Goal: Information Seeking & Learning: Learn about a topic

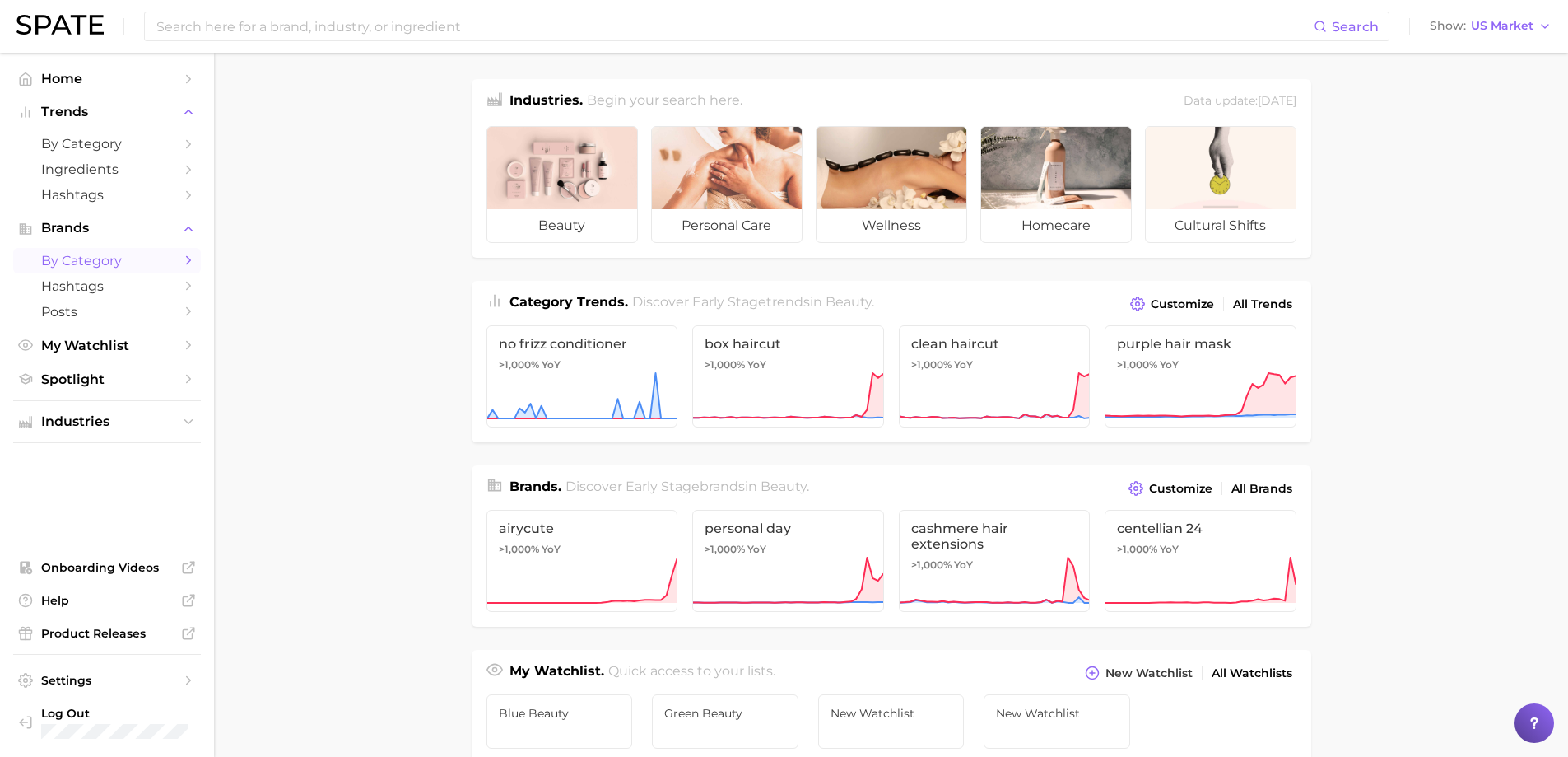
click at [197, 261] on link "by Category" at bounding box center [107, 261] width 188 height 26
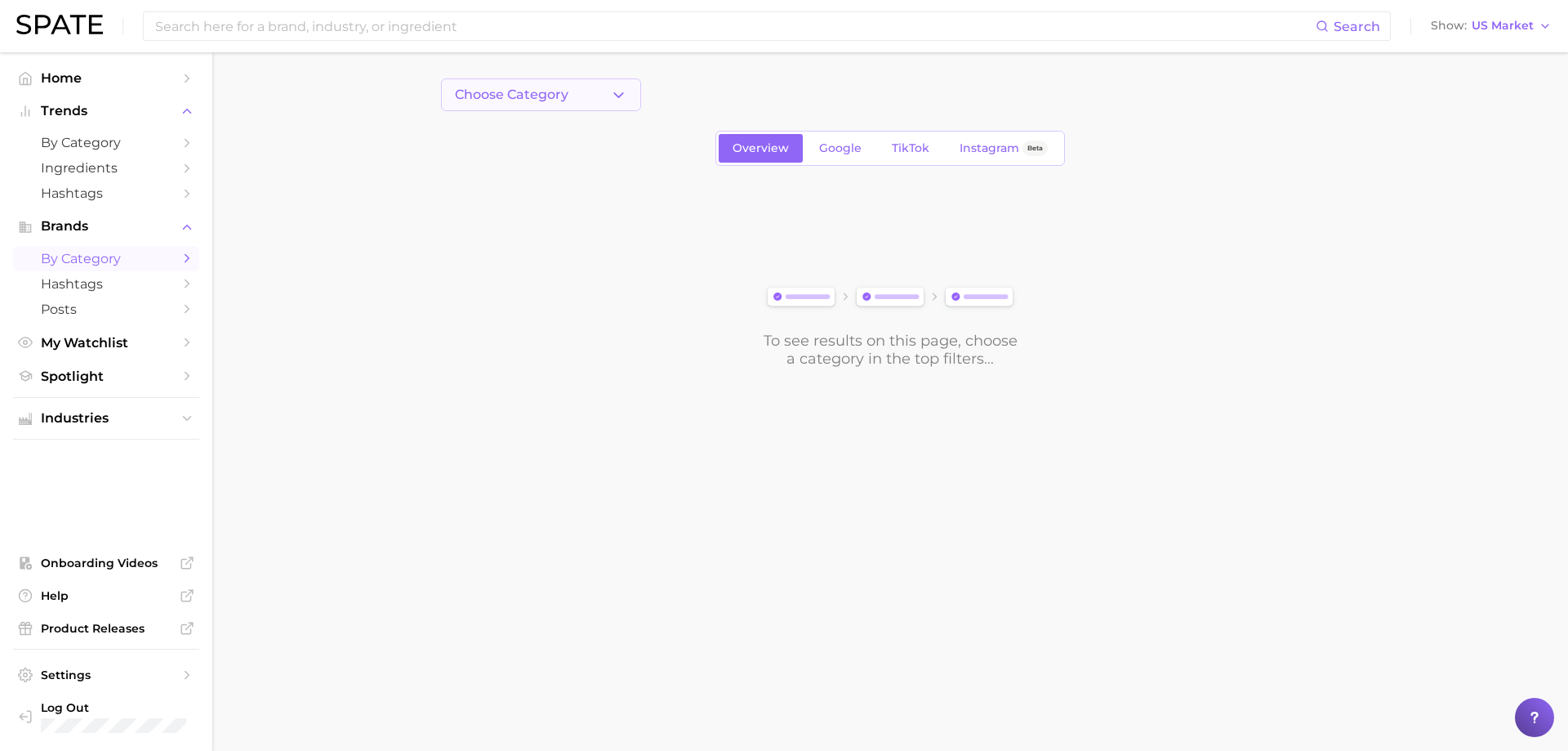
click at [618, 95] on icon "button" at bounding box center [619, 95] width 18 height 18
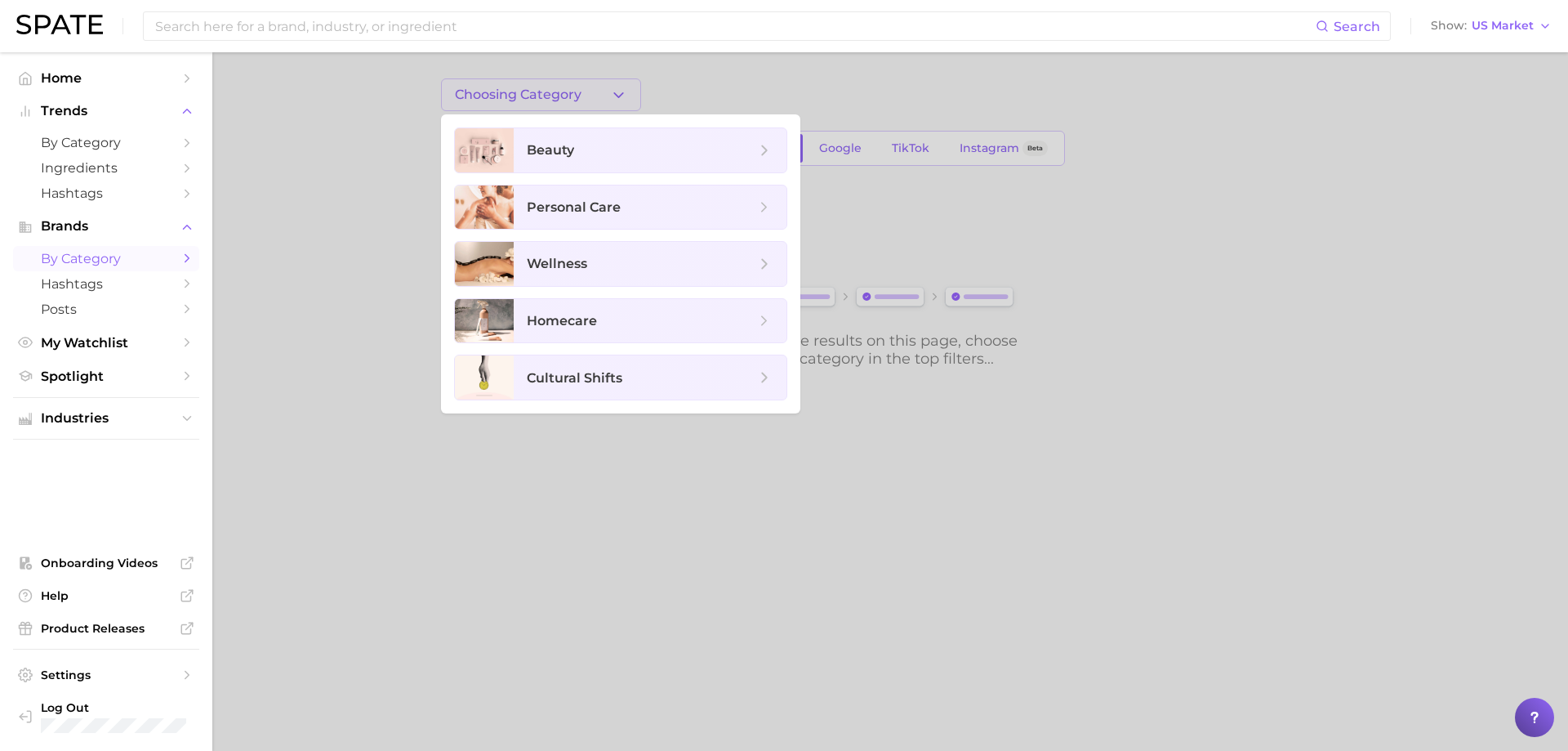
click at [618, 95] on div at bounding box center [784, 376] width 1568 height 751
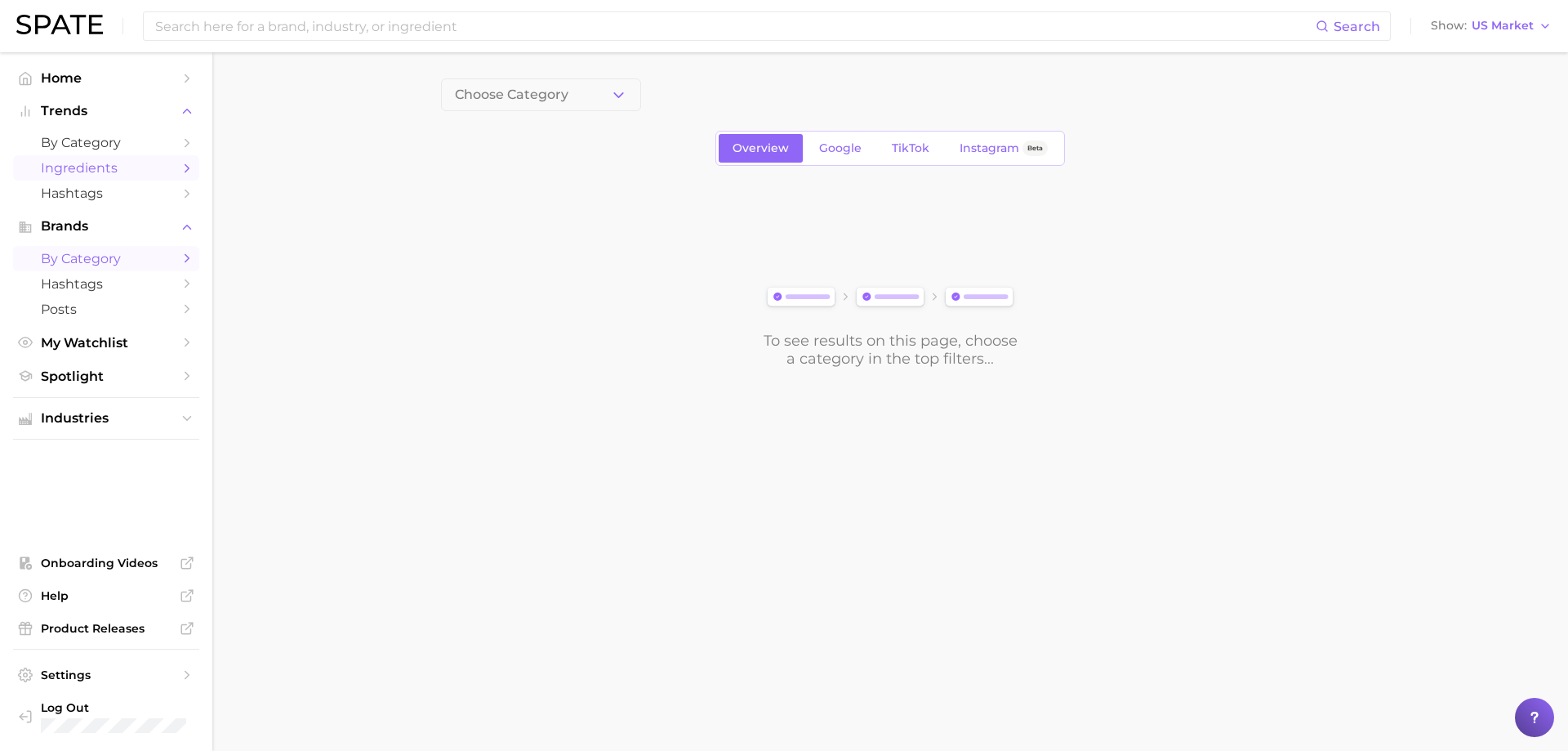
click at [156, 160] on span "Ingredients" at bounding box center [105, 168] width 131 height 16
click at [606, 93] on button "1. Choose Category" at bounding box center [541, 94] width 200 height 33
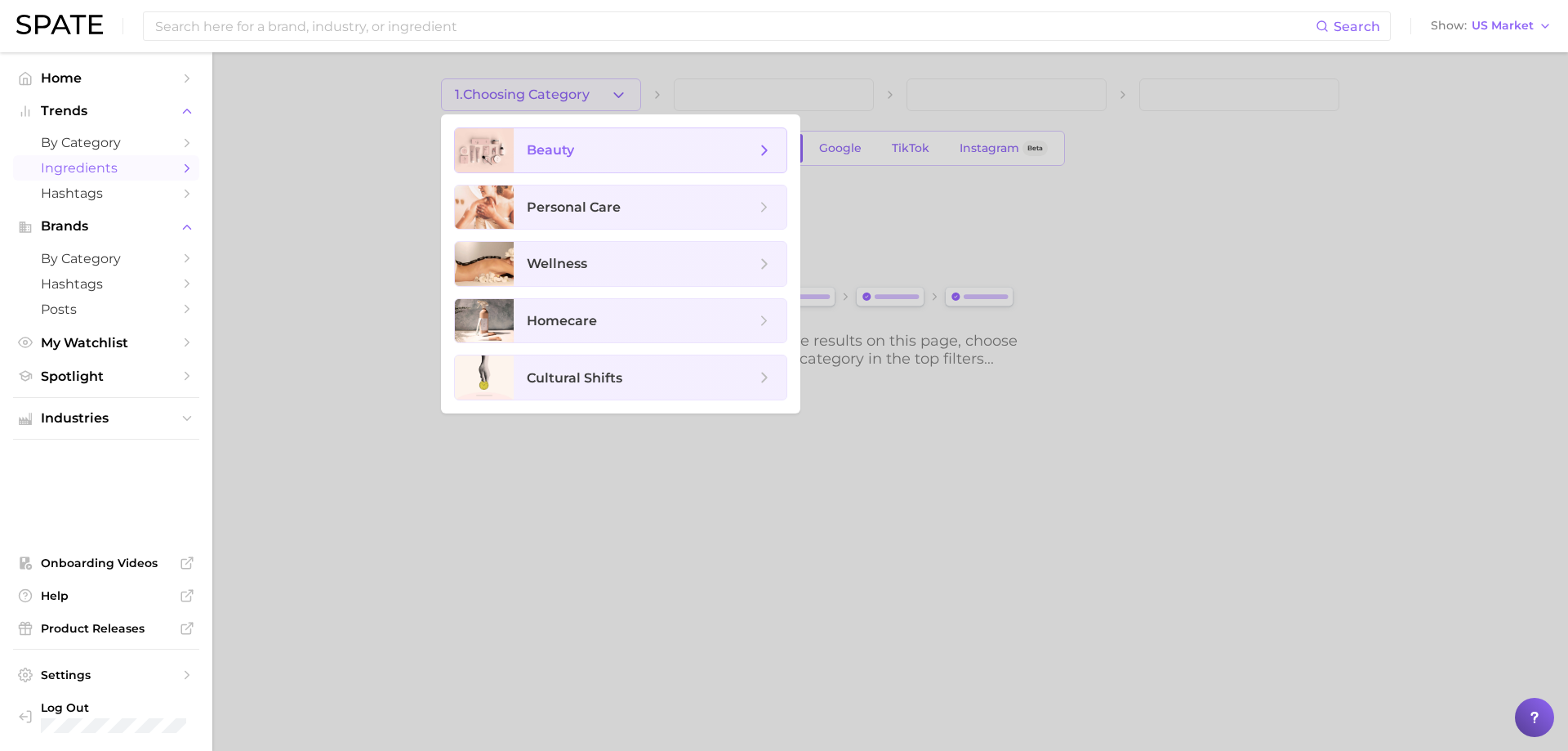
click at [582, 162] on span "beauty" at bounding box center [650, 150] width 272 height 44
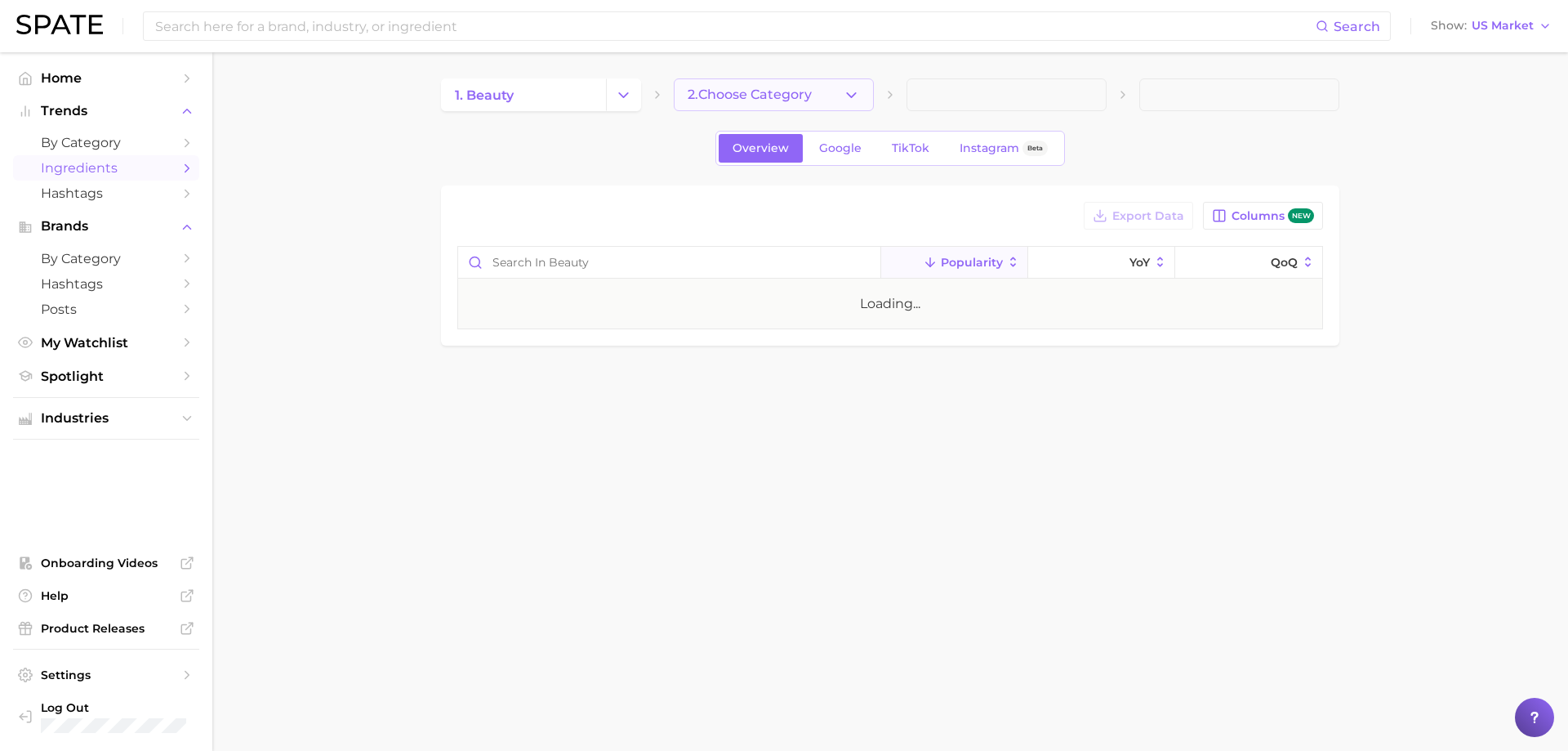
drag, startPoint x: 800, startPoint y: 109, endPoint x: 802, endPoint y: 99, distance: 10.2
click at [802, 99] on span "2. Choose Category" at bounding box center [749, 94] width 124 height 15
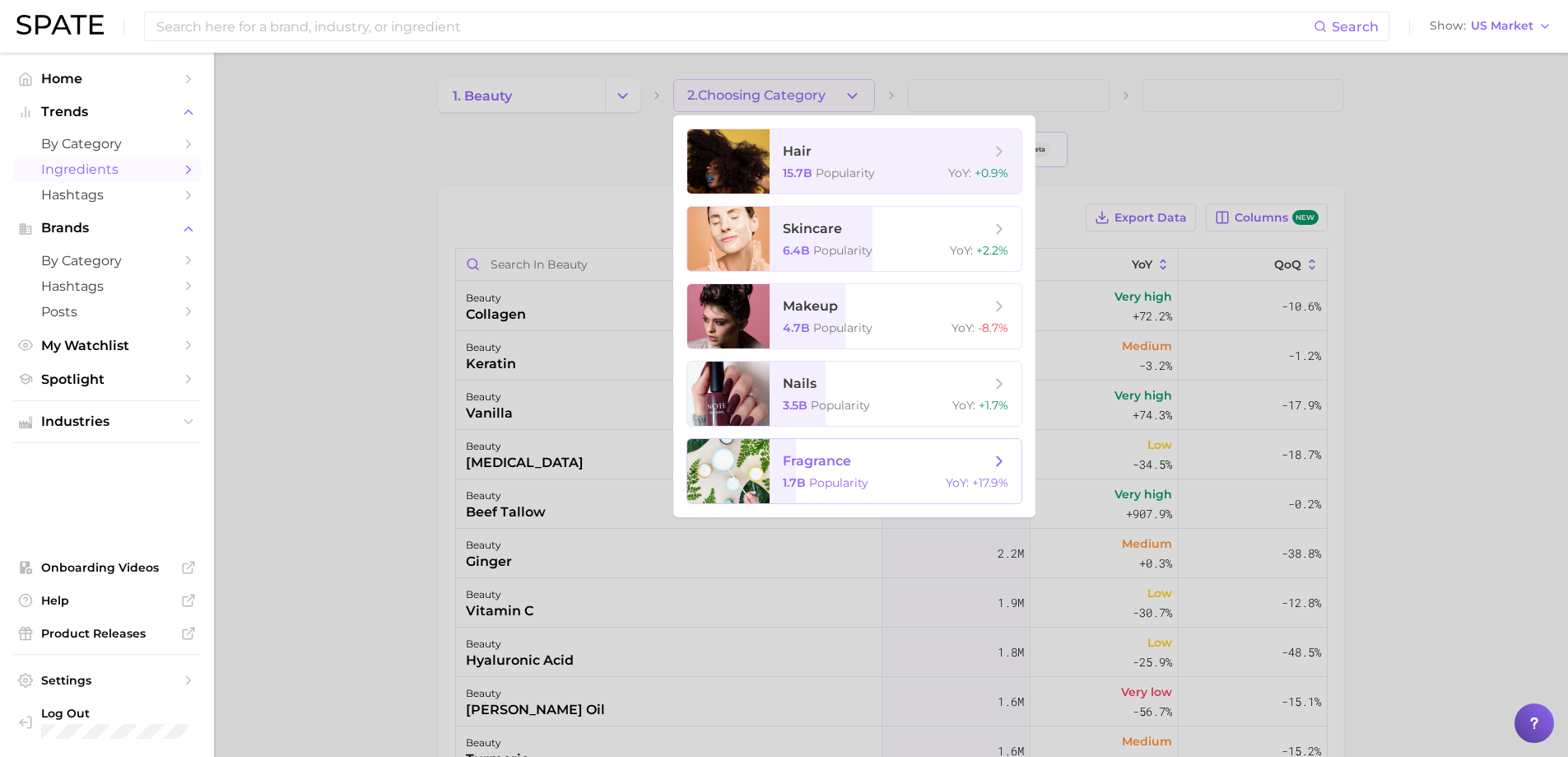
click at [853, 458] on span "fragrance" at bounding box center [887, 461] width 207 height 18
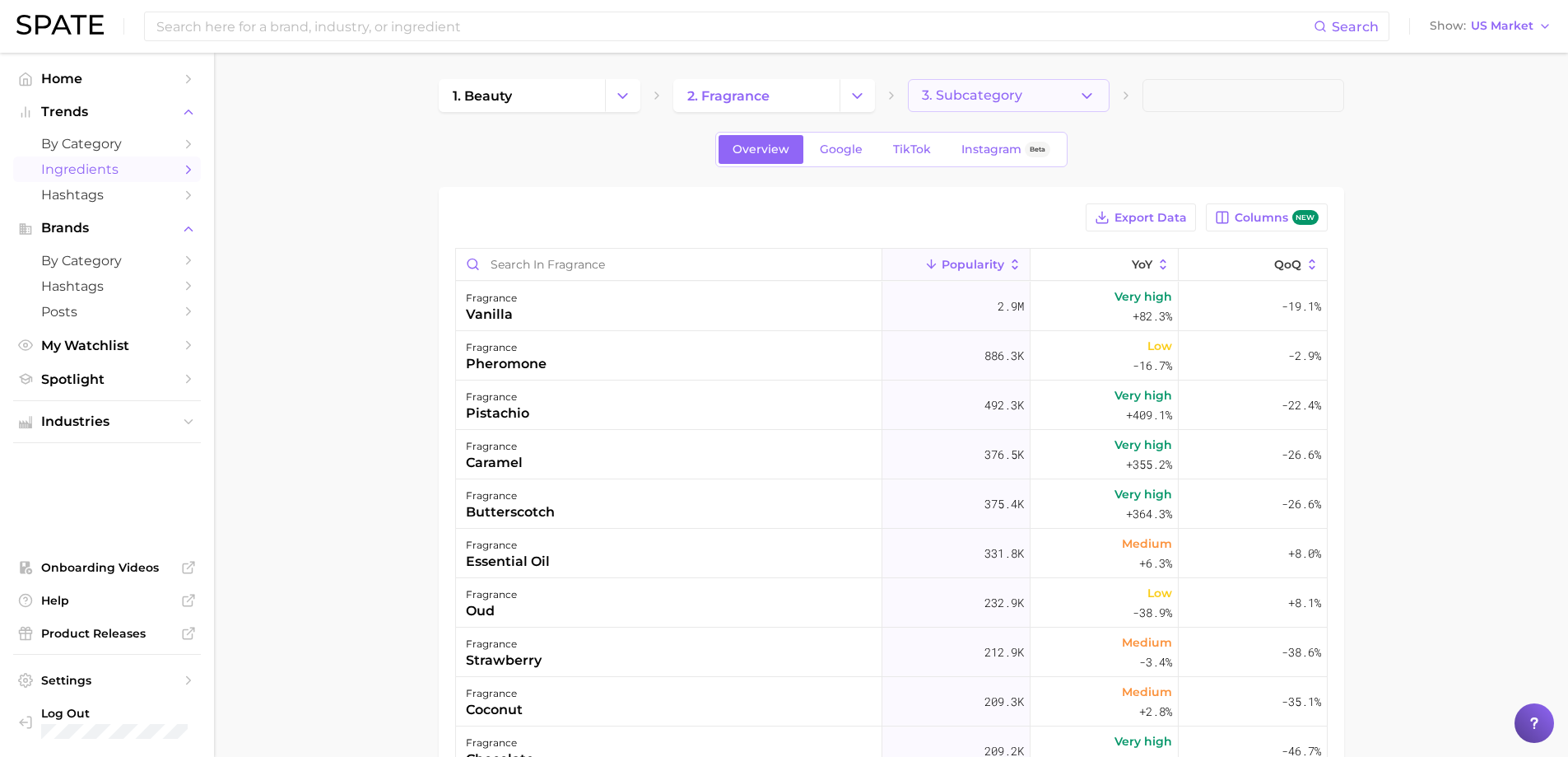
click at [981, 95] on span "3. Subcategory" at bounding box center [972, 95] width 100 height 15
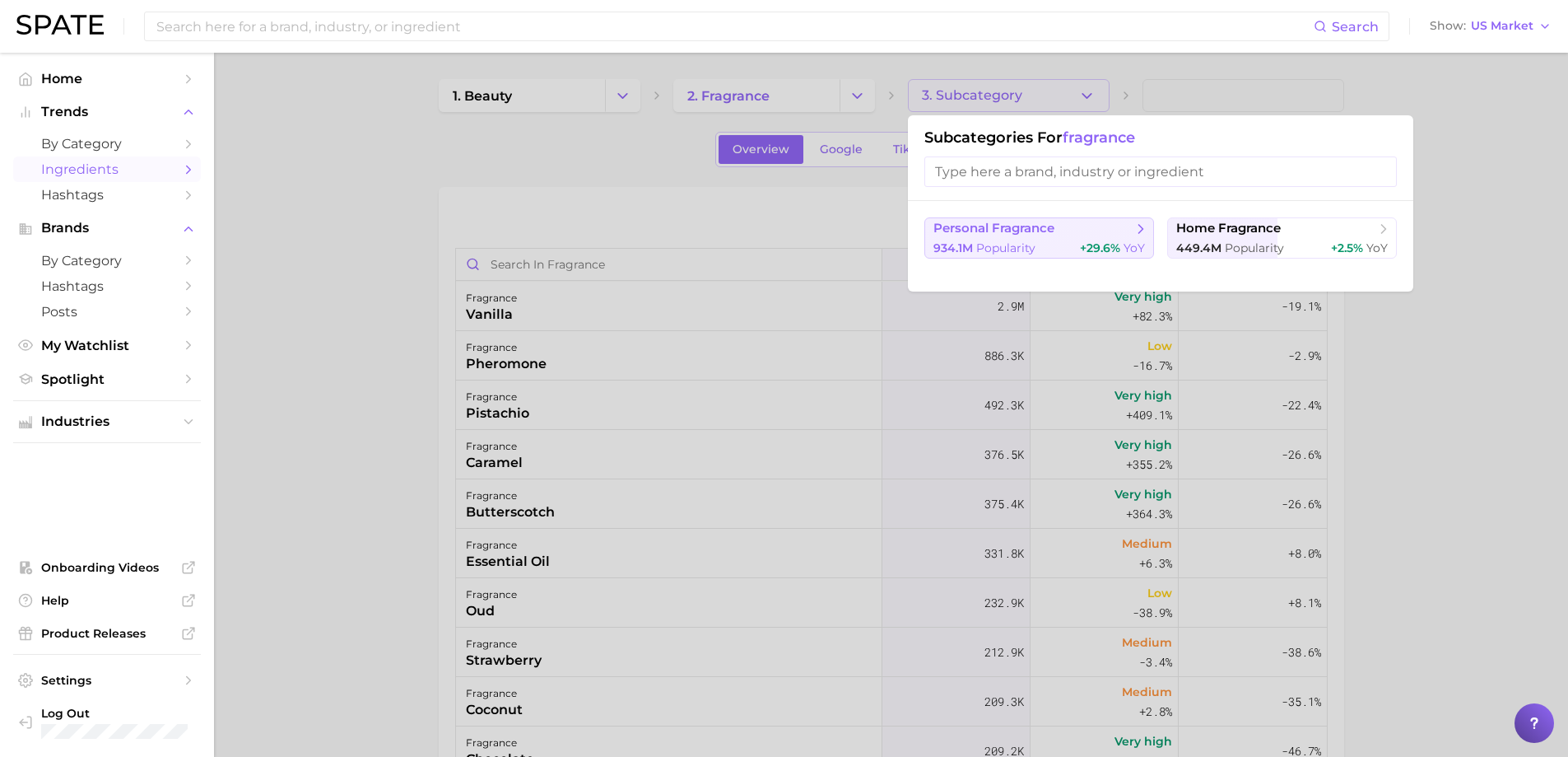
click at [1004, 232] on span "personal fragrance" at bounding box center [994, 229] width 121 height 16
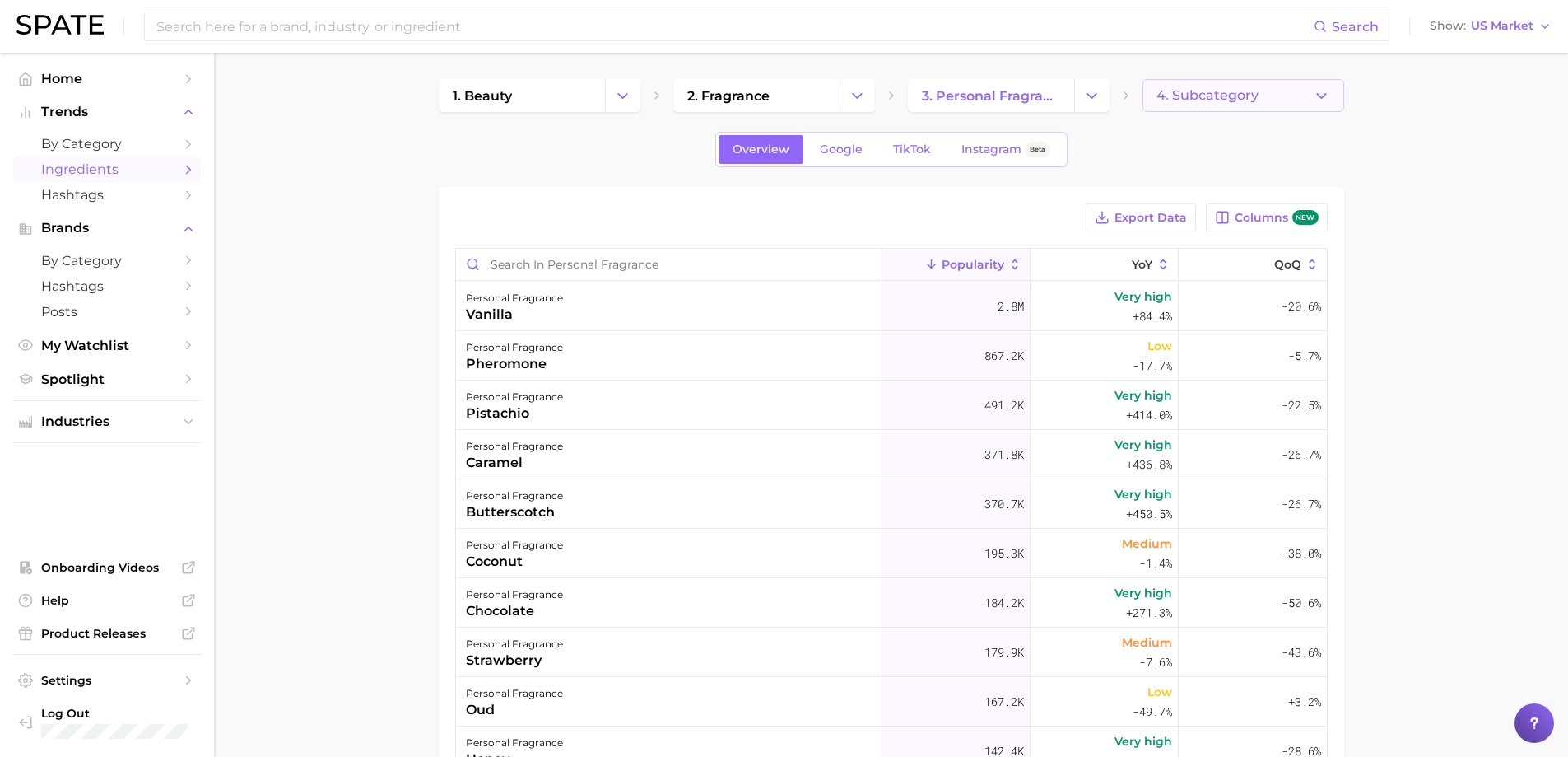
click at [1217, 90] on span "4. Subcategory" at bounding box center [1207, 95] width 102 height 15
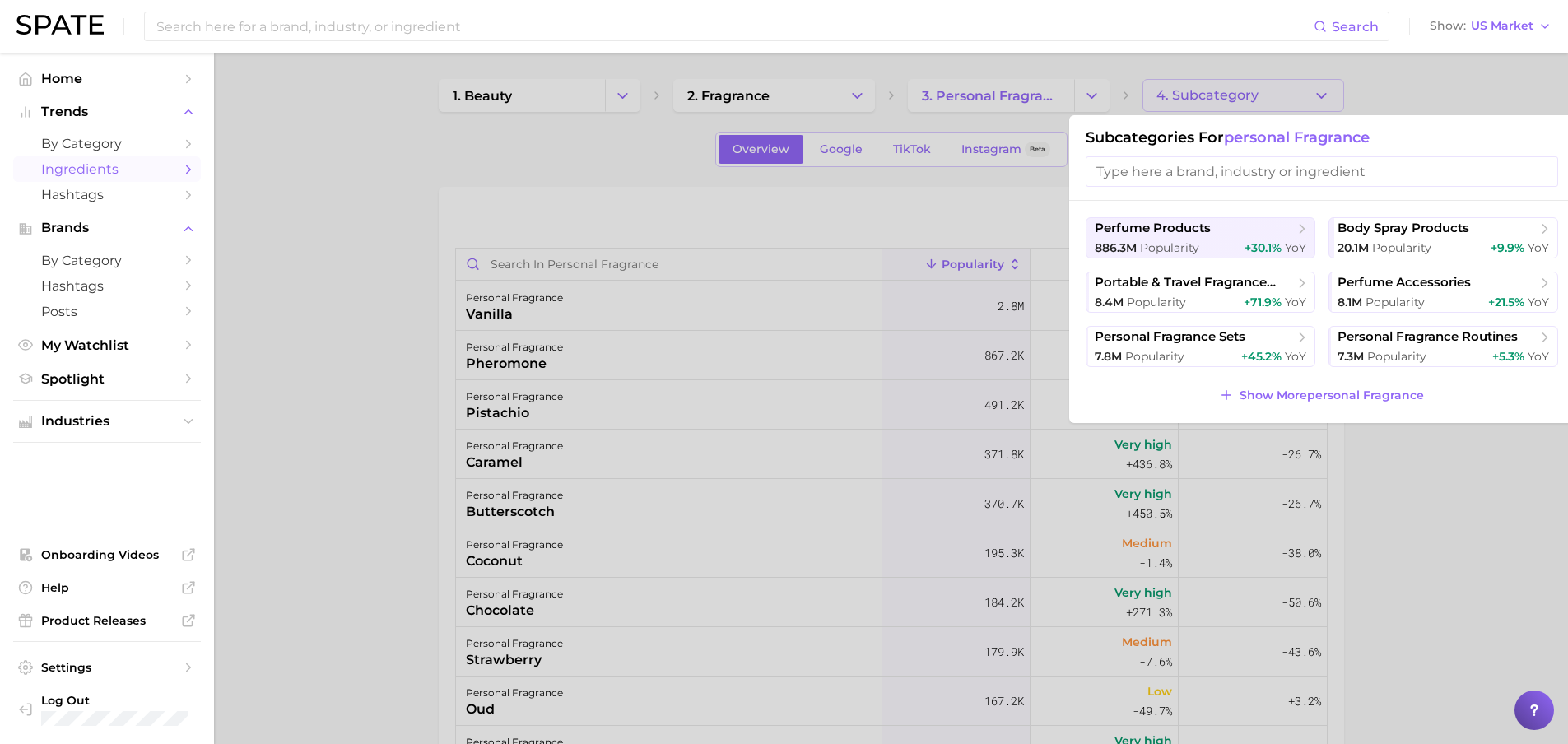
click at [1217, 89] on div at bounding box center [784, 372] width 1568 height 744
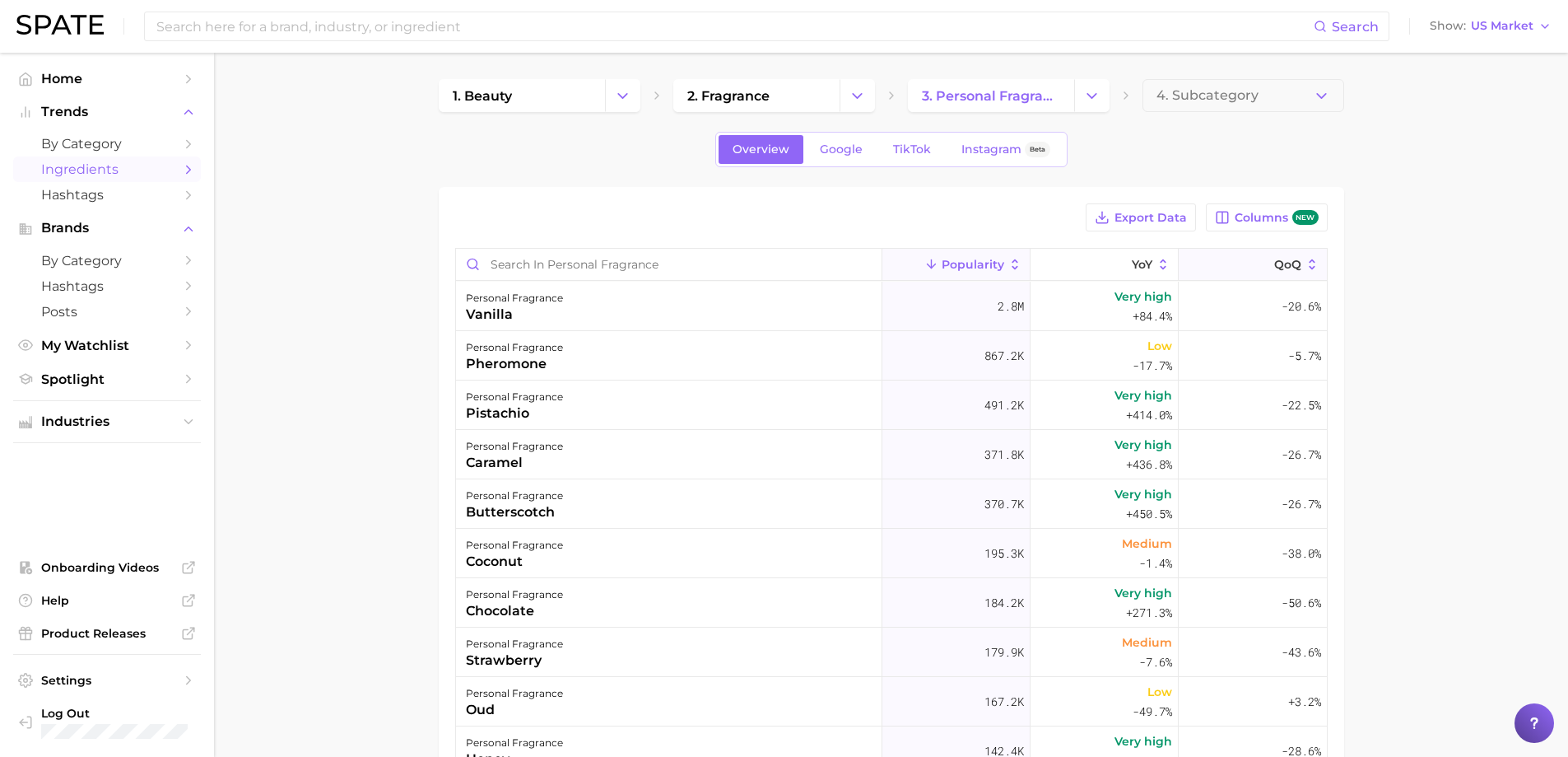
click at [1274, 273] on button "QoQ" at bounding box center [1252, 265] width 148 height 32
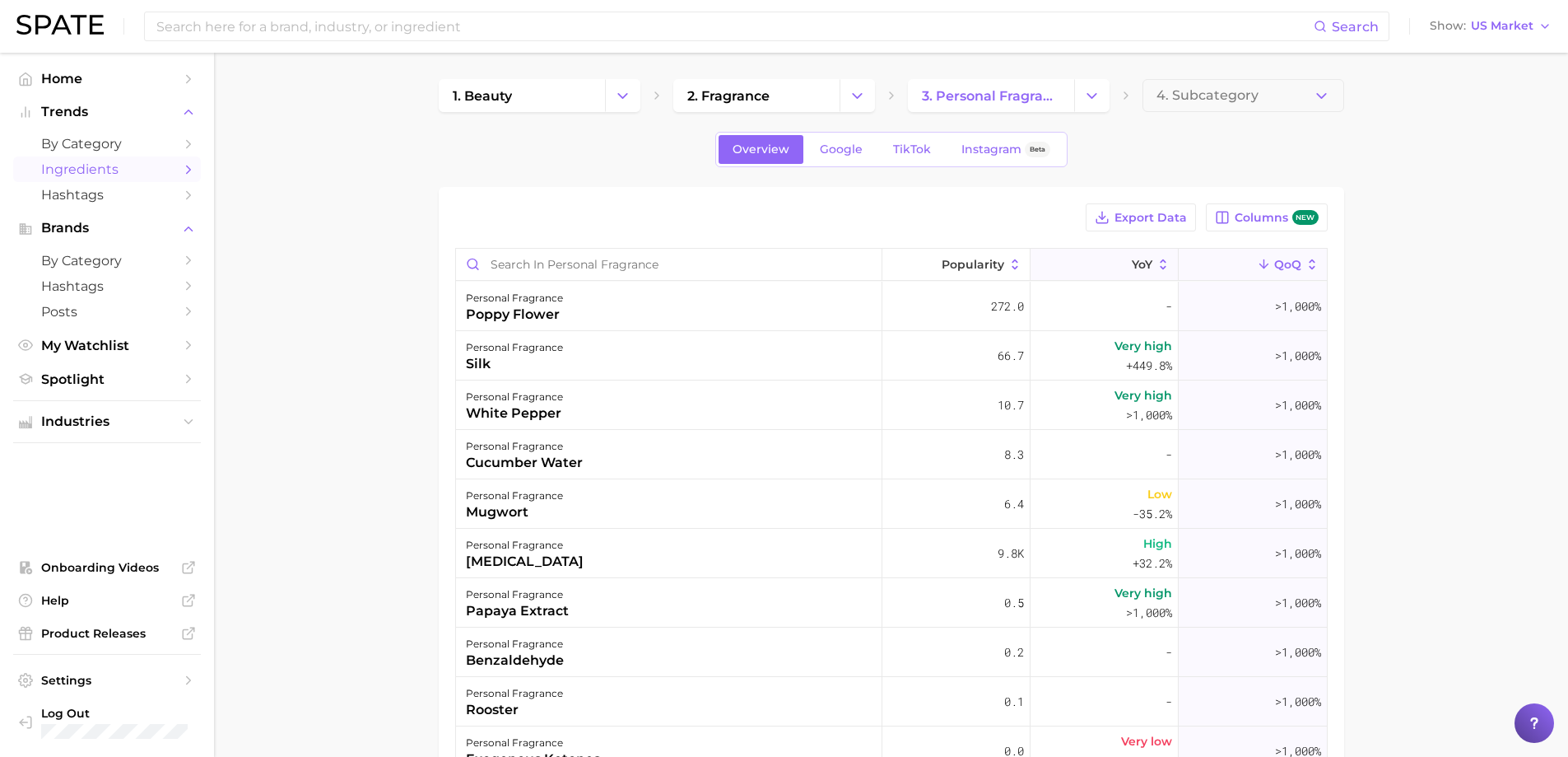
click at [1082, 269] on button "YoY" at bounding box center [1104, 265] width 148 height 32
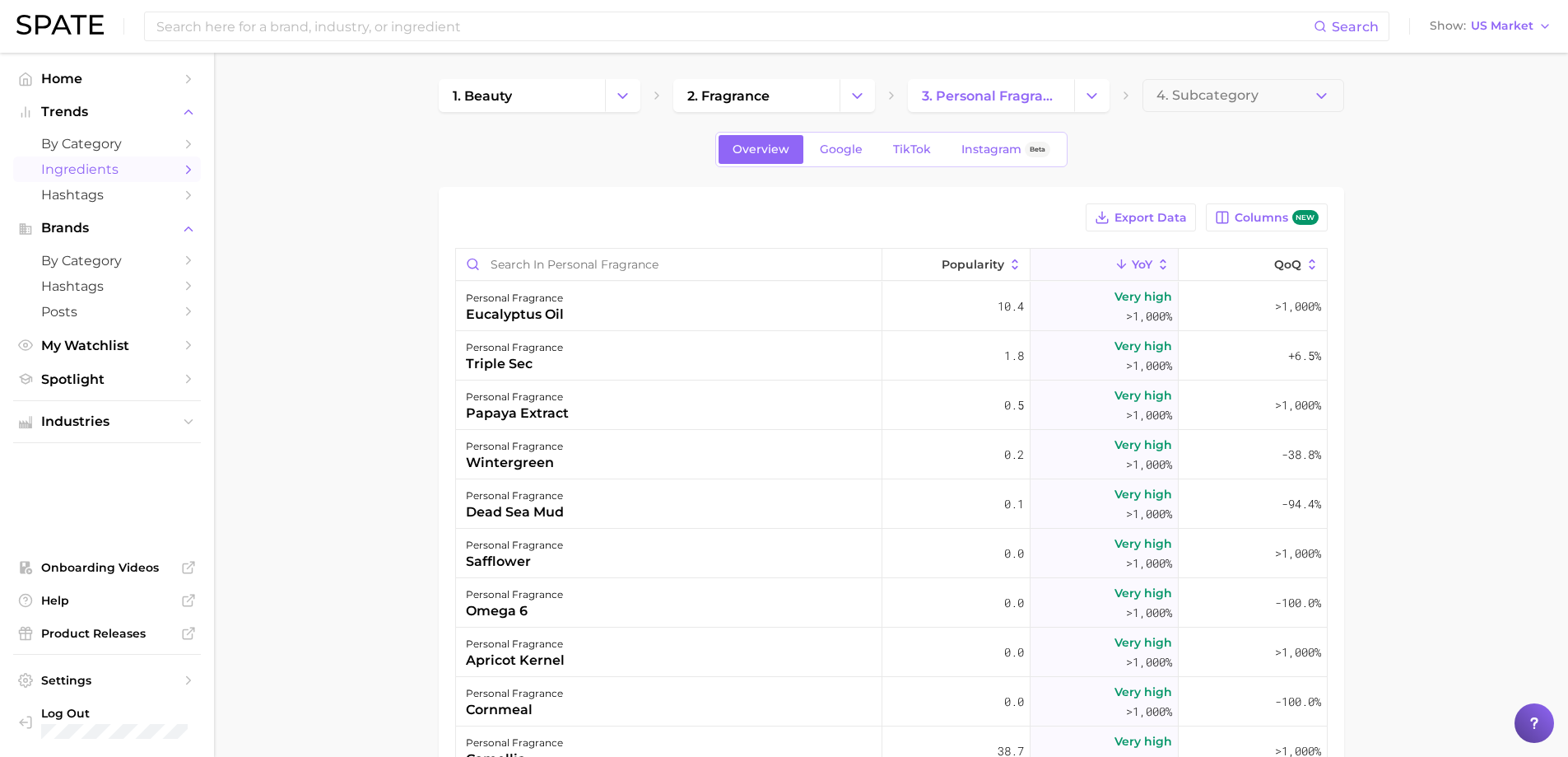
click at [1233, 224] on button "Columns new" at bounding box center [1266, 217] width 121 height 28
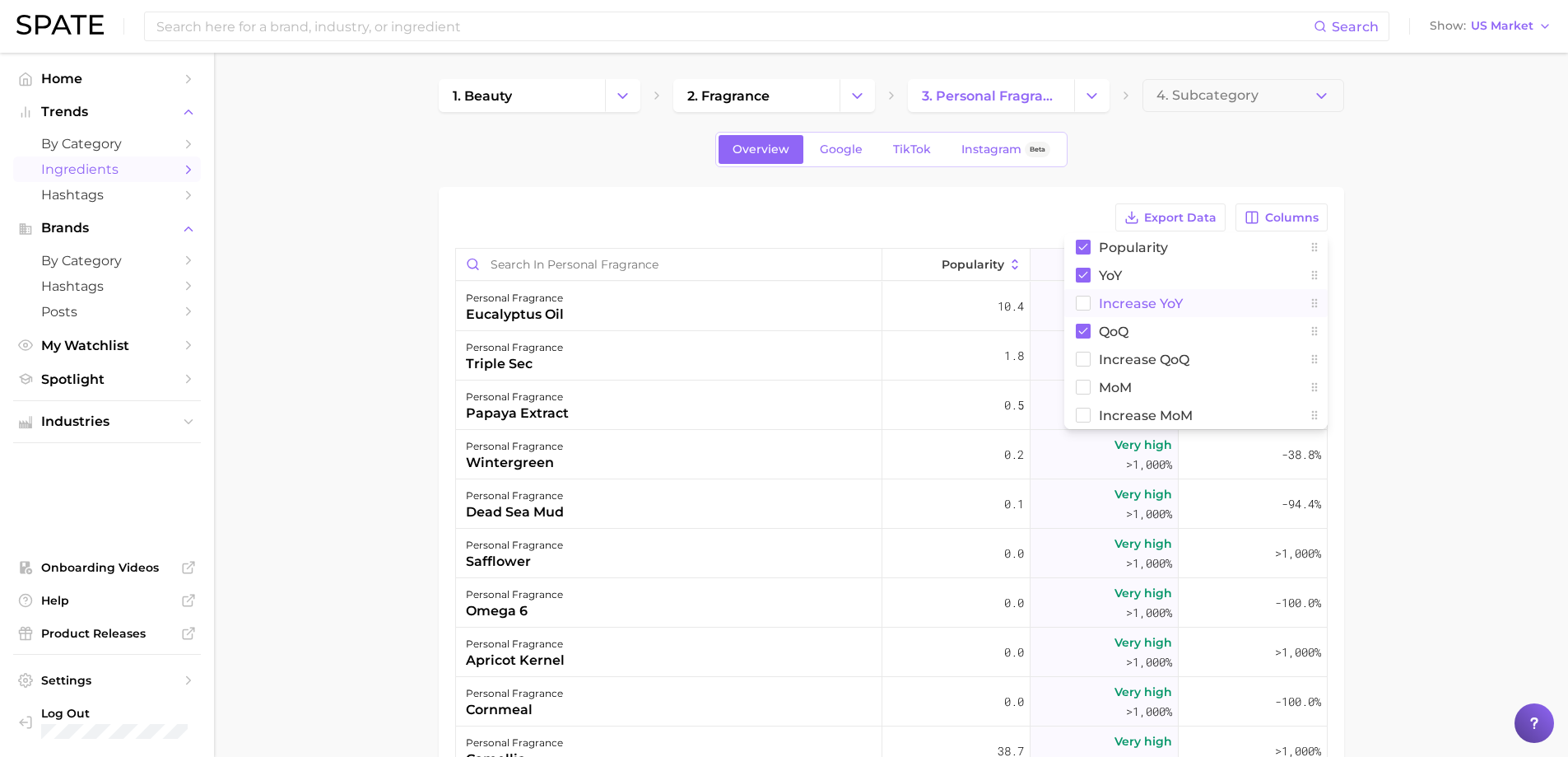
click at [1129, 298] on span "Increase YoY" at bounding box center [1140, 303] width 84 height 14
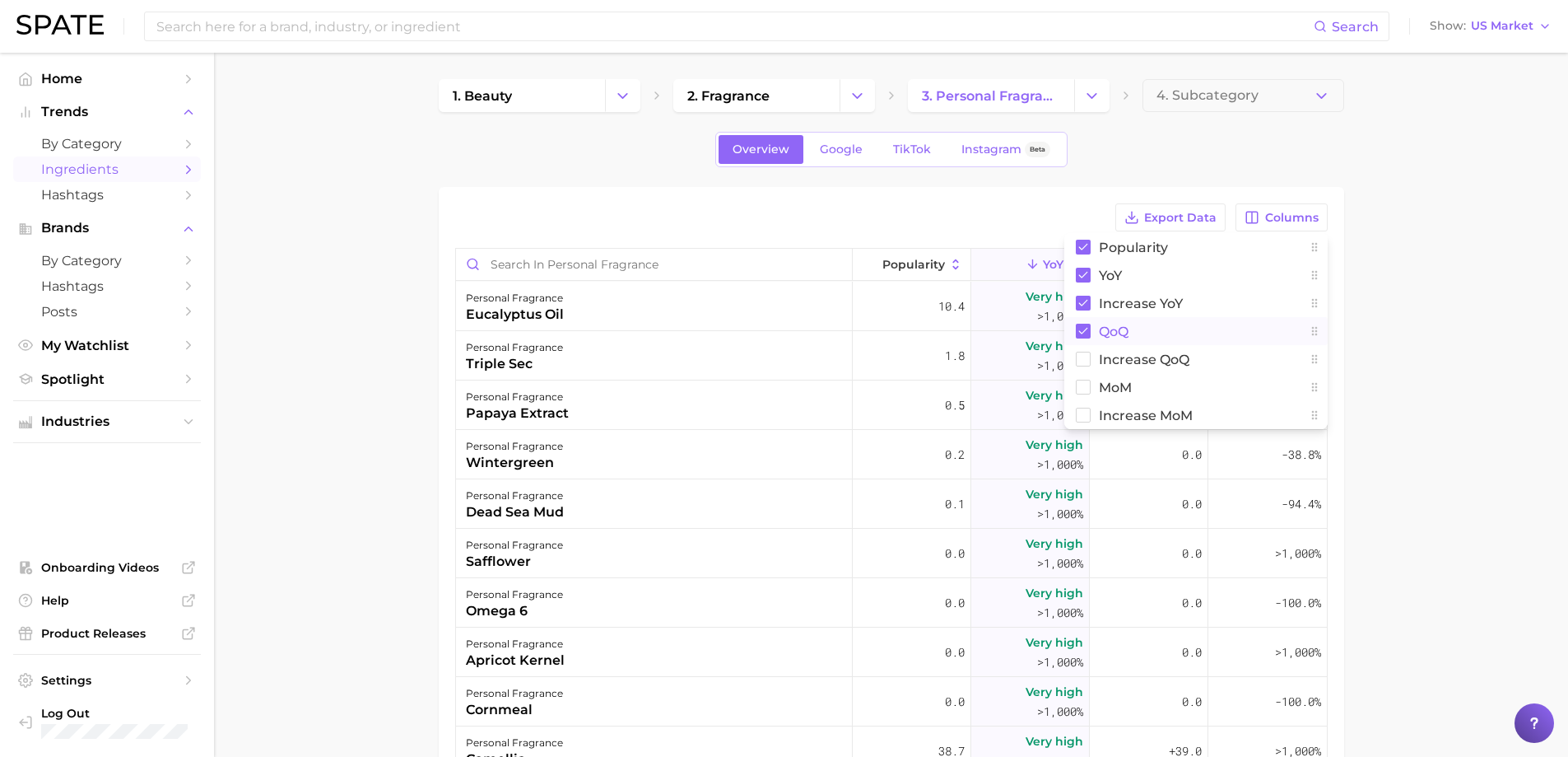
click at [1130, 336] on button "QoQ" at bounding box center [1195, 332] width 263 height 28
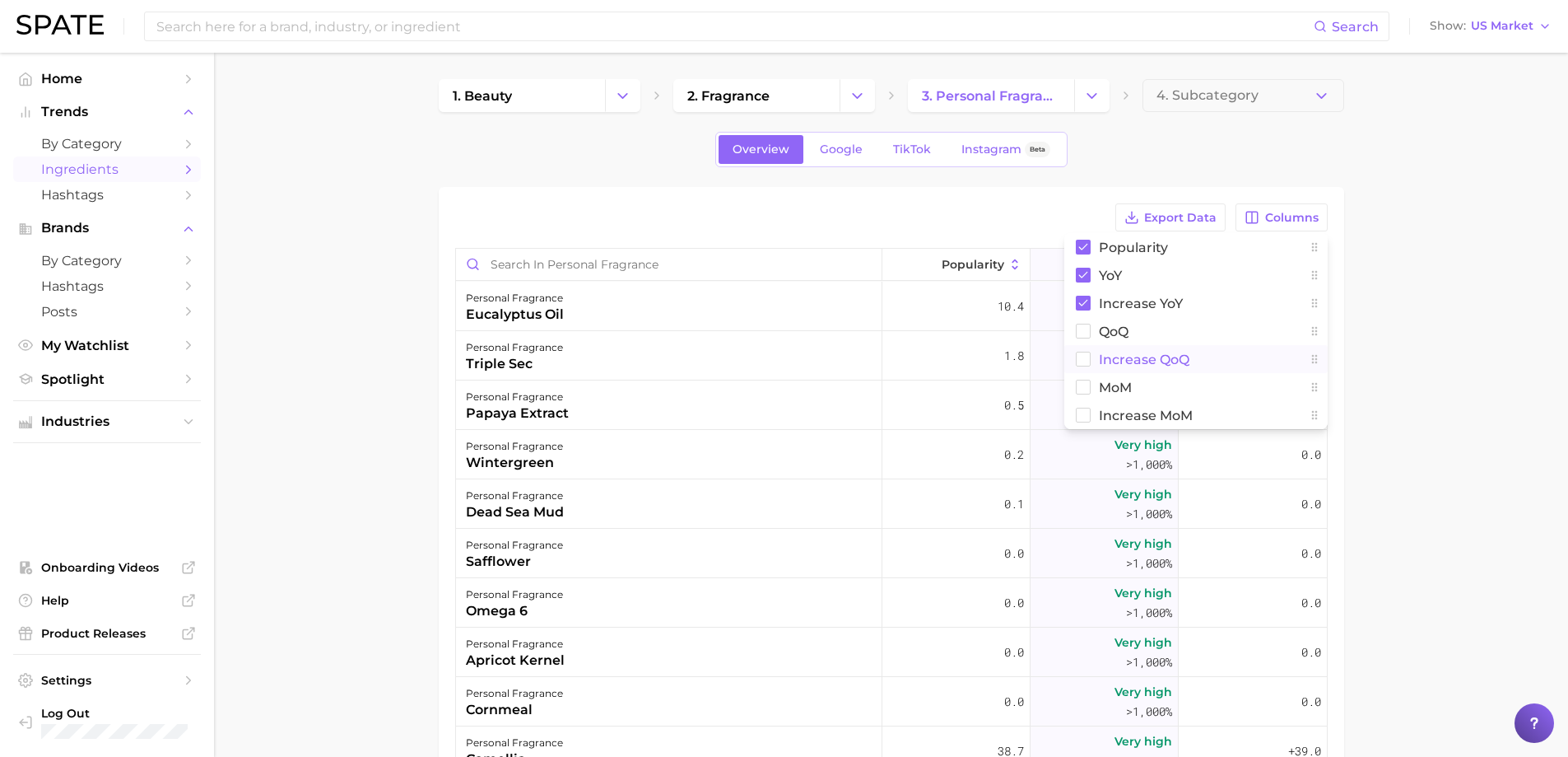
click at [1141, 362] on span "Increase QoQ" at bounding box center [1144, 360] width 90 height 14
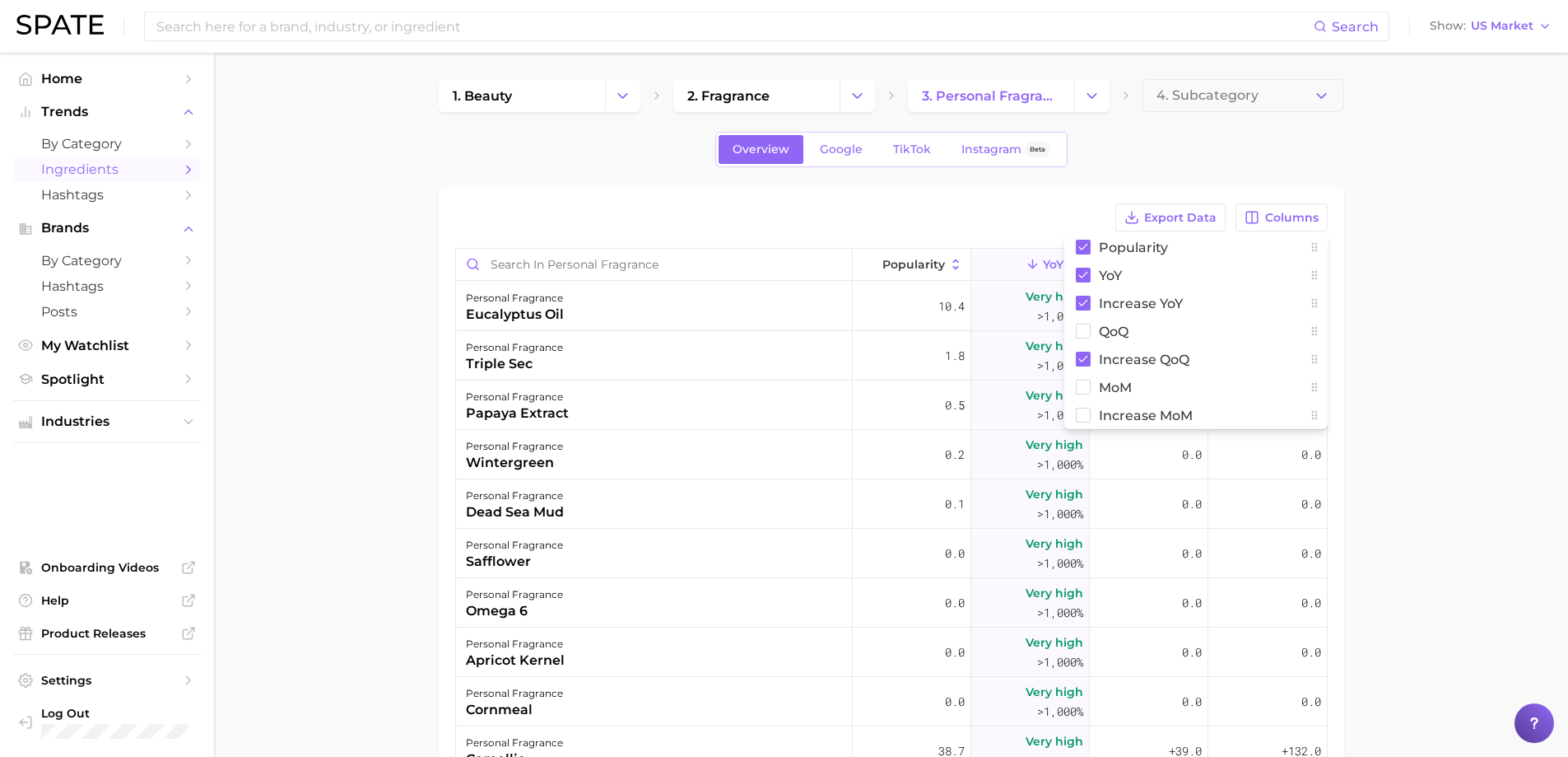
click at [1008, 192] on div "Export Data Columns Popularity YoY Increase YoY QoQ Increase QoQ MoM Increase M…" at bounding box center [891, 604] width 905 height 834
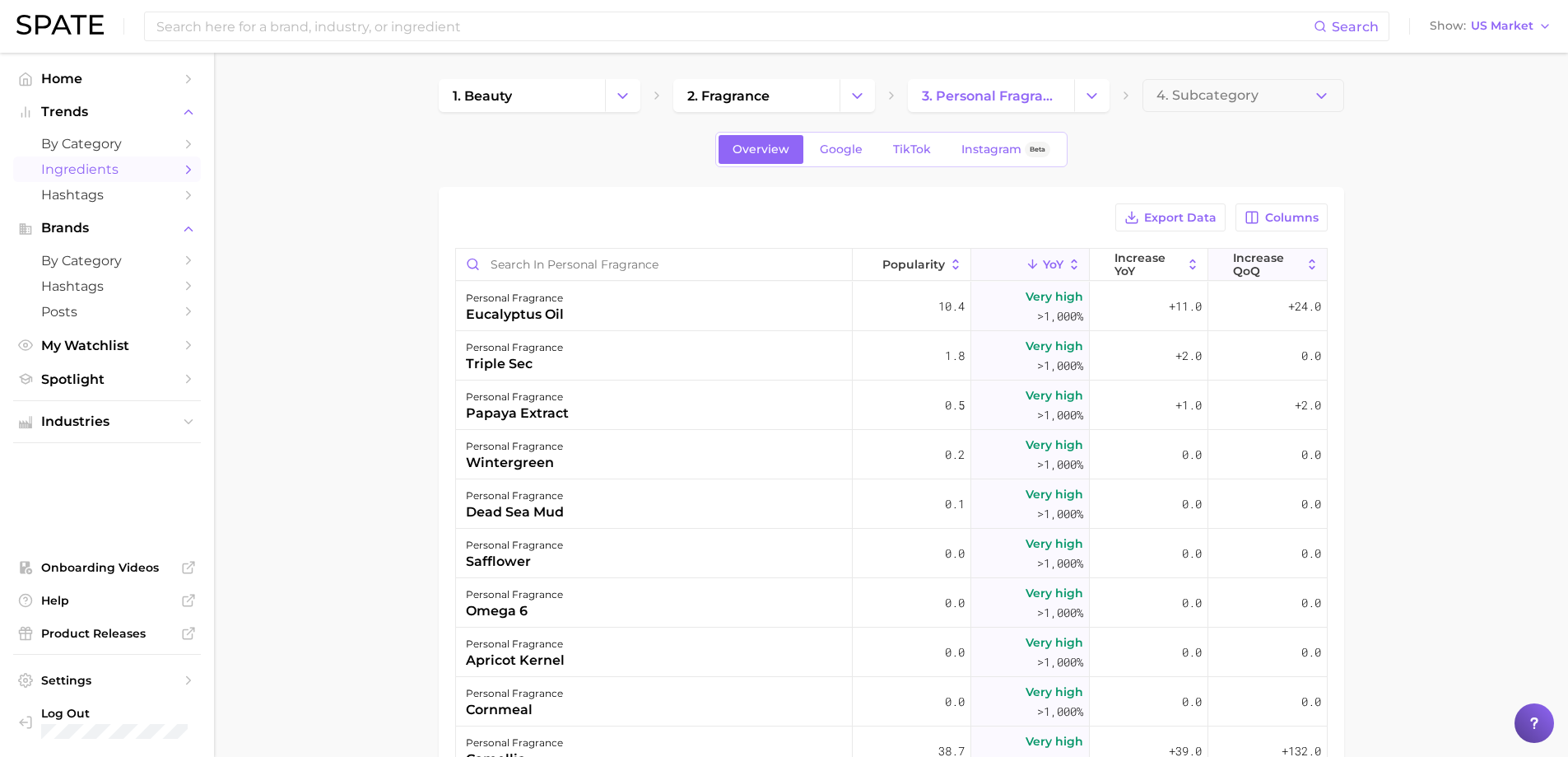
click at [1245, 256] on span "Increase QoQ" at bounding box center [1267, 264] width 68 height 27
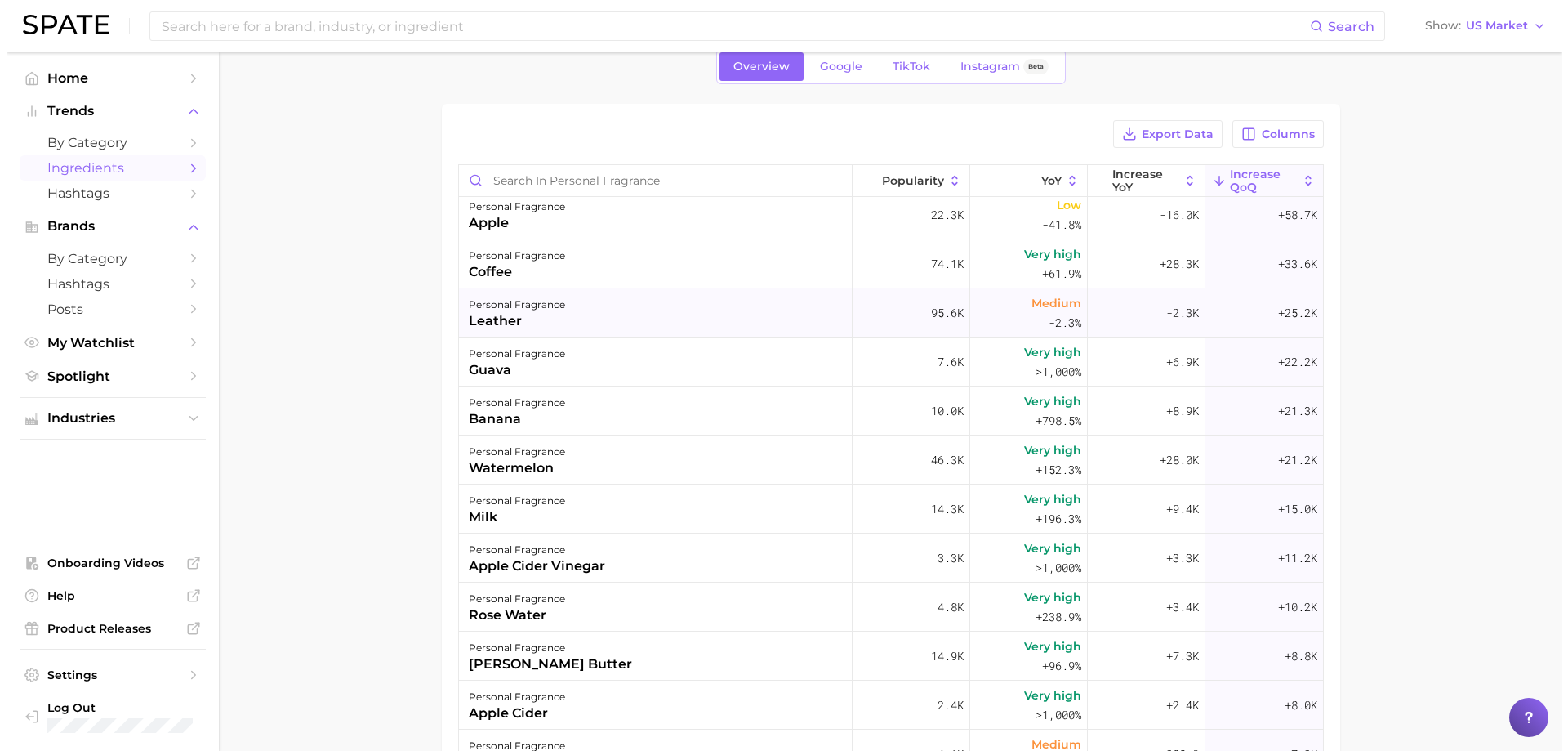
scroll to position [82, 0]
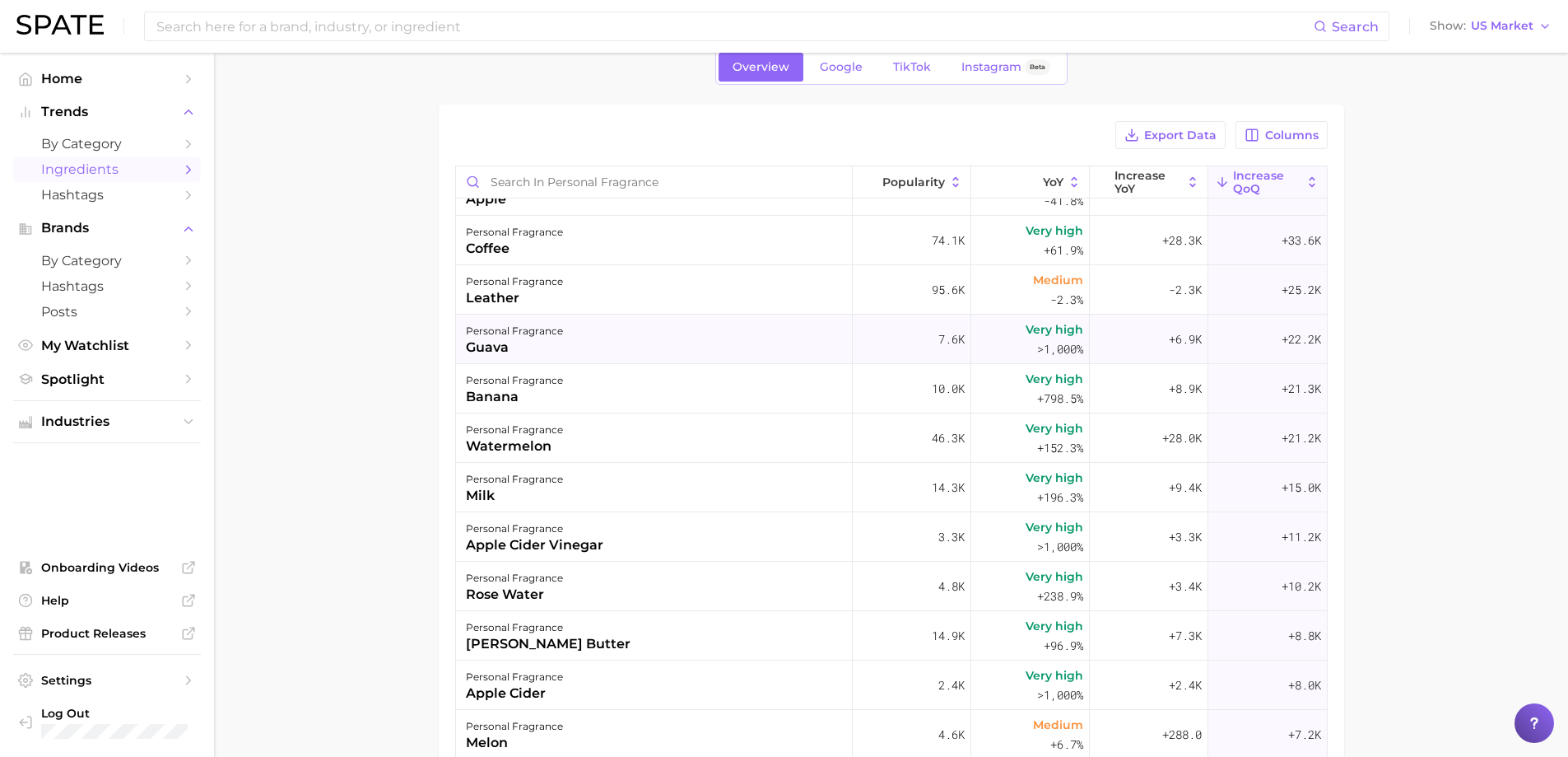
click at [571, 346] on div "personal fragrance guava" at bounding box center [655, 339] width 397 height 50
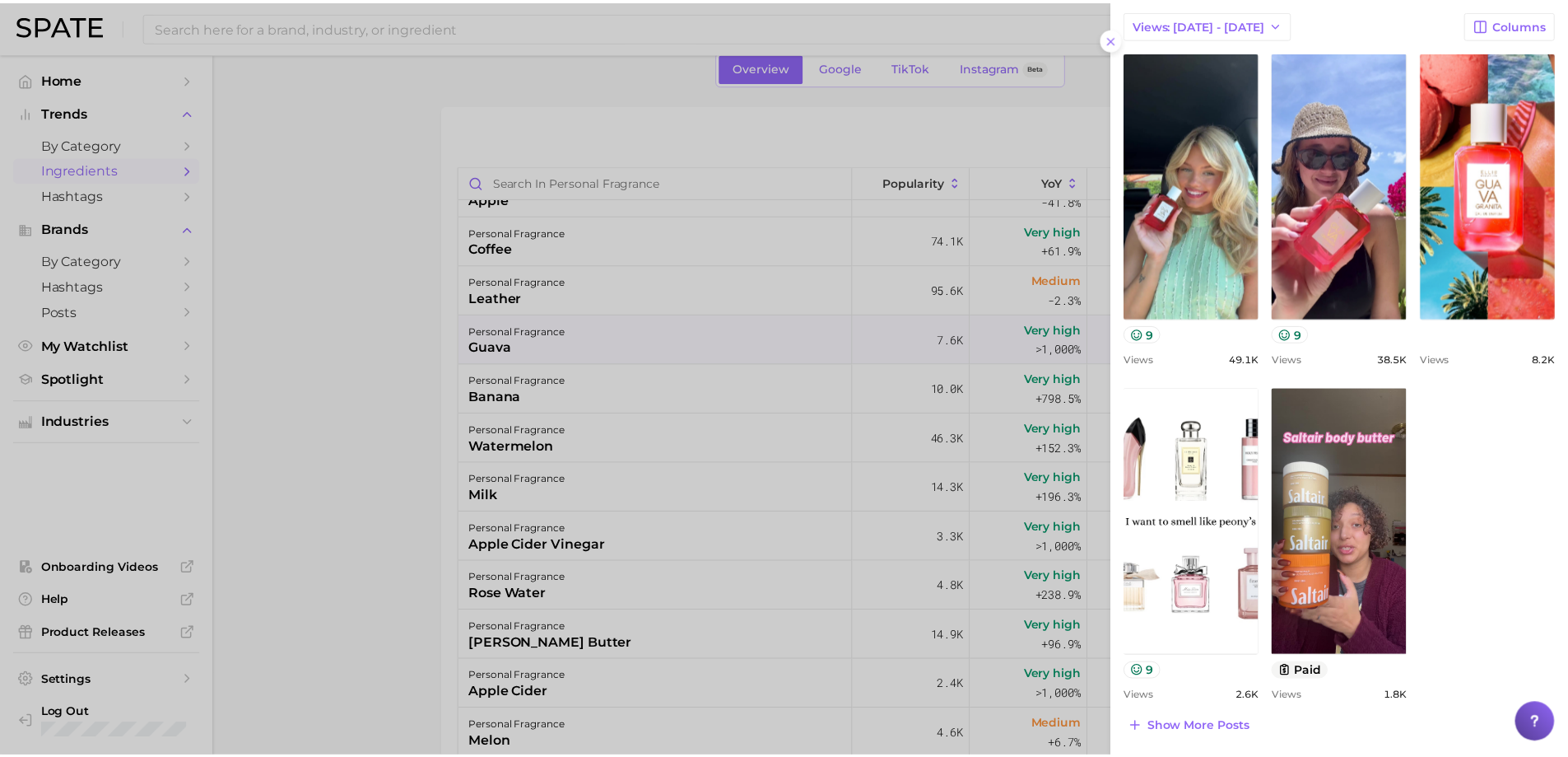
scroll to position [633, 0]
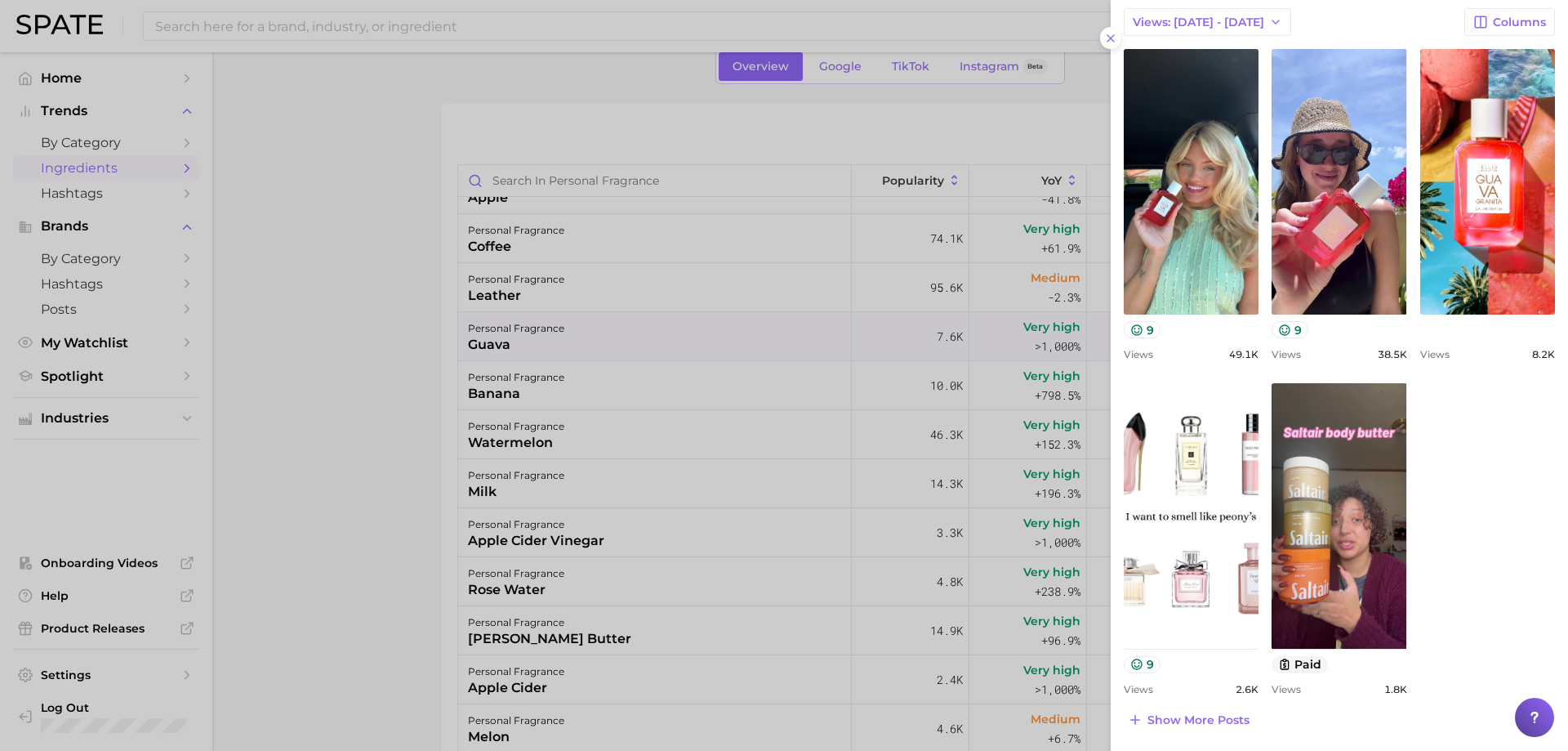
click at [855, 332] on div at bounding box center [784, 376] width 1568 height 751
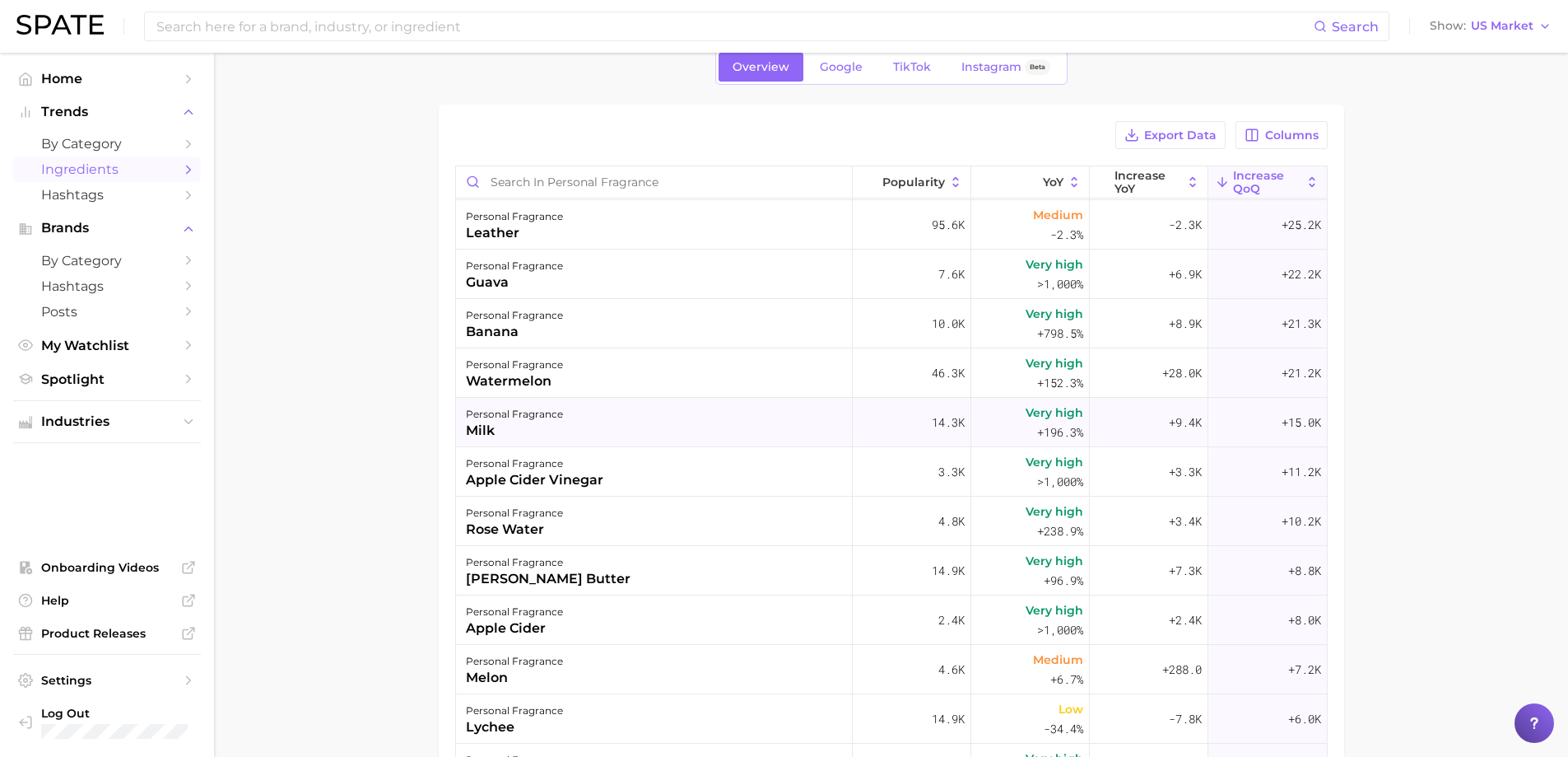
scroll to position [247, 0]
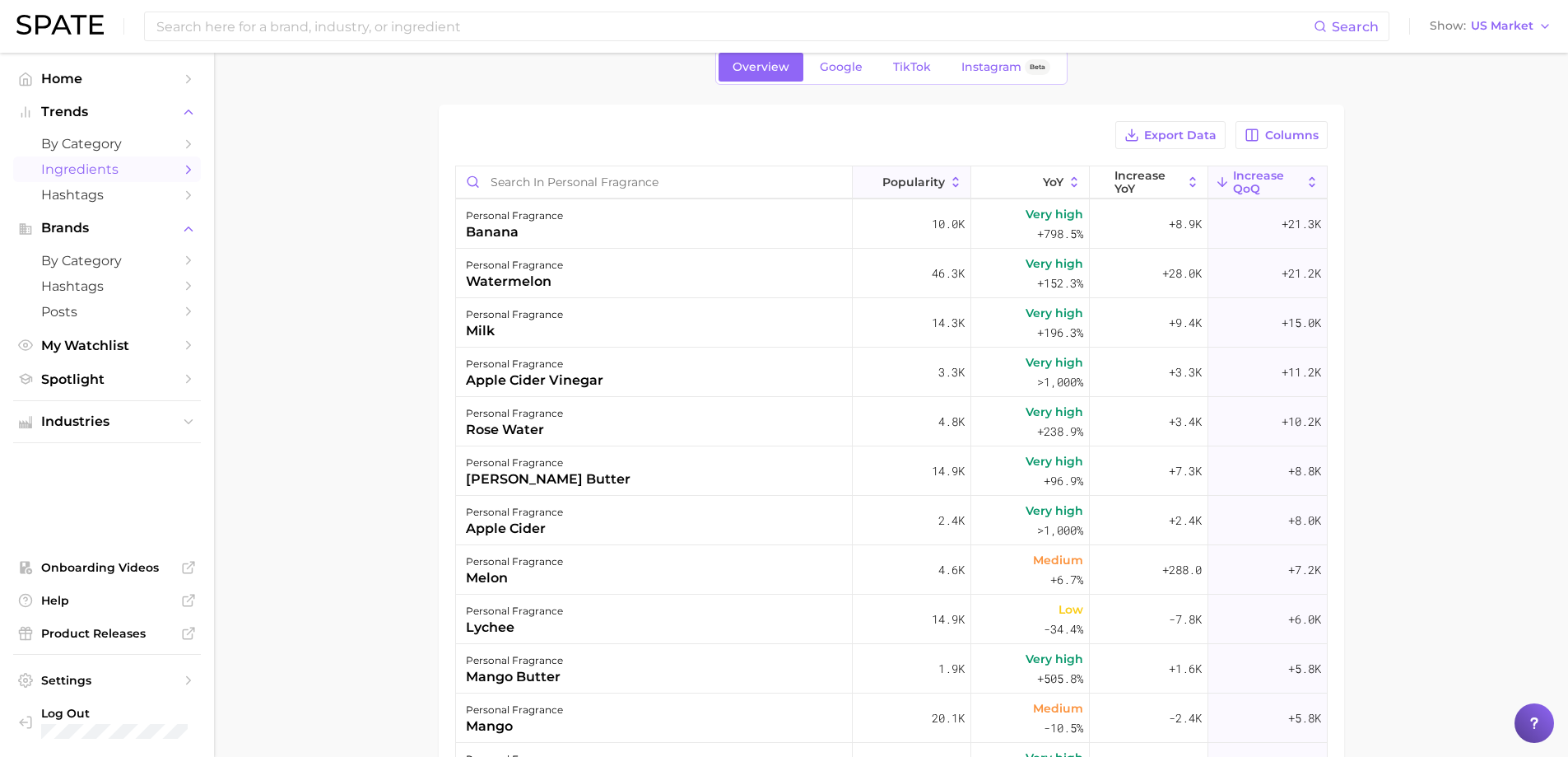
click at [910, 184] on span "Popularity" at bounding box center [913, 182] width 63 height 13
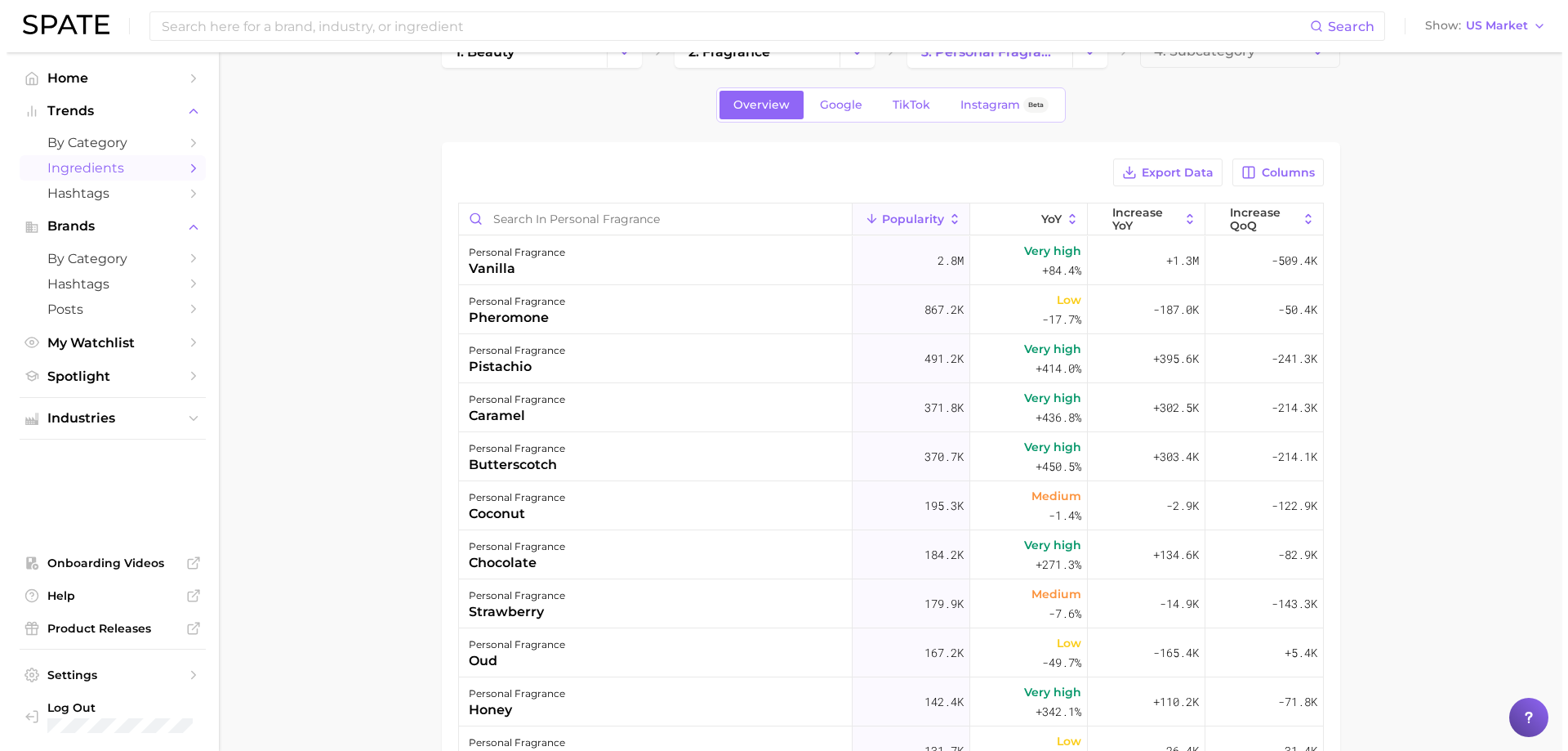
scroll to position [82, 0]
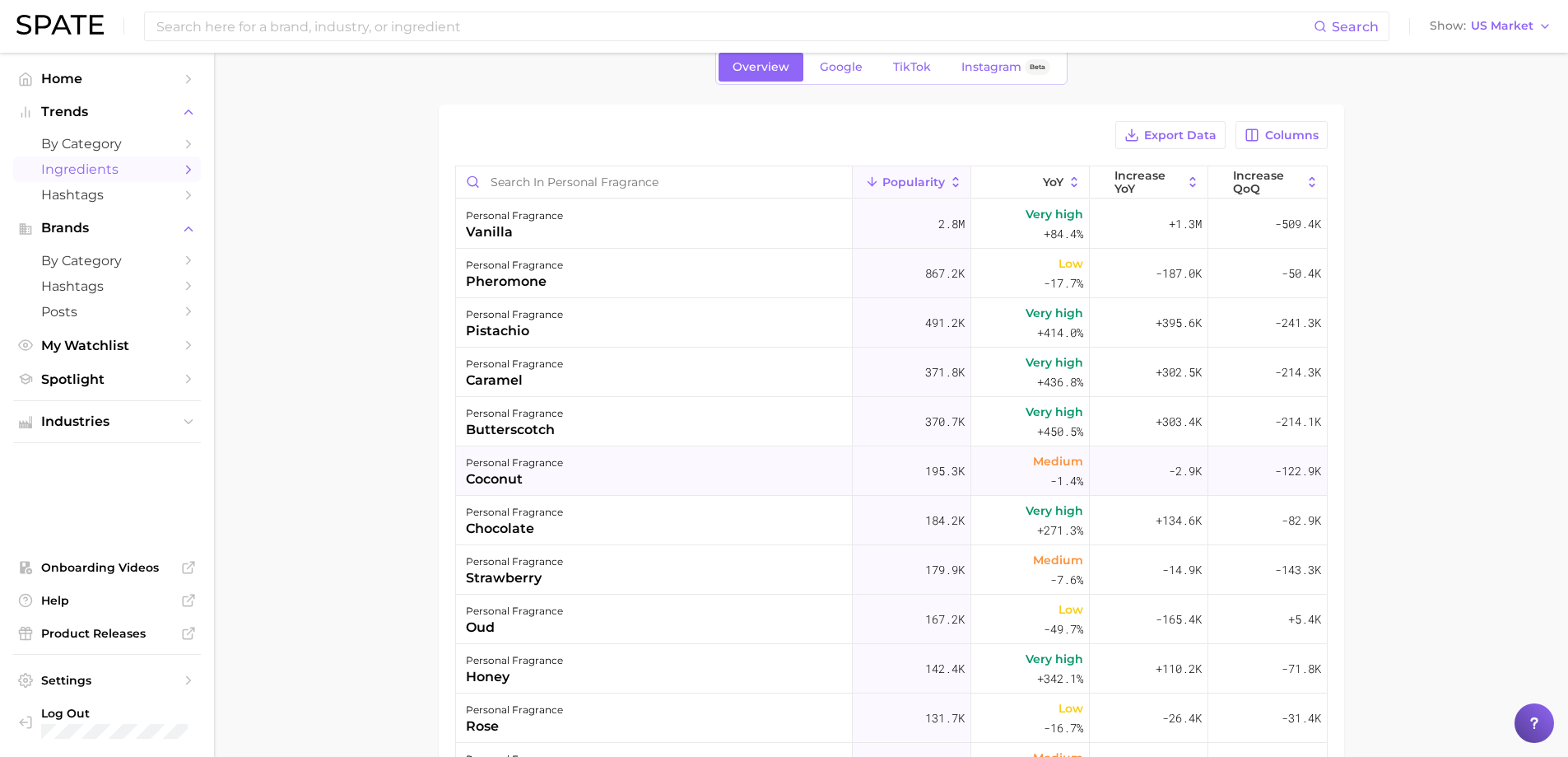
click at [580, 482] on div "personal fragrance coconut" at bounding box center [655, 472] width 397 height 50
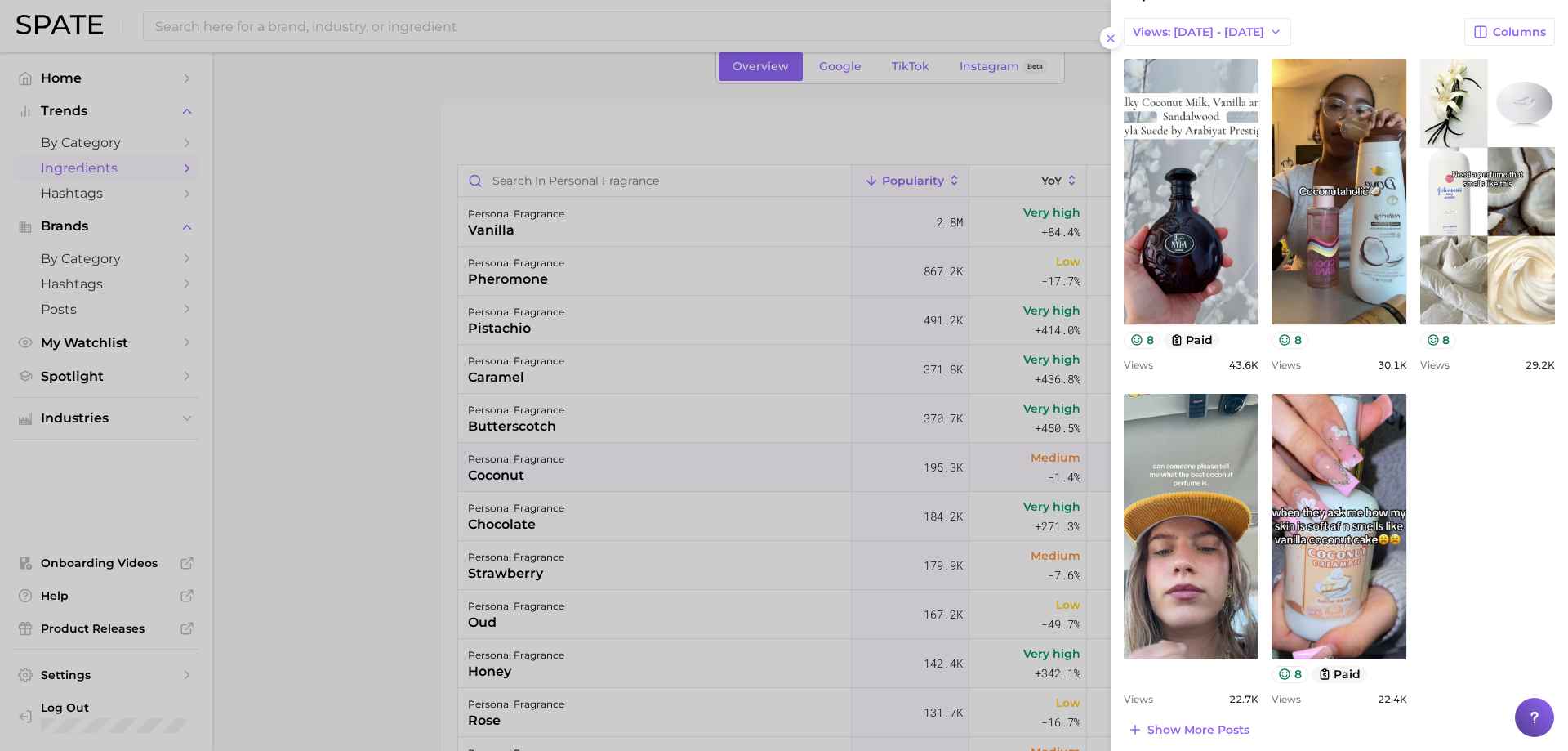
scroll to position [685, 0]
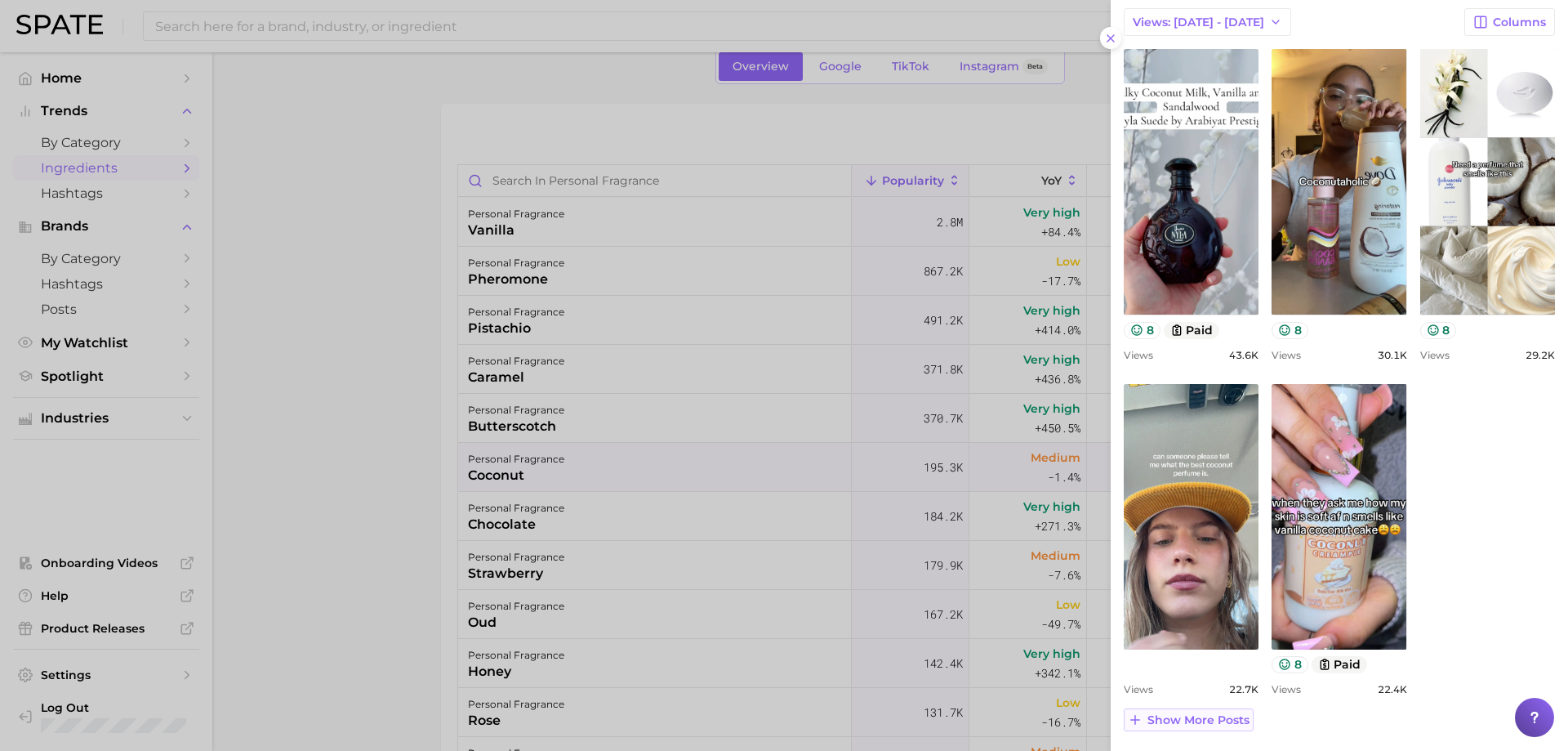
click at [1216, 720] on span "Show more posts" at bounding box center [1198, 720] width 102 height 14
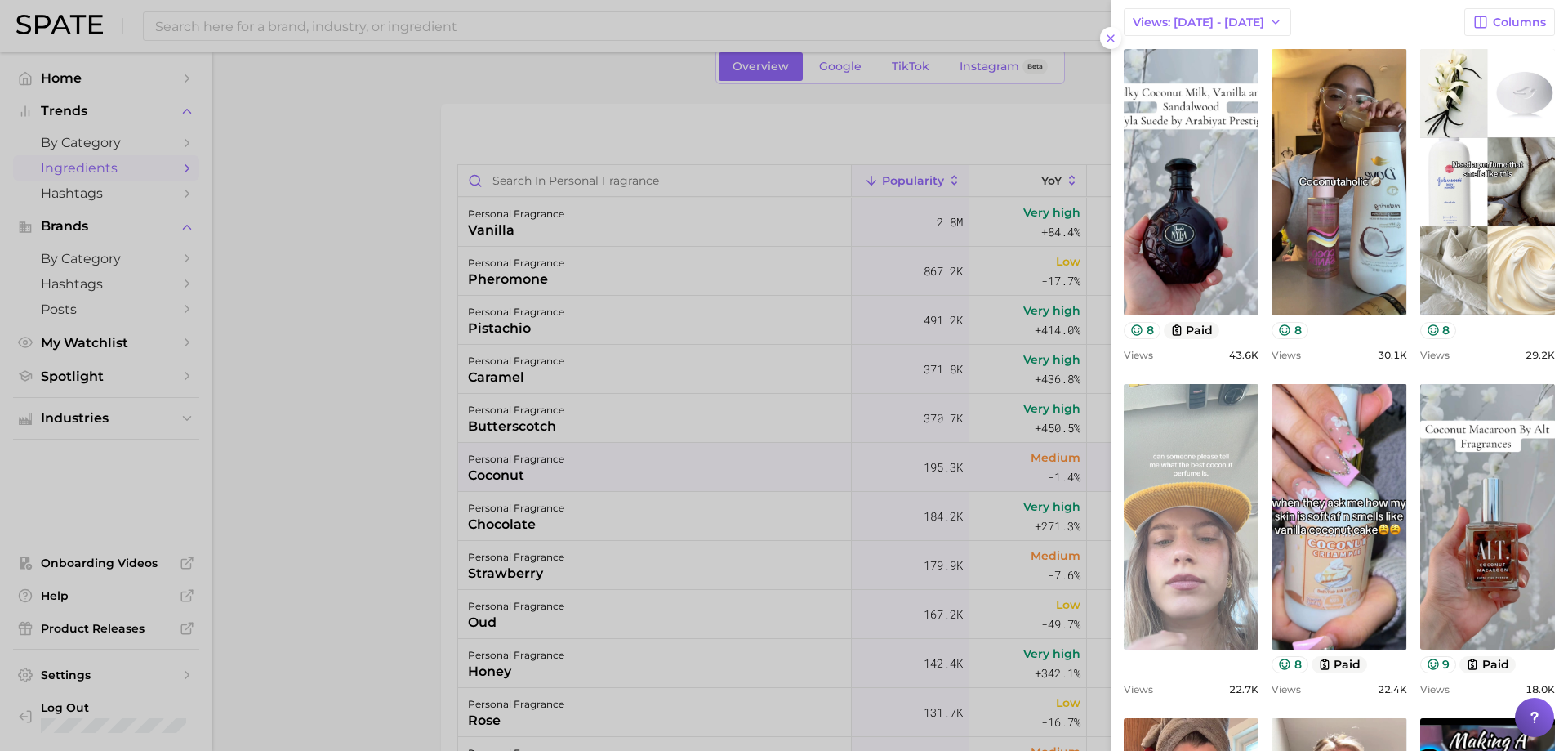
scroll to position [0, 0]
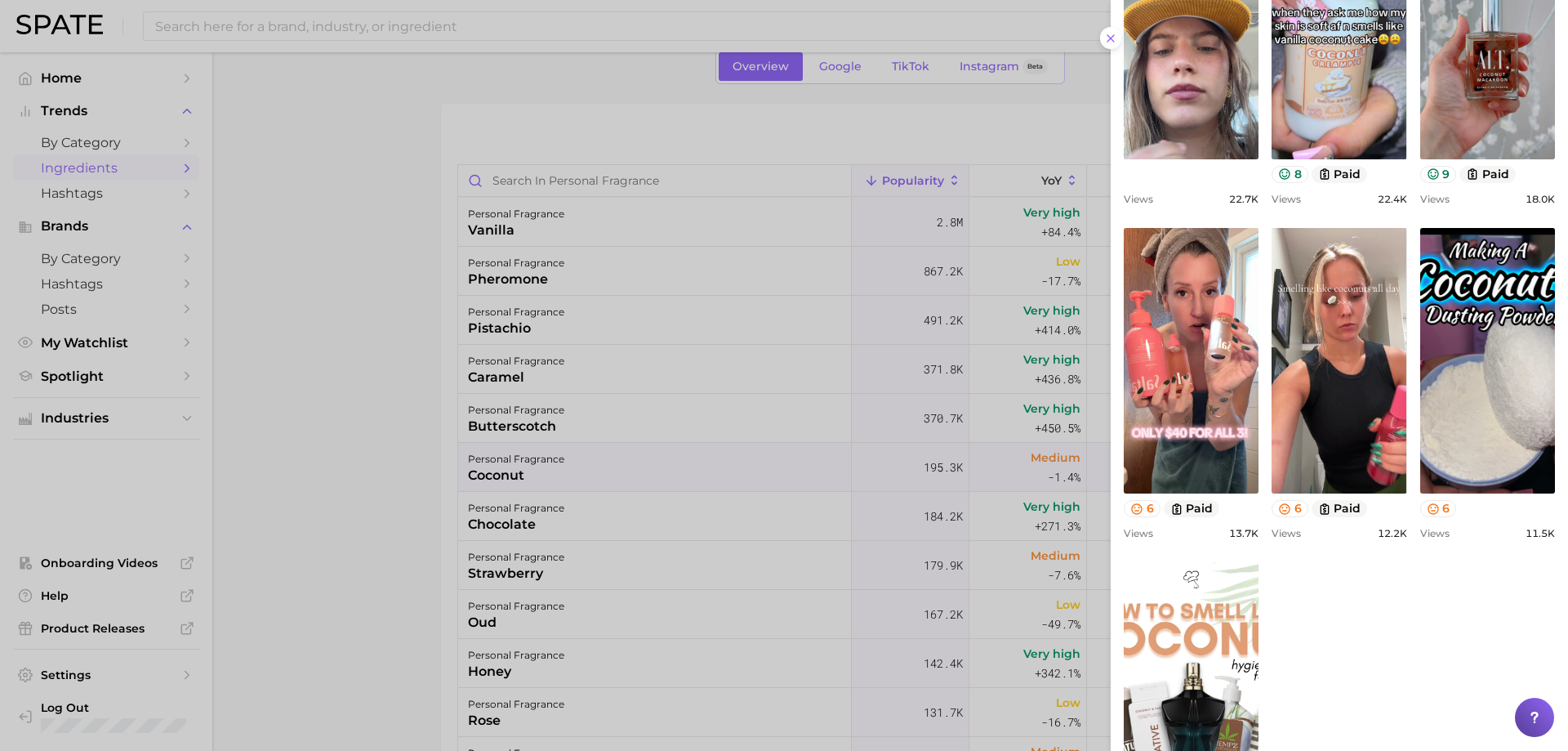
click at [751, 434] on div at bounding box center [784, 376] width 1568 height 751
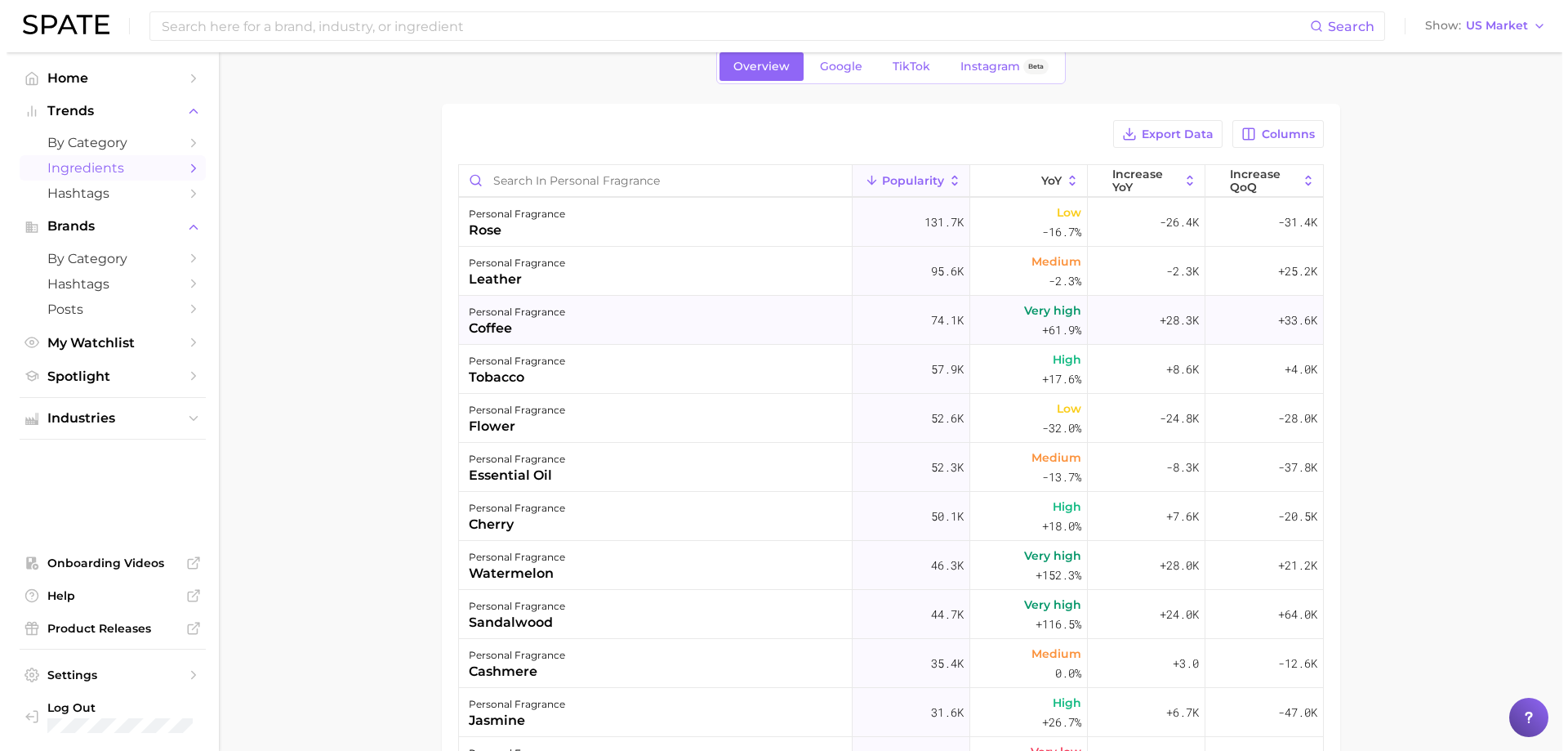
scroll to position [245, 0]
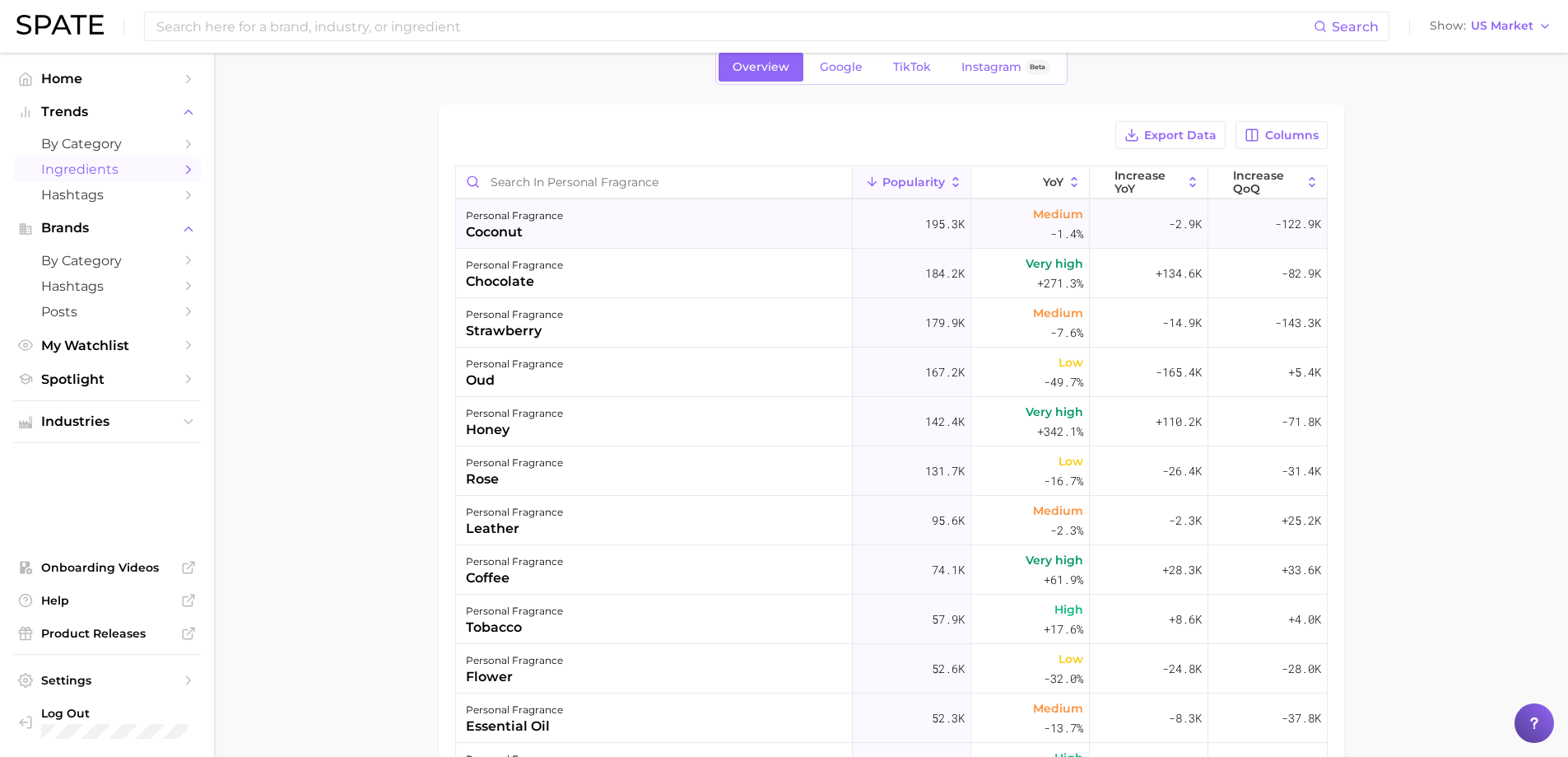
click at [533, 237] on div "coconut" at bounding box center [515, 232] width 97 height 20
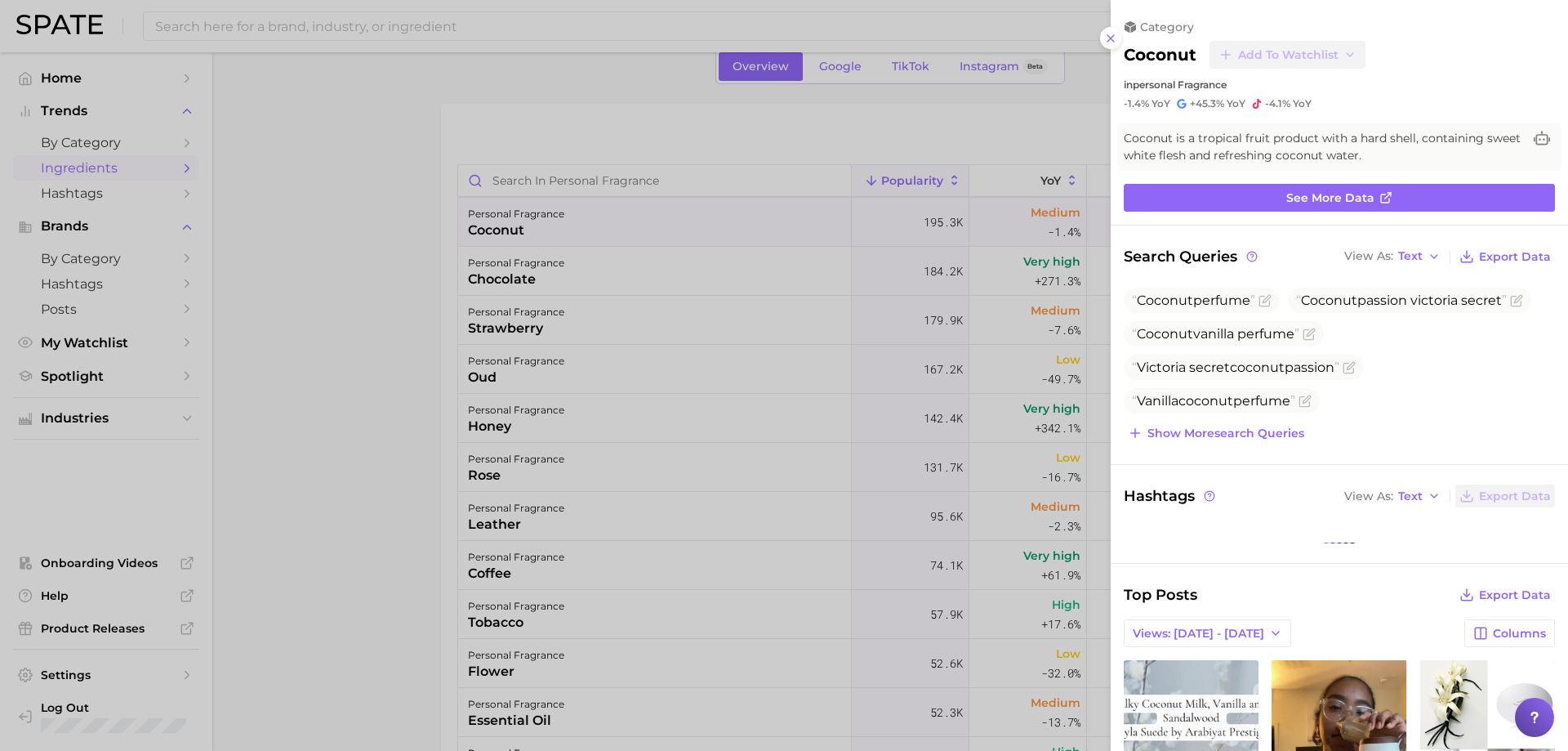
scroll to position [0, 0]
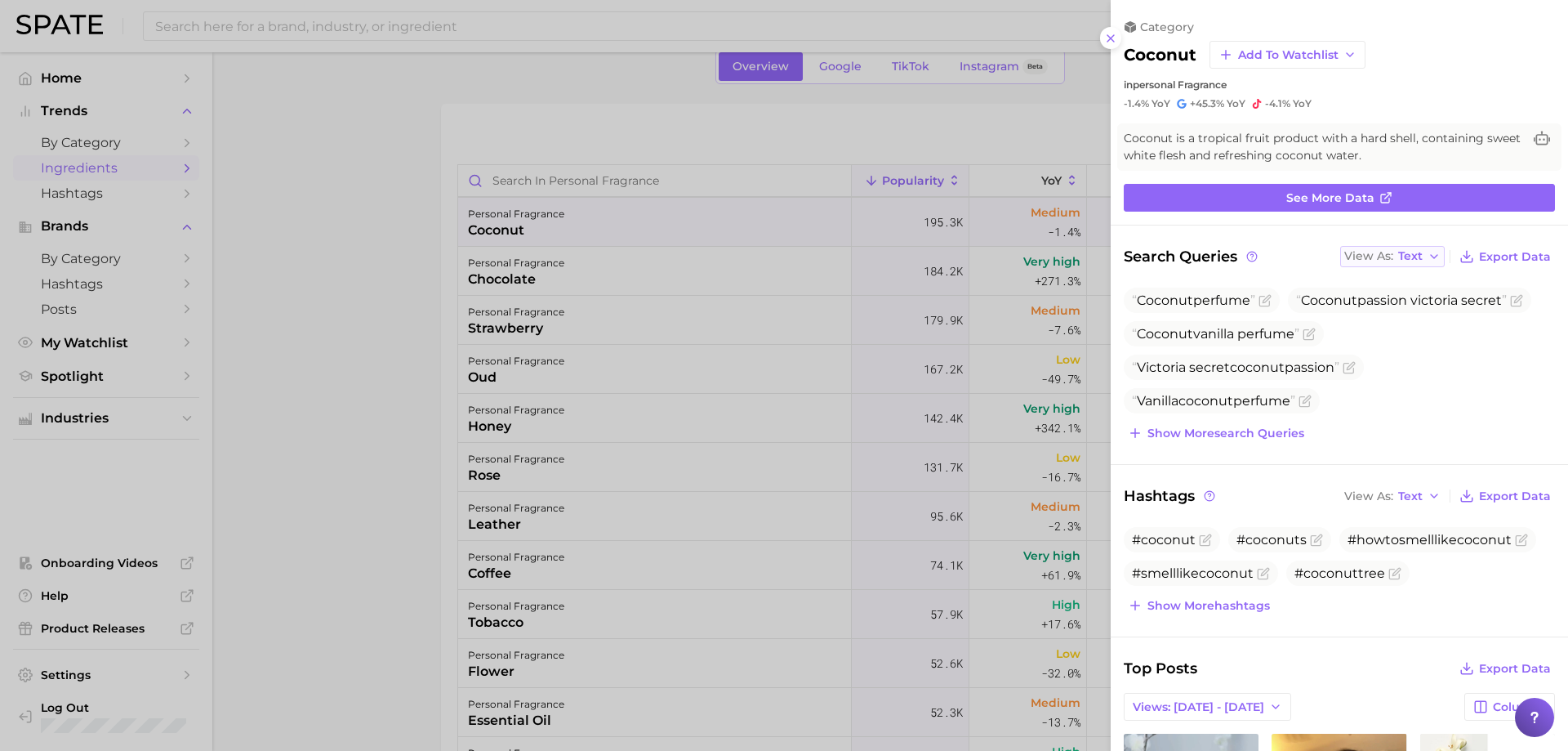
click at [1398, 260] on span "Text" at bounding box center [1411, 256] width 25 height 9
click at [1368, 306] on span "Table" at bounding box center [1383, 313] width 32 height 14
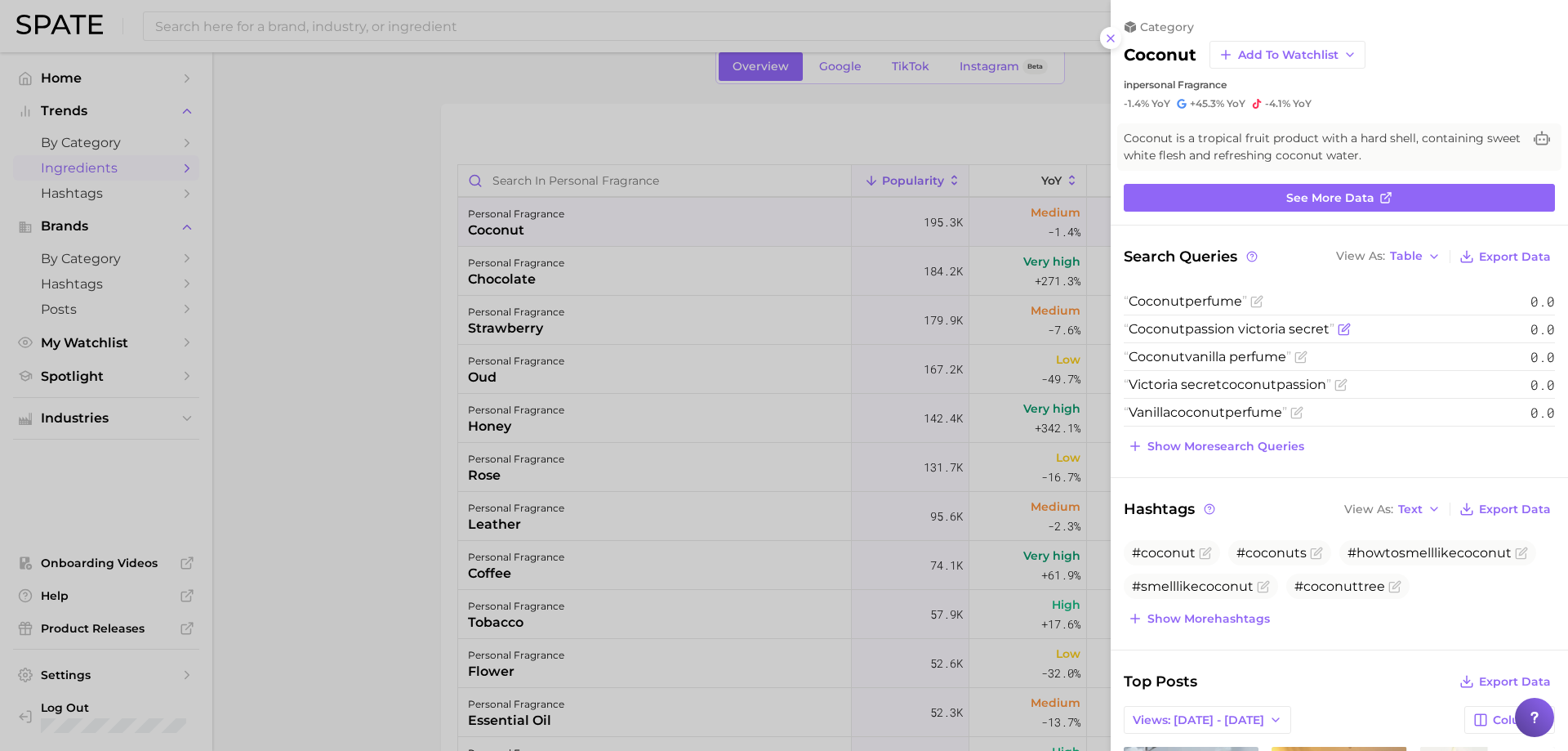
drag, startPoint x: 1331, startPoint y: 332, endPoint x: 1276, endPoint y: 328, distance: 55.1
click at [1281, 328] on span "Coconut passion victoria secret" at bounding box center [1229, 329] width 211 height 16
drag, startPoint x: 1259, startPoint y: 328, endPoint x: 1149, endPoint y: 327, distance: 110.0
click at [1149, 327] on span "Coconut passion victoria secret" at bounding box center [1229, 329] width 211 height 16
click at [1149, 327] on span "Coconut" at bounding box center [1157, 329] width 56 height 16
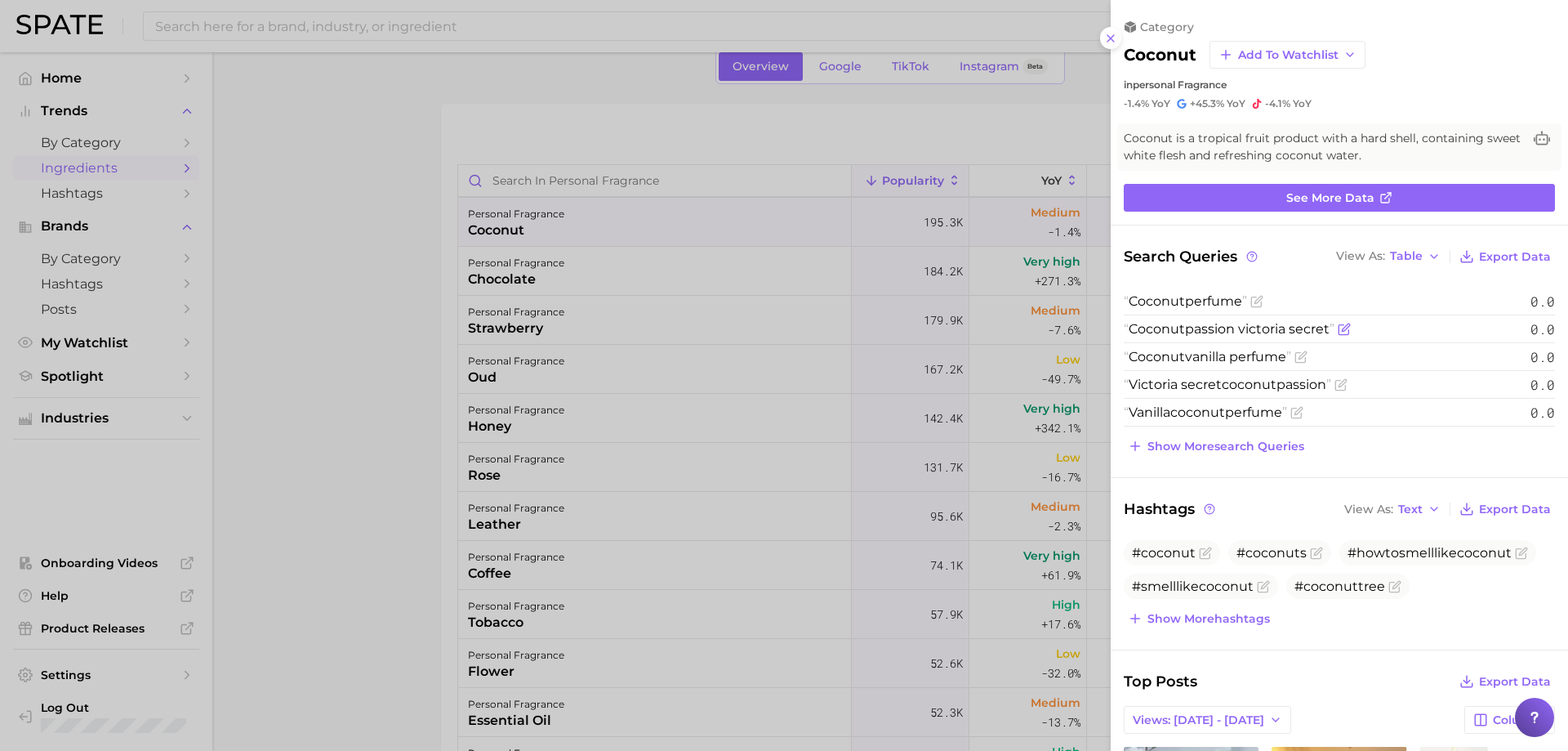
drag, startPoint x: 1131, startPoint y: 327, endPoint x: 1330, endPoint y: 324, distance: 199.0
click at [1330, 324] on span "Coconut passion victoria secret" at bounding box center [1229, 329] width 211 height 16
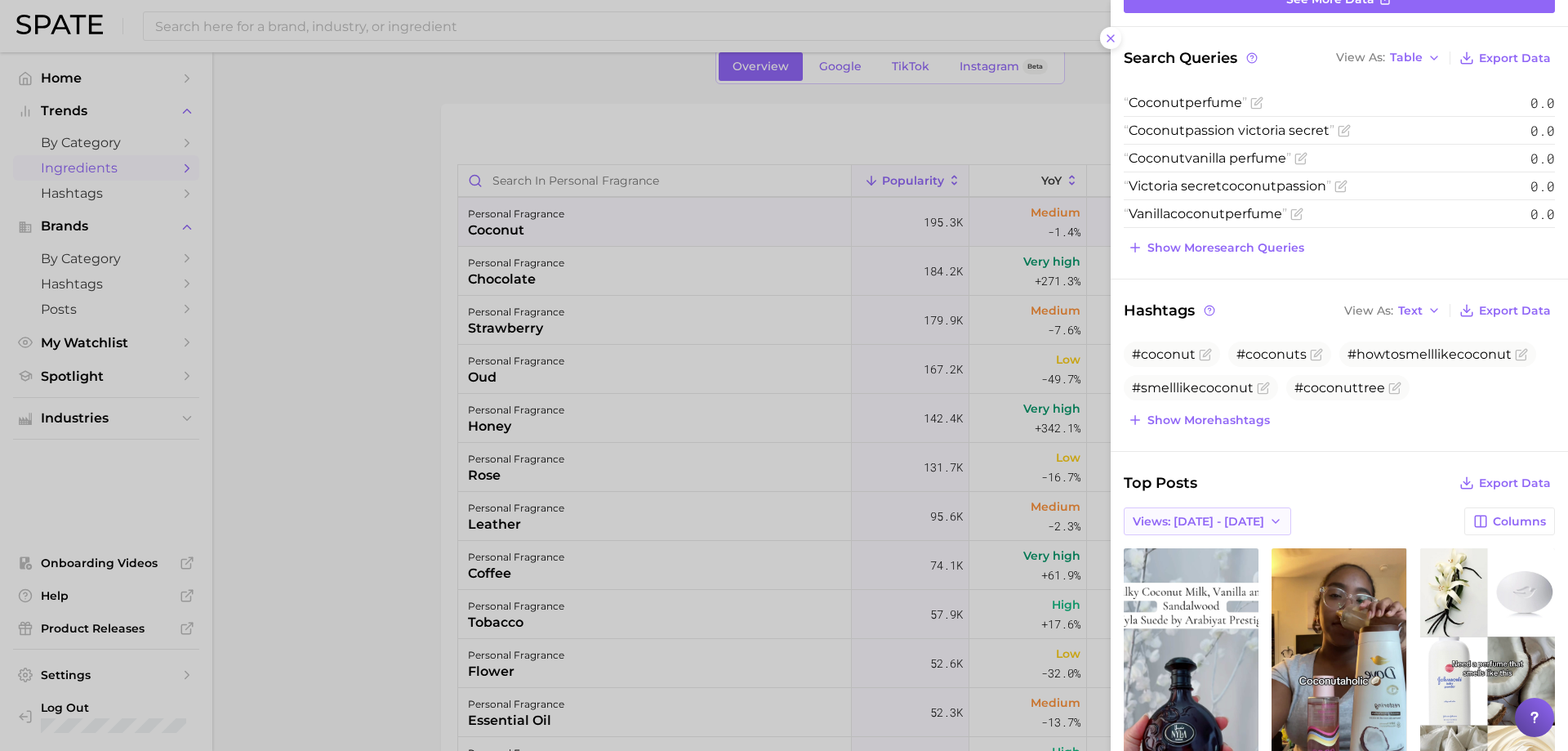
scroll to position [245, 0]
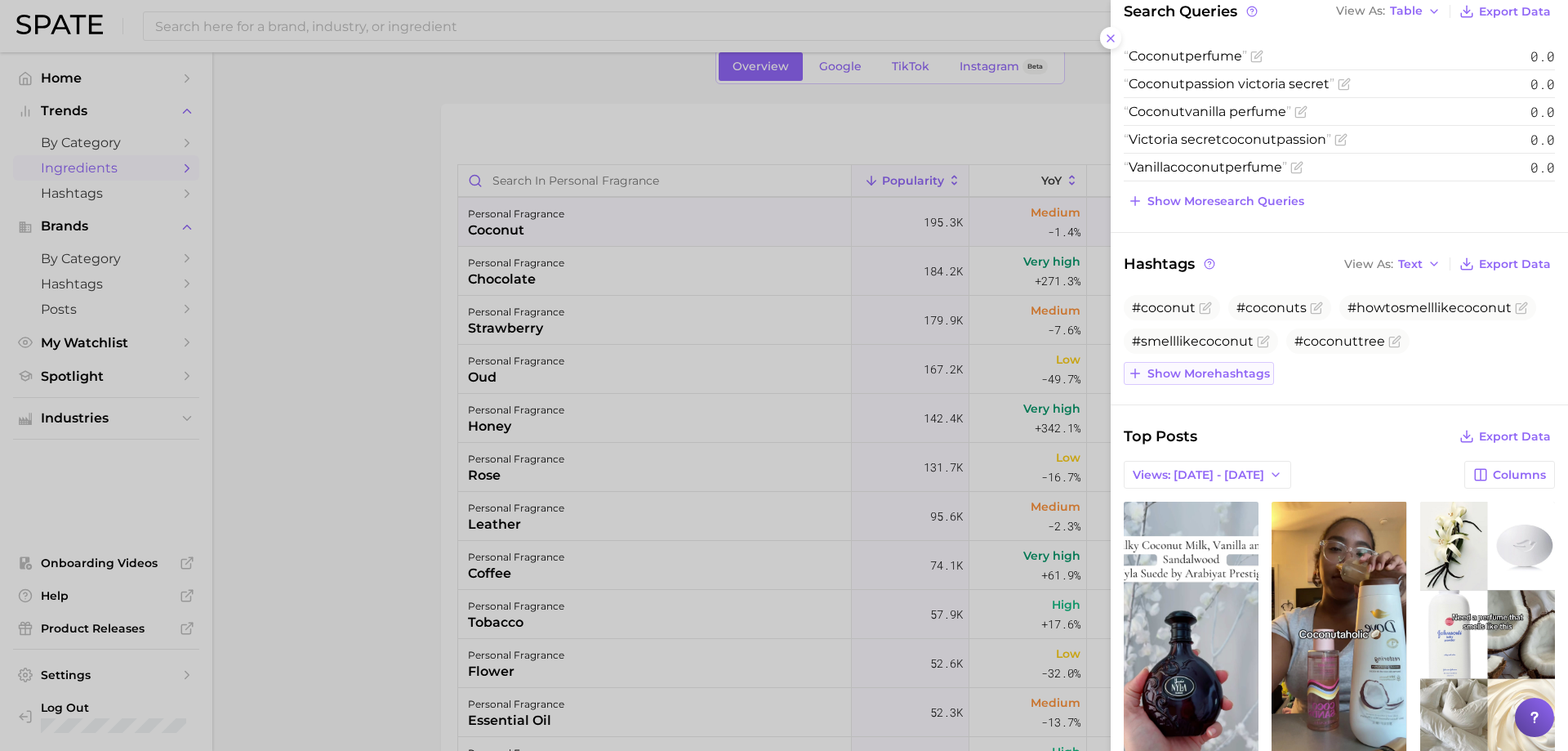
click at [1212, 381] on button "Show more hashtags" at bounding box center [1198, 374] width 150 height 23
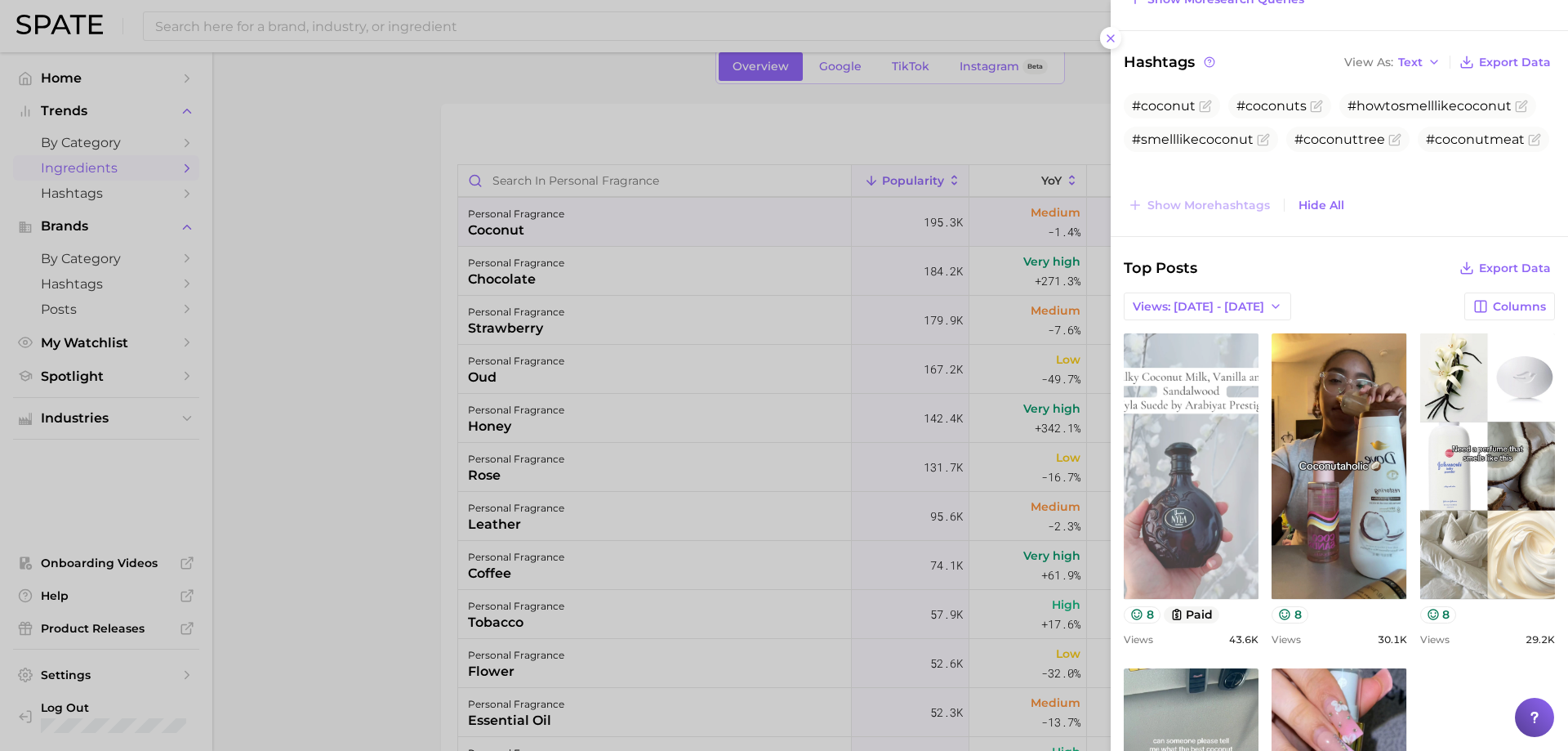
scroll to position [572, 0]
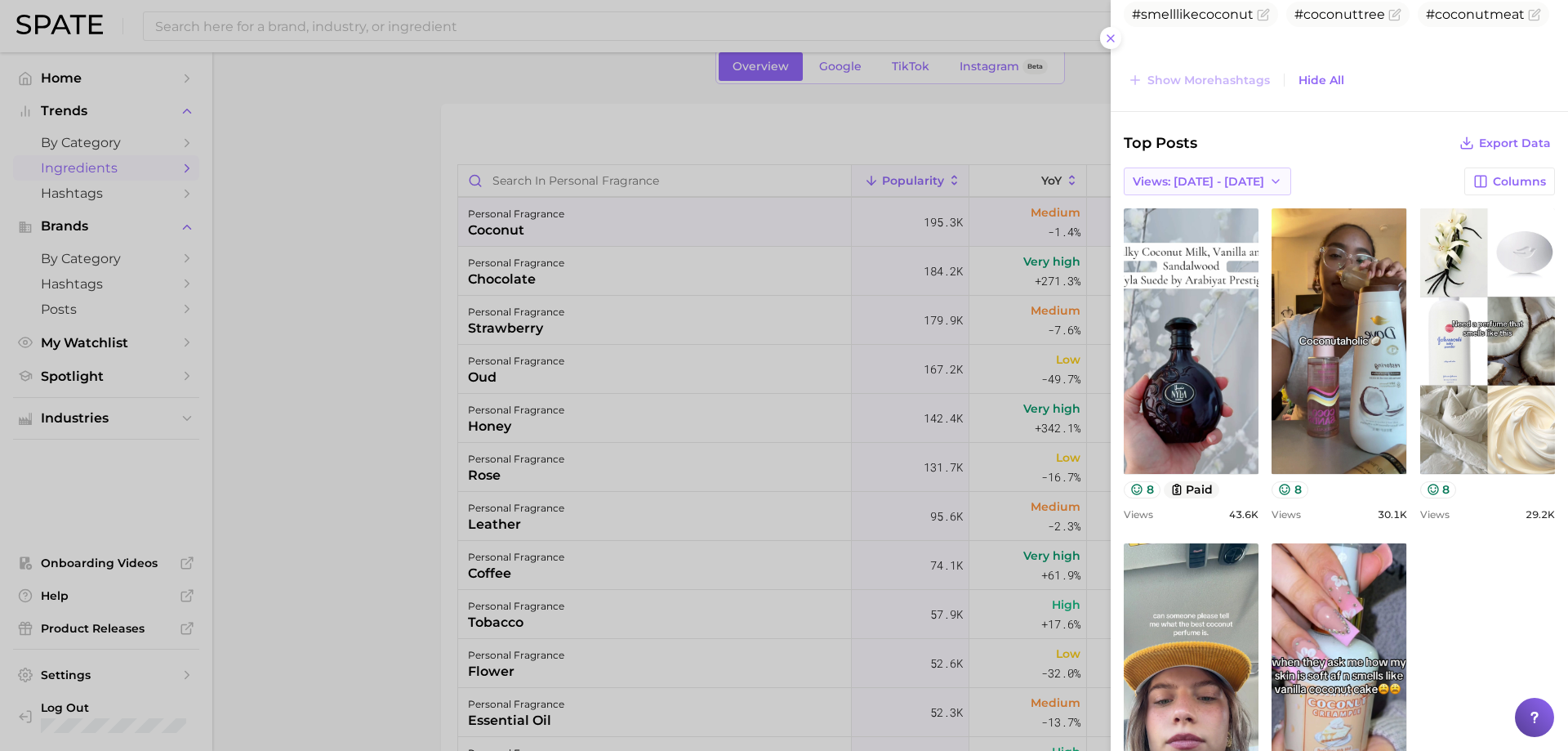
click at [1194, 183] on span "Views: [DATE] - [DATE]" at bounding box center [1199, 182] width 132 height 14
click at [1181, 237] on span "Total Views" at bounding box center [1165, 242] width 67 height 14
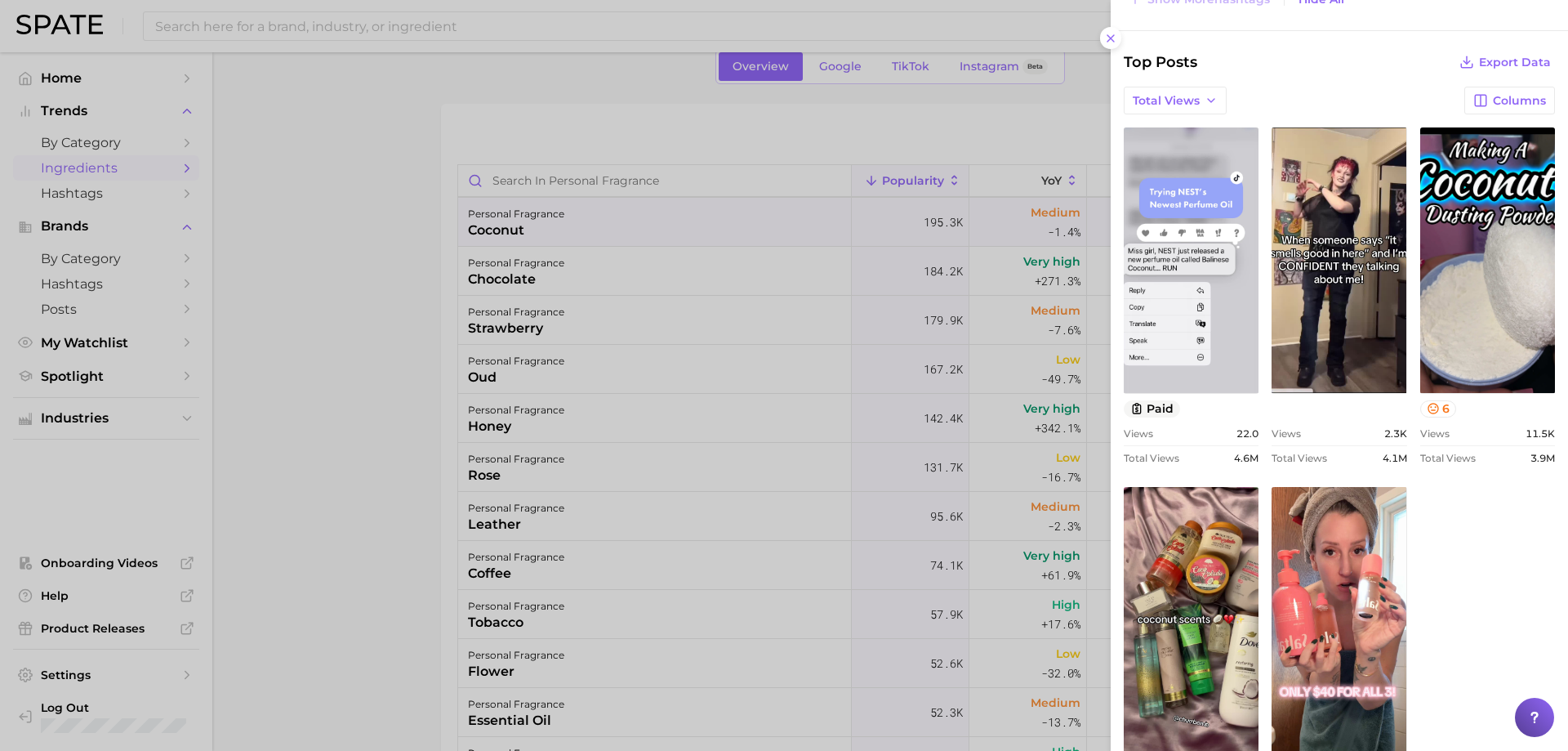
scroll to position [780, 0]
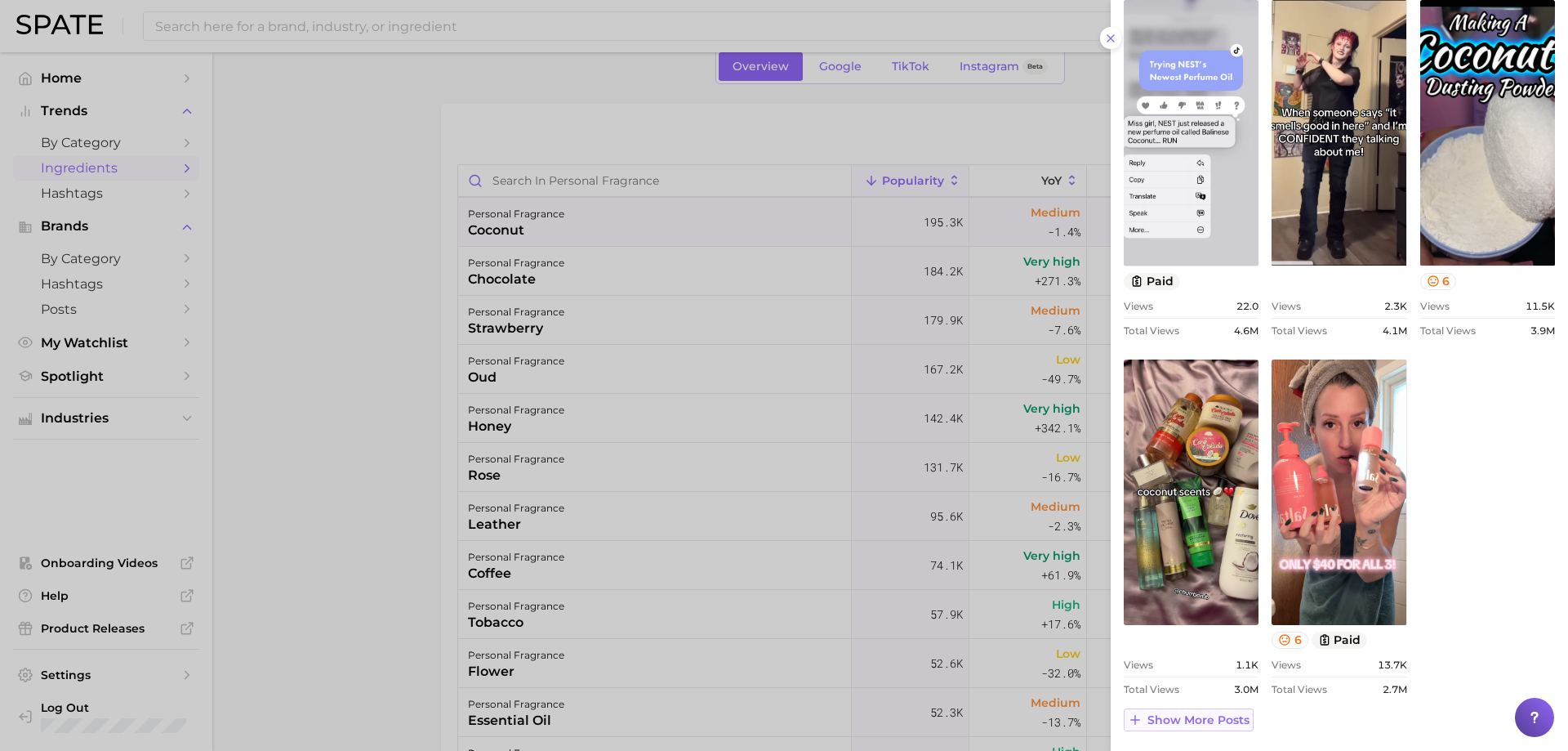
click at [1229, 711] on button "Show more posts" at bounding box center [1188, 720] width 130 height 23
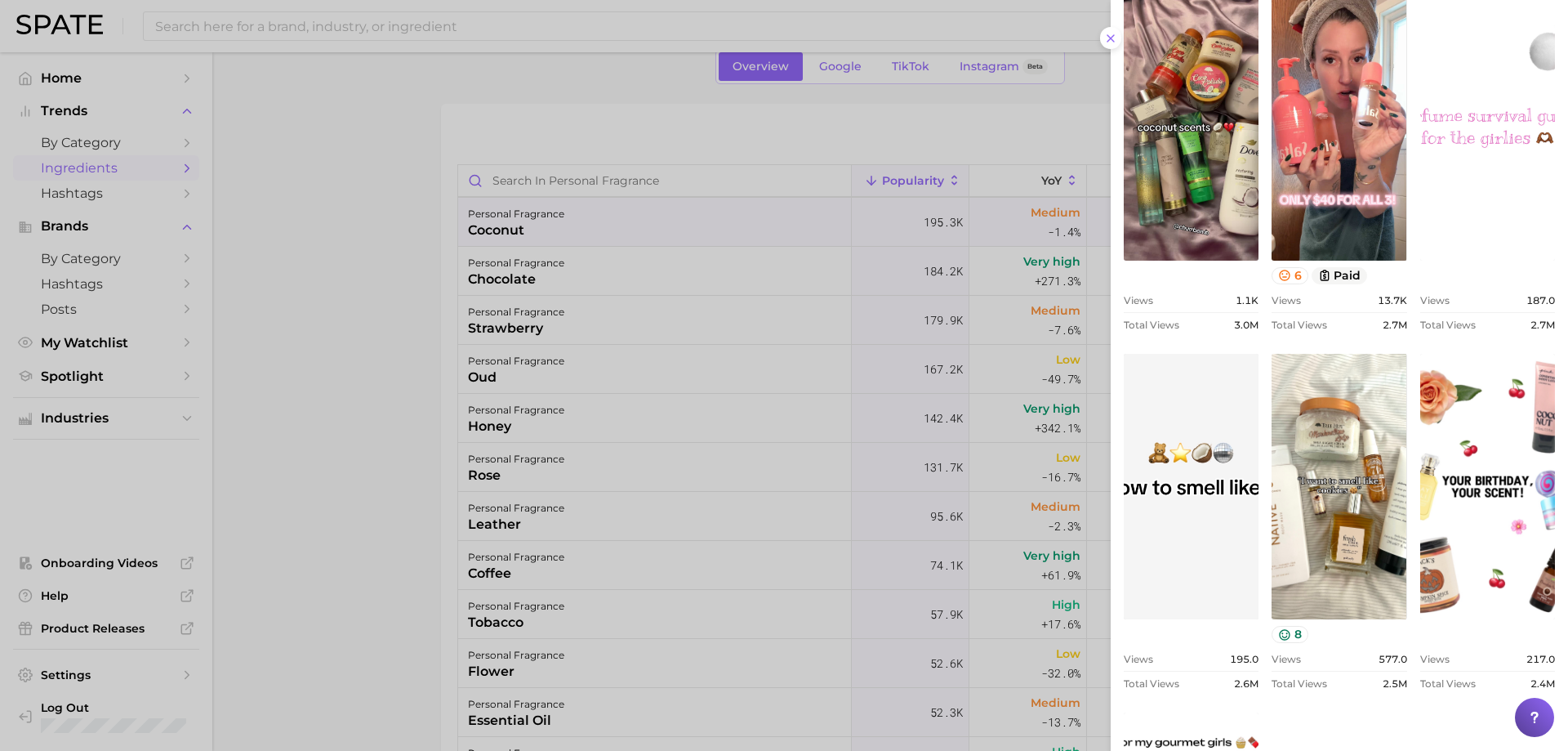
scroll to position [1189, 0]
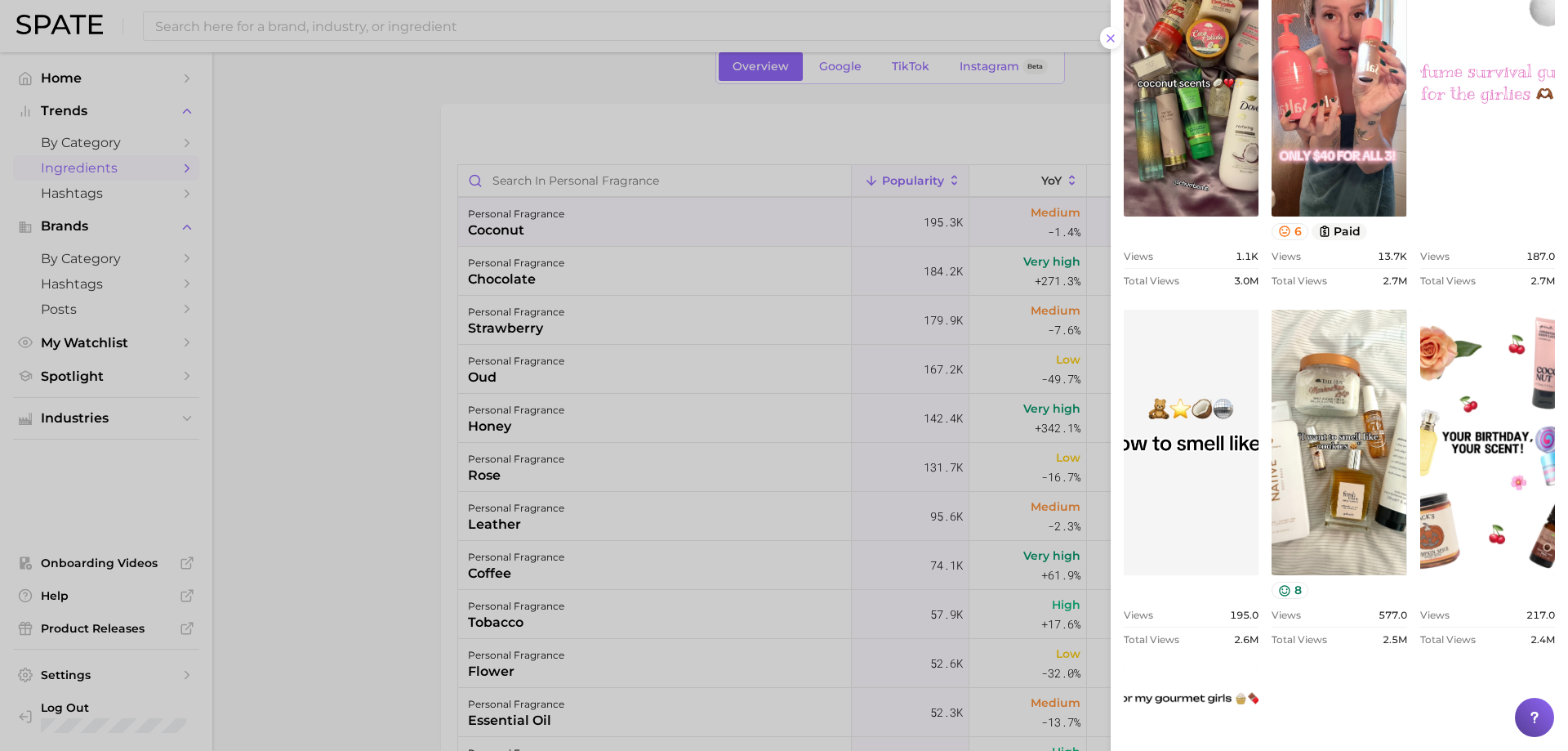
click at [686, 251] on div at bounding box center [784, 376] width 1568 height 751
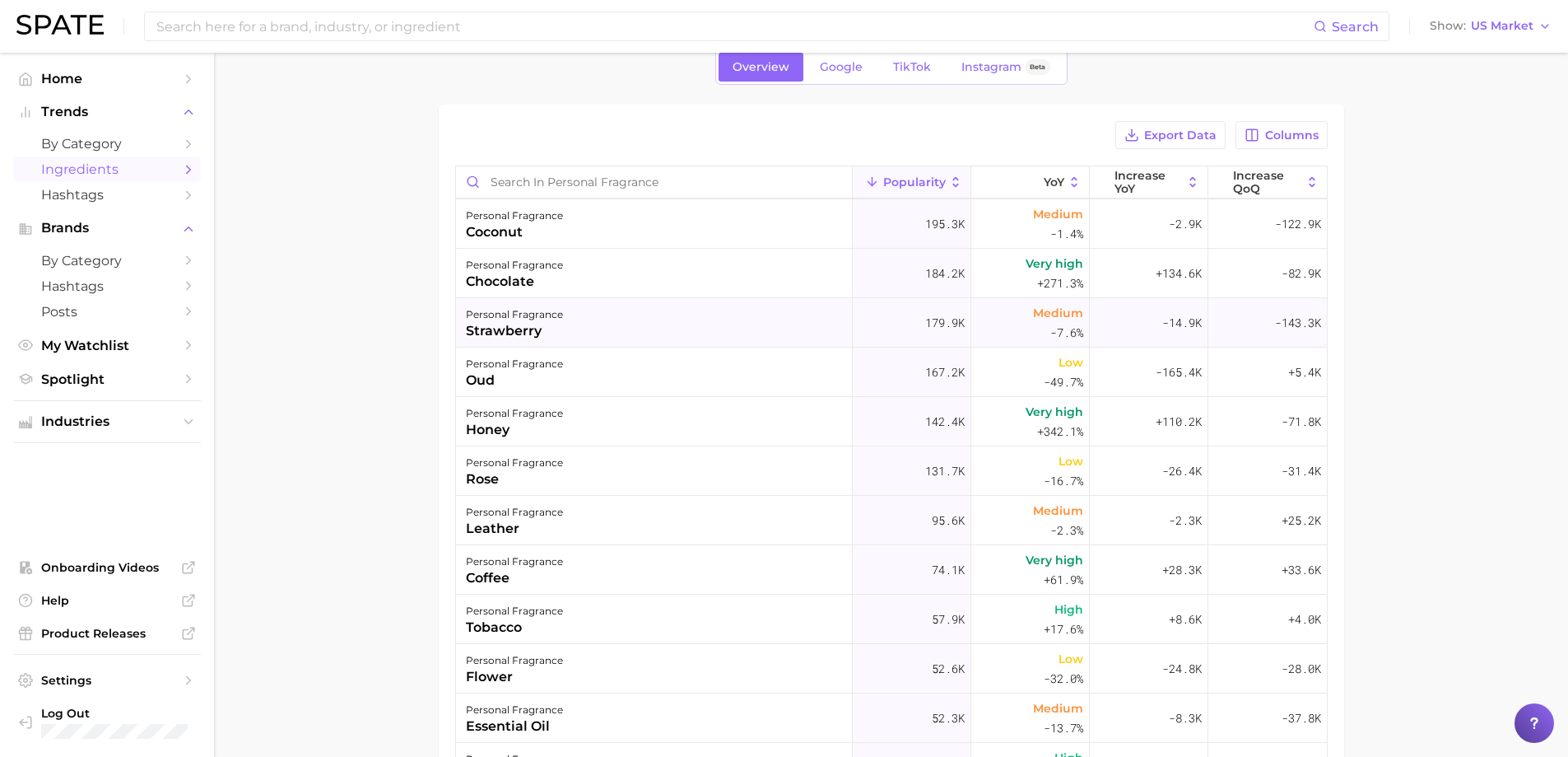
click at [579, 324] on div "personal fragrance strawberry" at bounding box center [655, 323] width 397 height 50
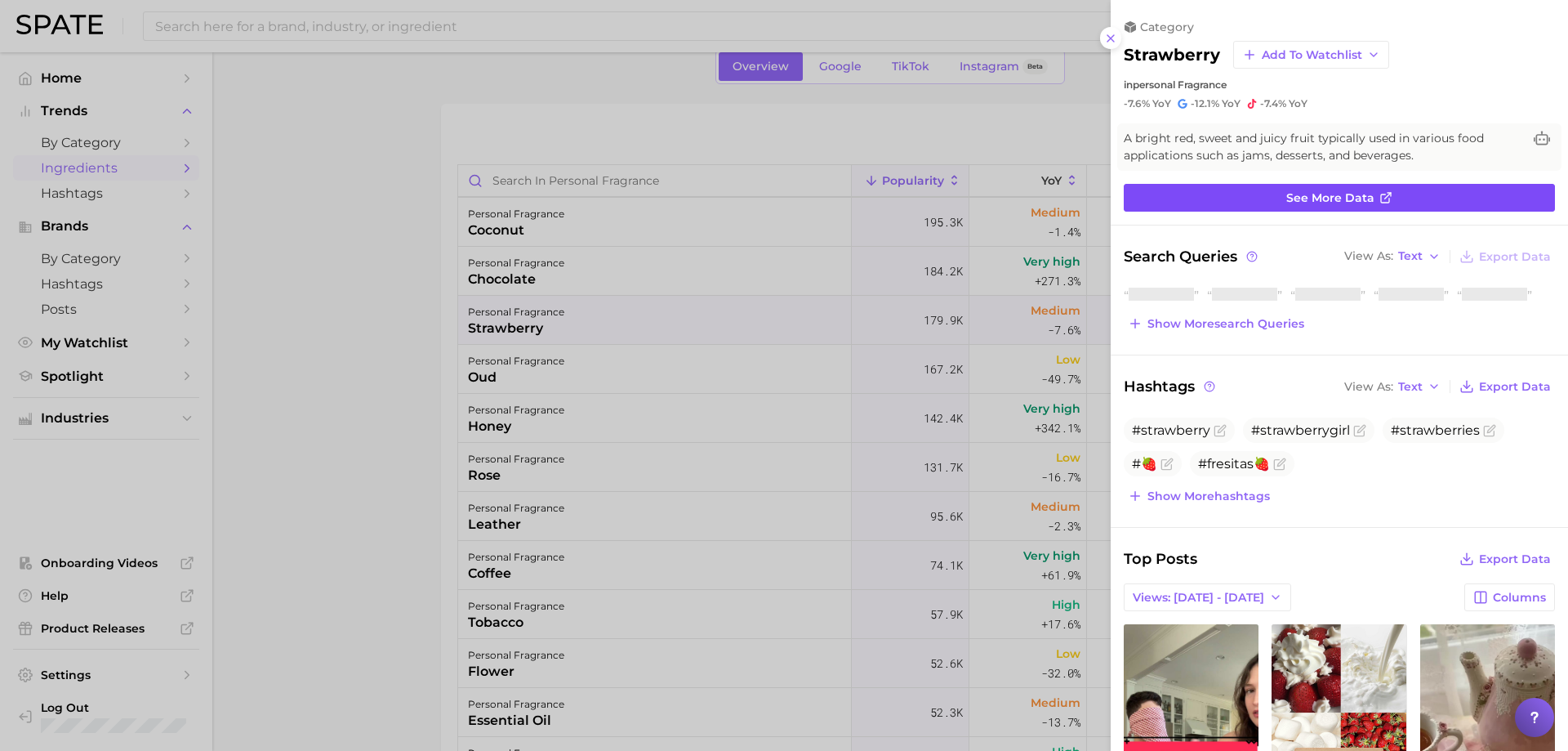
scroll to position [0, 0]
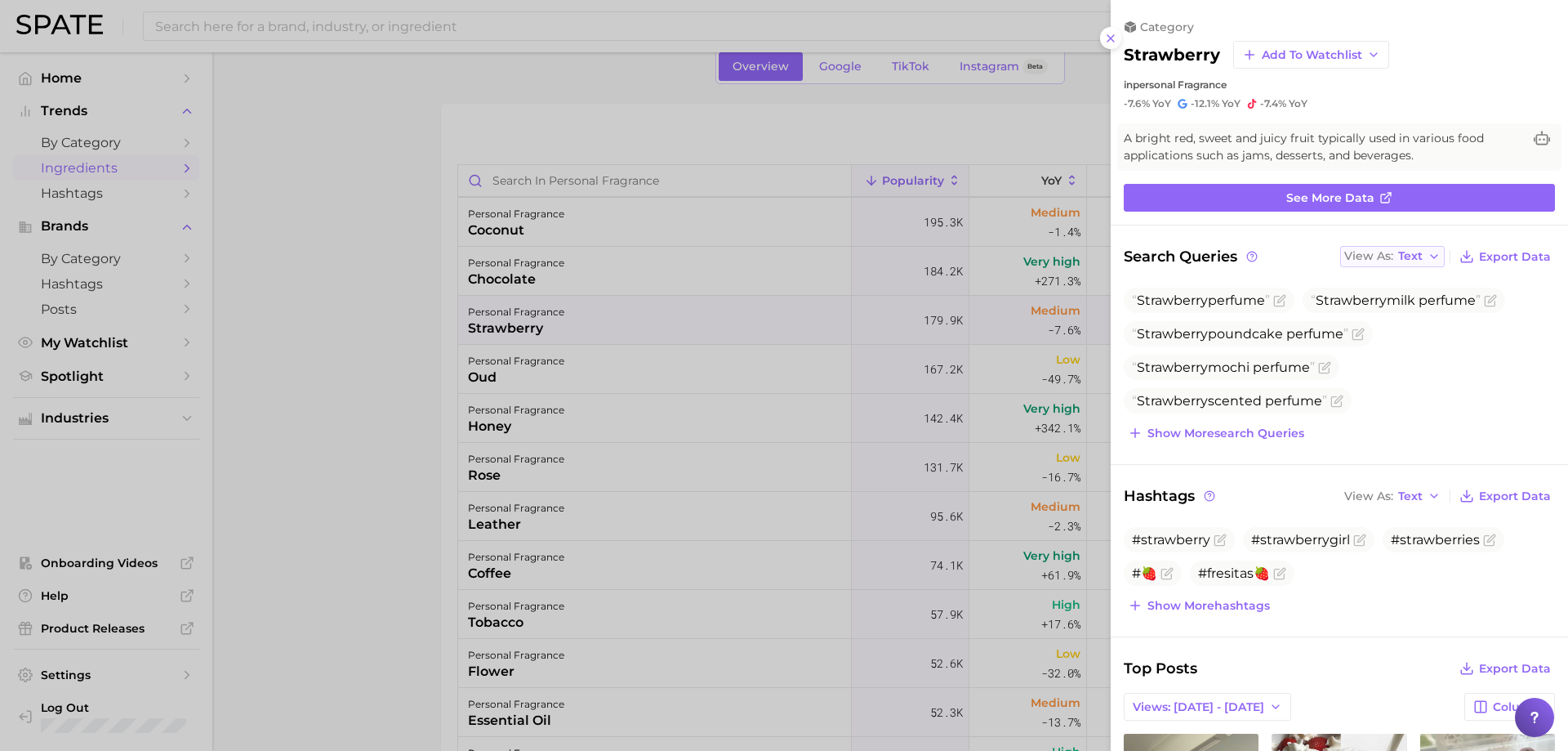
click at [1368, 257] on span "View As" at bounding box center [1368, 256] width 49 height 9
click at [1353, 302] on button "Table" at bounding box center [1430, 312] width 179 height 29
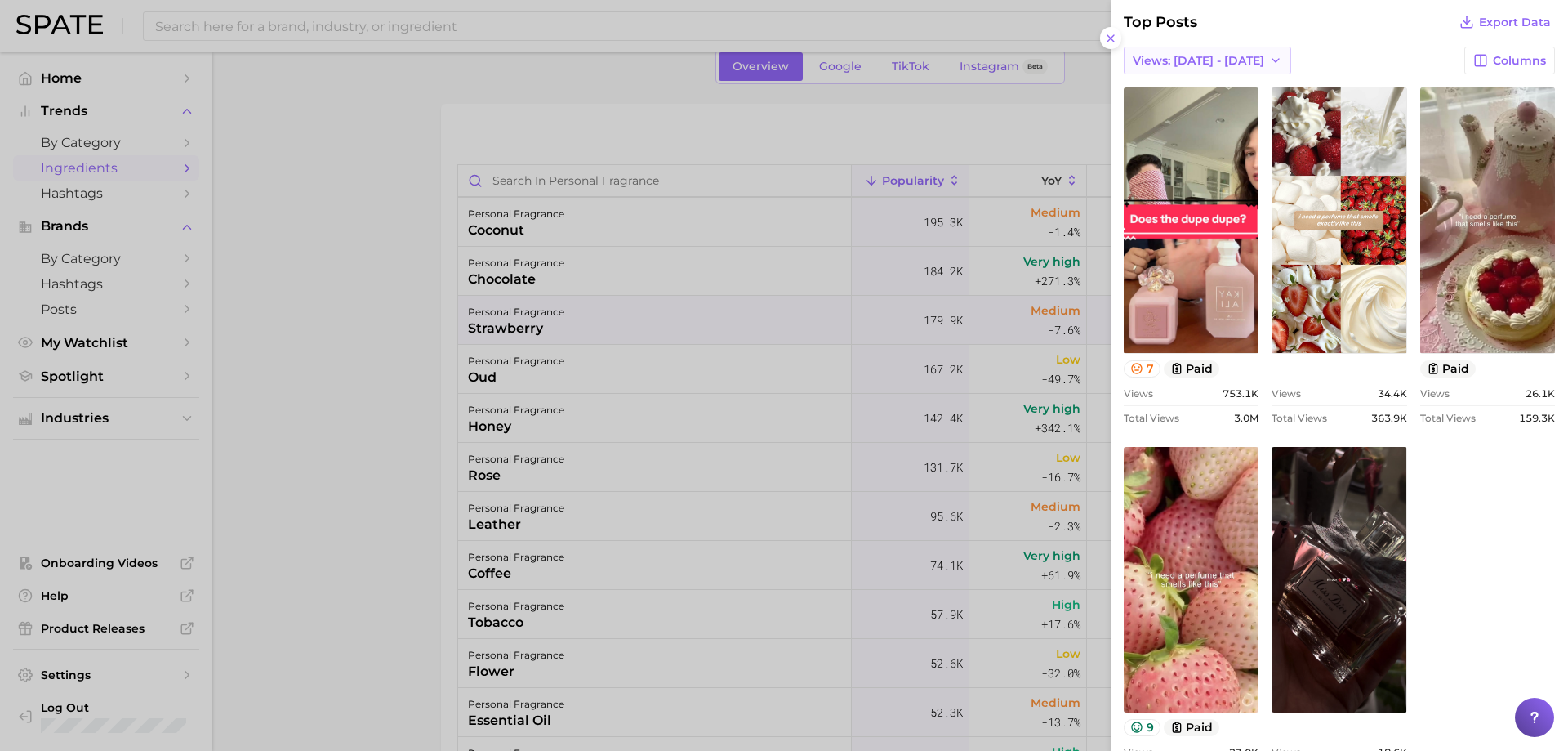
scroll to position [747, 0]
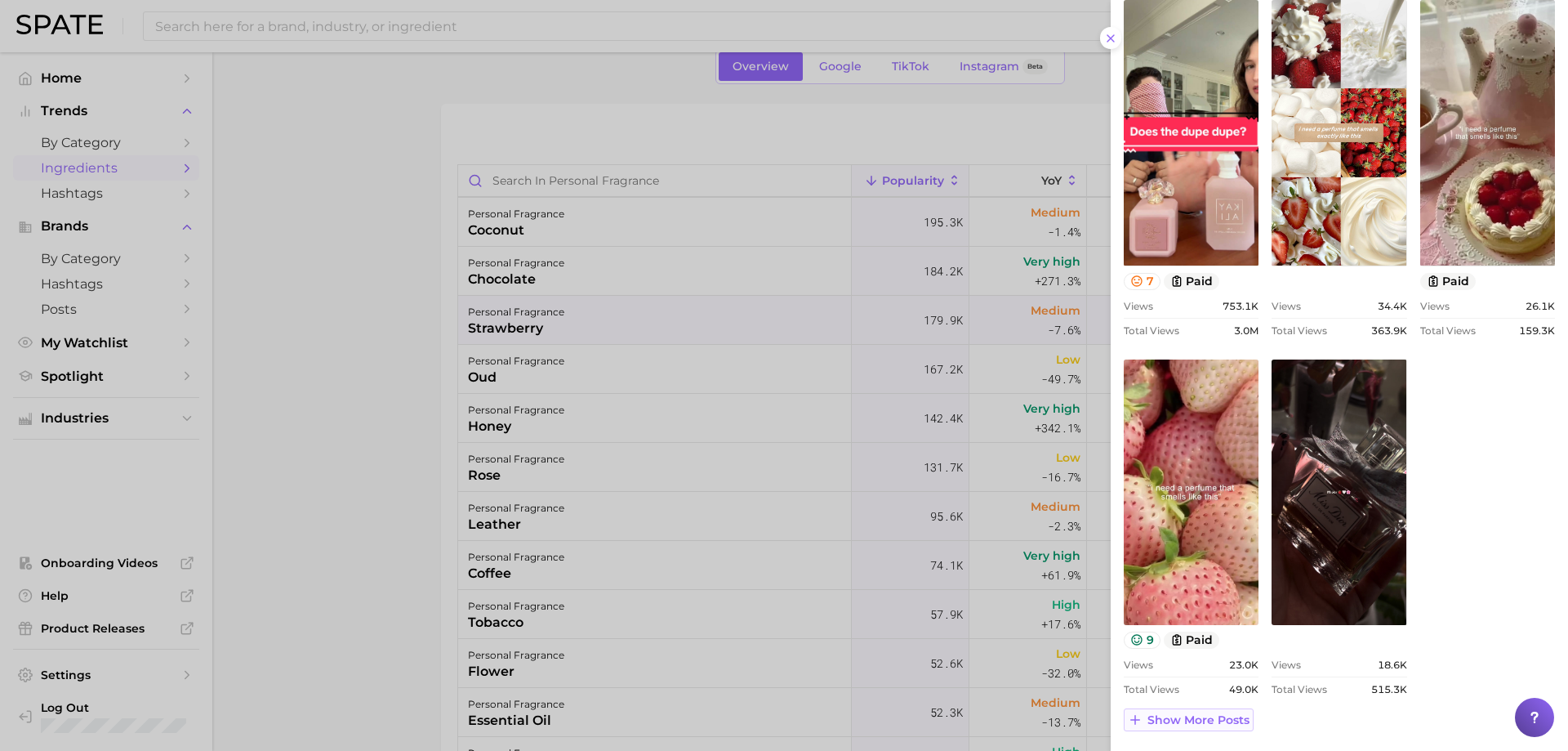
click at [1222, 719] on span "Show more posts" at bounding box center [1198, 720] width 102 height 14
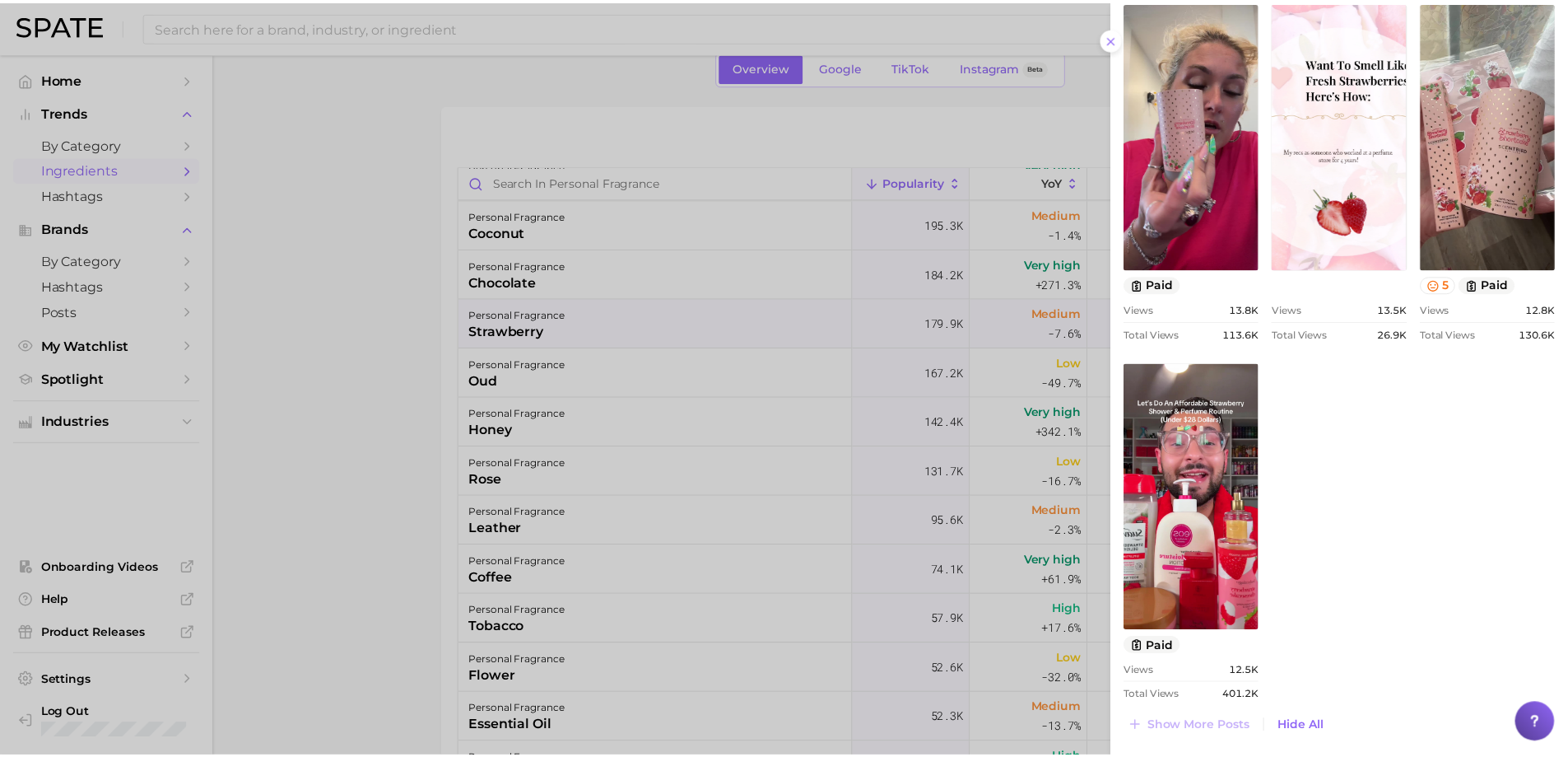
scroll to position [1476, 0]
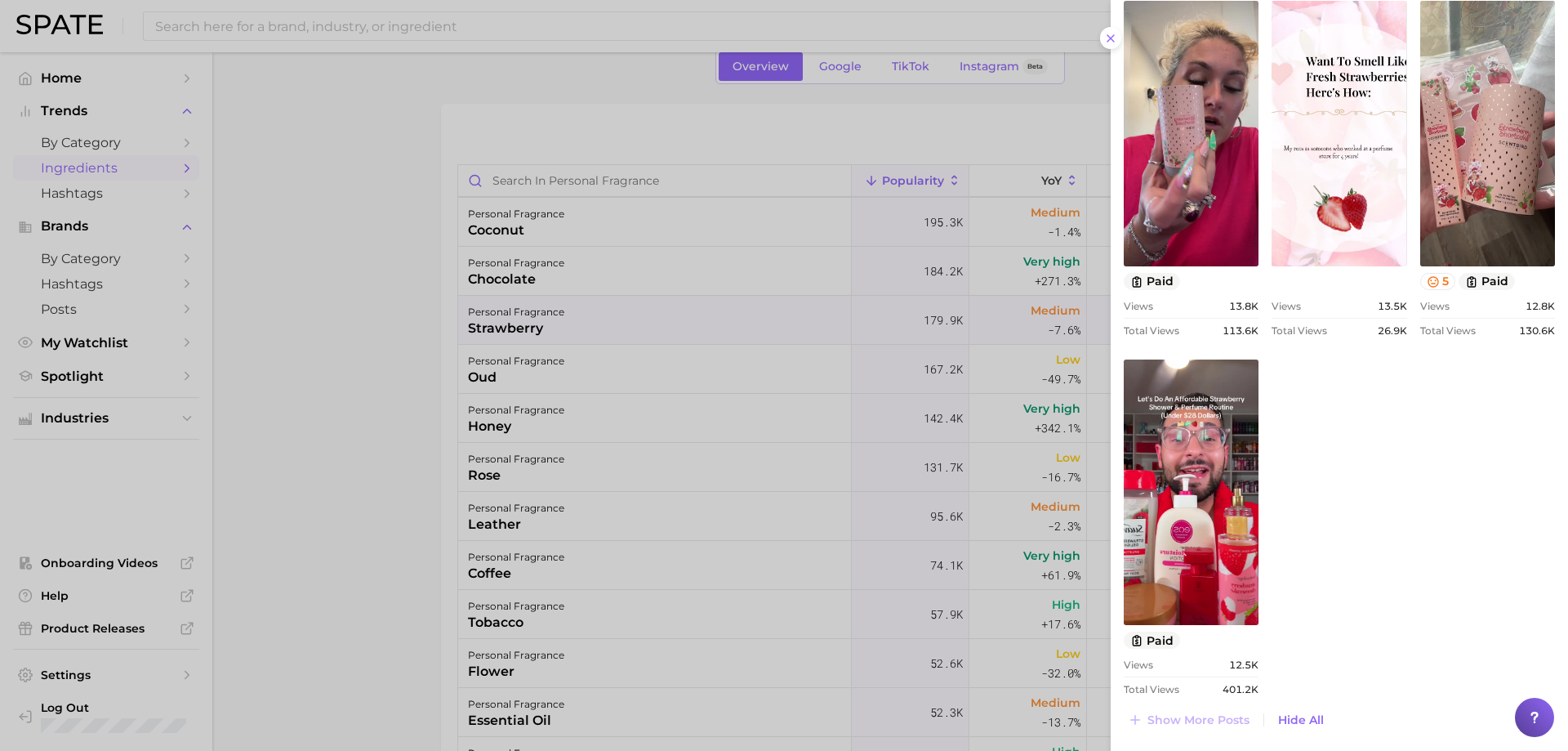
click at [739, 449] on div at bounding box center [784, 376] width 1568 height 751
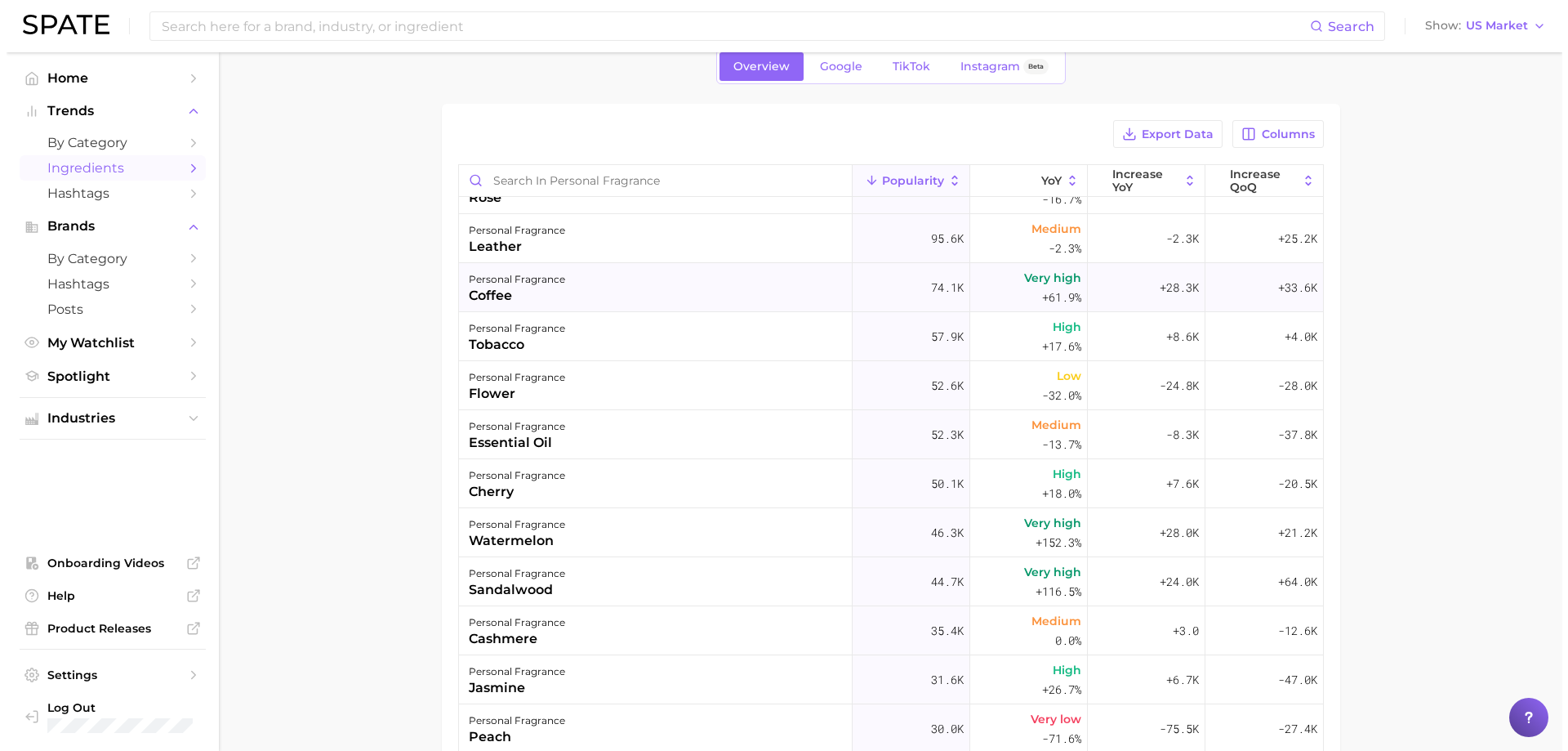
scroll to position [572, 0]
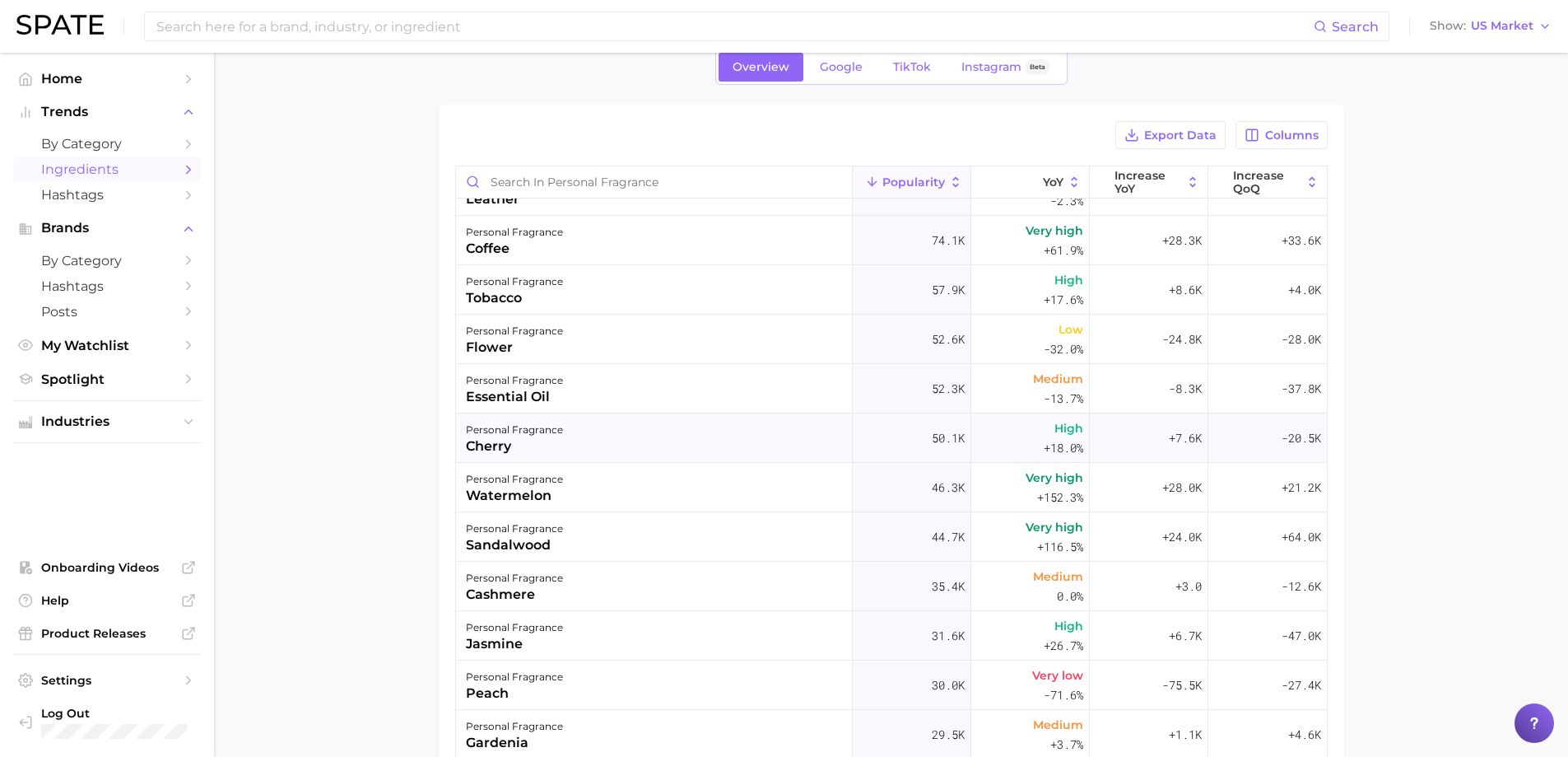
click at [552, 418] on div "personal fragrance cherry" at bounding box center [655, 438] width 397 height 50
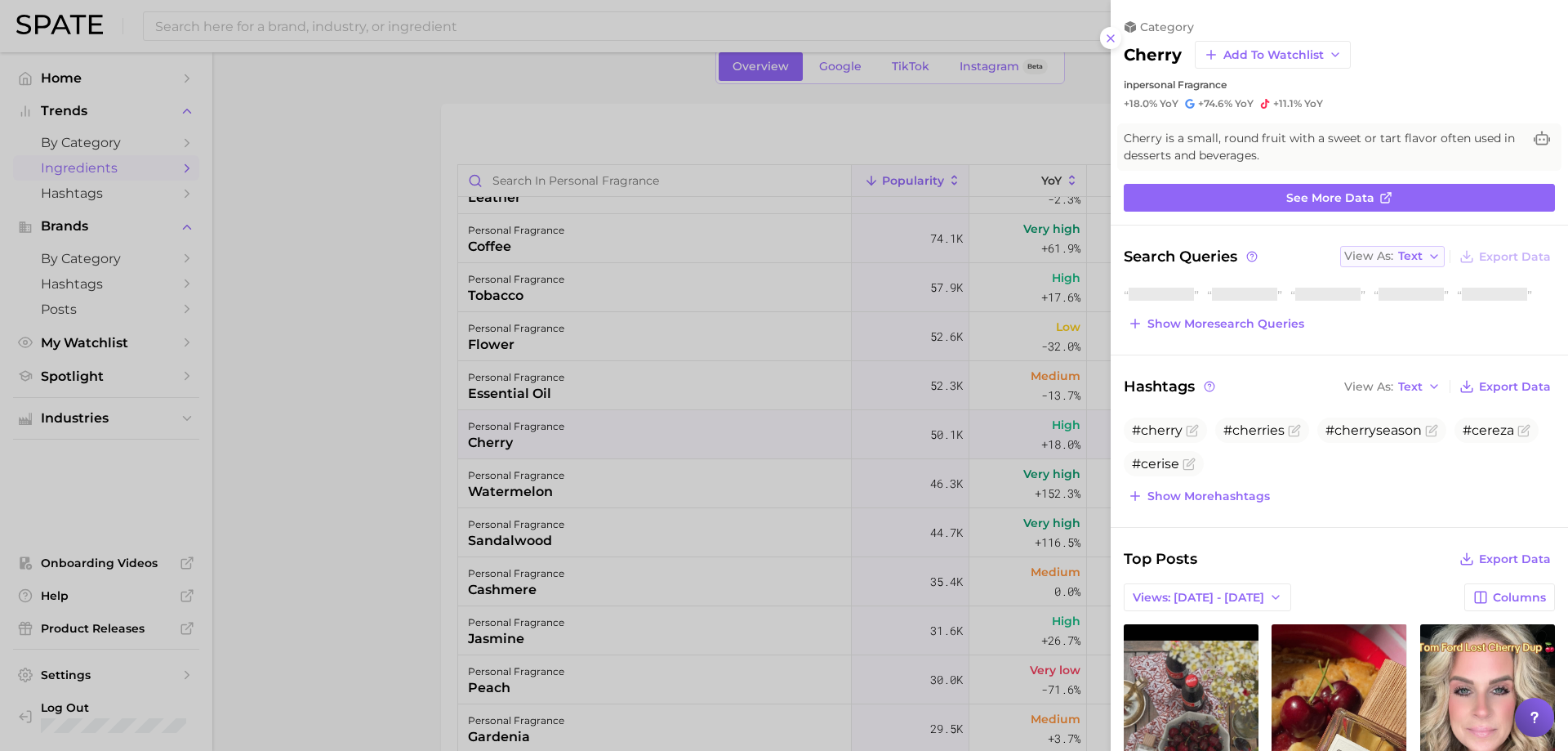
scroll to position [0, 0]
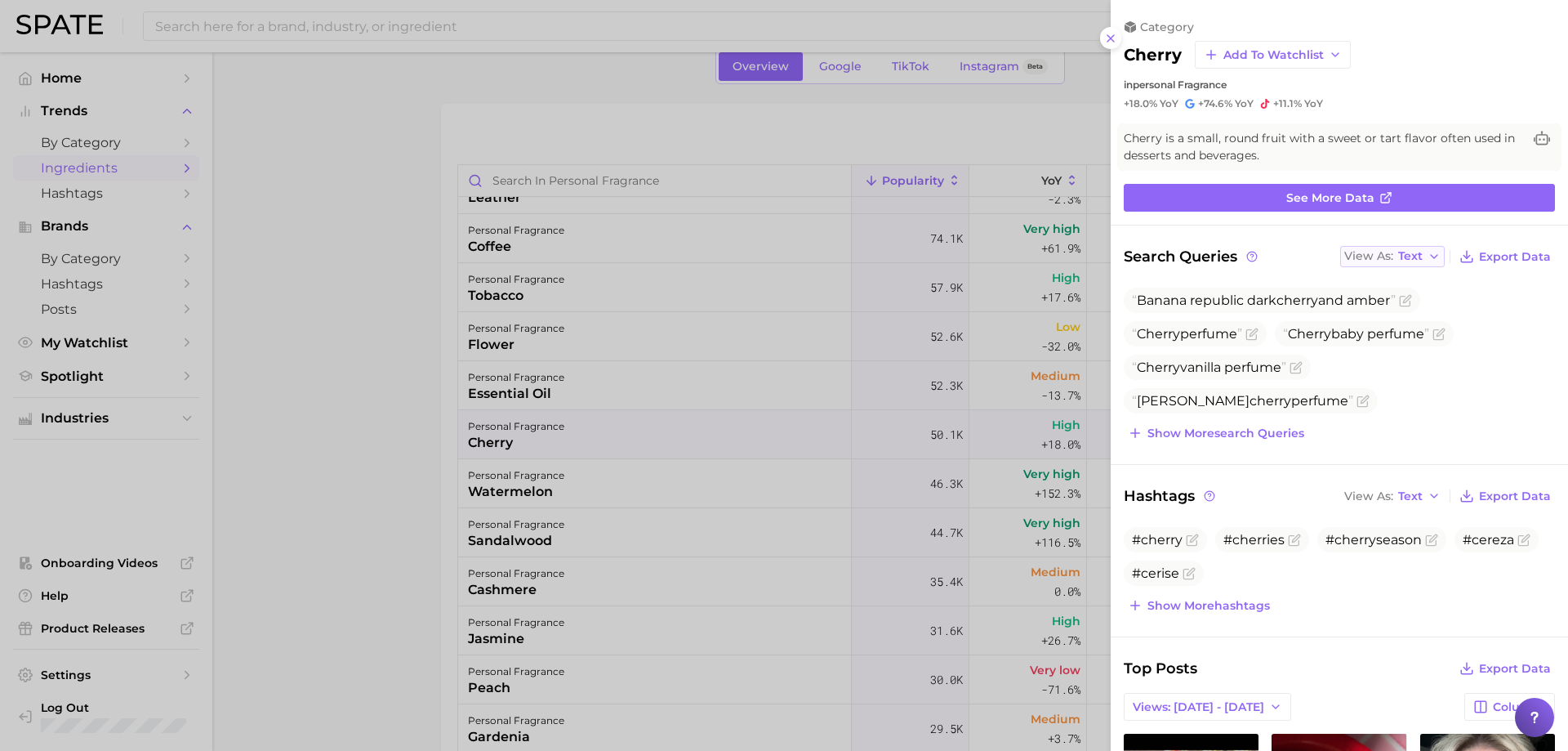
click at [1376, 252] on span "View As" at bounding box center [1368, 256] width 49 height 9
click at [1353, 312] on icon at bounding box center [1355, 312] width 15 height 15
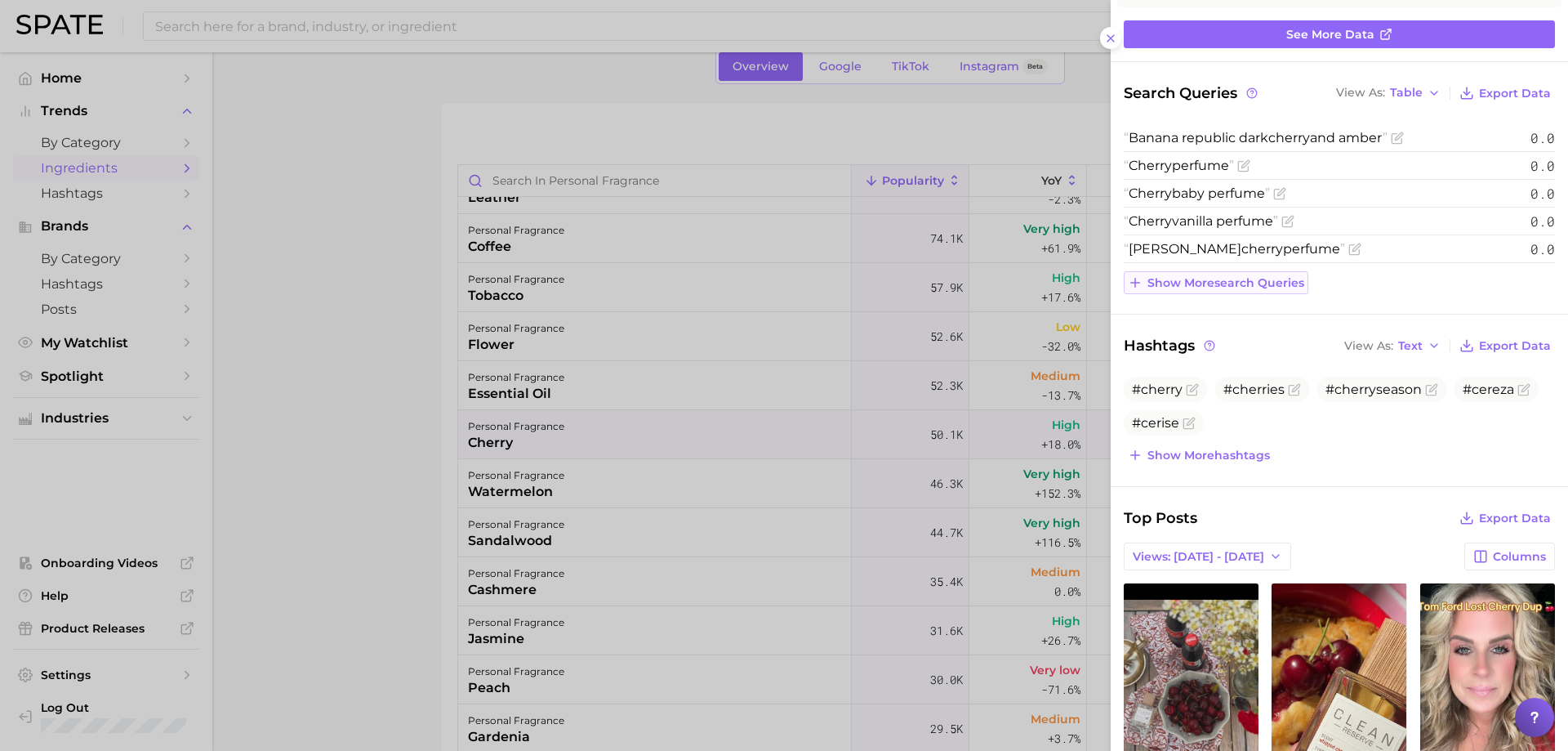
click at [1218, 292] on button "Show more search queries" at bounding box center [1216, 282] width 185 height 23
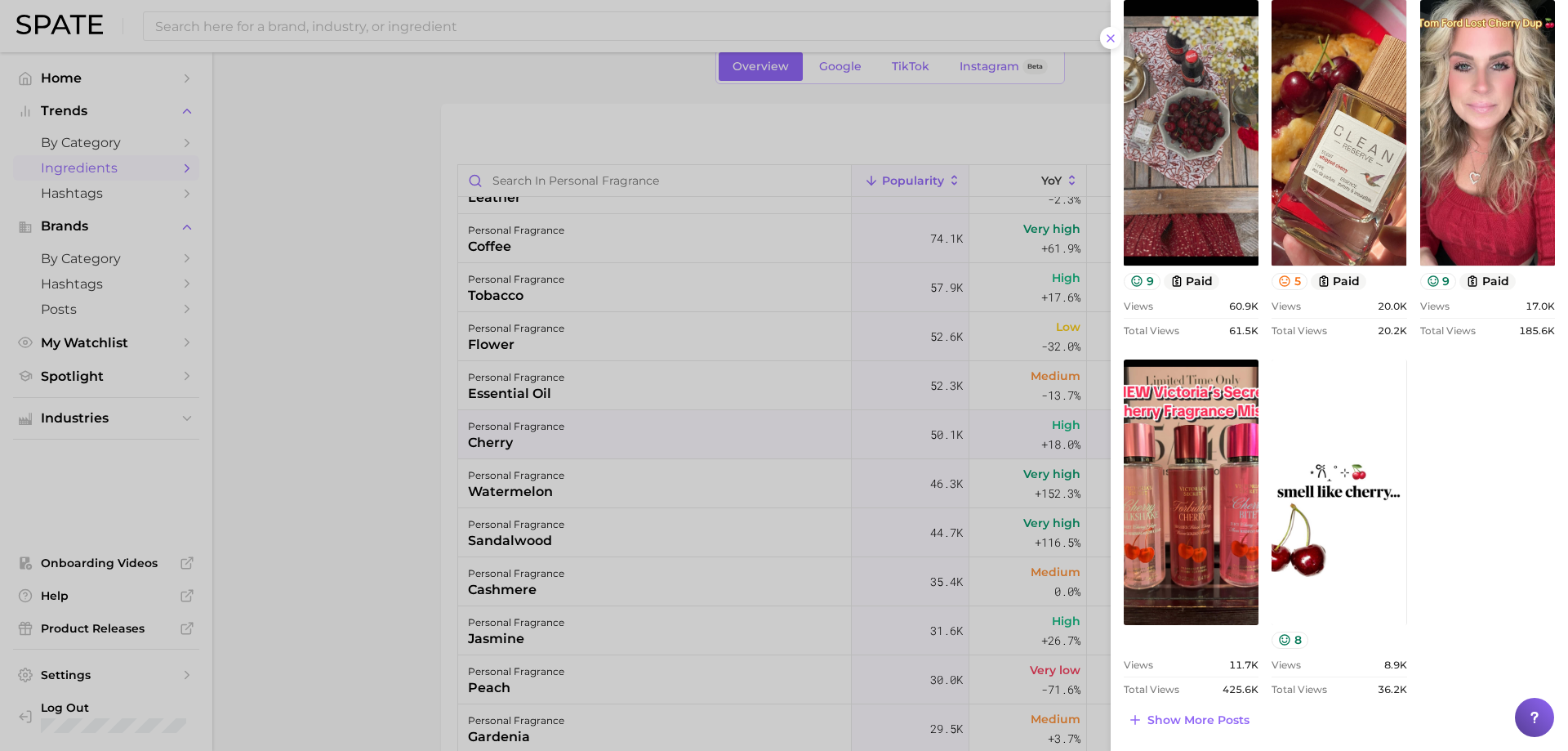
click at [717, 467] on div at bounding box center [784, 376] width 1568 height 751
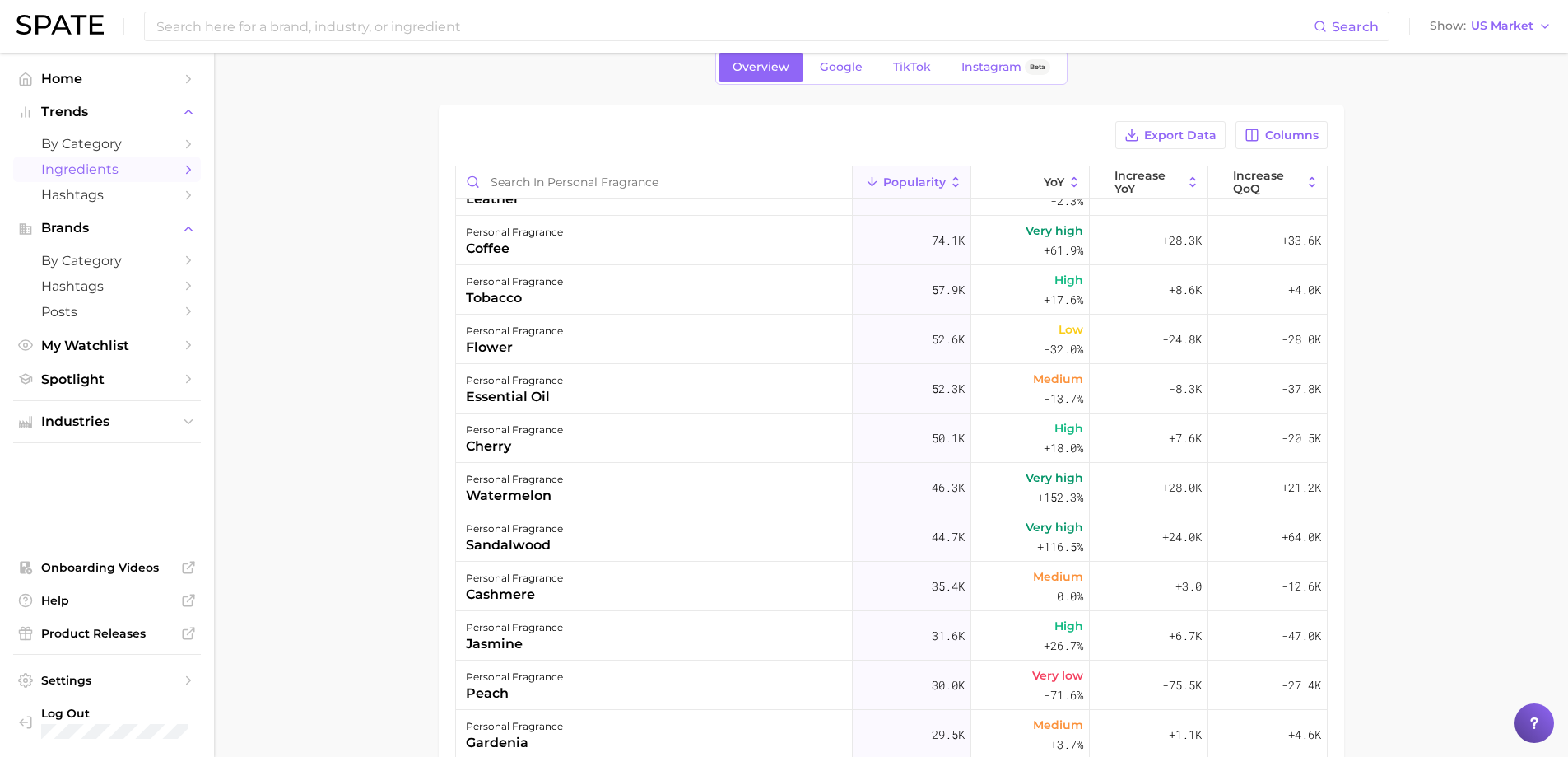
click at [687, 490] on div "personal fragrance watermelon" at bounding box center [655, 488] width 397 height 50
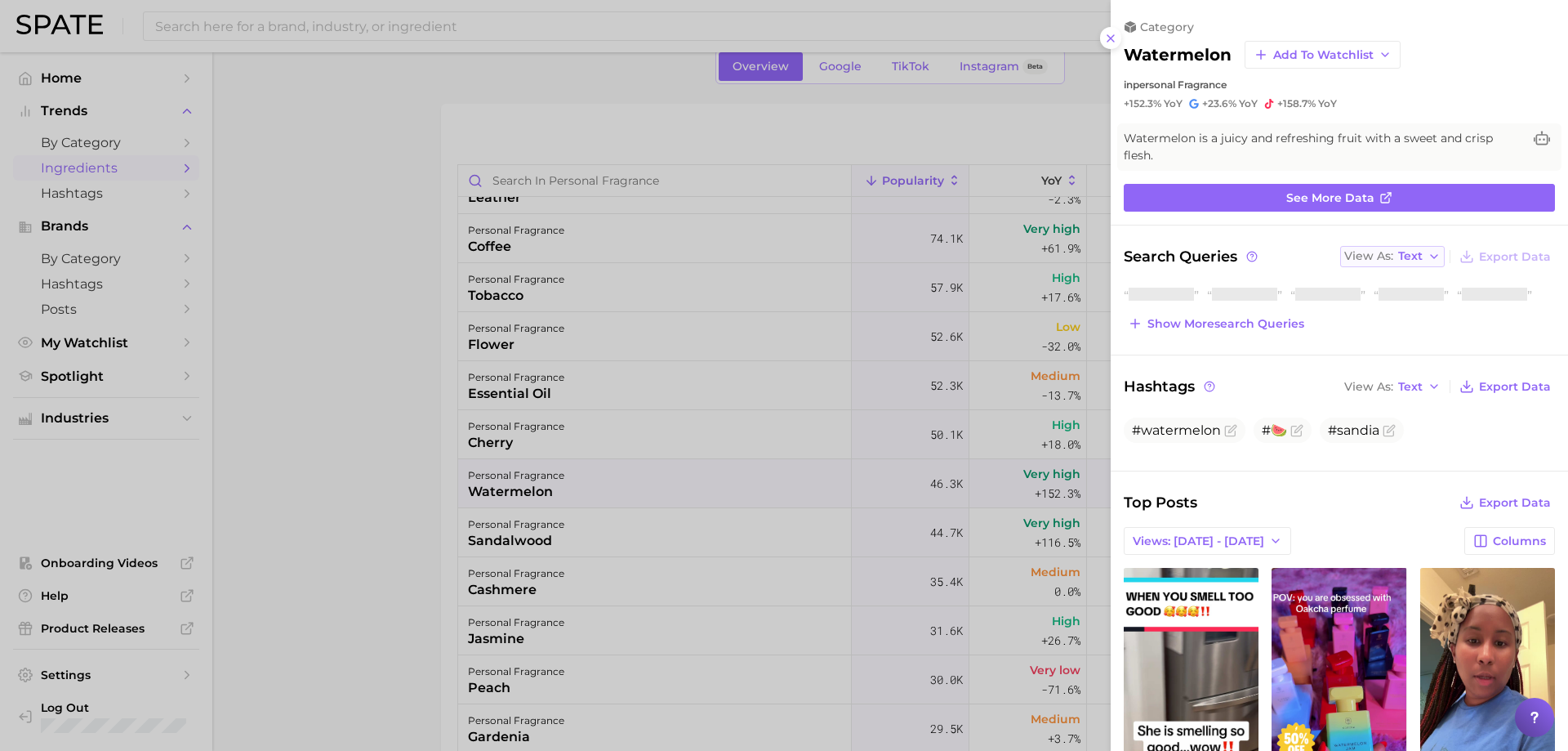
click at [1383, 248] on button "View As Text" at bounding box center [1392, 257] width 105 height 21
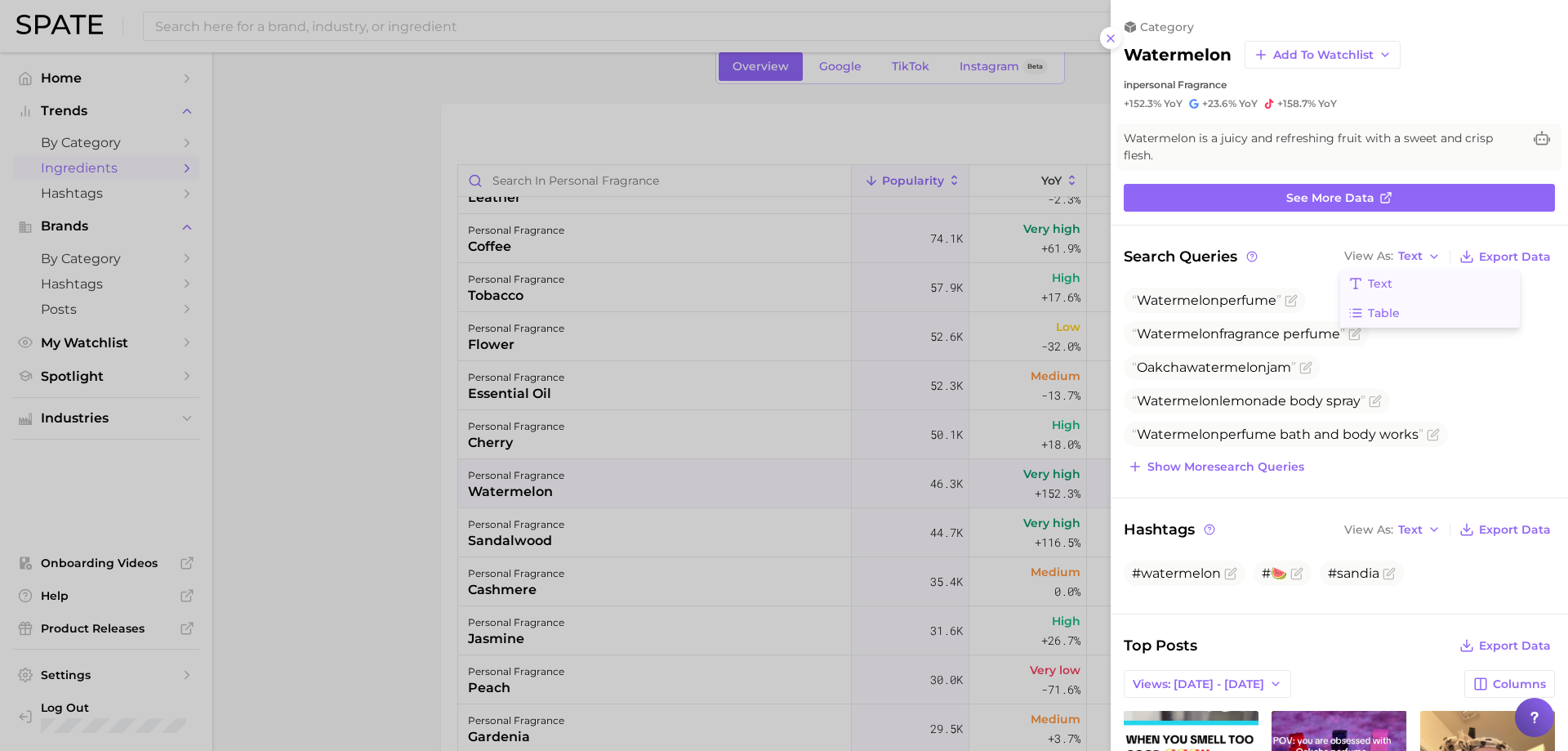
click at [1353, 313] on line at bounding box center [1356, 313] width 8 height 0
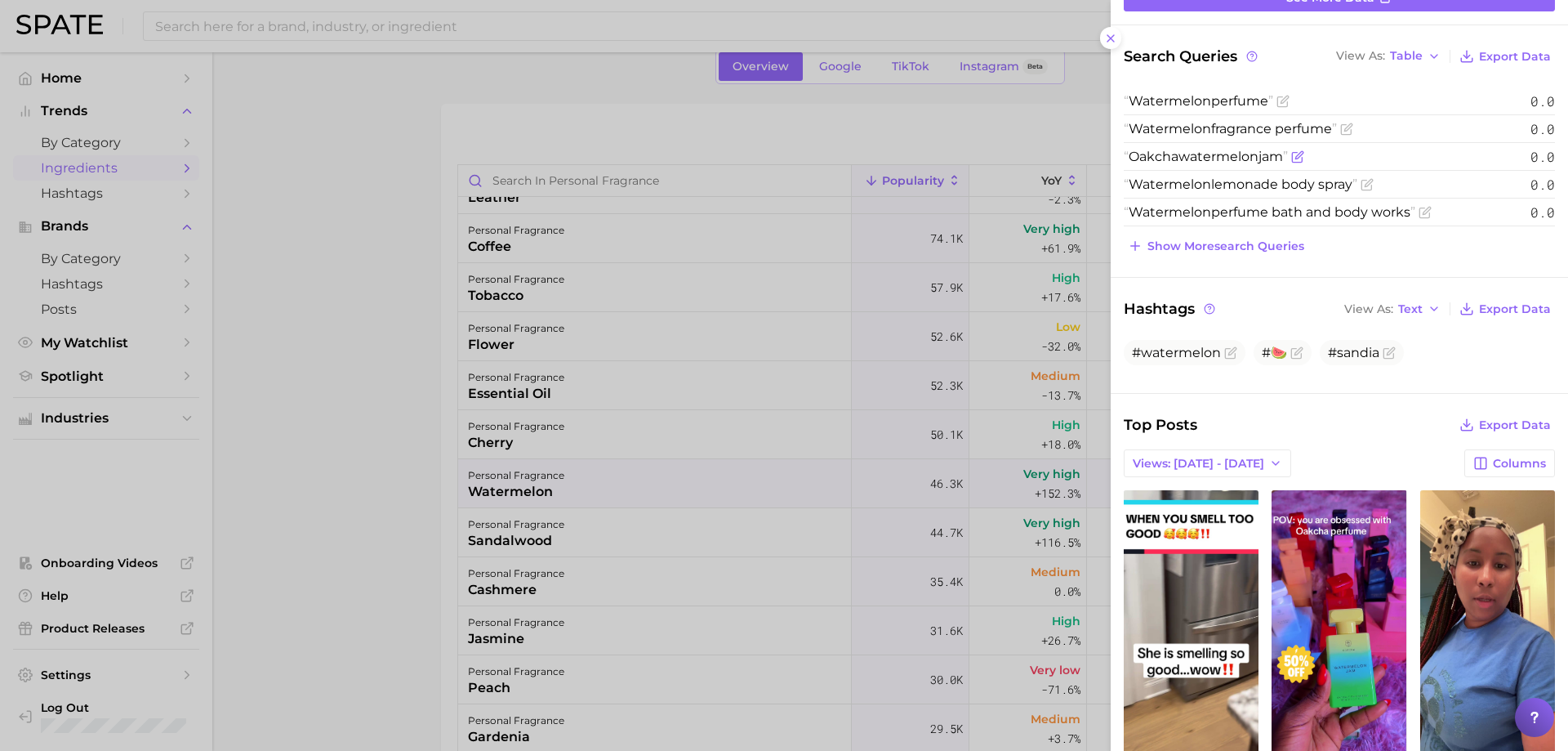
drag, startPoint x: 1287, startPoint y: 157, endPoint x: 1134, endPoint y: 160, distance: 153.0
click at [1134, 160] on span "Oakcha watermelon jam" at bounding box center [1205, 157] width 164 height 16
click at [455, 485] on div at bounding box center [784, 376] width 1568 height 751
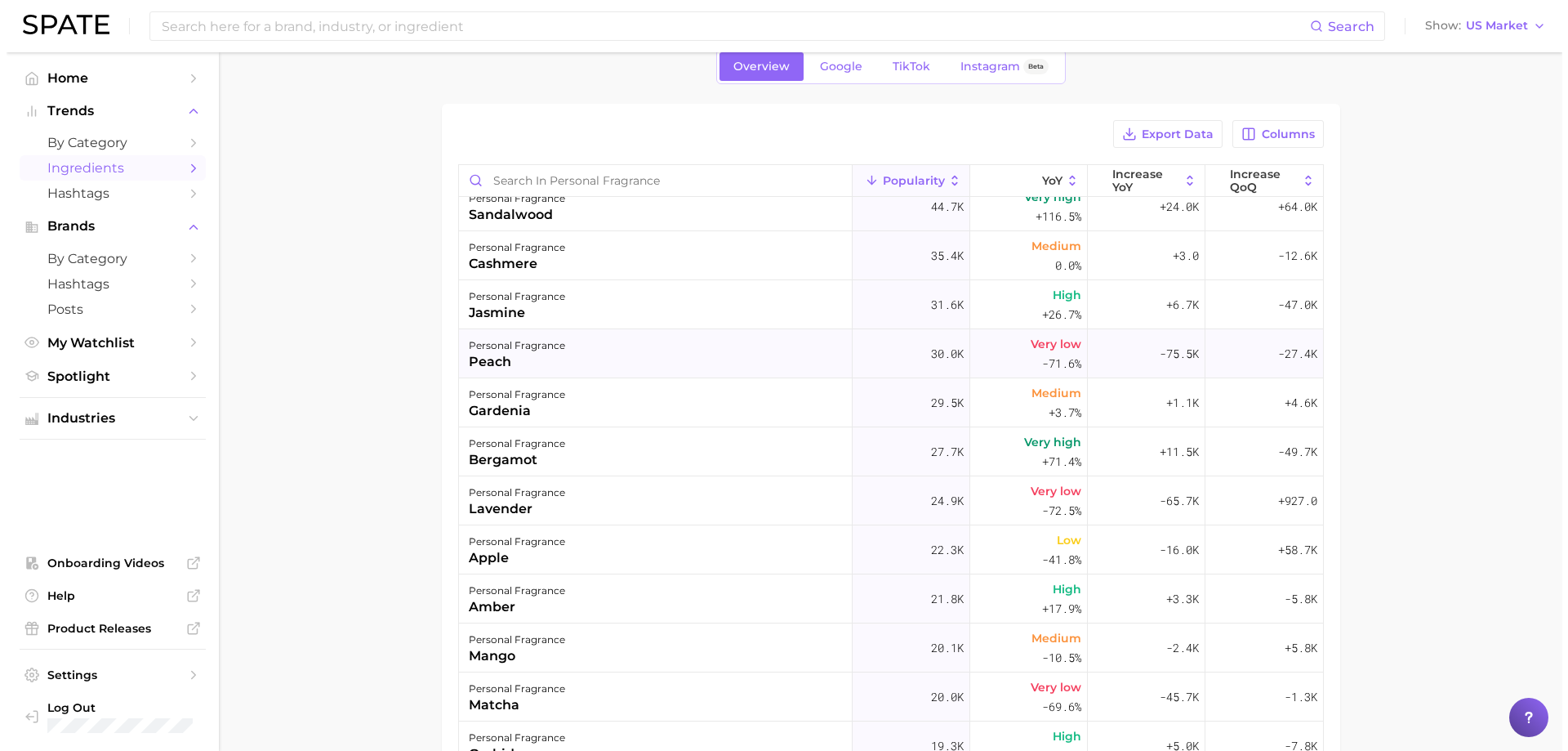
scroll to position [899, 0]
click at [565, 336] on div "personal fragrance peach" at bounding box center [650, 353] width 394 height 49
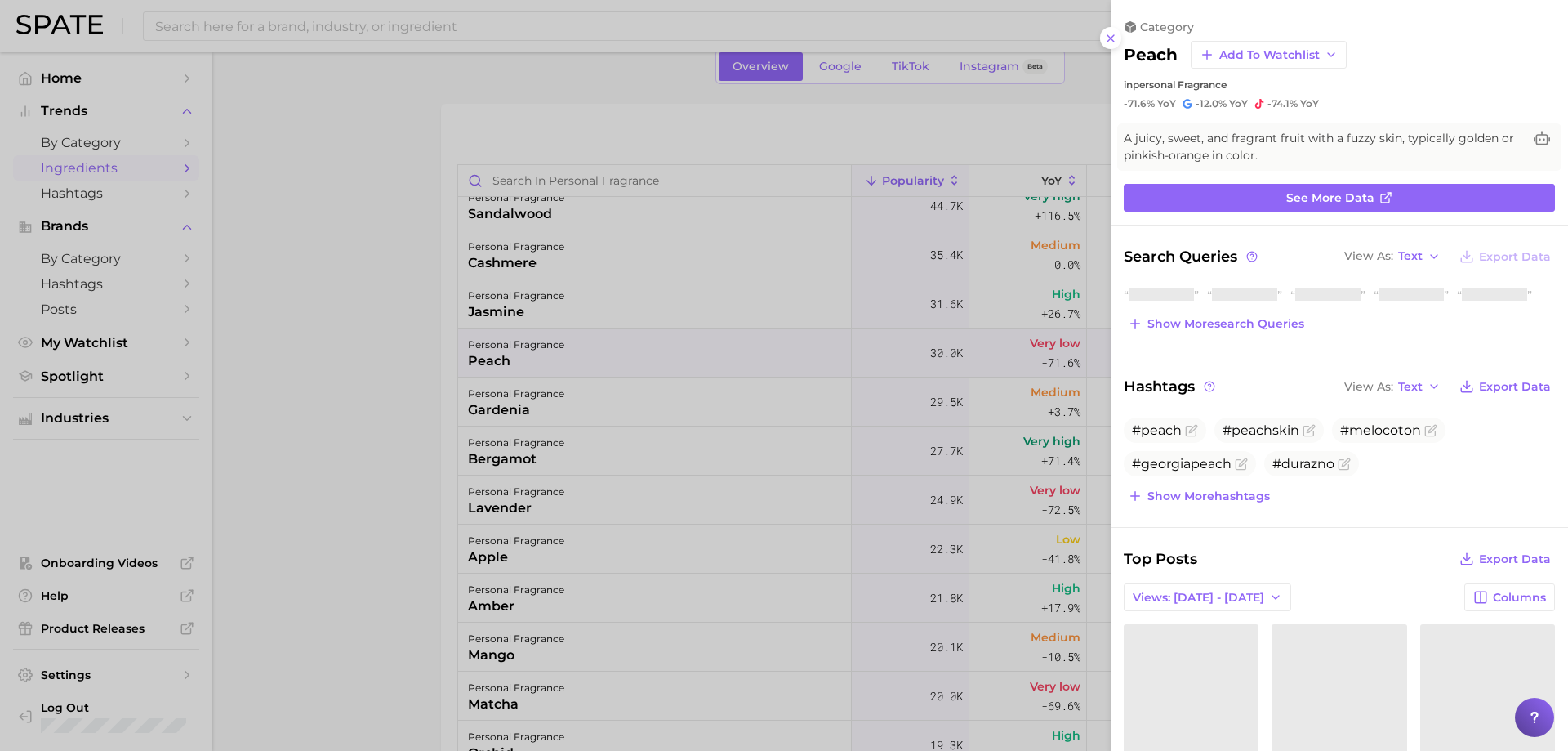
click at [1372, 244] on div "category peach Add to Watchlist in personal fragrance -71.6% YoY -12.0% YoY -74…" at bounding box center [1339, 688] width 457 height 1375
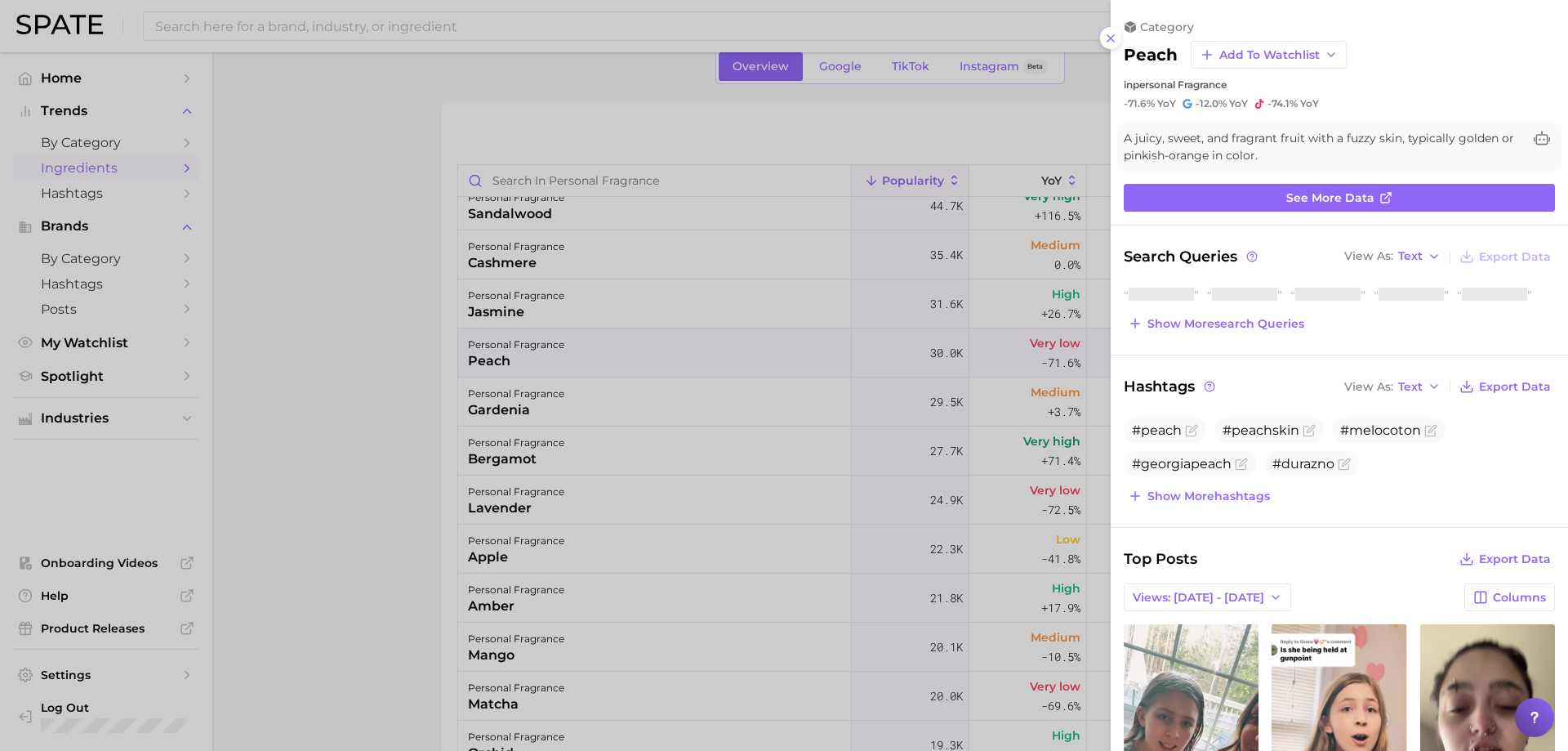
scroll to position [0, 0]
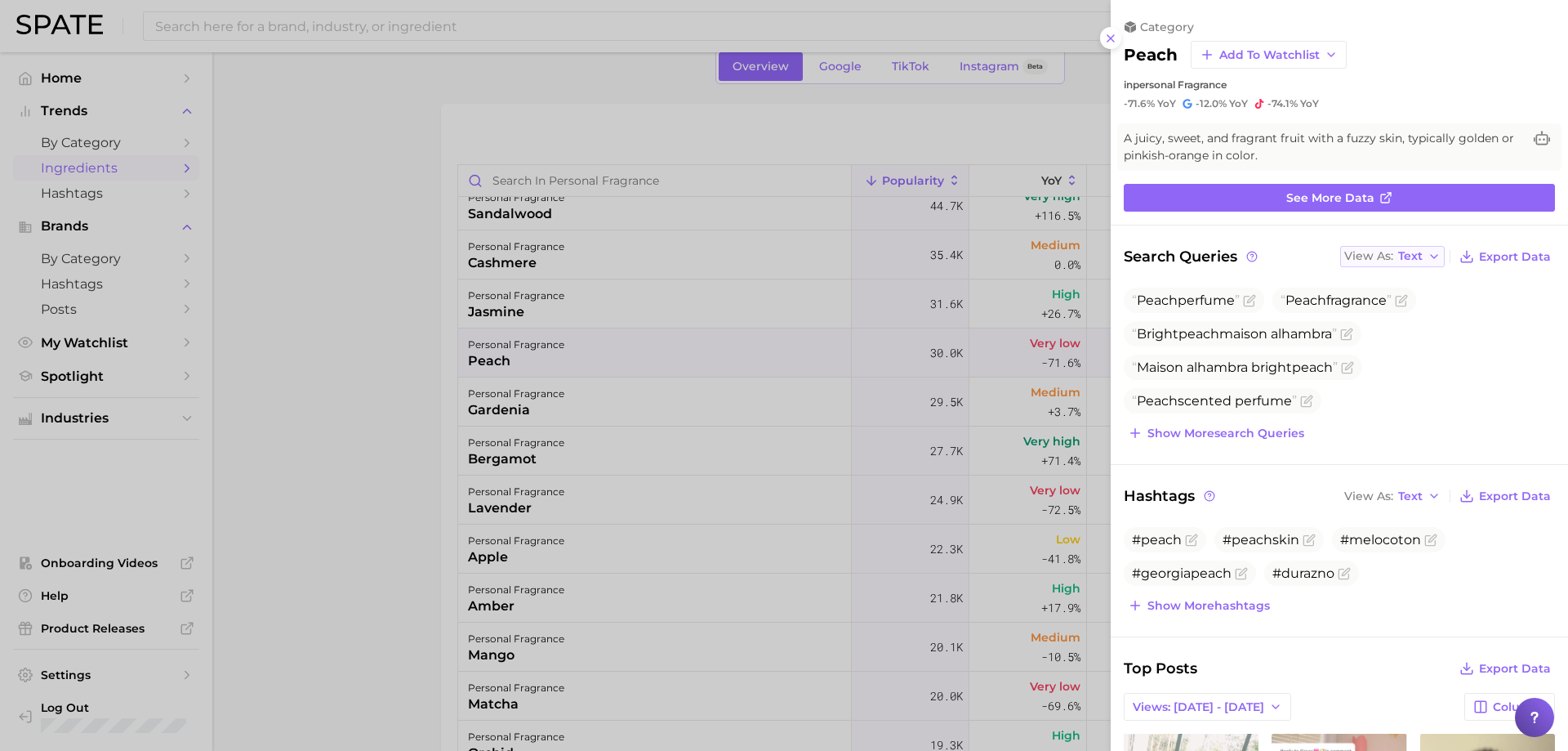
click at [1370, 253] on span "View As" at bounding box center [1368, 256] width 49 height 9
click at [1364, 299] on button "Table" at bounding box center [1430, 312] width 179 height 29
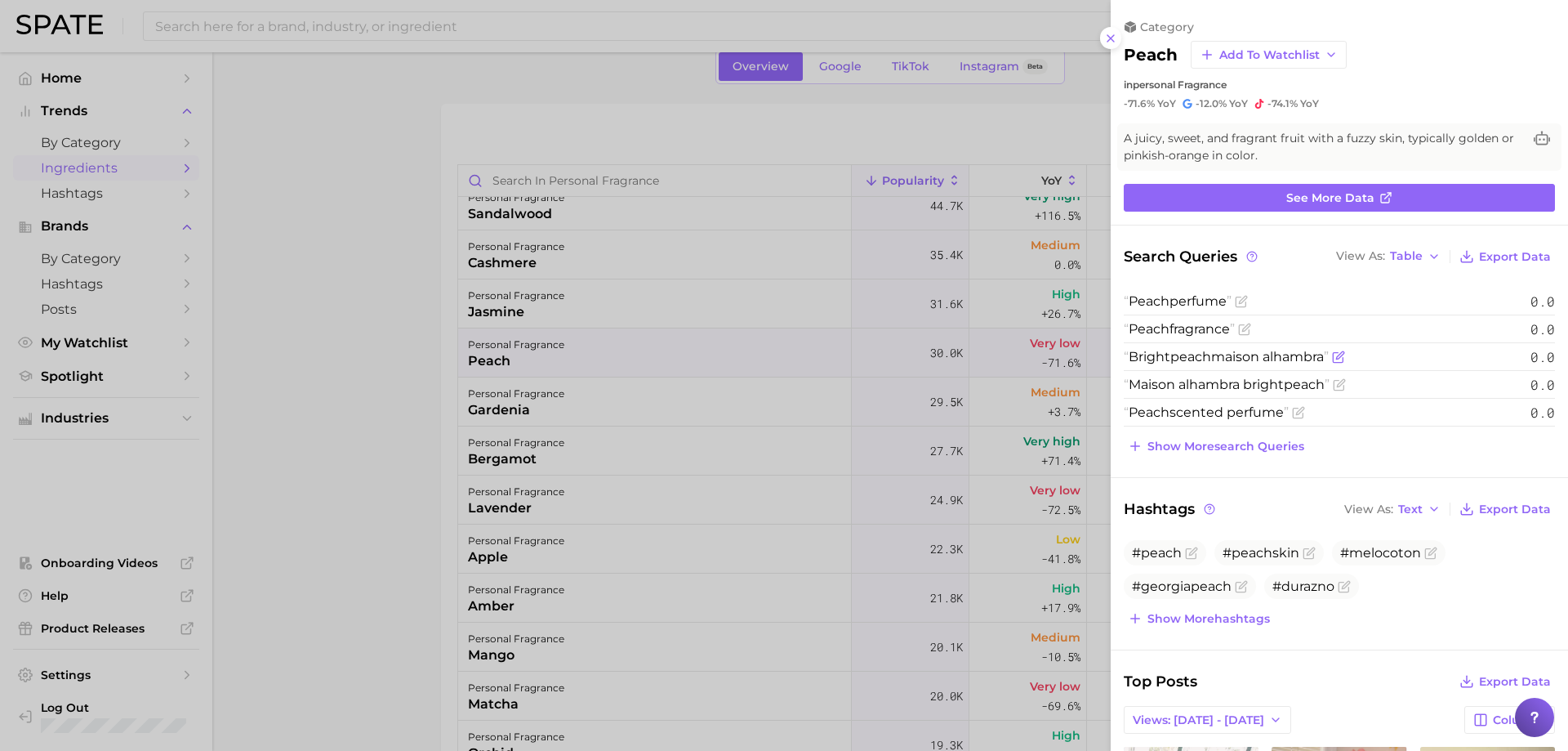
drag, startPoint x: 1329, startPoint y: 356, endPoint x: 1131, endPoint y: 363, distance: 198.1
click at [1131, 363] on span "Bright peach maison alhambra" at bounding box center [1225, 357] width 205 height 16
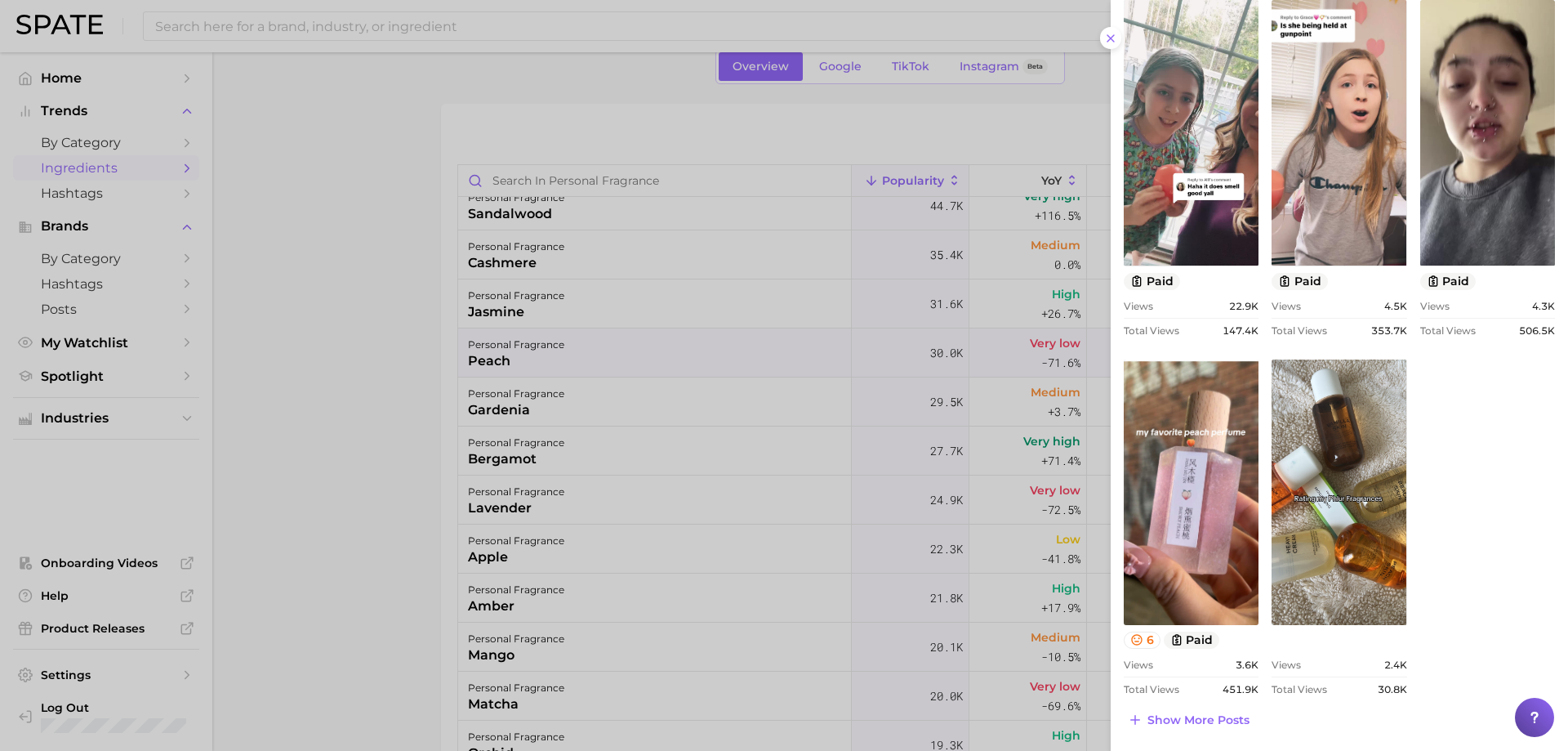
click at [572, 443] on div at bounding box center [784, 376] width 1568 height 751
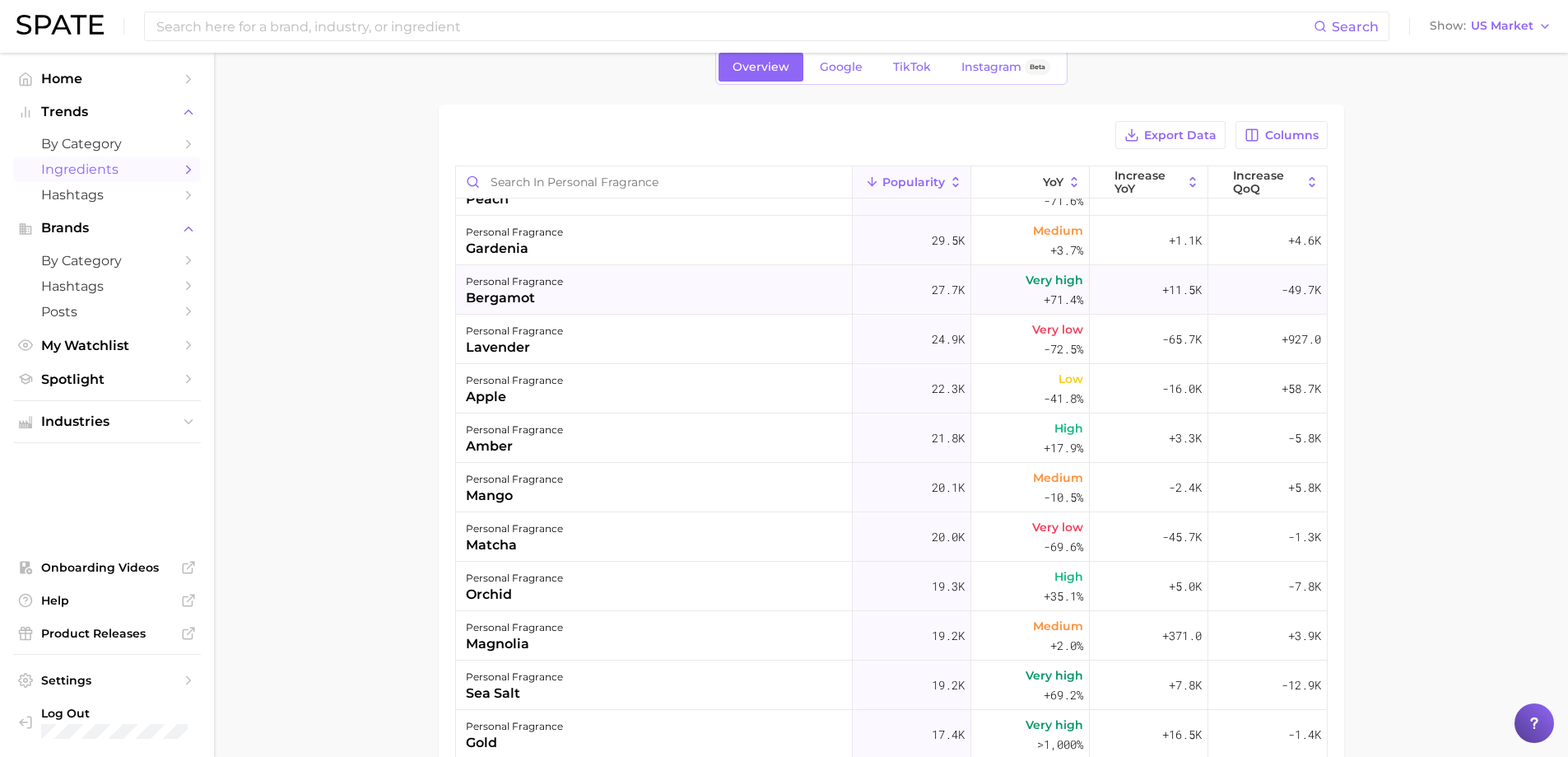
click at [575, 291] on div "personal fragrance bergamot" at bounding box center [655, 290] width 397 height 50
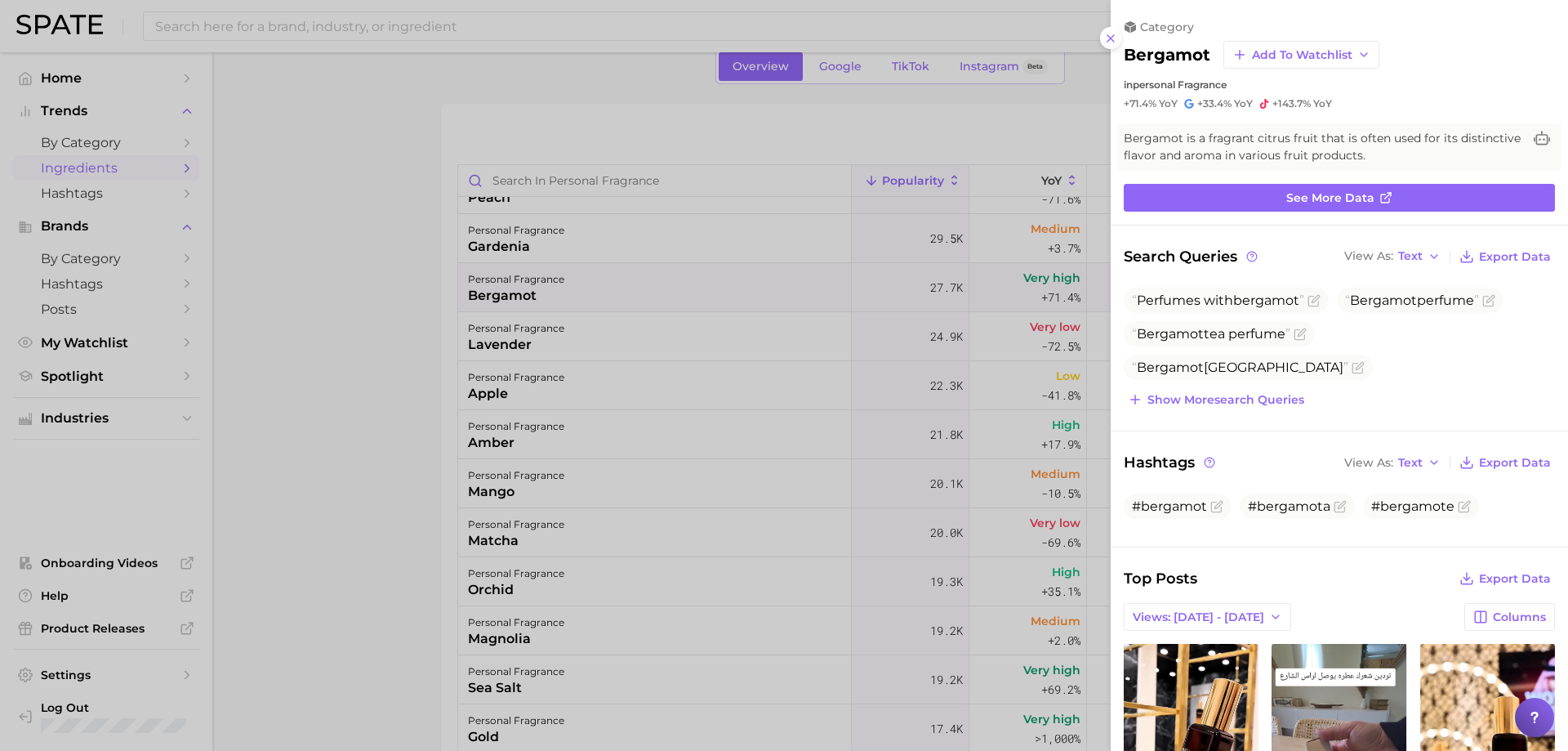
click at [1385, 242] on div "category bergamot Add to Watchlist in personal fragrance +71.4% YoY +33.4% YoY …" at bounding box center [1339, 697] width 457 height 1395
click at [1383, 254] on div "View As Text" at bounding box center [1383, 256] width 78 height 9
click at [1357, 306] on button "Table" at bounding box center [1430, 312] width 179 height 29
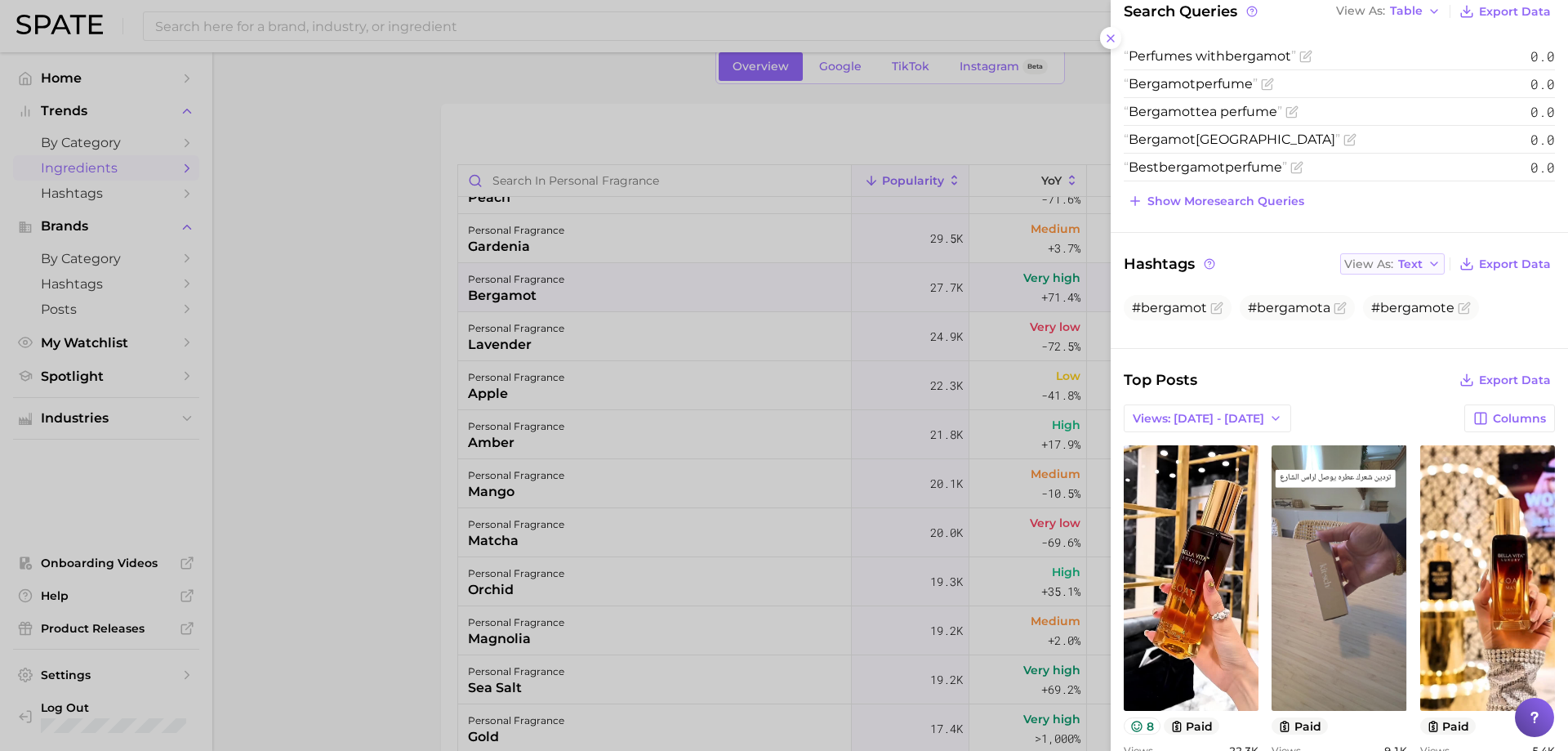
click at [1413, 266] on button "View As Text" at bounding box center [1392, 264] width 105 height 21
click at [1398, 303] on button "Text" at bounding box center [1430, 290] width 179 height 29
click at [1219, 427] on button "Views: [DATE] - [DATE]" at bounding box center [1207, 419] width 167 height 28
click at [1201, 471] on button "Total Views" at bounding box center [1213, 478] width 179 height 29
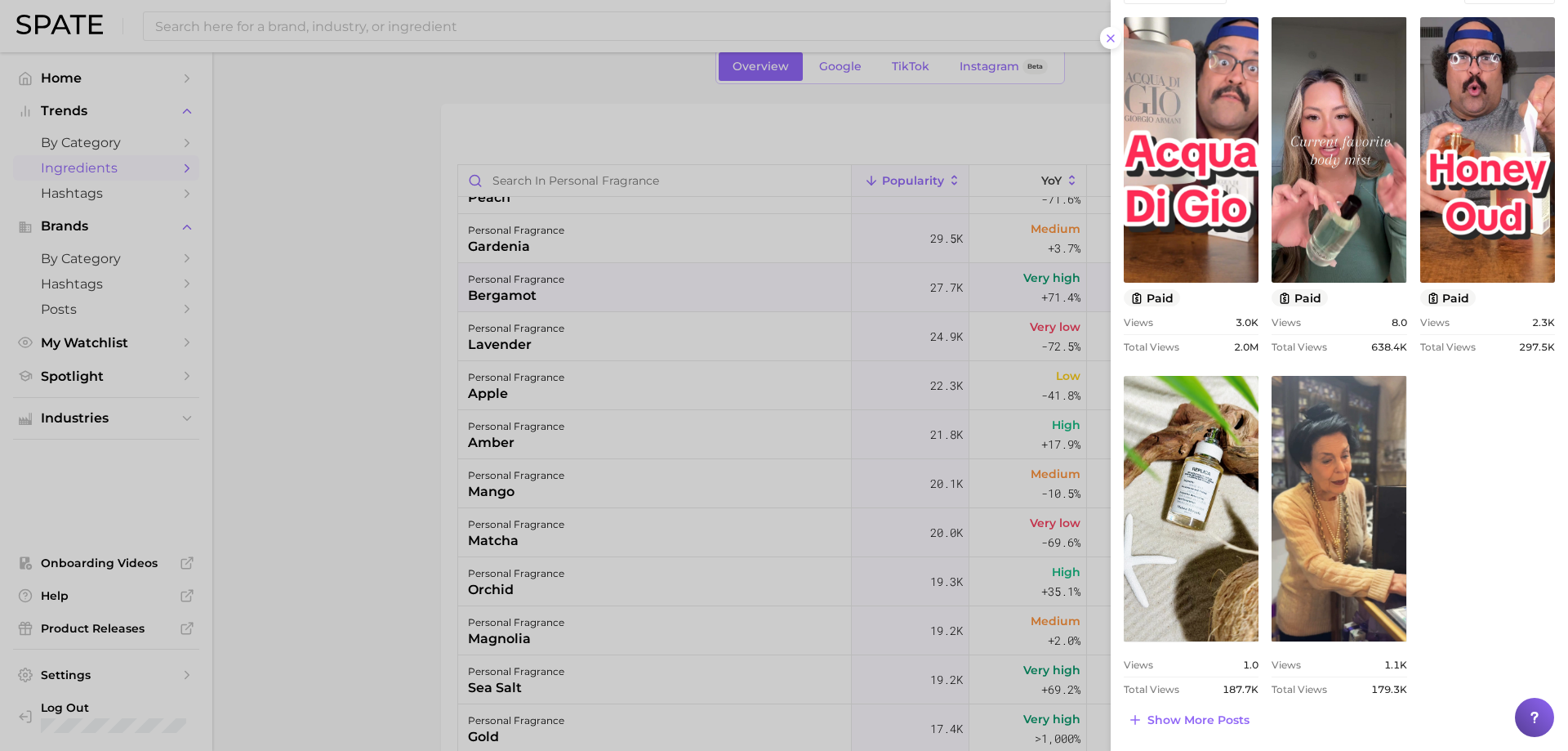
click at [678, 538] on div at bounding box center [784, 376] width 1568 height 751
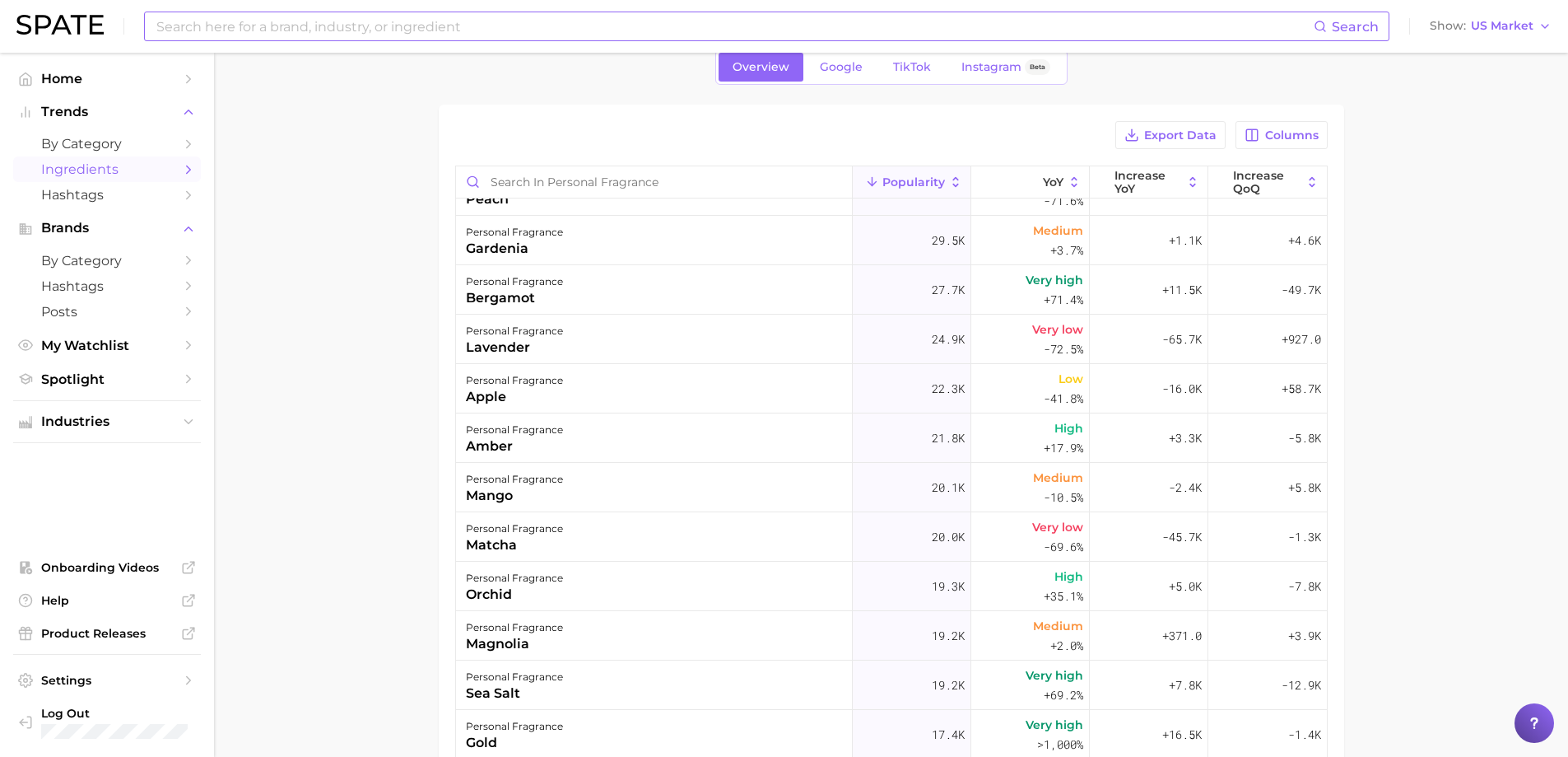
click at [233, 29] on input at bounding box center [734, 27] width 1159 height 28
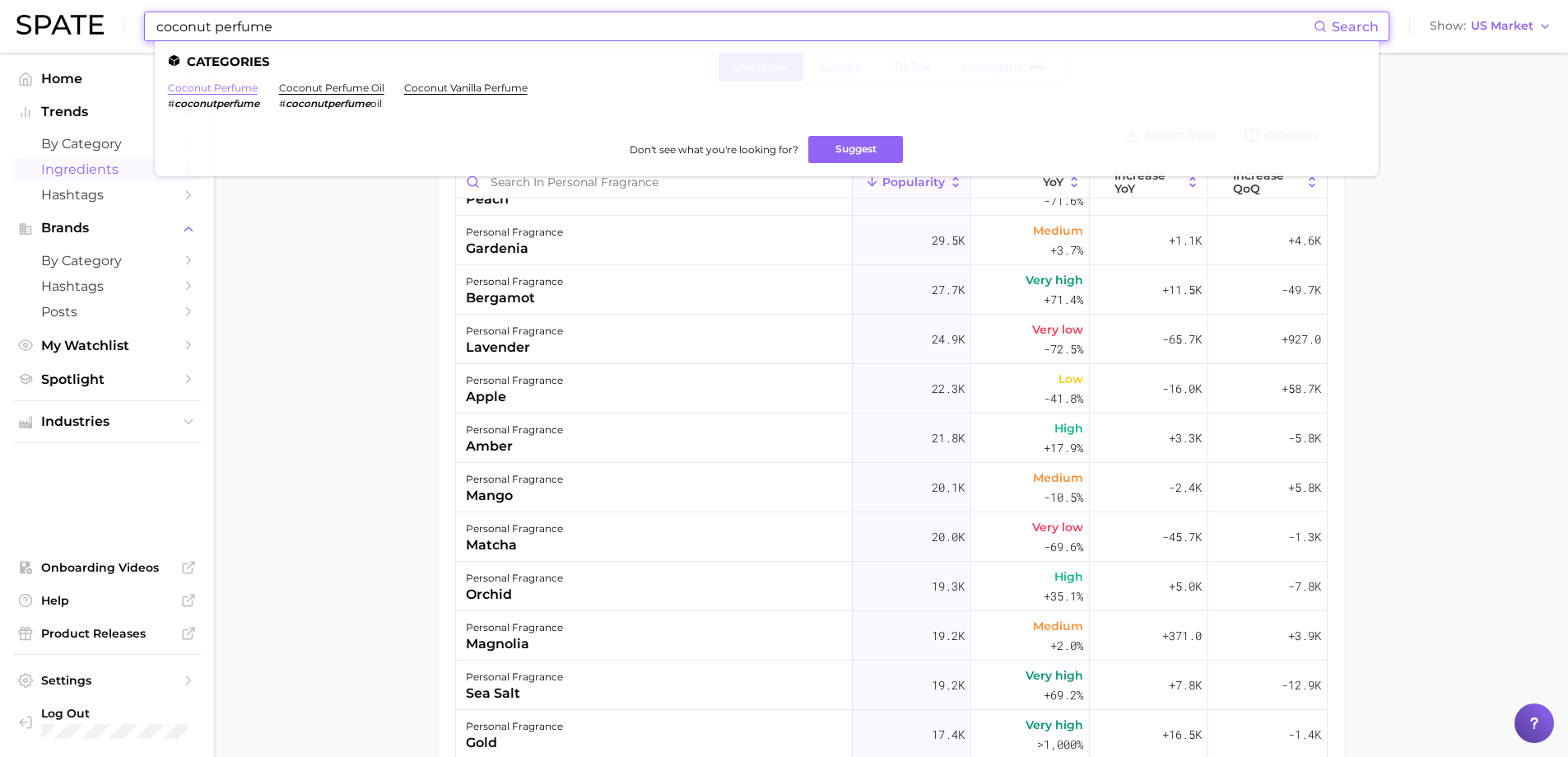
type input "coconut perfume"
click at [214, 84] on link "coconut perfume" at bounding box center [213, 88] width 89 height 12
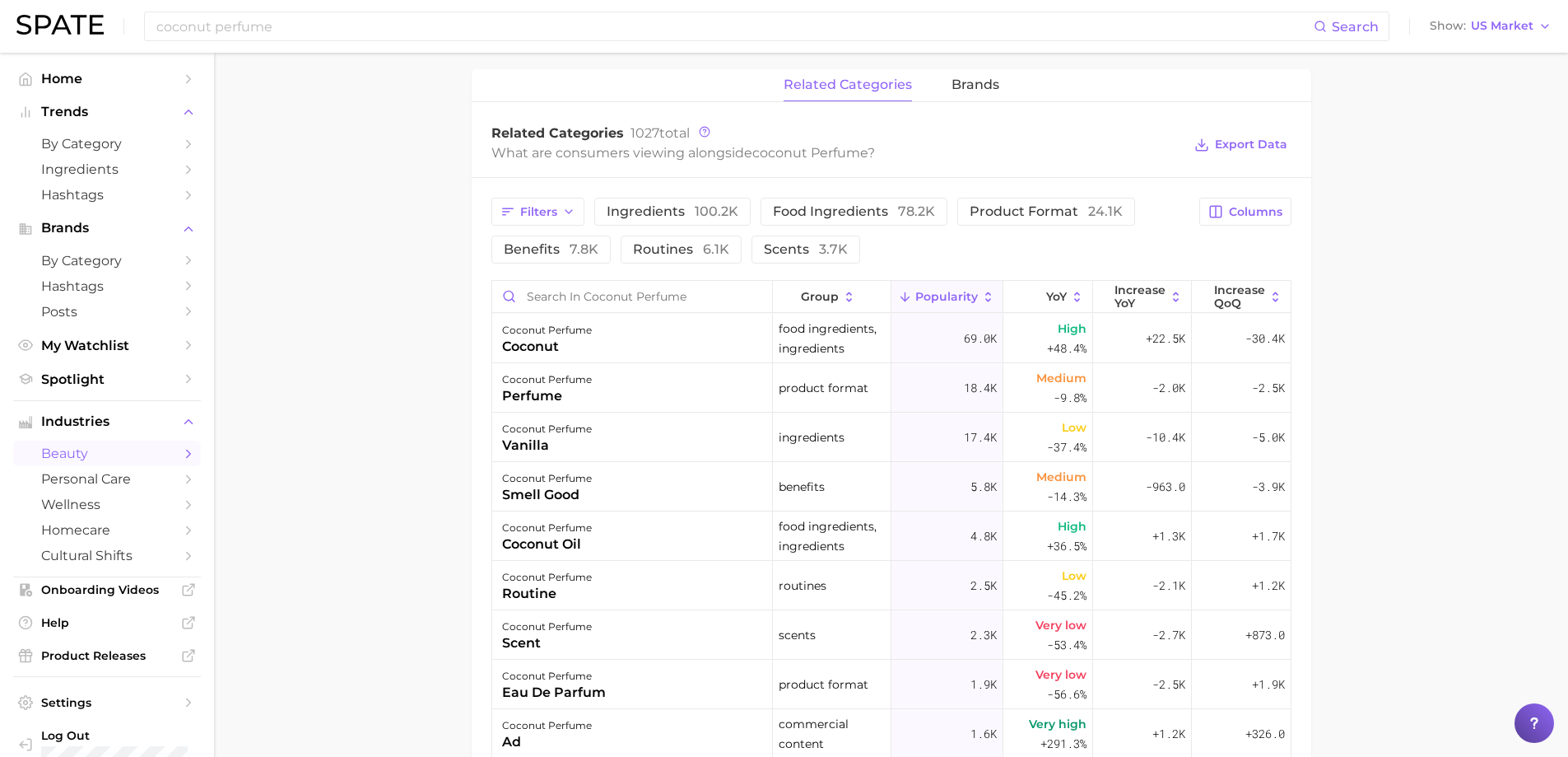
scroll to position [741, 0]
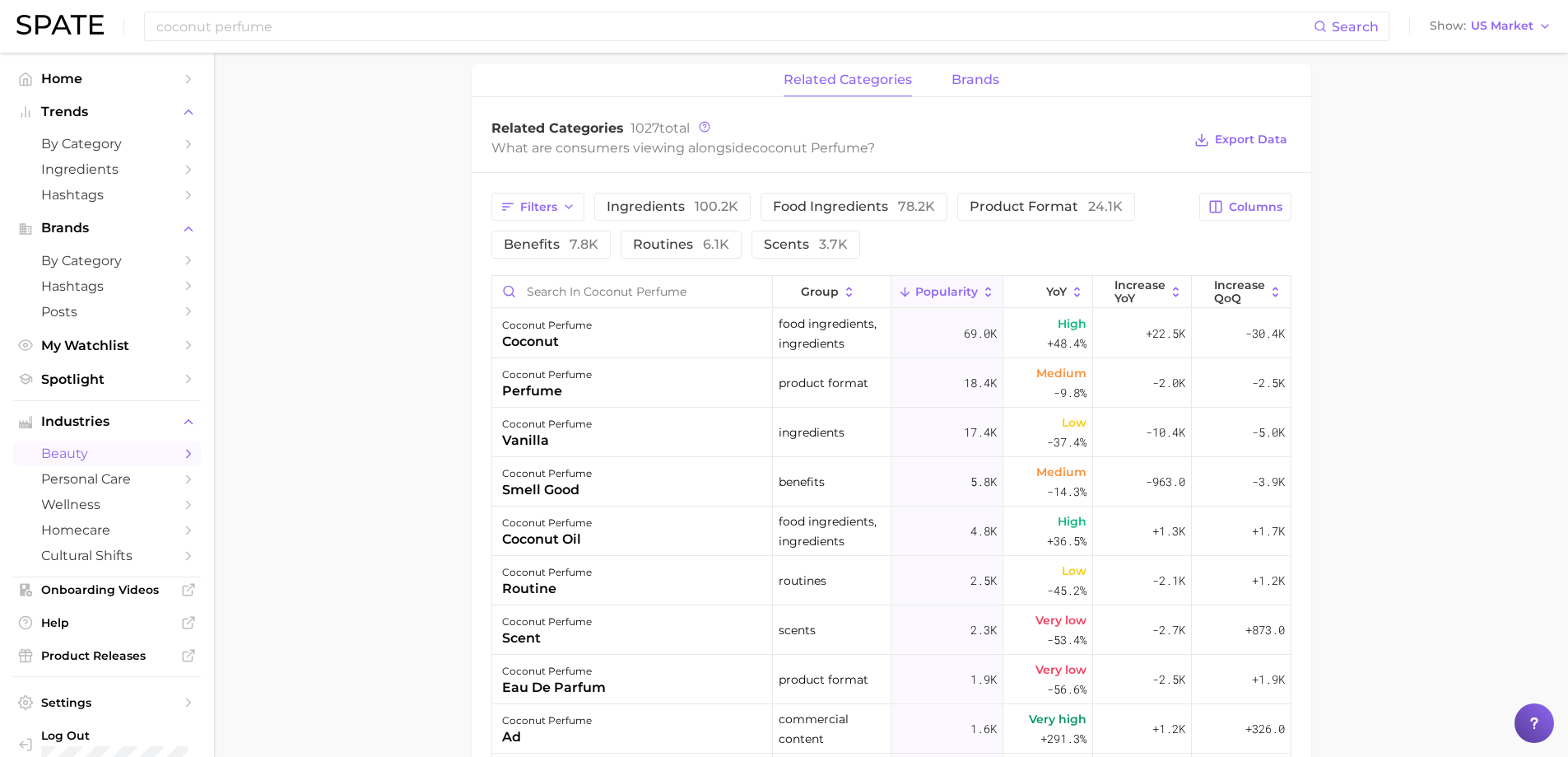
click at [993, 76] on span "brands" at bounding box center [975, 80] width 48 height 15
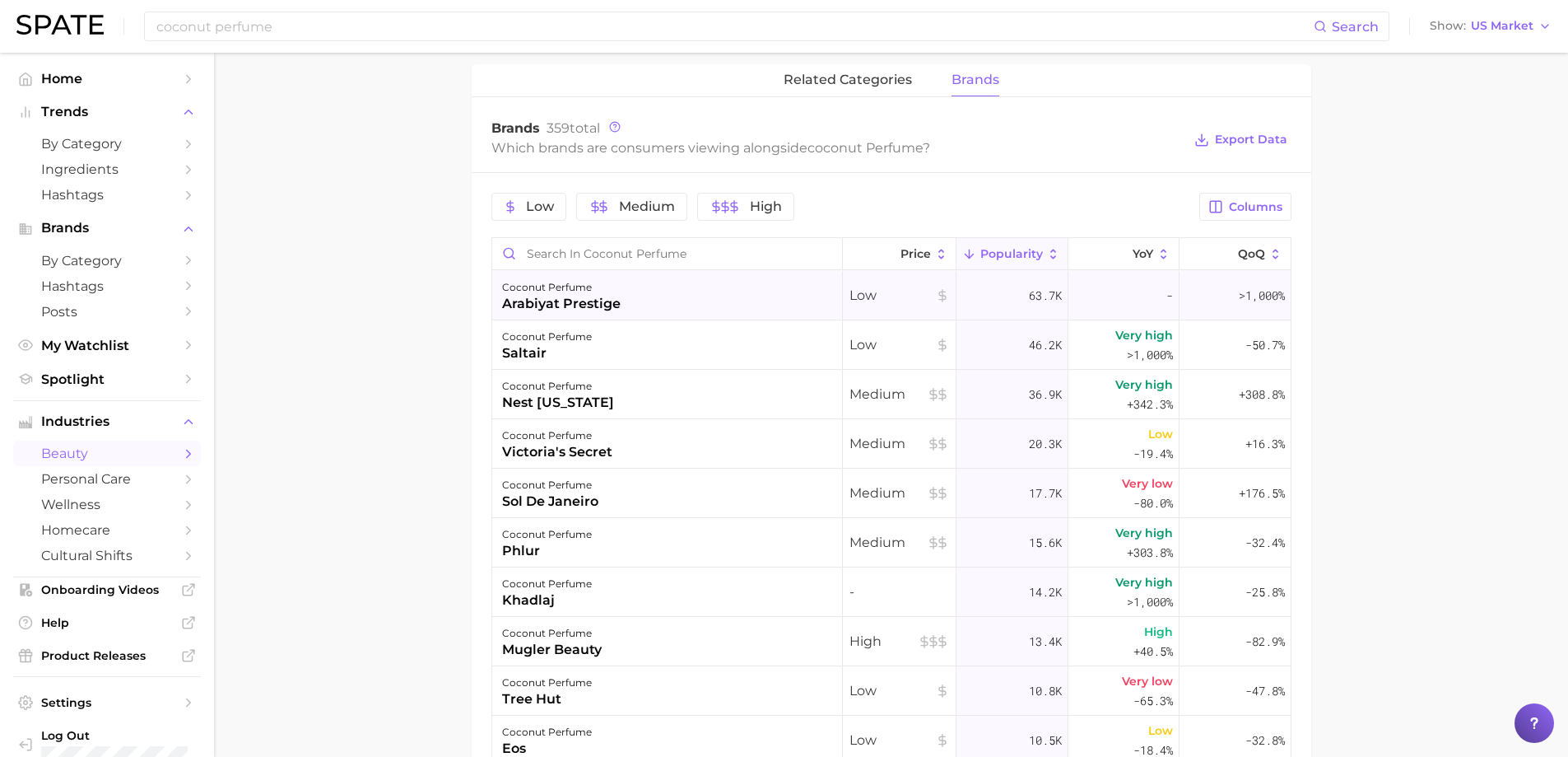
click at [617, 289] on div "coconut perfume" at bounding box center [562, 287] width 119 height 20
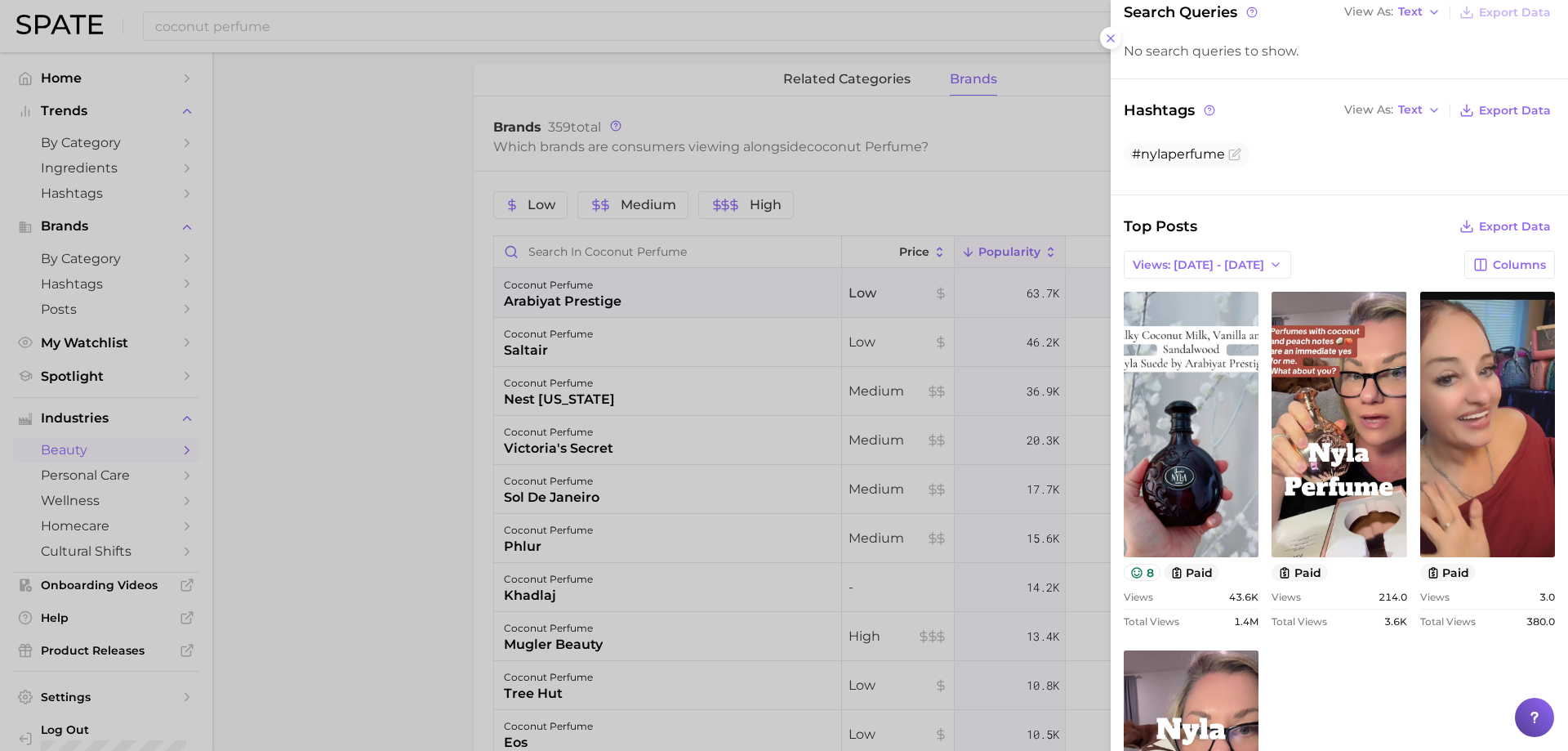
scroll to position [164, 0]
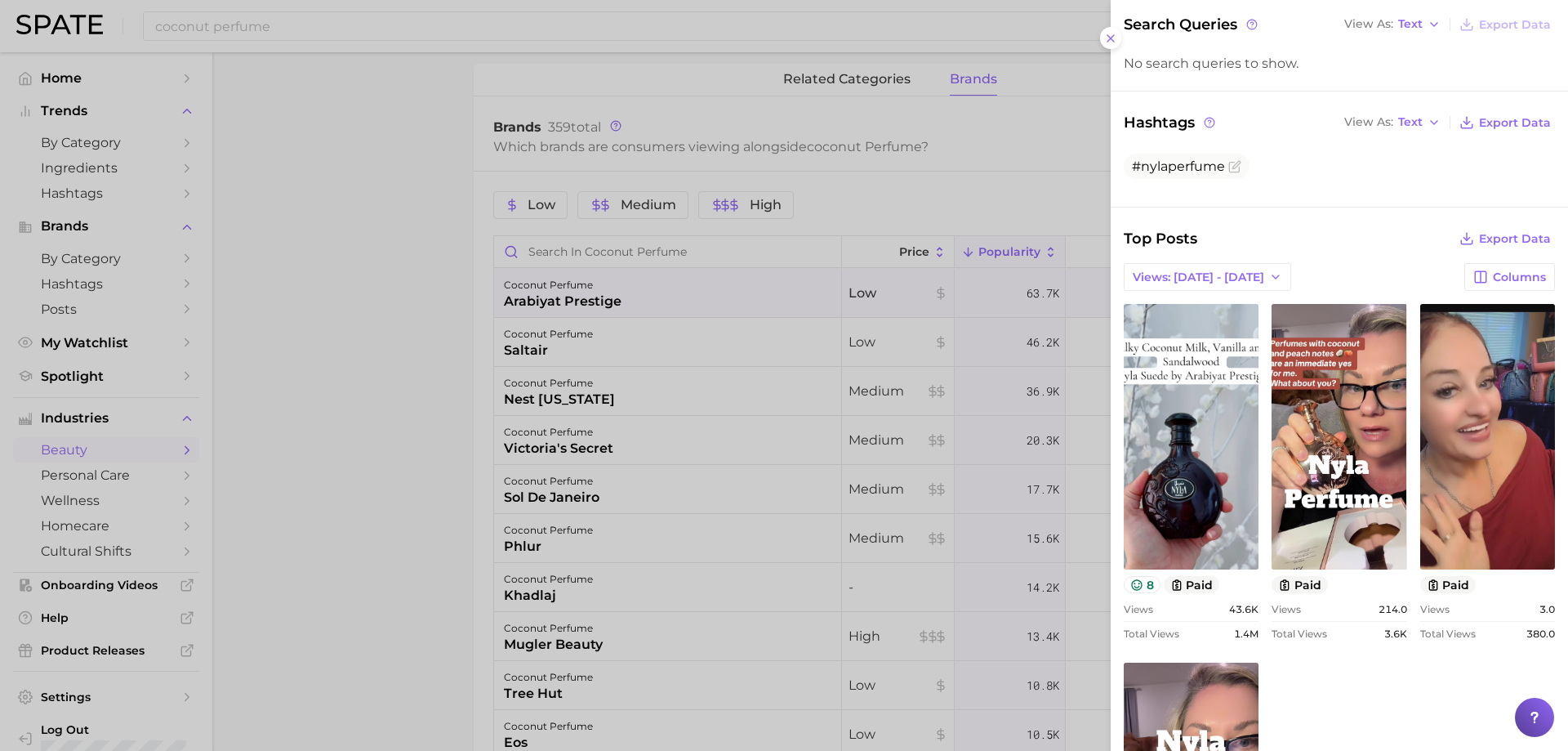
click at [800, 386] on div at bounding box center [784, 376] width 1568 height 751
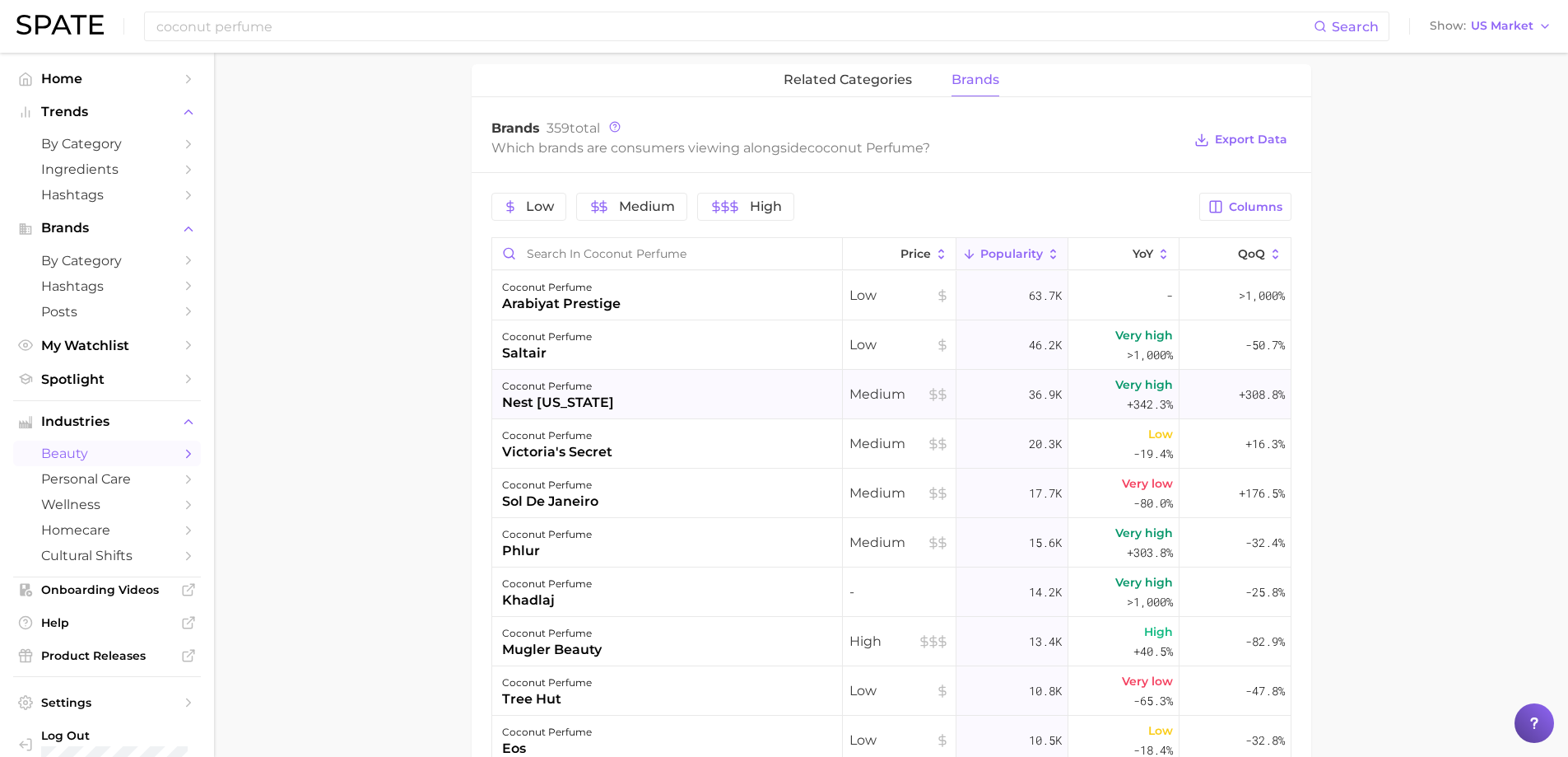
click at [728, 382] on div "coconut perfume nest [US_STATE]" at bounding box center [668, 394] width 351 height 50
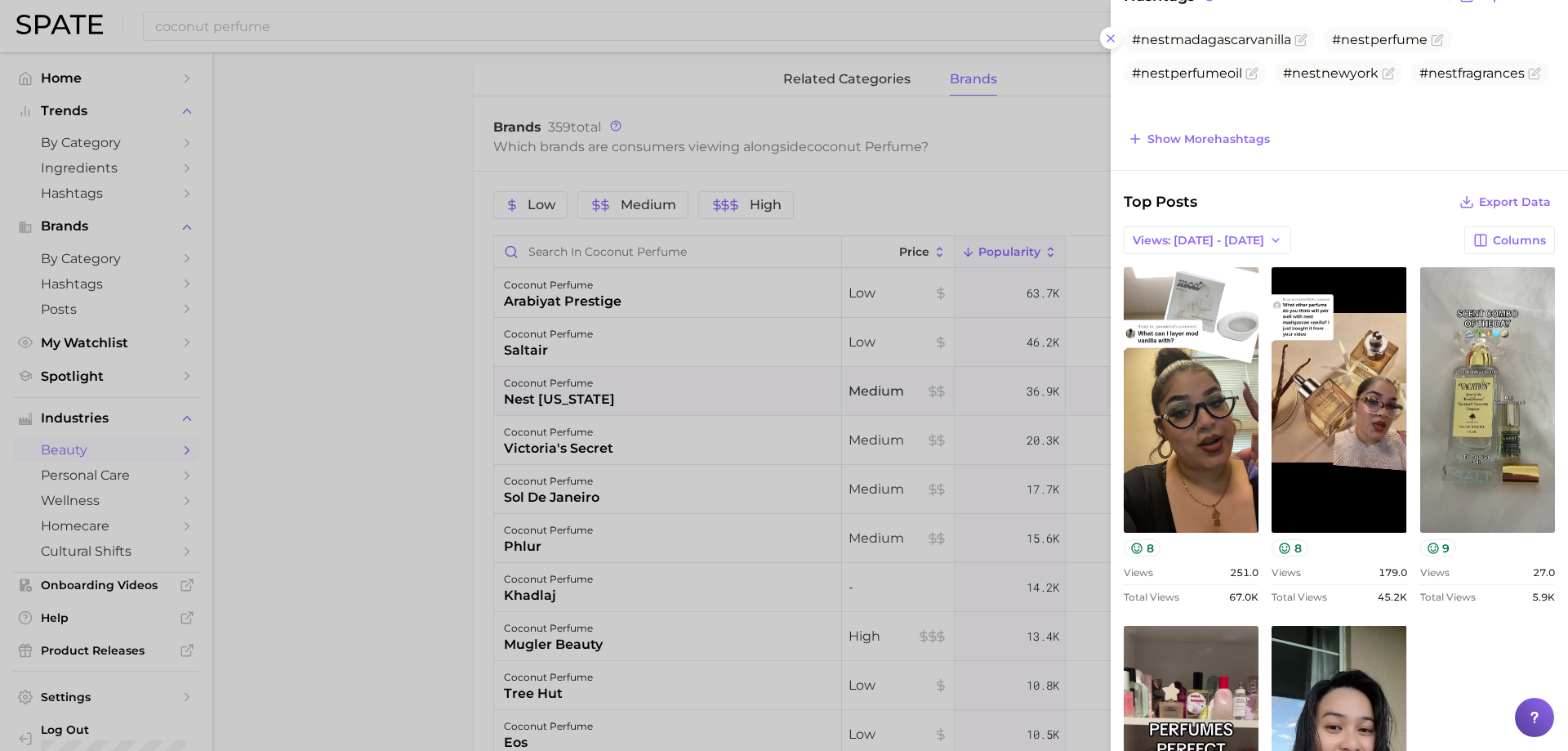
scroll to position [0, 0]
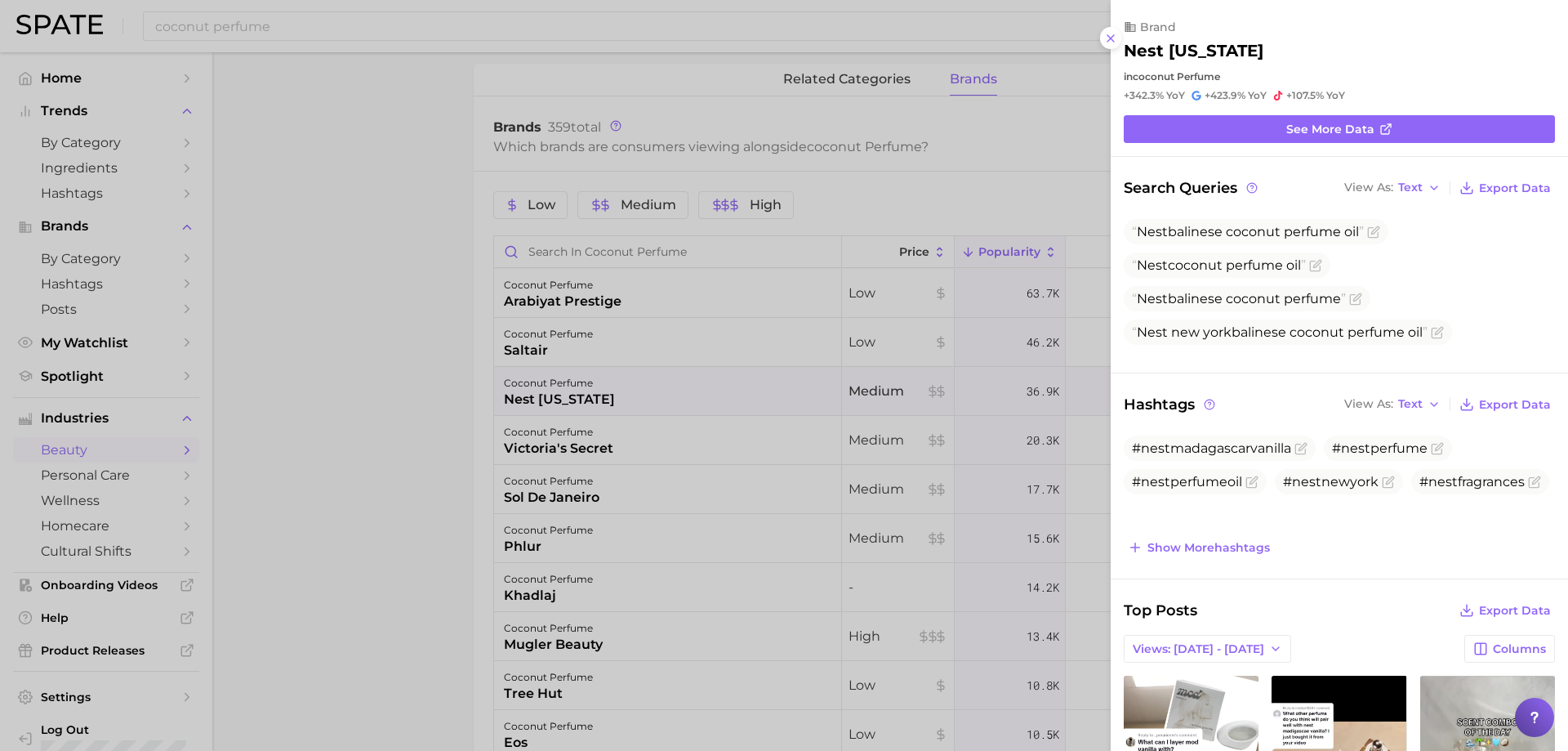
click at [766, 361] on div at bounding box center [784, 376] width 1568 height 751
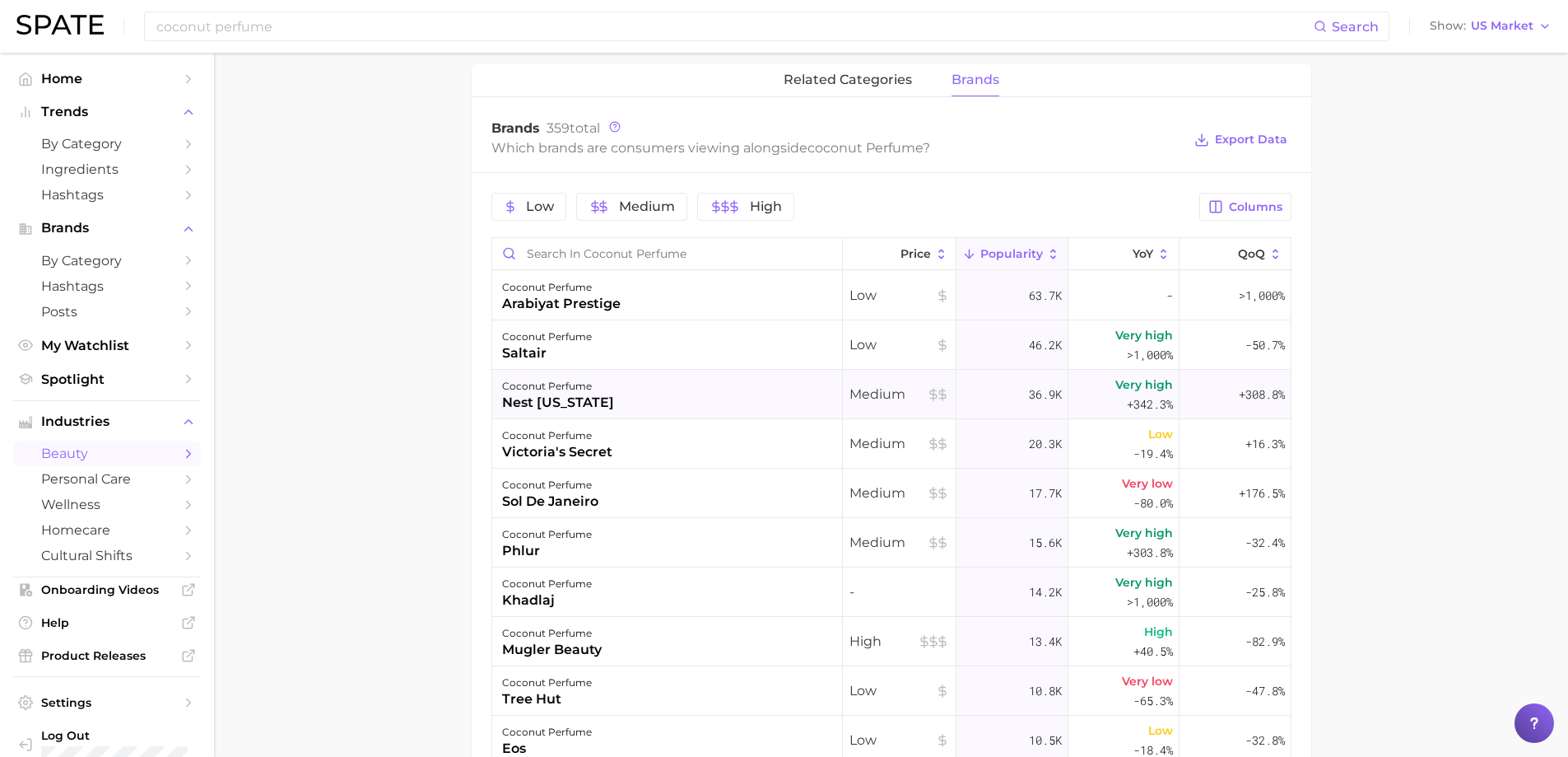
click at [725, 402] on div "coconut perfume nest [US_STATE]" at bounding box center [668, 394] width 351 height 50
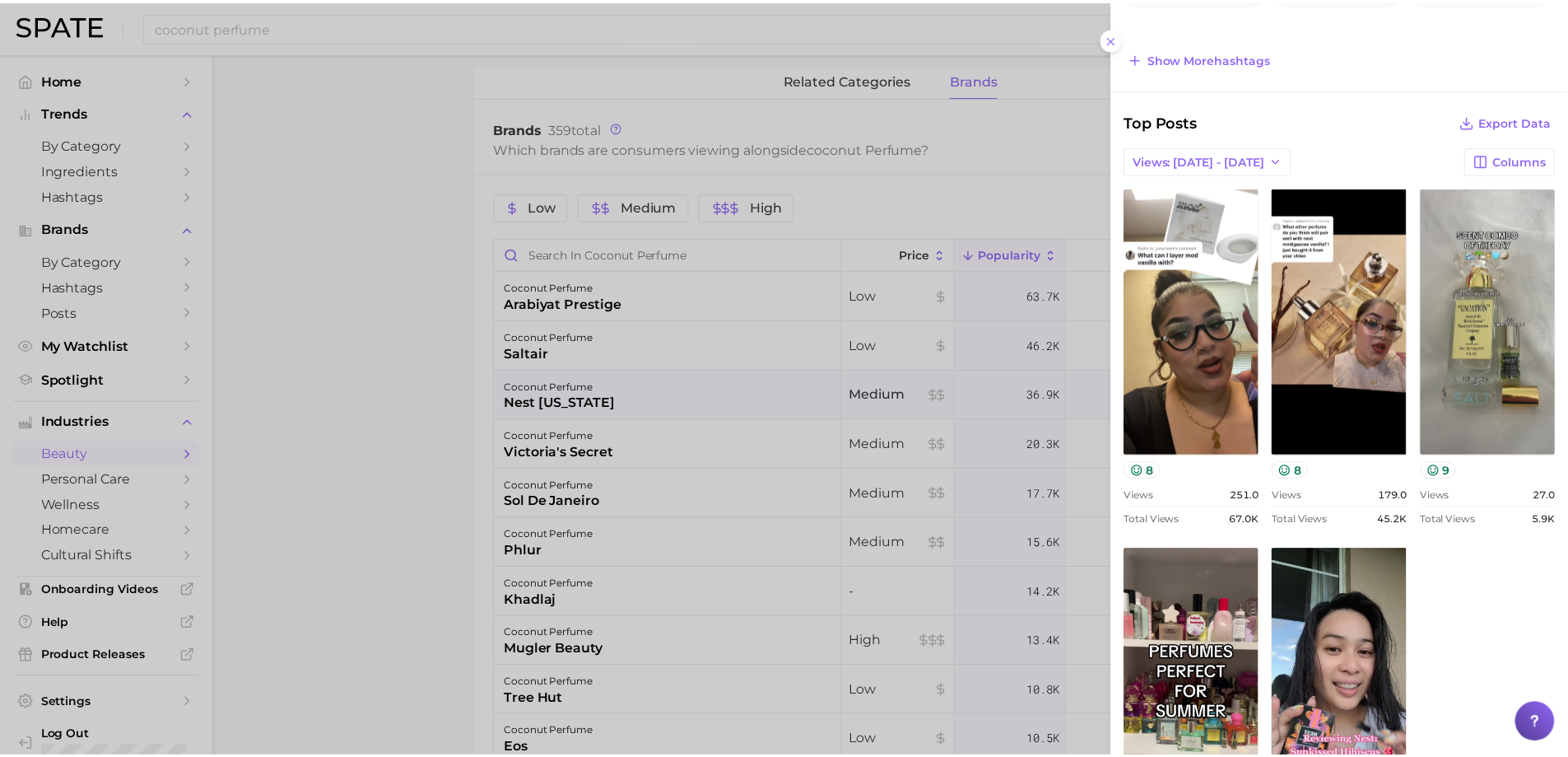
scroll to position [681, 0]
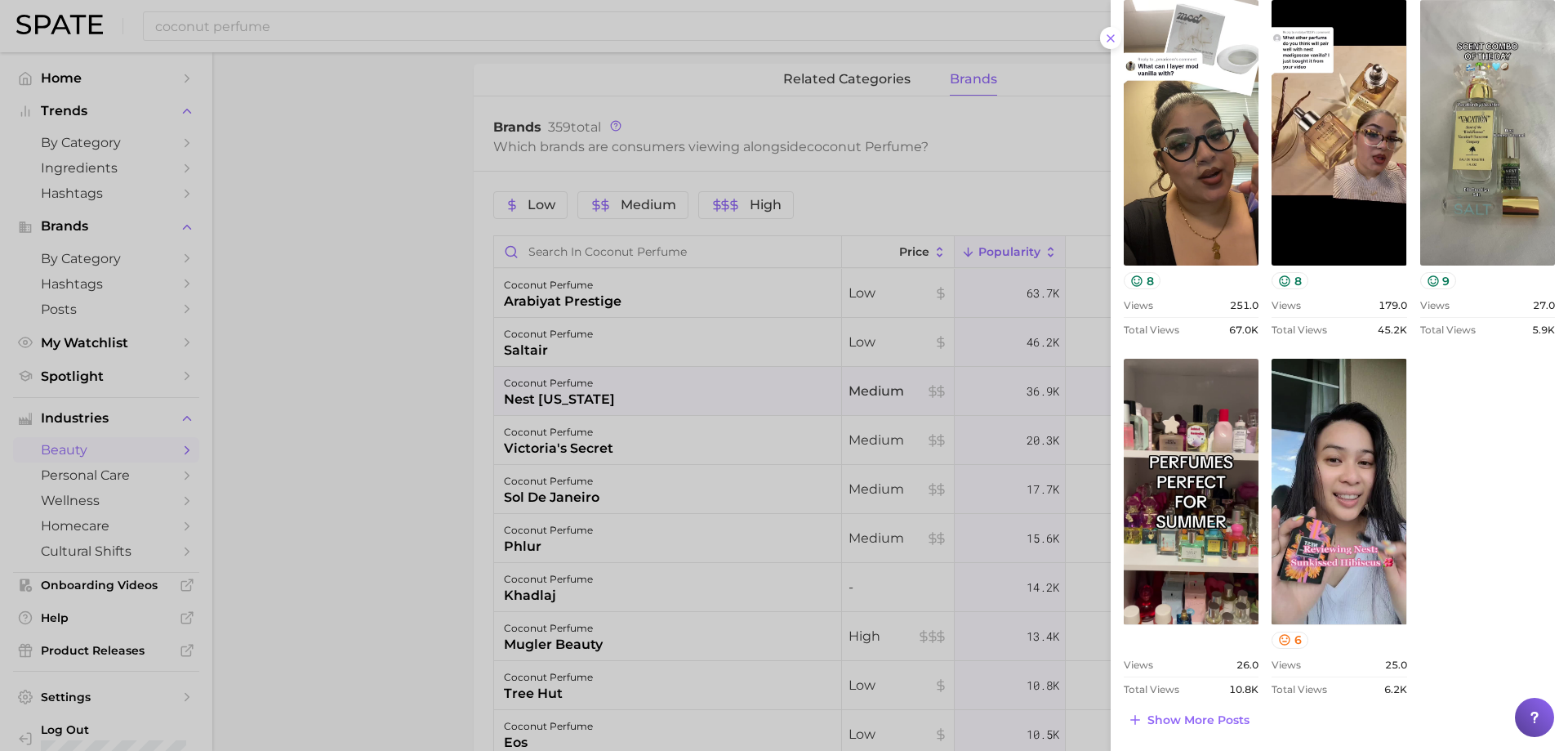
click at [867, 386] on div at bounding box center [784, 376] width 1568 height 751
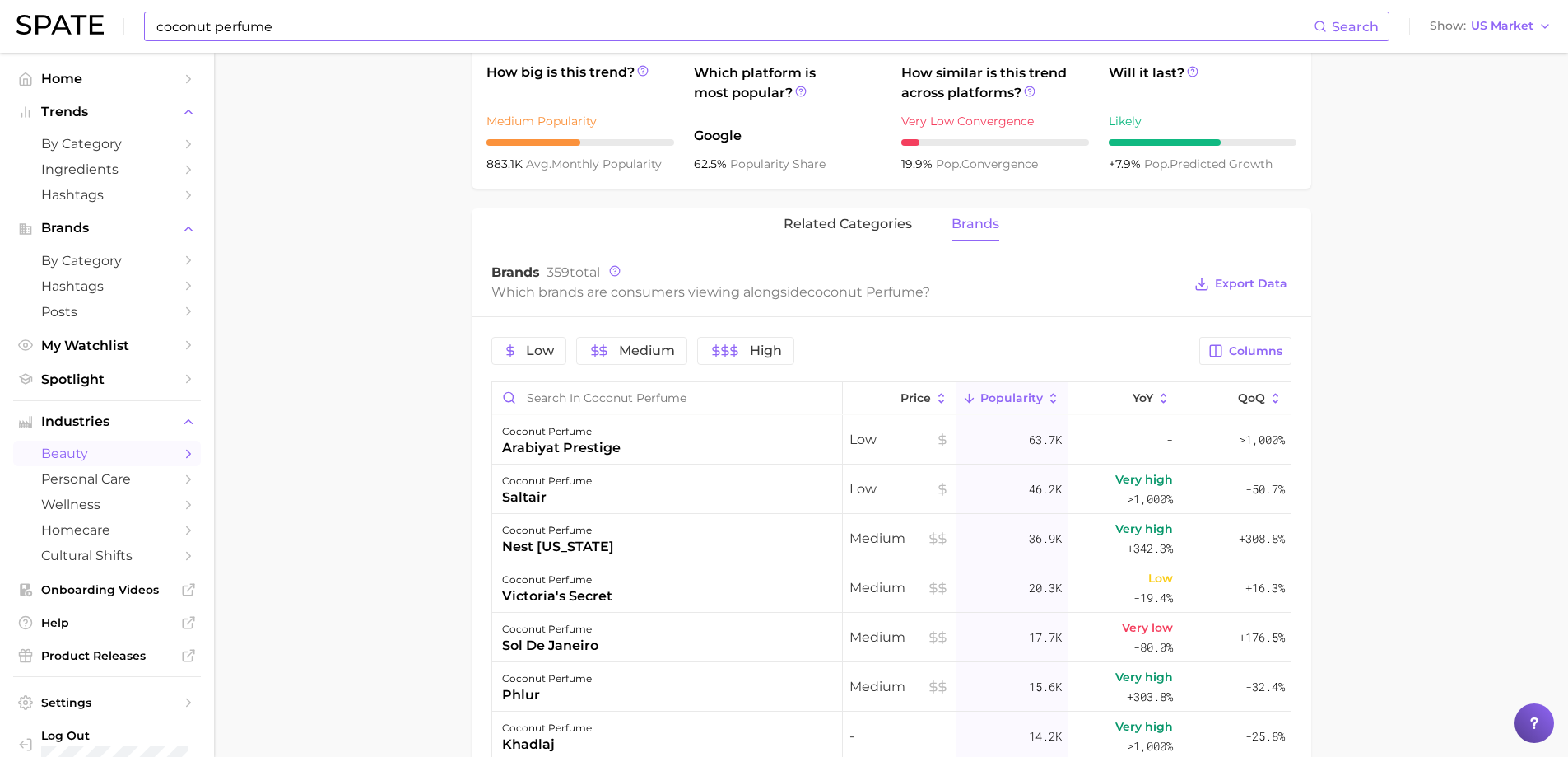
scroll to position [412, 0]
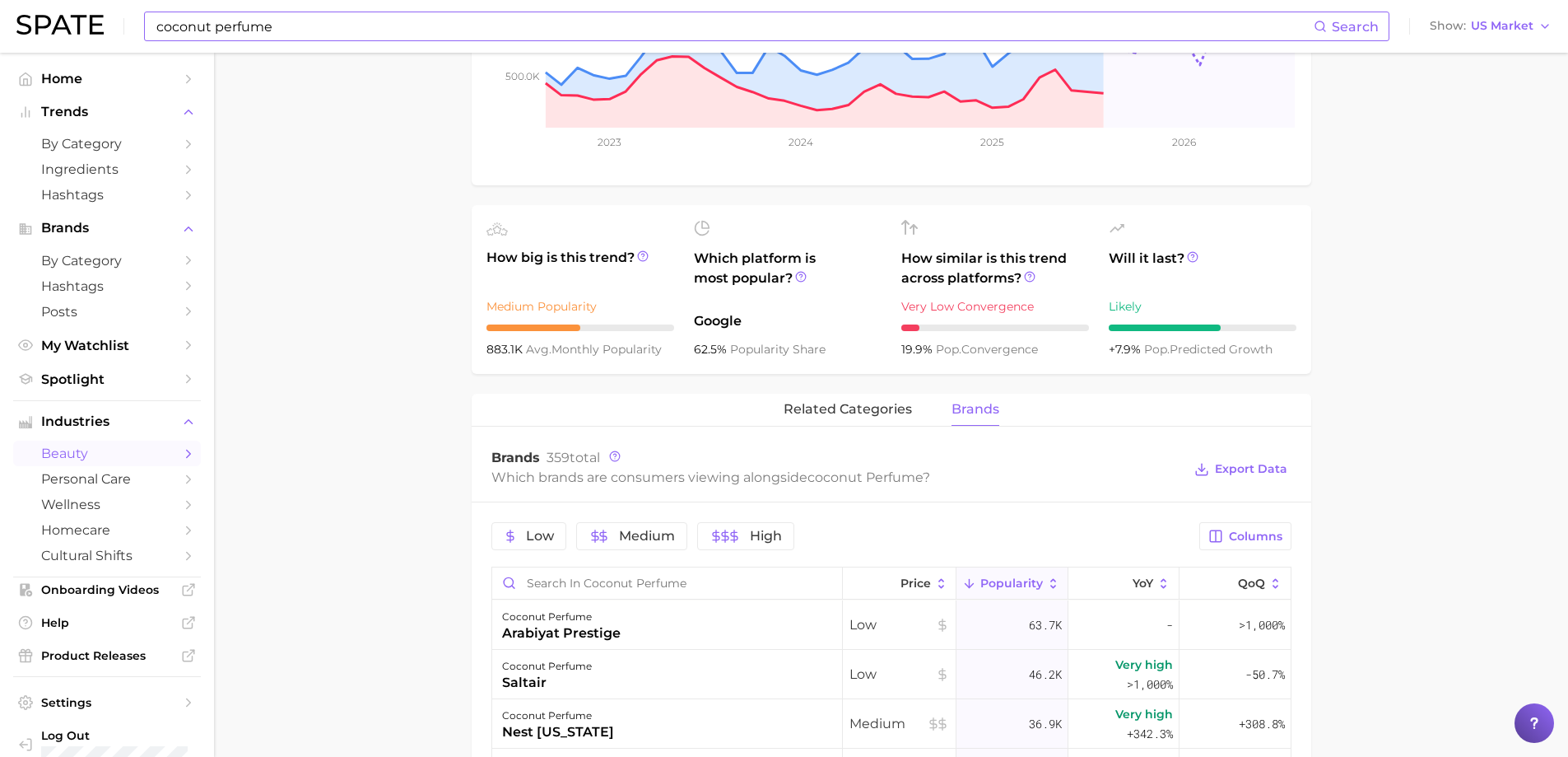
click at [218, 32] on input "coconut perfume" at bounding box center [734, 27] width 1159 height 28
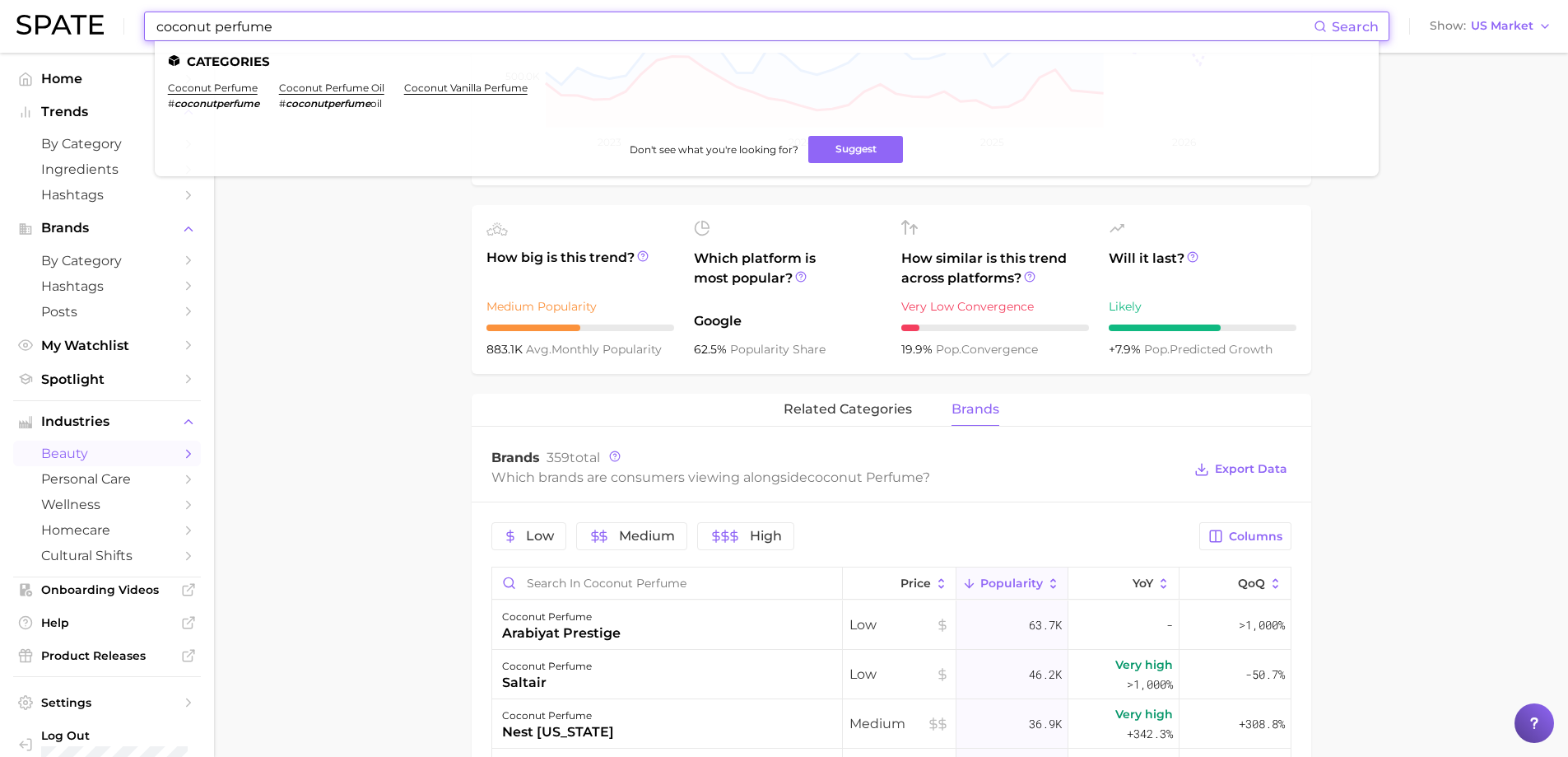
click at [190, 29] on input "coconut perfume" at bounding box center [734, 27] width 1159 height 28
click at [183, 35] on input "coconut perfume" at bounding box center [734, 27] width 1159 height 28
click at [183, 35] on input "coconut perfume" at bounding box center [734, 27] width 1159 height 28
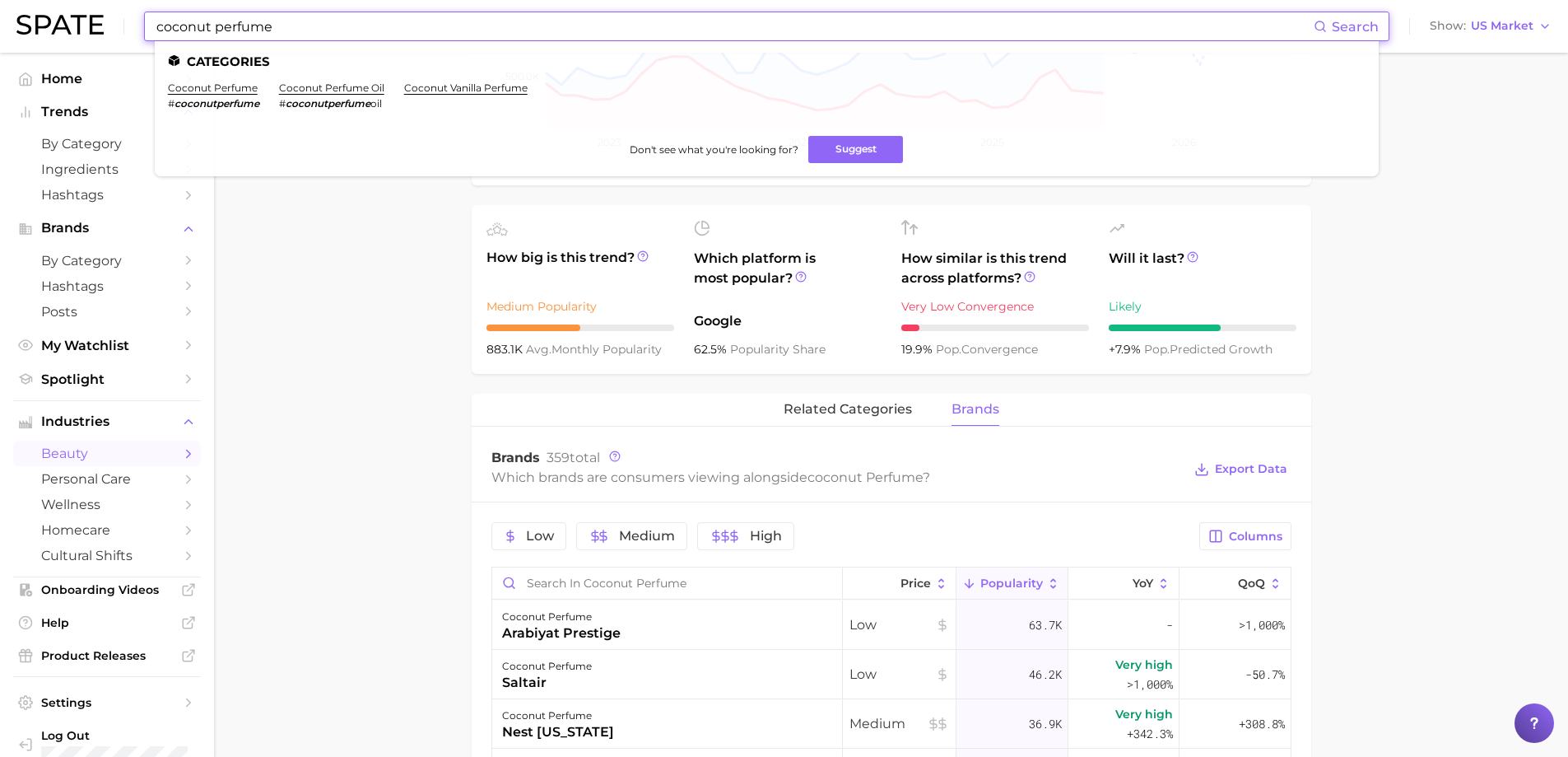
click at [183, 35] on input "coconut perfume" at bounding box center [734, 27] width 1159 height 28
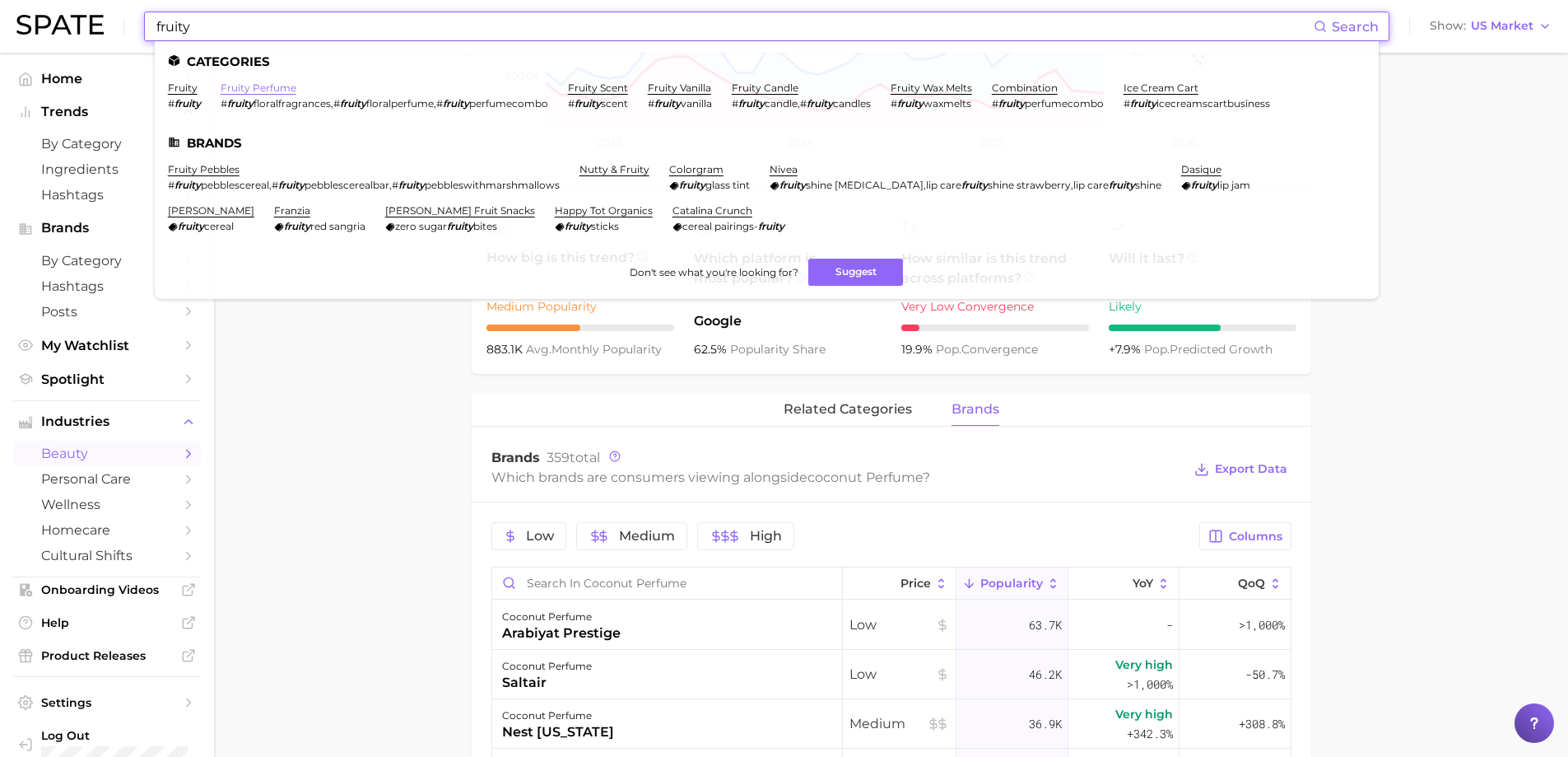
type input "fruity"
click at [260, 87] on link "fruity perfume" at bounding box center [258, 88] width 75 height 12
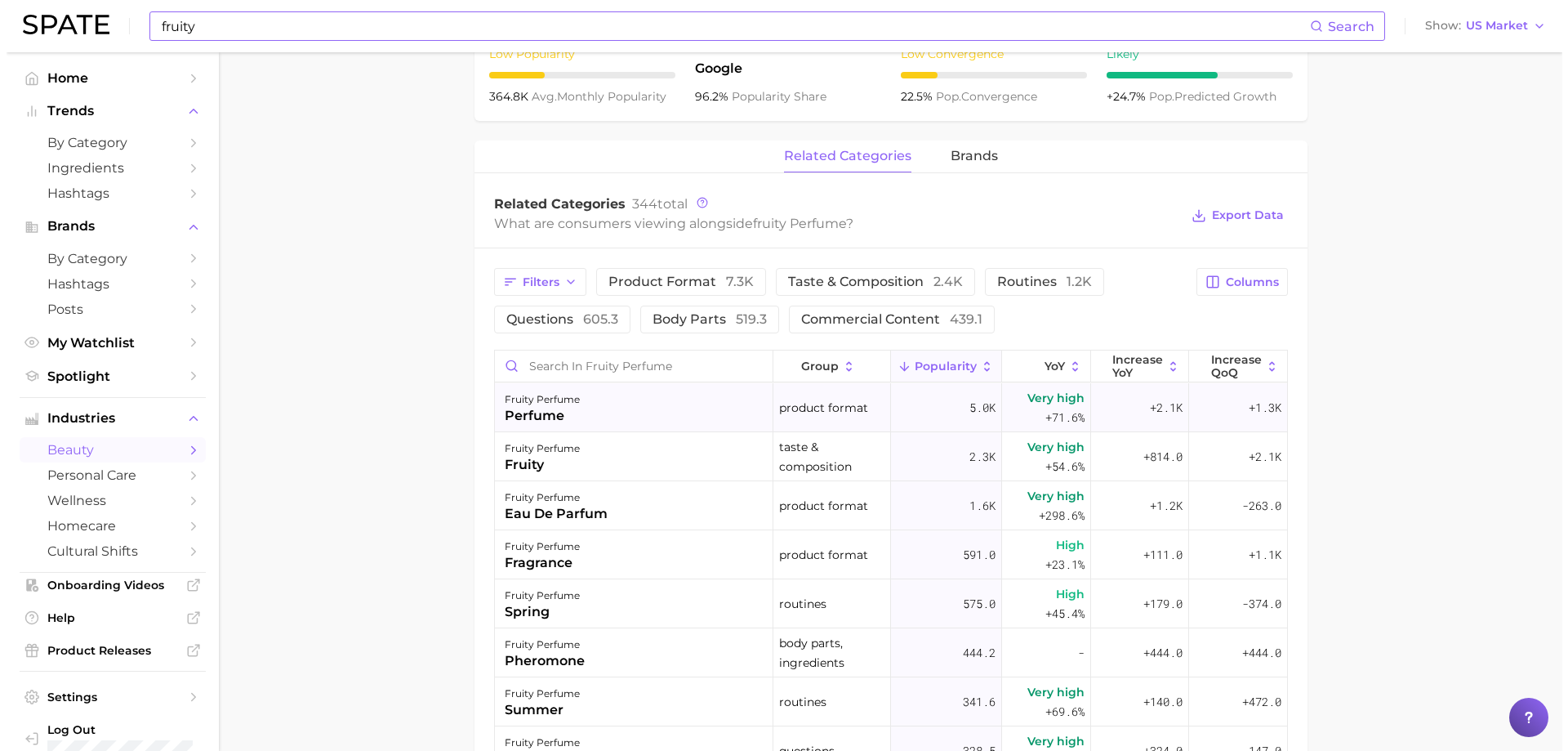
scroll to position [735, 0]
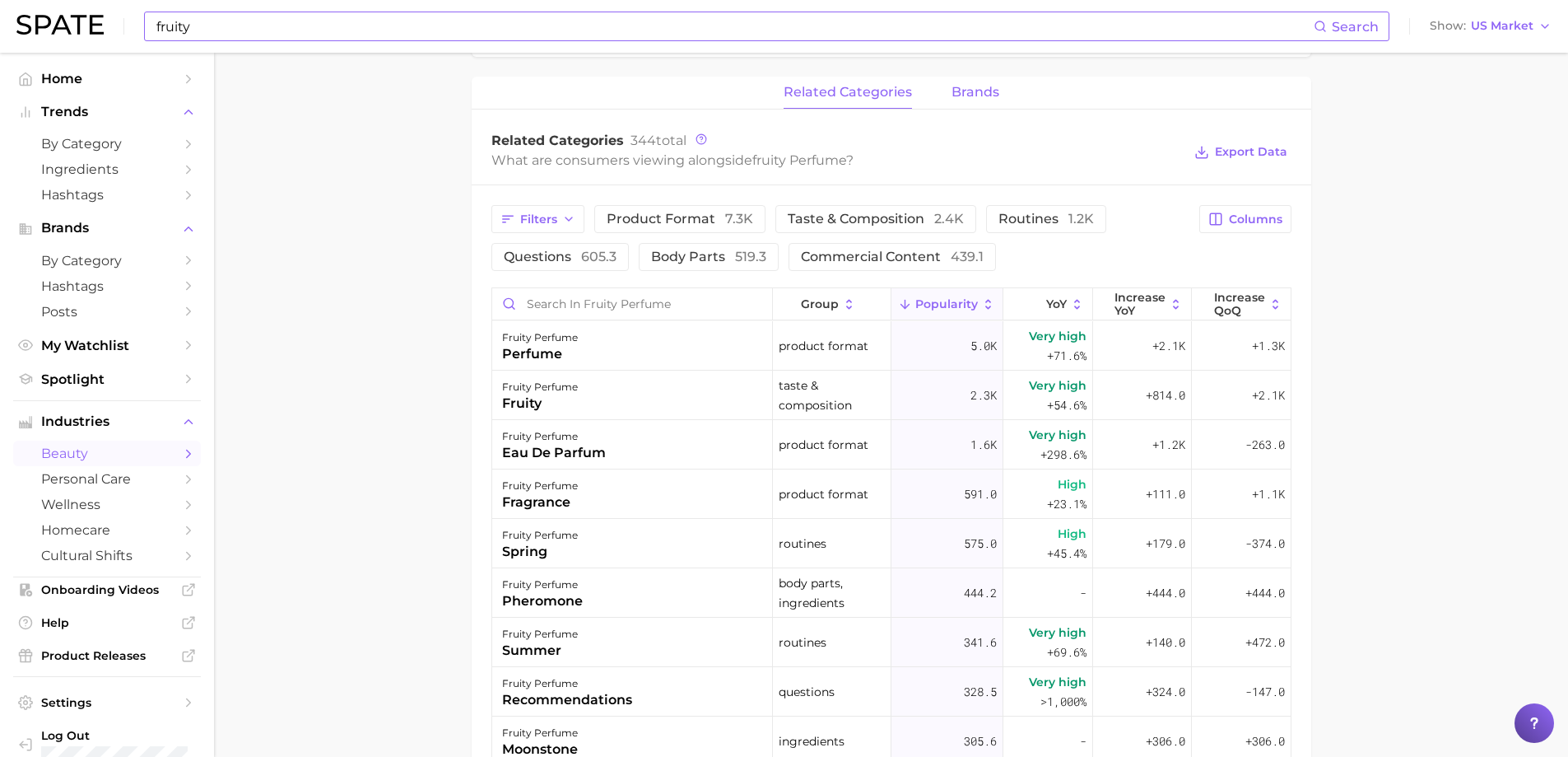
click at [980, 87] on span "brands" at bounding box center [975, 92] width 48 height 15
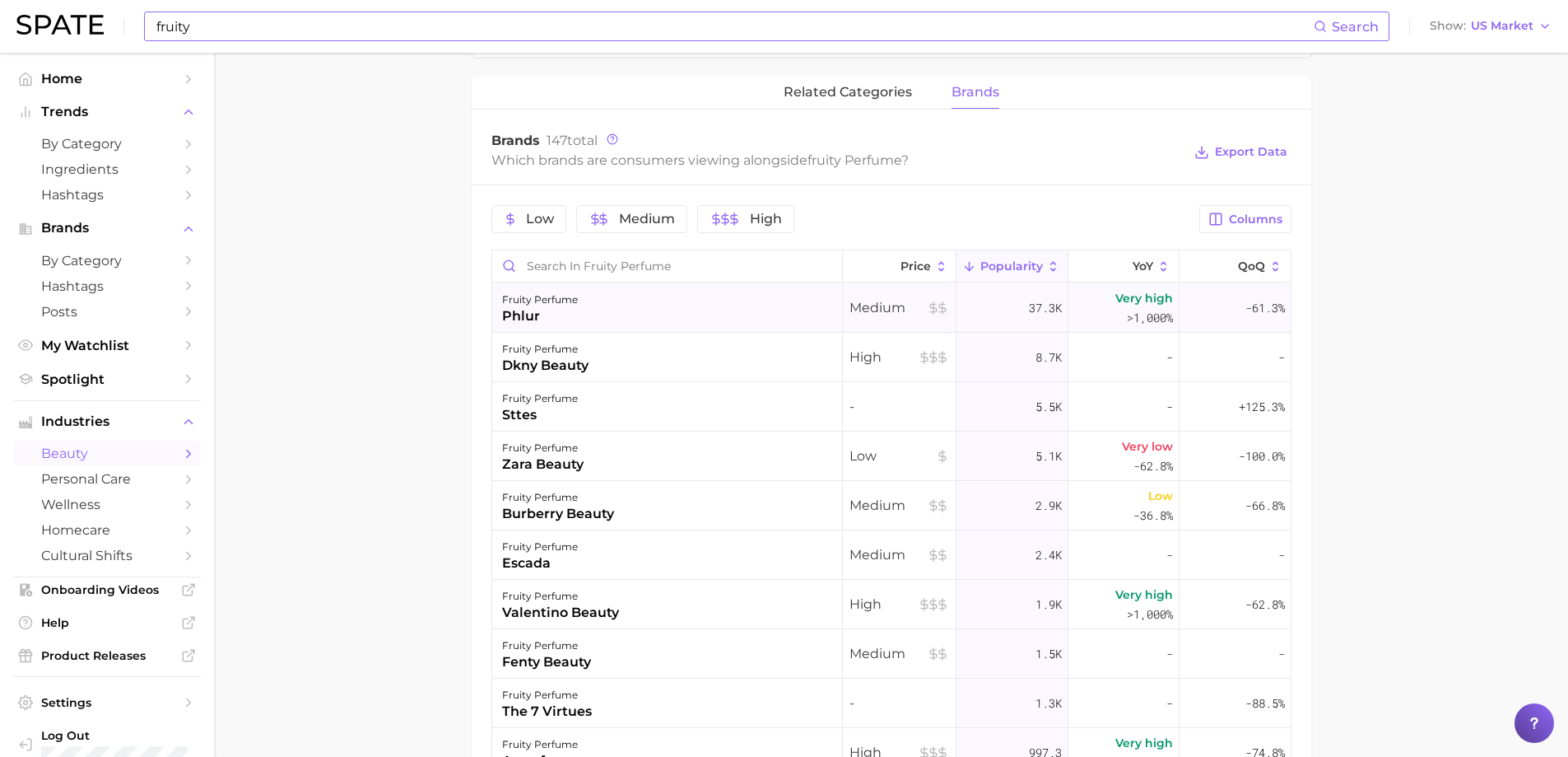
click at [639, 304] on div "fruity perfume phlur" at bounding box center [668, 308] width 351 height 50
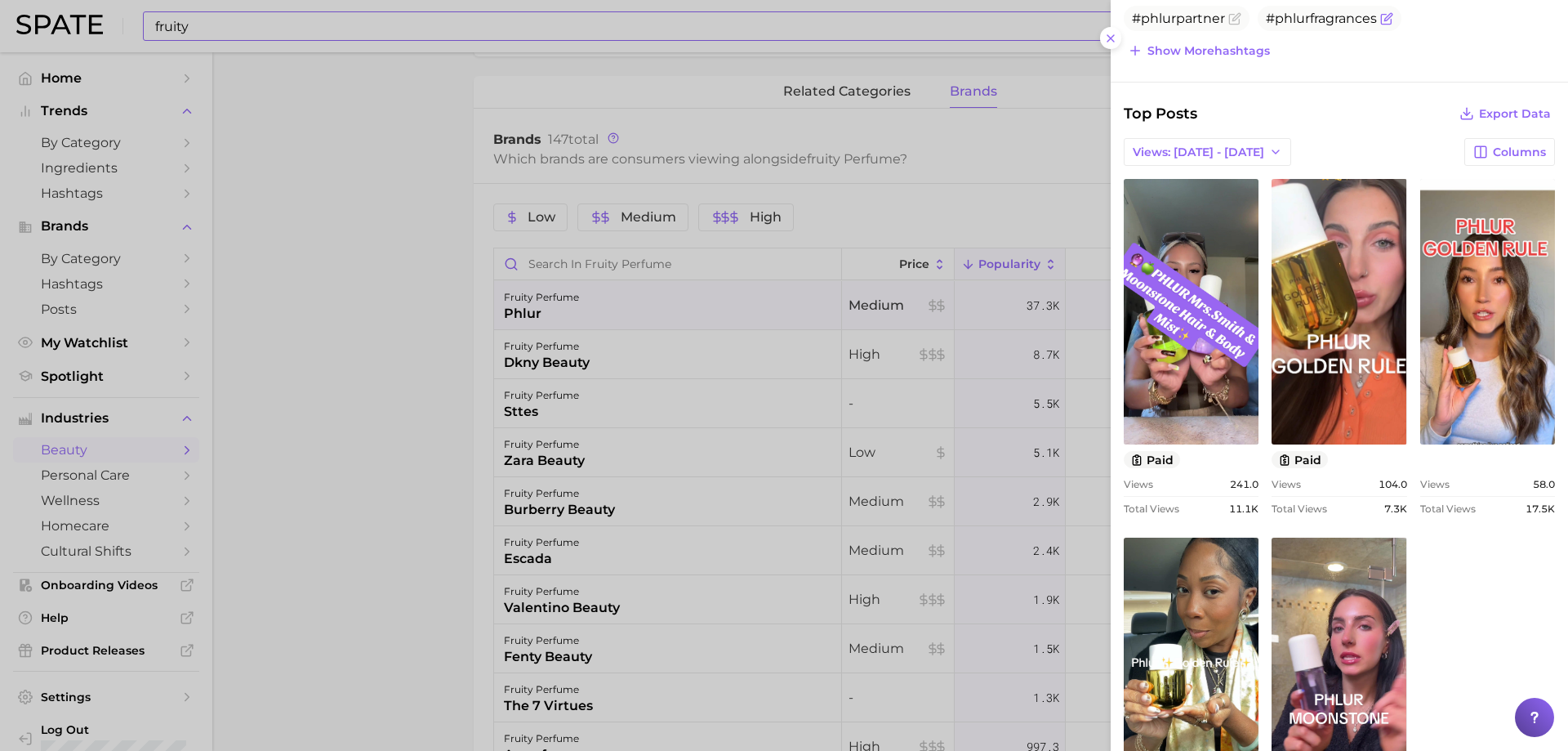
scroll to position [0, 0]
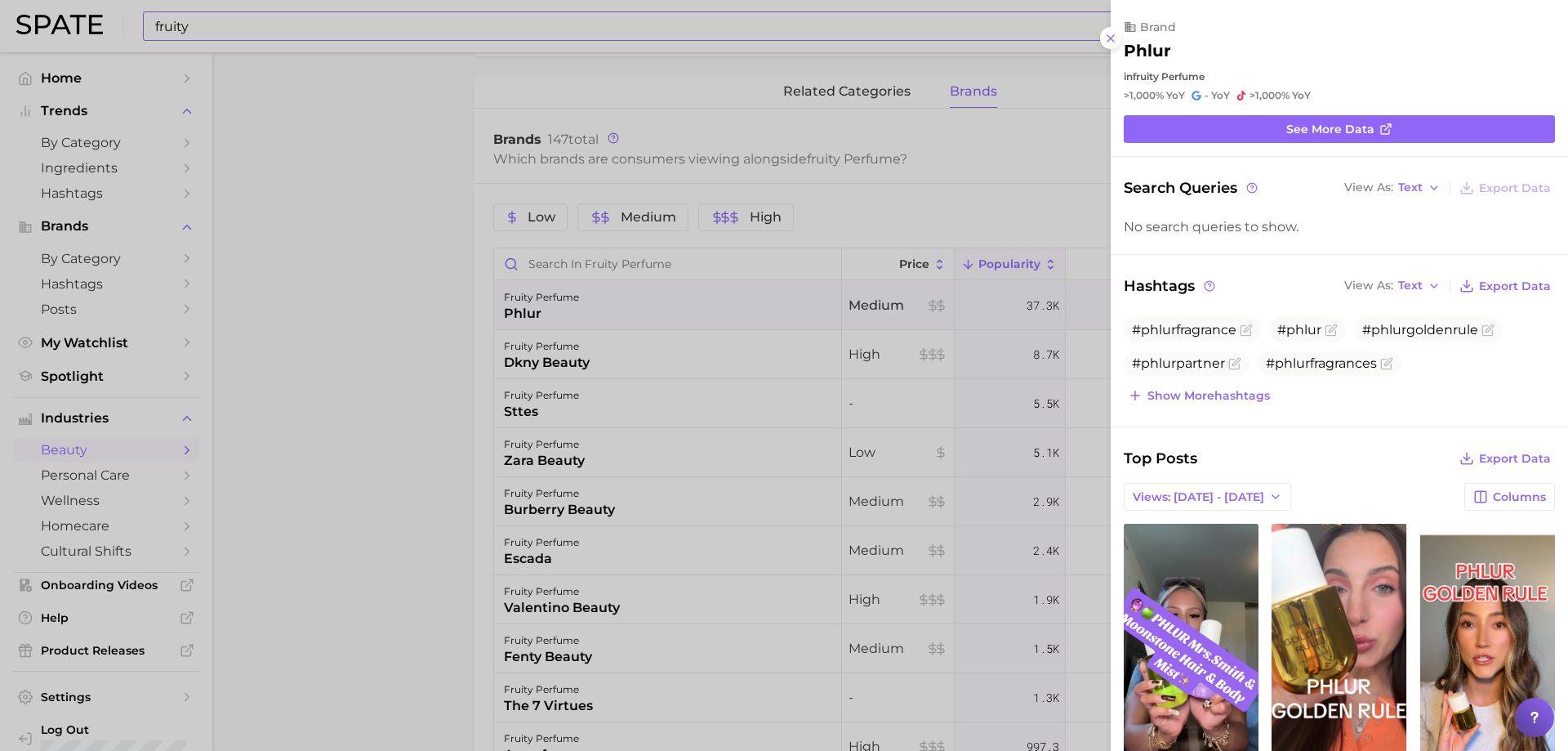
click at [673, 367] on div at bounding box center [784, 376] width 1568 height 751
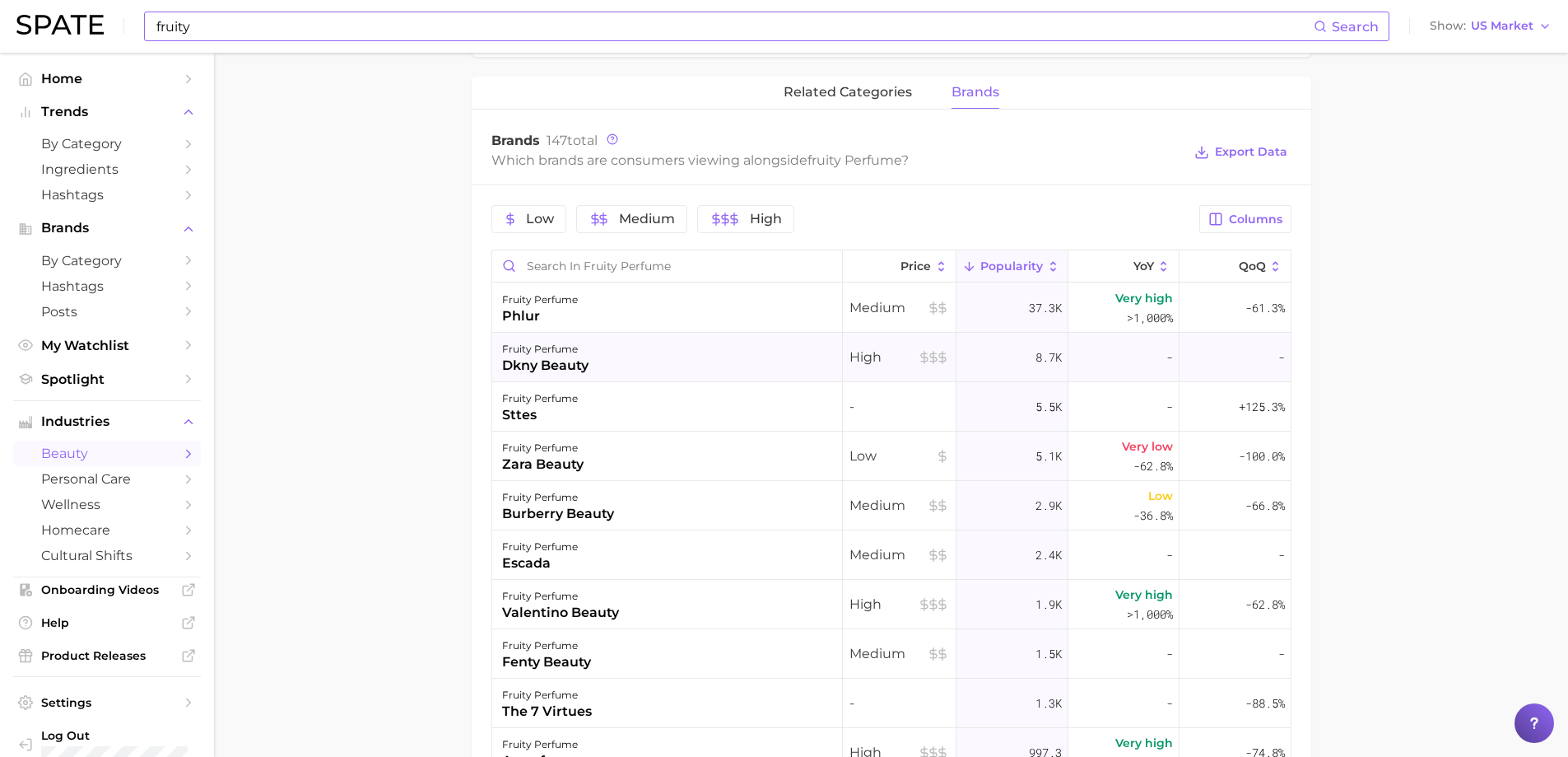
click at [678, 370] on div "fruity perfume dkny beauty" at bounding box center [668, 357] width 351 height 50
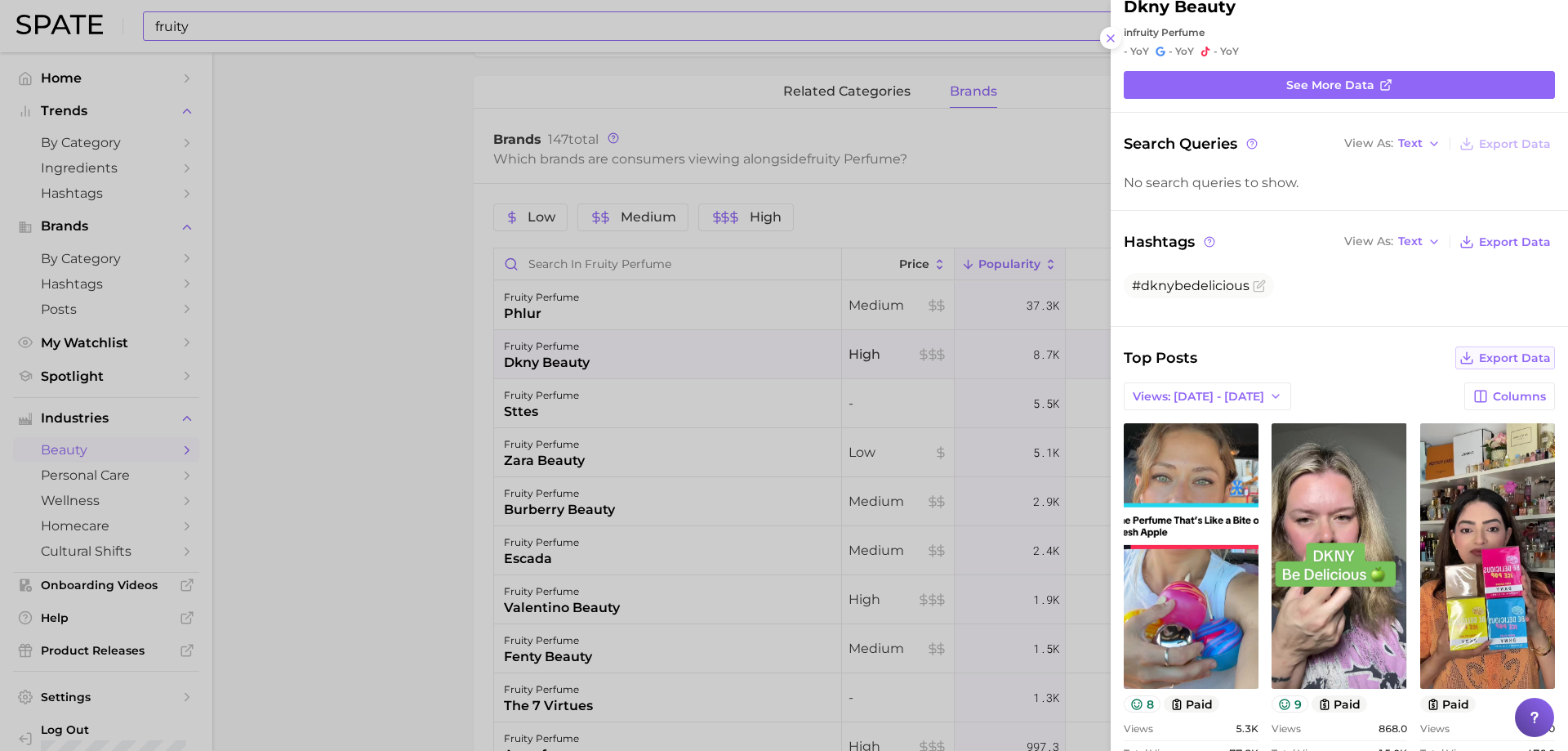
scroll to position [85, 0]
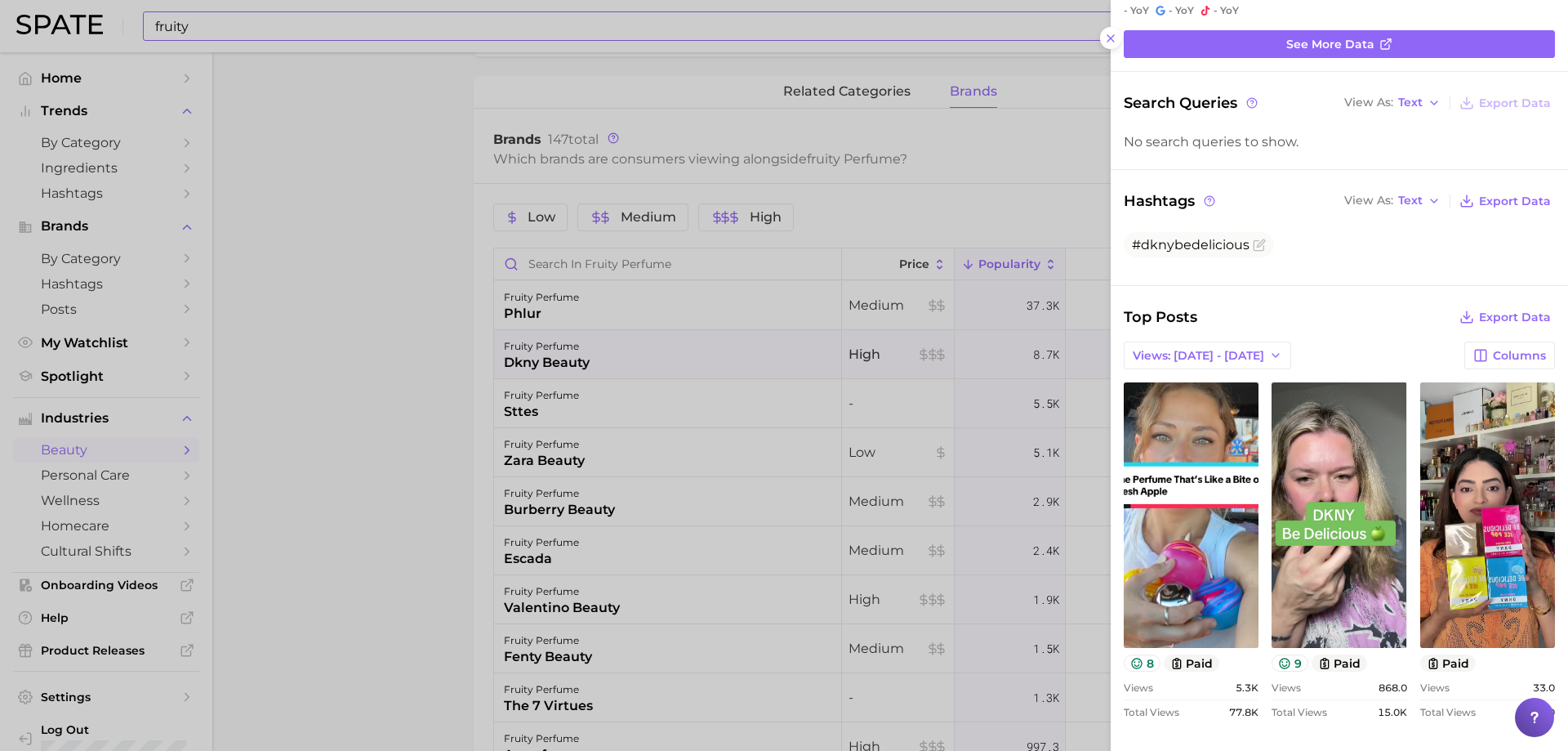
click at [722, 422] on div at bounding box center [784, 376] width 1568 height 751
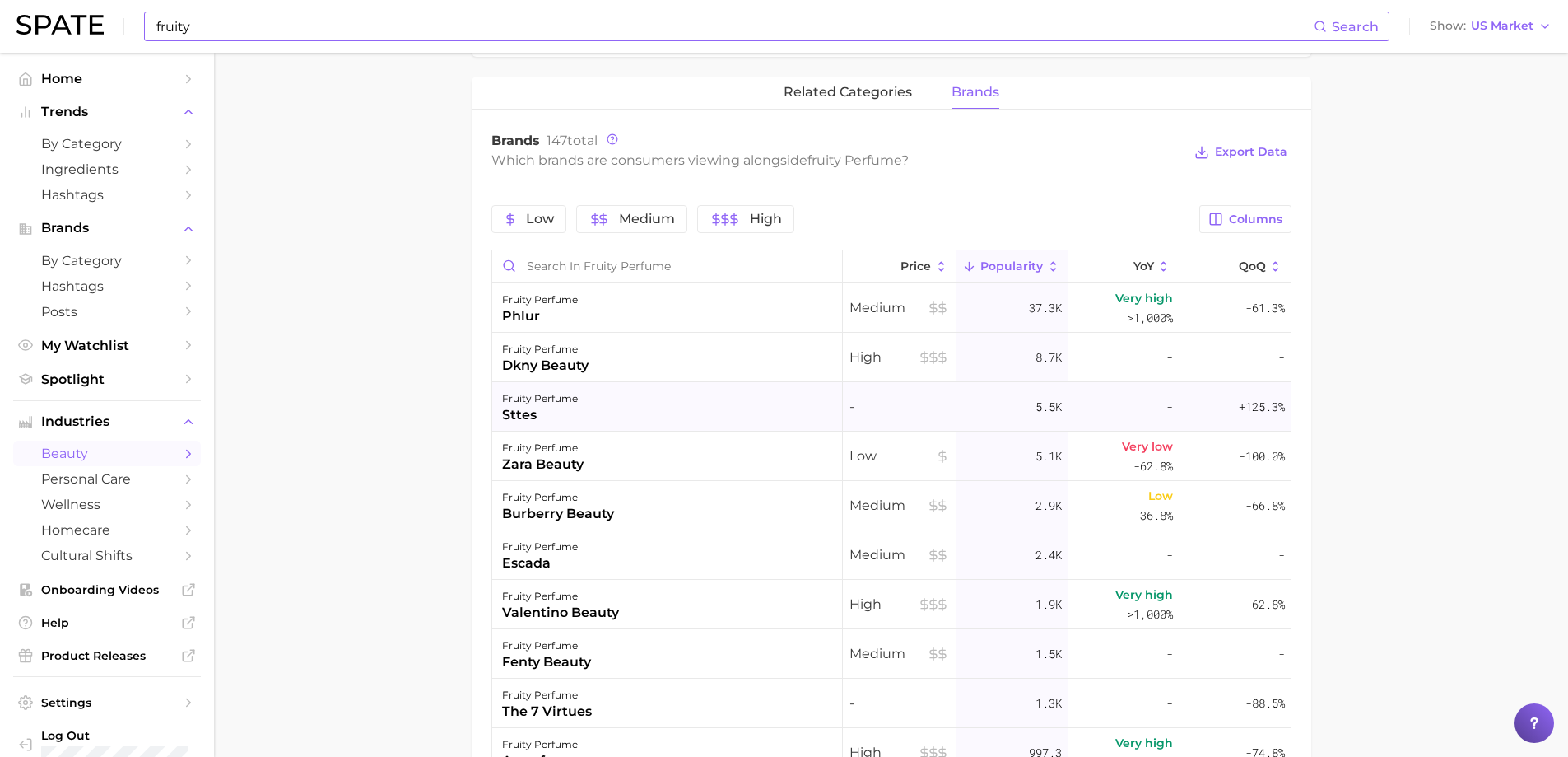
click at [717, 417] on div "fruity perfume sttes" at bounding box center [668, 407] width 351 height 50
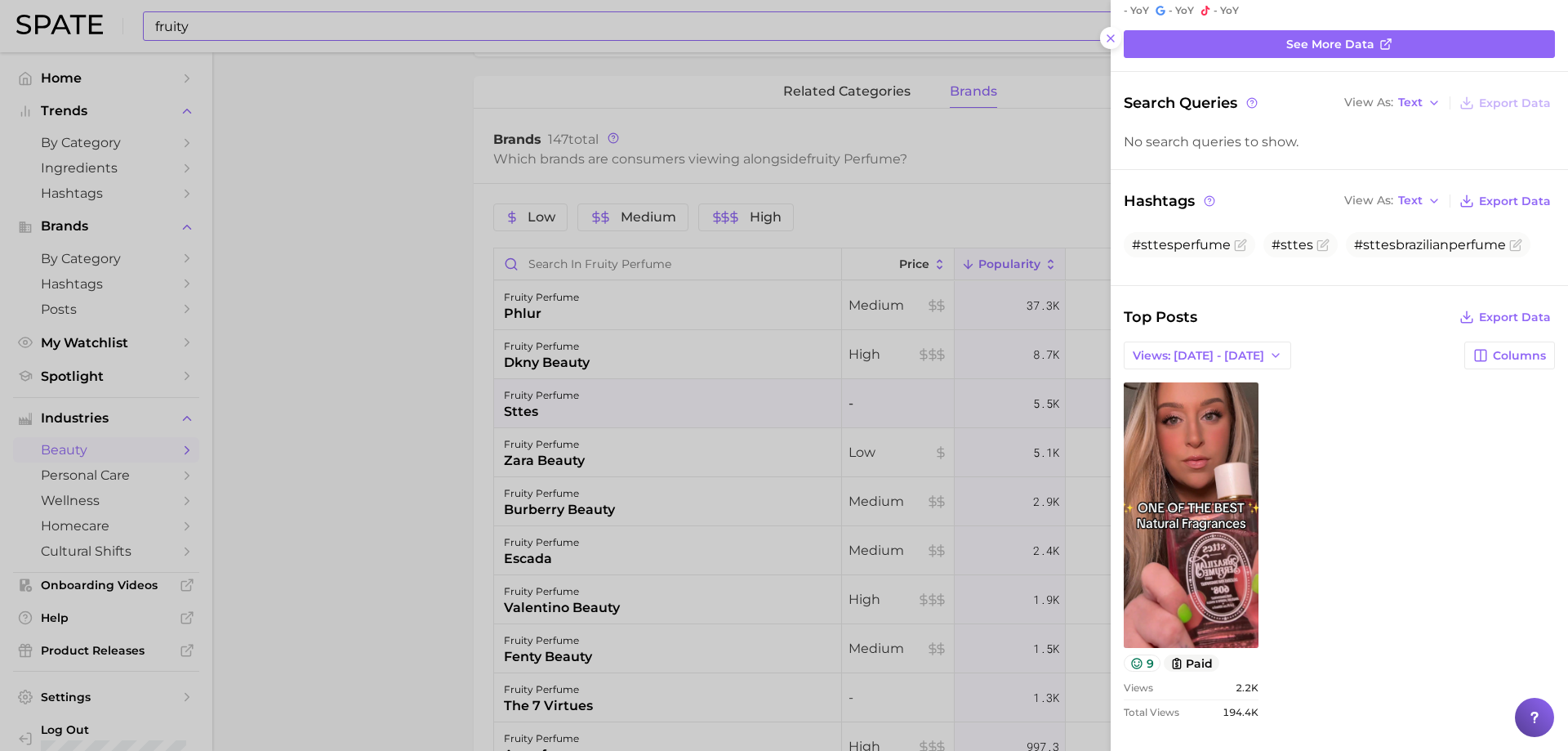
click at [825, 440] on div at bounding box center [784, 376] width 1568 height 751
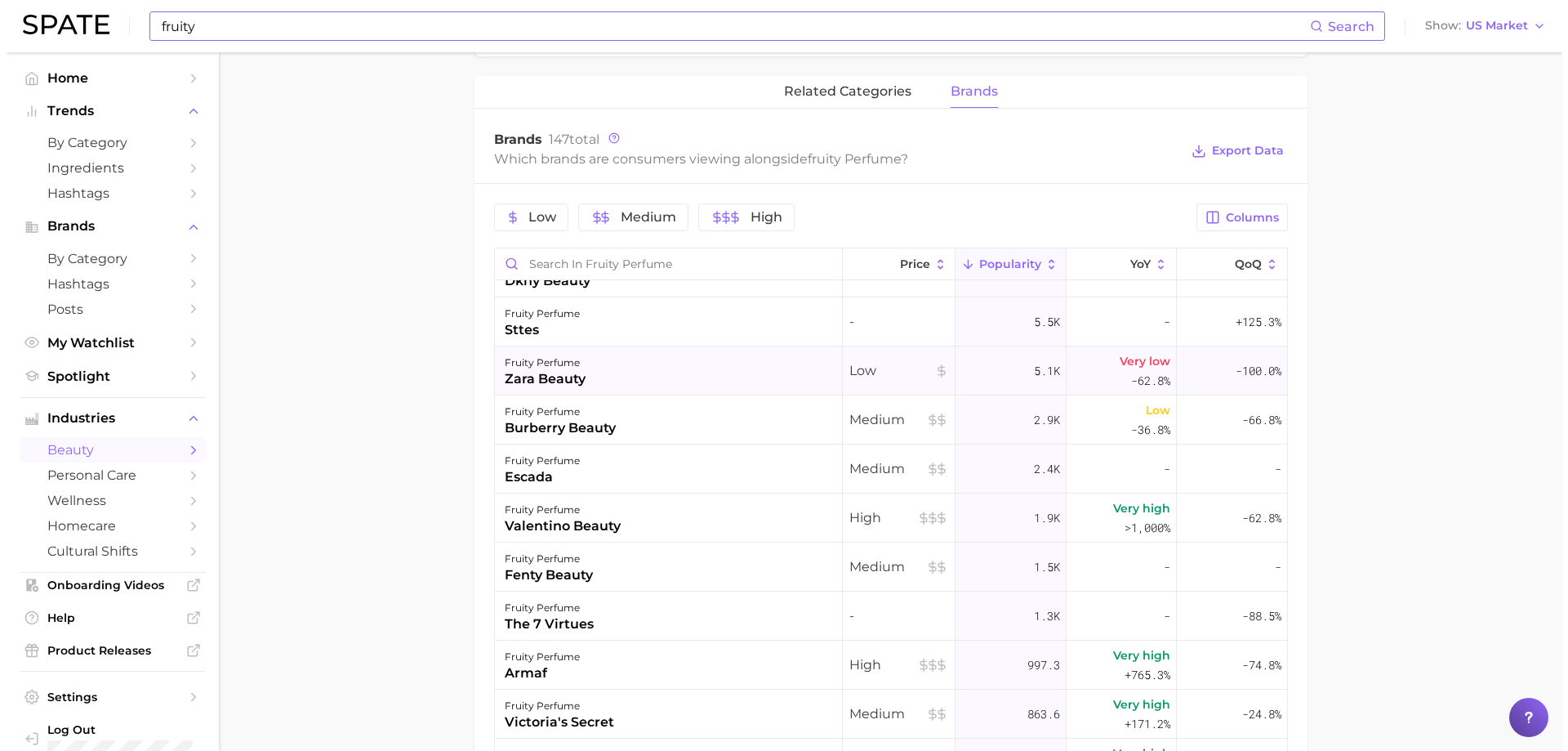
scroll to position [164, 0]
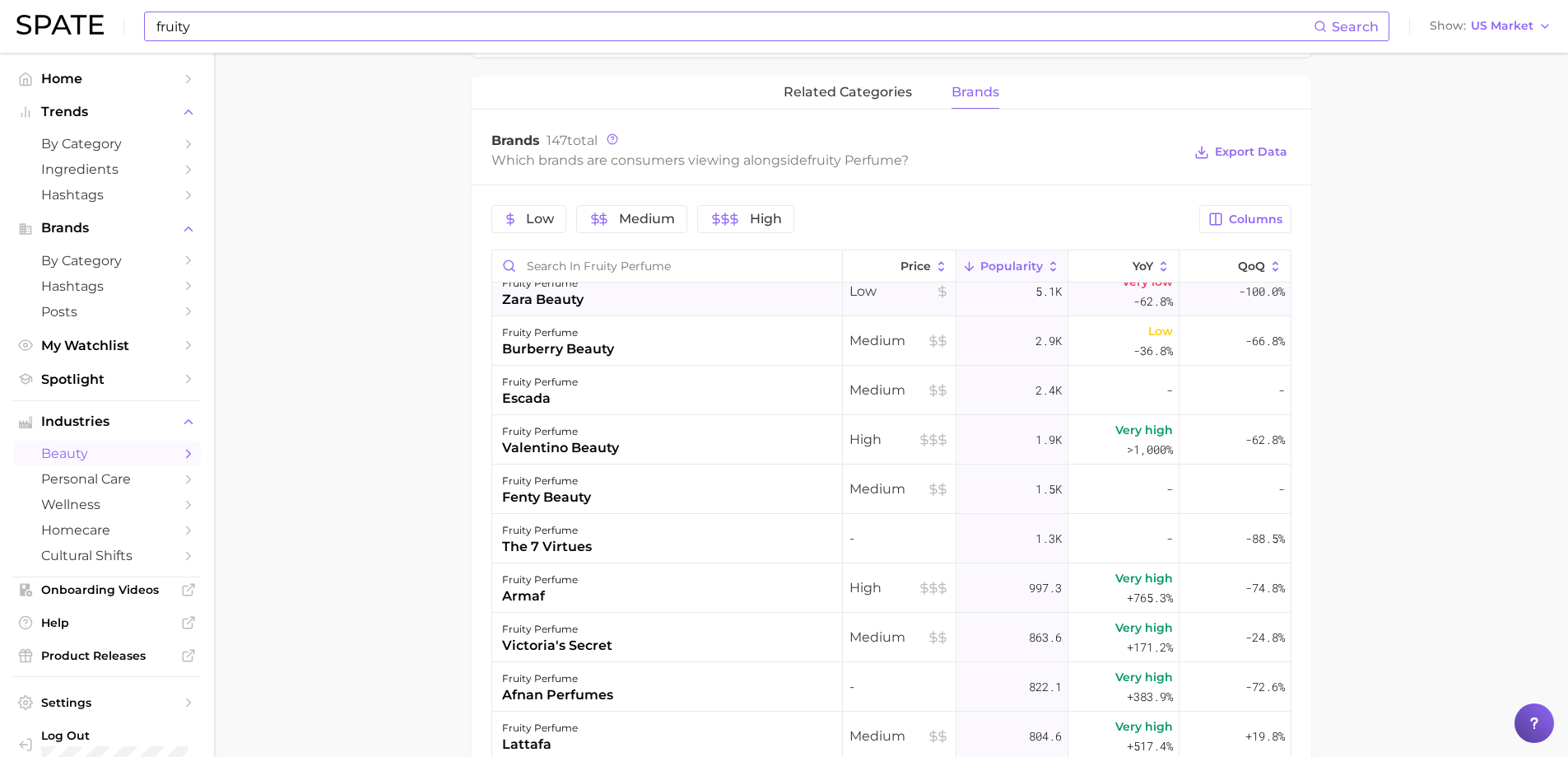
click at [671, 312] on div "fruity perfume zara beauty" at bounding box center [668, 292] width 351 height 50
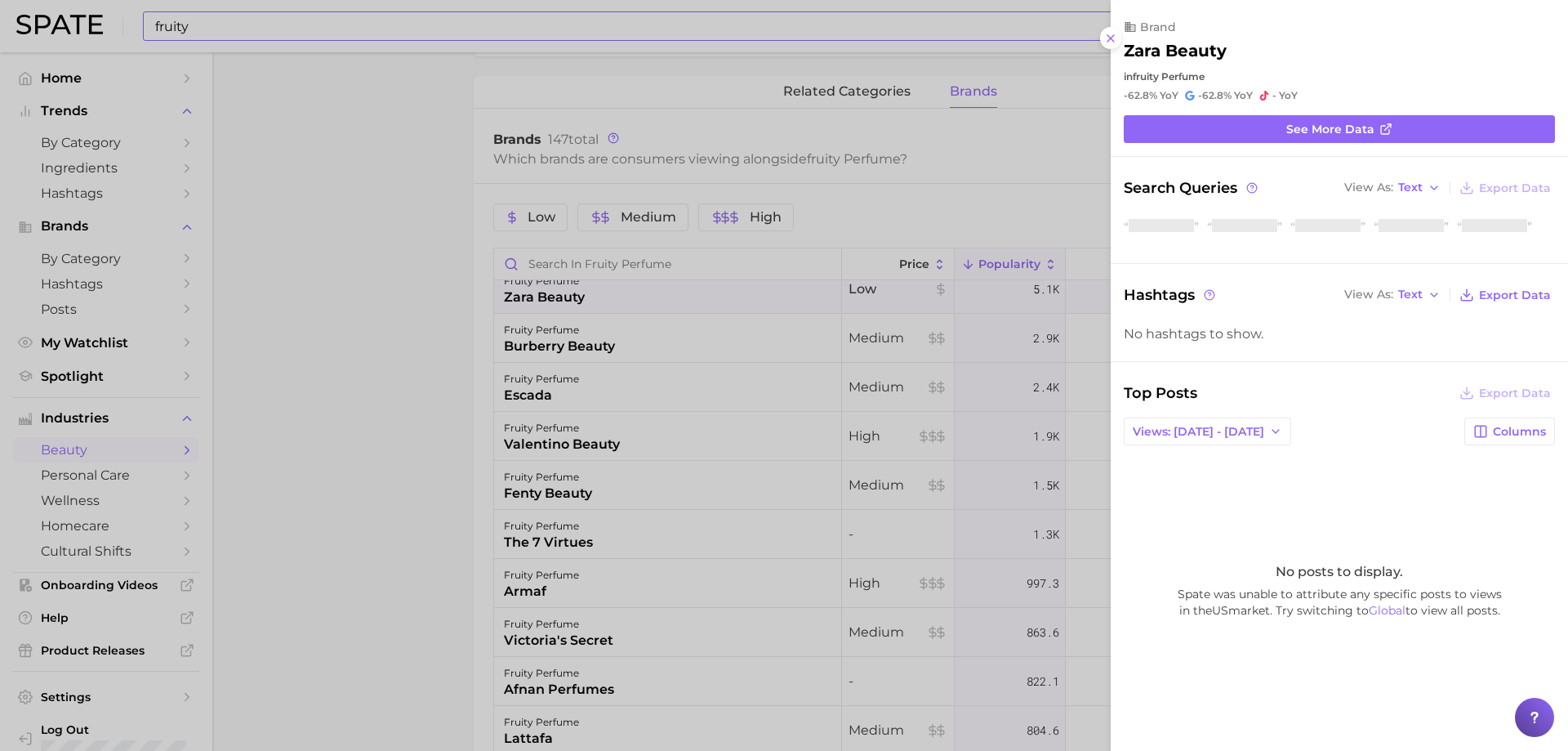
click at [666, 310] on div at bounding box center [784, 376] width 1568 height 751
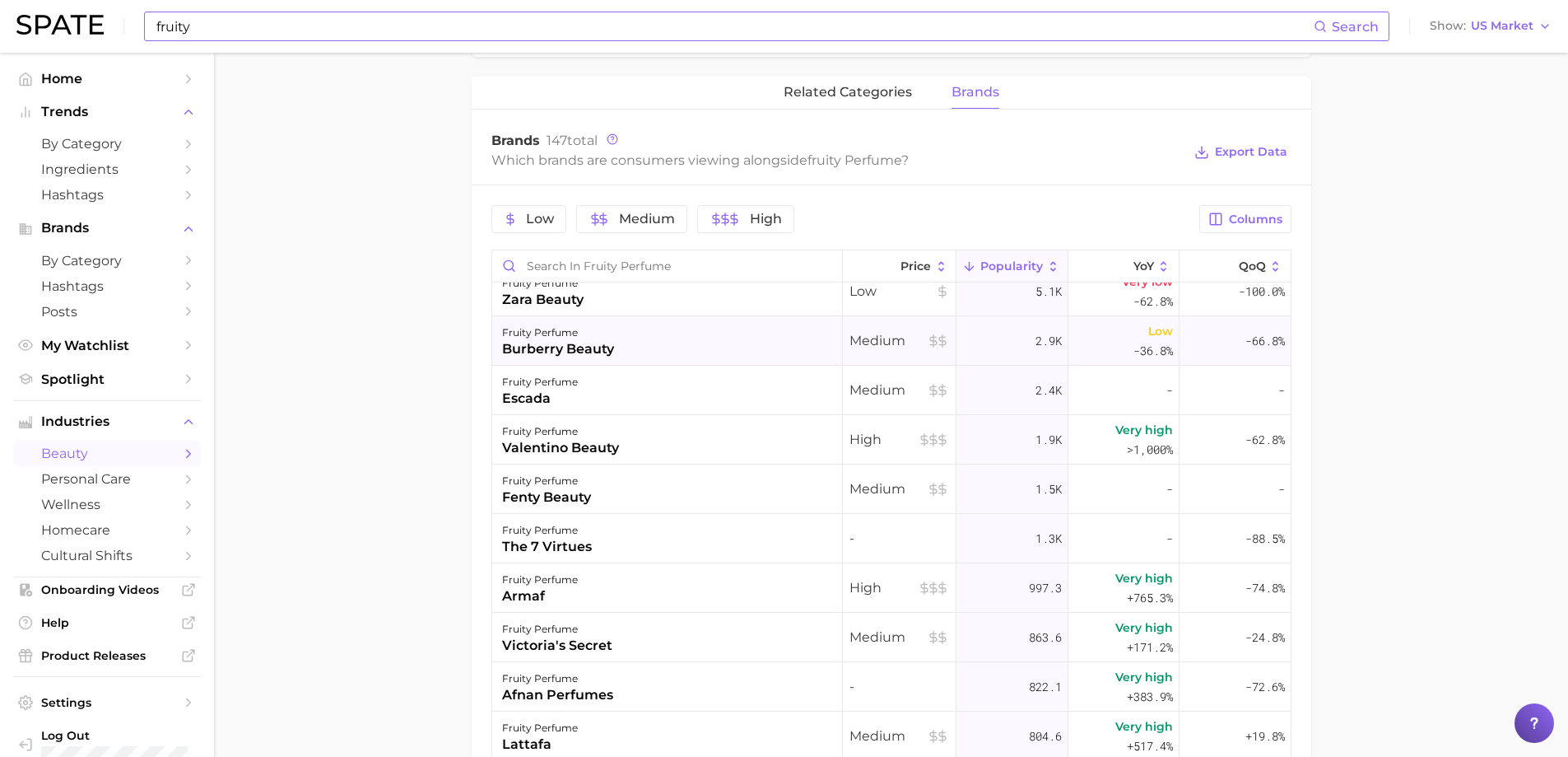
click at [678, 337] on div "fruity perfume burberry beauty" at bounding box center [668, 341] width 351 height 50
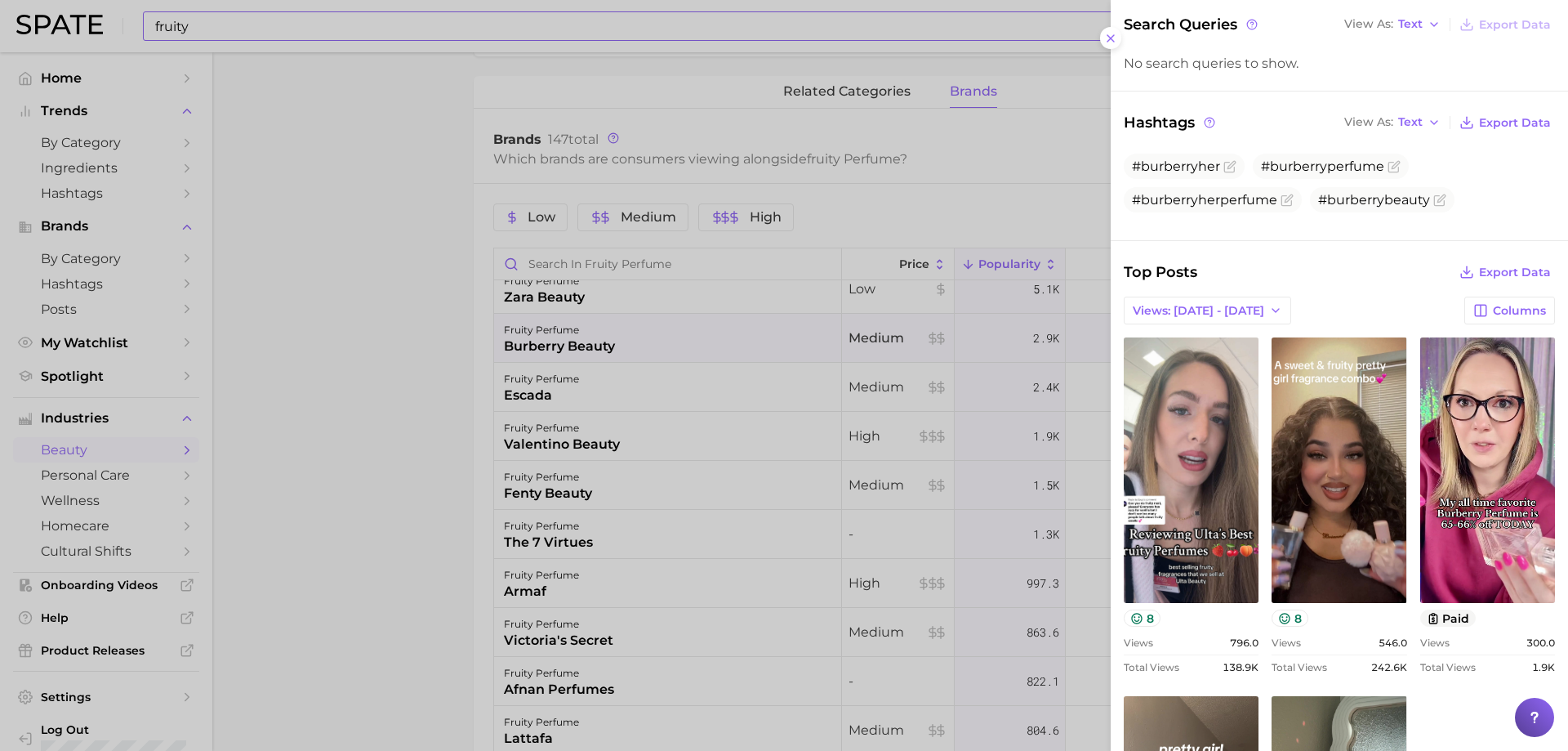
click at [606, 443] on div at bounding box center [784, 376] width 1568 height 751
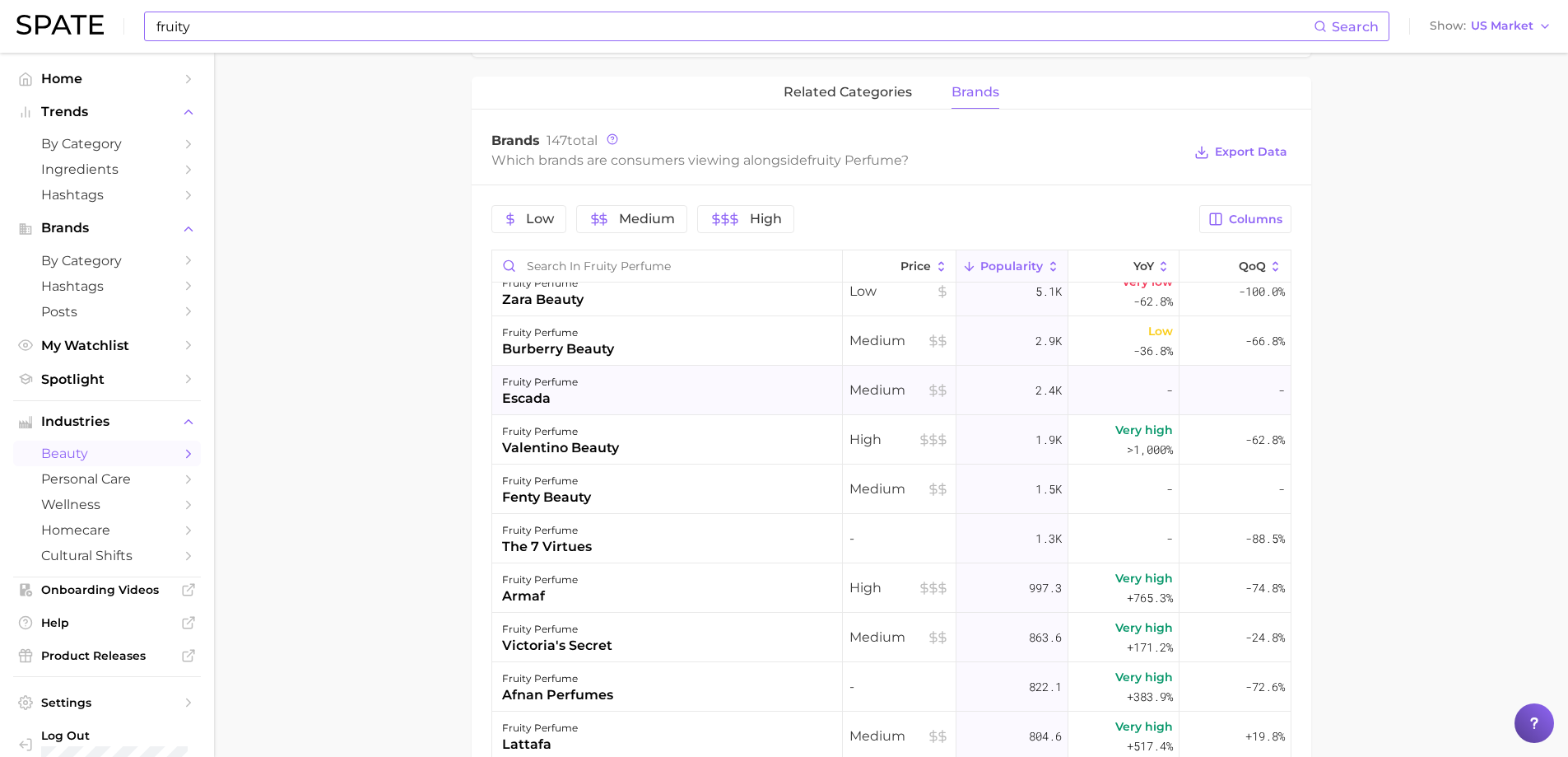
click at [609, 390] on div "fruity perfume escada" at bounding box center [668, 391] width 351 height 50
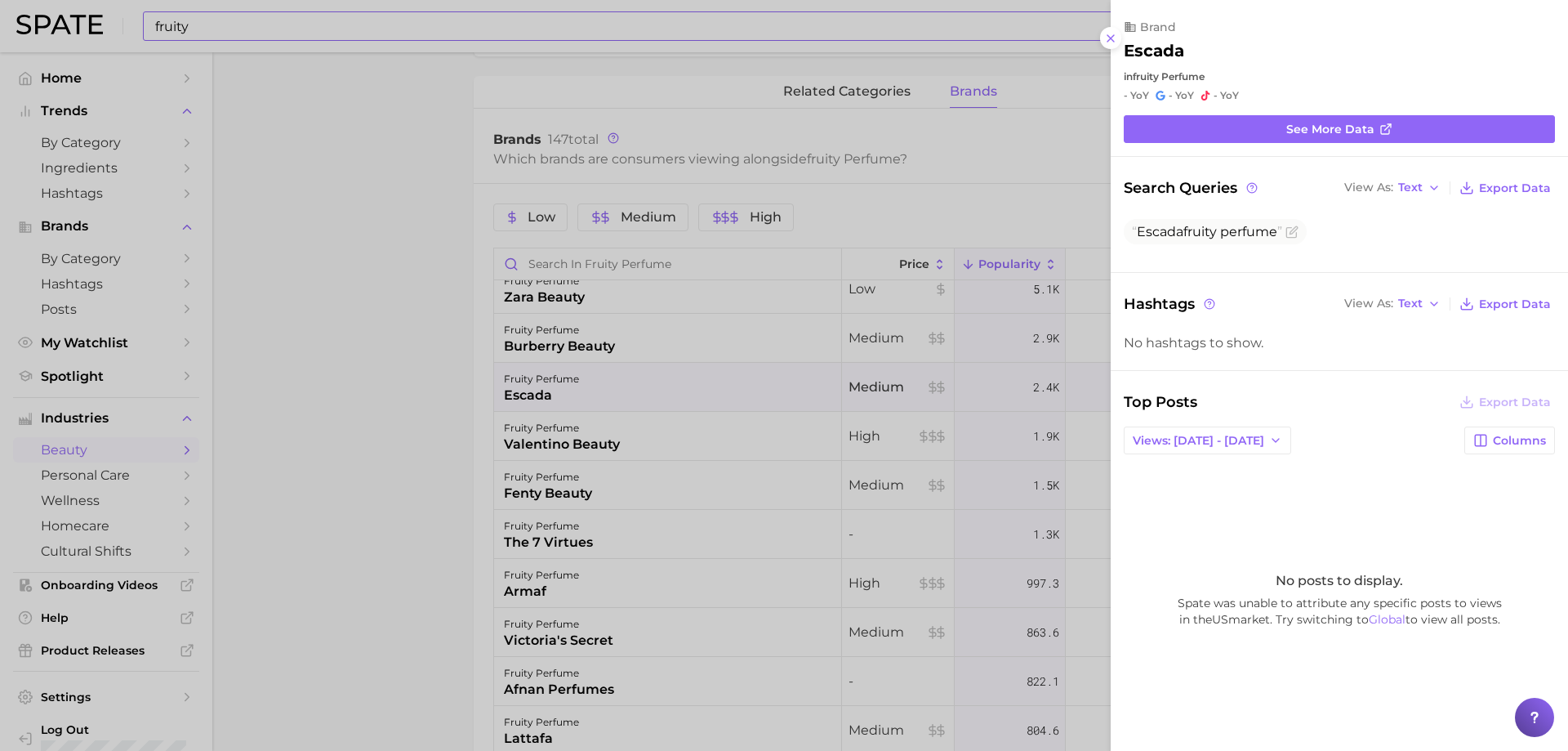
click at [605, 387] on div at bounding box center [784, 376] width 1568 height 751
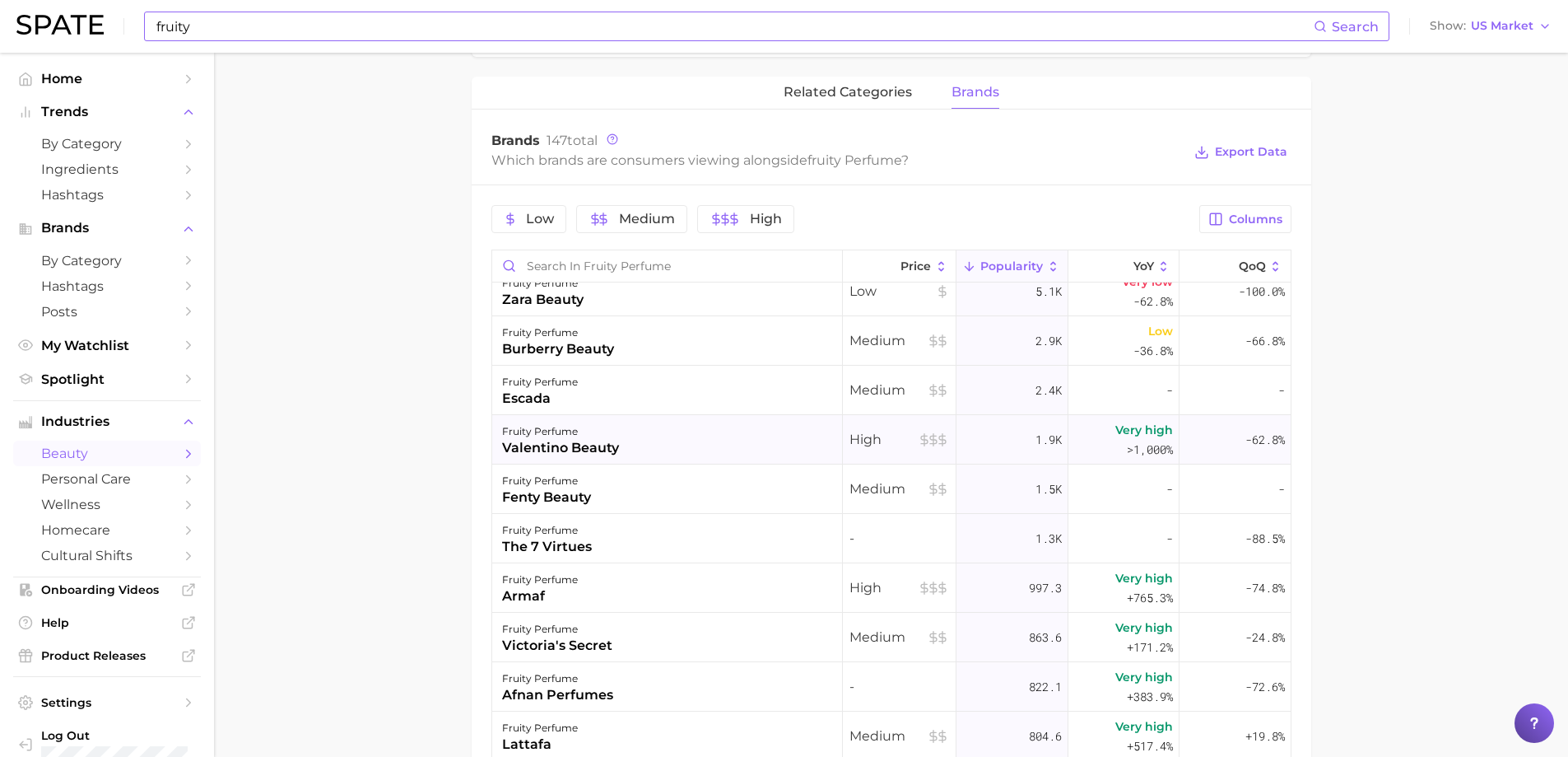
click at [617, 443] on div "valentino beauty" at bounding box center [561, 448] width 117 height 20
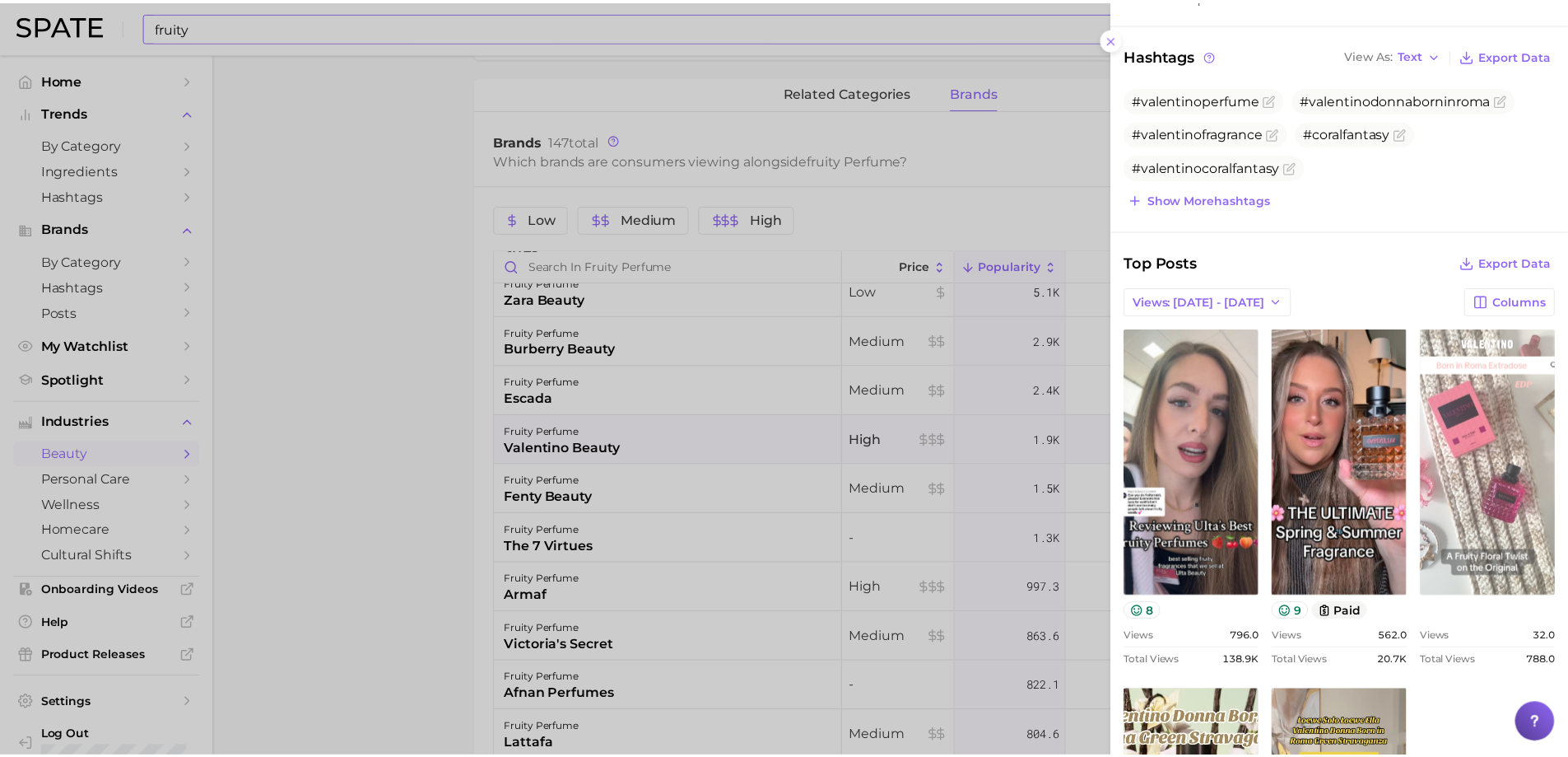
scroll to position [215, 0]
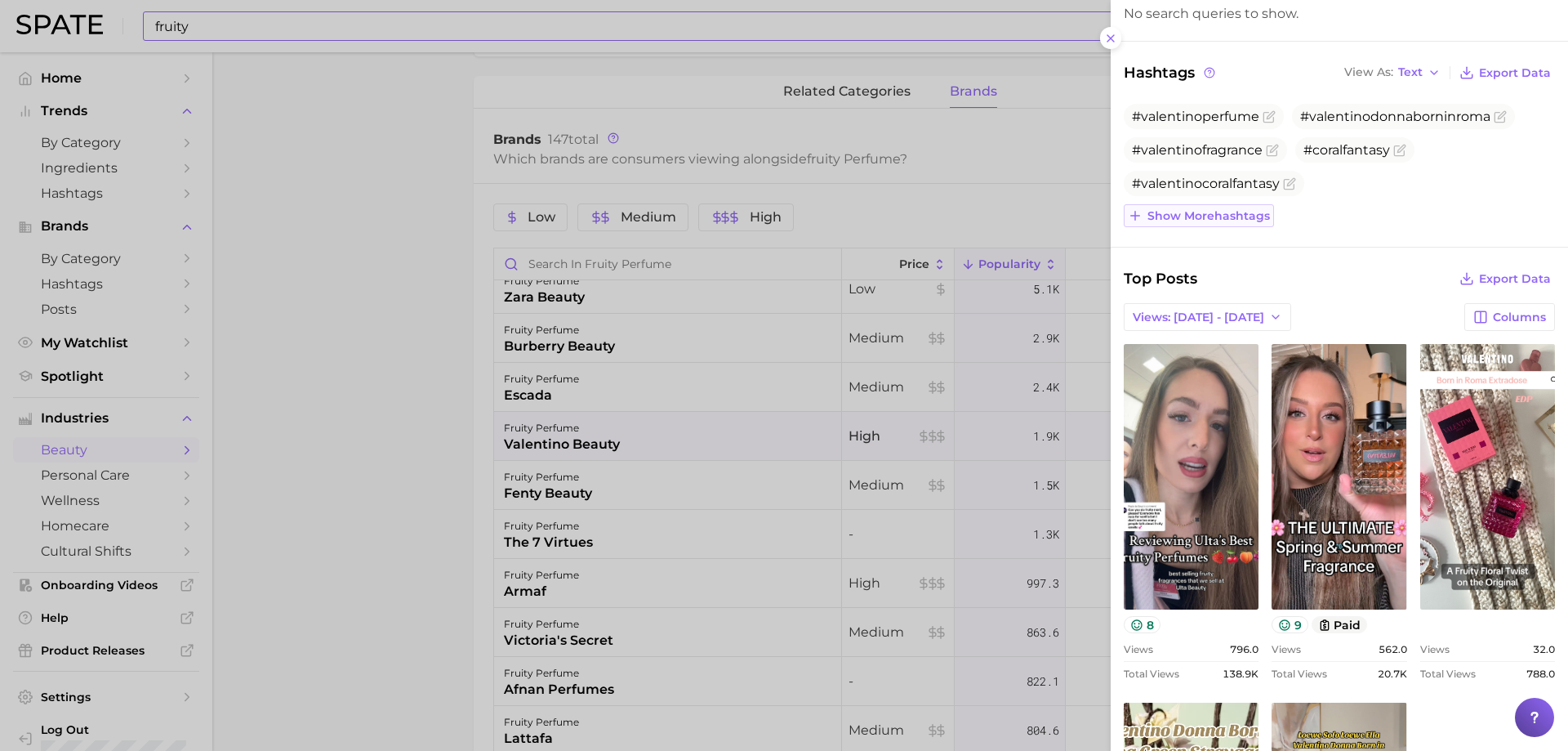
click at [1259, 212] on span "Show more hashtags" at bounding box center [1208, 216] width 122 height 14
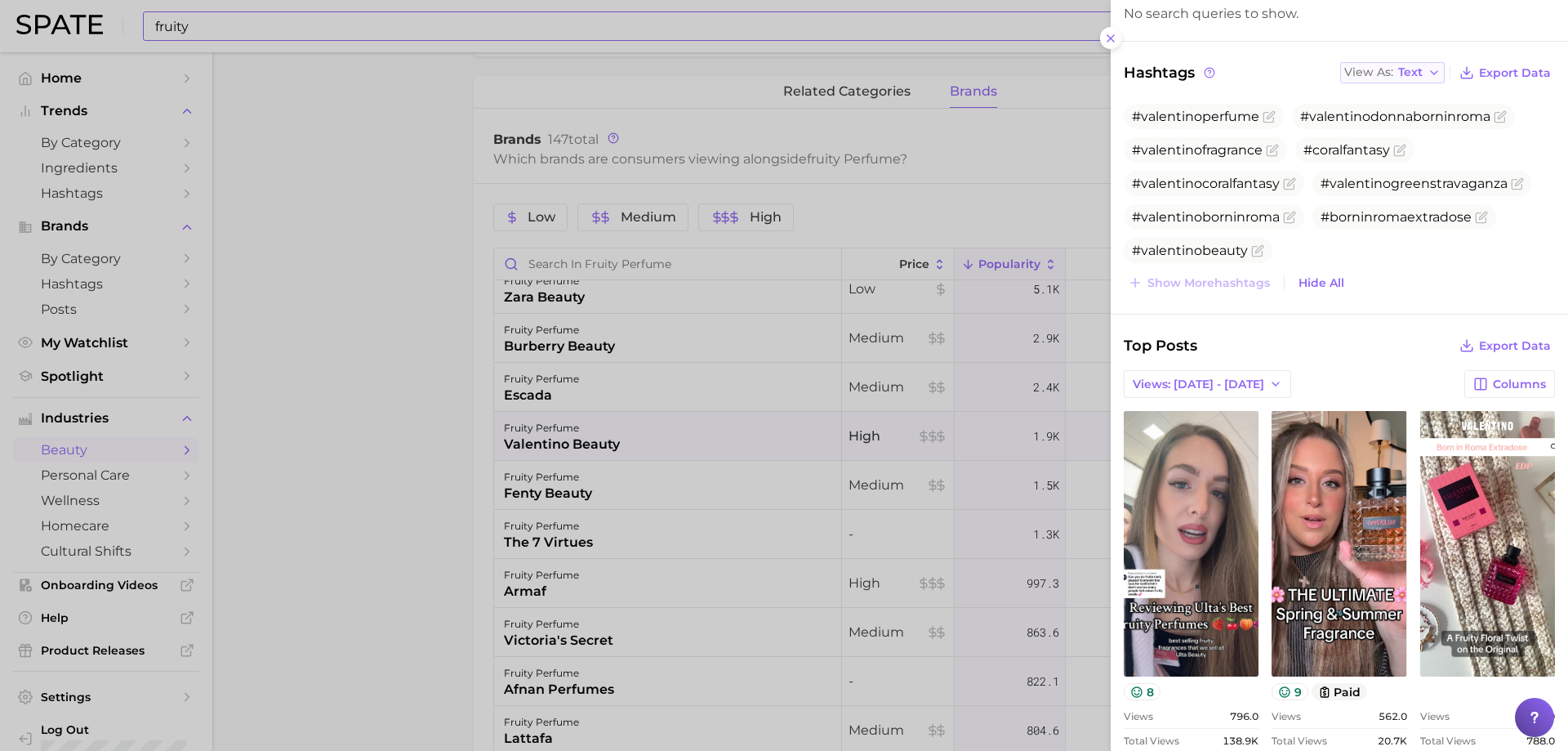
click at [1408, 76] on span "Text" at bounding box center [1411, 72] width 25 height 9
click at [1395, 125] on button "Table" at bounding box center [1430, 128] width 179 height 29
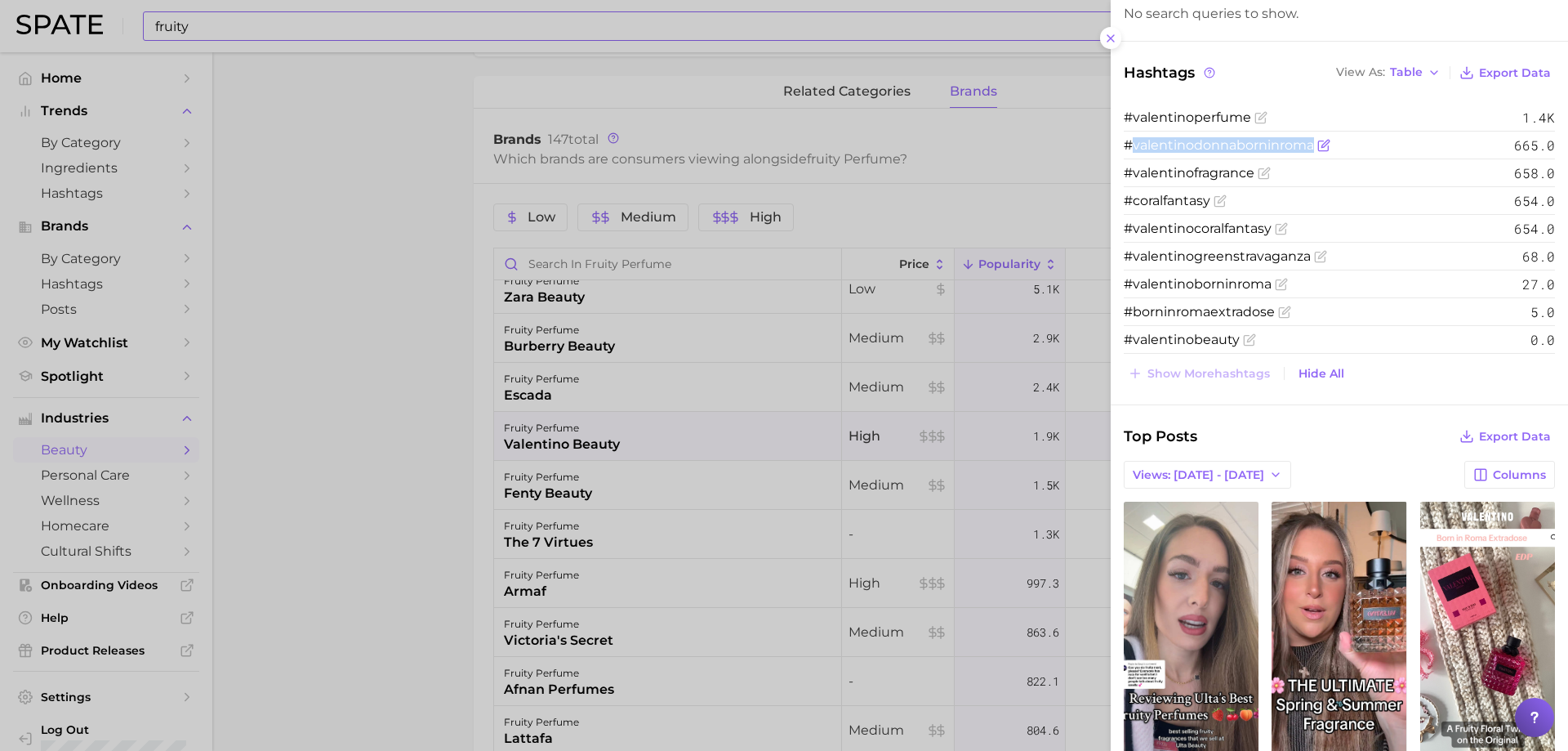
drag, startPoint x: 1310, startPoint y: 146, endPoint x: 1135, endPoint y: 153, distance: 175.1
click at [1135, 153] on span "#valentinodonnaborninroma" at bounding box center [1218, 145] width 190 height 16
copy span "valentinodonnaborninroma"
click at [1249, 219] on li "#valentinocoralfantasy 654.0" at bounding box center [1339, 229] width 432 height 28
click at [989, 420] on div at bounding box center [784, 376] width 1568 height 751
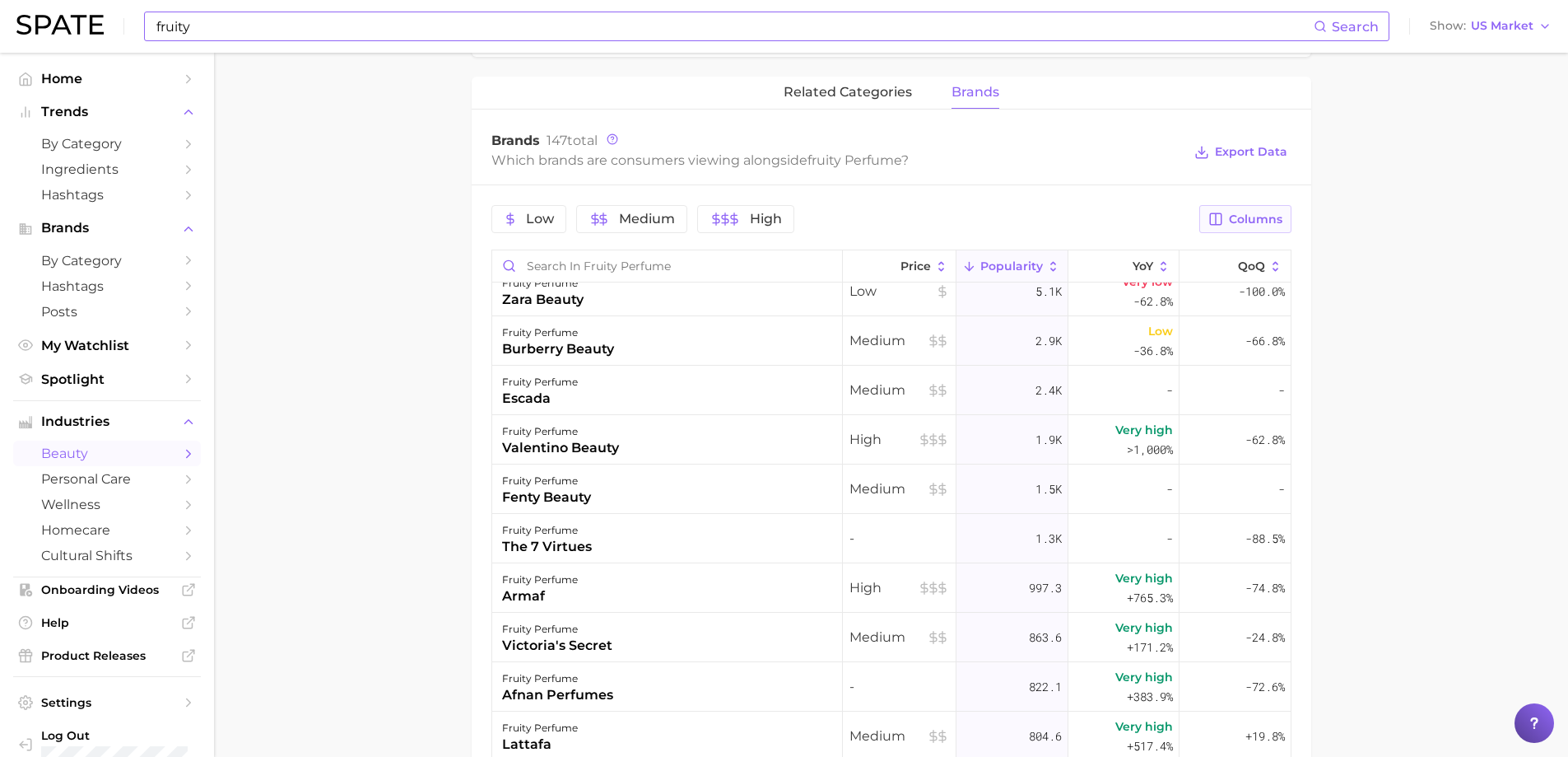
click at [1236, 218] on span "Columns" at bounding box center [1255, 220] width 53 height 14
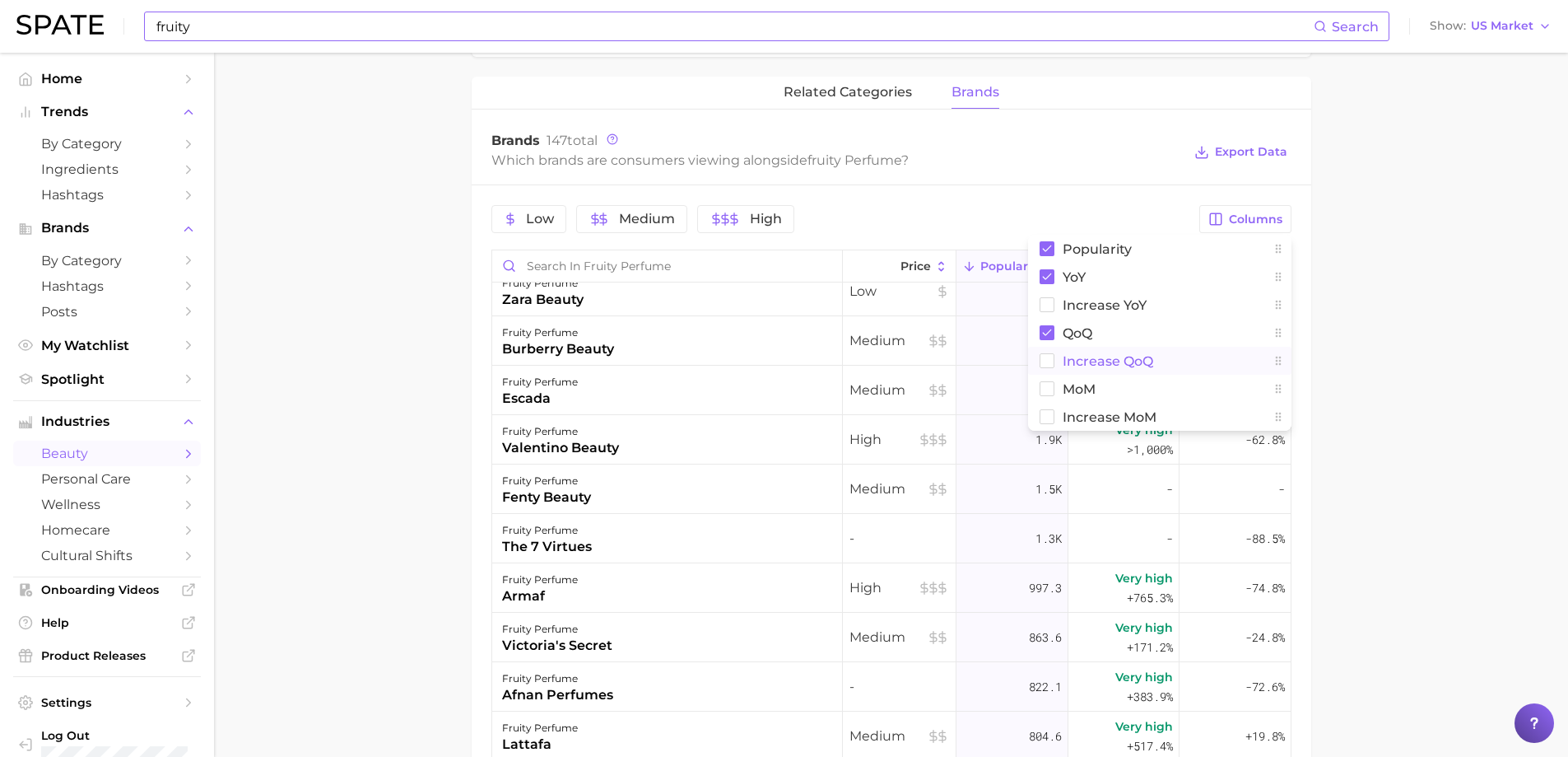
click at [1105, 349] on button "Increase QoQ" at bounding box center [1159, 361] width 263 height 28
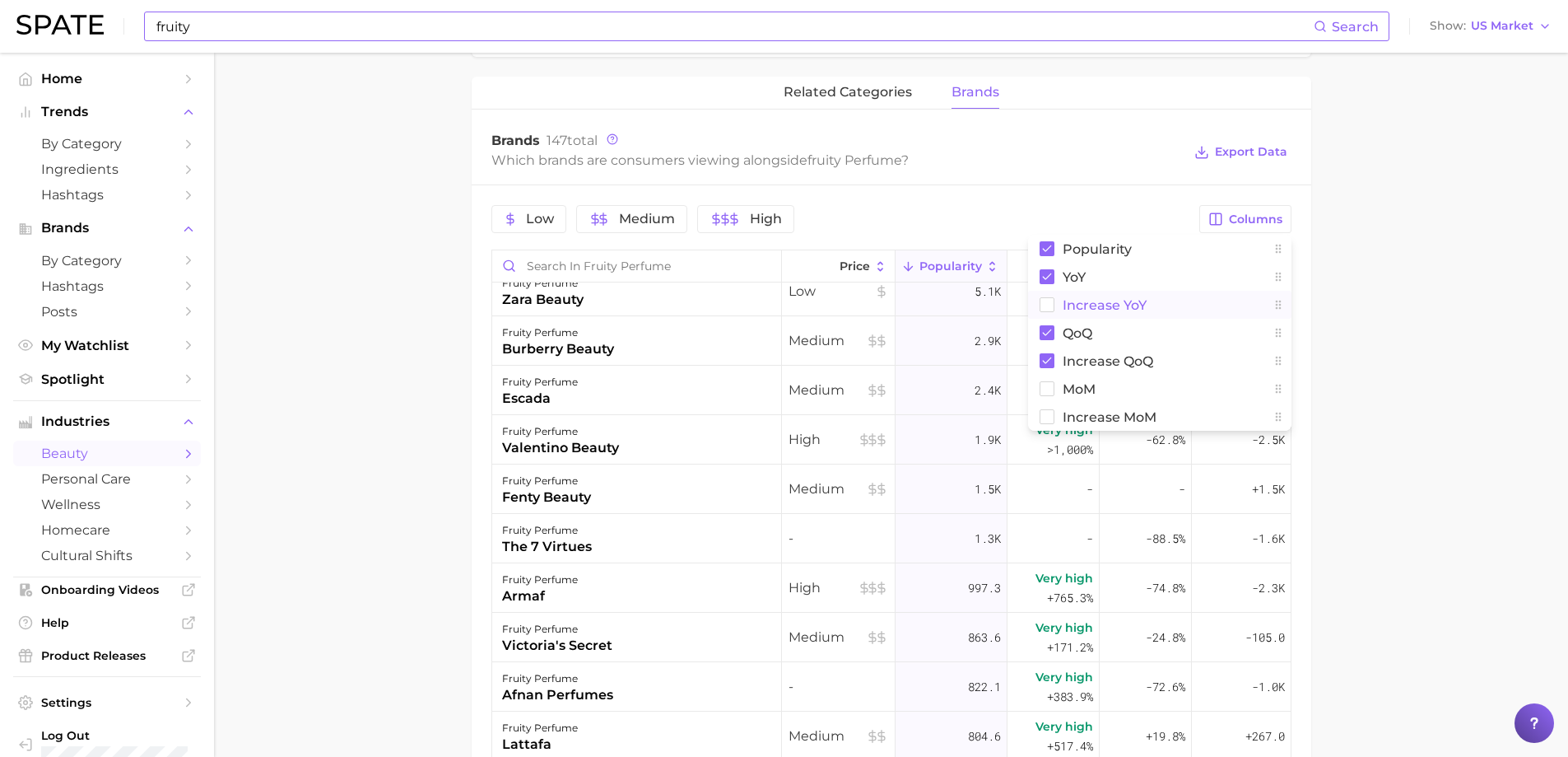
click at [1095, 307] on span "Increase YoY" at bounding box center [1104, 305] width 84 height 14
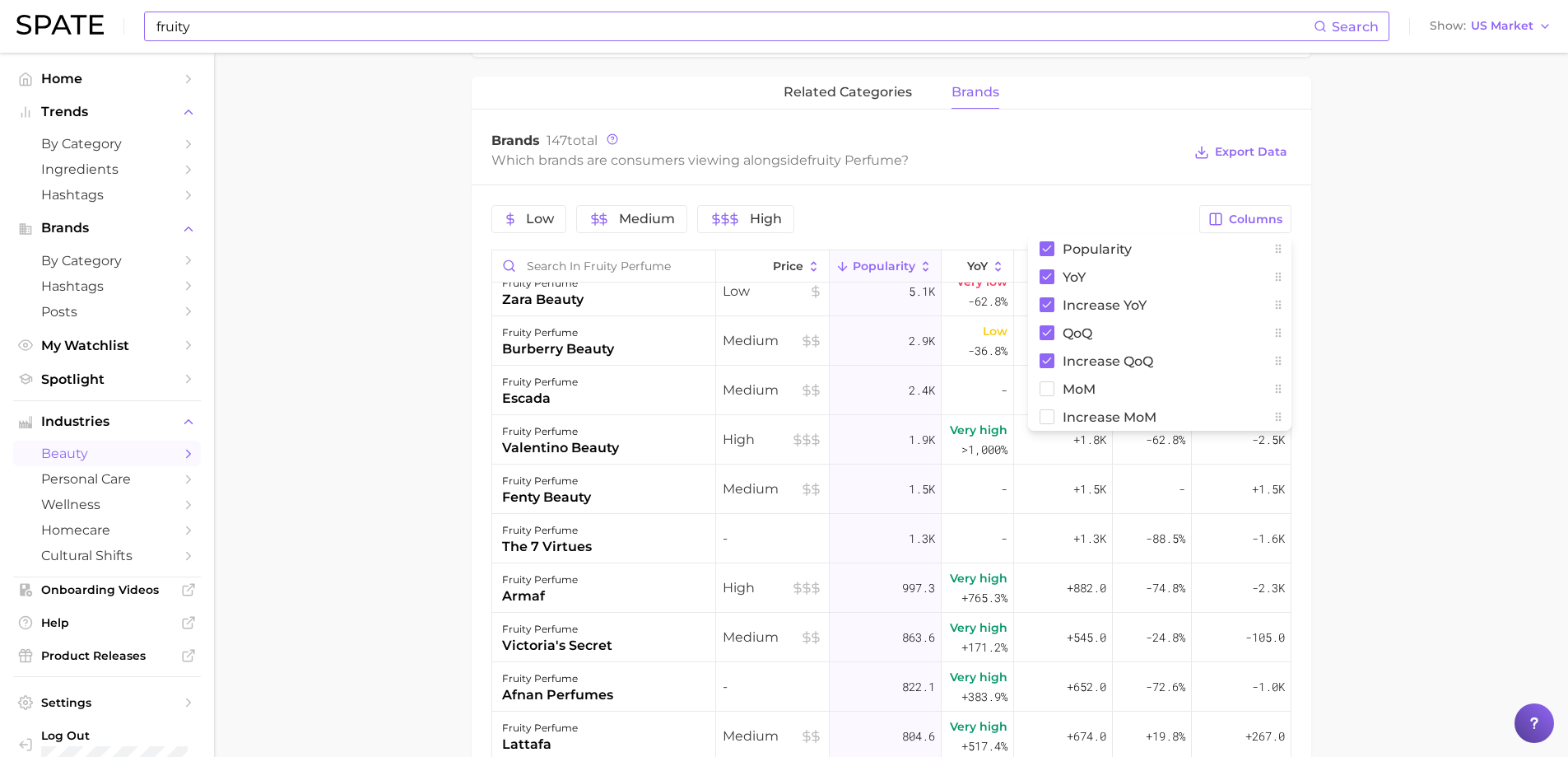
click at [1378, 365] on main "1. fragrance 2. personal fragrance 3. perfume products 4. fruity perfume Overvi…" at bounding box center [891, 209] width 1354 height 1797
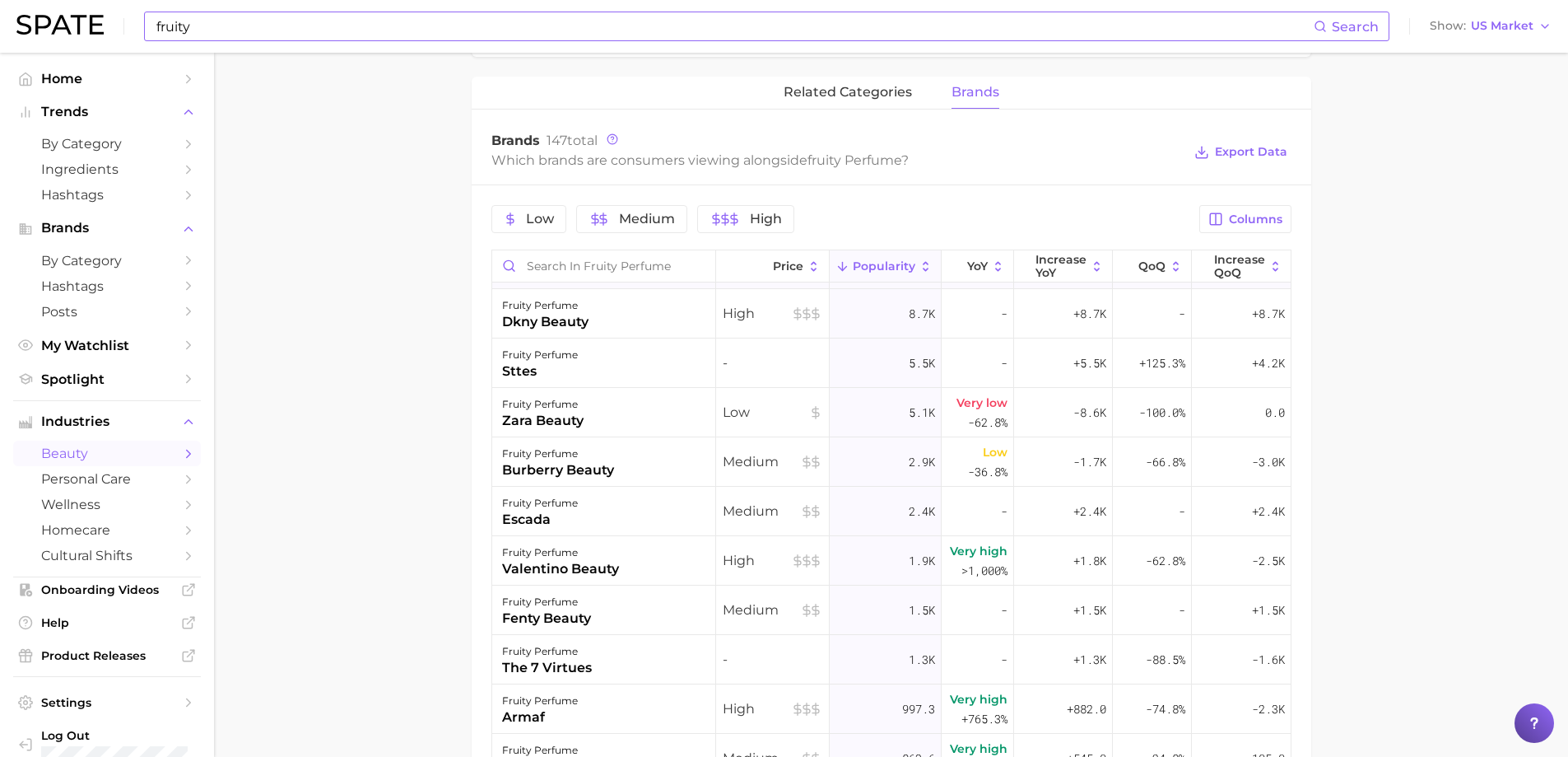
scroll to position [0, 0]
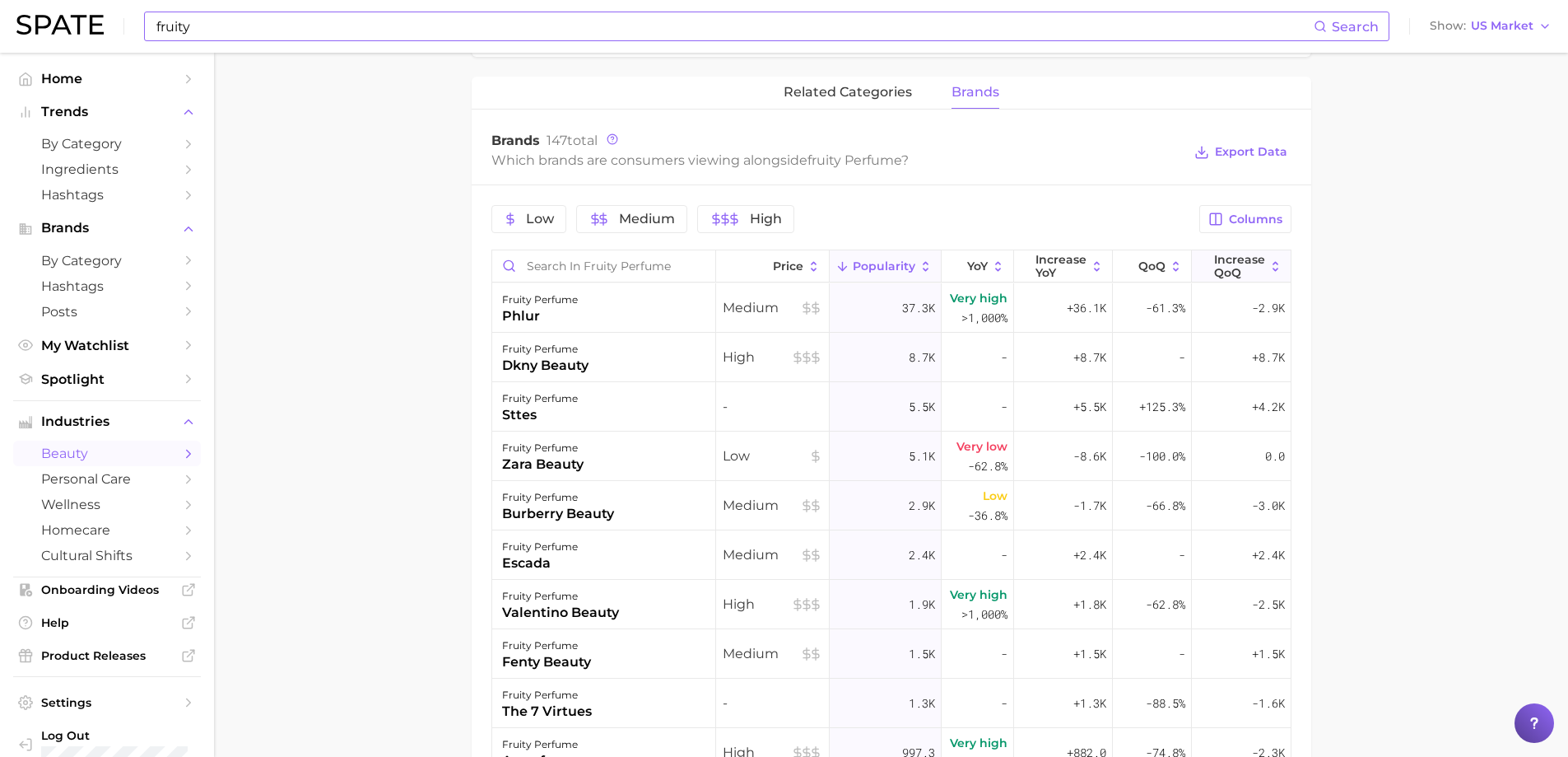
click at [1230, 277] on span "Increase QoQ" at bounding box center [1239, 266] width 51 height 27
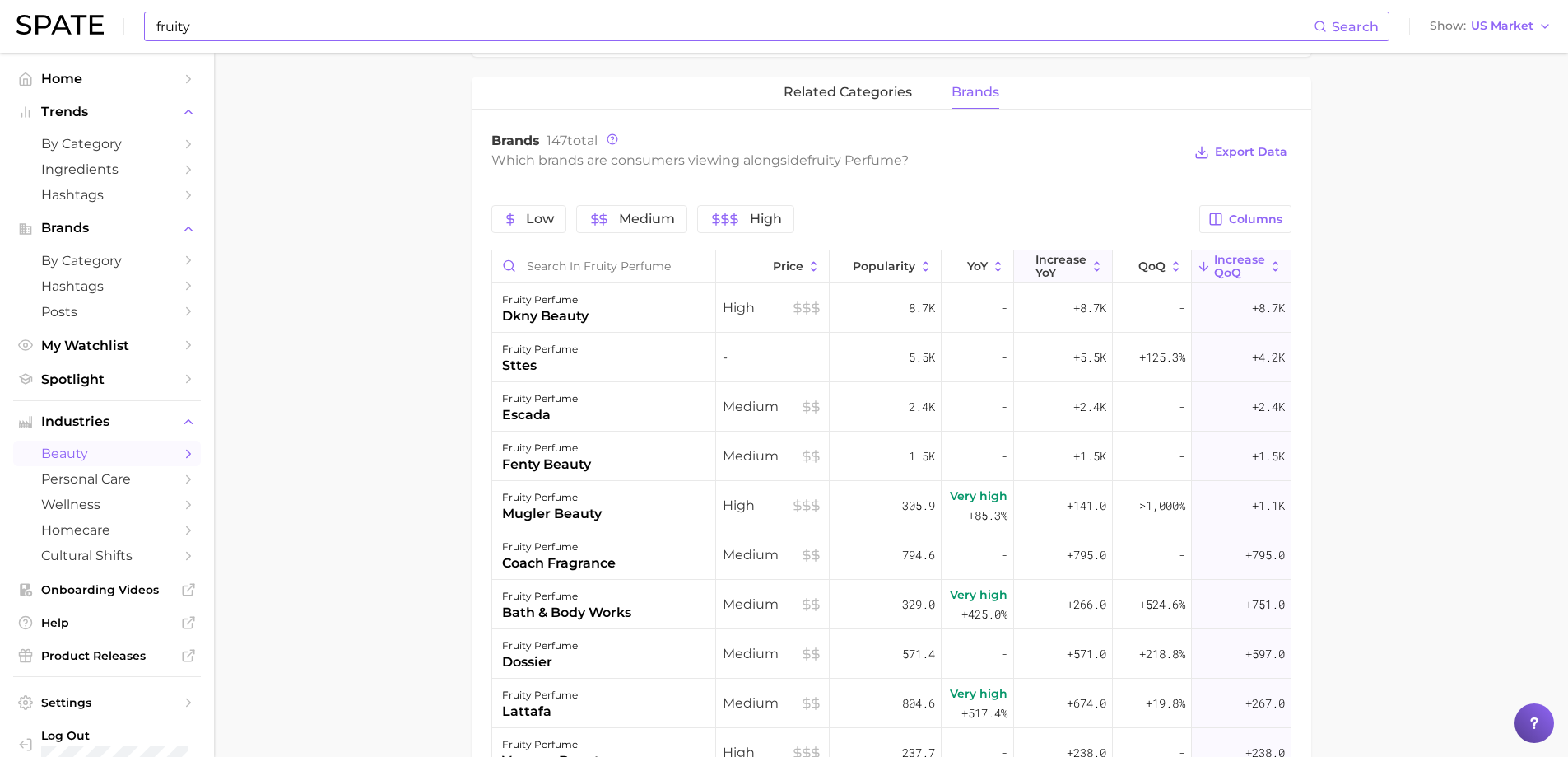
click at [1059, 261] on span "Increase YoY" at bounding box center [1061, 266] width 51 height 27
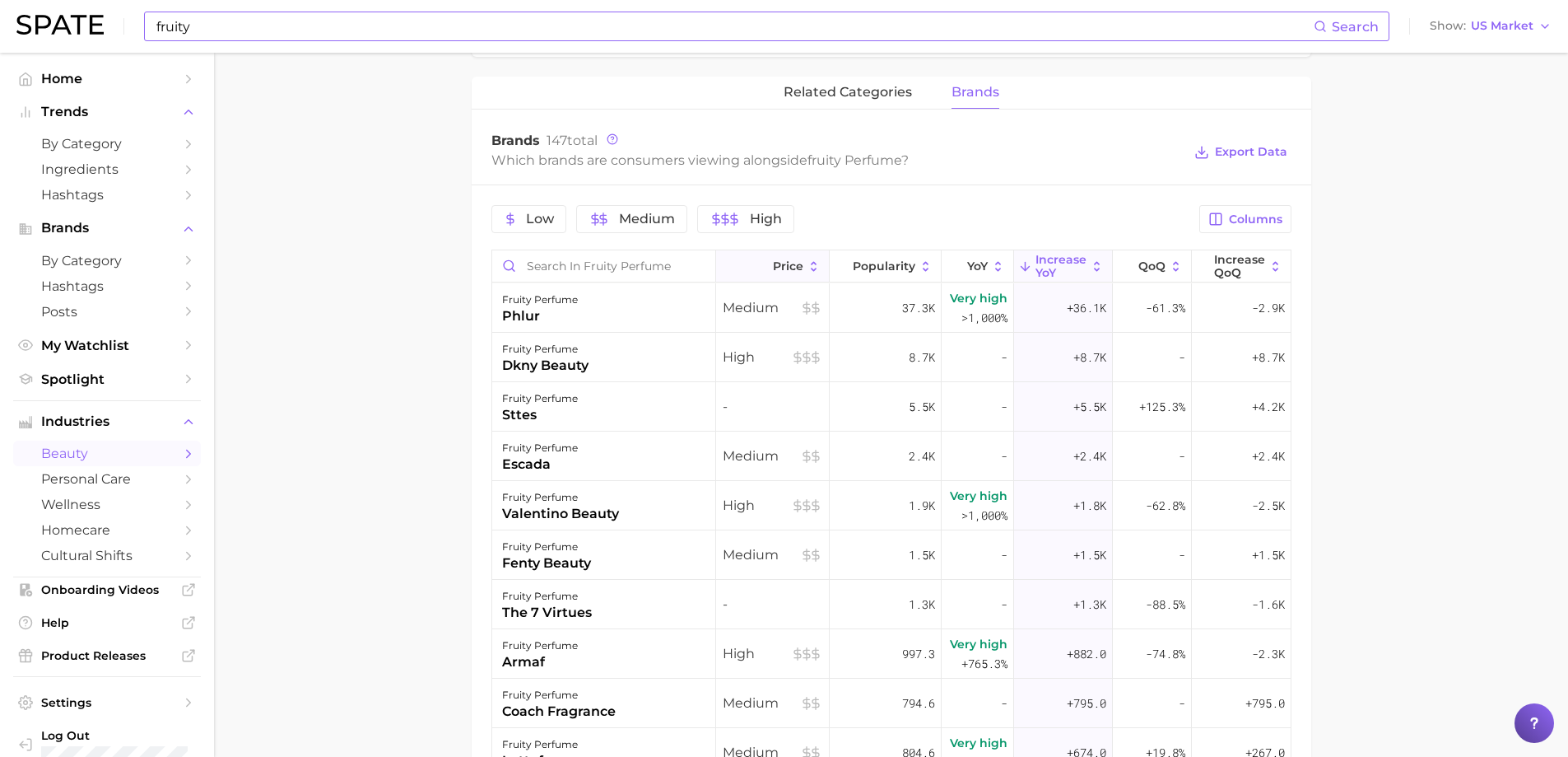
click at [782, 265] on span "Price" at bounding box center [788, 266] width 30 height 13
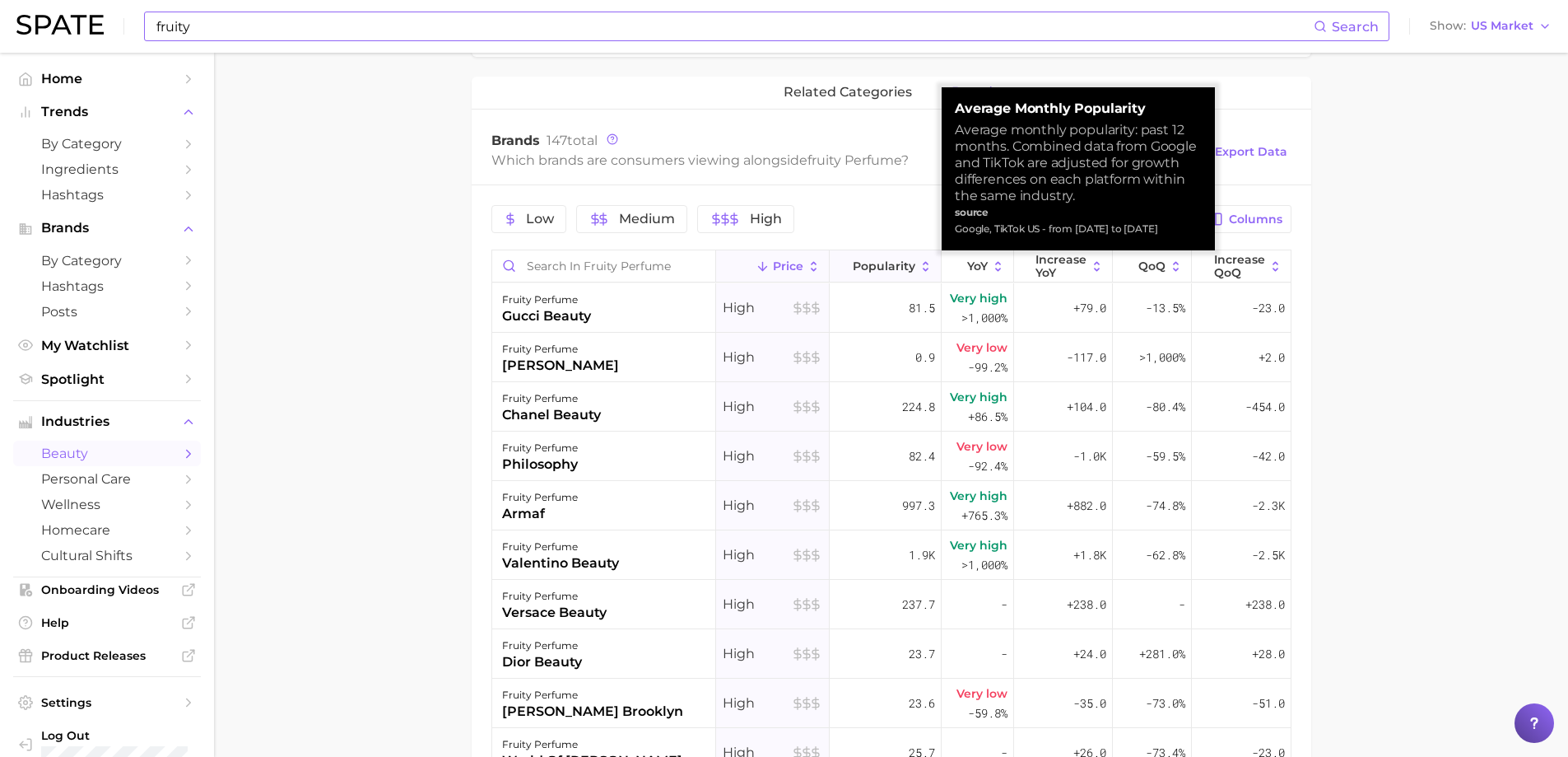
click at [873, 265] on span "Popularity" at bounding box center [884, 266] width 63 height 13
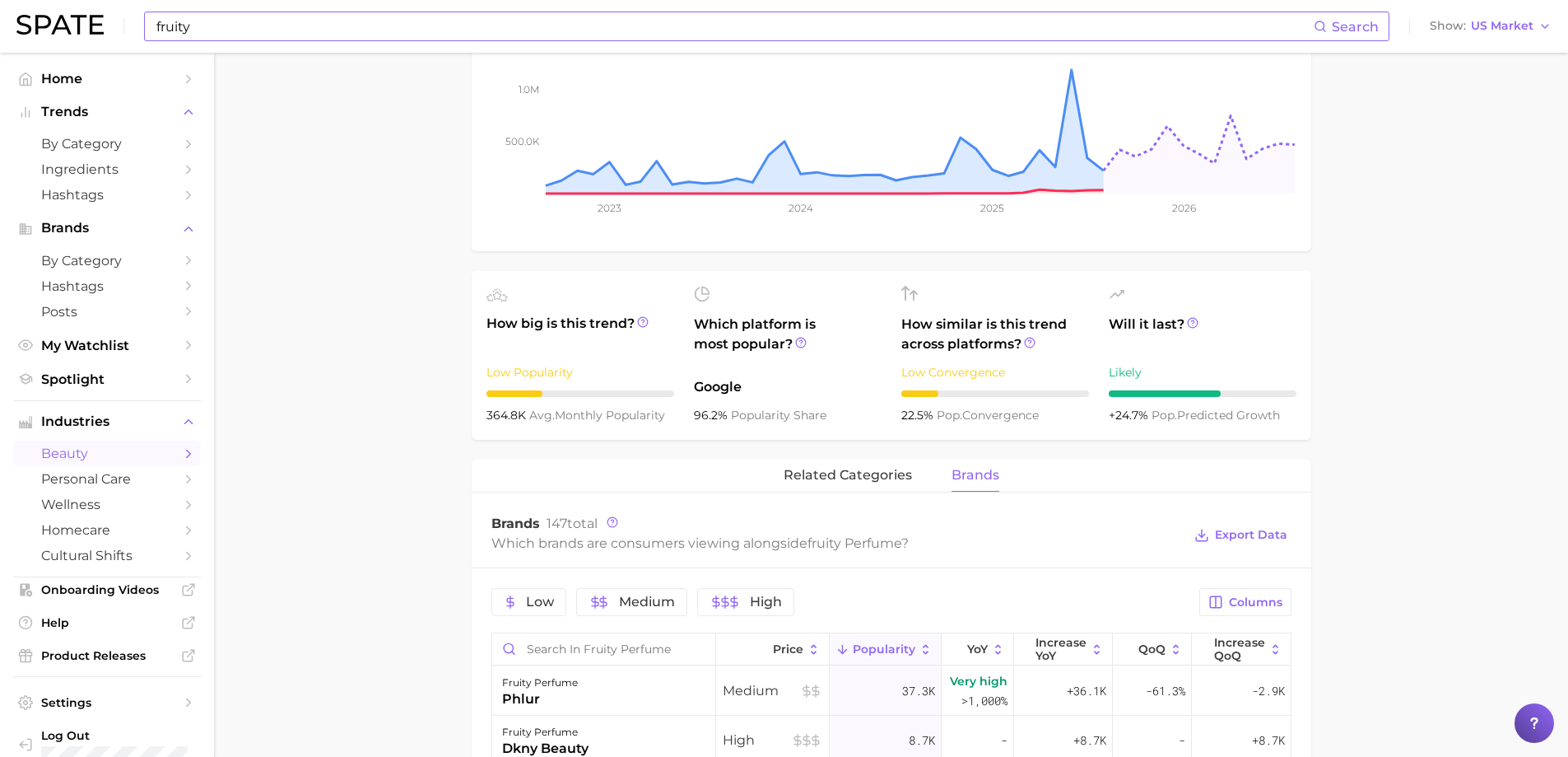
scroll to position [330, 0]
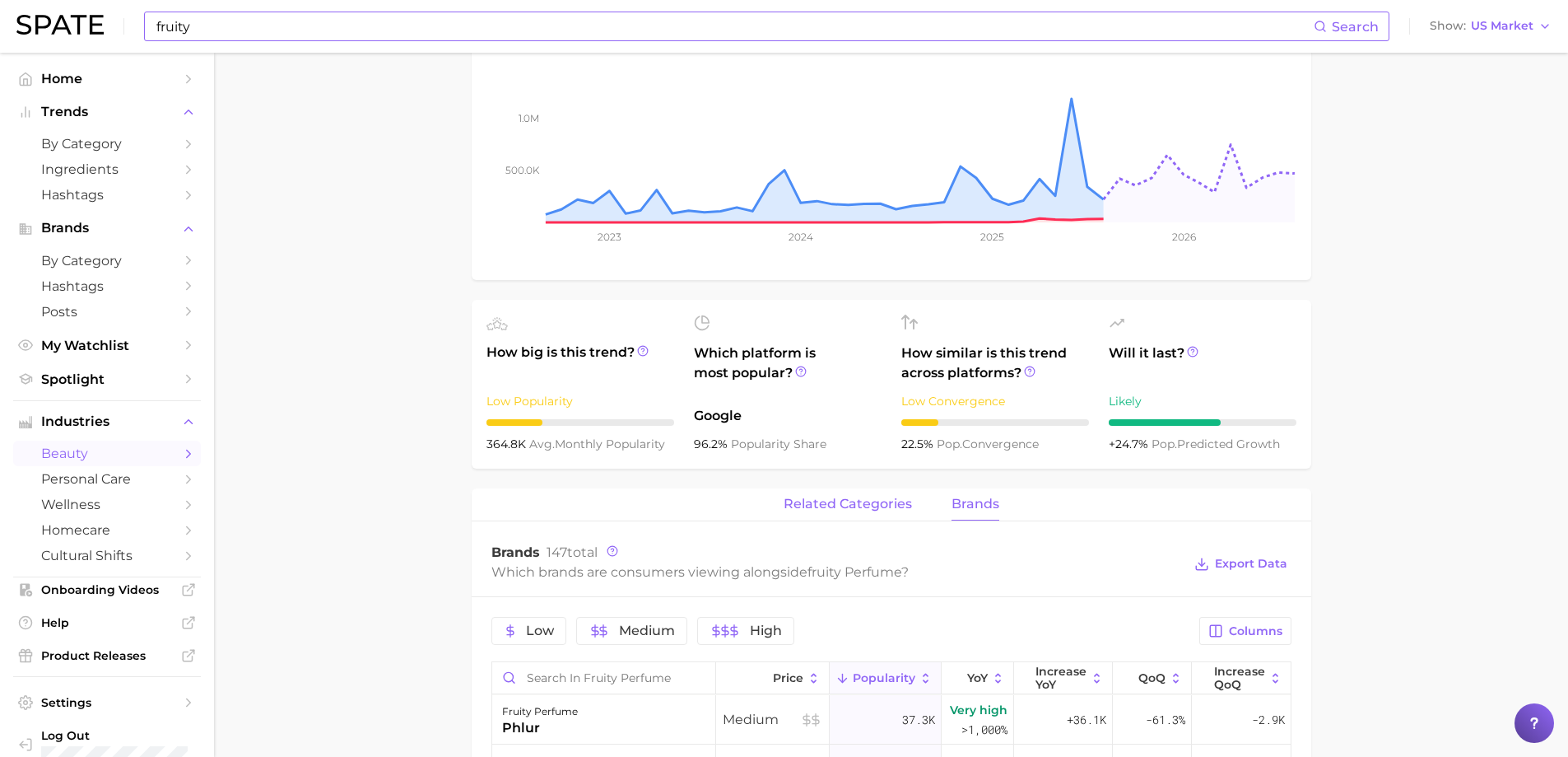
click at [796, 509] on span "related categories" at bounding box center [847, 503] width 128 height 15
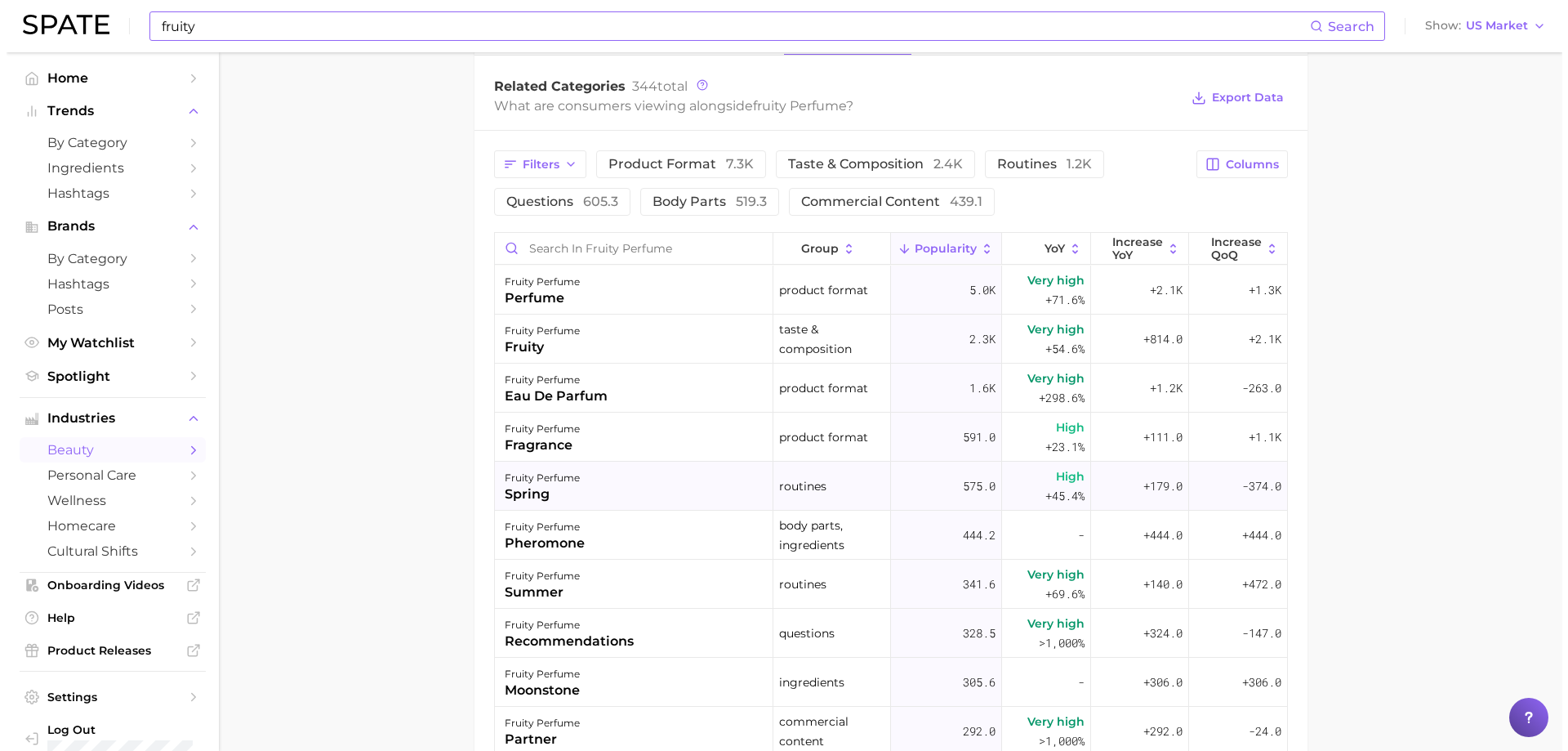
scroll to position [817, 0]
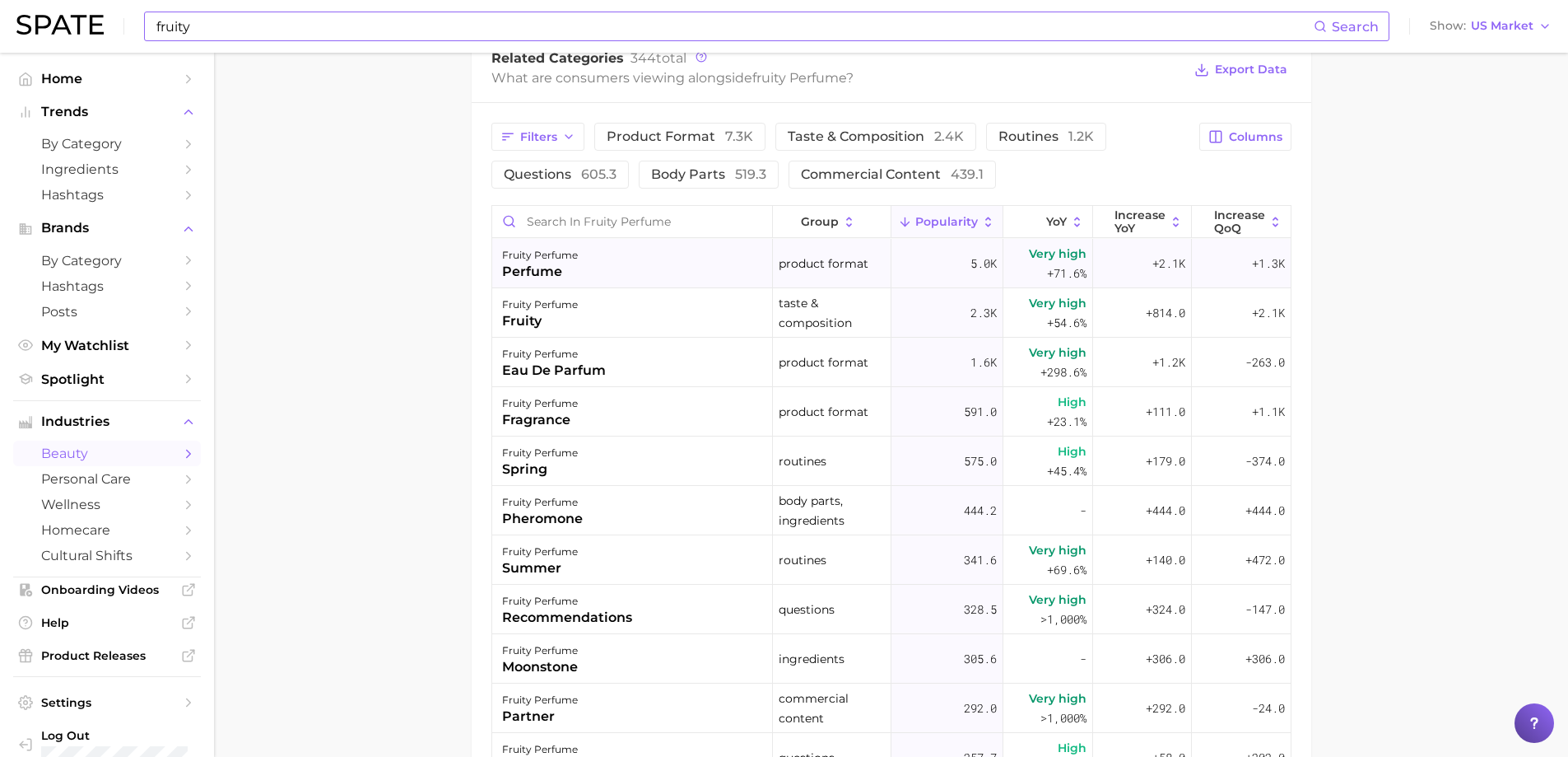
click at [693, 277] on div "fruity perfume perfume" at bounding box center [633, 263] width 282 height 50
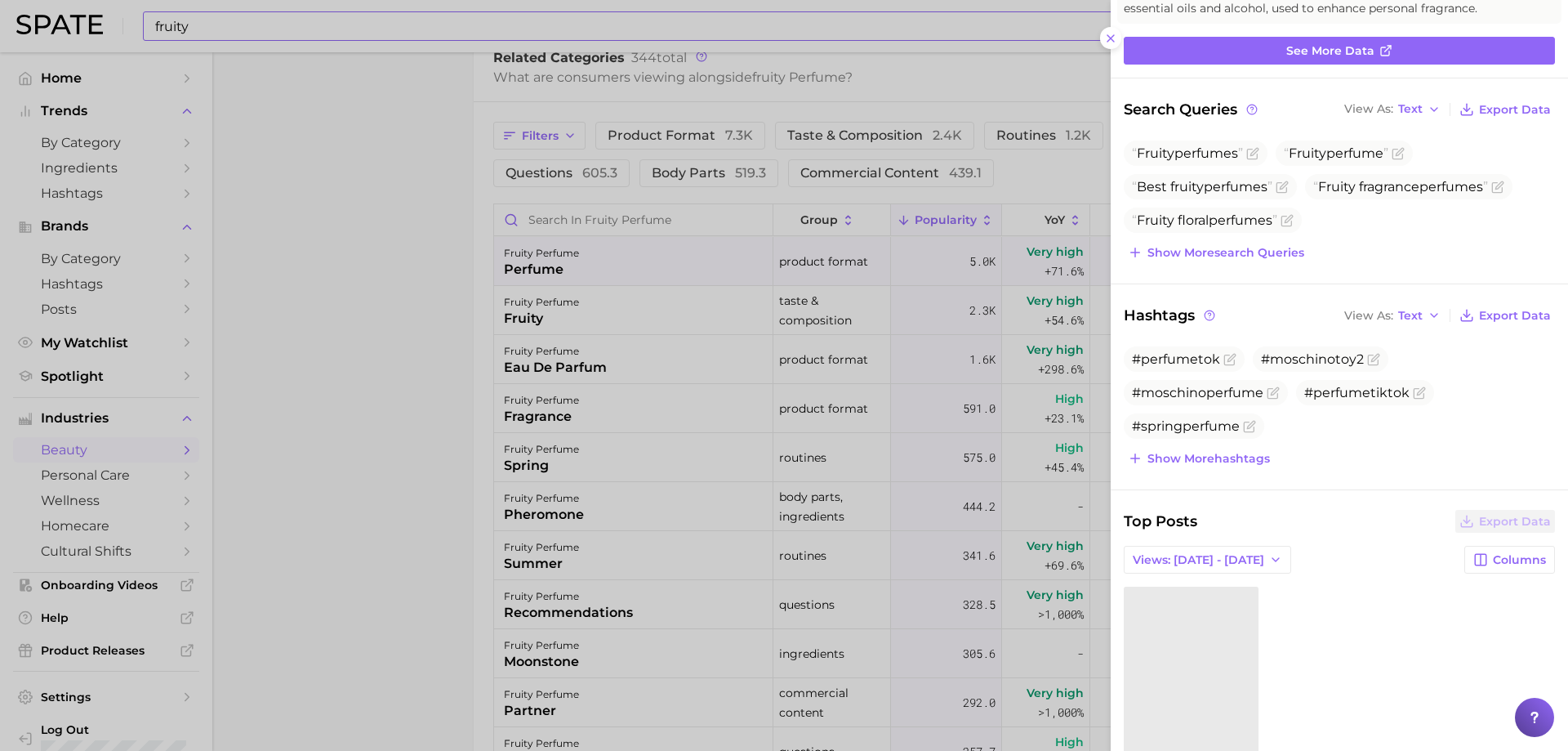
scroll to position [55, 0]
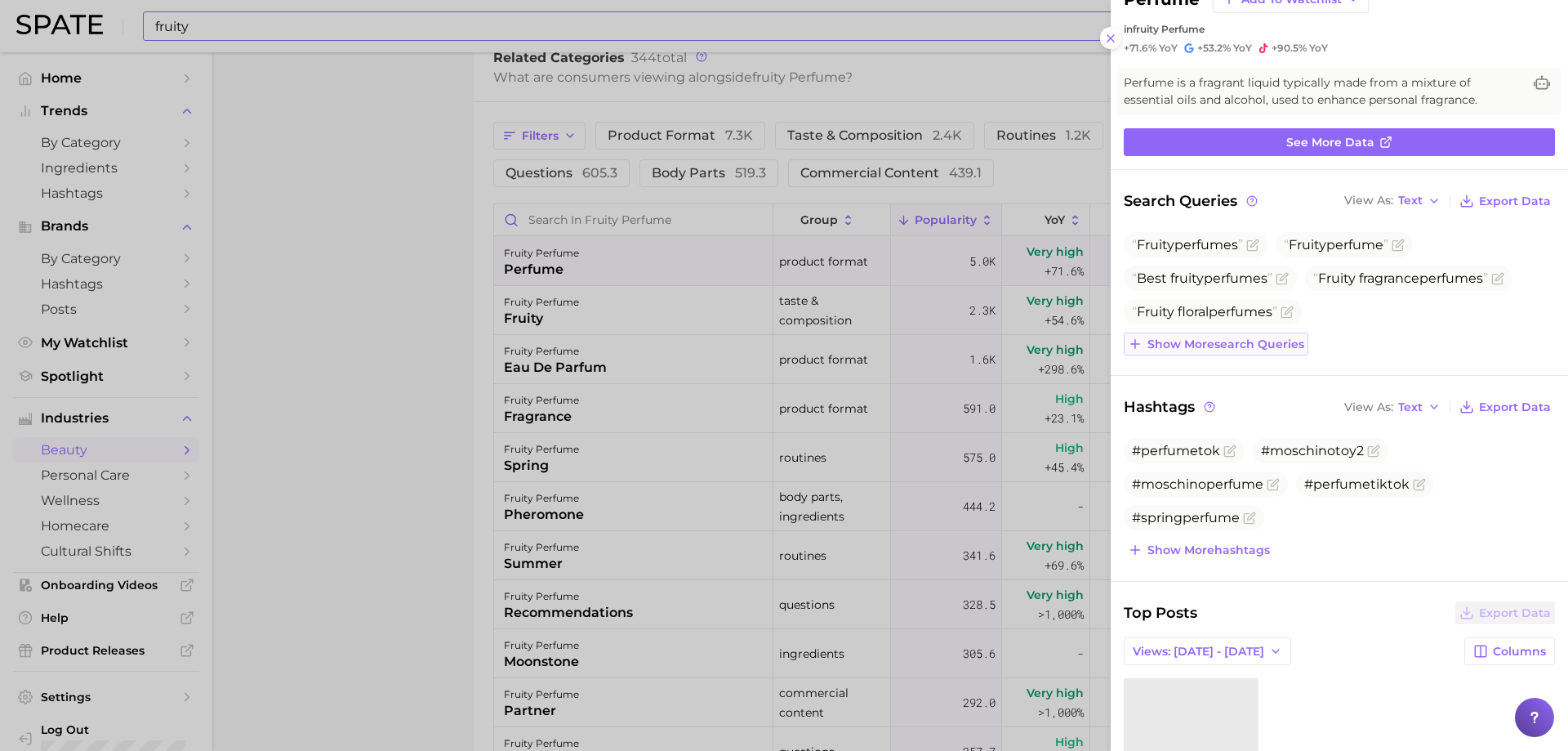
click at [1284, 338] on span "Show more search queries" at bounding box center [1225, 345] width 156 height 14
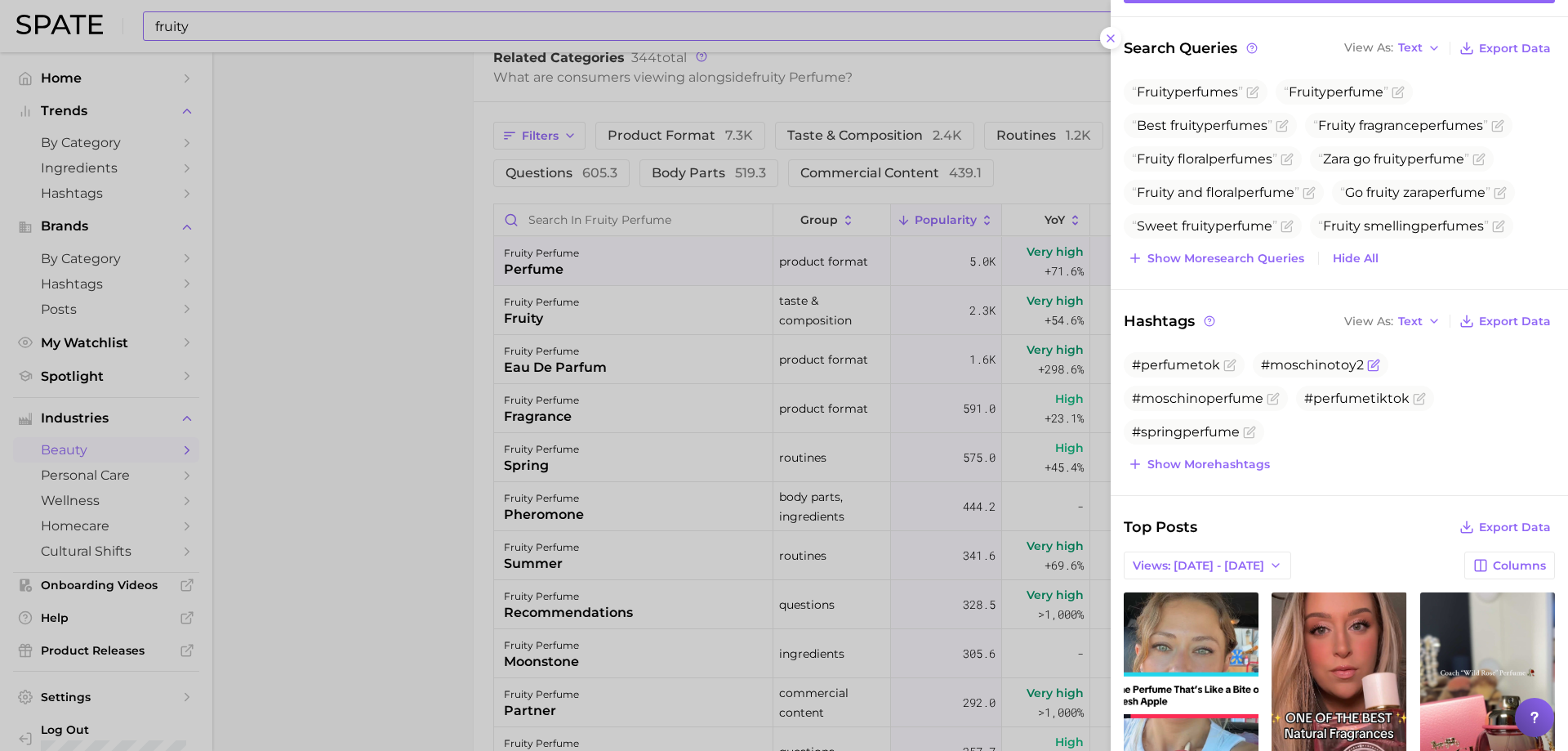
scroll to position [219, 0]
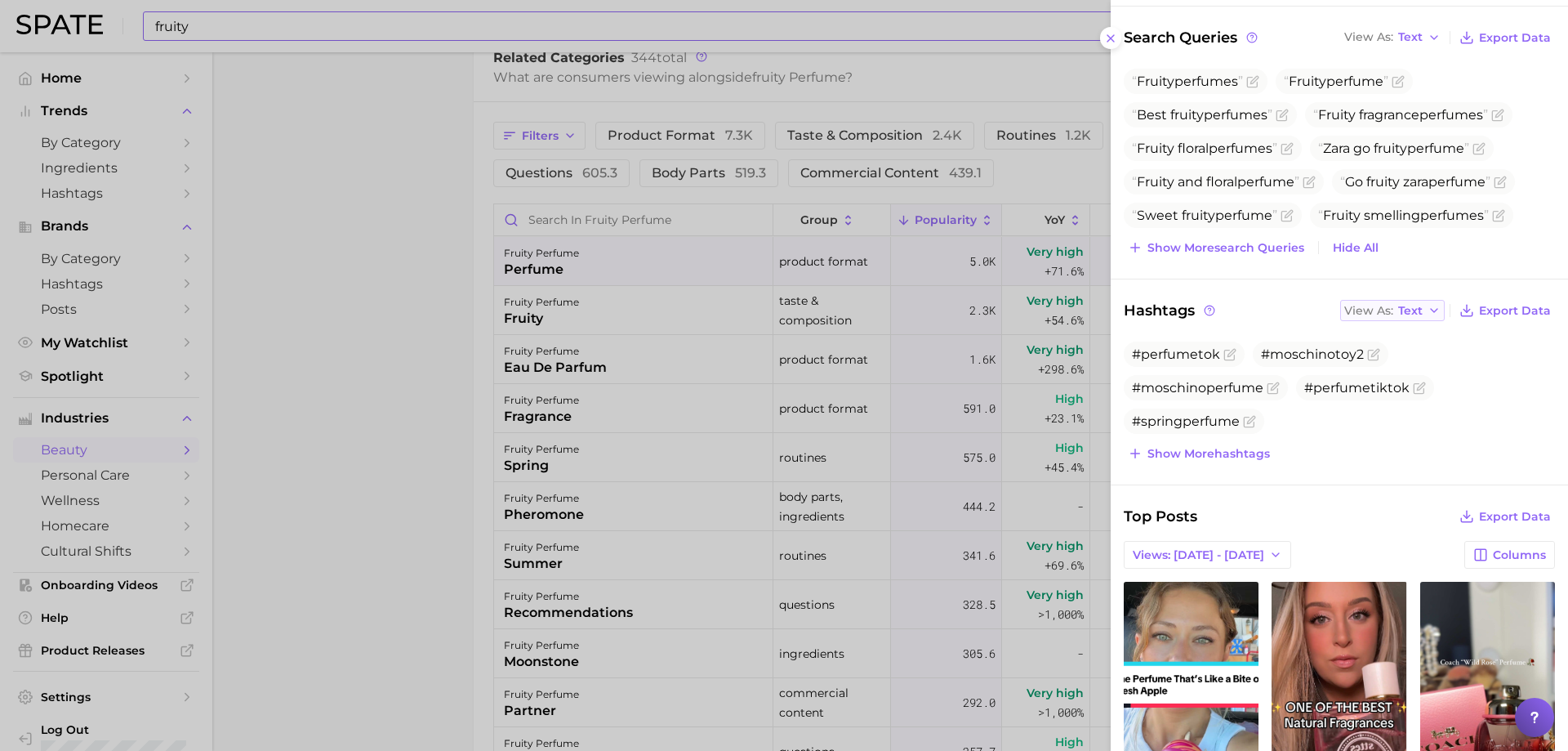
click at [1398, 306] on span "Text" at bounding box center [1411, 310] width 25 height 9
click at [1399, 361] on button "Table" at bounding box center [1430, 366] width 179 height 29
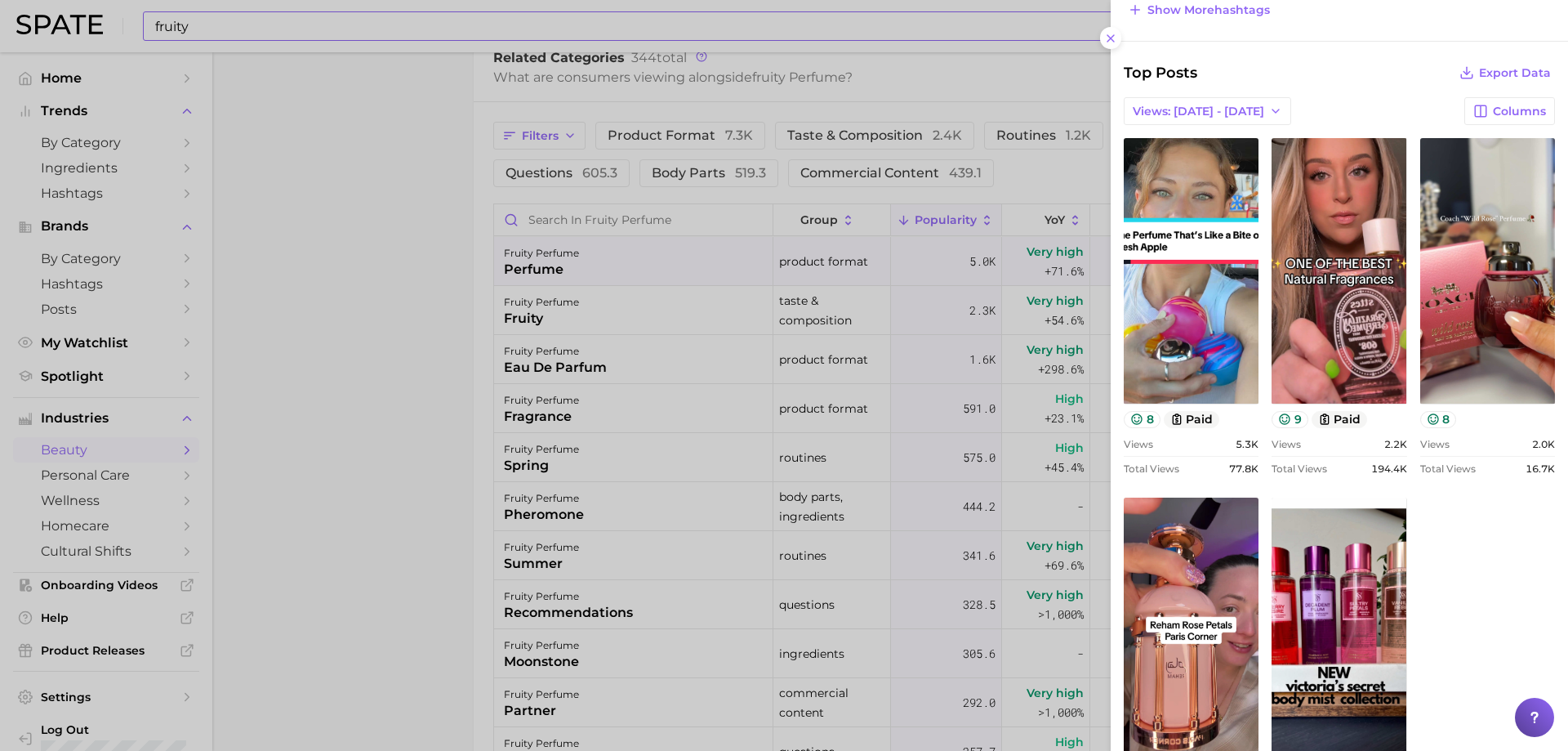
scroll to position [847, 0]
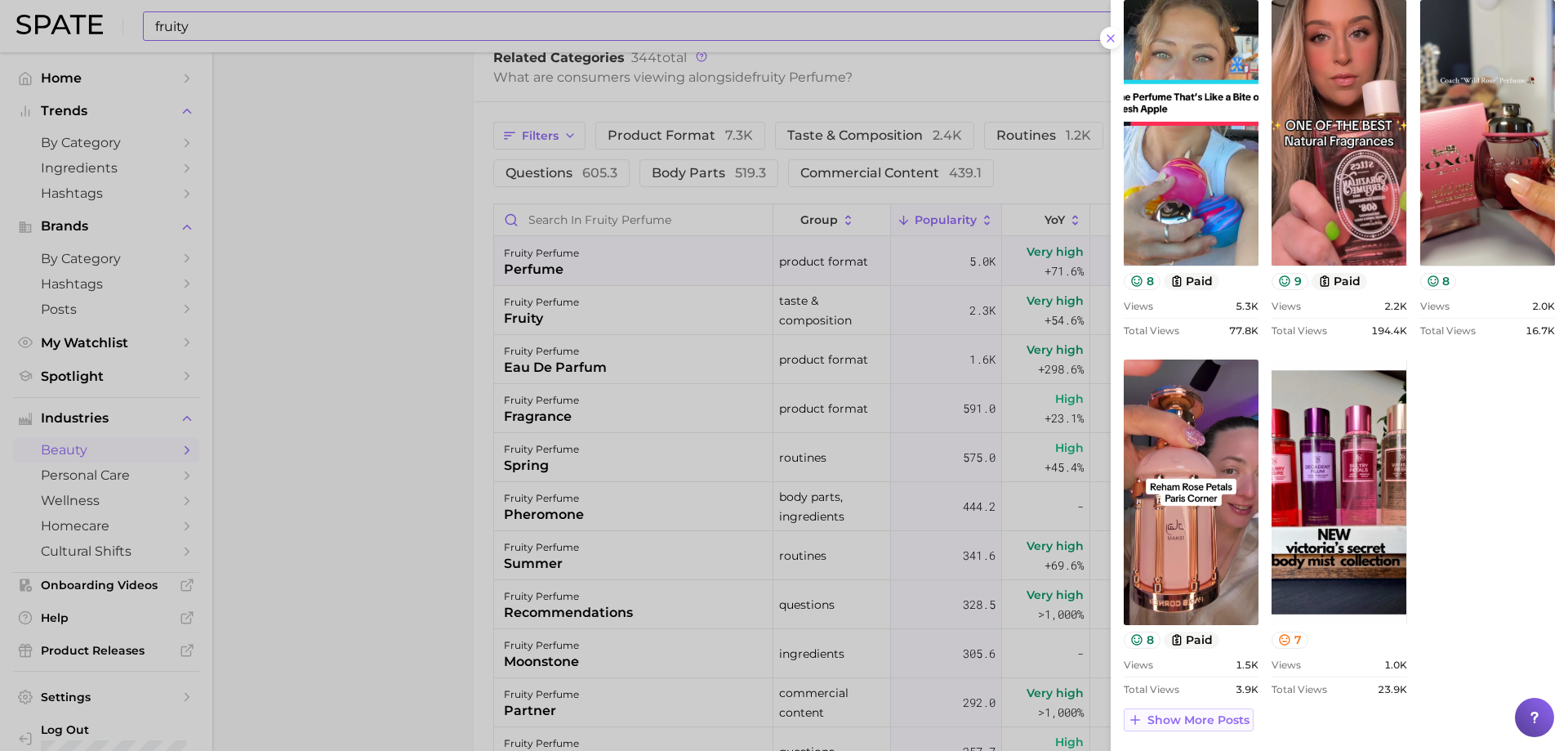
click at [1215, 717] on span "Show more posts" at bounding box center [1198, 720] width 102 height 14
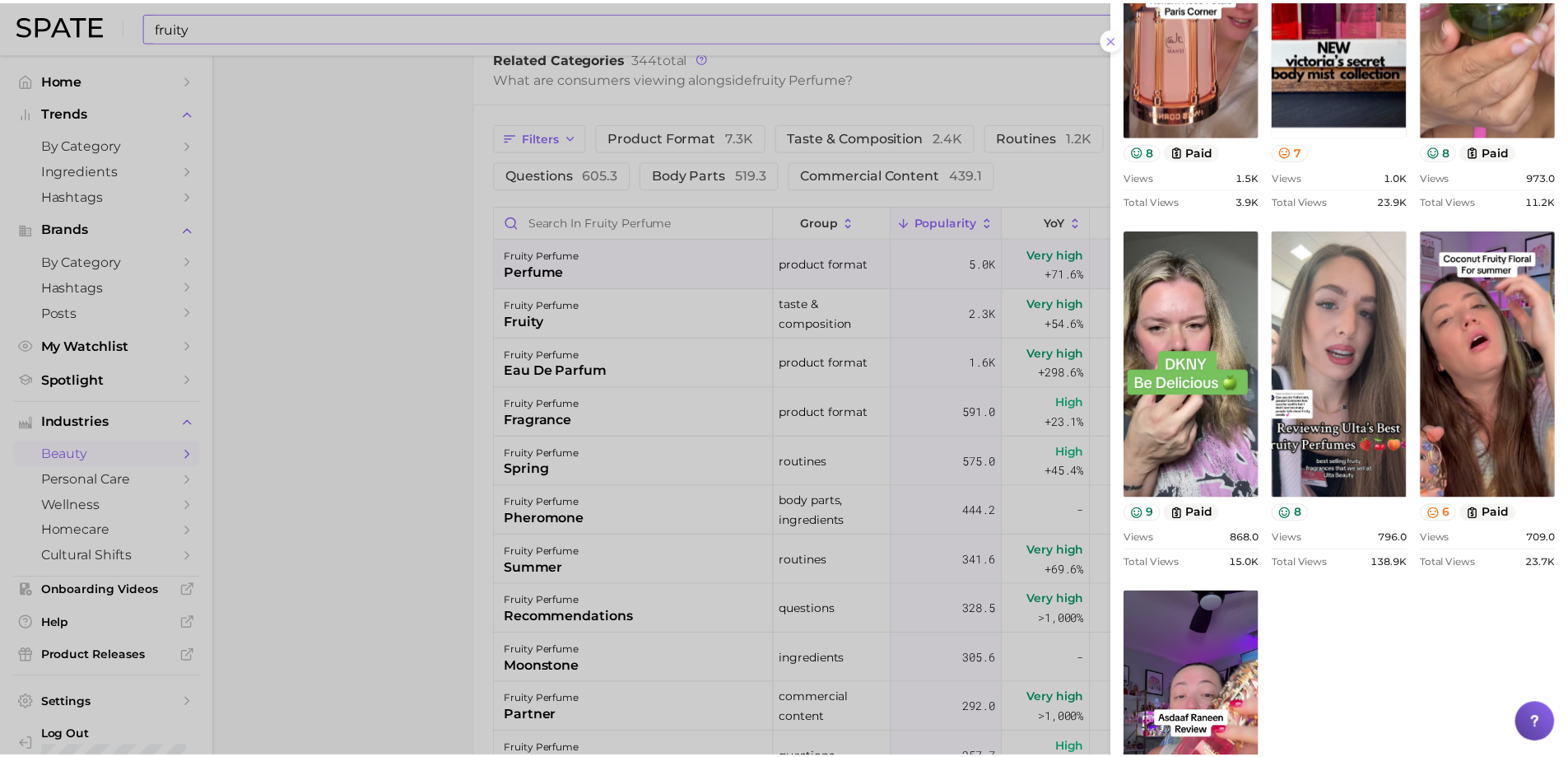
scroll to position [0, 0]
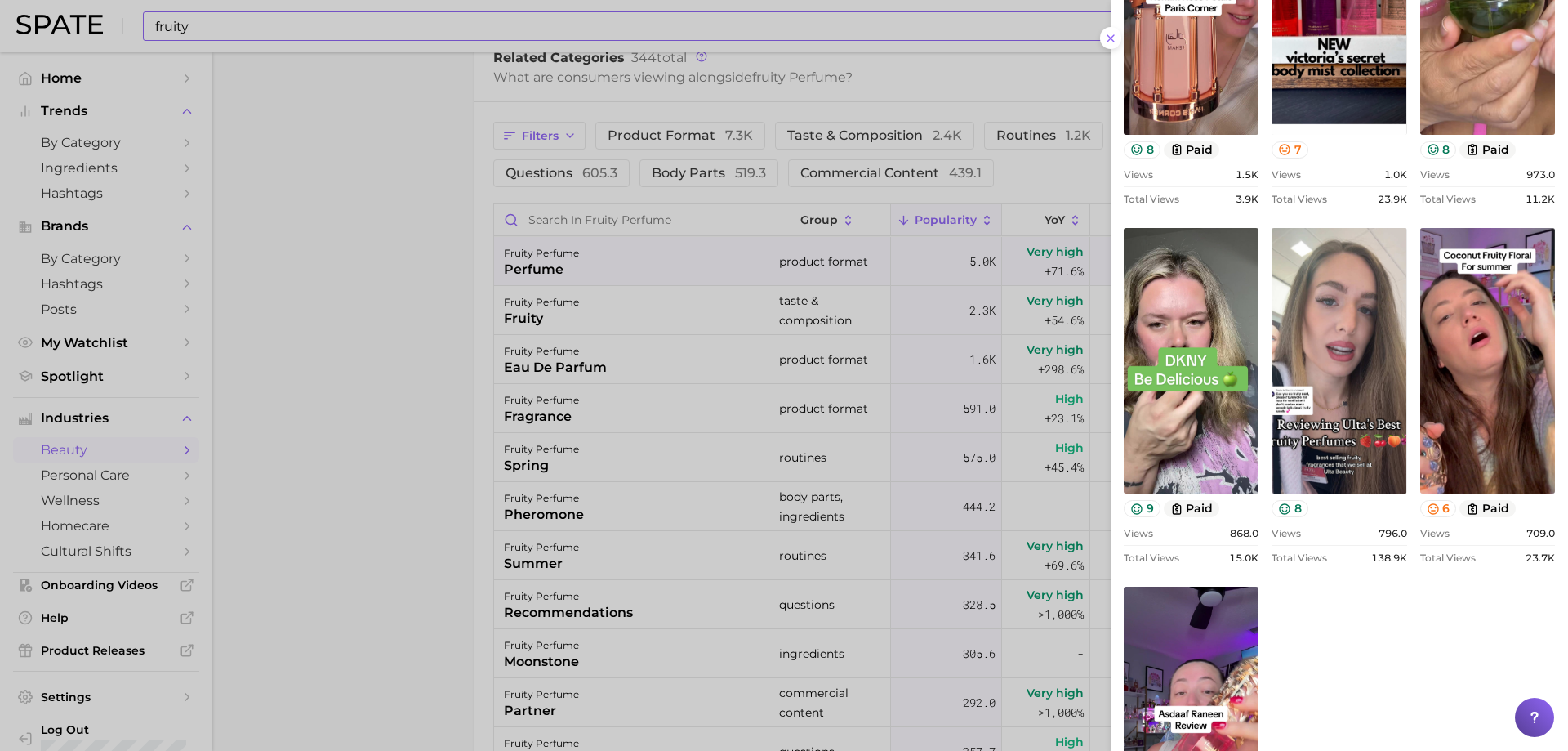
click at [541, 443] on div at bounding box center [784, 376] width 1568 height 751
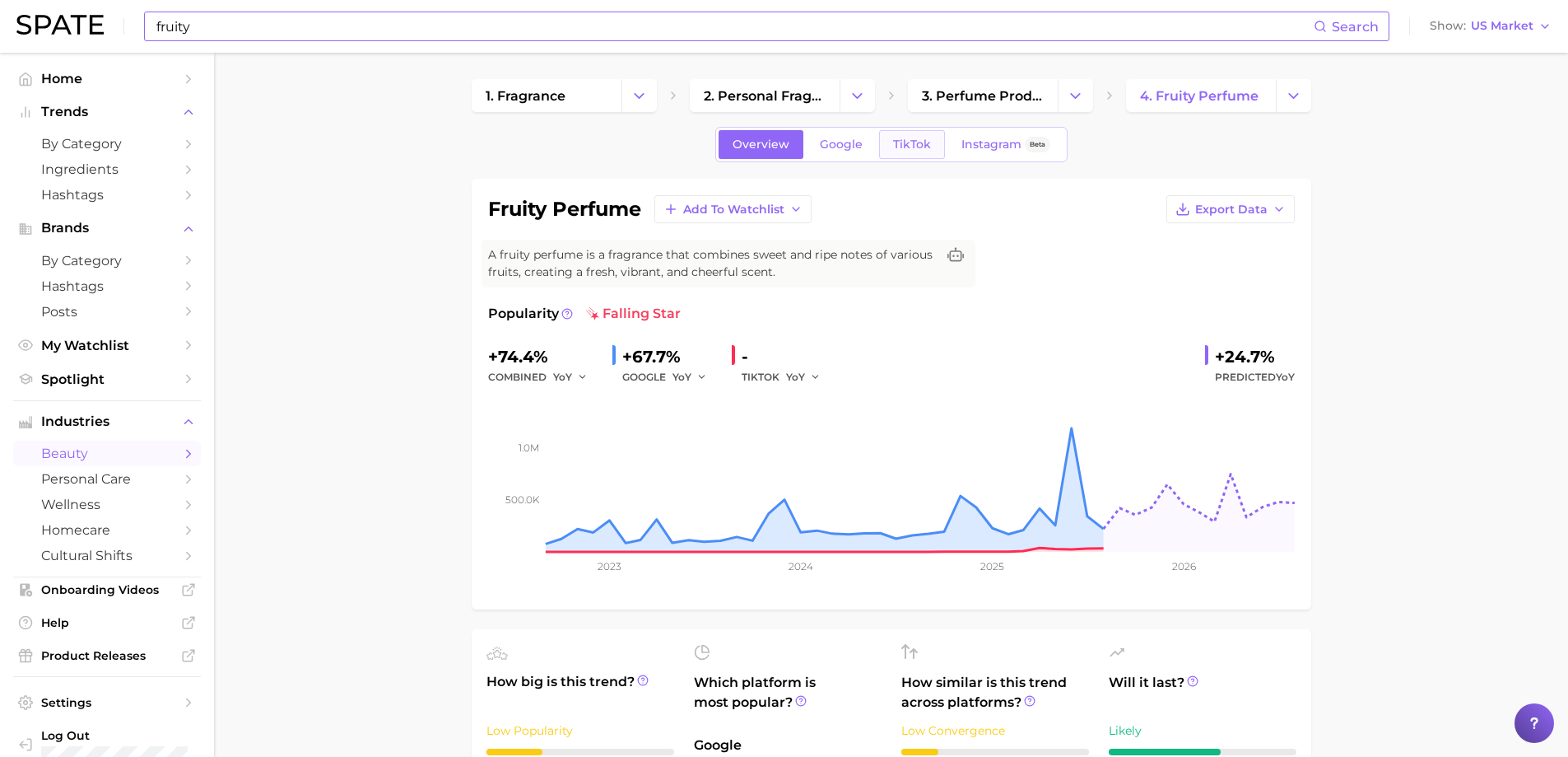
click at [891, 137] on link "TikTok" at bounding box center [912, 144] width 66 height 29
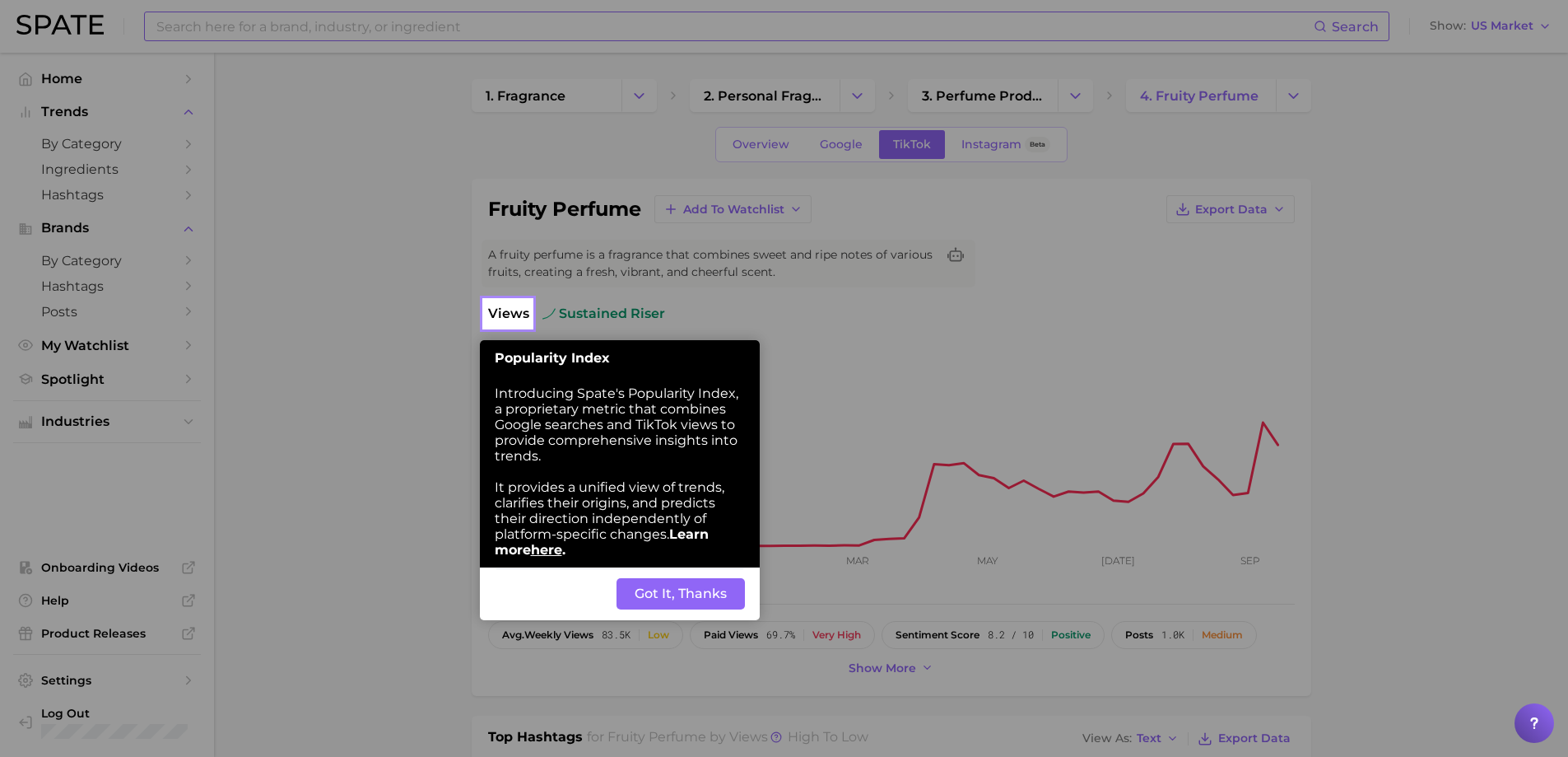
click at [668, 588] on button "Got It, Thanks" at bounding box center [680, 593] width 128 height 31
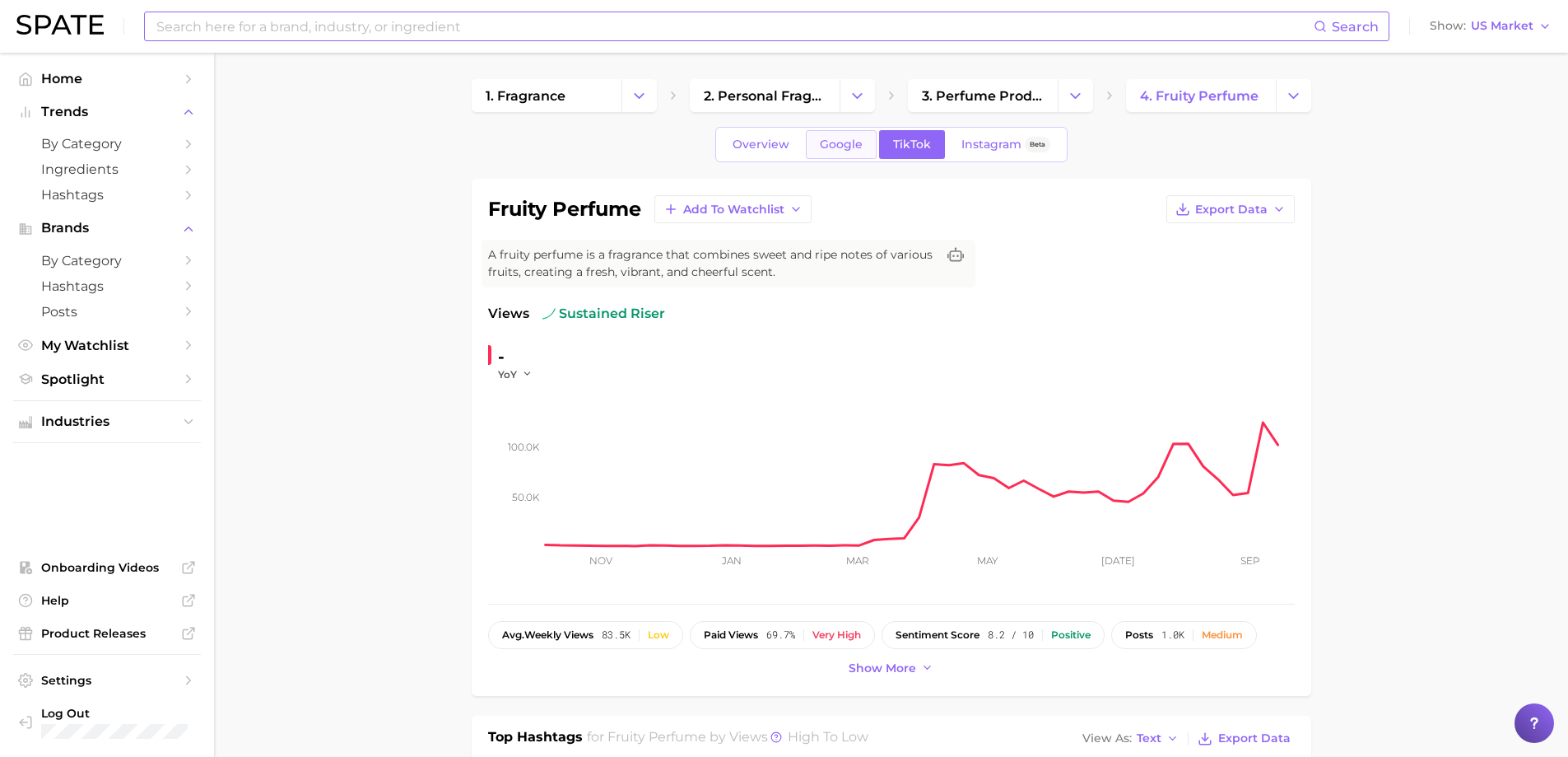
click at [844, 145] on span "Google" at bounding box center [841, 144] width 43 height 14
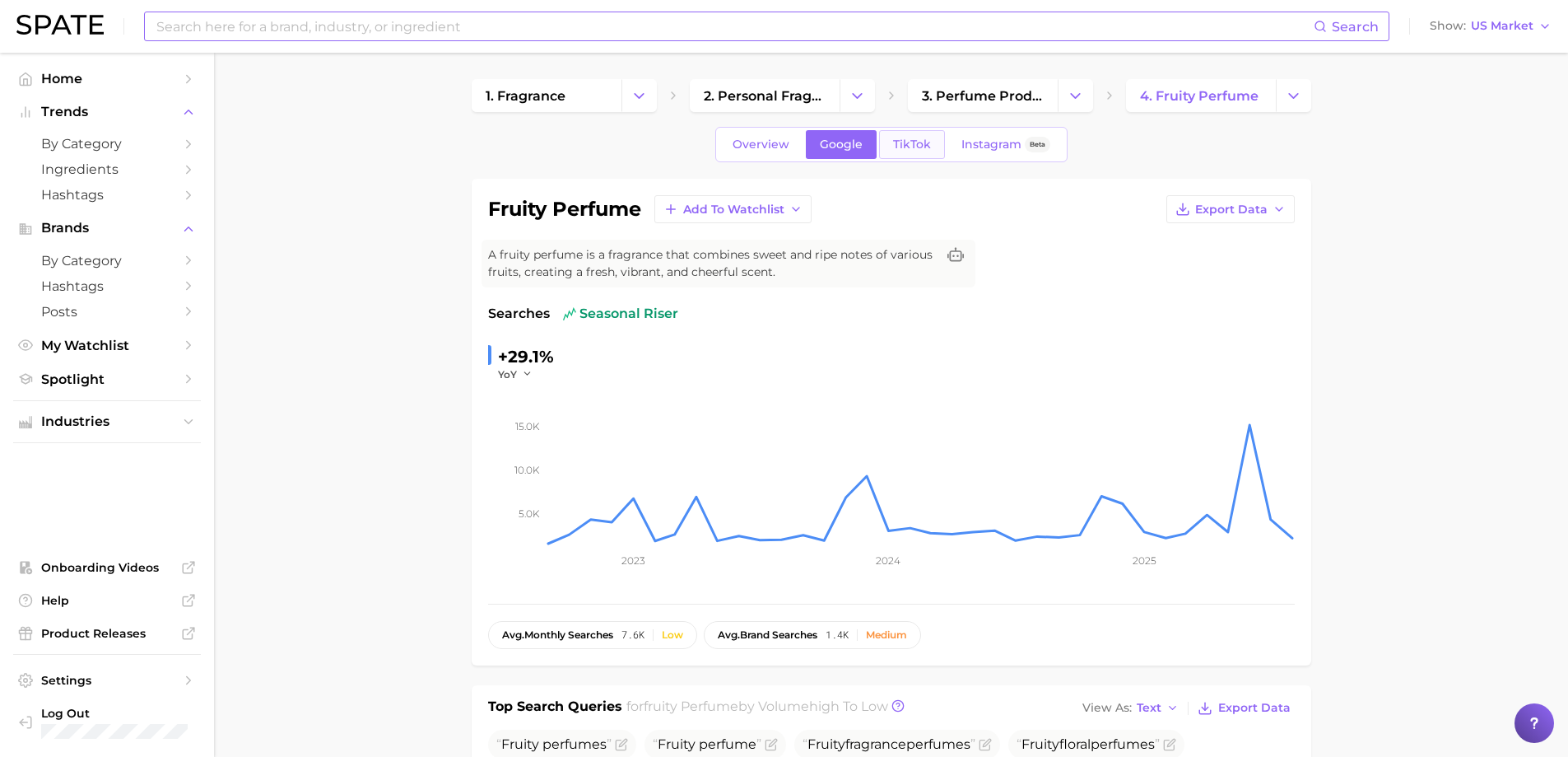
click at [892, 152] on link "TikTok" at bounding box center [912, 144] width 66 height 29
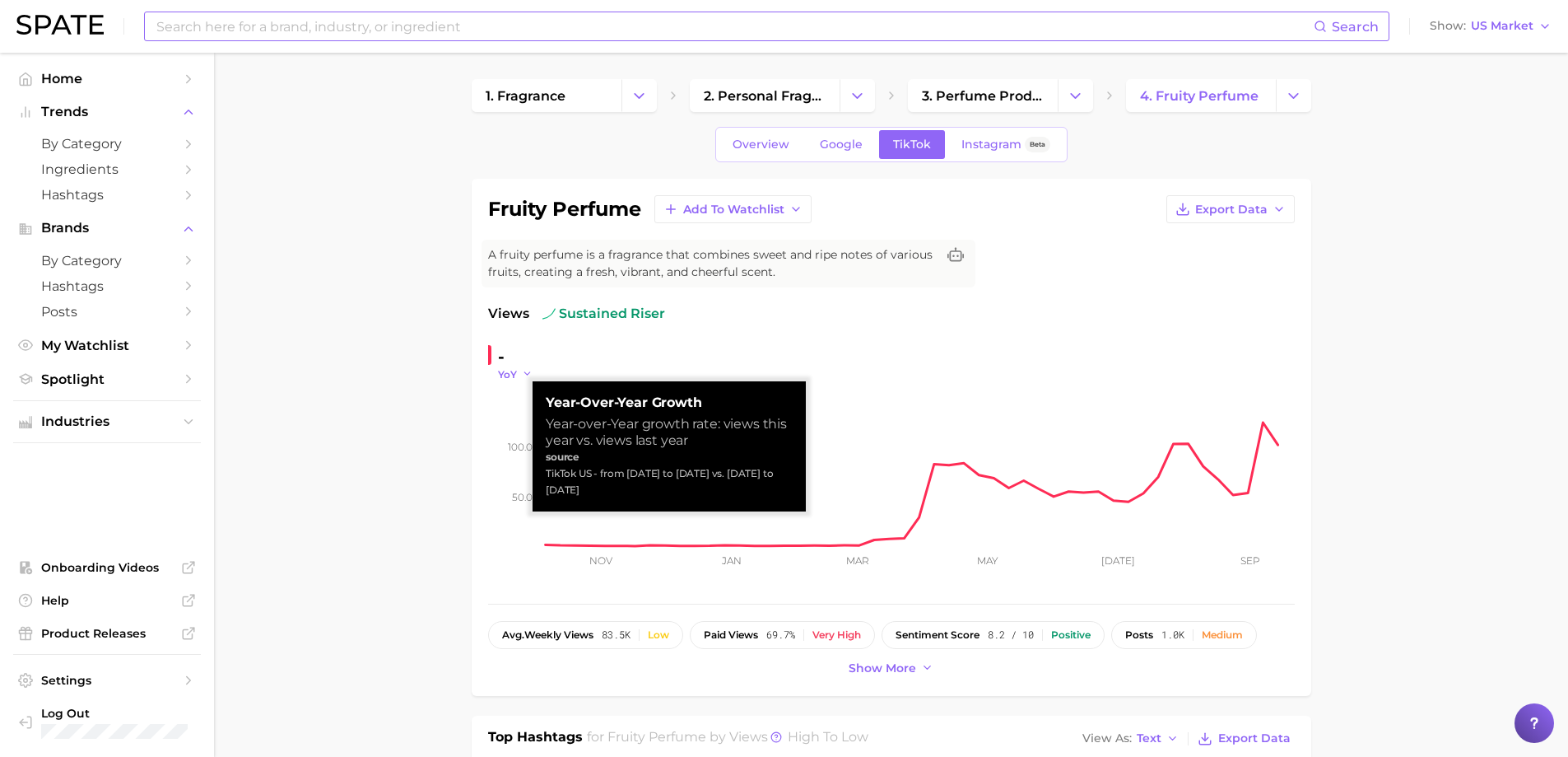
click at [525, 373] on icon "button" at bounding box center [527, 373] width 12 height 12
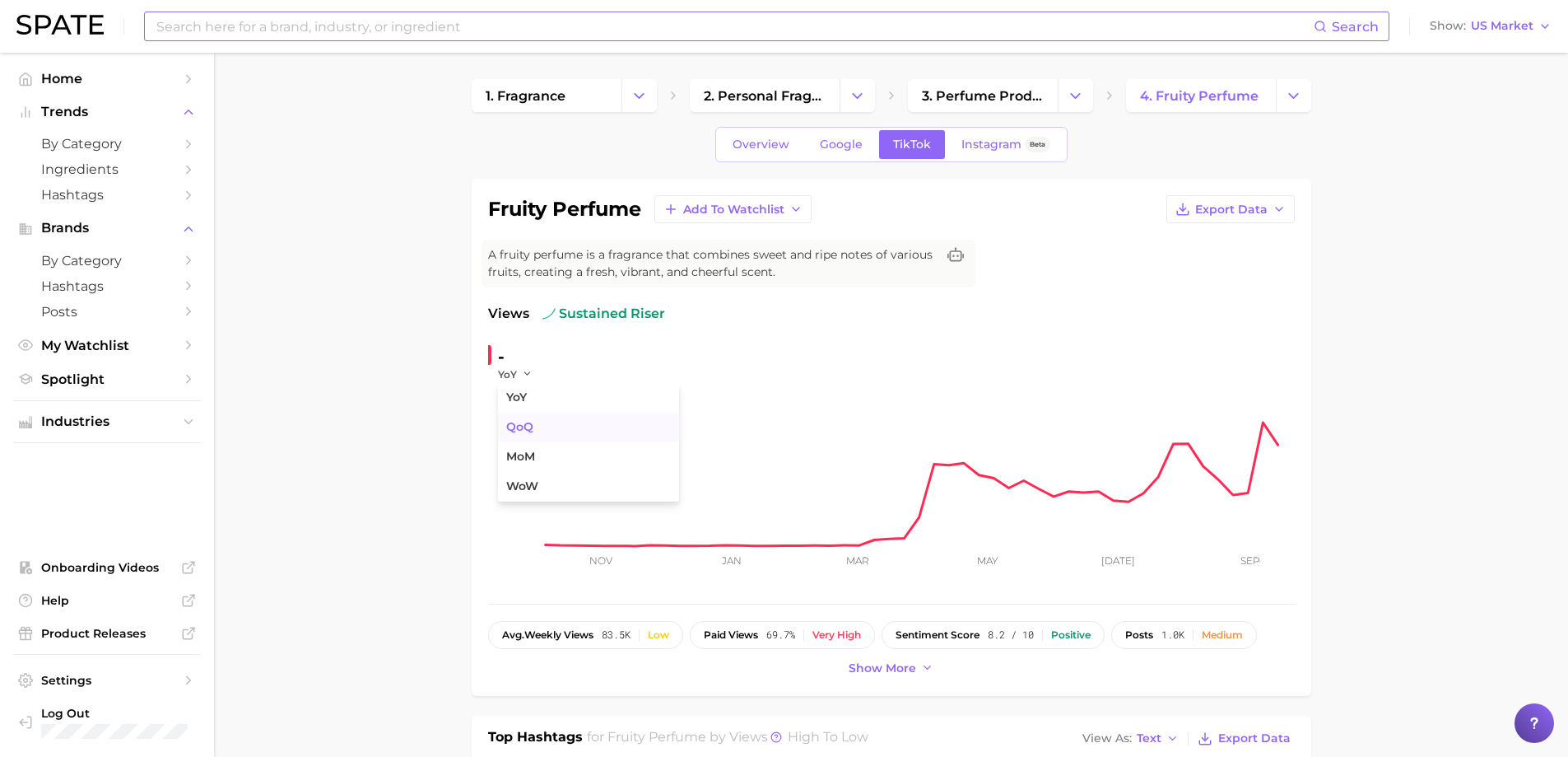
click at [522, 433] on span "QoQ" at bounding box center [519, 427] width 27 height 14
click at [526, 378] on icon "button" at bounding box center [532, 373] width 12 height 12
click at [535, 394] on button "YoY" at bounding box center [588, 397] width 181 height 29
click at [965, 150] on span "Instagram" at bounding box center [991, 144] width 60 height 14
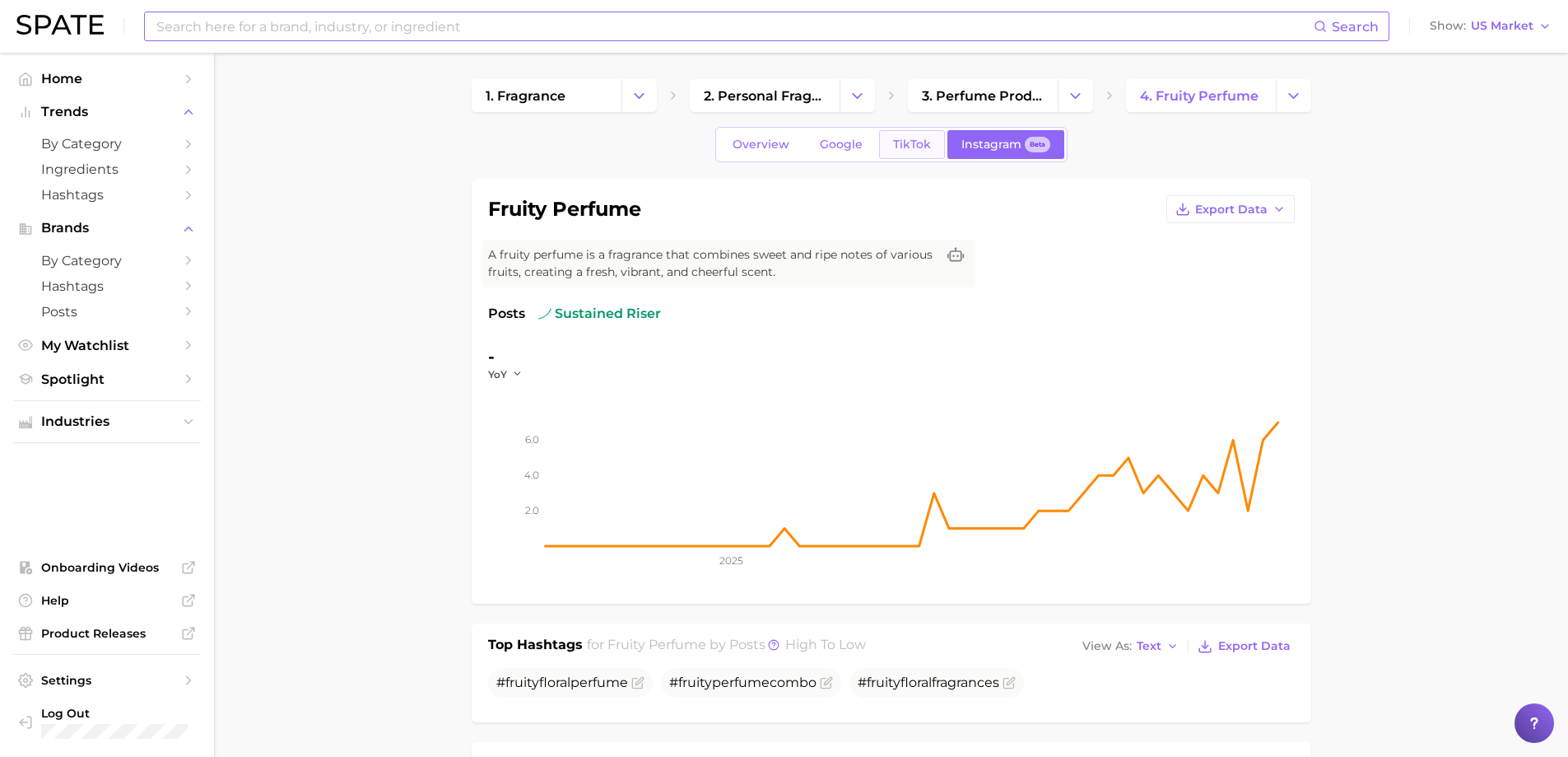
click at [909, 151] on span "TikTok" at bounding box center [912, 144] width 38 height 14
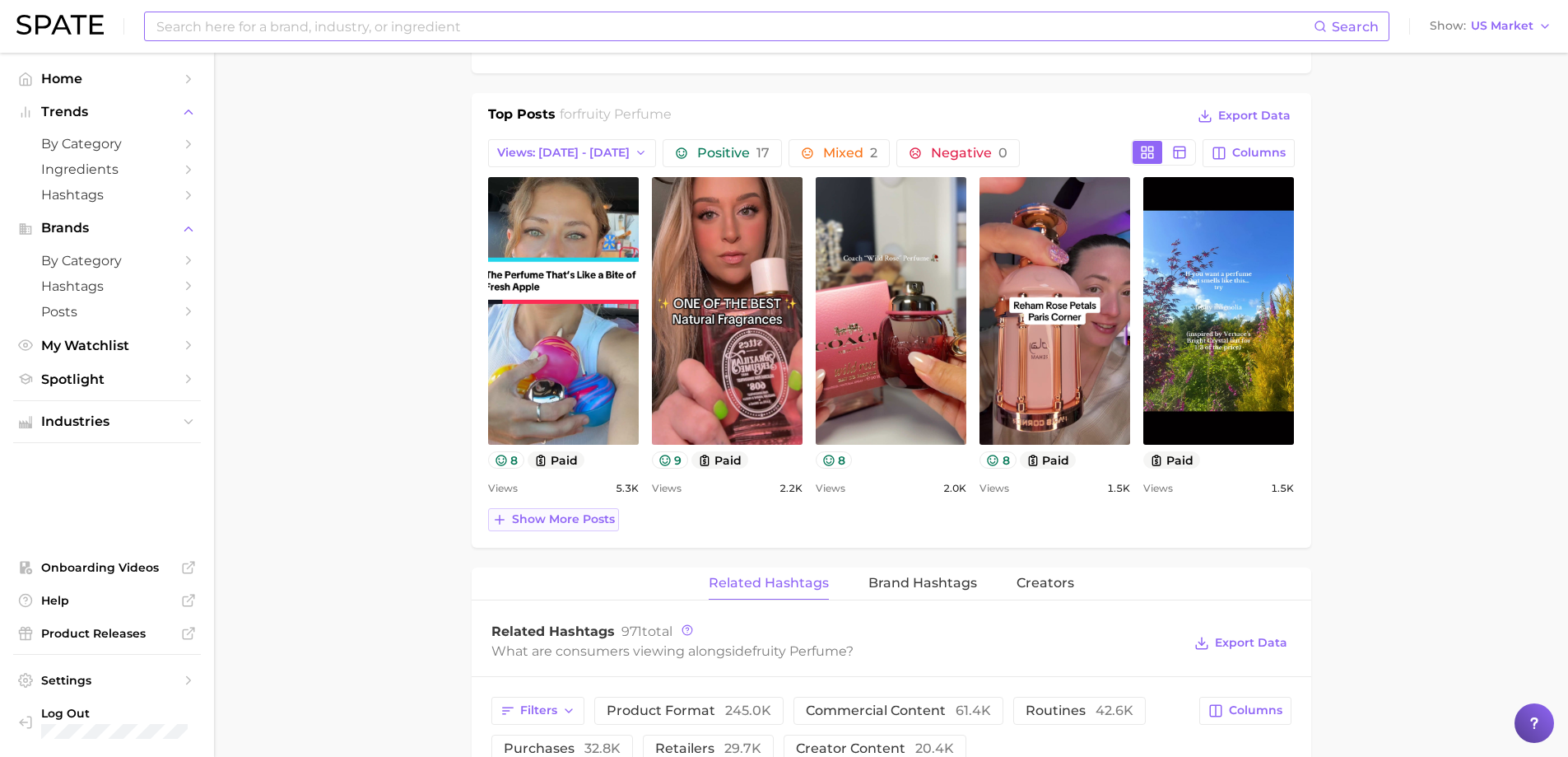
click at [601, 510] on button "Show more posts" at bounding box center [554, 519] width 131 height 23
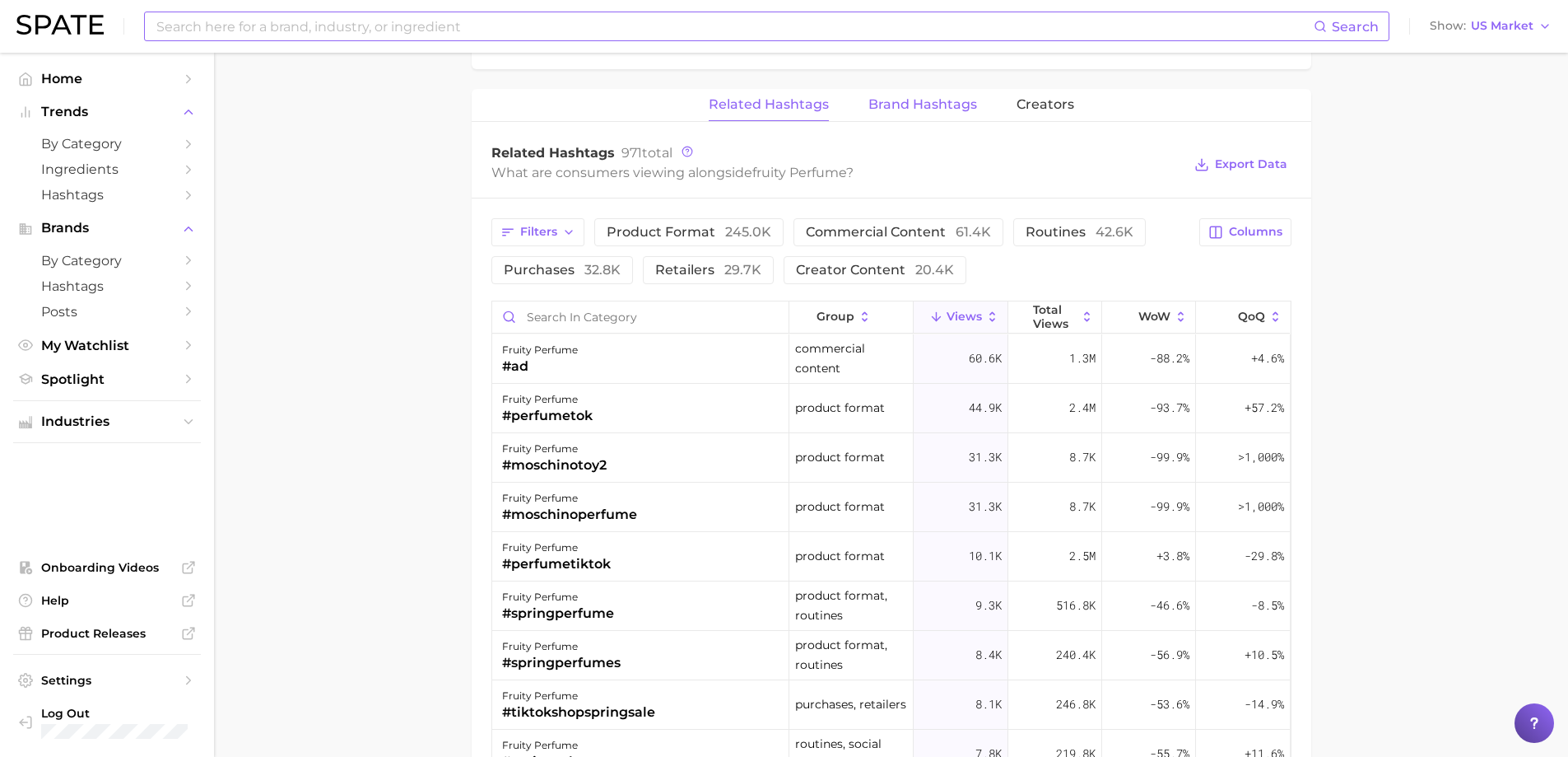
click at [890, 117] on button "Brand Hashtags" at bounding box center [922, 105] width 109 height 32
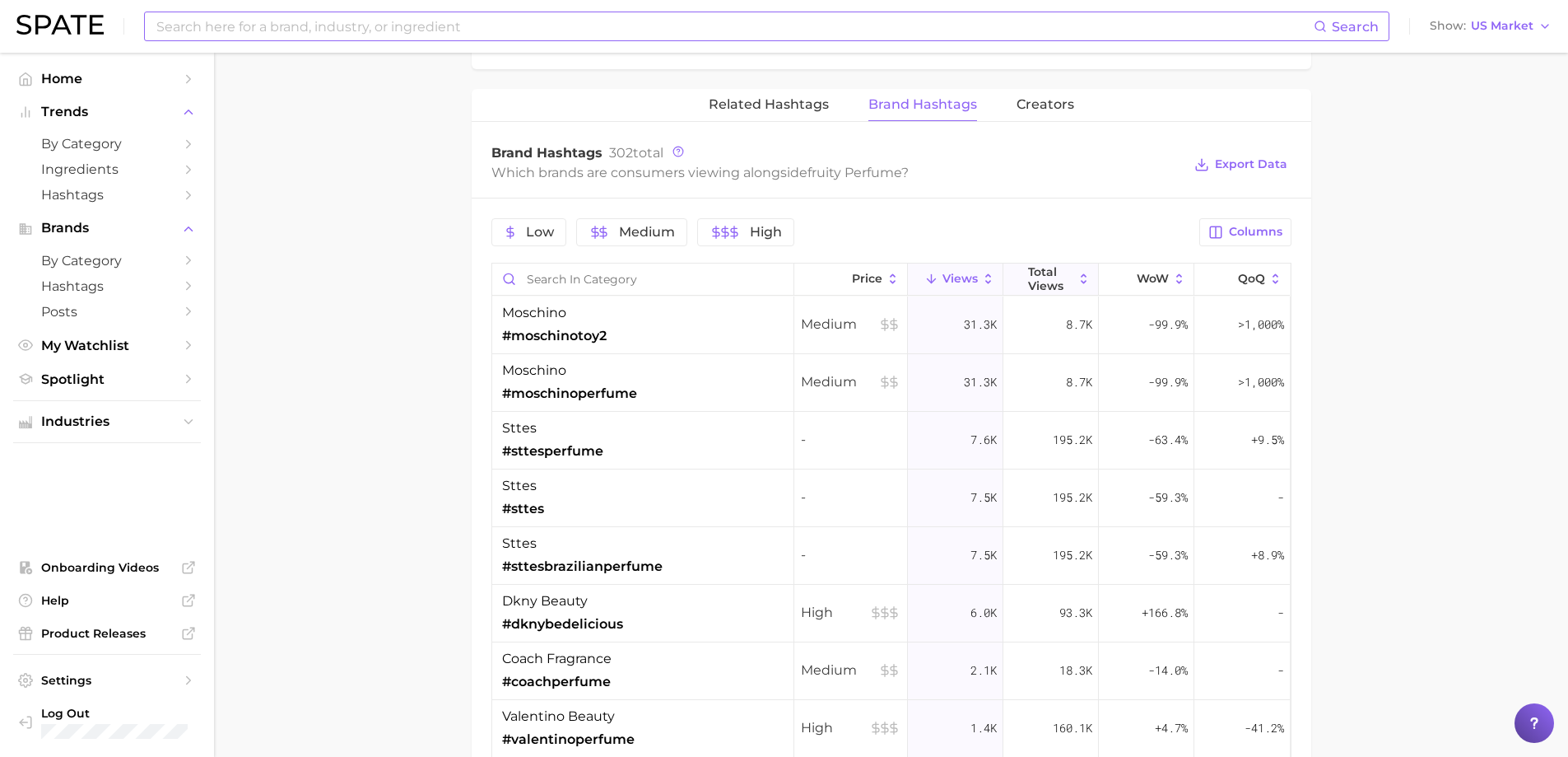
click at [1028, 276] on span "Total Views" at bounding box center [1050, 278] width 45 height 27
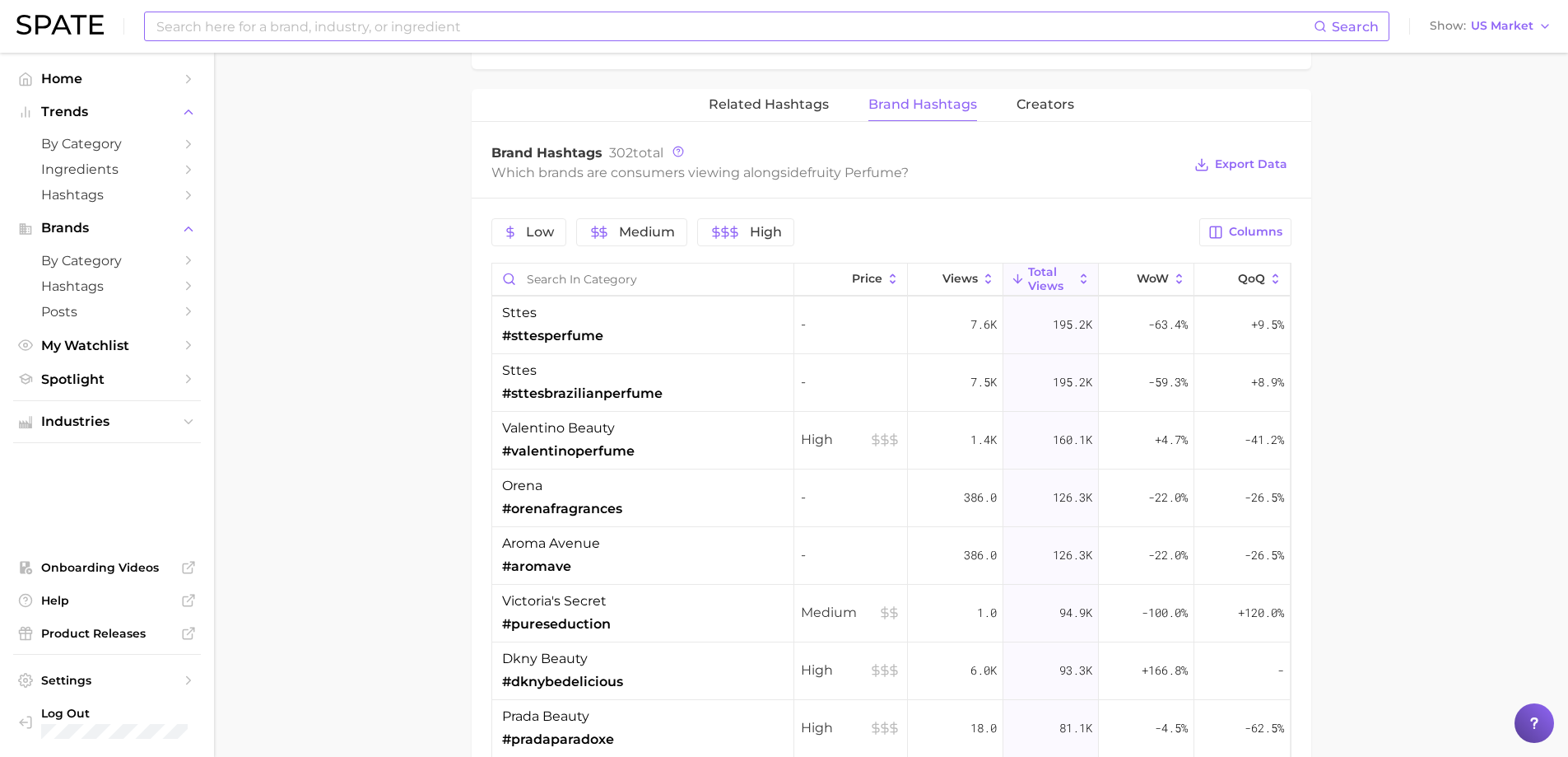
scroll to position [659, 0]
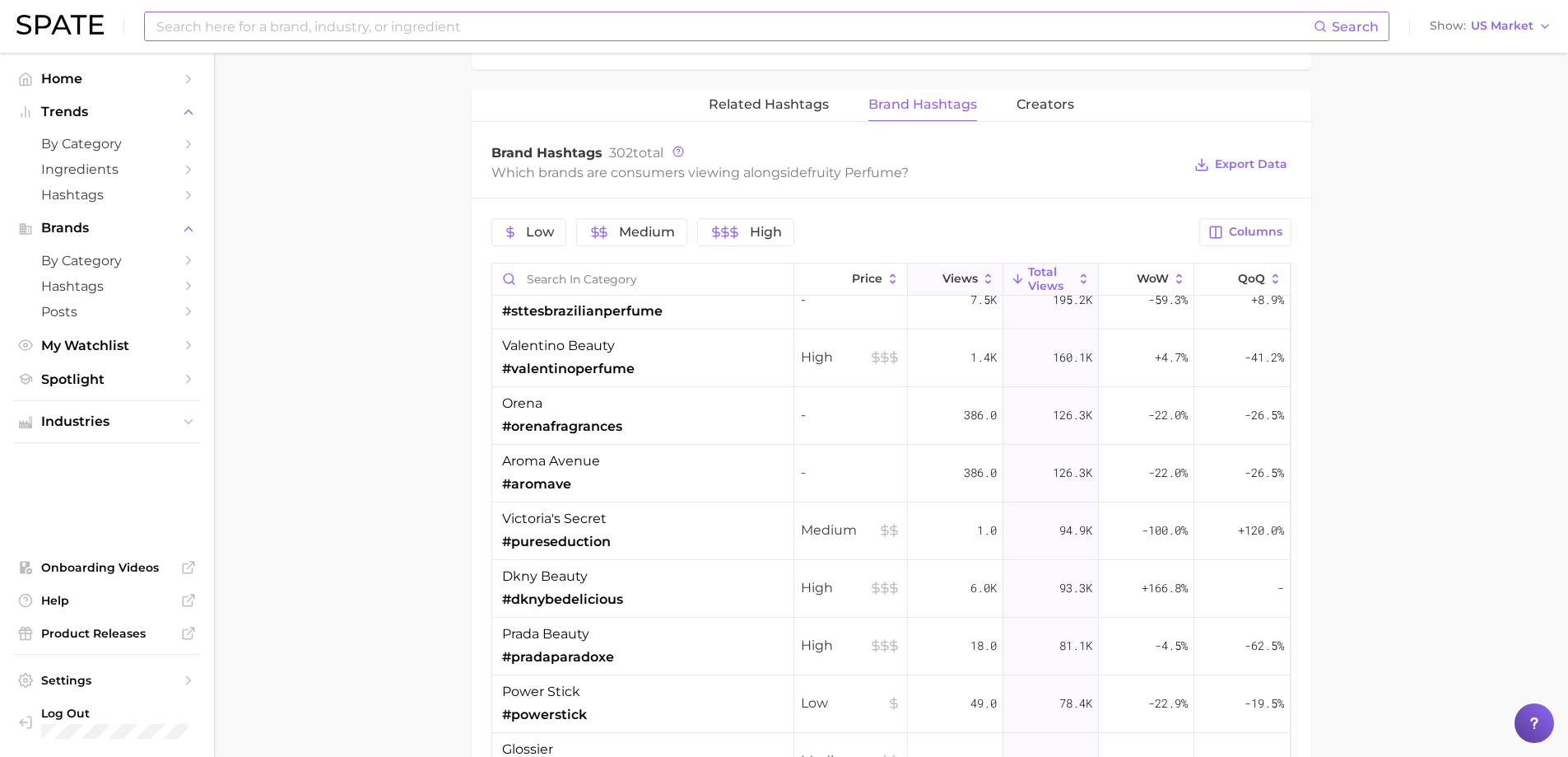
click at [952, 269] on button "Views" at bounding box center [956, 279] width 96 height 32
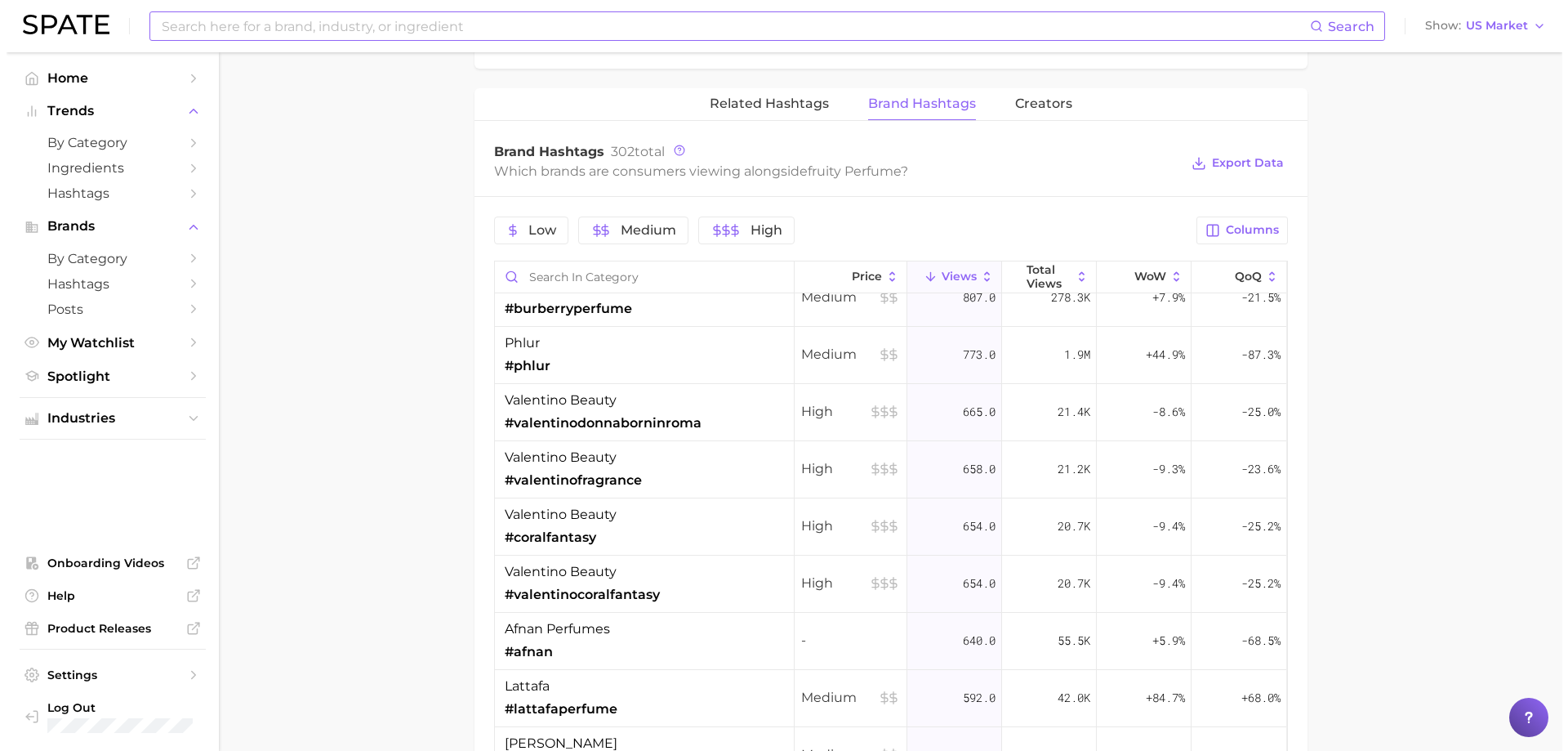
scroll to position [0, 0]
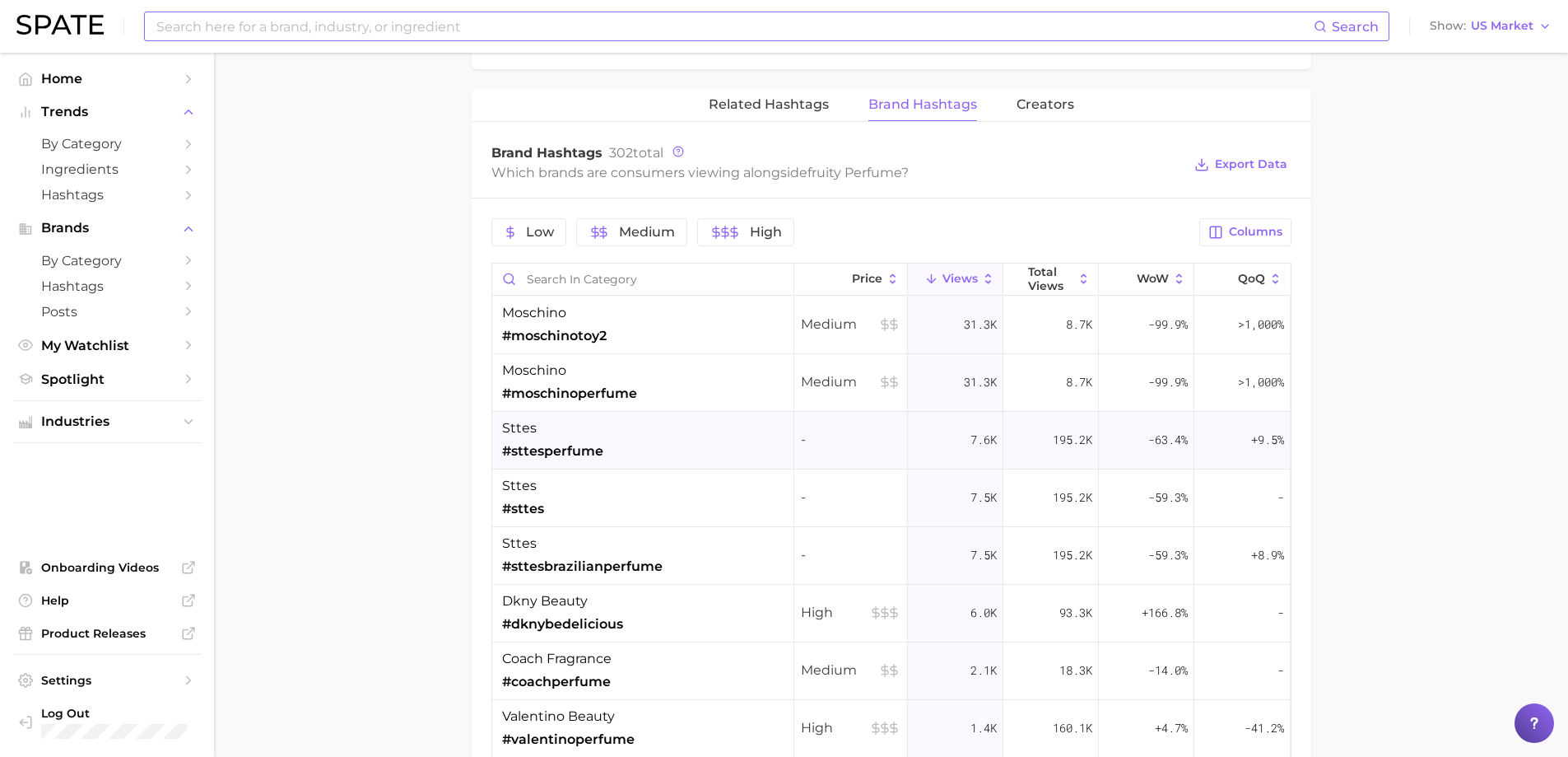
click at [648, 423] on div "sttes #sttesperfume" at bounding box center [643, 441] width 302 height 58
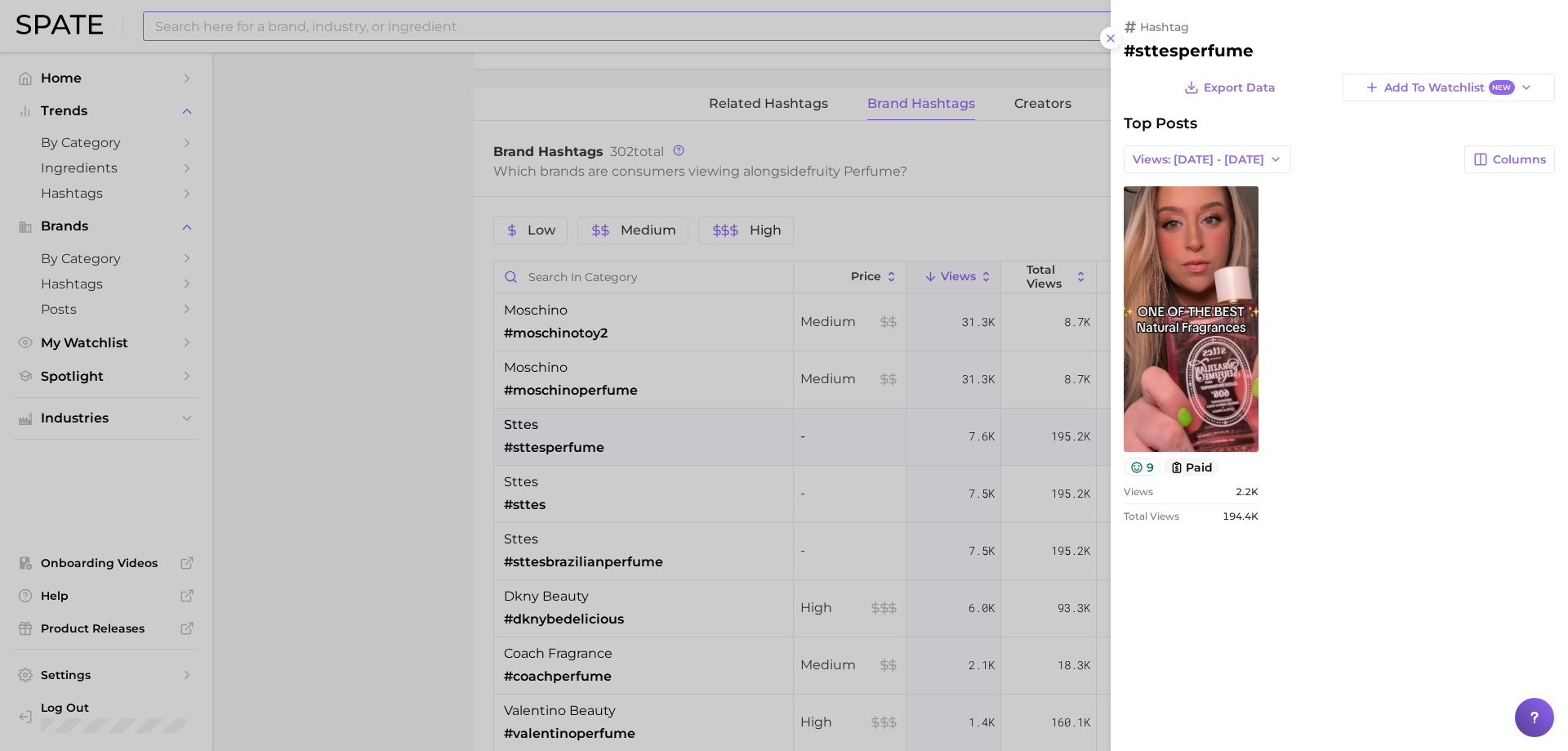
click at [547, 469] on div at bounding box center [784, 376] width 1568 height 751
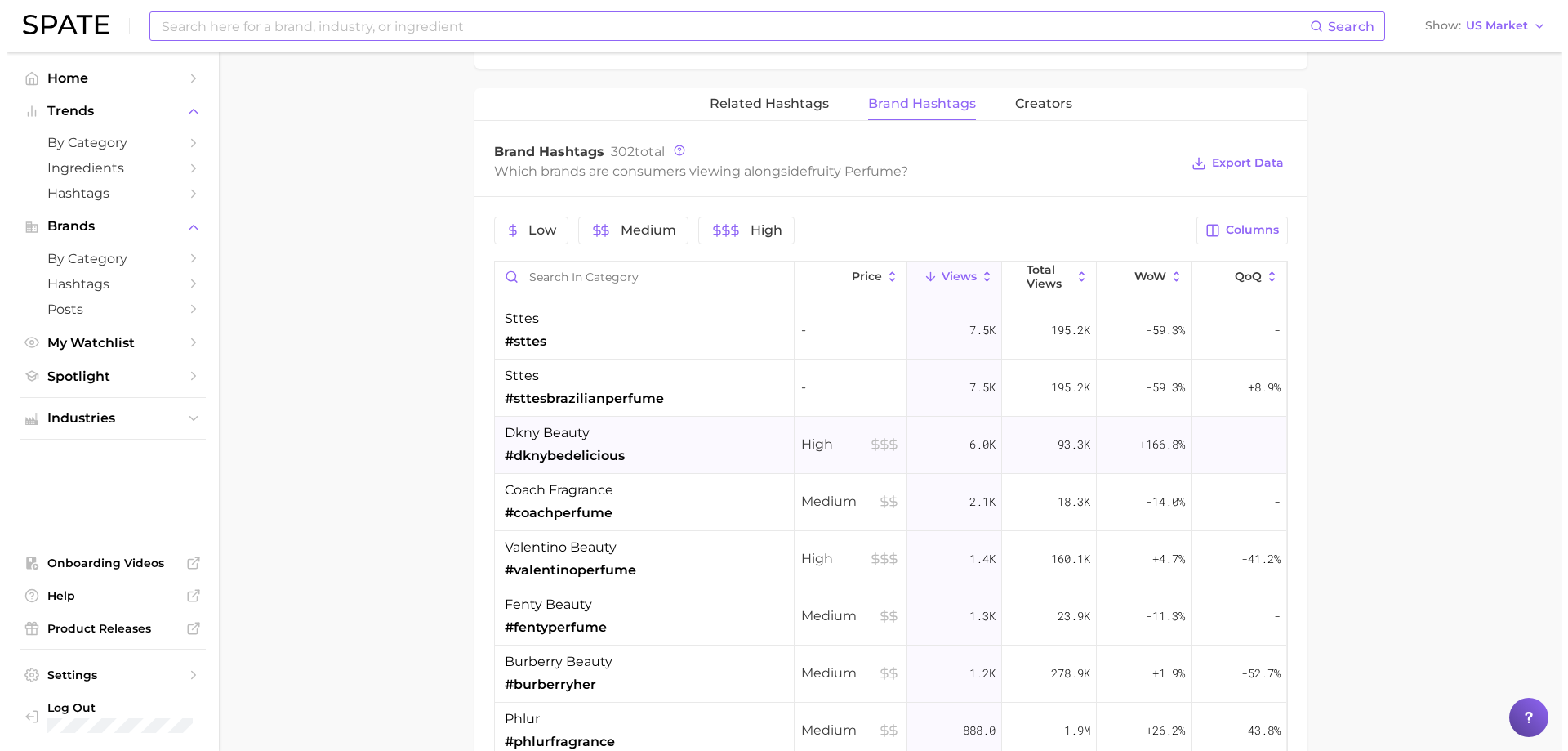
scroll to position [245, 0]
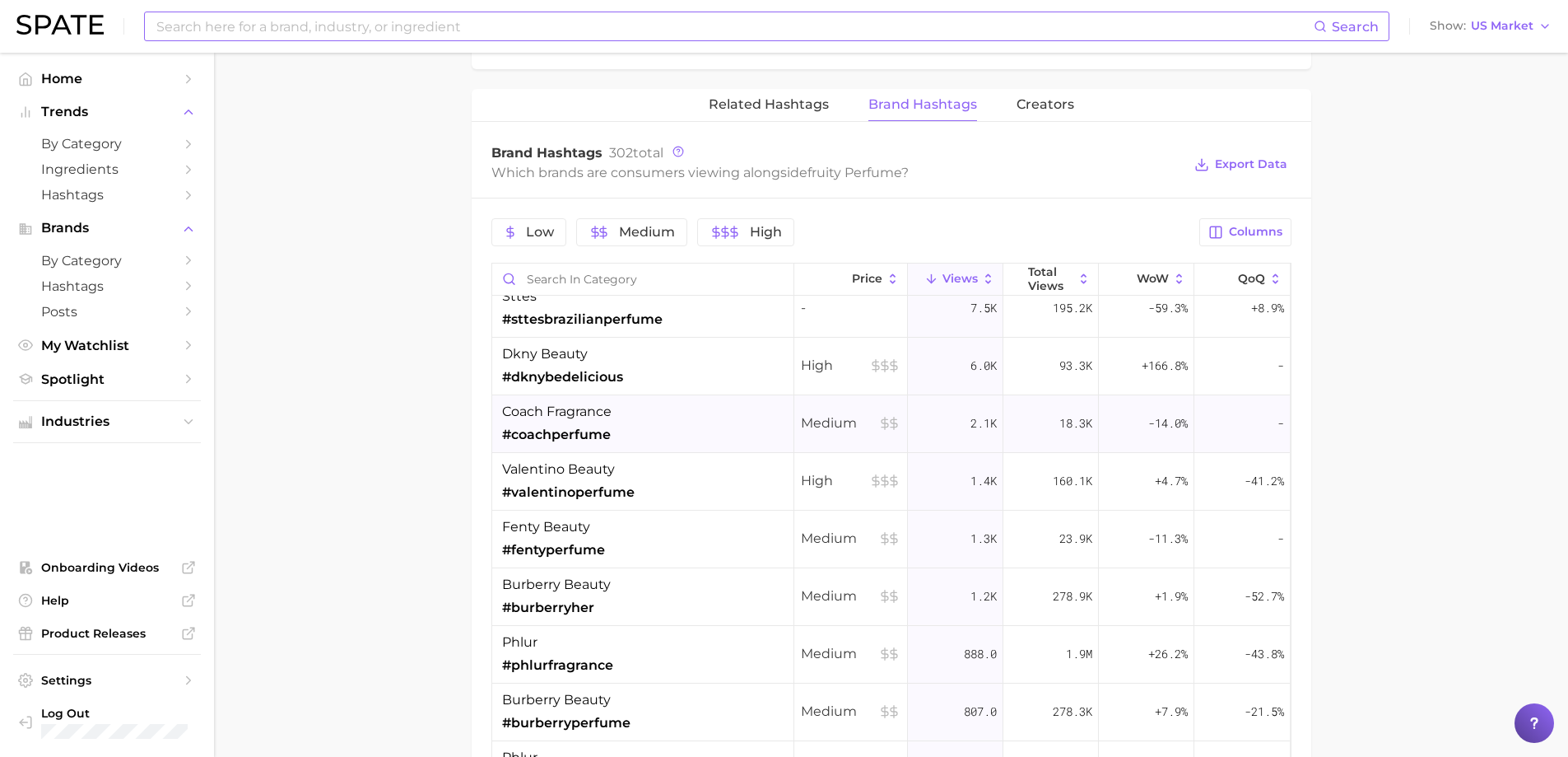
click at [626, 439] on div "coach fragrance #coachperfume" at bounding box center [643, 424] width 302 height 58
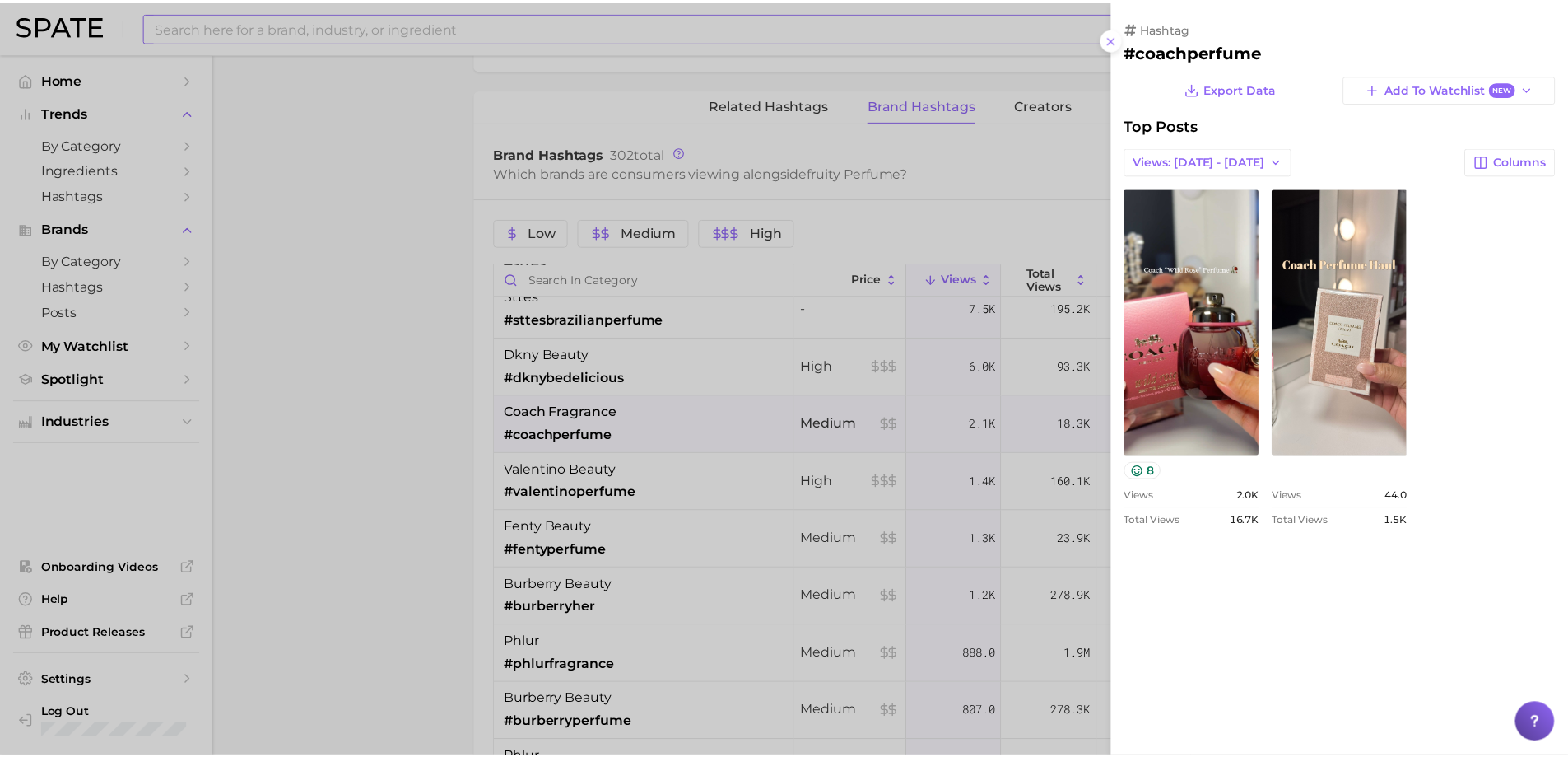
scroll to position [0, 0]
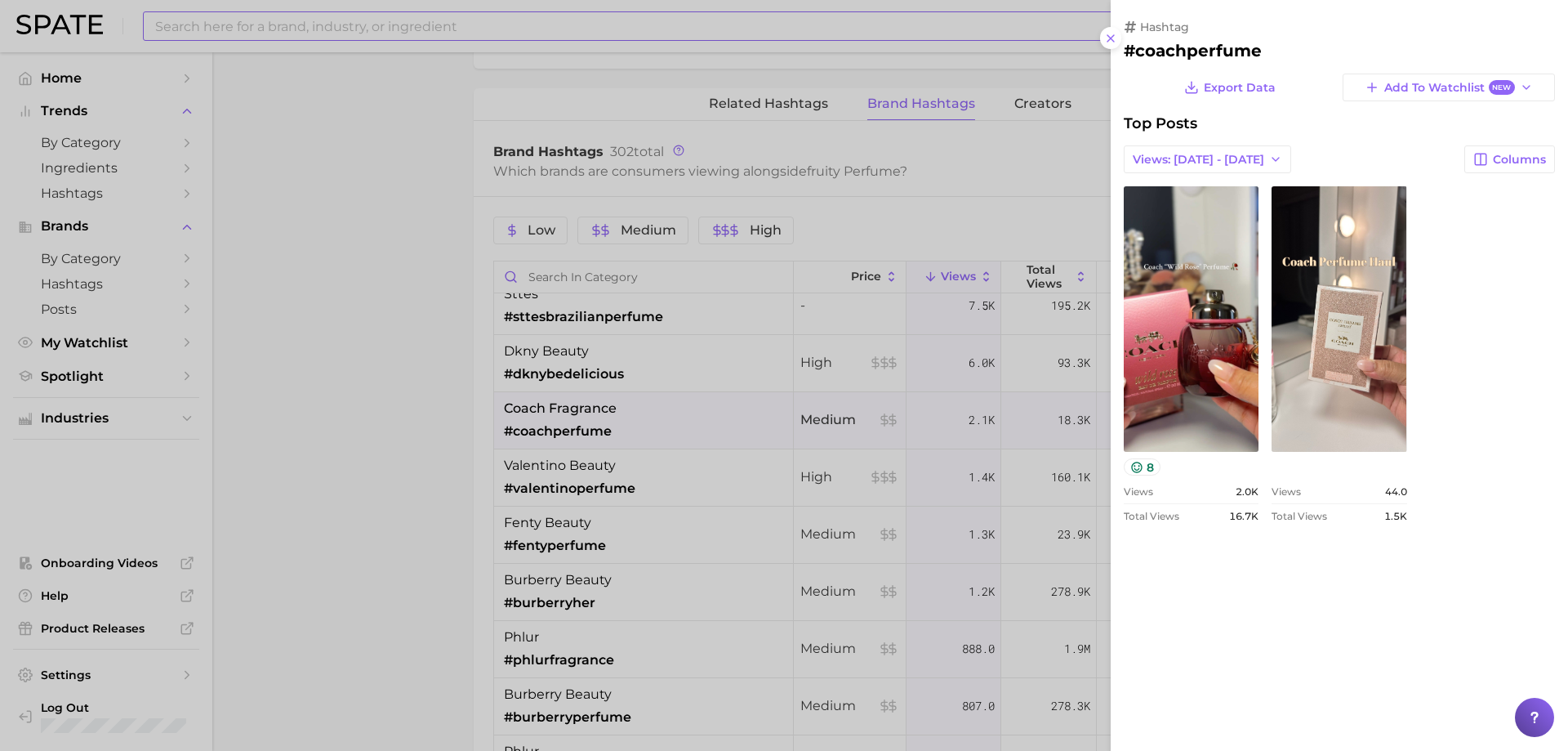
click at [983, 456] on div at bounding box center [784, 376] width 1568 height 751
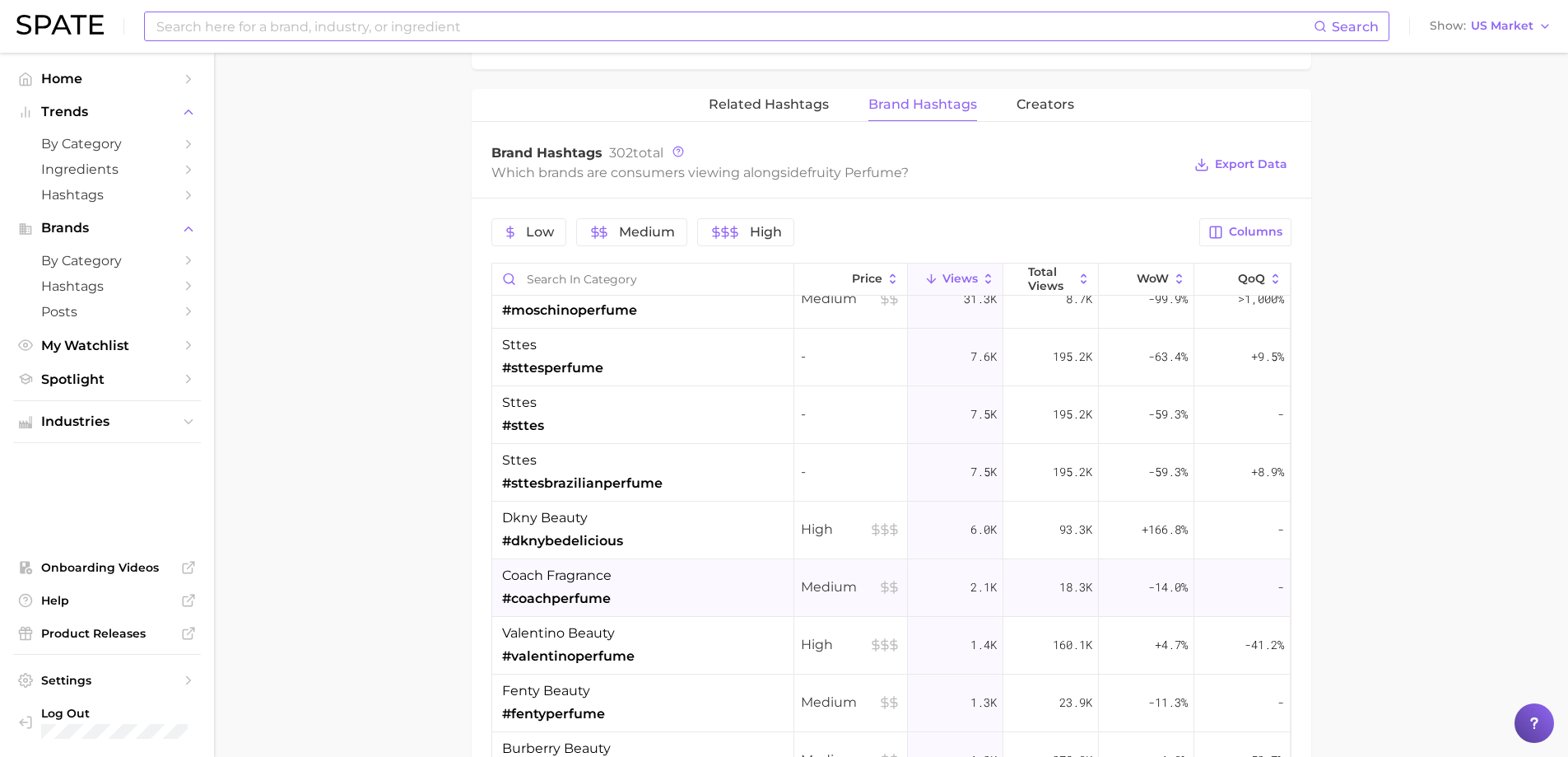
scroll to position [82, 0]
click at [1223, 238] on icon "button" at bounding box center [1216, 231] width 12 height 12
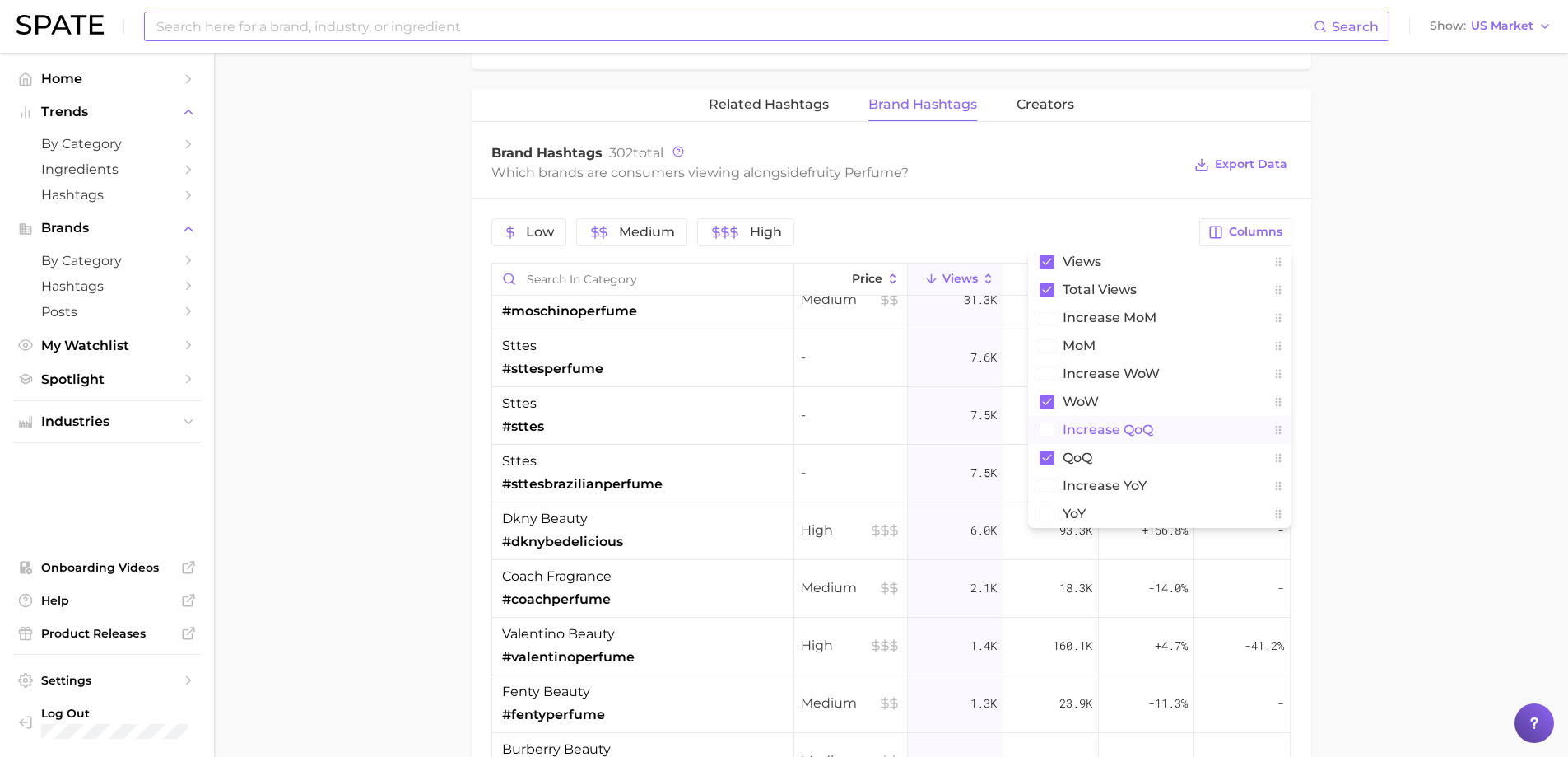
click at [1074, 423] on span "increase QoQ" at bounding box center [1107, 430] width 90 height 14
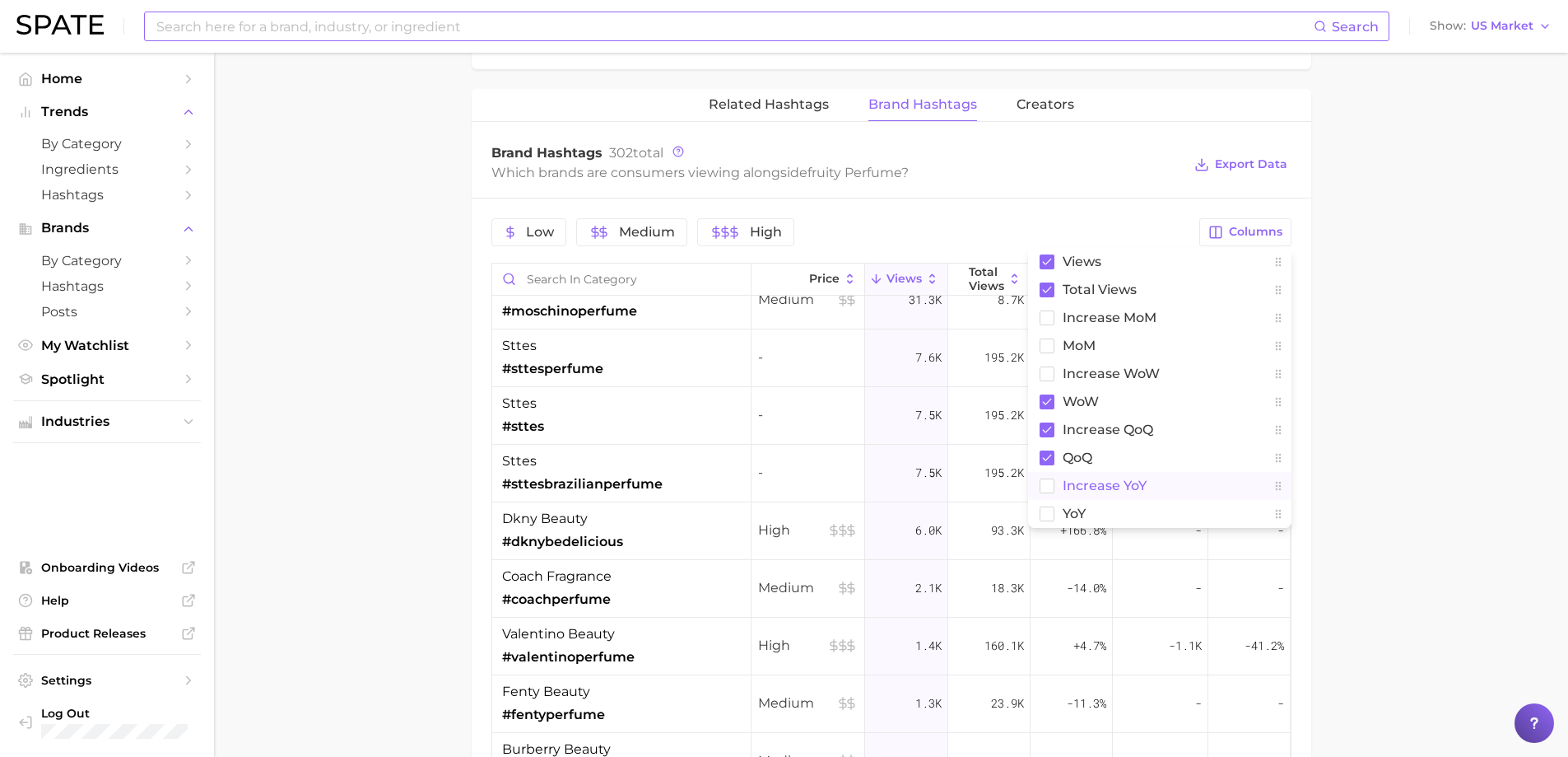
click at [1085, 488] on span "increase YoY" at bounding box center [1104, 486] width 84 height 14
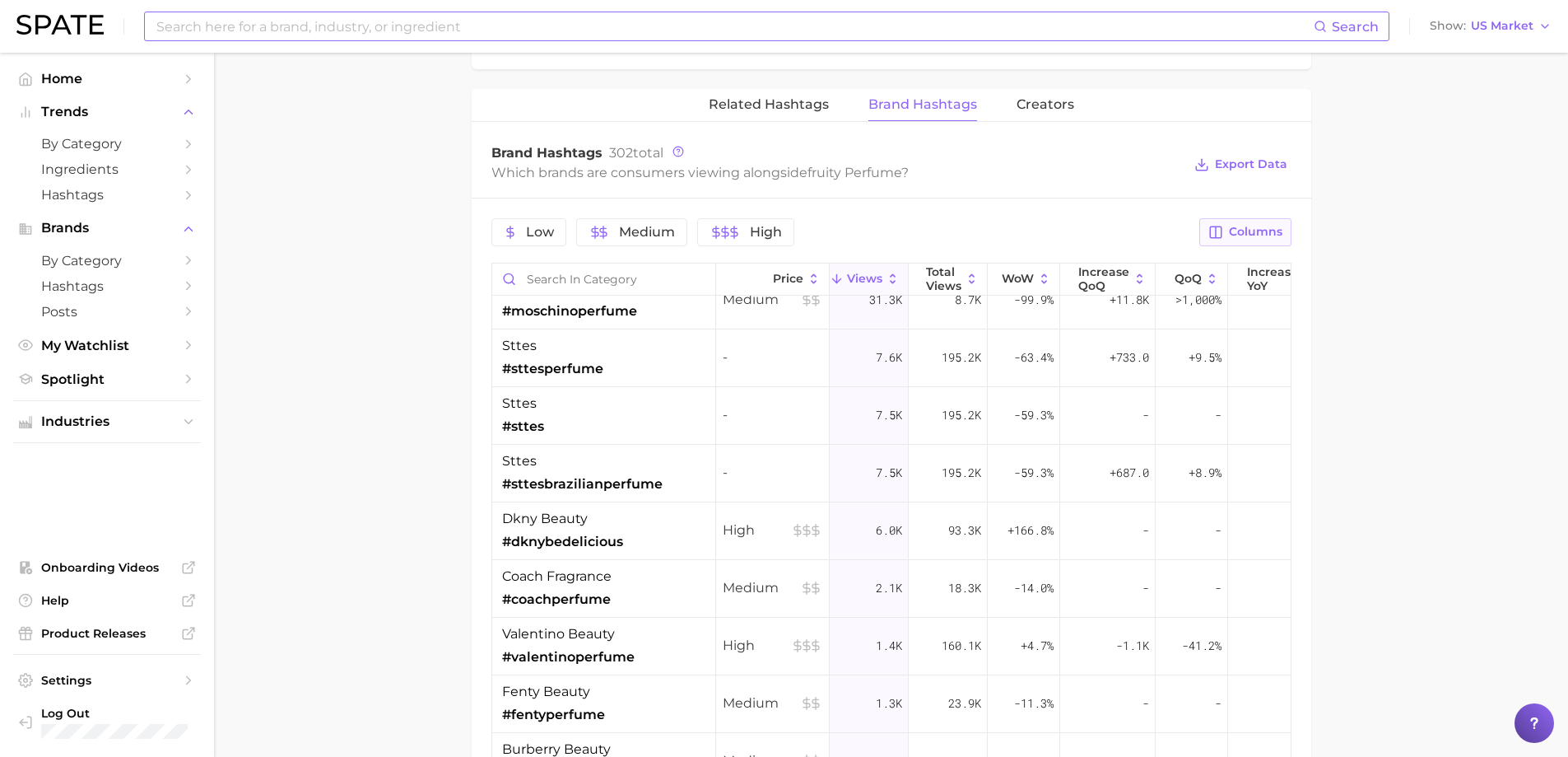
click at [1268, 235] on span "Columns" at bounding box center [1255, 232] width 53 height 14
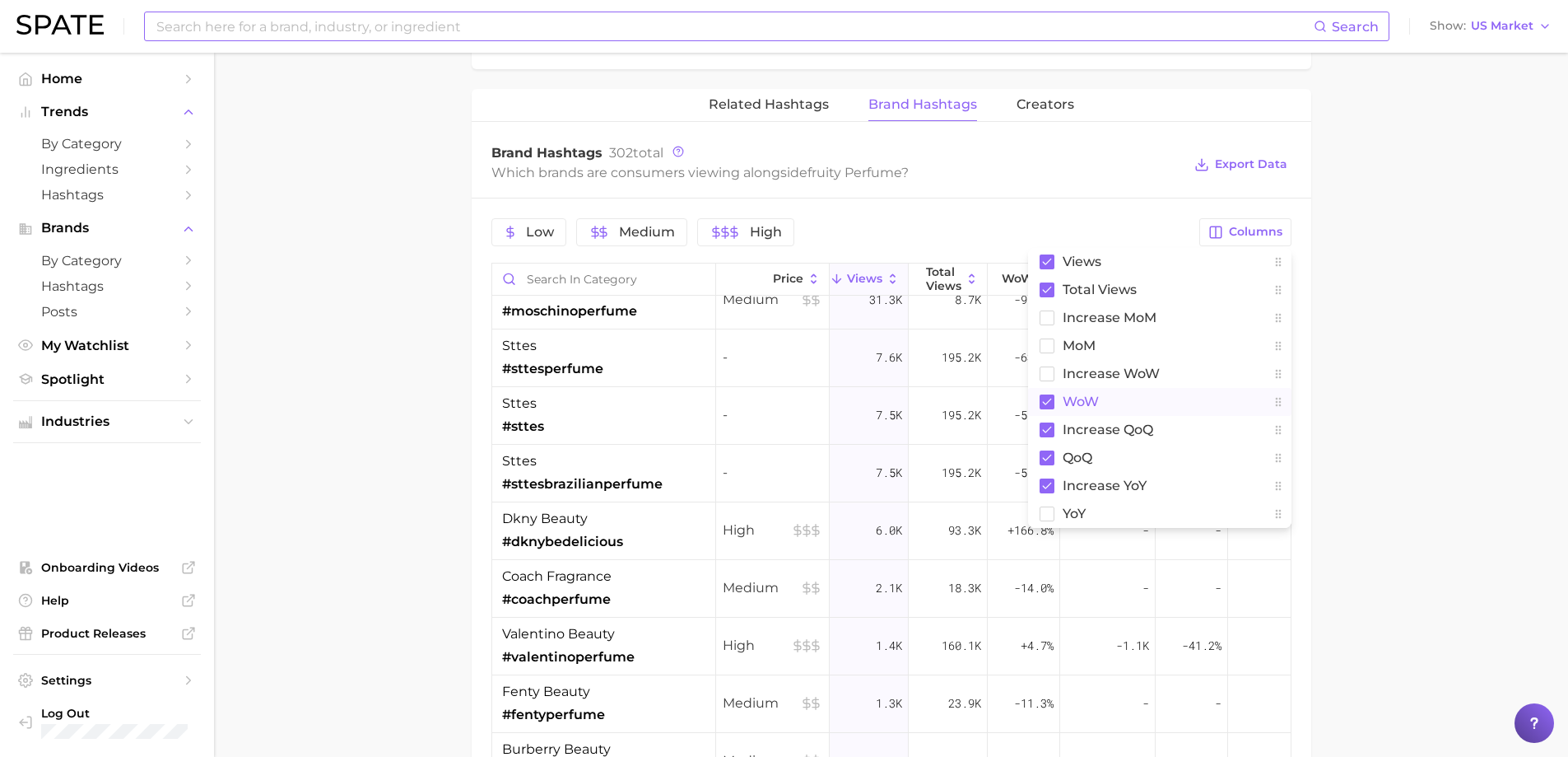
click at [1097, 395] on span "WoW" at bounding box center [1080, 402] width 36 height 14
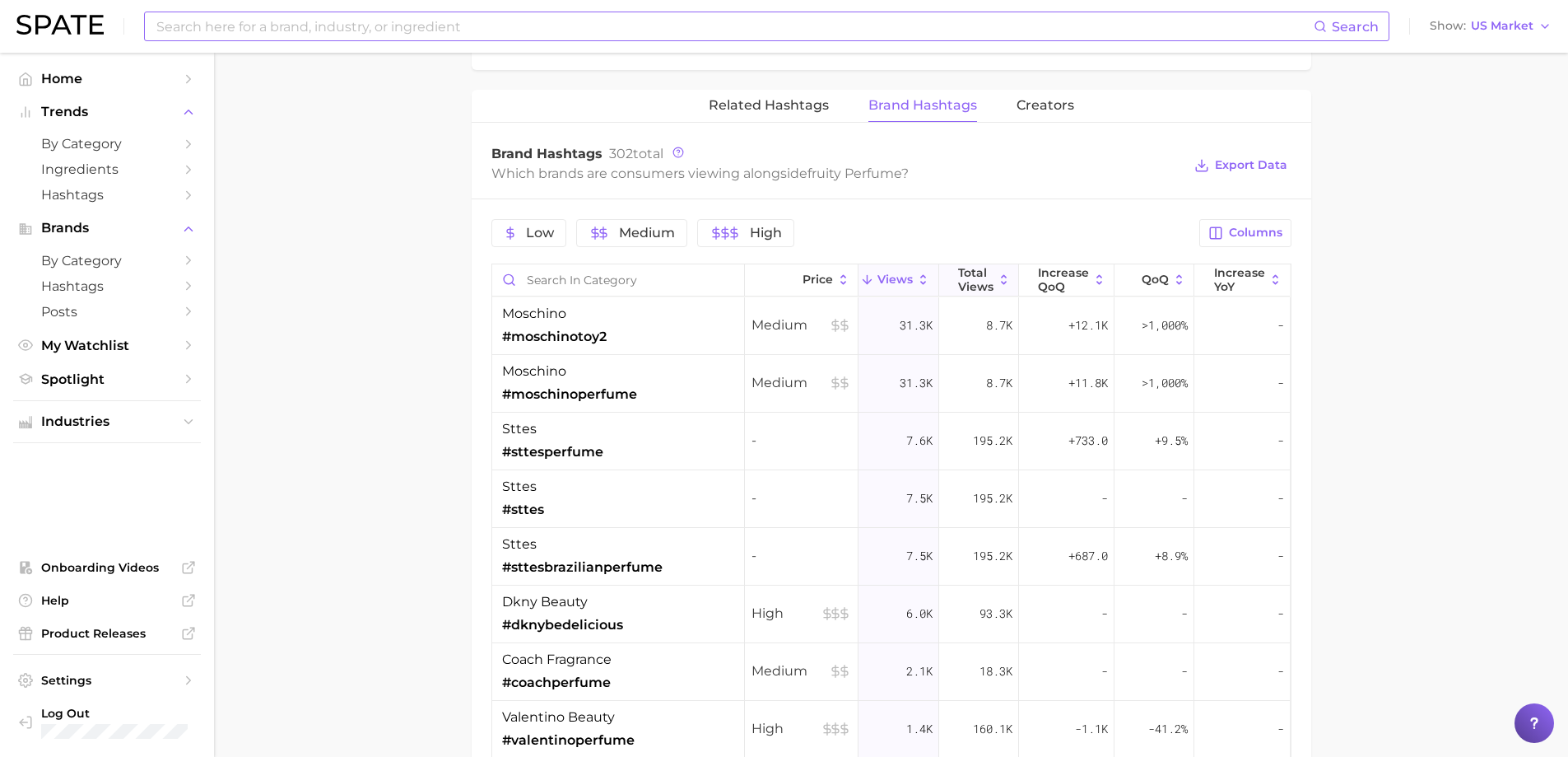
scroll to position [1565, 0]
click at [958, 271] on span "Total Views" at bounding box center [975, 278] width 35 height 27
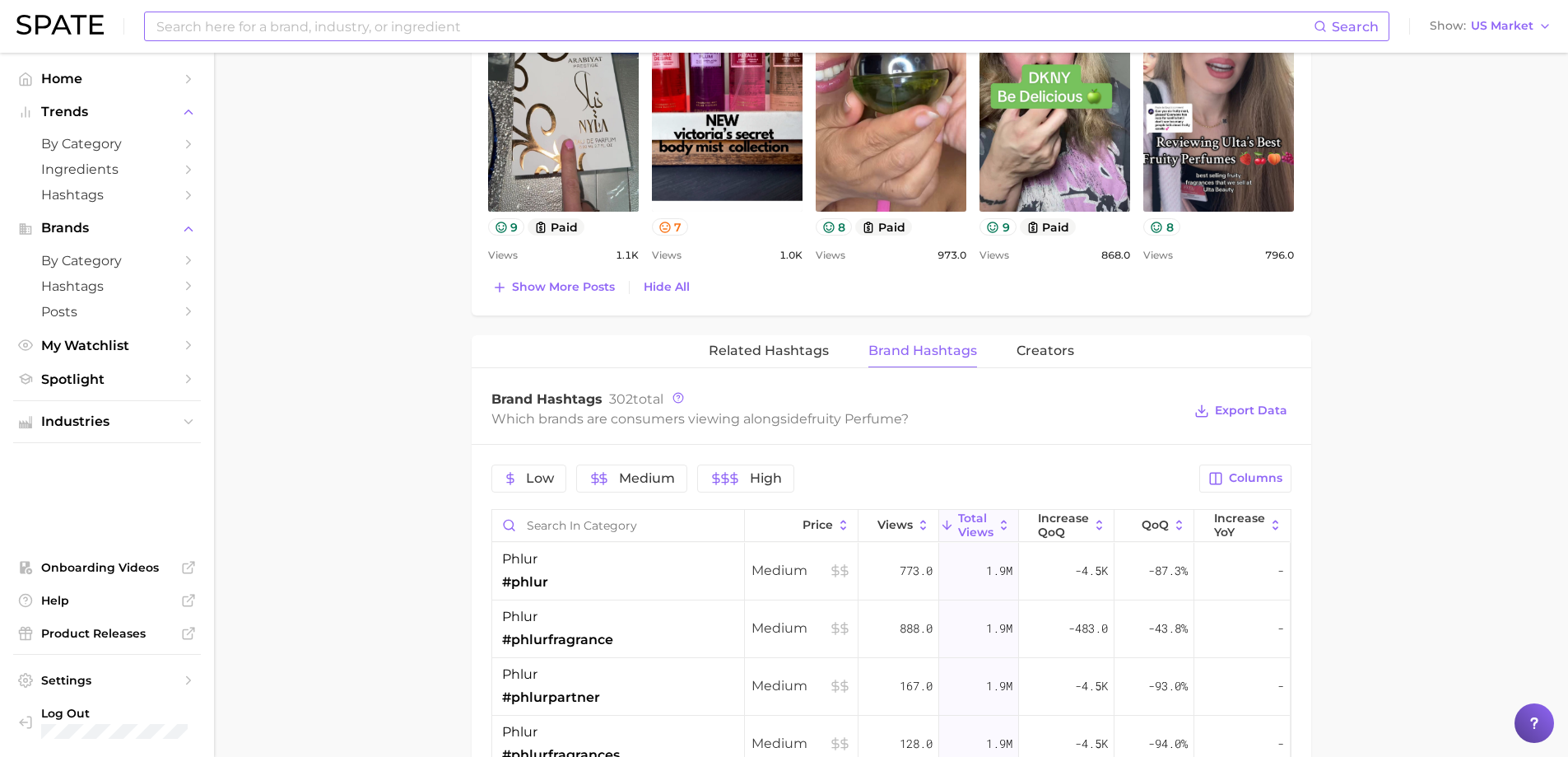
scroll to position [1318, 0]
click at [801, 346] on span "Related Hashtags" at bounding box center [769, 351] width 120 height 15
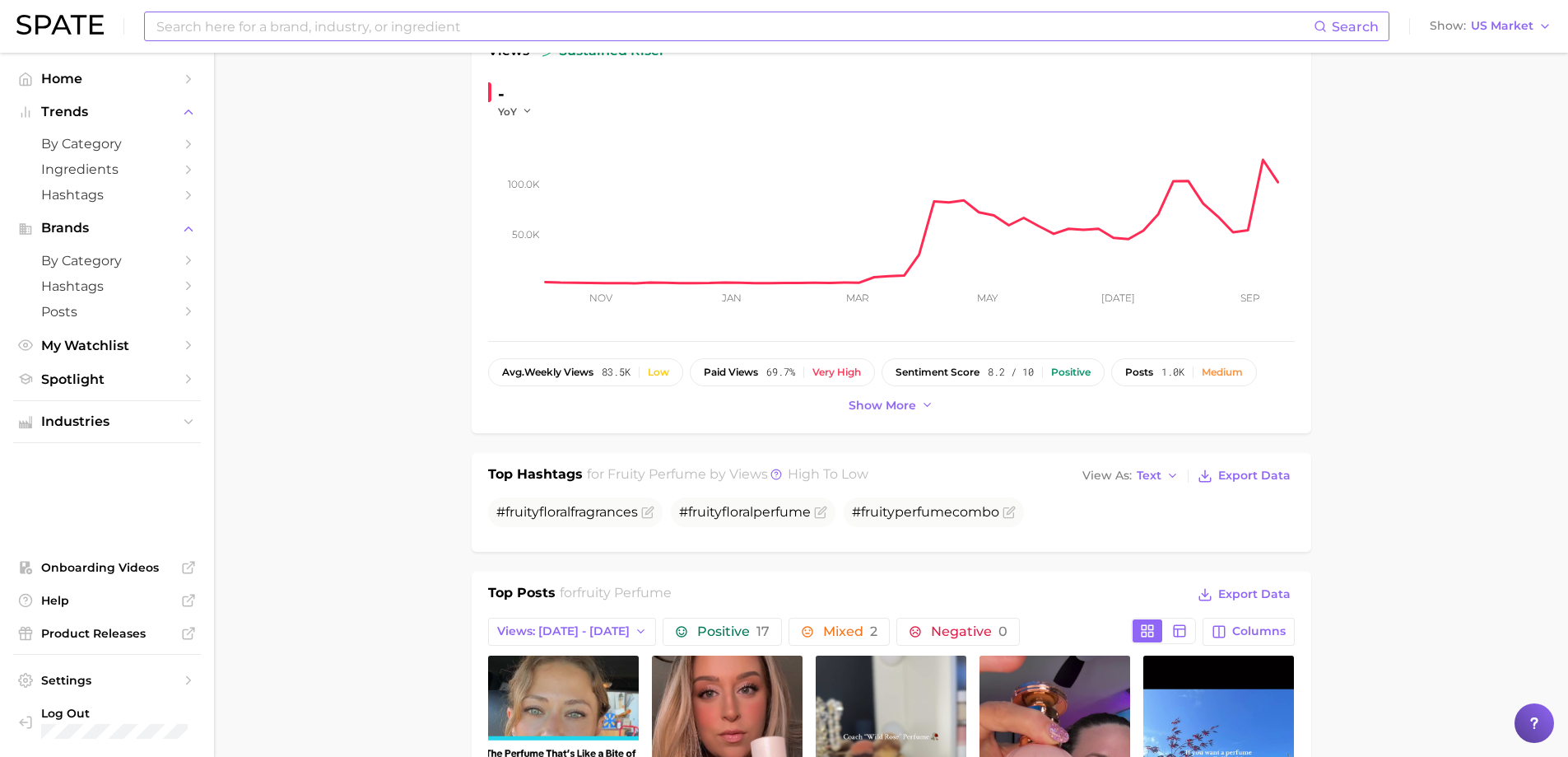
scroll to position [412, 0]
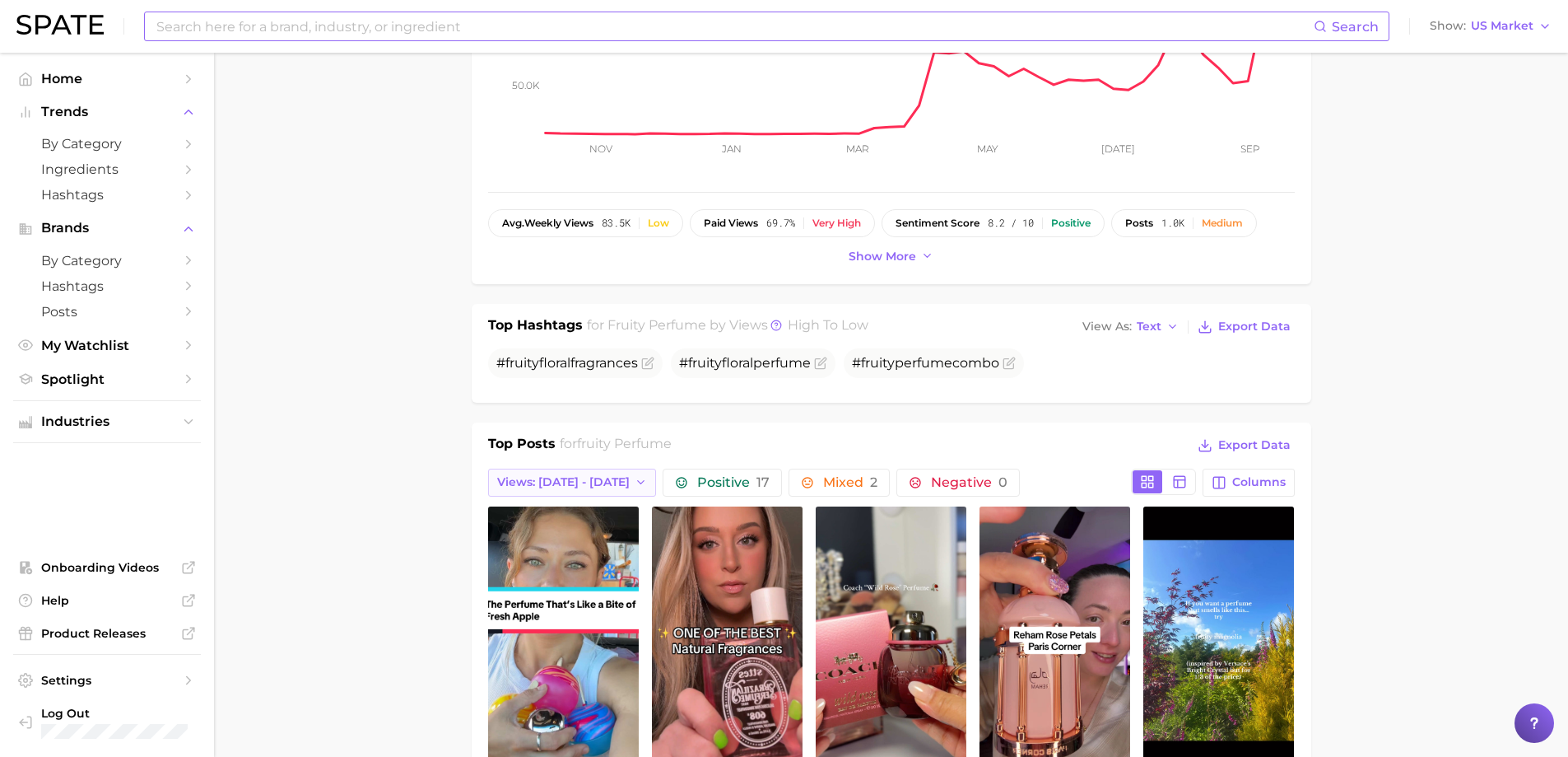
click at [549, 472] on button "Views: [DATE] - [DATE]" at bounding box center [572, 483] width 168 height 28
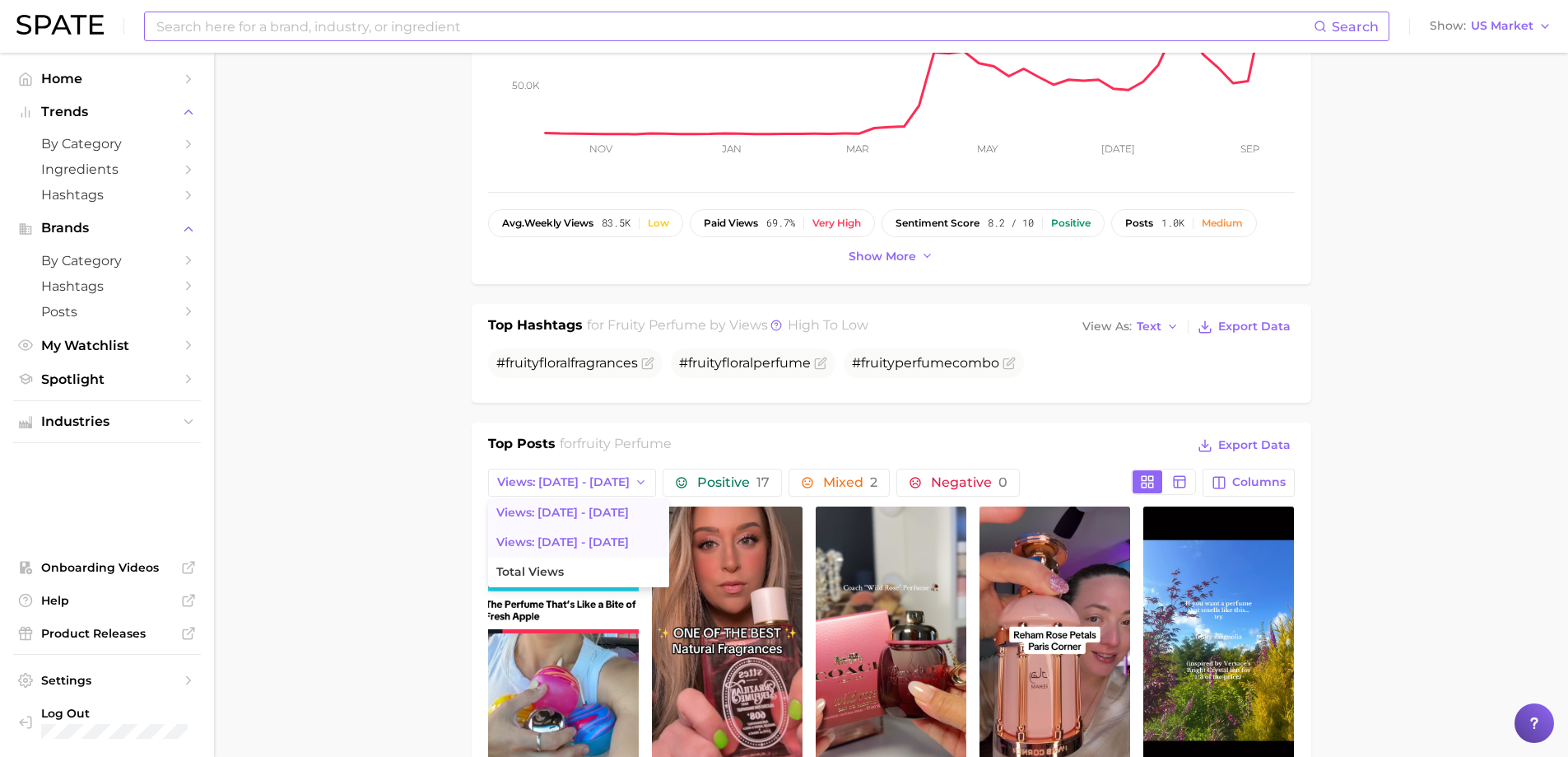
click at [562, 545] on span "Views: [DATE] - [DATE]" at bounding box center [563, 542] width 133 height 14
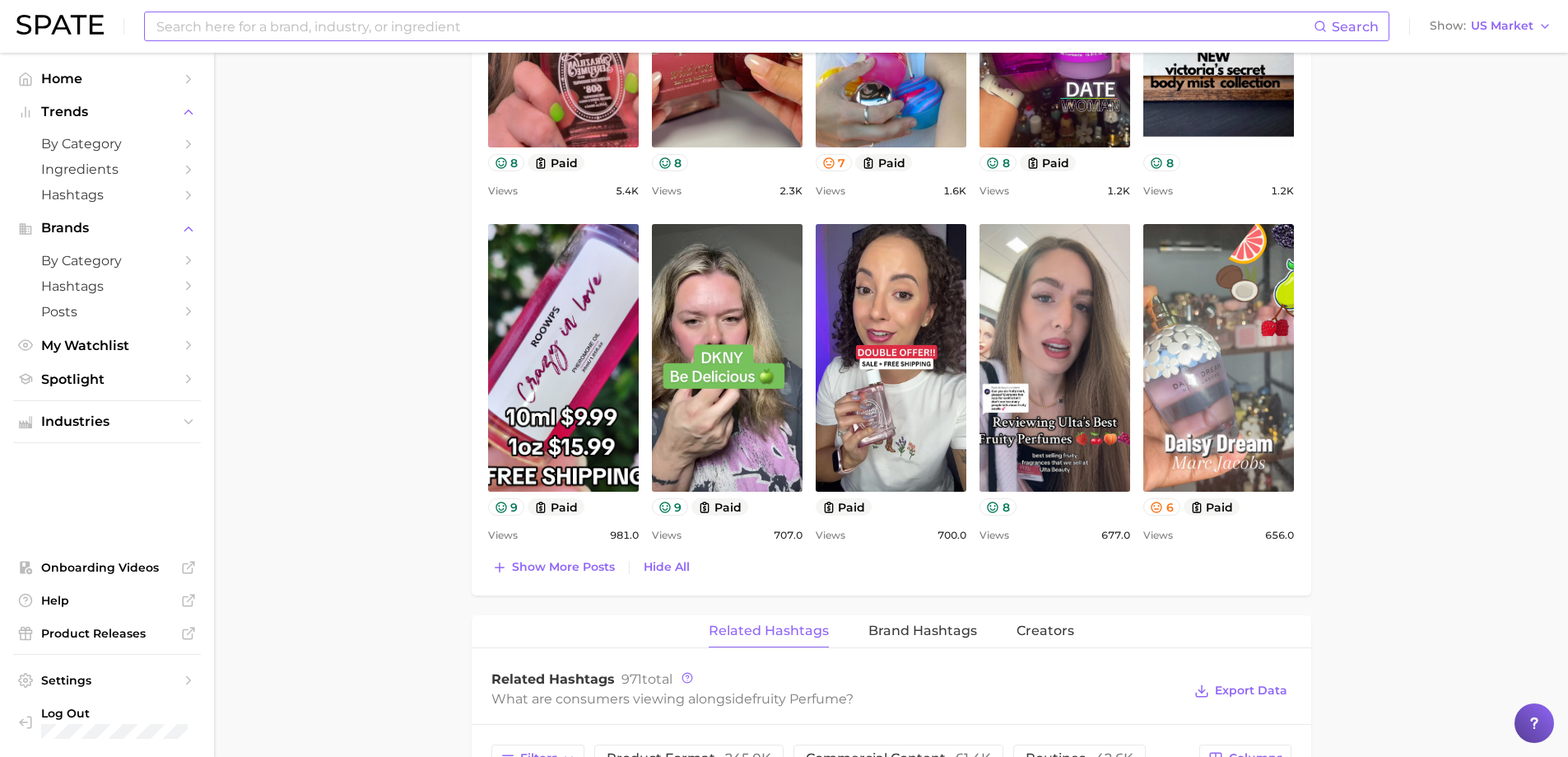
scroll to position [1071, 0]
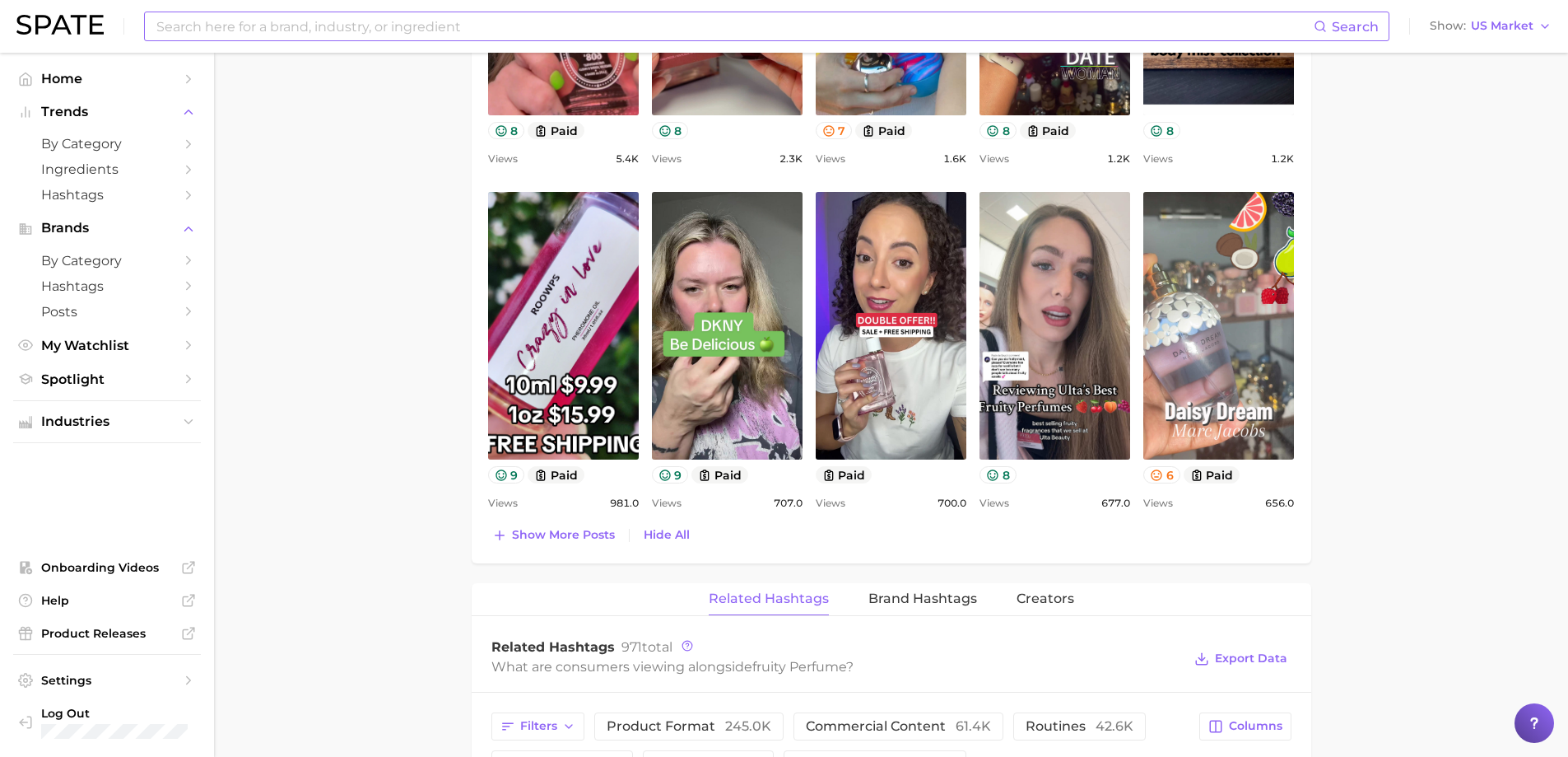
click at [603, 522] on div "Top Posts for fruity perfume Export Data Views: [DATE] - [DATE] Positive 13 Mix…" at bounding box center [891, 160] width 806 height 772
click at [600, 526] on button "Show more posts" at bounding box center [554, 535] width 131 height 23
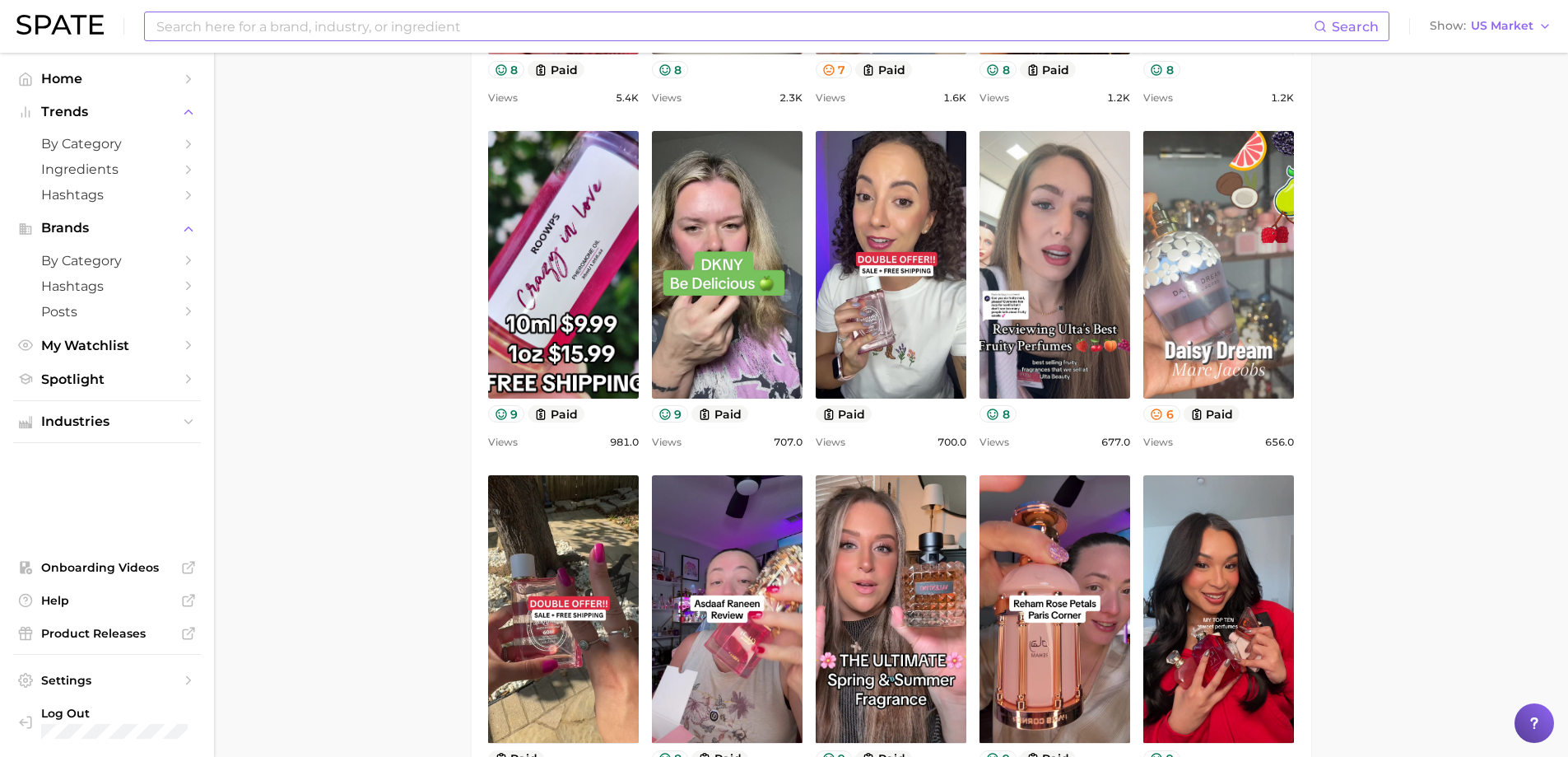
scroll to position [1318, 0]
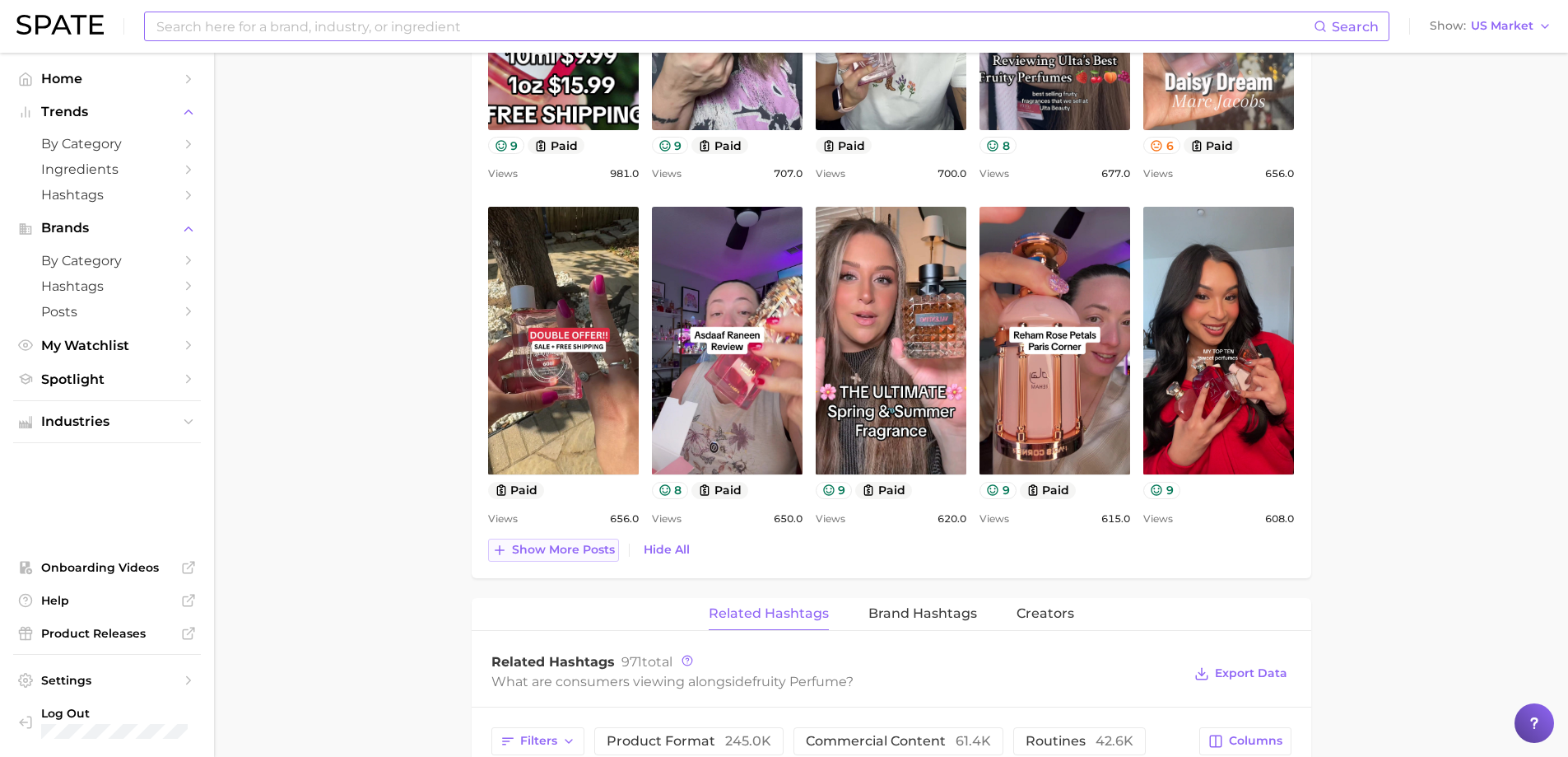
click at [586, 549] on span "Show more posts" at bounding box center [563, 550] width 103 height 14
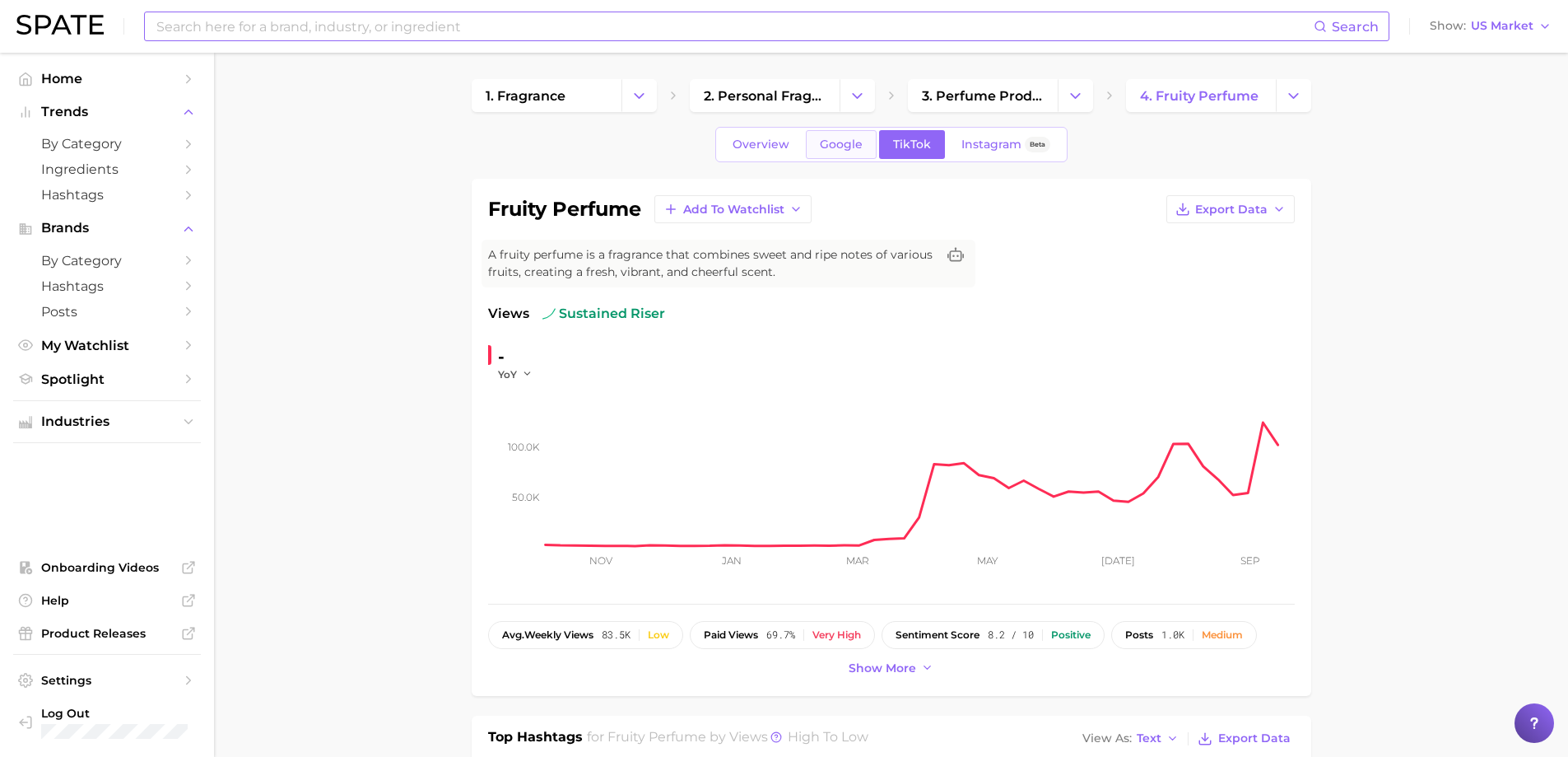
click at [851, 155] on link "Google" at bounding box center [842, 144] width 71 height 29
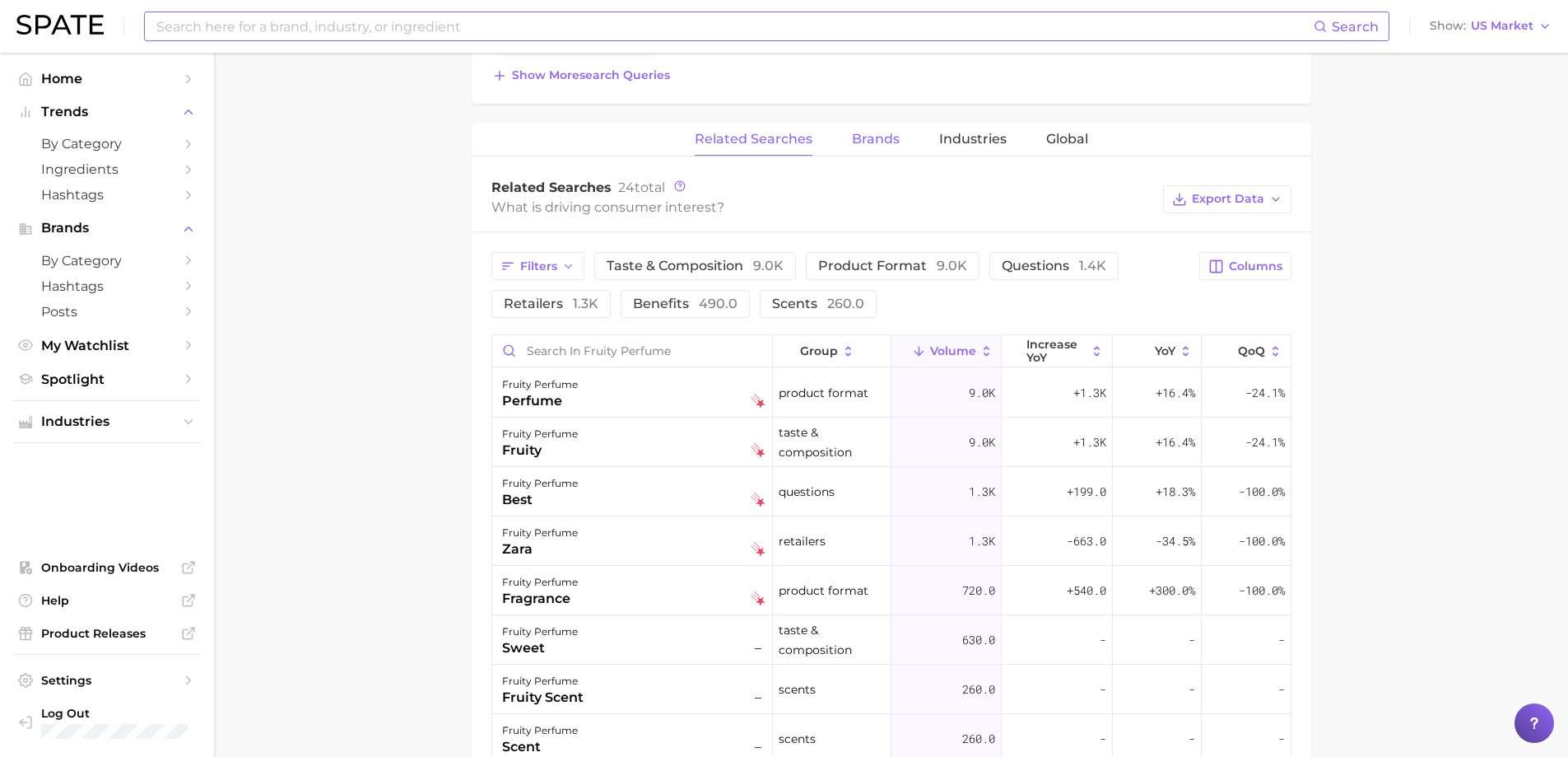
click at [870, 141] on span "Brands" at bounding box center [876, 139] width 48 height 15
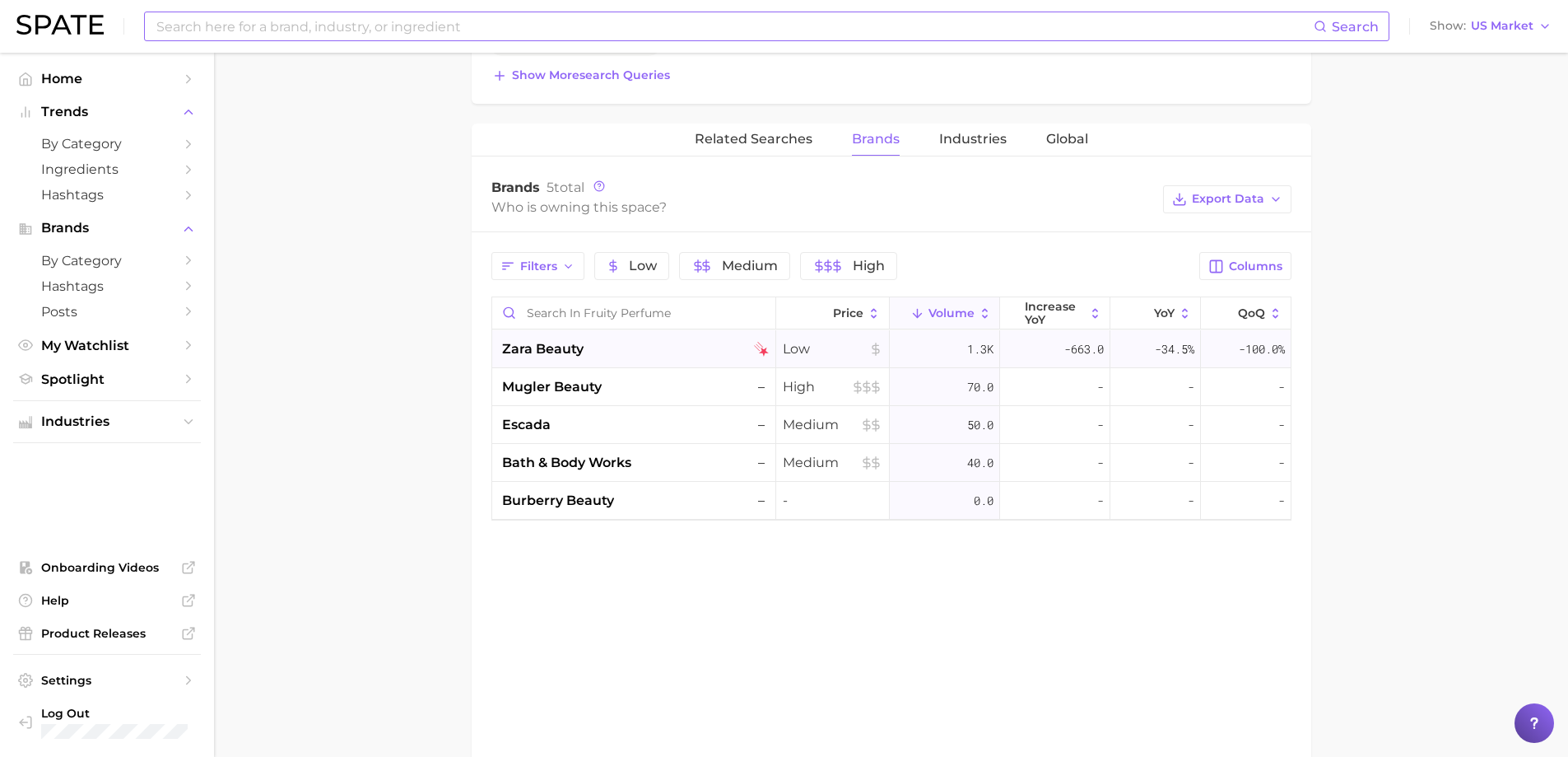
click at [647, 353] on div "zara beauty" at bounding box center [635, 349] width 267 height 20
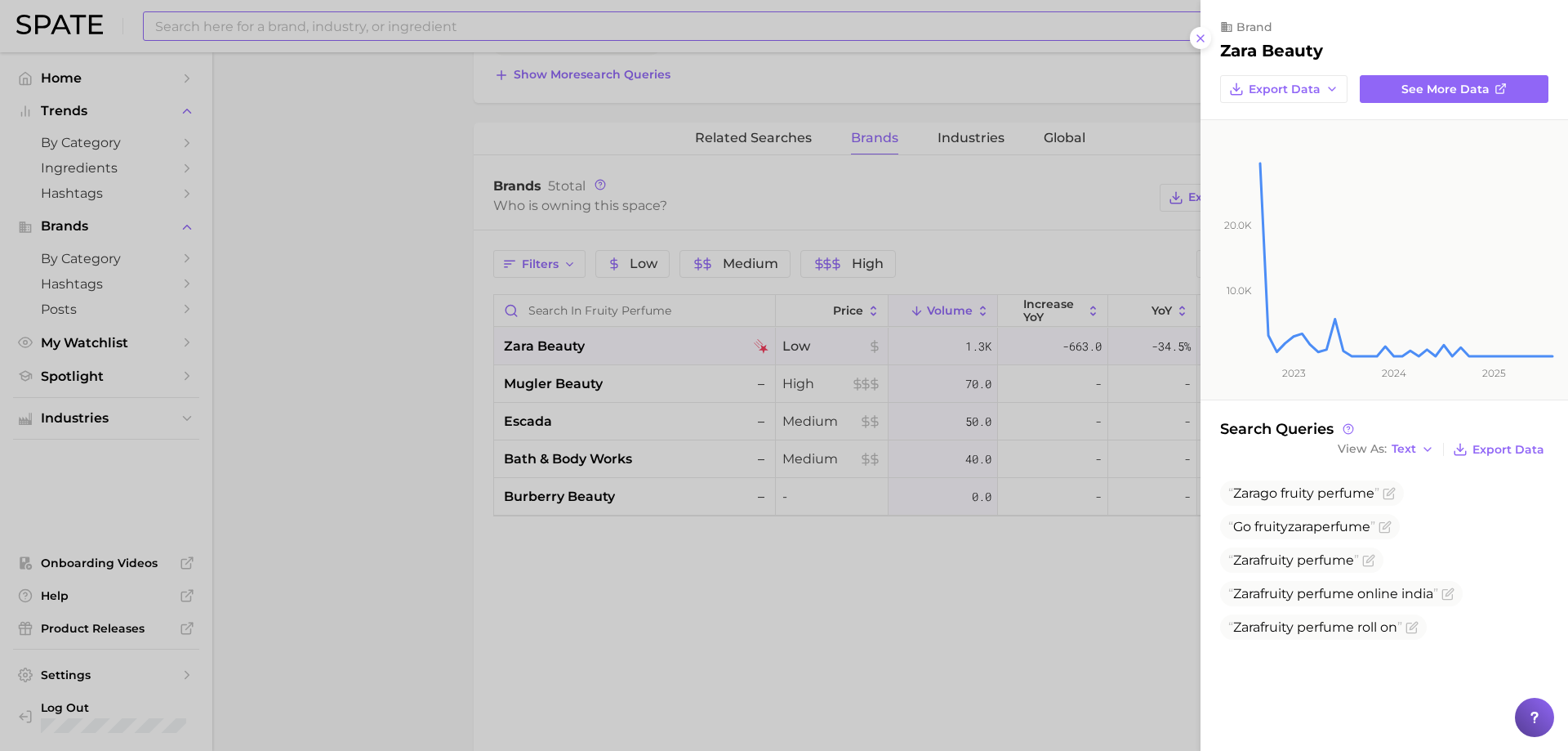
click at [417, 199] on div at bounding box center [784, 376] width 1568 height 751
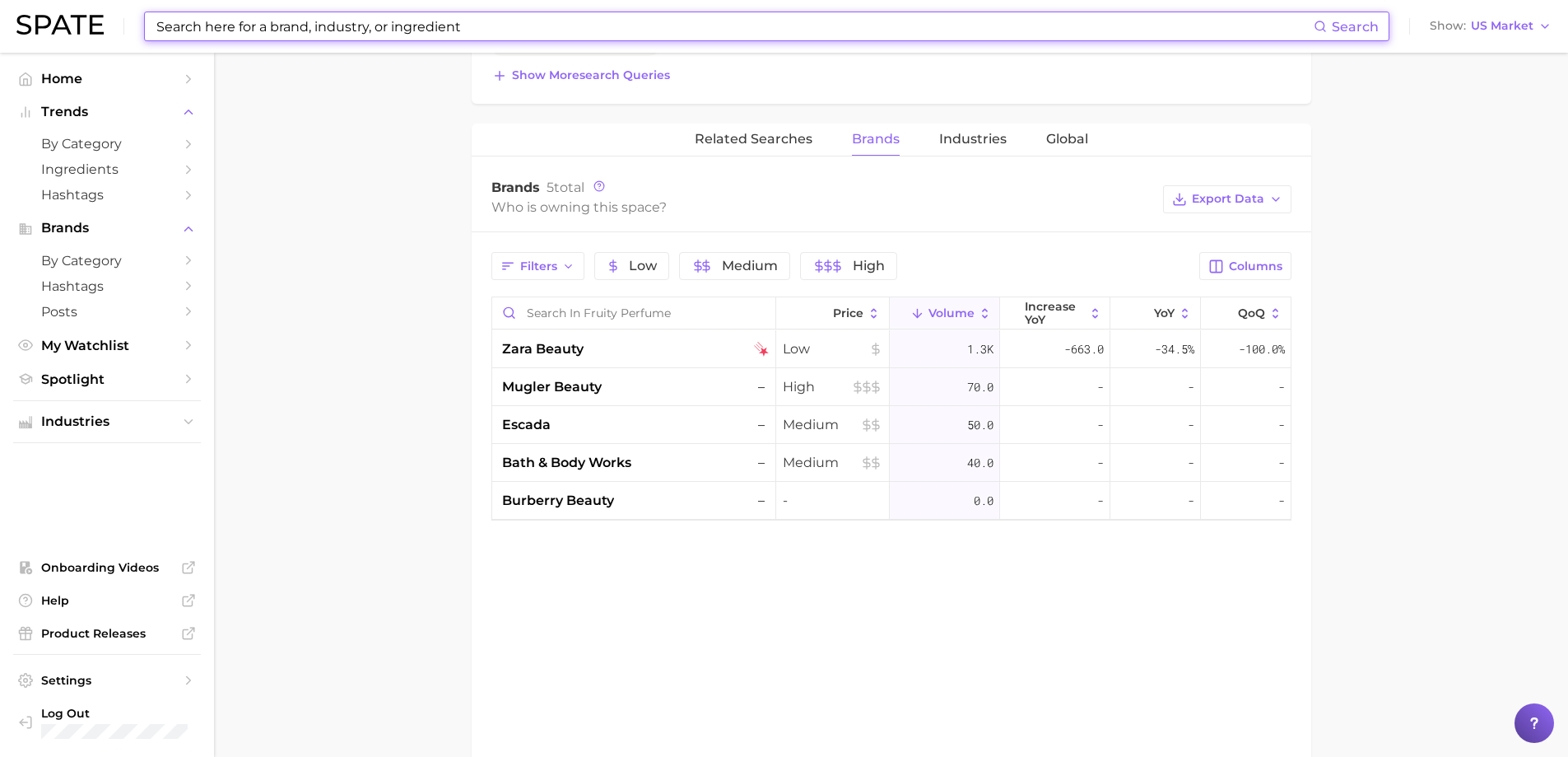
click at [260, 36] on input at bounding box center [734, 27] width 1159 height 28
paste input "Bright peach maison alhambra"
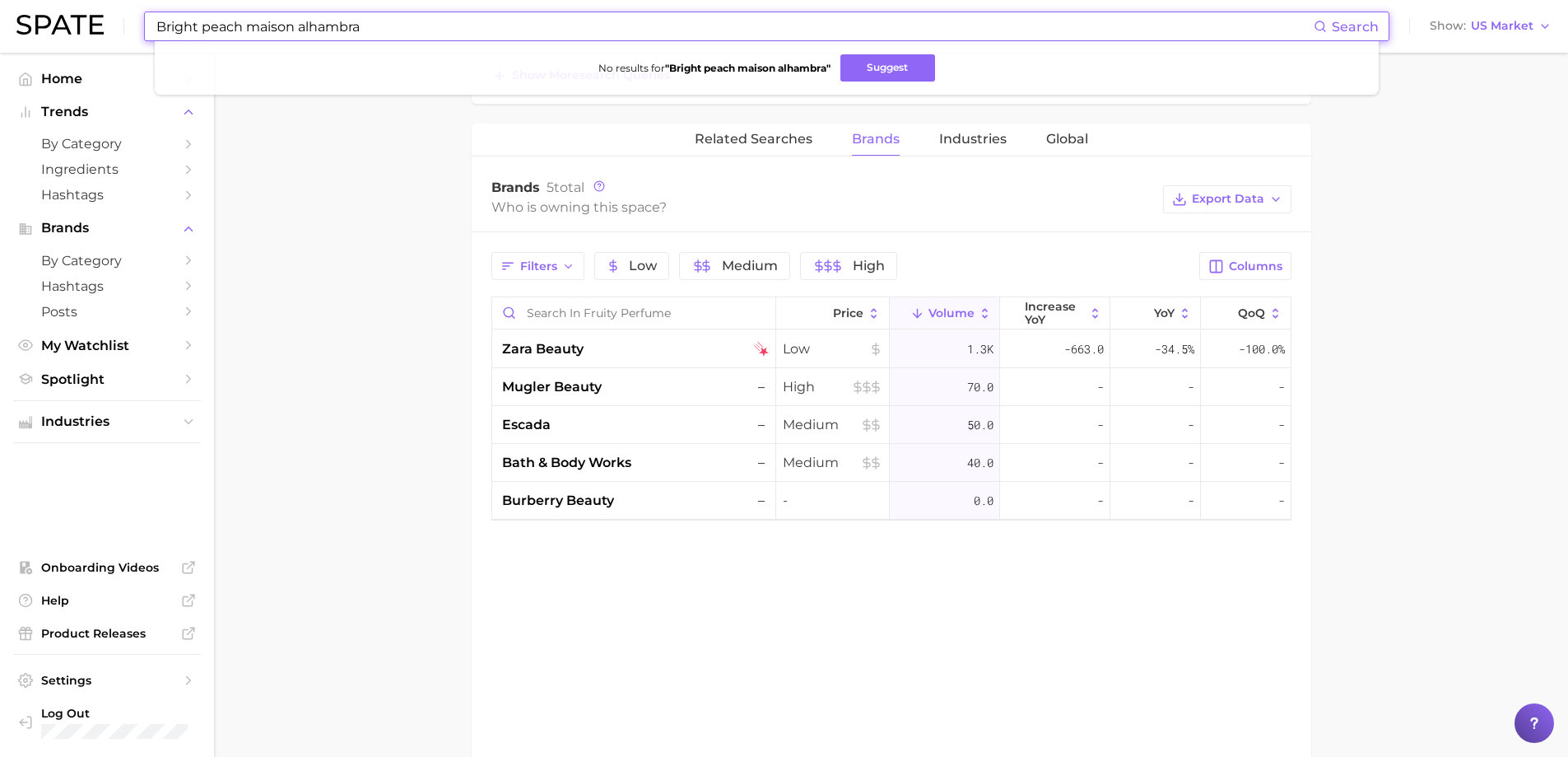
drag, startPoint x: 245, startPoint y: 27, endPoint x: 87, endPoint y: 12, distance: 158.7
click at [87, 12] on div "Bright peach maison alhambra Search No results for " Bright peach maison alhamb…" at bounding box center [784, 26] width 1535 height 52
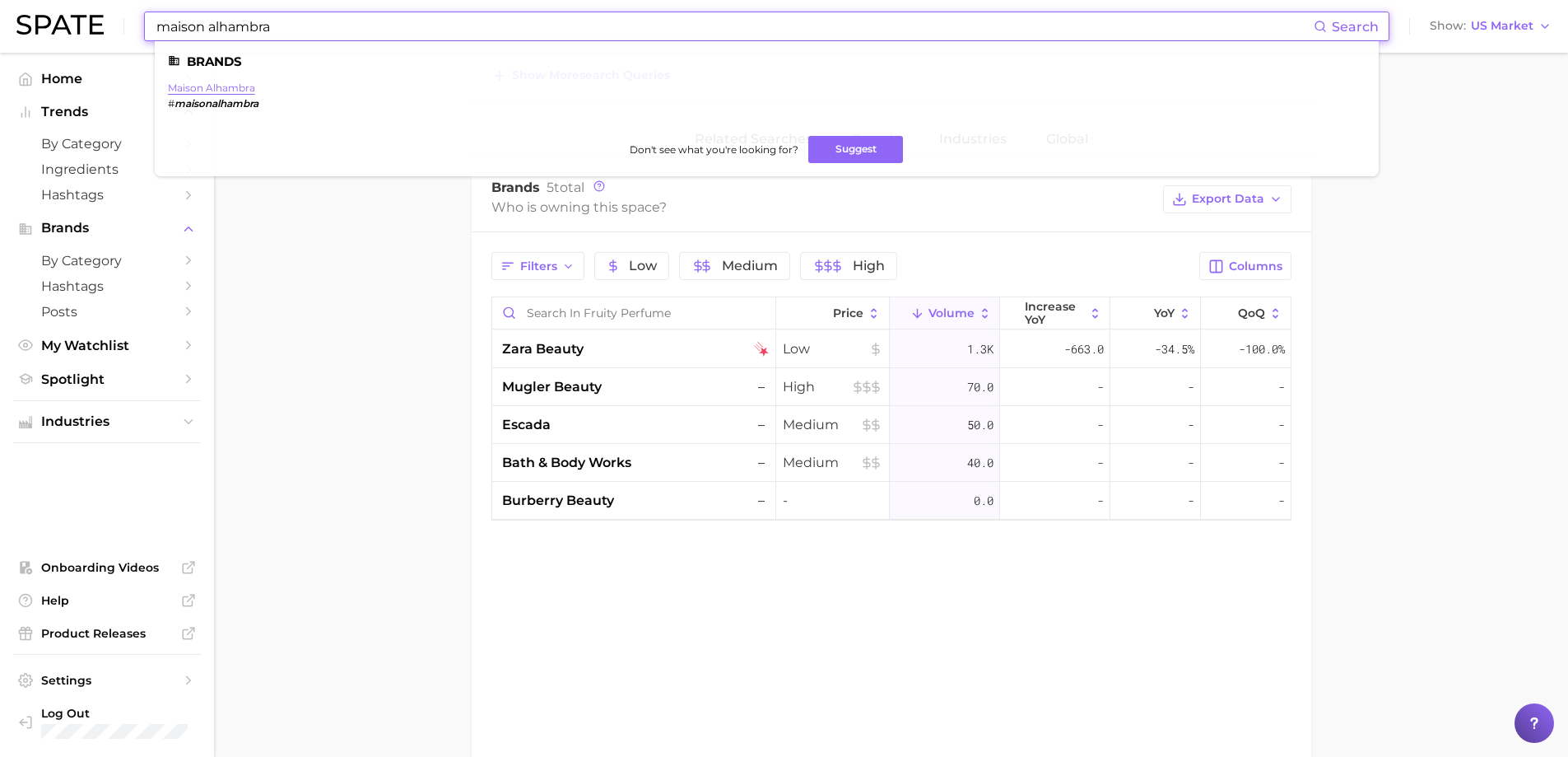
type input "maison alhambra"
click at [209, 92] on link "maison alhambra" at bounding box center [212, 88] width 87 height 12
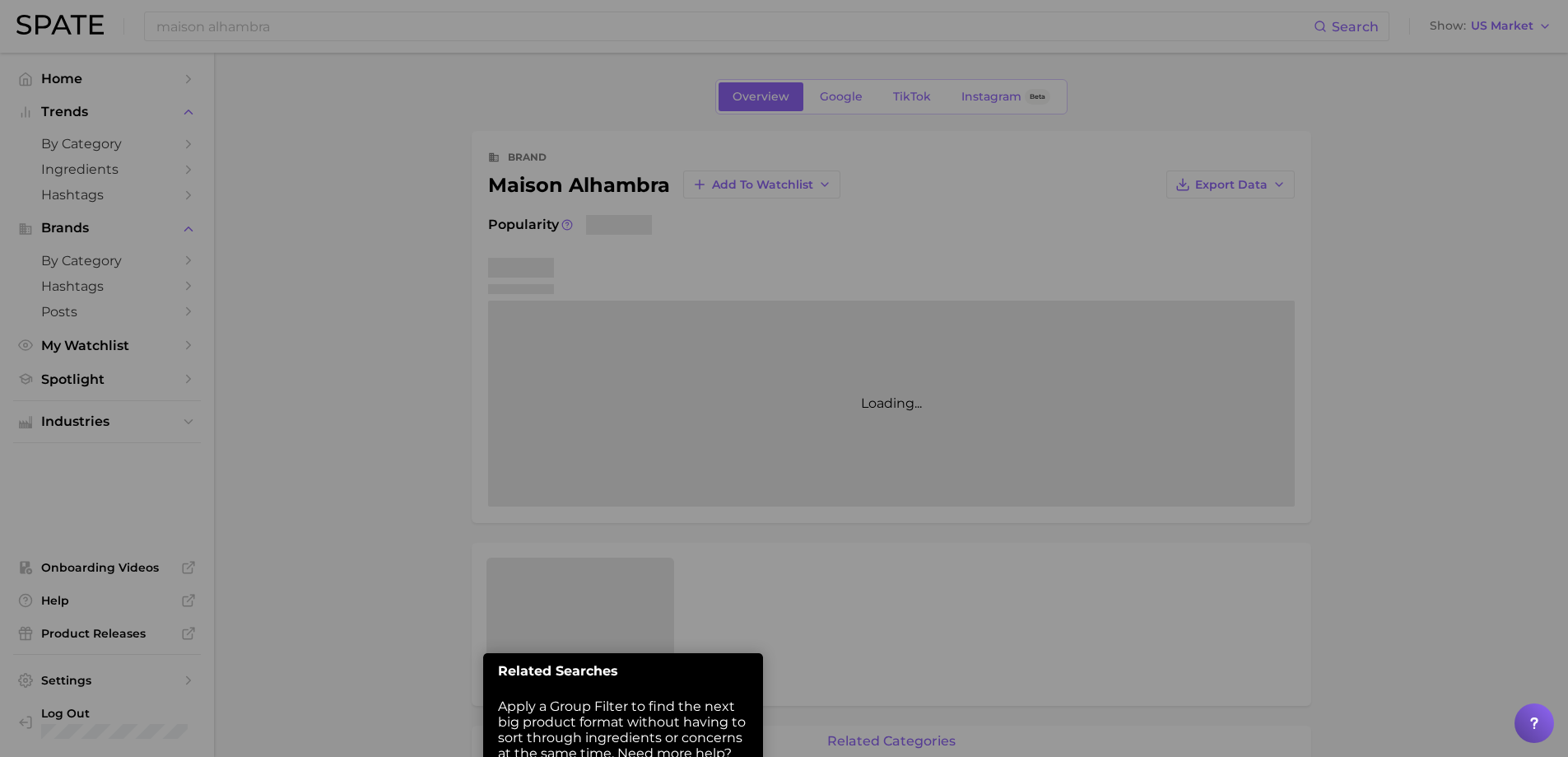
scroll to position [168, 0]
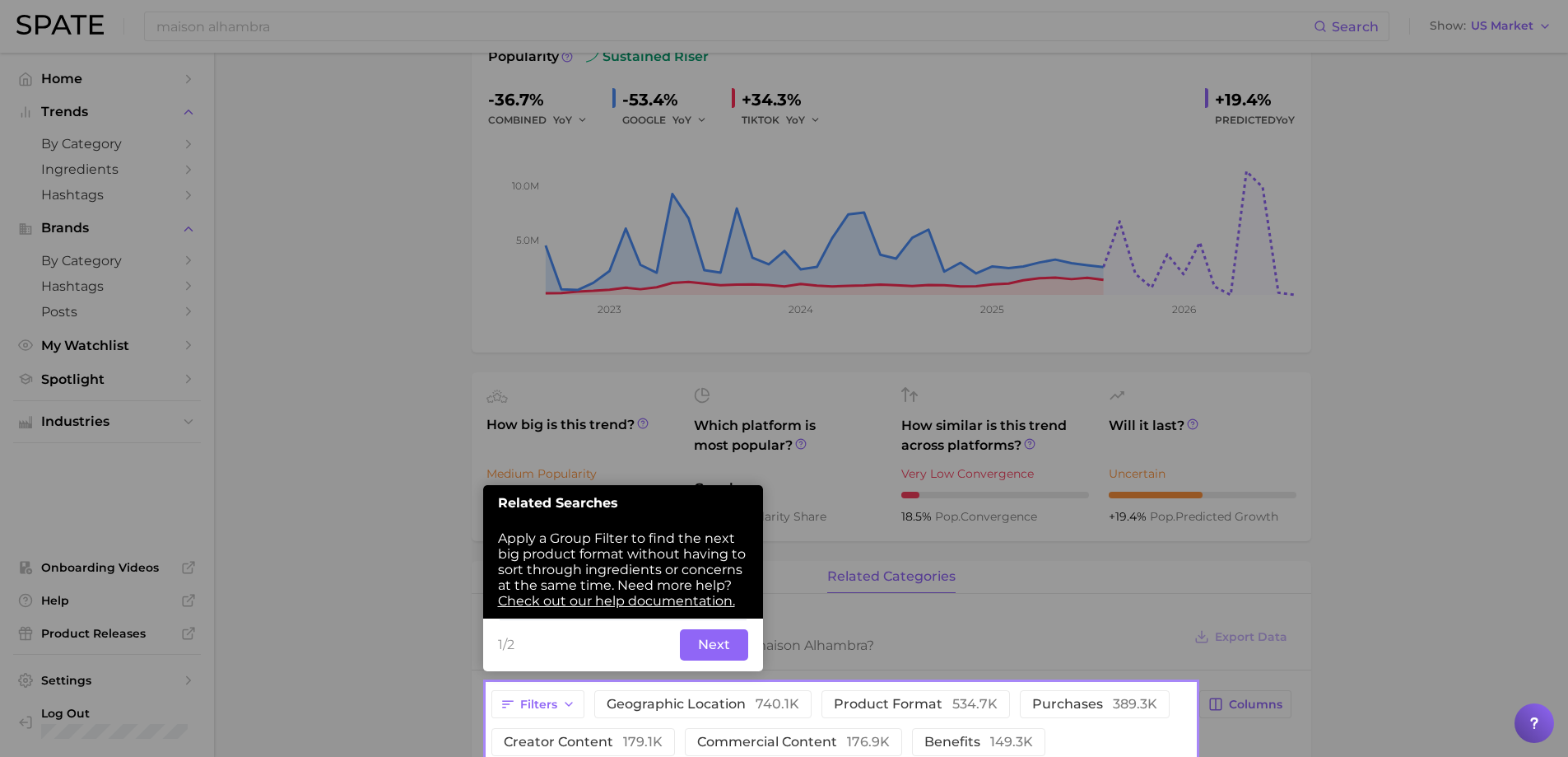
click at [354, 550] on div at bounding box center [244, 730] width 487 height 1459
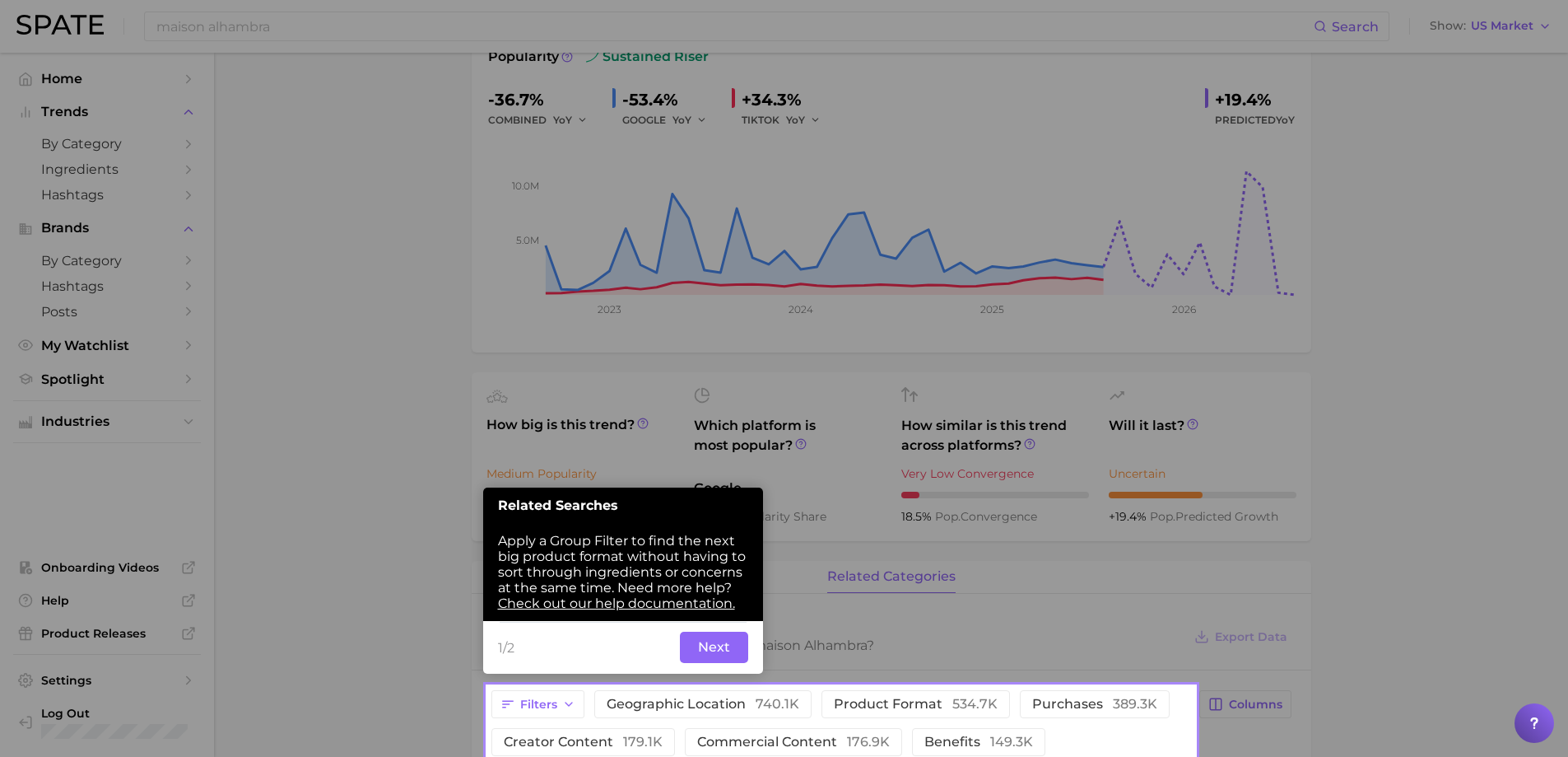
click at [354, 550] on div at bounding box center [244, 731] width 487 height 1463
click at [716, 643] on button "Next" at bounding box center [713, 646] width 68 height 31
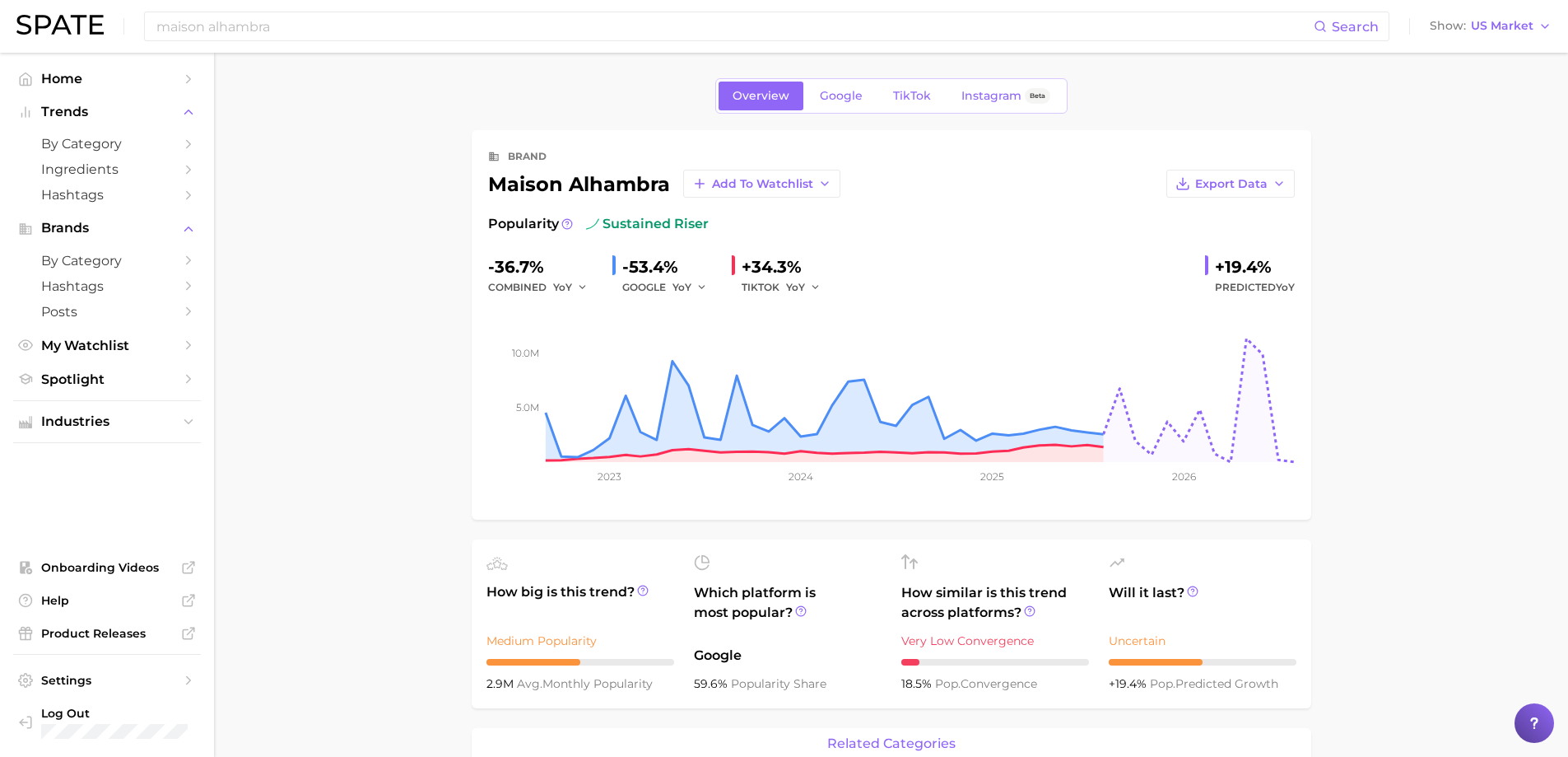
scroll to position [0, 0]
click at [890, 106] on link "TikTok" at bounding box center [912, 97] width 66 height 29
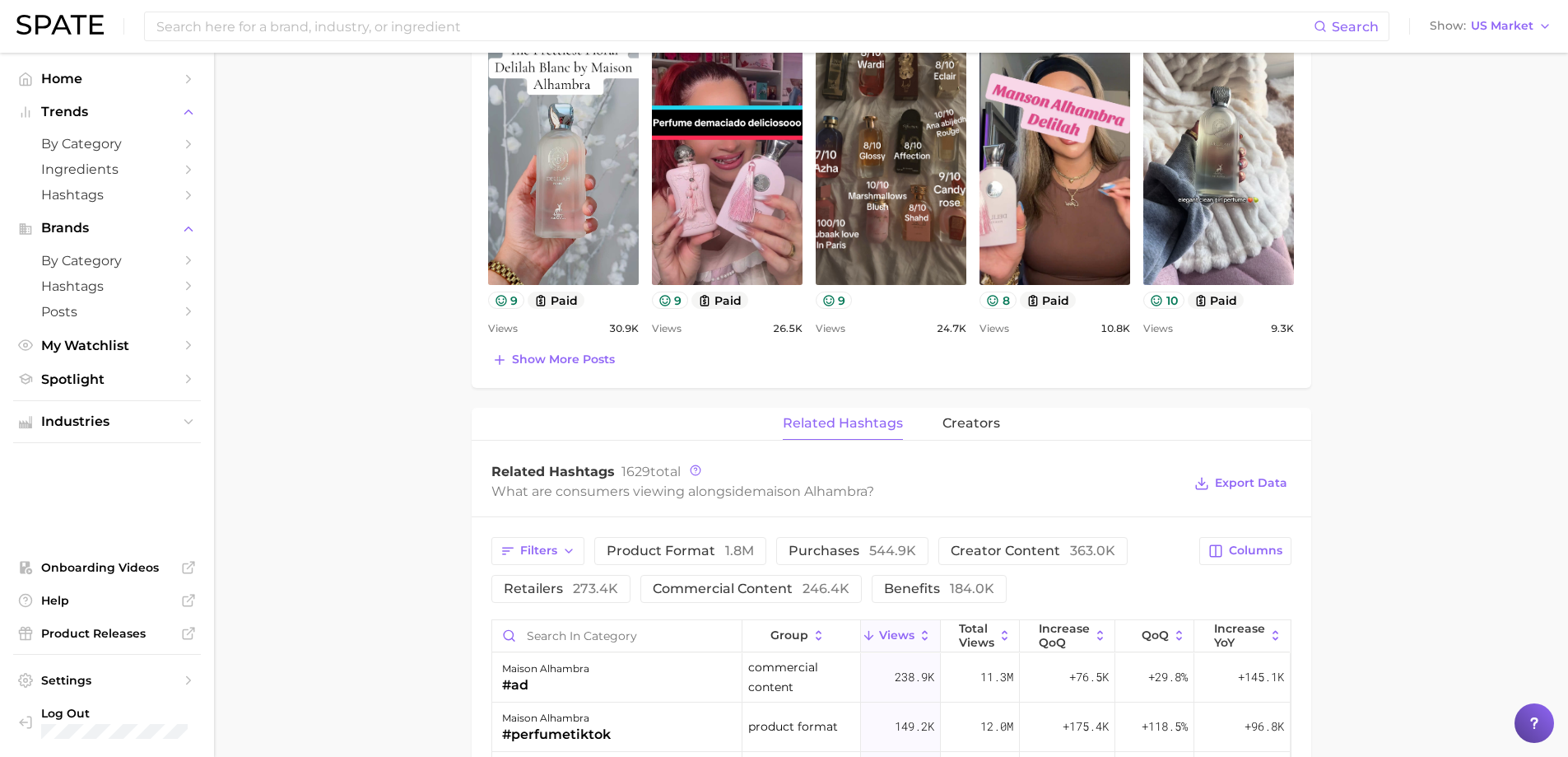
scroll to position [741, 0]
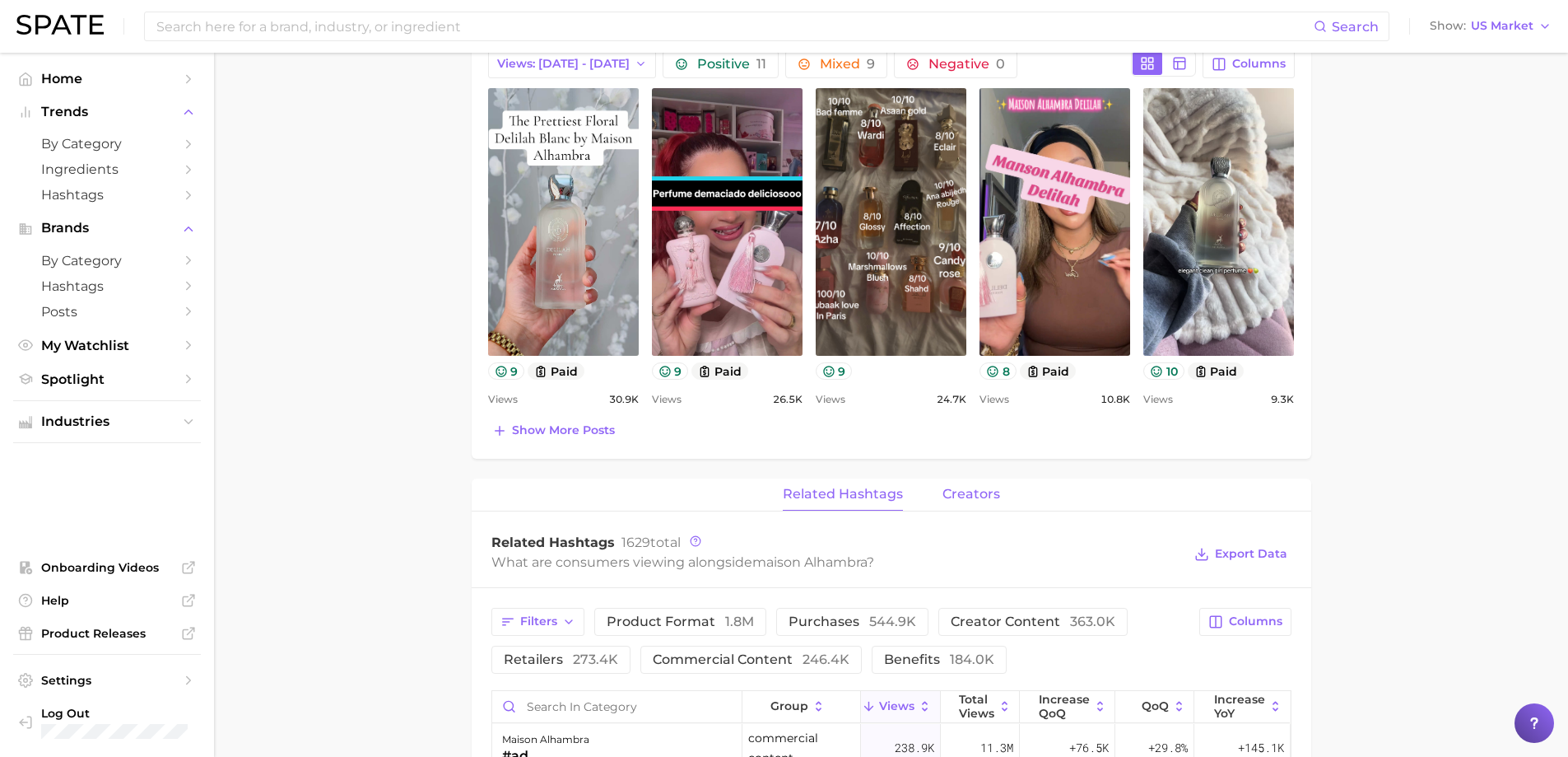
click at [992, 494] on span "creators" at bounding box center [971, 494] width 58 height 15
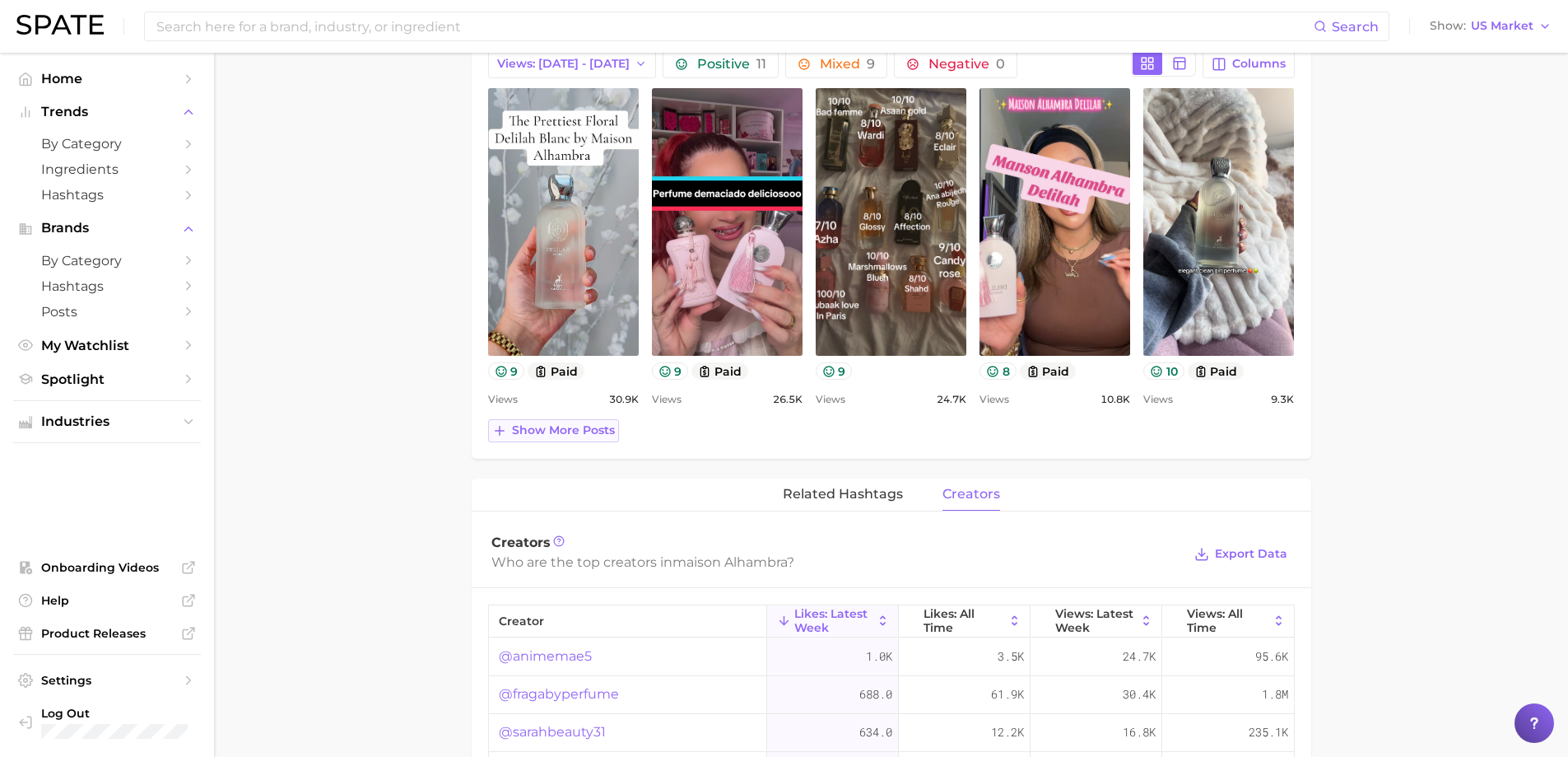
click at [571, 431] on span "Show more posts" at bounding box center [563, 431] width 103 height 14
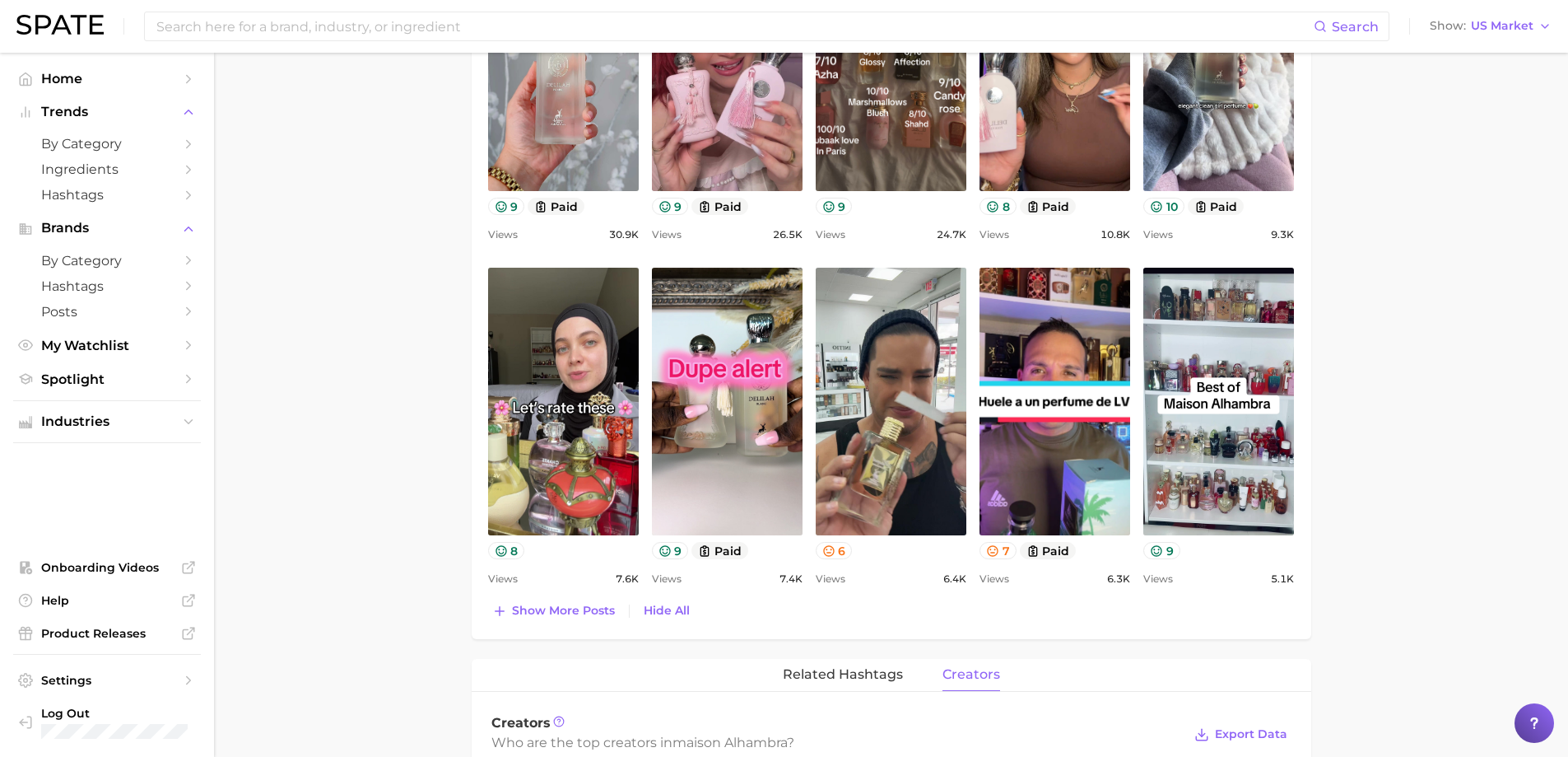
scroll to position [0, 0]
click at [558, 607] on span "Show more posts" at bounding box center [563, 611] width 103 height 14
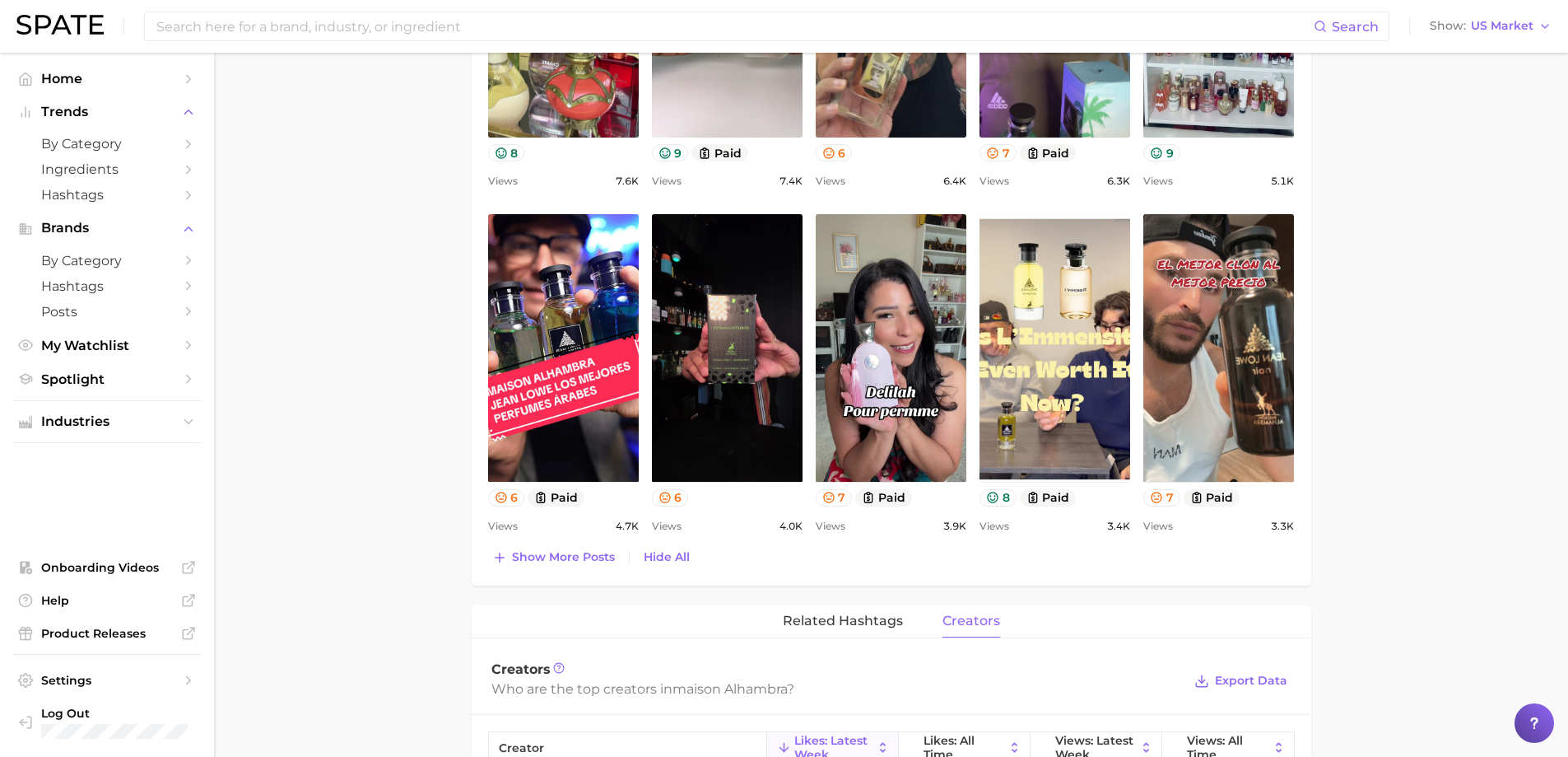
scroll to position [1318, 0]
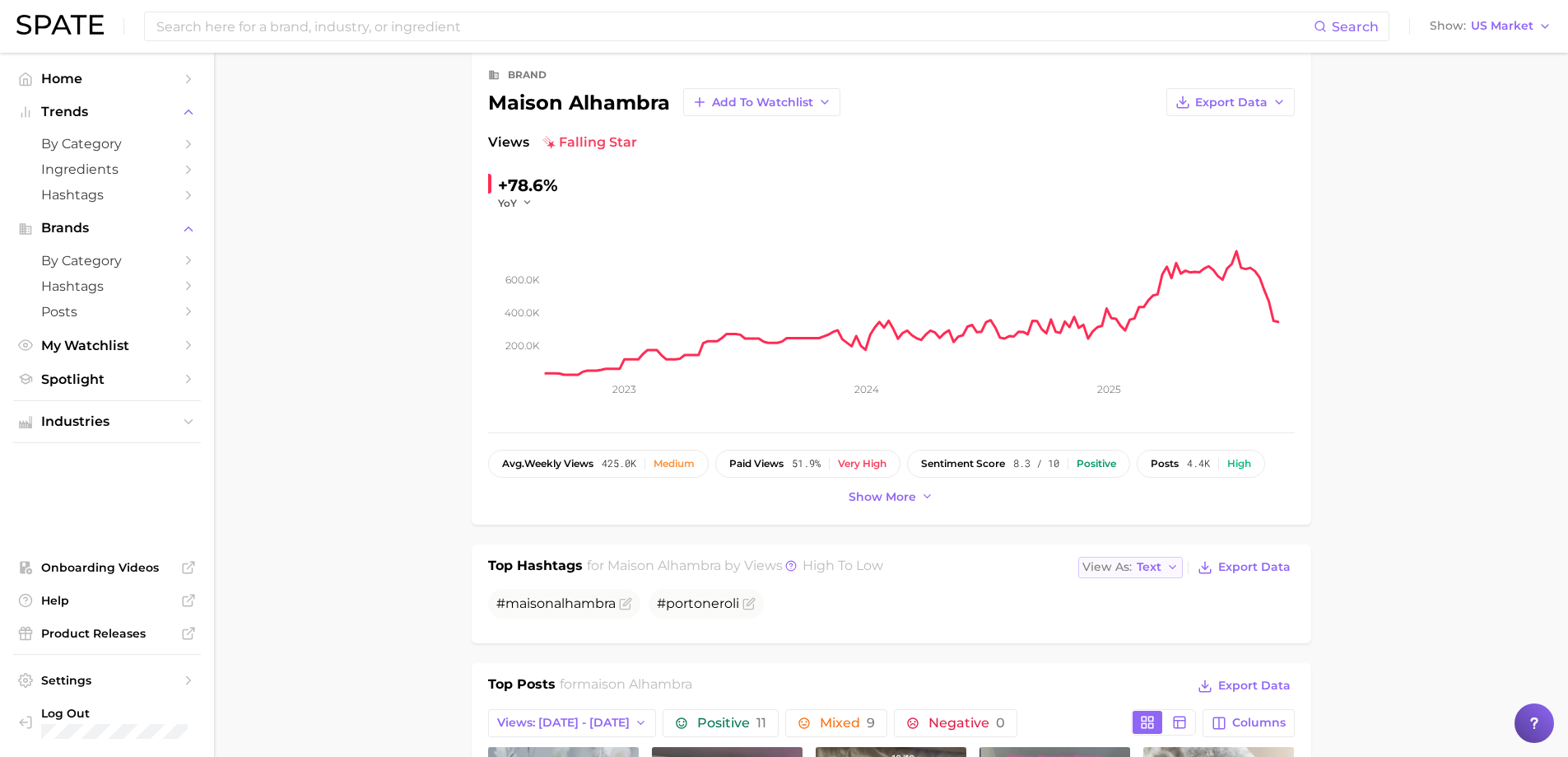
click at [1160, 570] on span "Text" at bounding box center [1149, 567] width 25 height 9
click at [1131, 617] on span "Table" at bounding box center [1122, 624] width 32 height 14
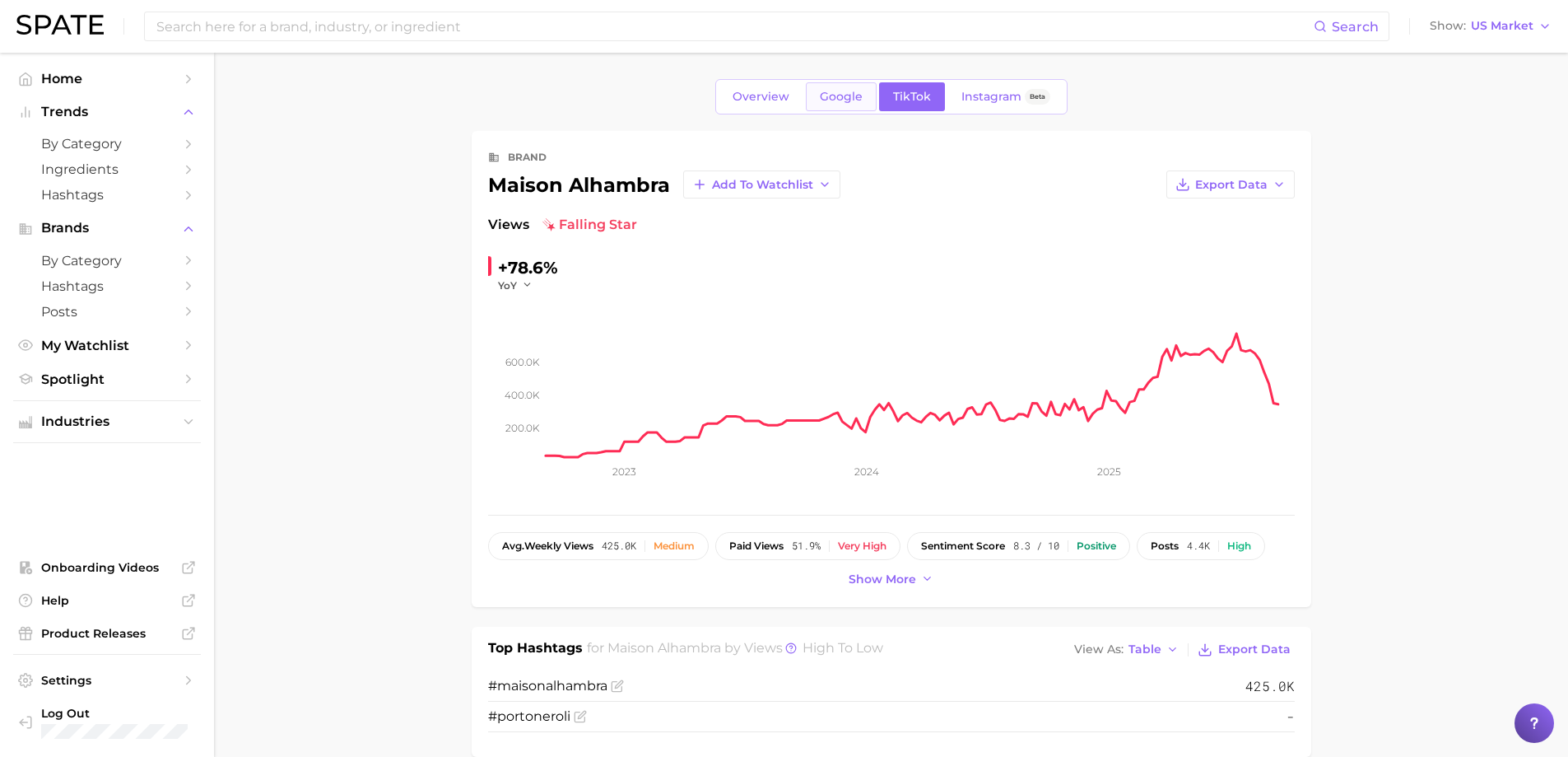
click at [856, 100] on span "Google" at bounding box center [841, 97] width 43 height 14
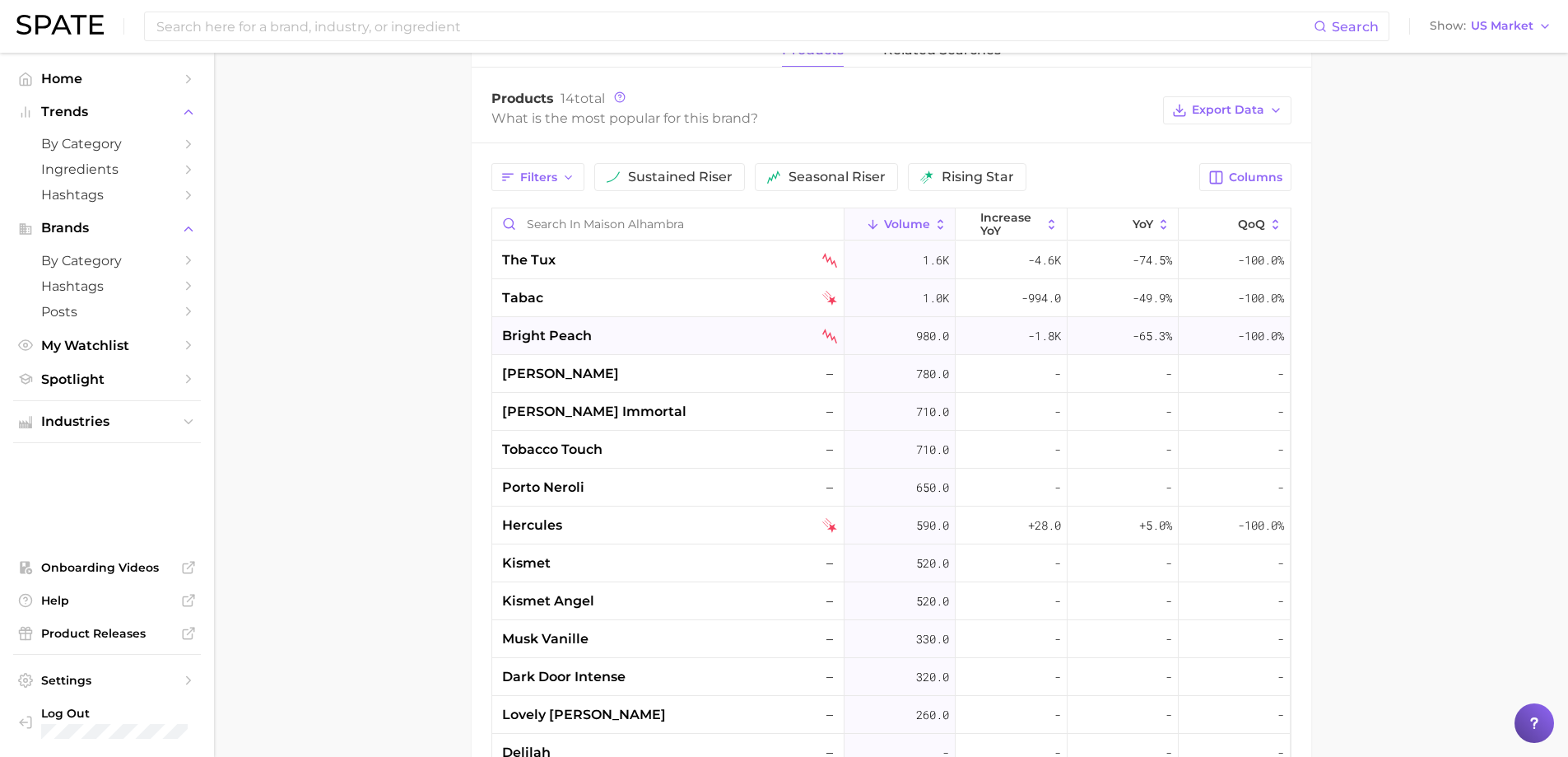
click at [592, 328] on div "bright peach" at bounding box center [670, 336] width 335 height 20
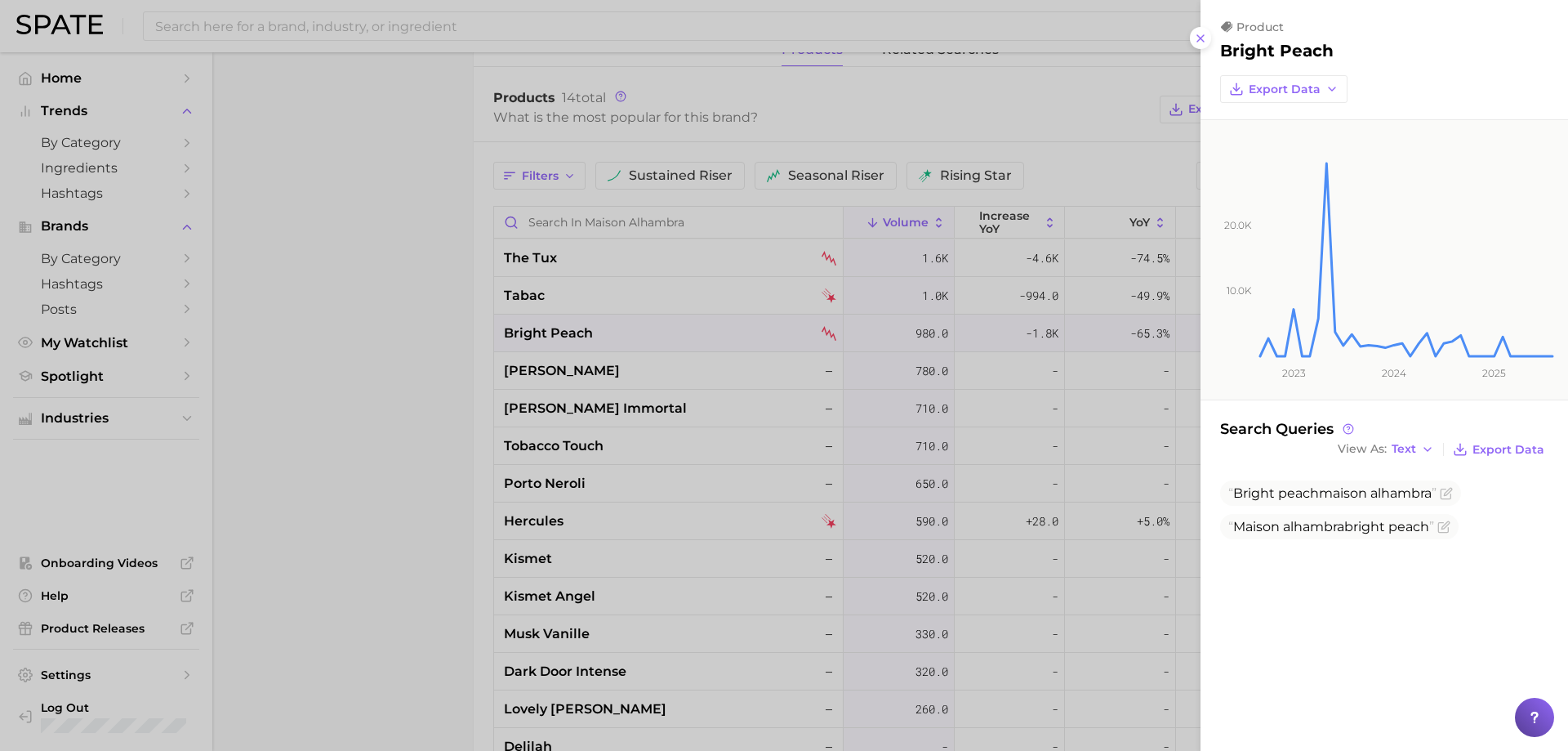
click at [755, 374] on div at bounding box center [784, 376] width 1568 height 751
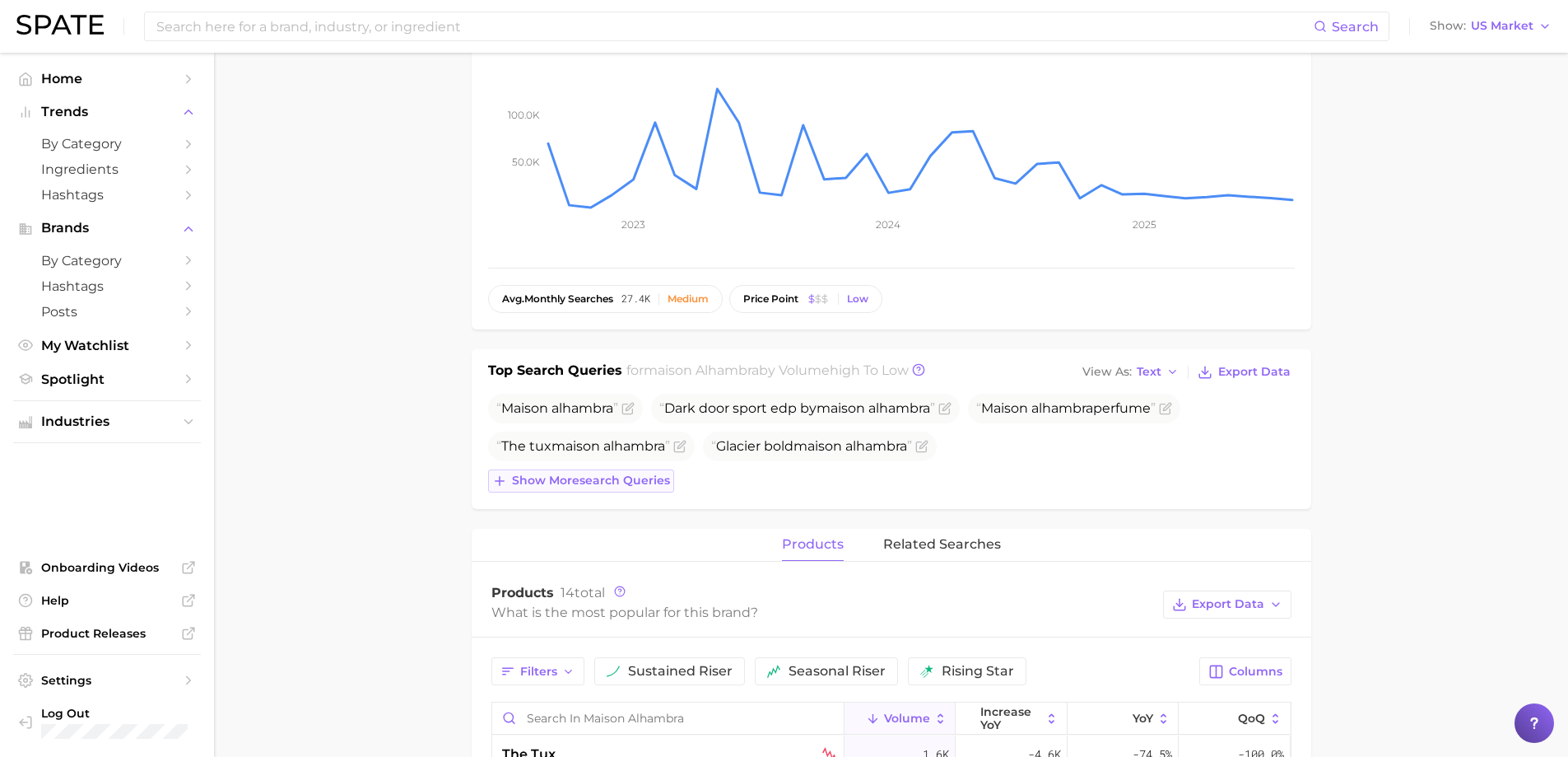
click at [648, 492] on button "Show more search queries" at bounding box center [581, 481] width 186 height 23
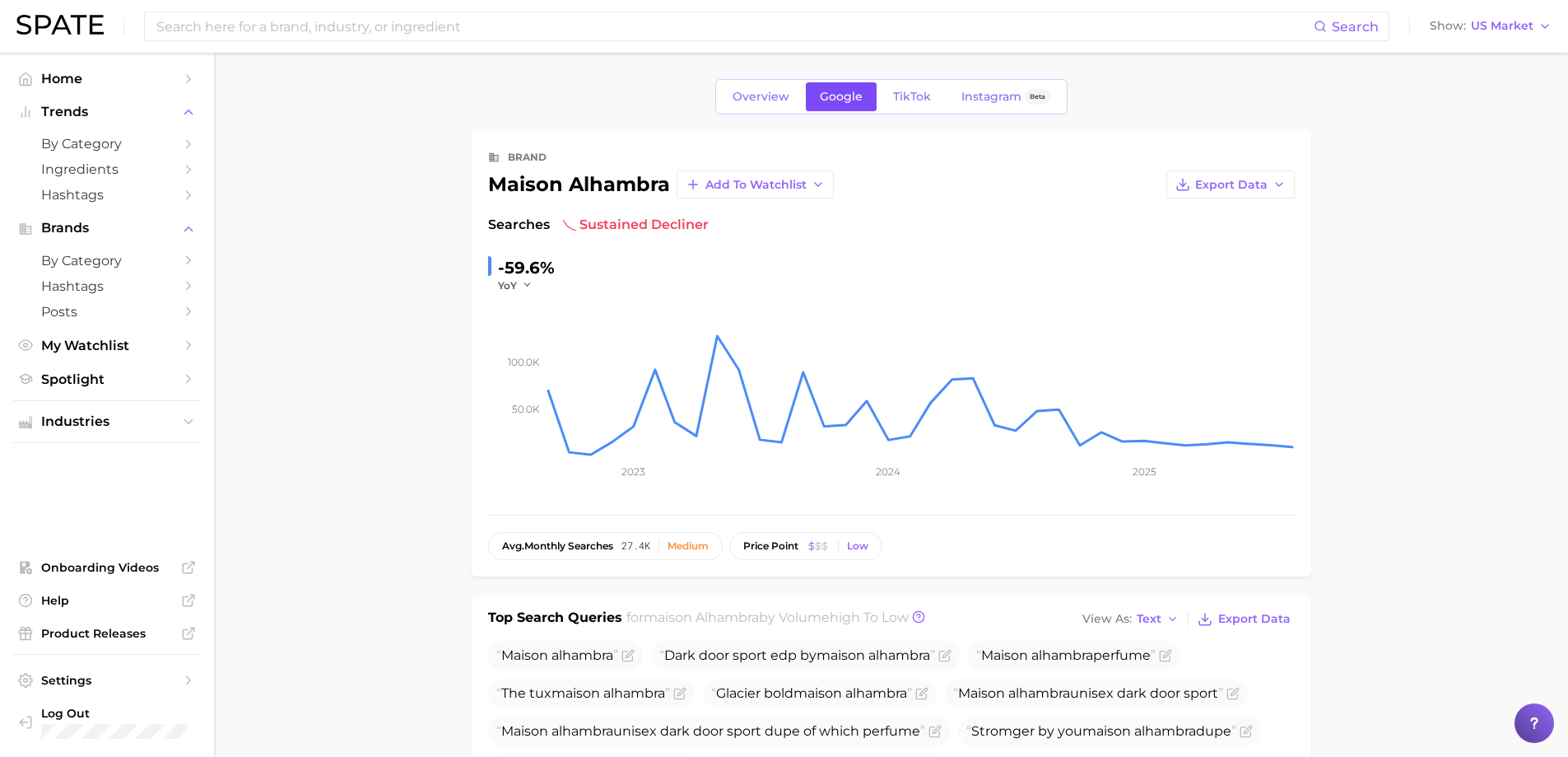
click at [874, 100] on link "Google" at bounding box center [842, 97] width 71 height 29
click at [899, 86] on link "TikTok" at bounding box center [912, 97] width 66 height 29
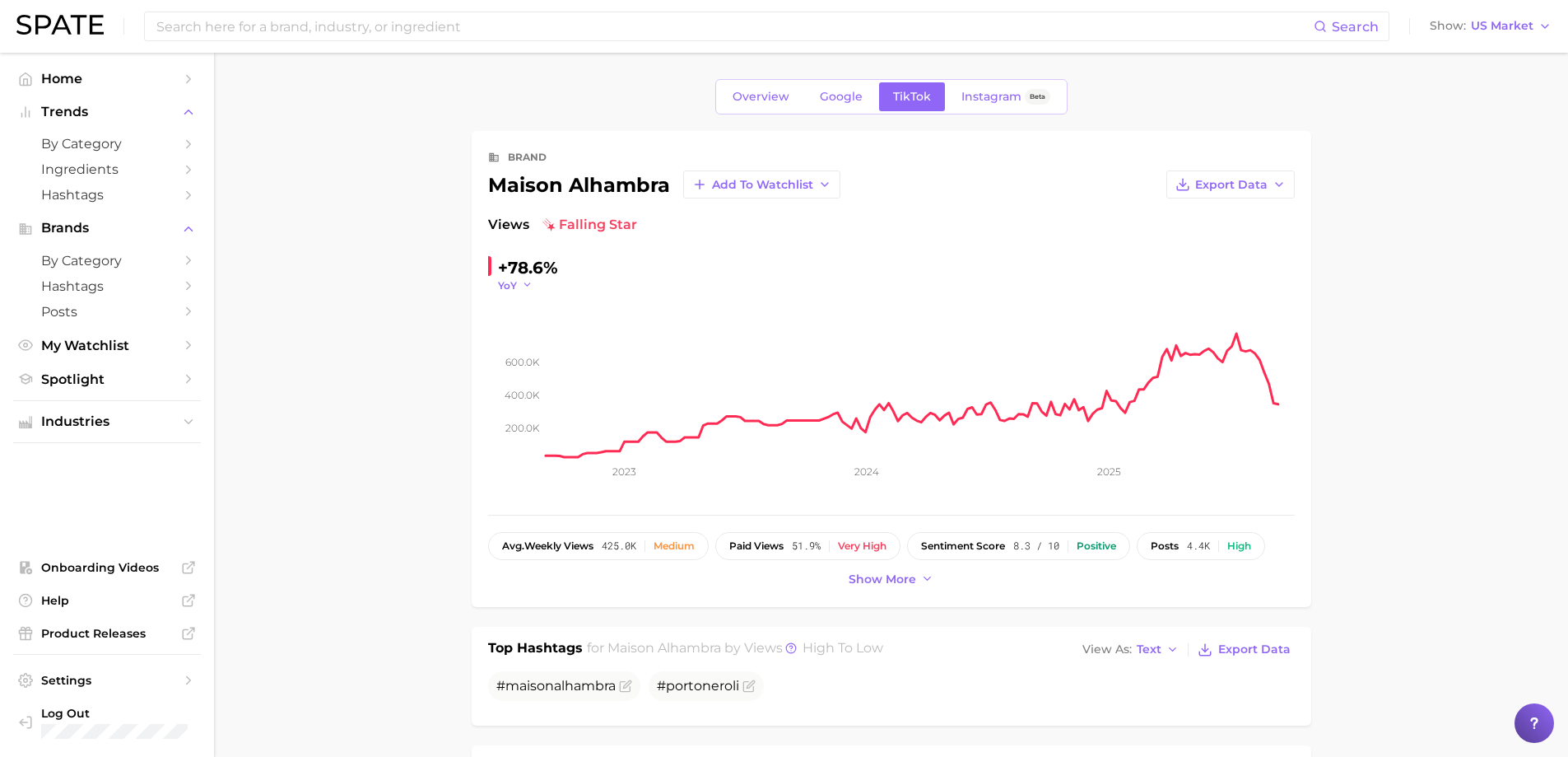
click at [527, 284] on icon "button" at bounding box center [527, 285] width 12 height 12
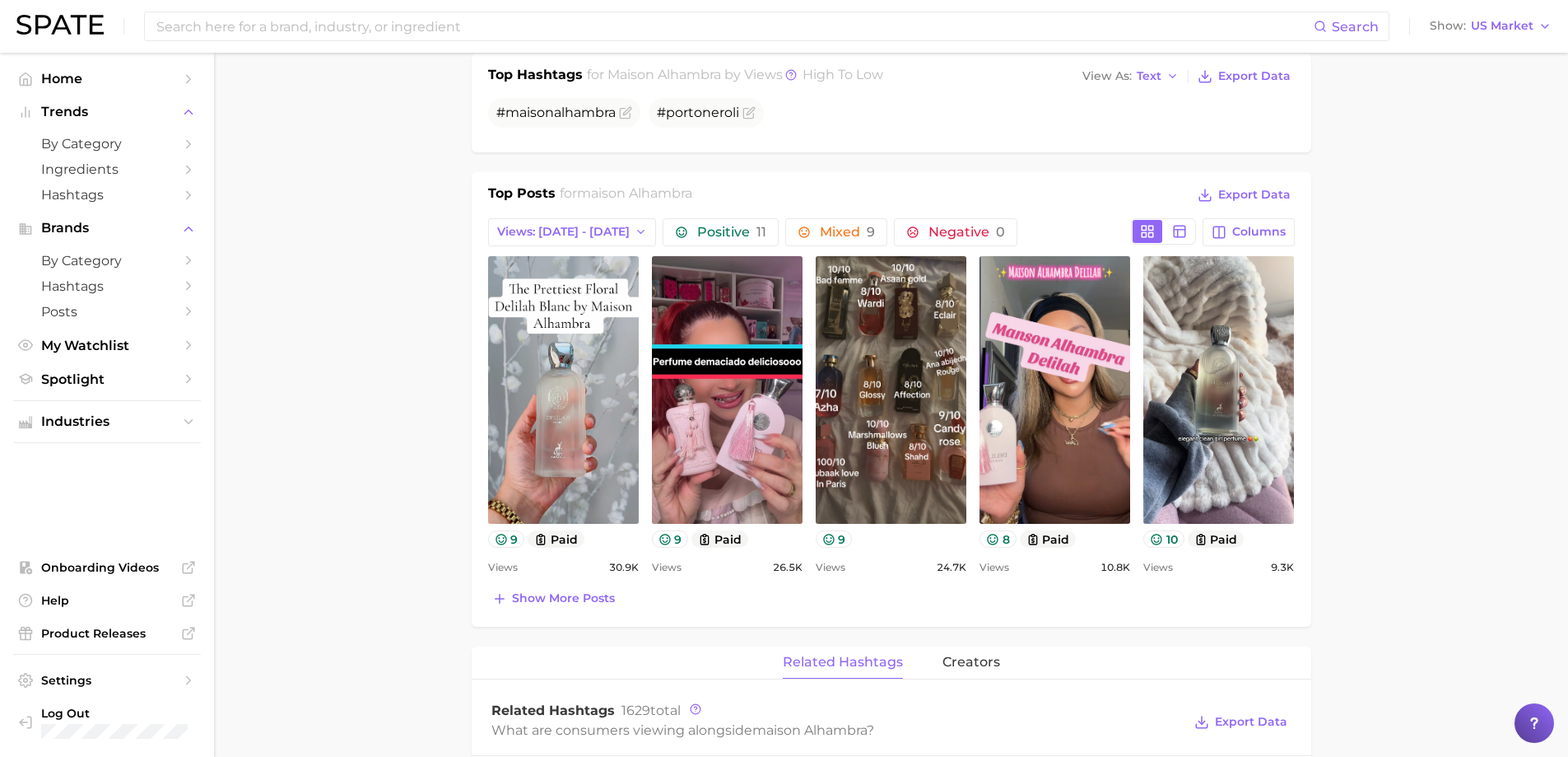
scroll to position [576, 0]
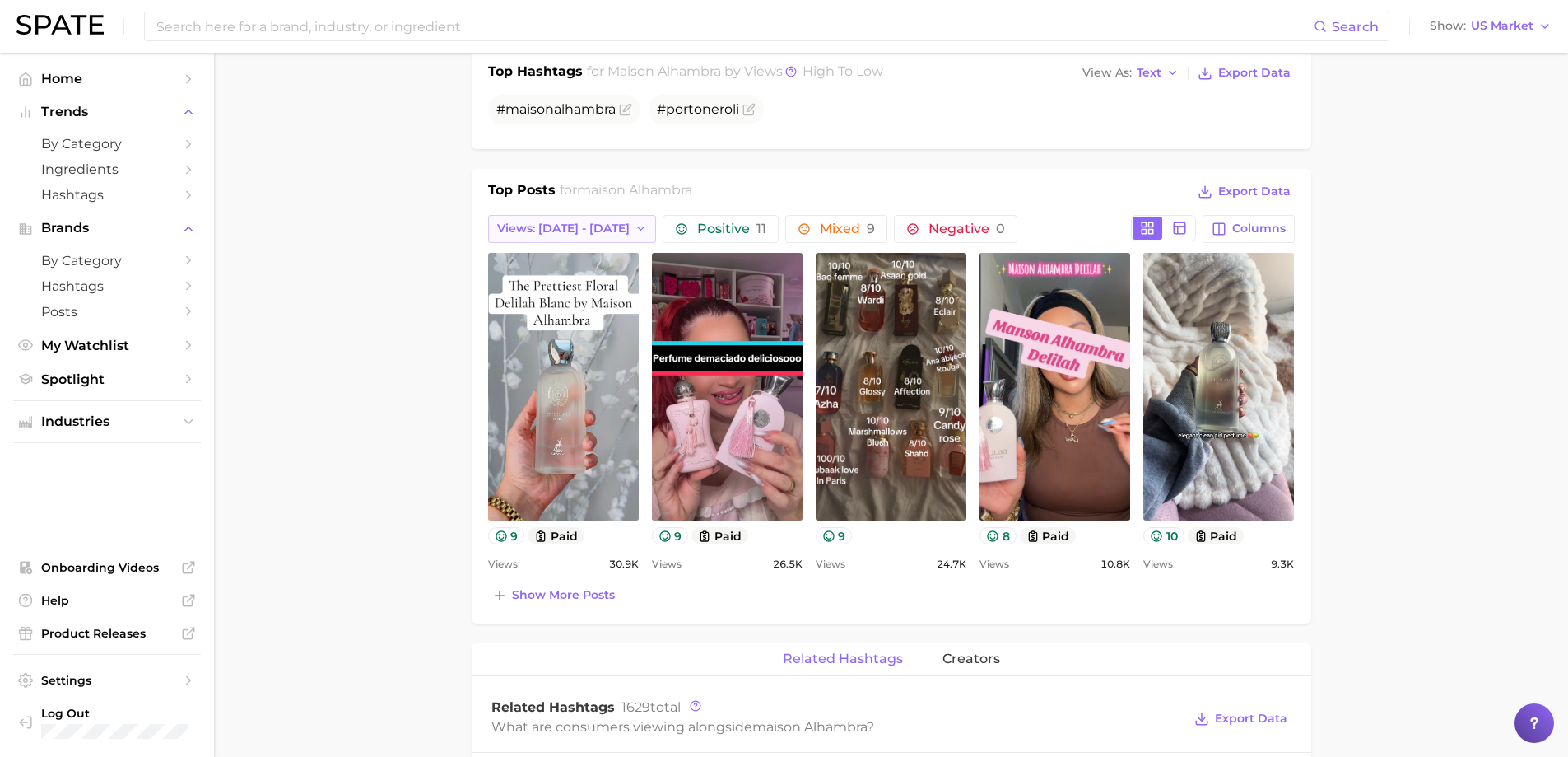
click at [562, 225] on span "Views: [DATE] - [DATE]" at bounding box center [563, 229] width 133 height 14
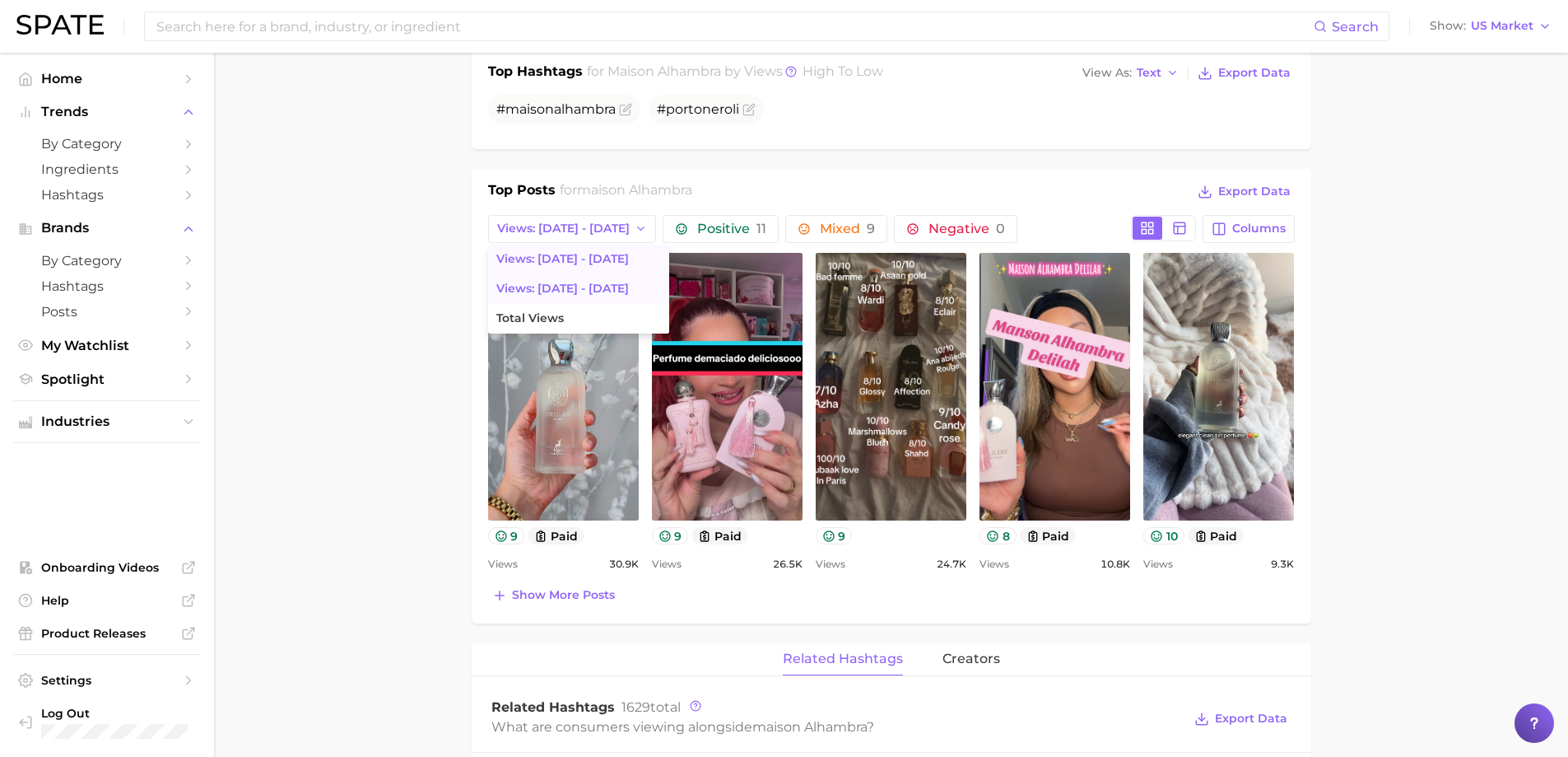
click at [564, 285] on span "Views: [DATE] - [DATE]" at bounding box center [563, 289] width 133 height 14
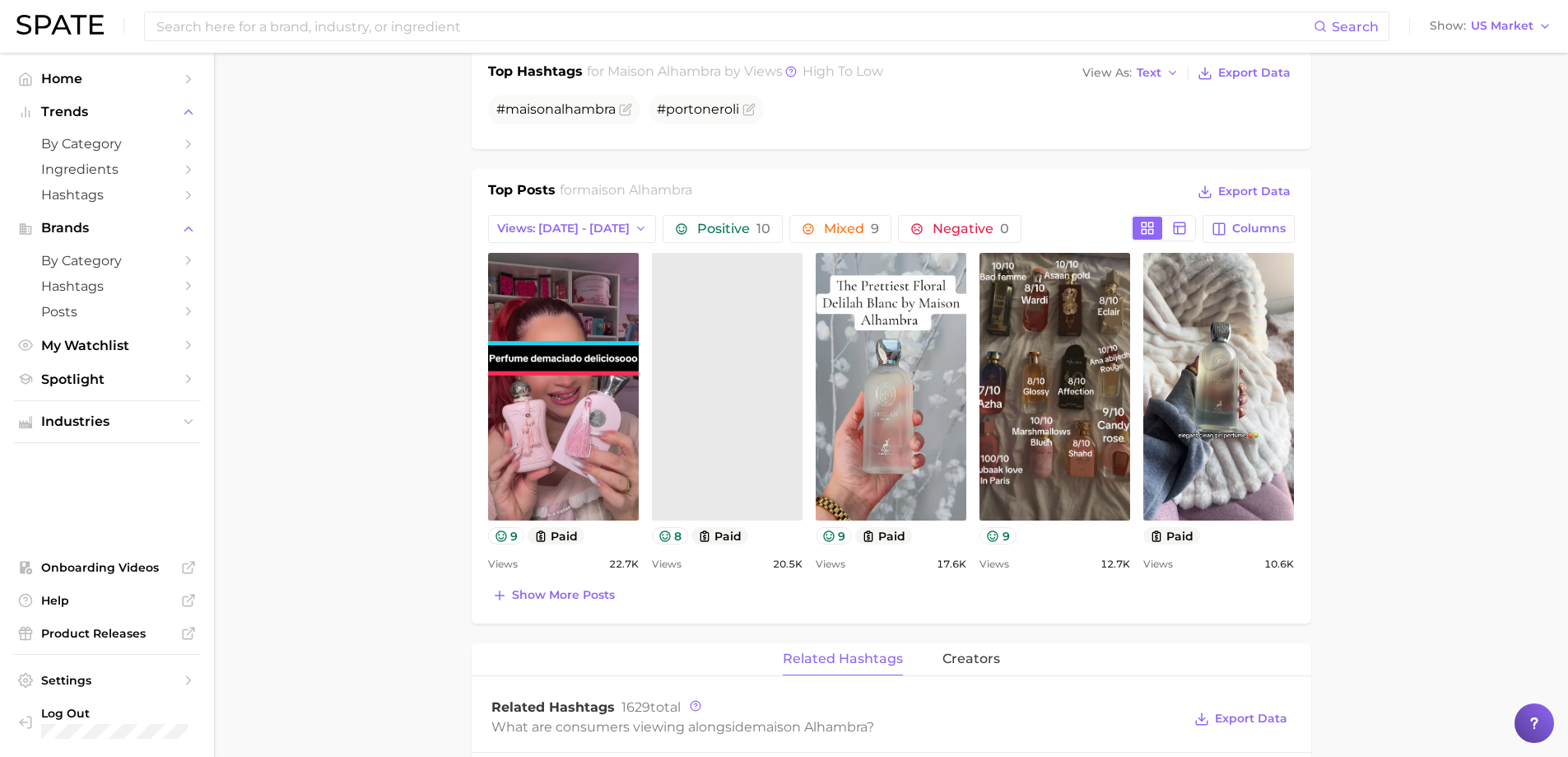
scroll to position [0, 0]
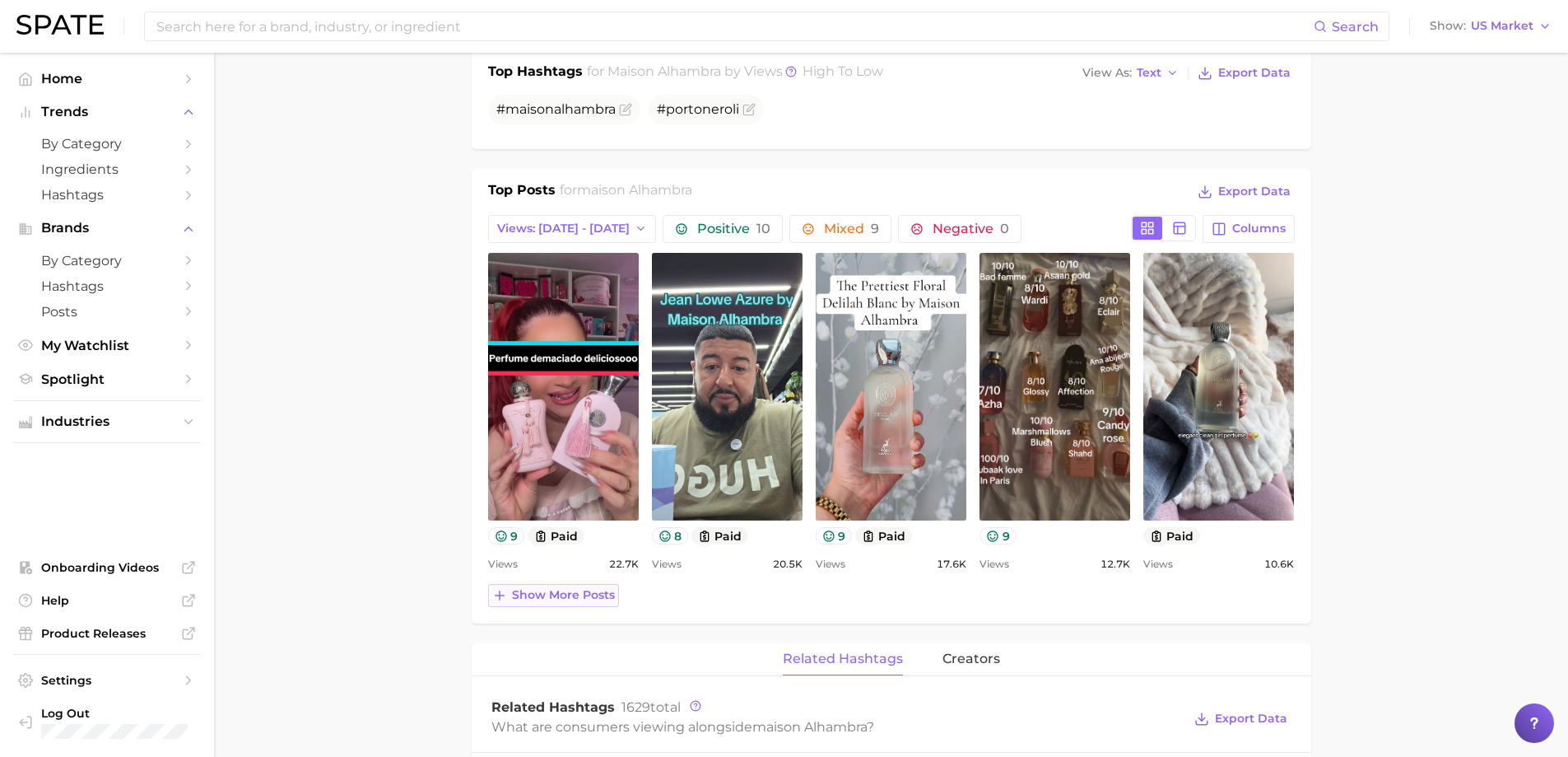
click at [602, 587] on button "Show more posts" at bounding box center [554, 596] width 131 height 23
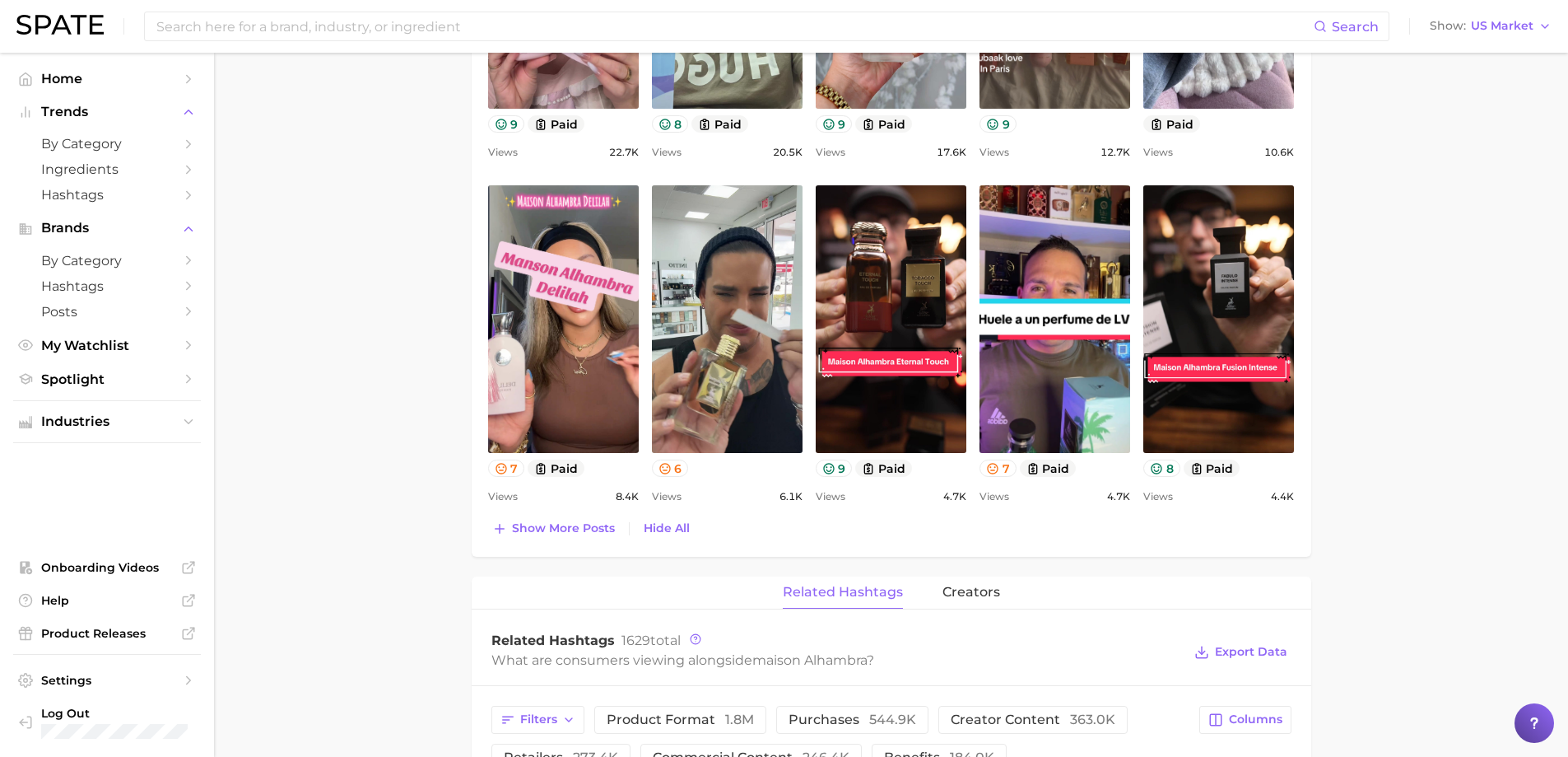
click at [569, 545] on div "Top Posts for maison alhambra Export Data Views: [DATE] - [DATE] Positive 10 Mi…" at bounding box center [891, 157] width 840 height 800
click at [591, 528] on span "Show more posts" at bounding box center [563, 528] width 103 height 14
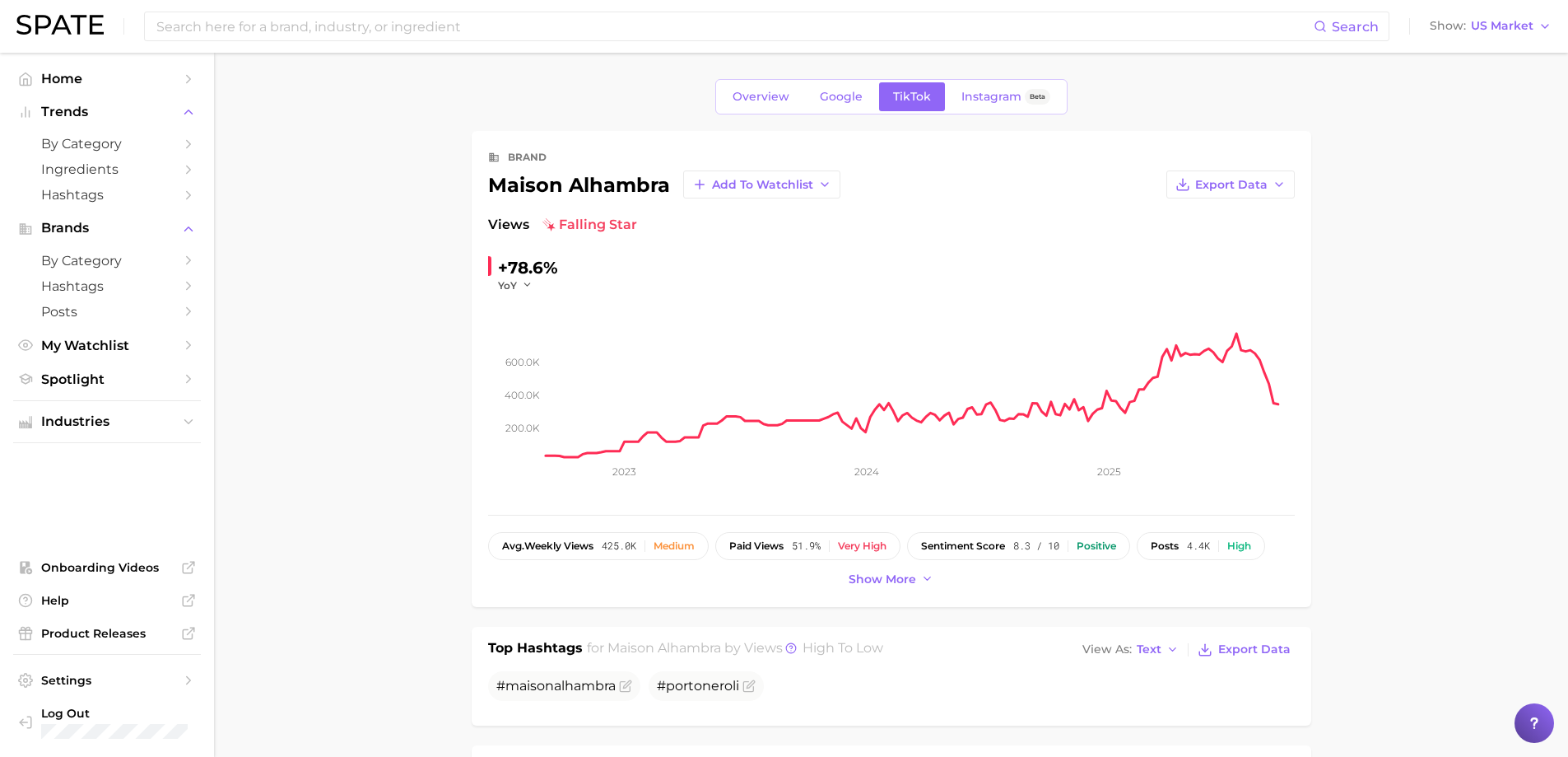
click at [335, 45] on div "Search Show US Market" at bounding box center [784, 26] width 1535 height 52
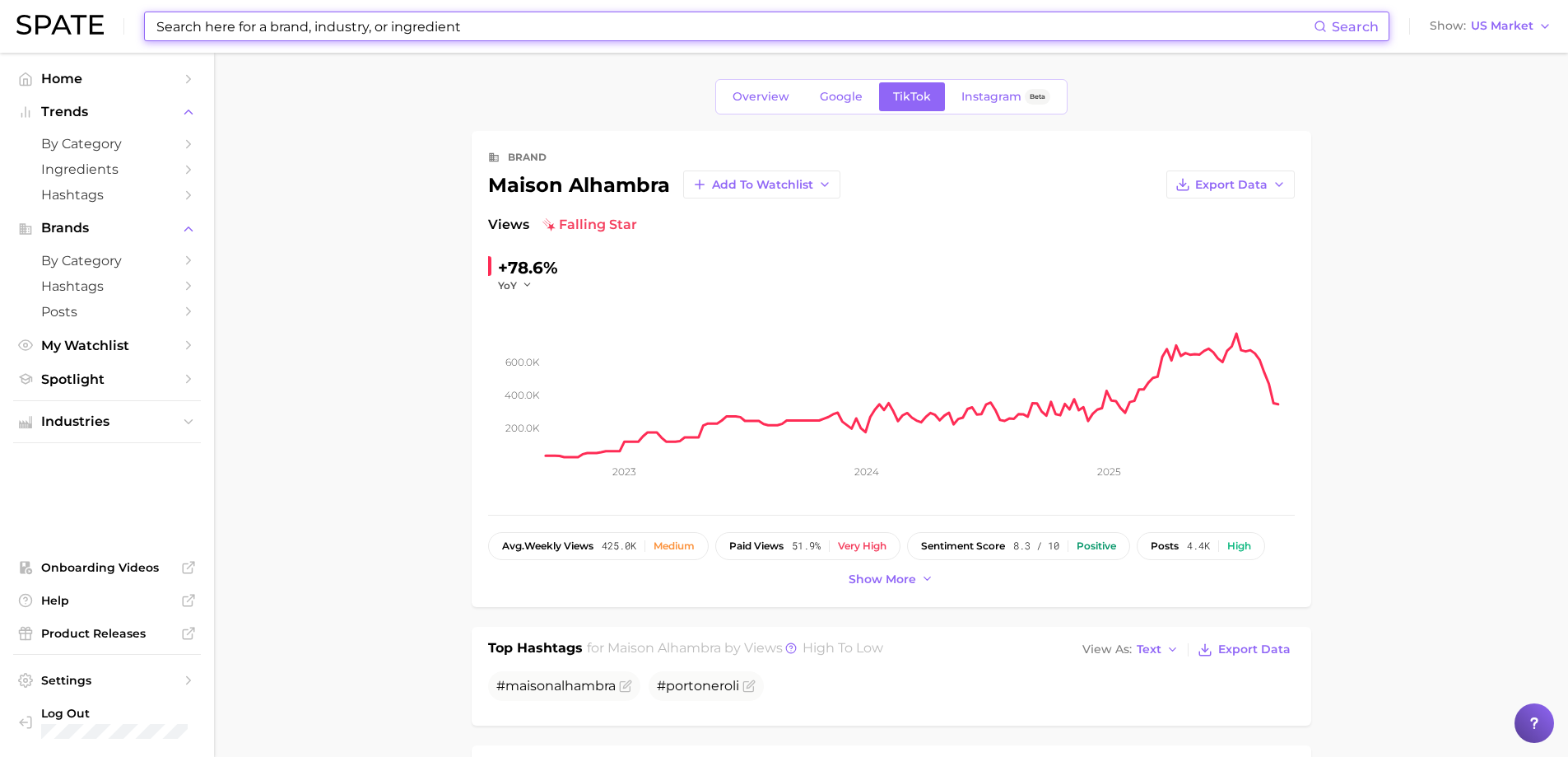
drag, startPoint x: 330, startPoint y: 35, endPoint x: 336, endPoint y: 29, distance: 8.5
click at [330, 35] on input at bounding box center [734, 27] width 1159 height 28
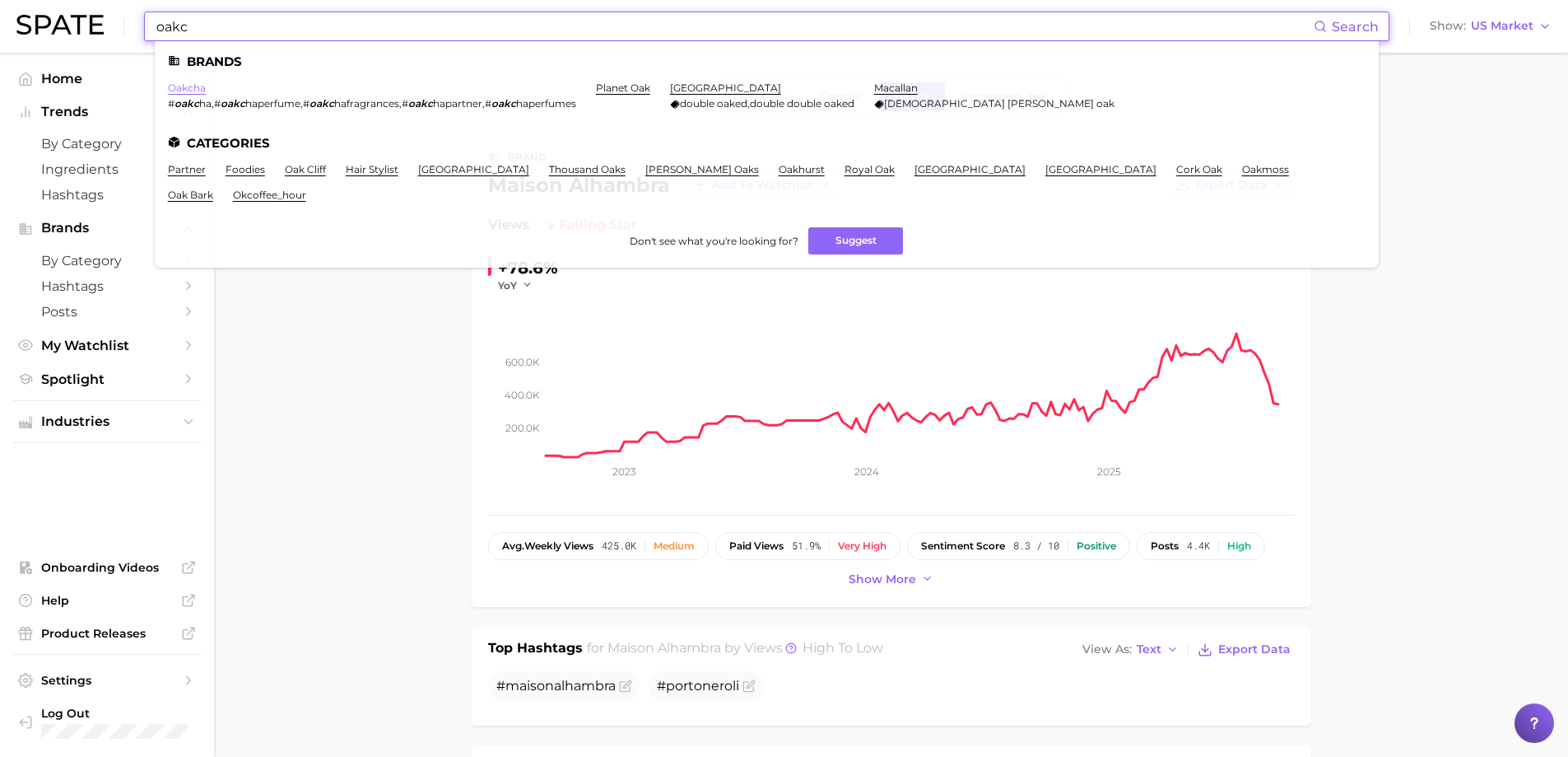
type input "oakc"
click at [191, 93] on link "oakcha" at bounding box center [187, 88] width 38 height 12
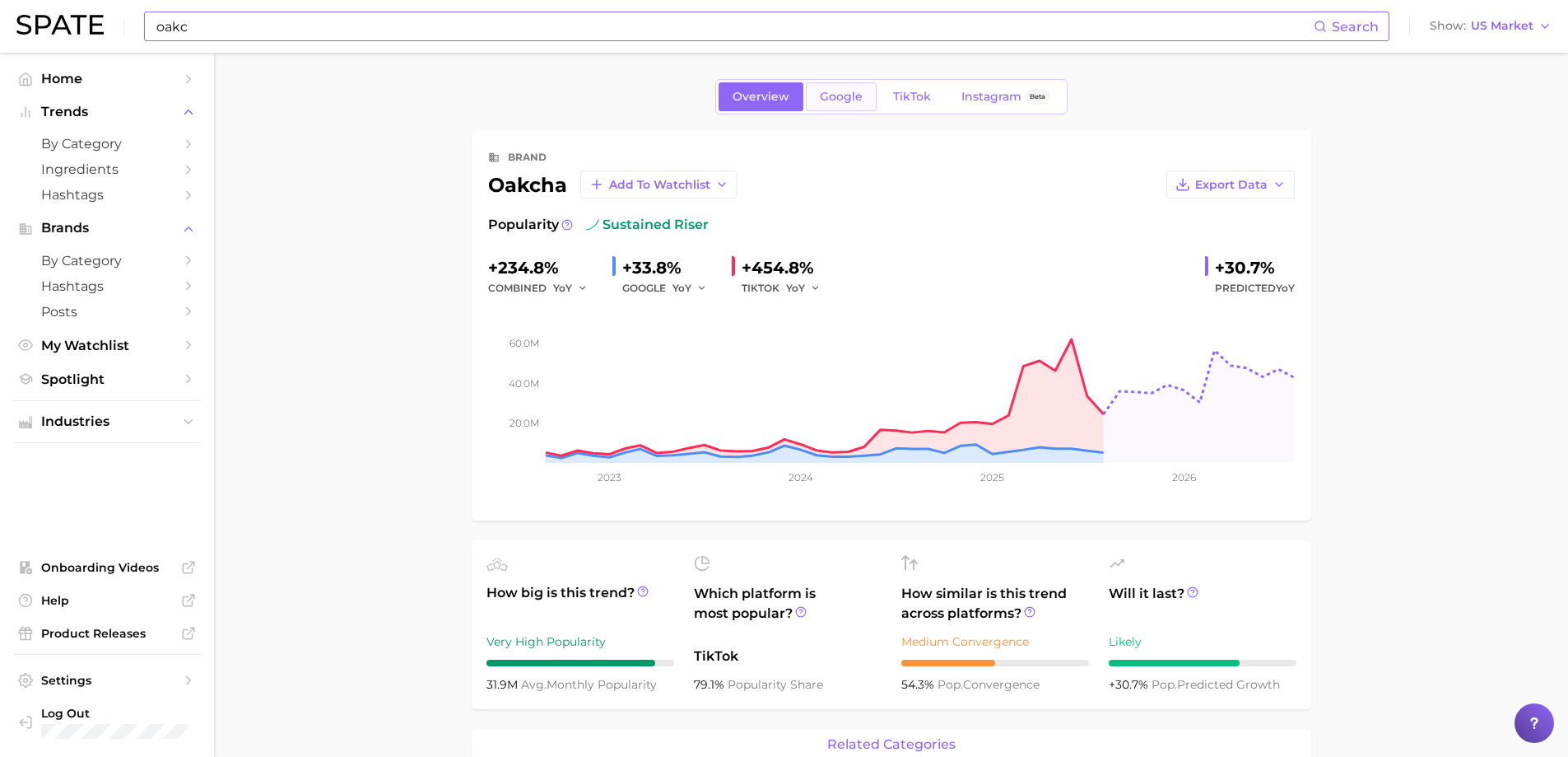
click at [811, 105] on link "Google" at bounding box center [842, 97] width 71 height 29
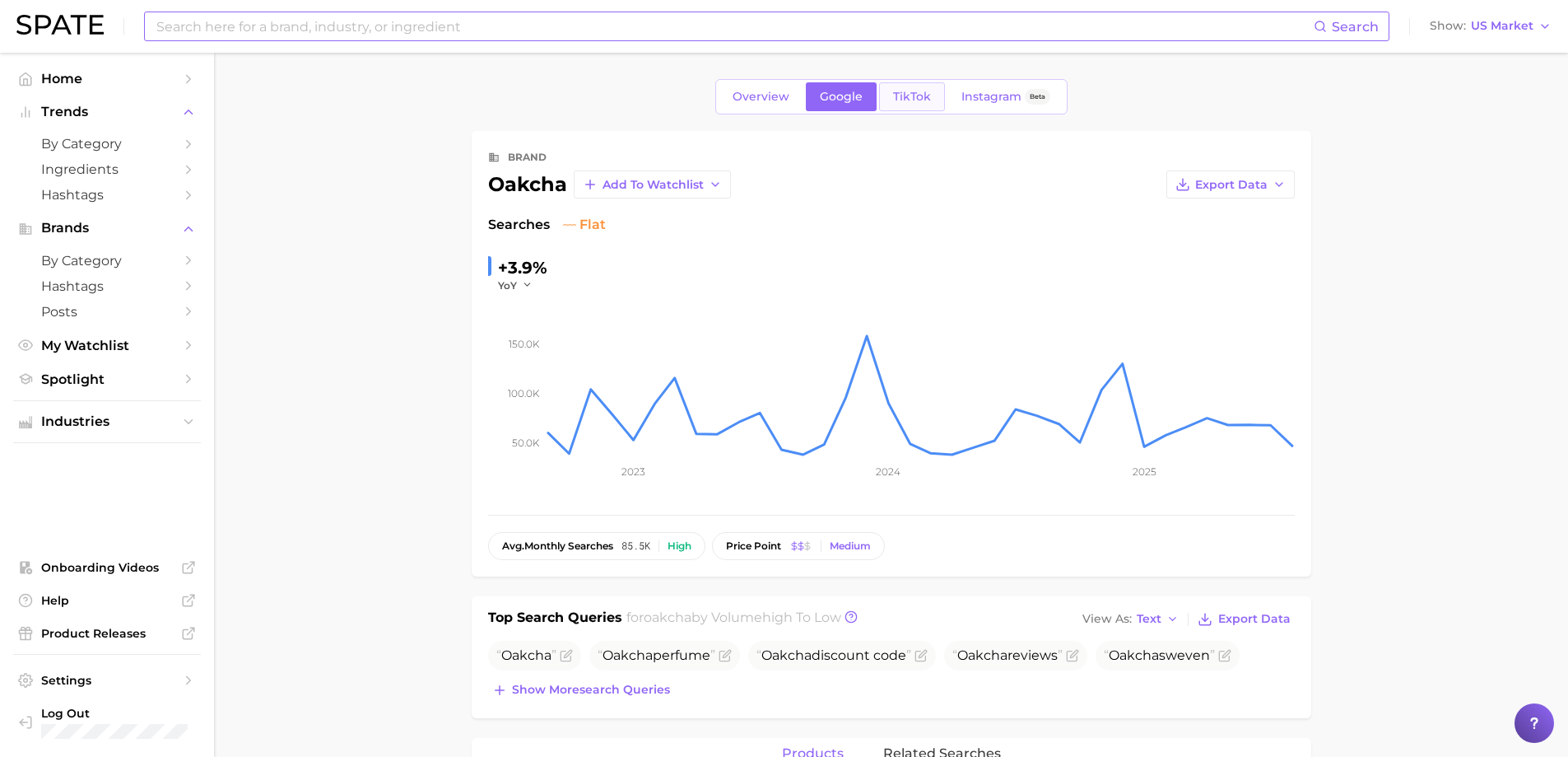
click at [899, 98] on span "TikTok" at bounding box center [912, 97] width 38 height 14
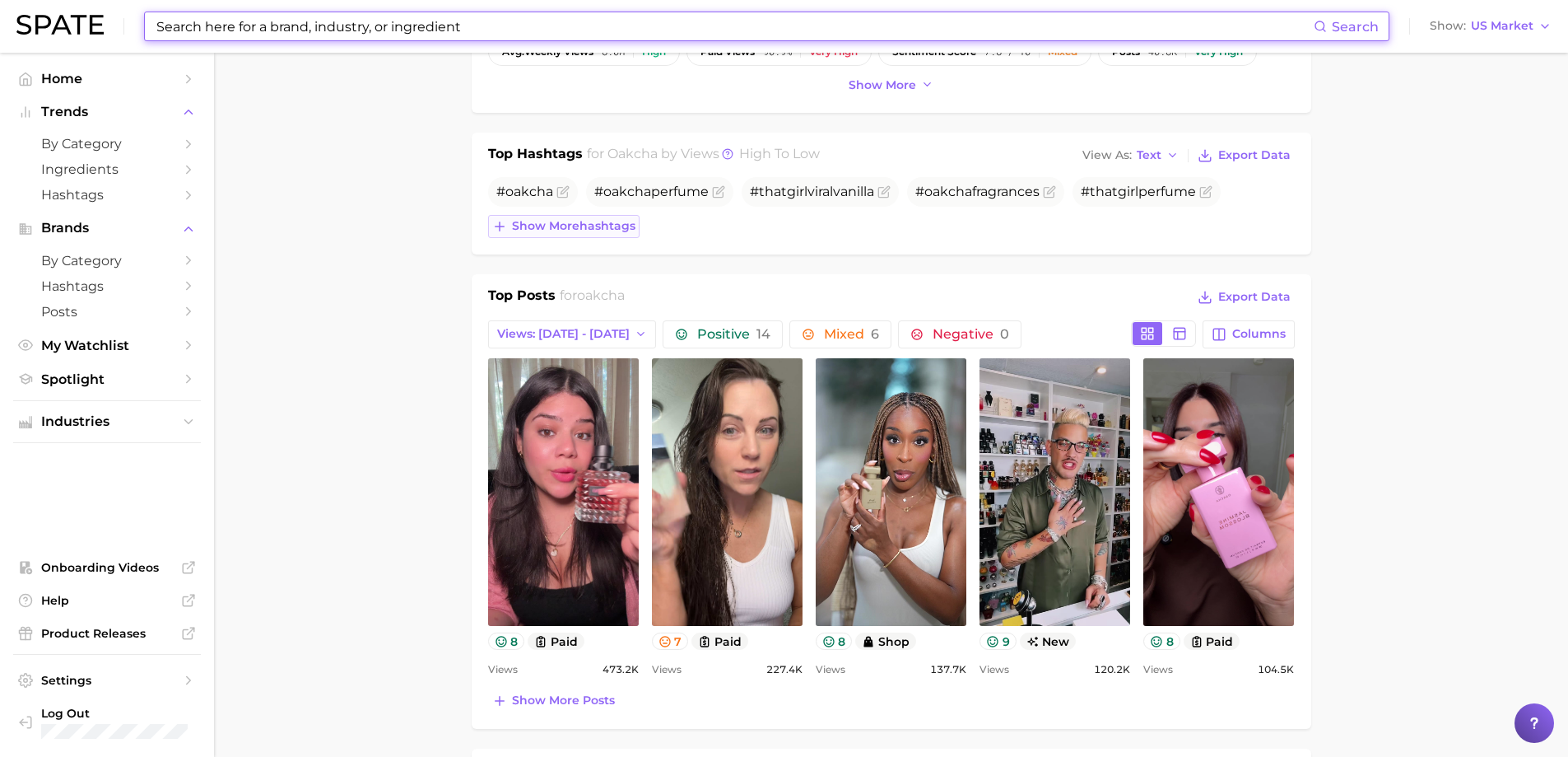
click at [600, 224] on span "Show more hashtags" at bounding box center [573, 226] width 123 height 14
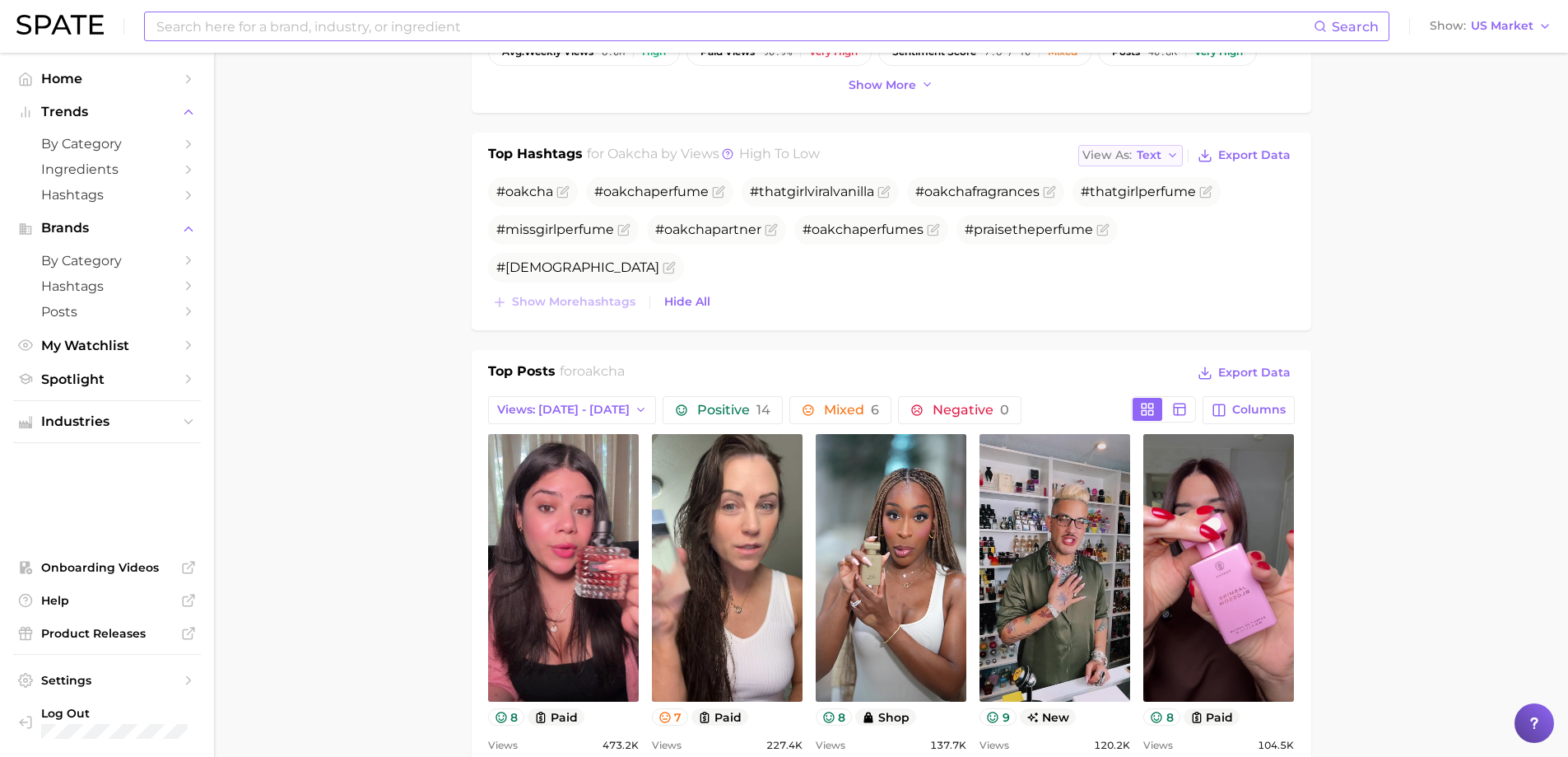
click at [1123, 160] on span "View As" at bounding box center [1107, 155] width 50 height 9
click at [1122, 203] on button "Table" at bounding box center [1168, 212] width 181 height 29
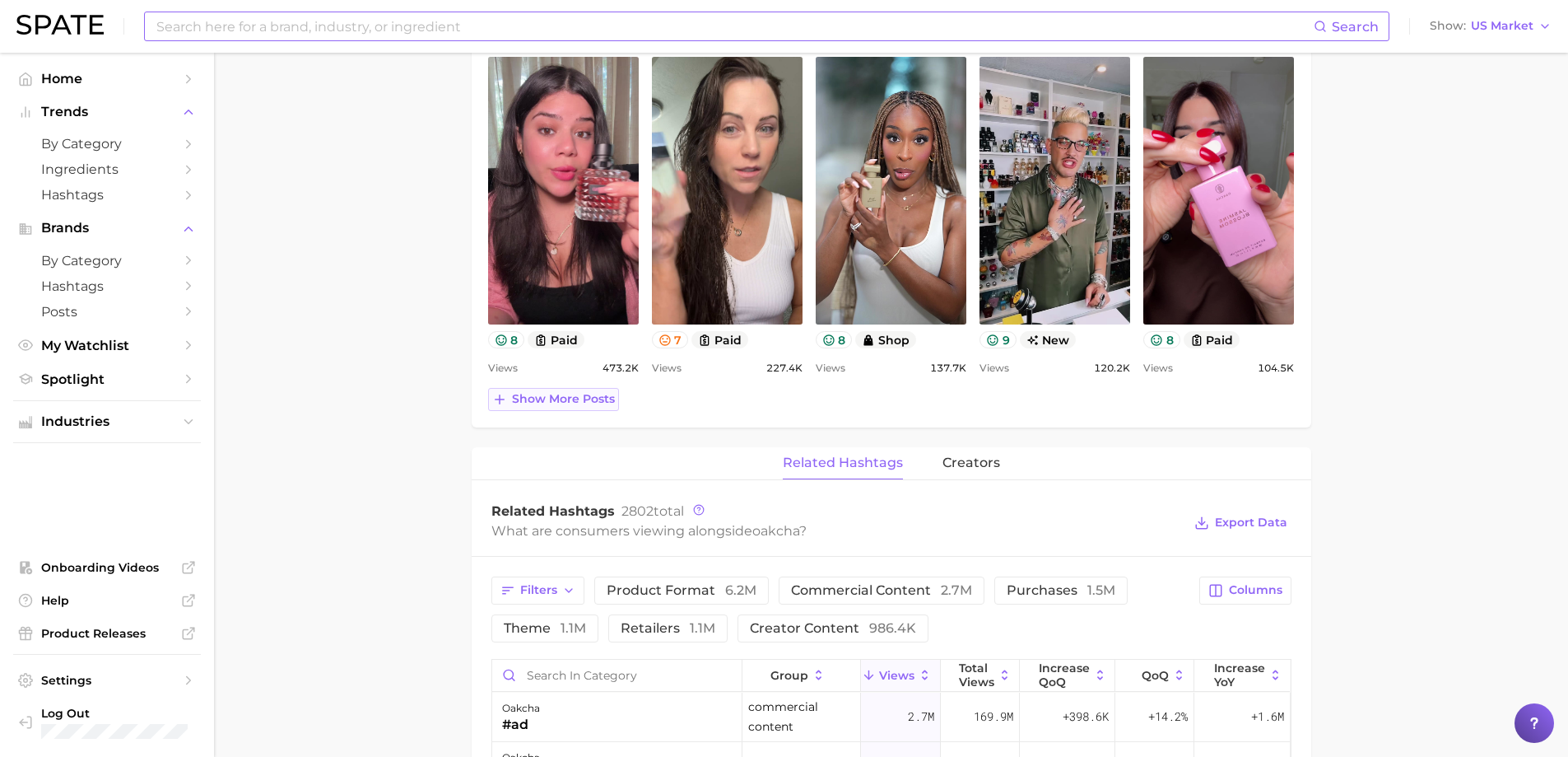
click at [534, 409] on button "Show more posts" at bounding box center [554, 400] width 131 height 23
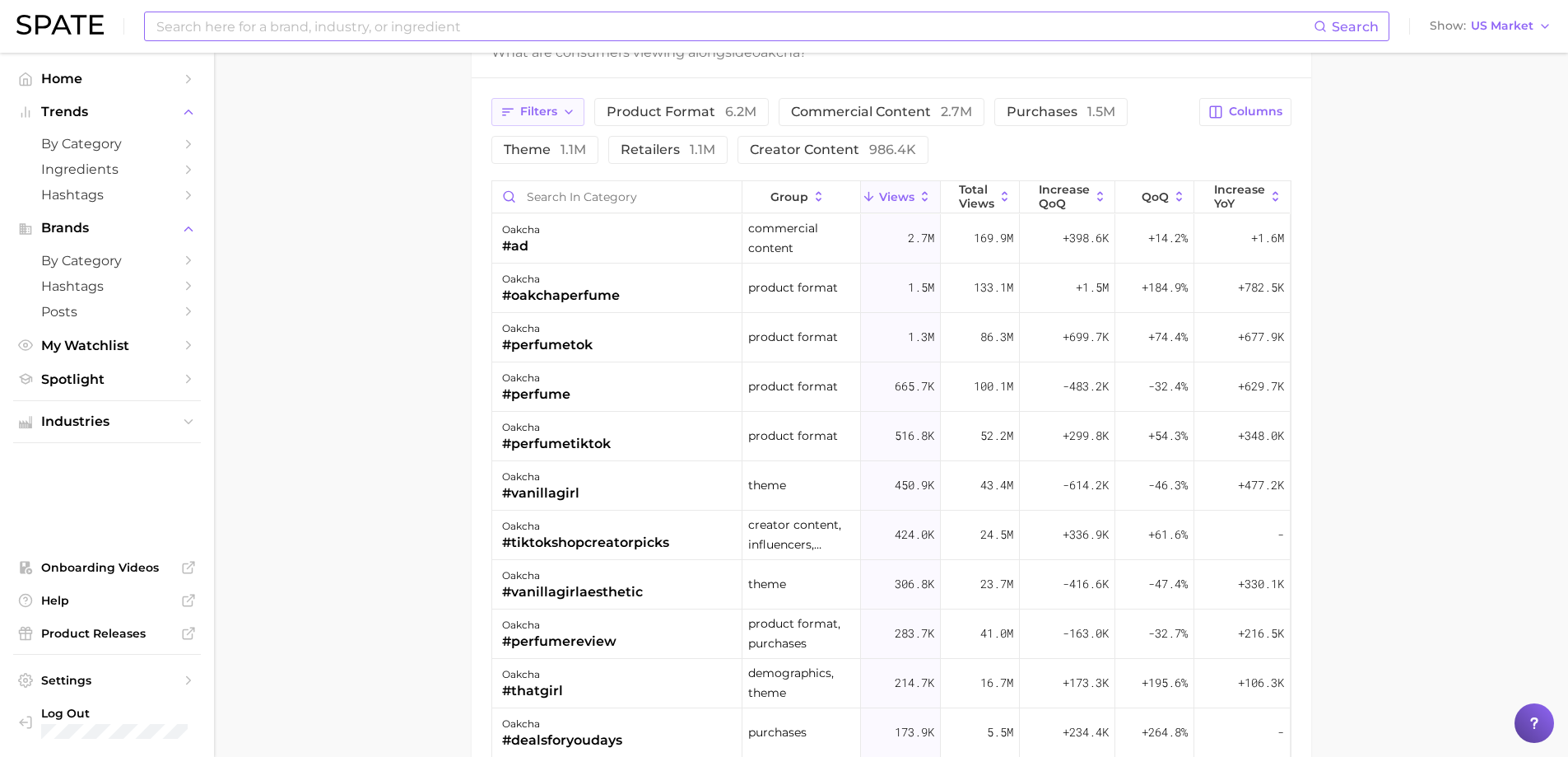
click at [539, 117] on span "Filters" at bounding box center [539, 112] width 37 height 14
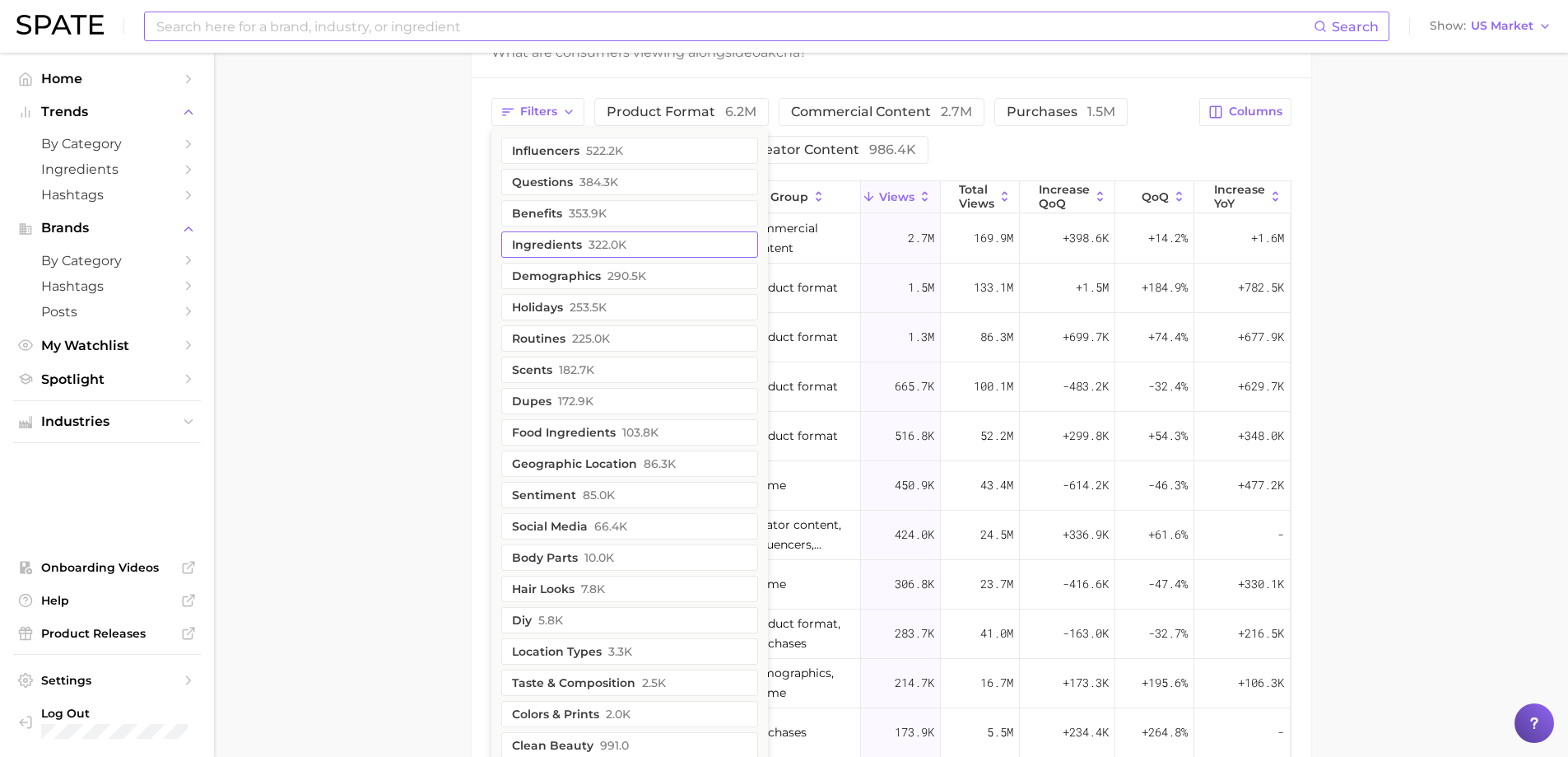
click at [570, 238] on button "ingredients 322.0k" at bounding box center [630, 245] width 257 height 27
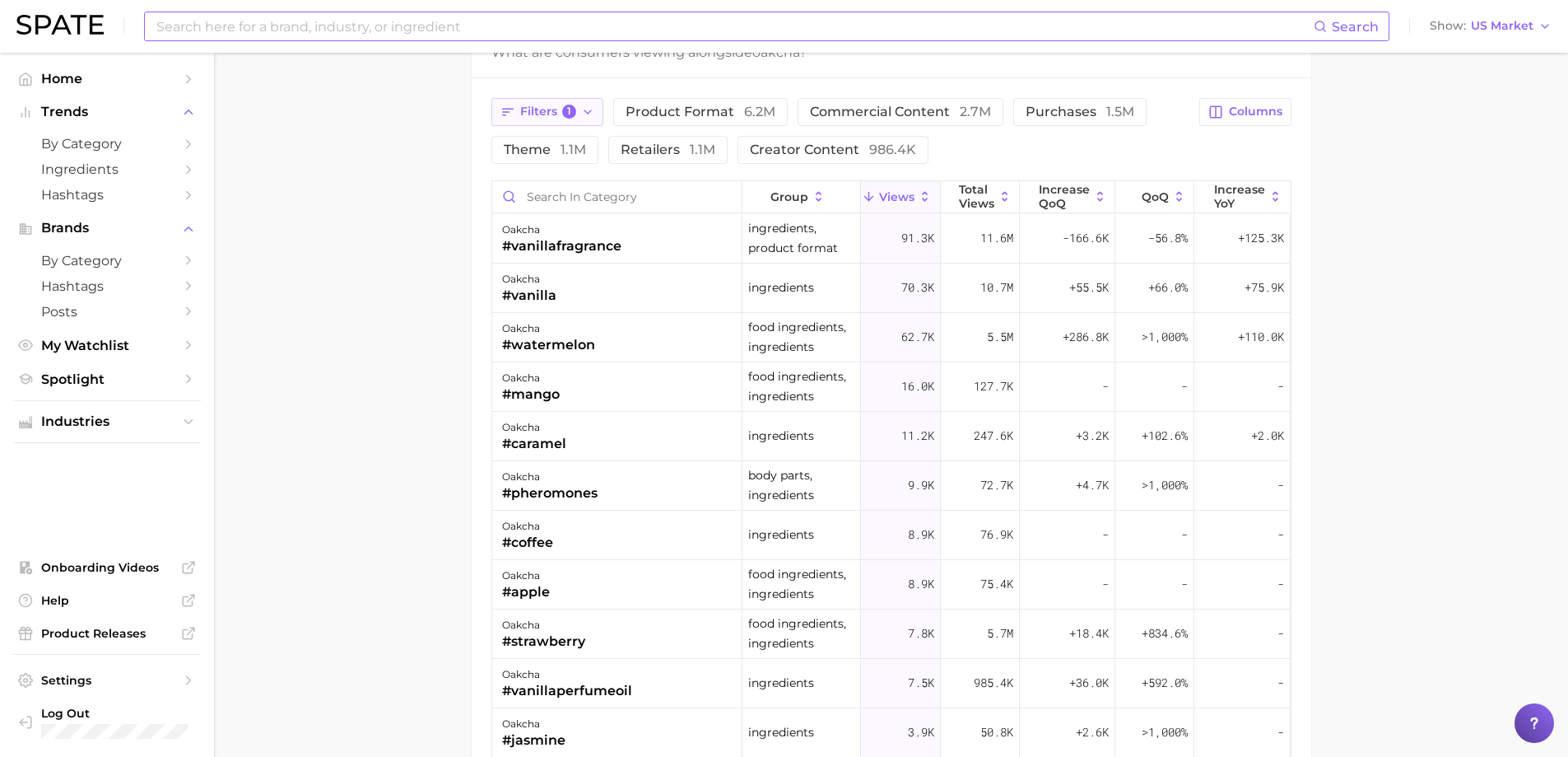
click at [567, 103] on button "Filters 1" at bounding box center [547, 113] width 113 height 28
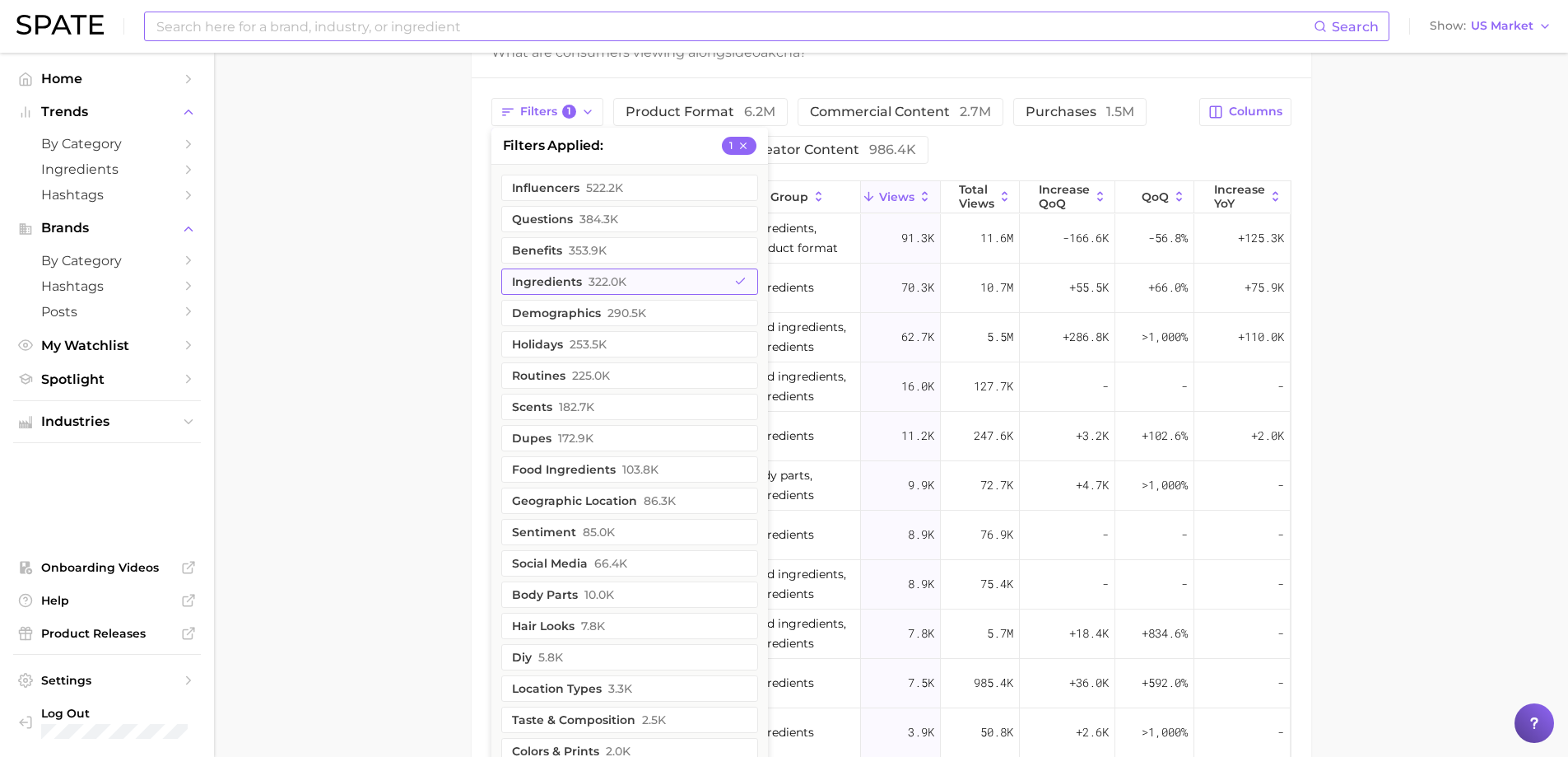
click at [541, 269] on button "ingredients 322.0k" at bounding box center [630, 282] width 257 height 27
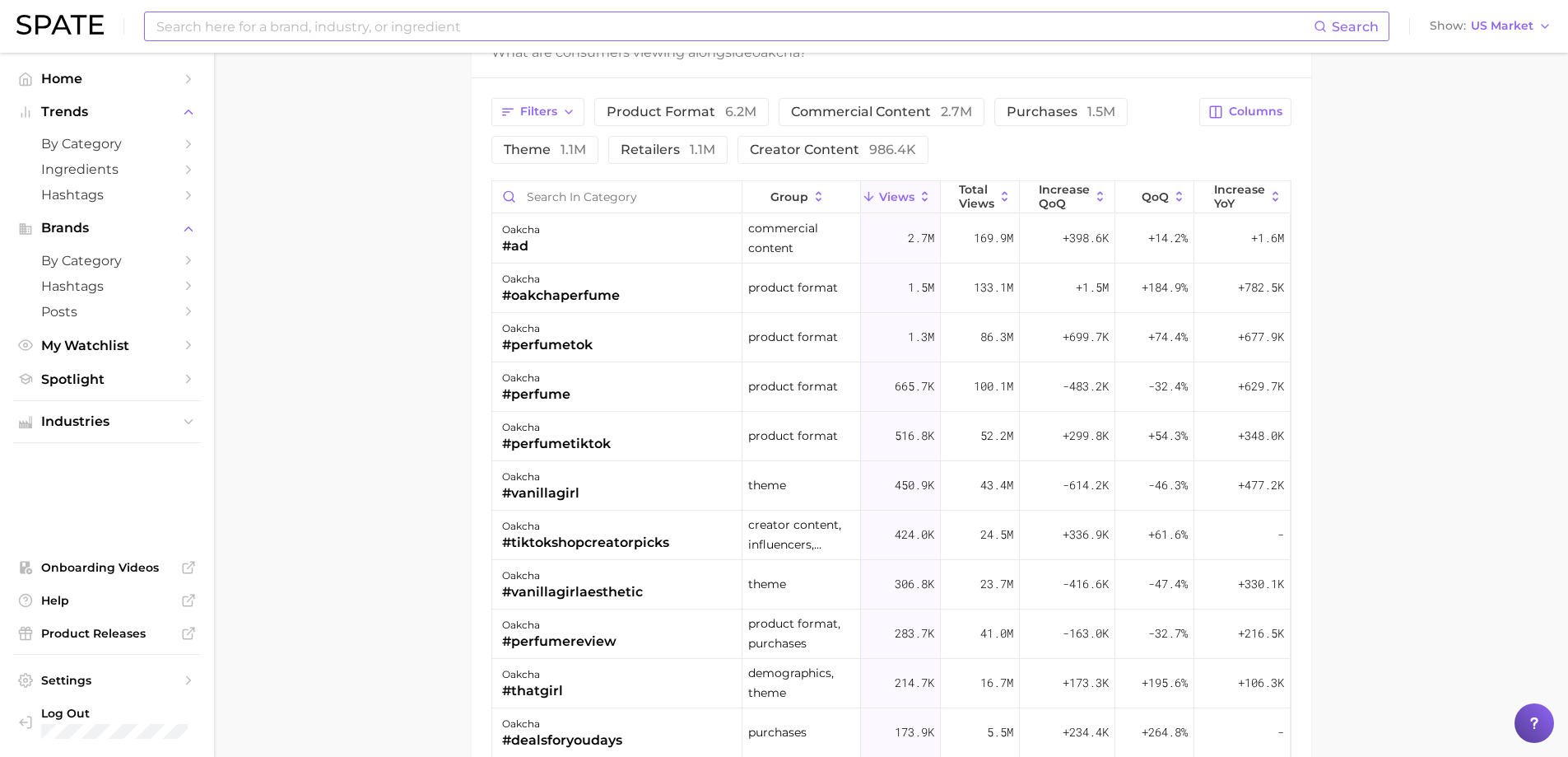
click at [377, 30] on input at bounding box center [734, 27] width 1159 height 28
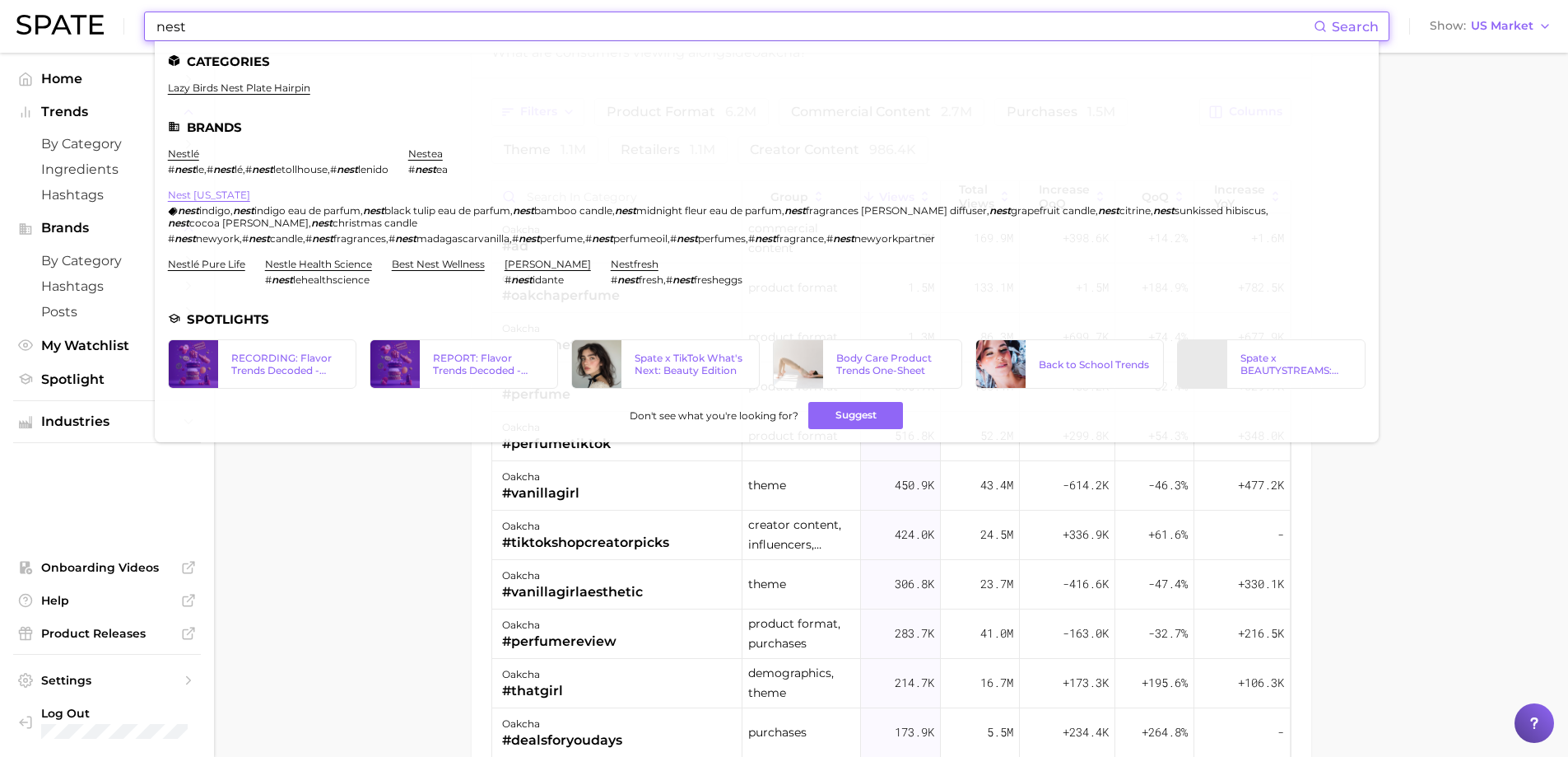
type input "nest"
click at [208, 193] on link "nest [US_STATE]" at bounding box center [209, 195] width 82 height 12
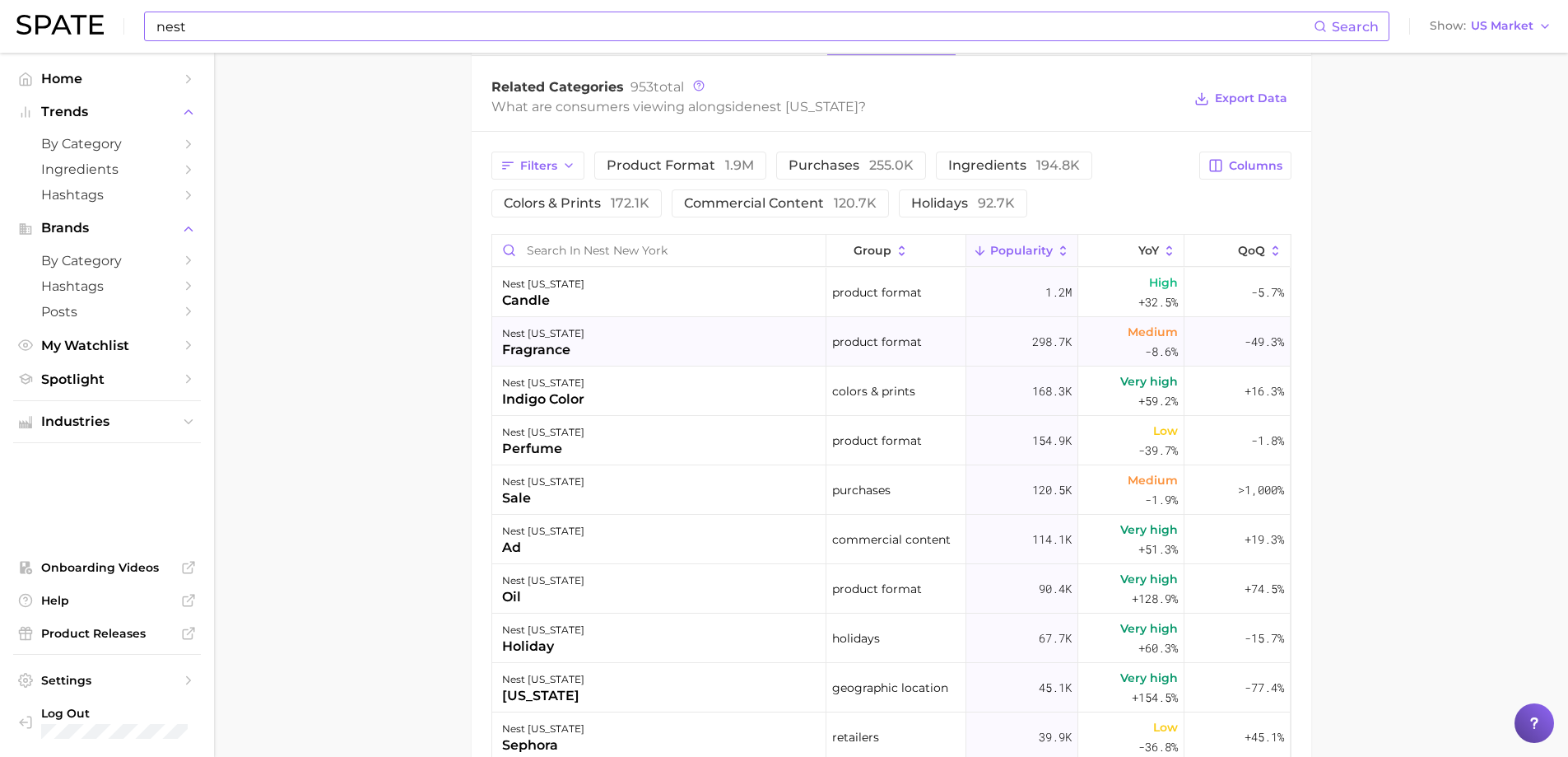
click at [539, 331] on div "nest [US_STATE]" at bounding box center [543, 333] width 82 height 20
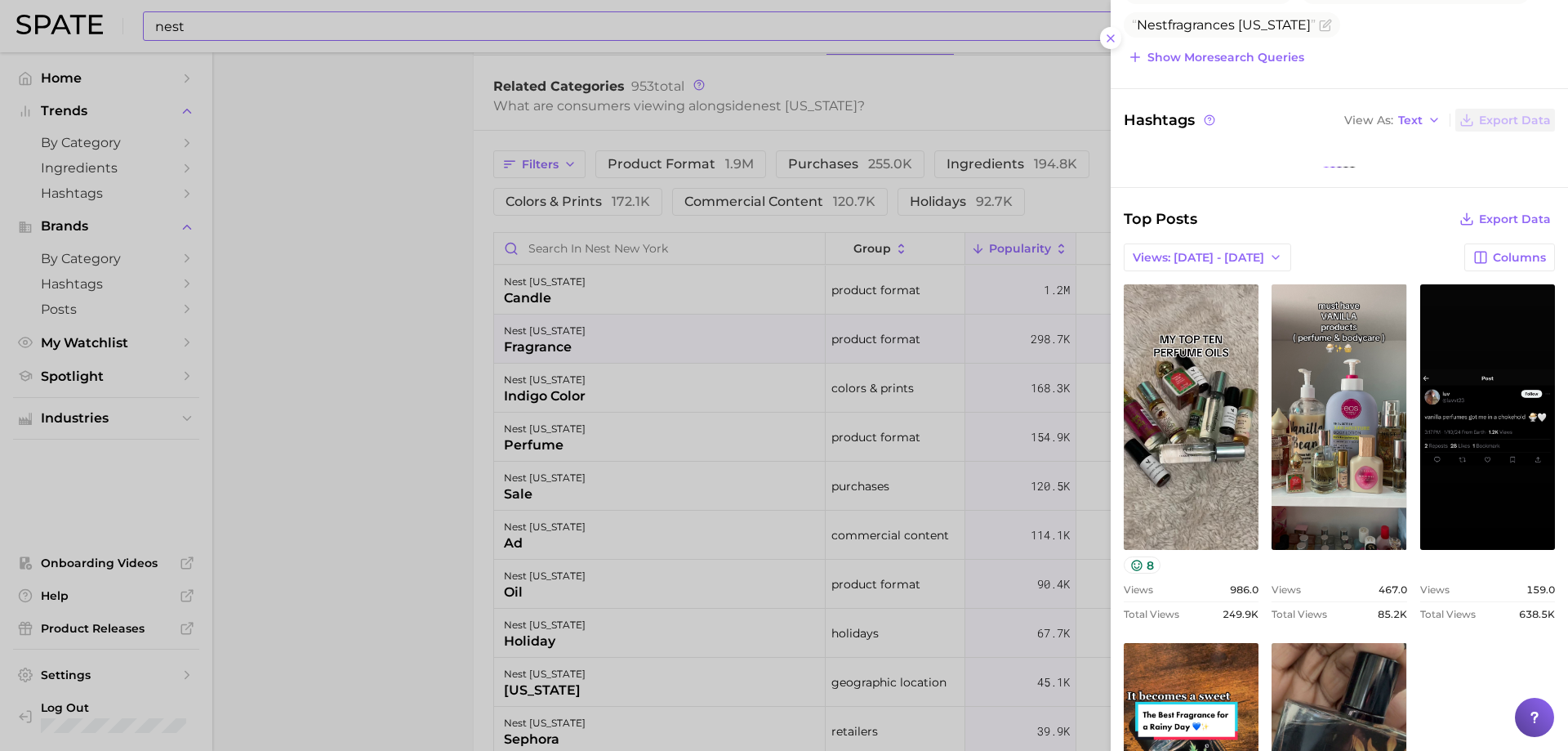
scroll to position [542, 0]
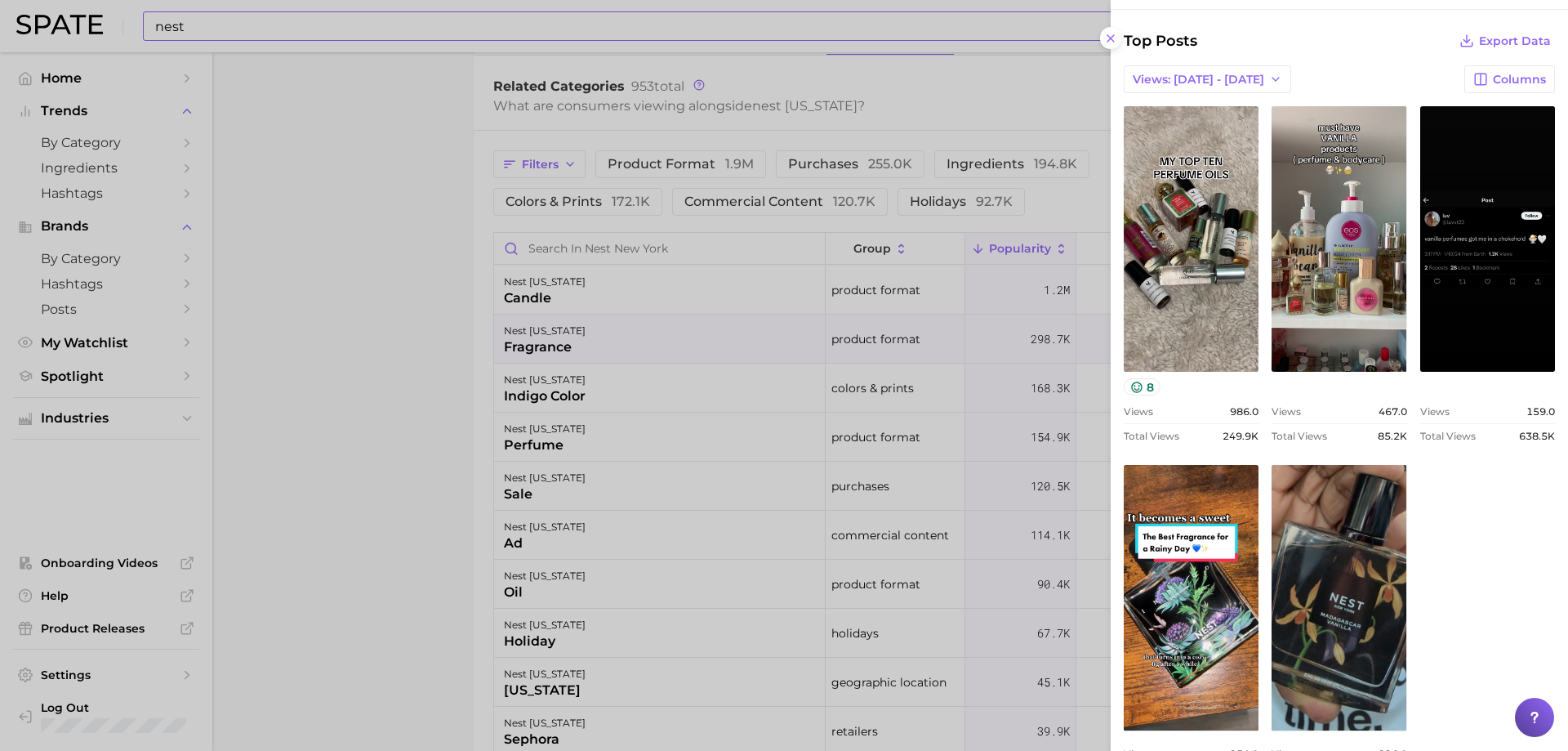
click at [630, 424] on div at bounding box center [784, 376] width 1568 height 751
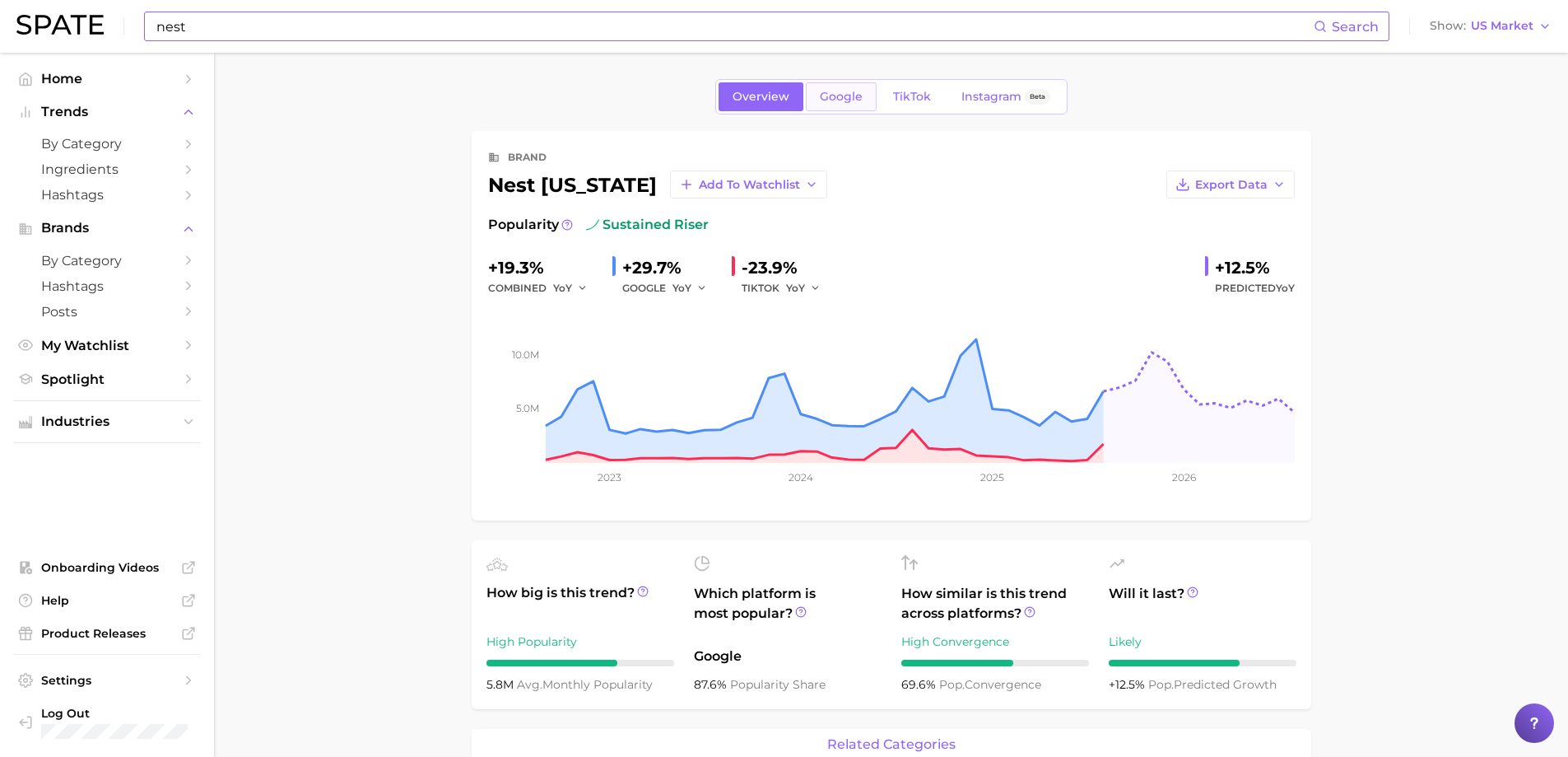
click at [836, 103] on span "Google" at bounding box center [841, 97] width 43 height 14
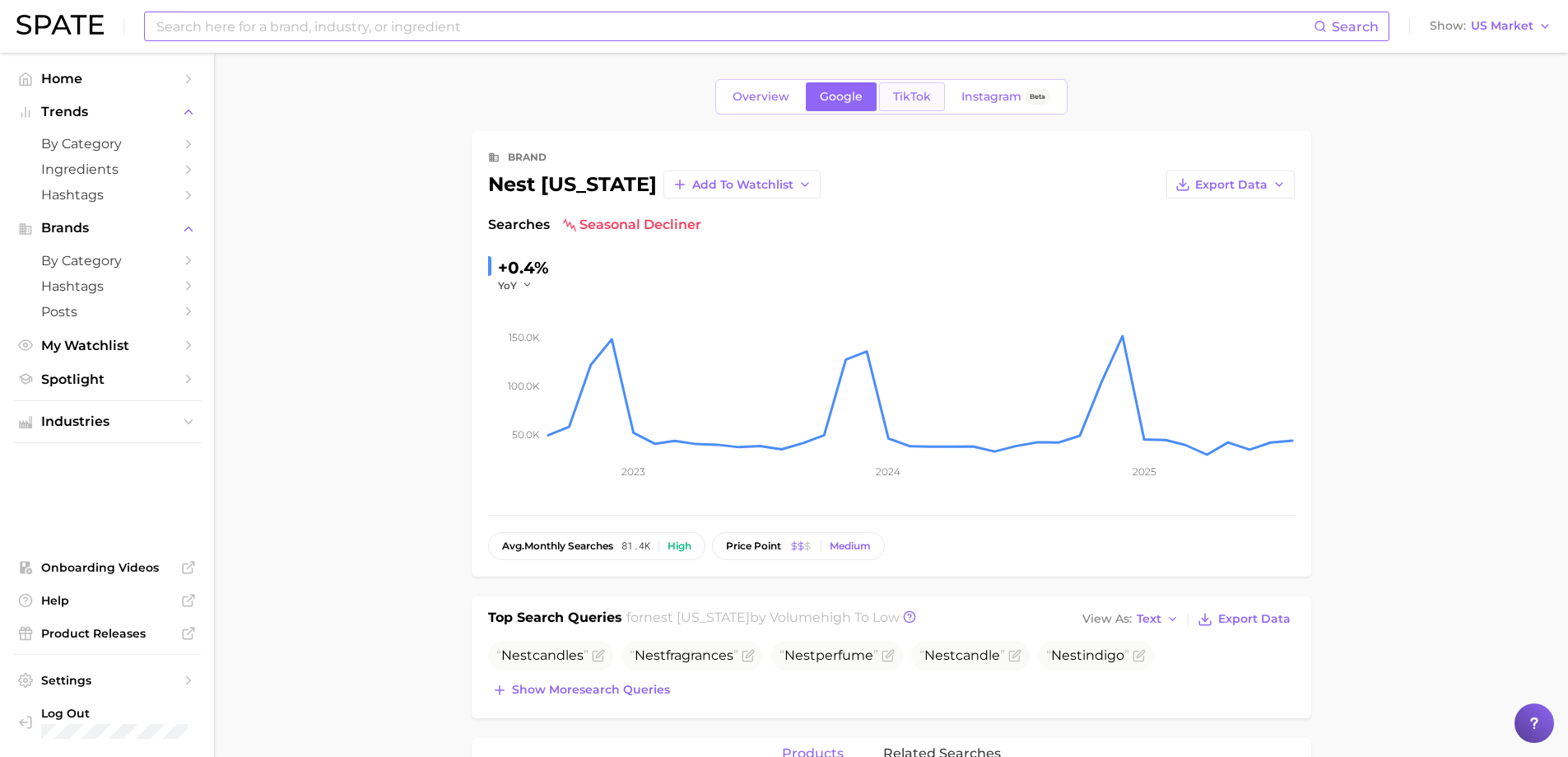
click at [906, 90] on span "TikTok" at bounding box center [912, 97] width 38 height 14
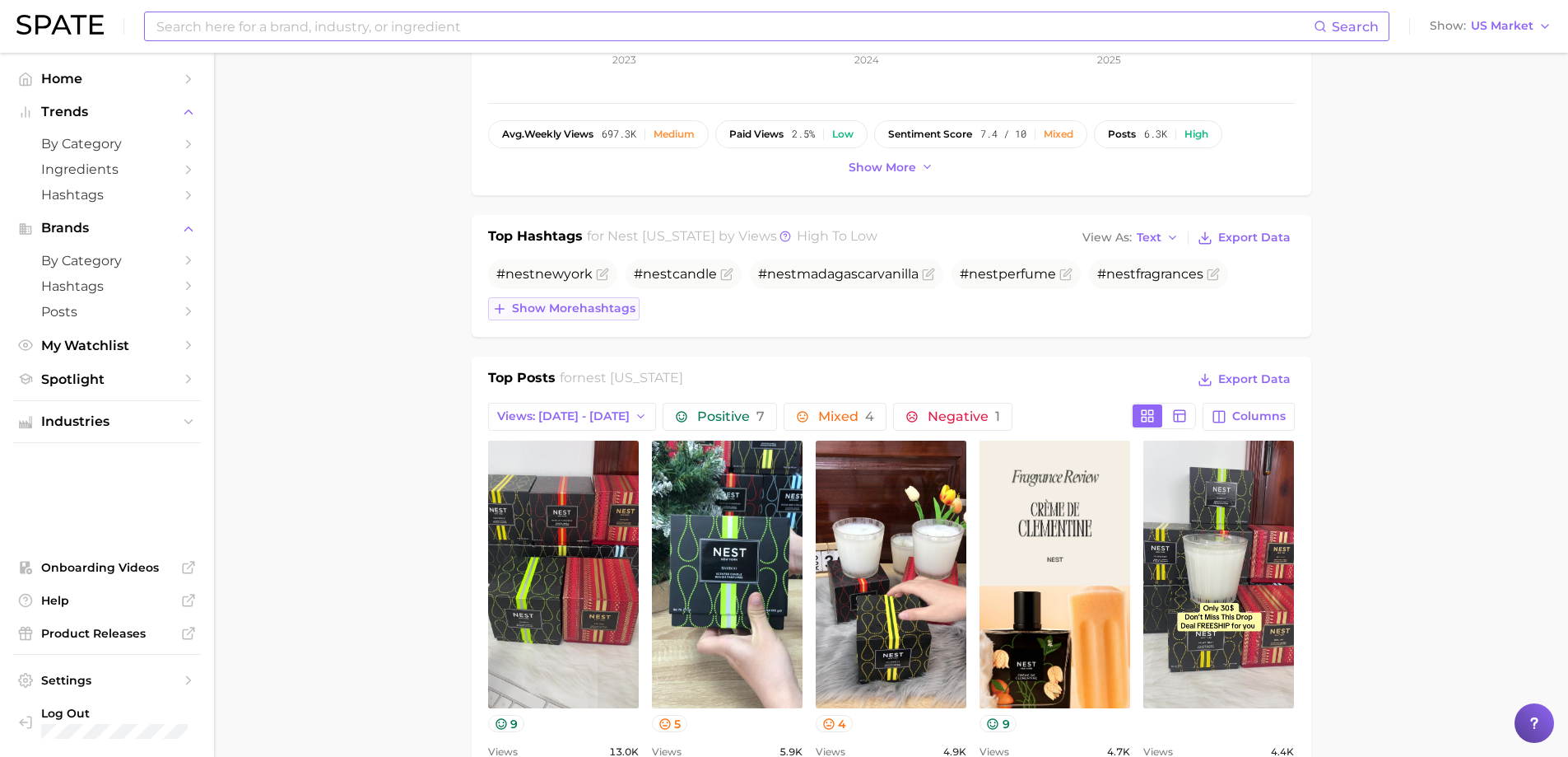
click at [576, 316] on button "Show more hashtags" at bounding box center [563, 308] width 151 height 23
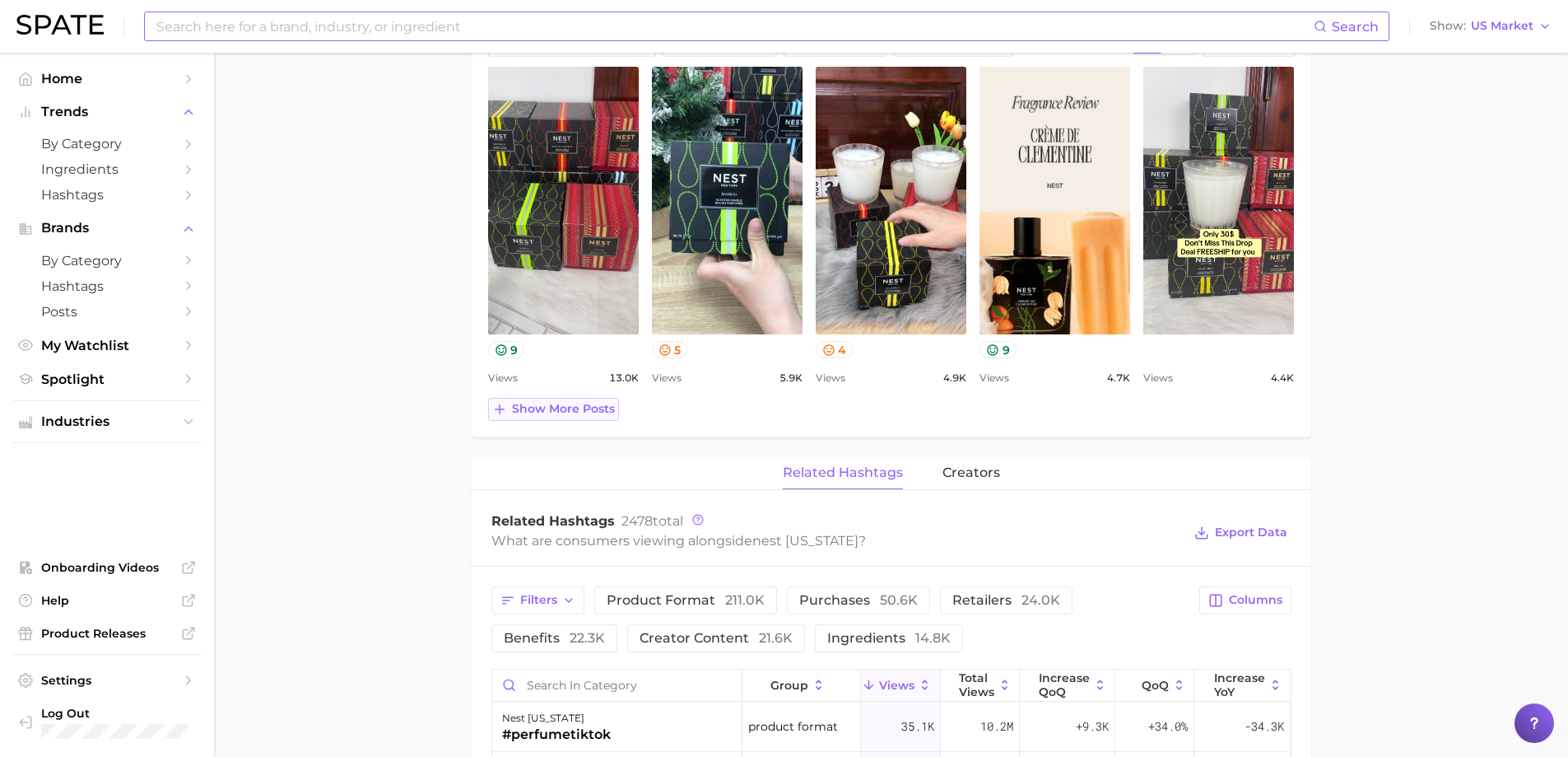
click at [574, 401] on button "Show more posts" at bounding box center [554, 410] width 131 height 23
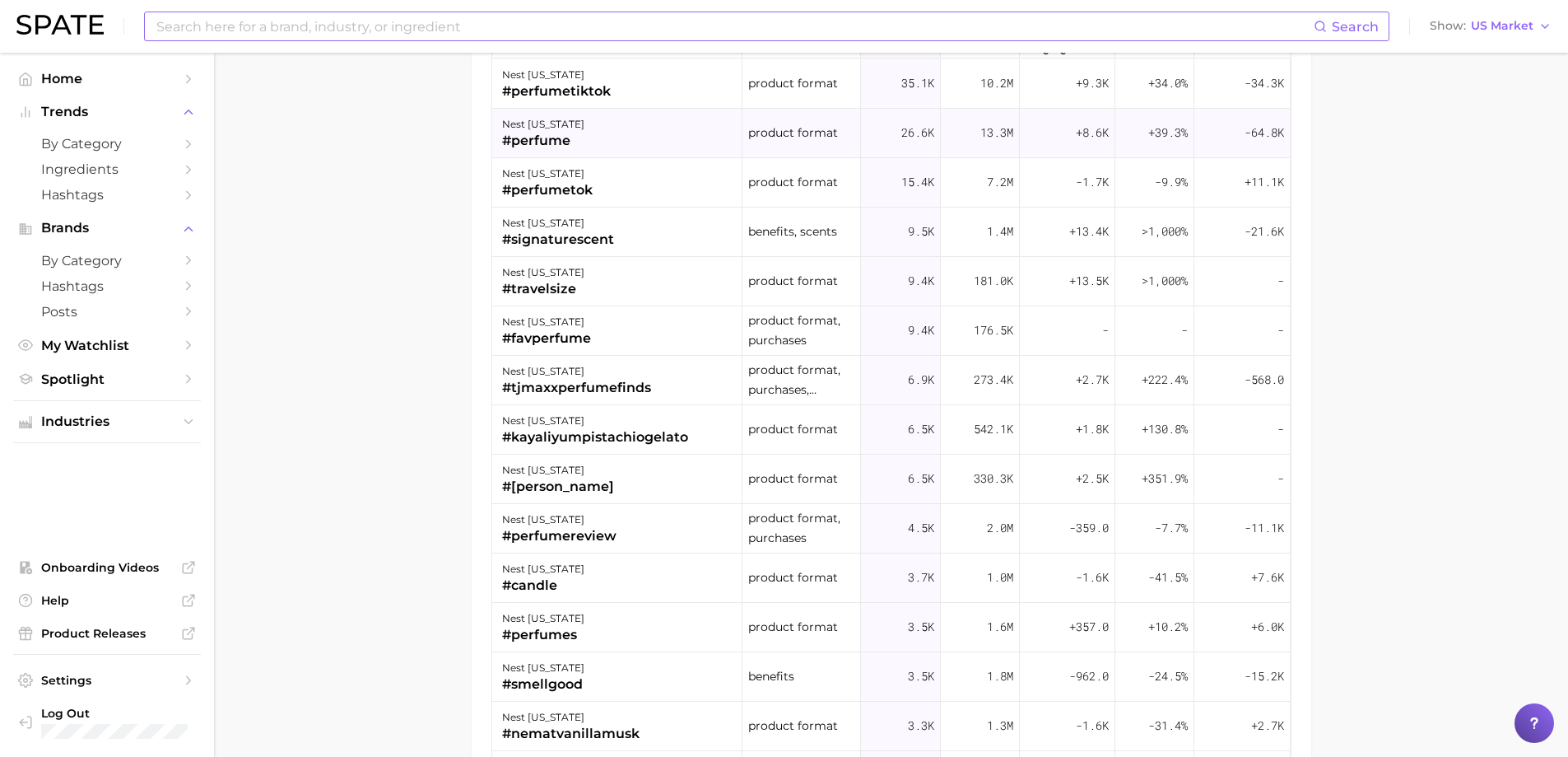
click at [585, 129] on div "nest [US_STATE] #perfume" at bounding box center [617, 134] width 251 height 50
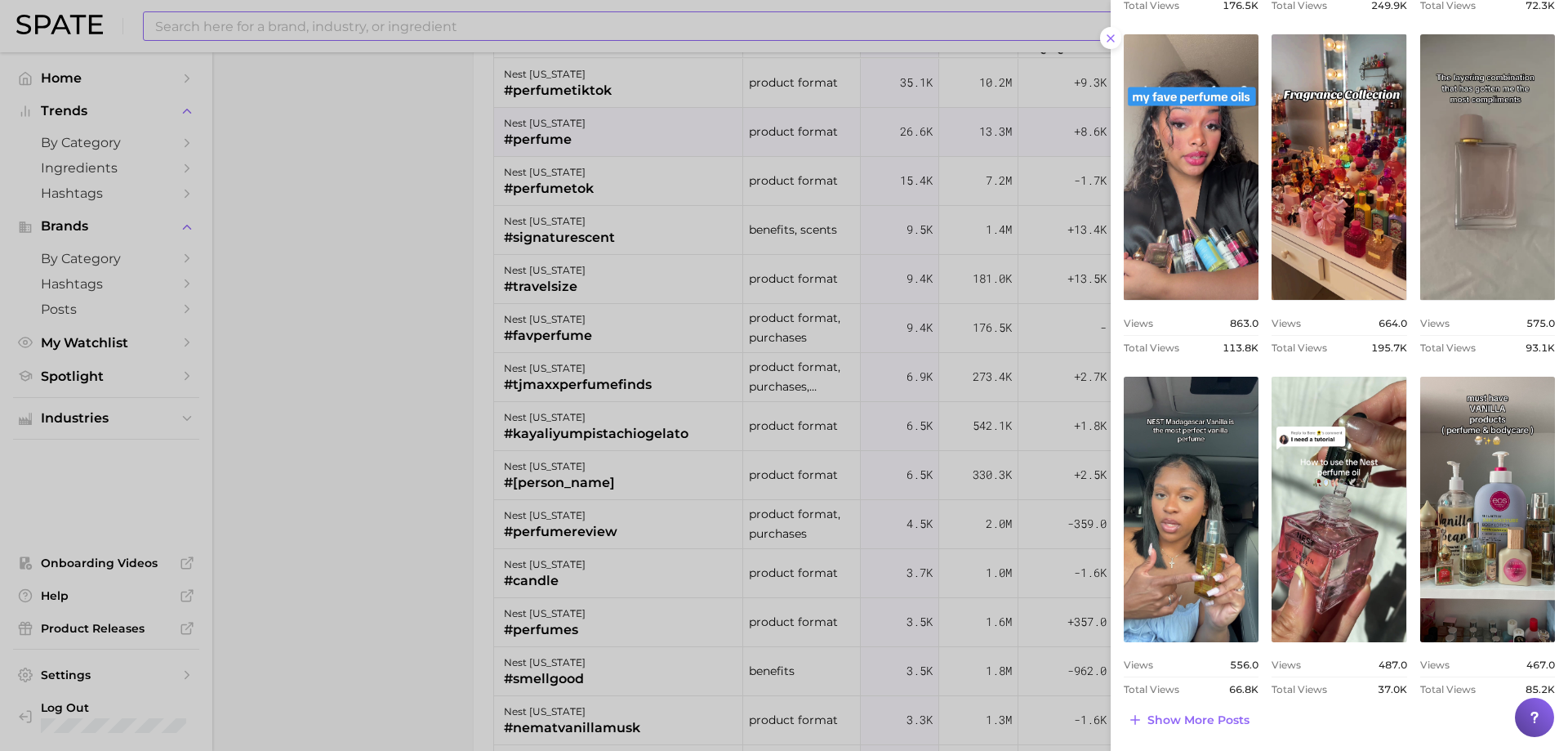
click at [466, 321] on div at bounding box center [784, 376] width 1568 height 751
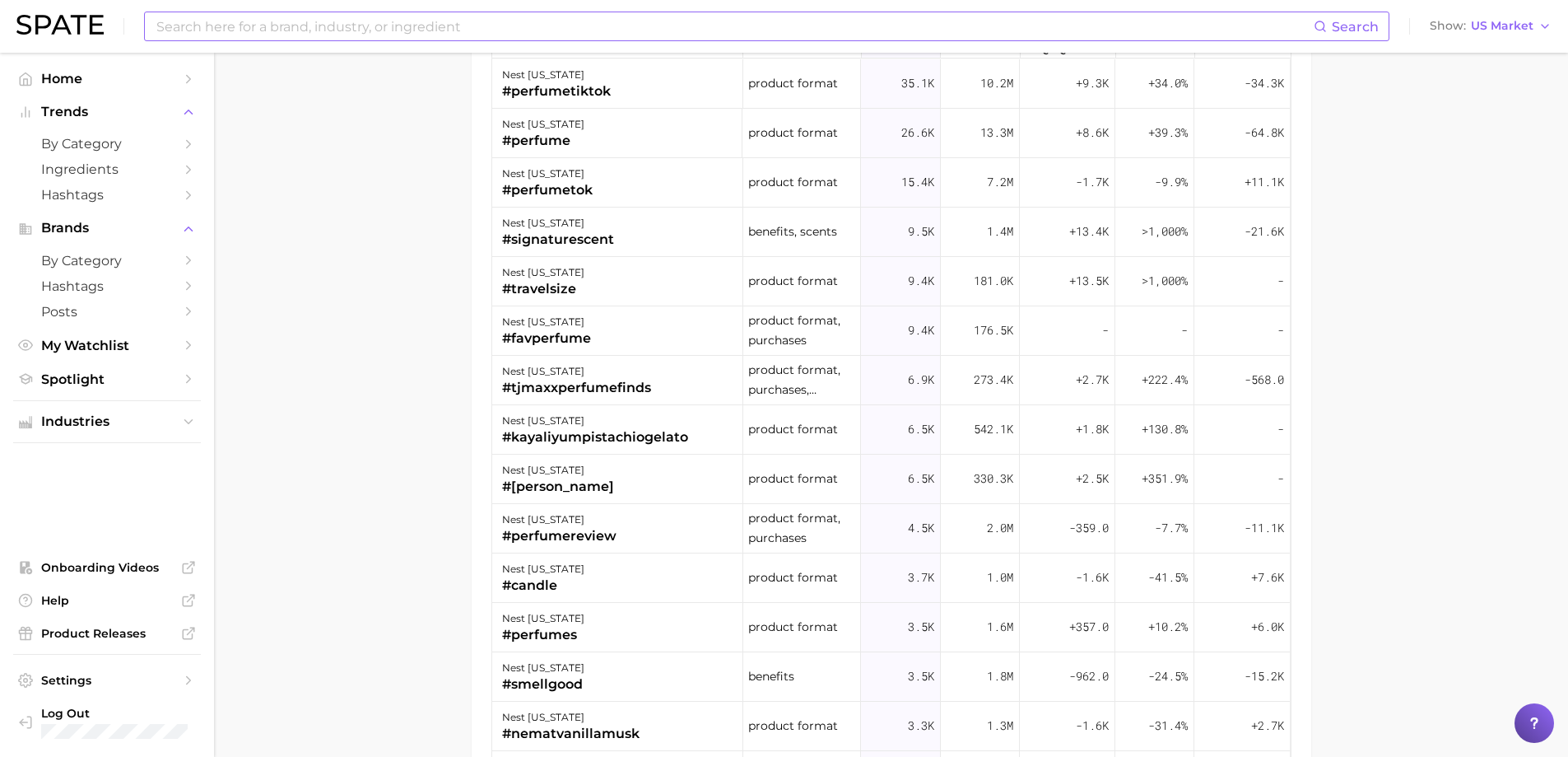
click at [309, 40] on input at bounding box center [734, 27] width 1159 height 28
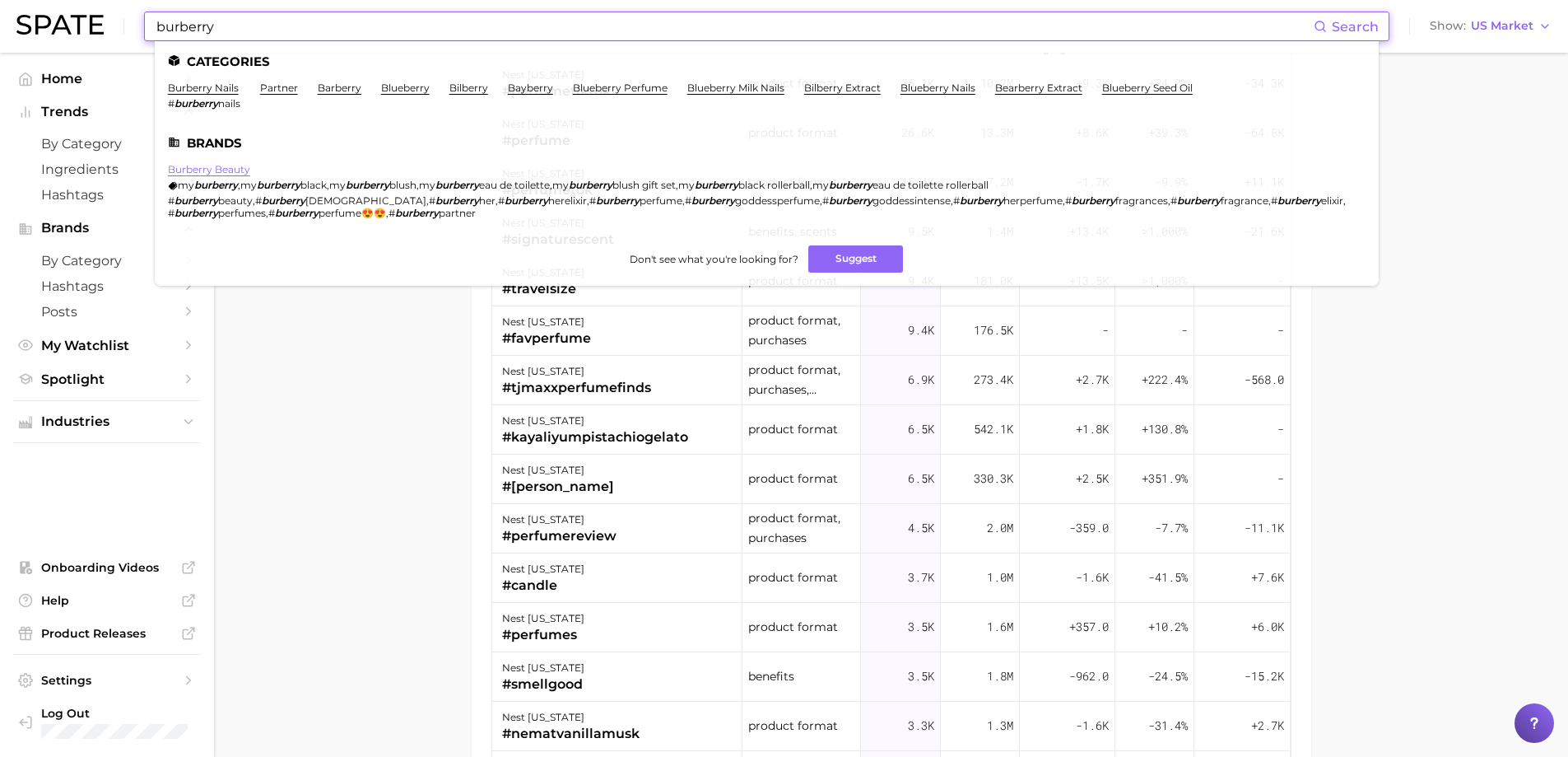
click at [198, 167] on link "burberry beauty" at bounding box center [209, 169] width 82 height 12
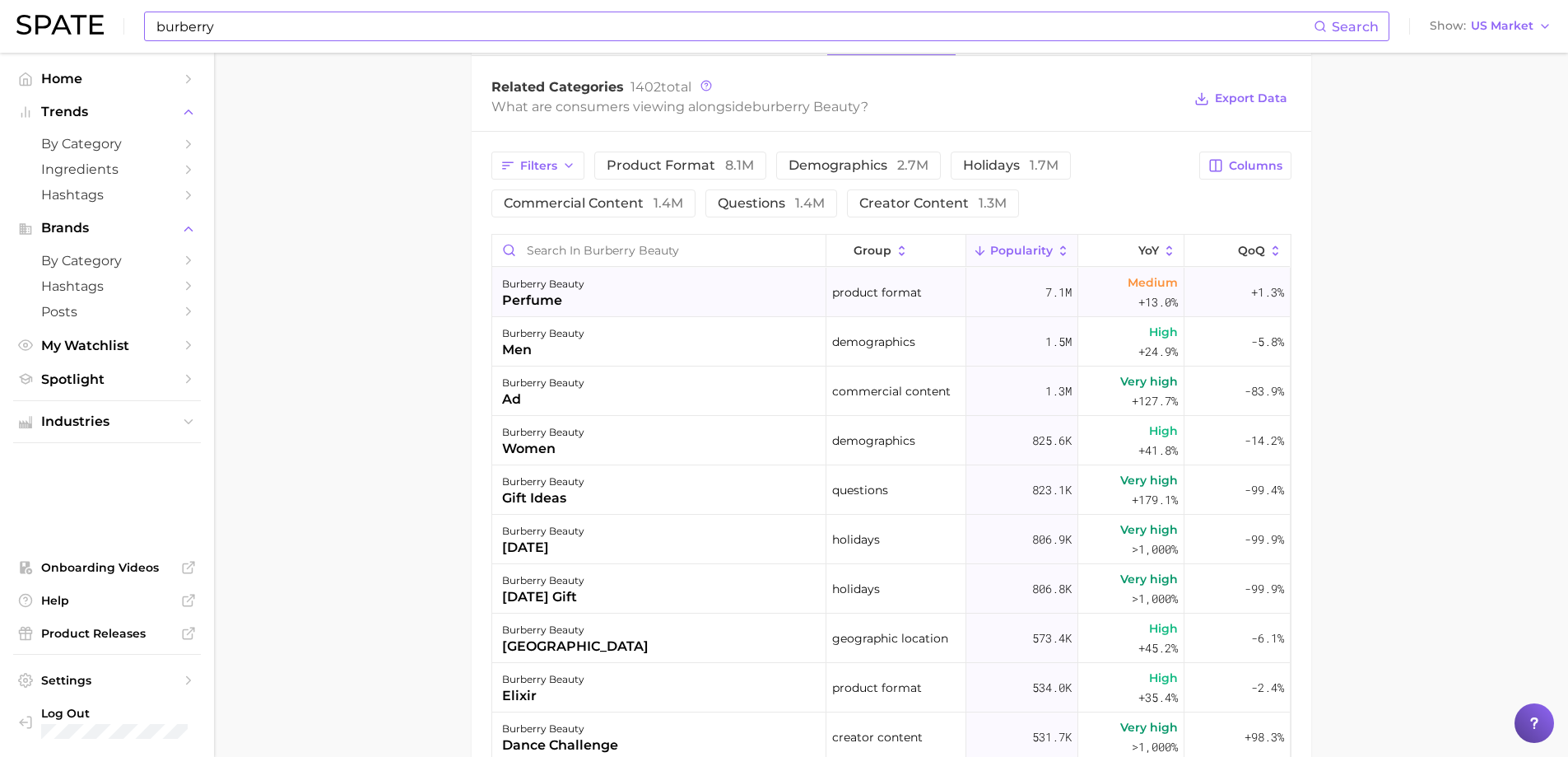
click at [570, 297] on div "perfume" at bounding box center [543, 300] width 82 height 20
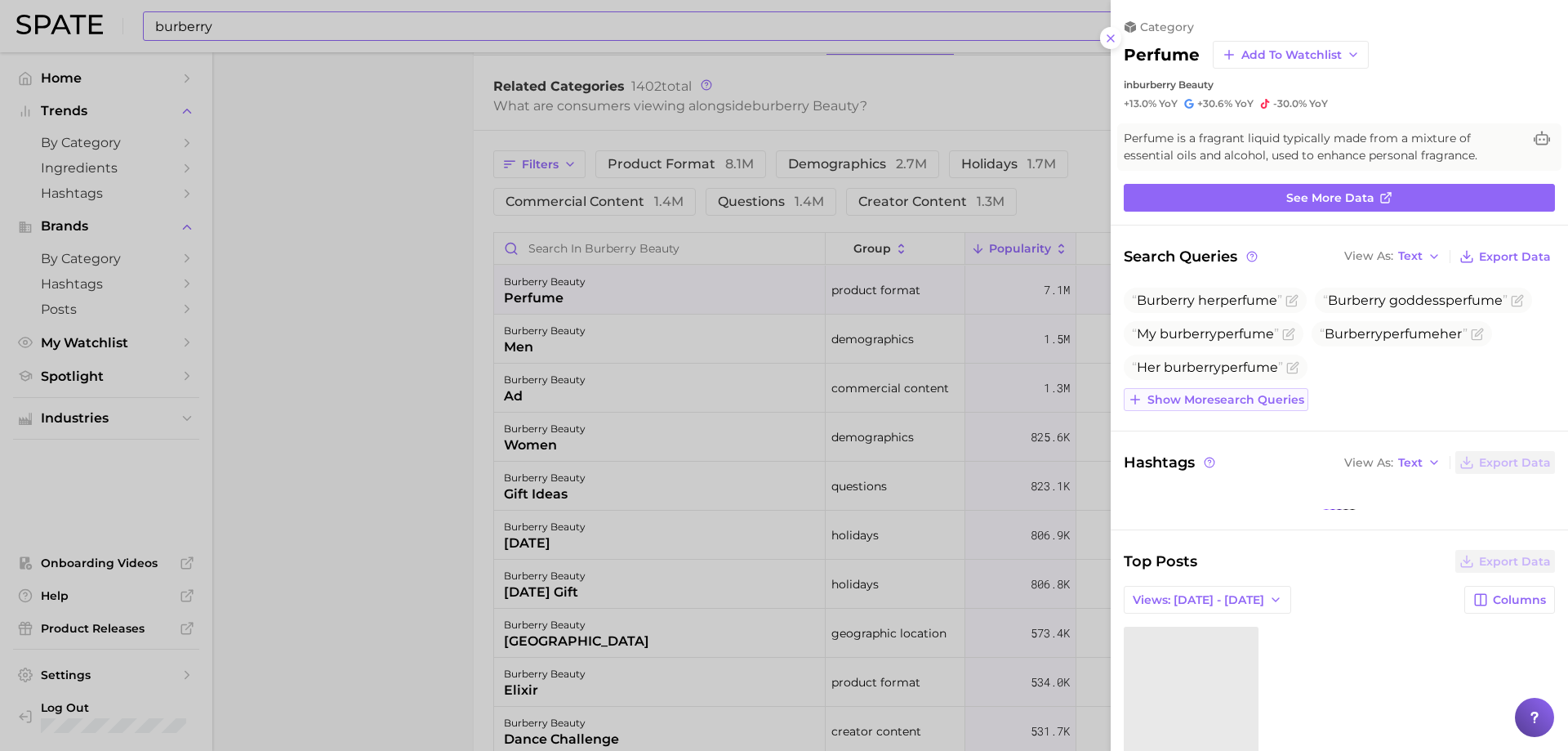
click at [1281, 396] on span "Show more search queries" at bounding box center [1225, 400] width 156 height 14
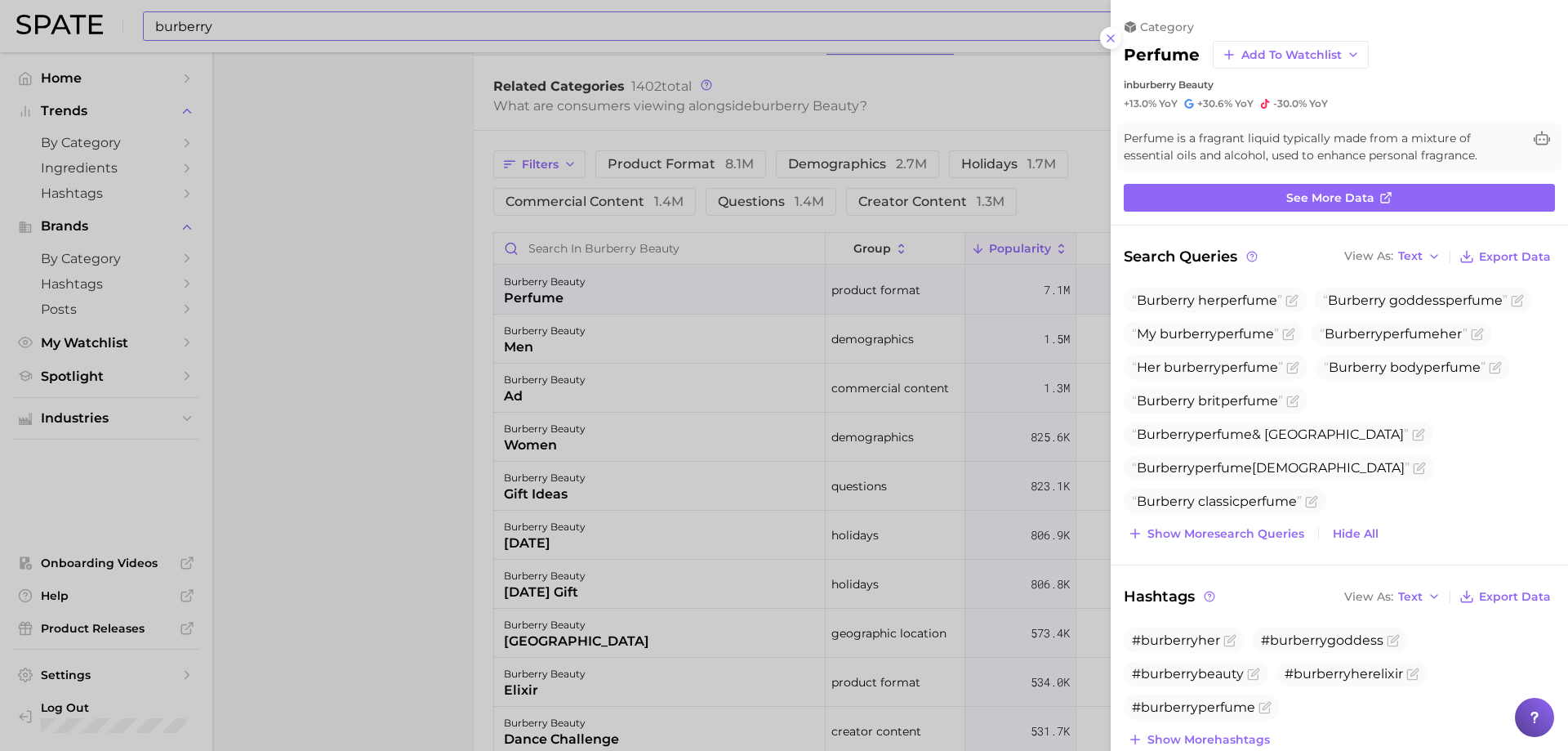
click at [840, 339] on div at bounding box center [784, 376] width 1568 height 751
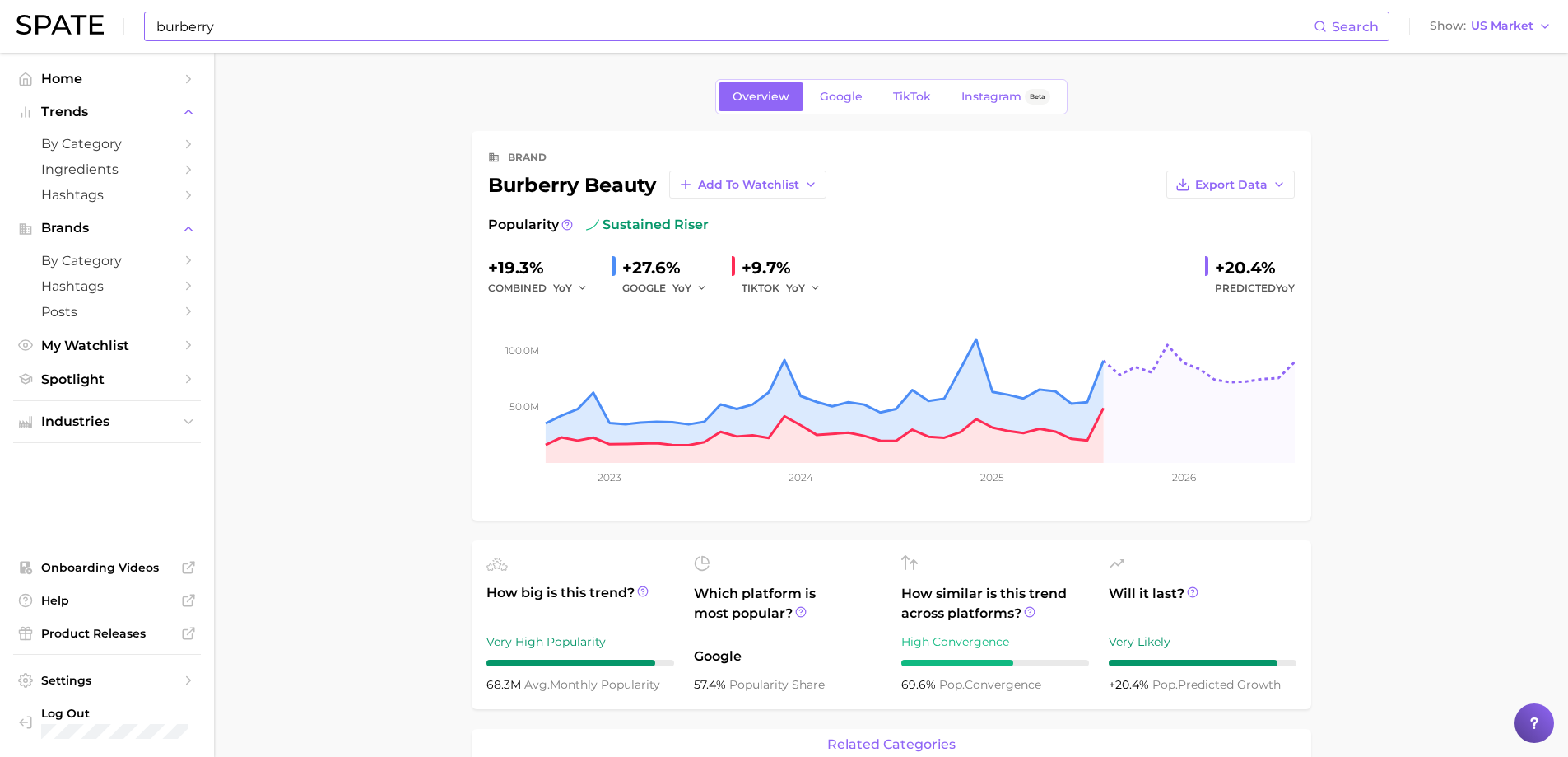
click at [343, 21] on input "burberry" at bounding box center [734, 27] width 1159 height 28
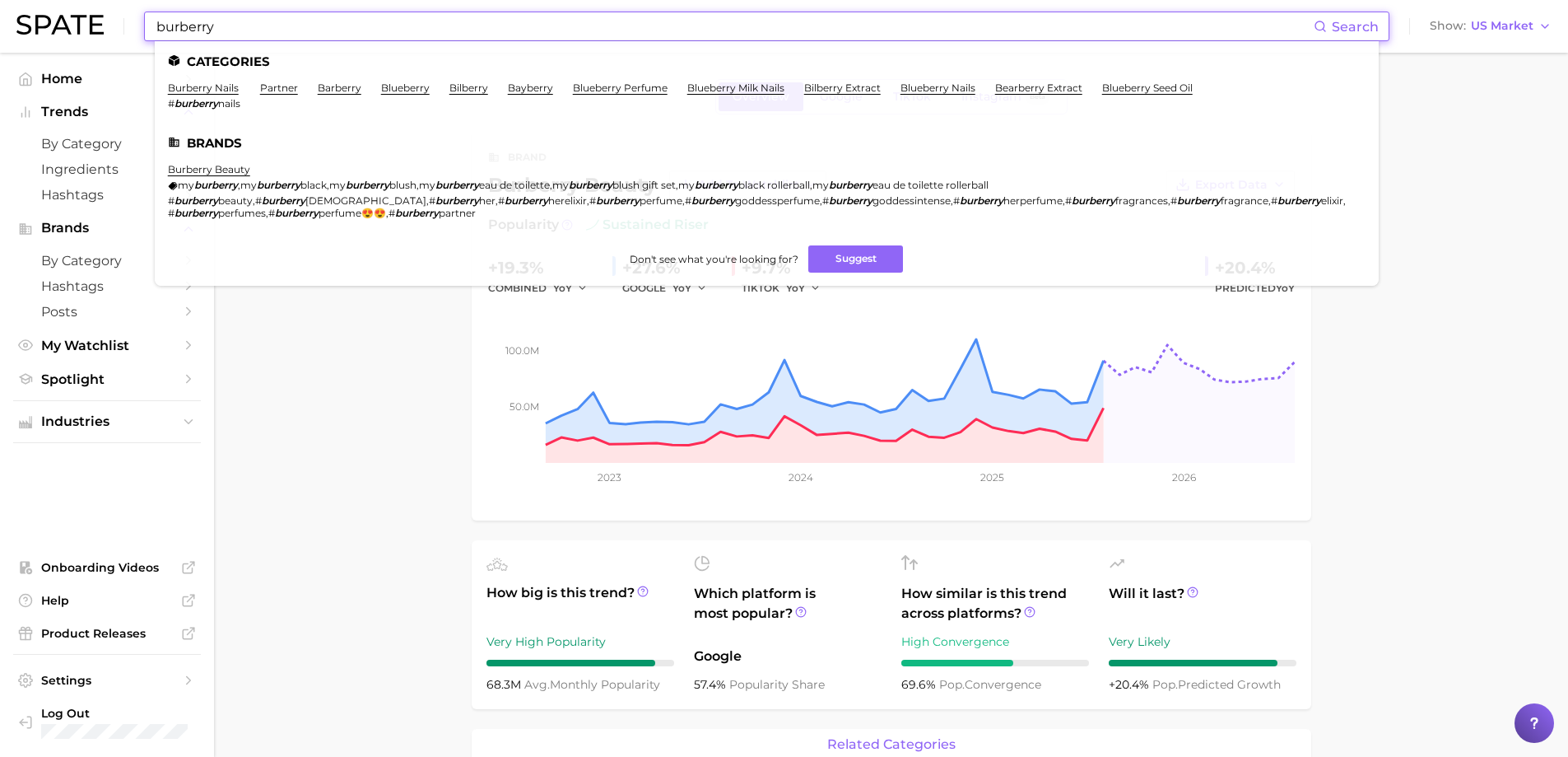
click at [343, 21] on input "burberry" at bounding box center [734, 27] width 1159 height 28
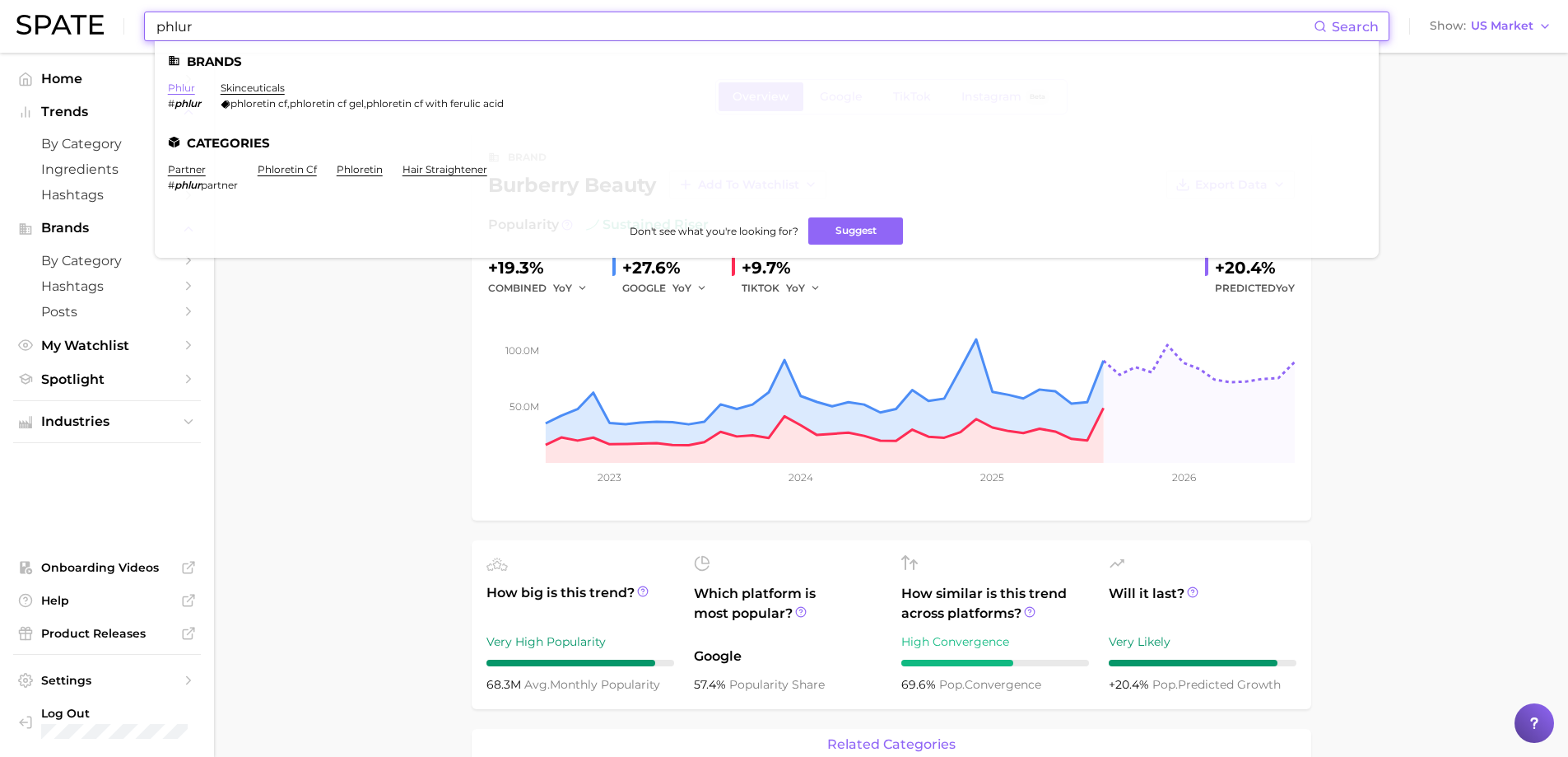
type input "phlur"
click at [189, 85] on link "phlur" at bounding box center [182, 88] width 27 height 12
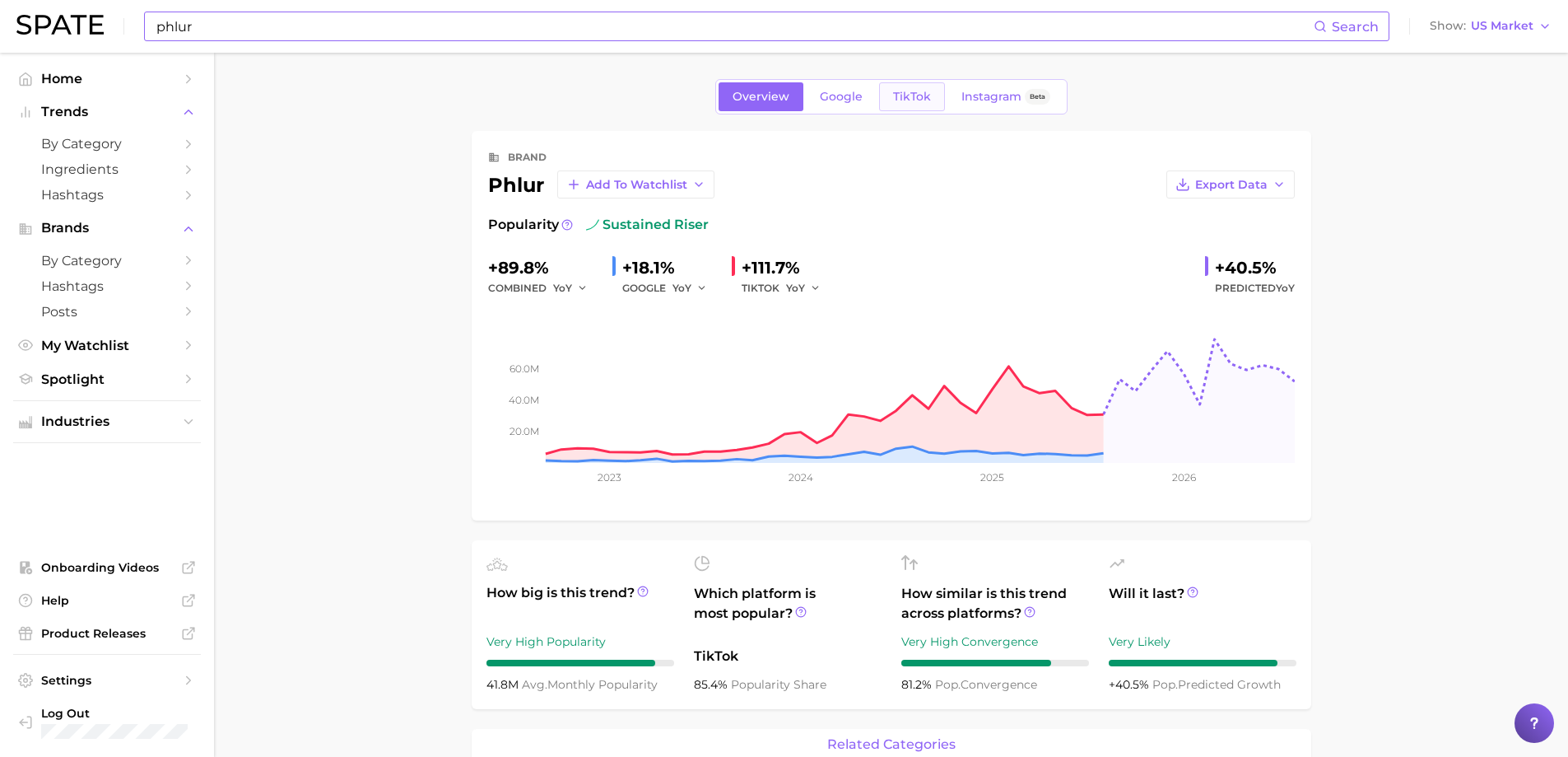
click at [917, 99] on span "TikTok" at bounding box center [912, 97] width 38 height 14
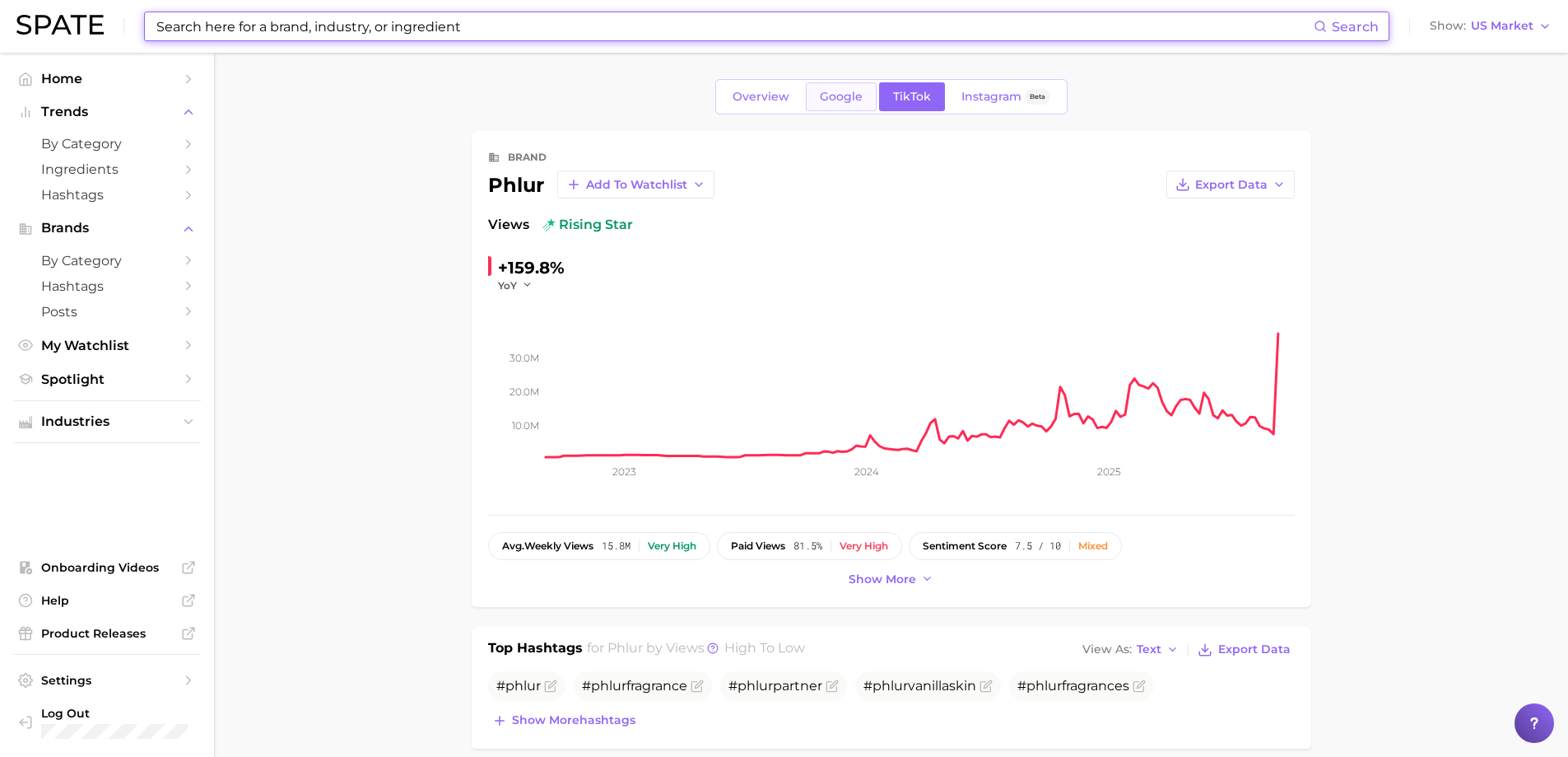
click at [865, 99] on link "Google" at bounding box center [842, 97] width 71 height 29
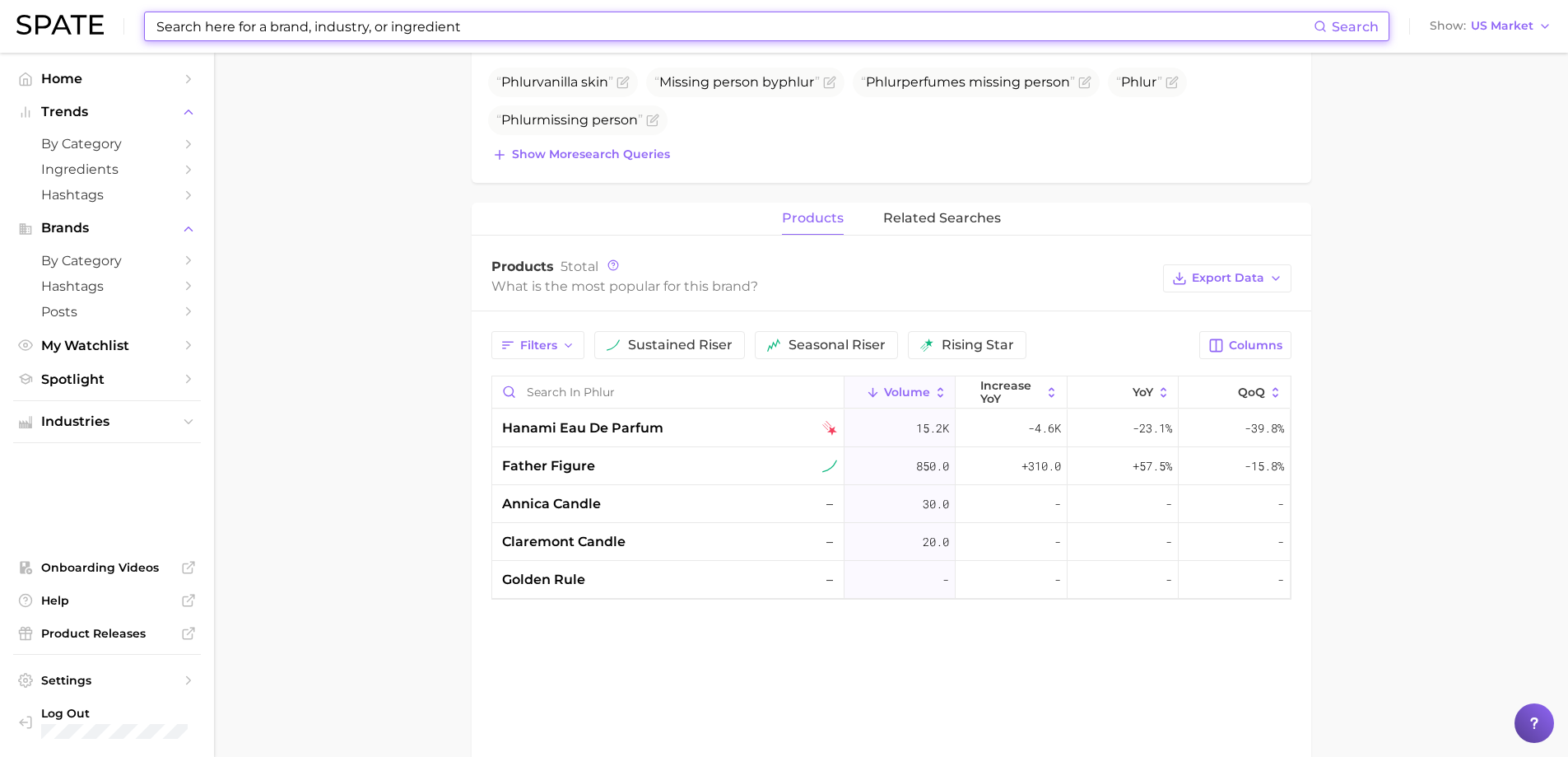
scroll to position [330, 0]
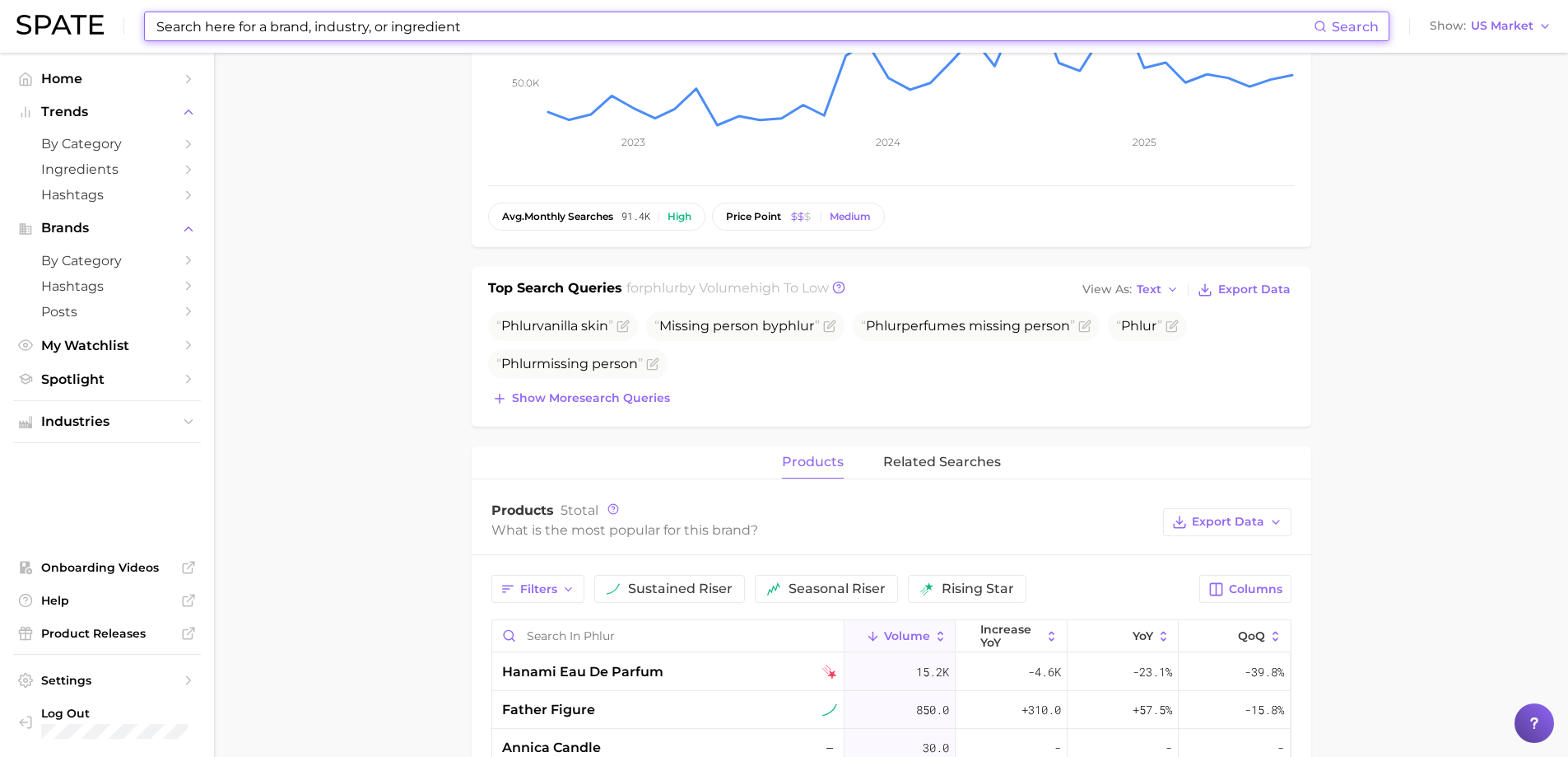
click at [605, 381] on div "Phlur vanilla skin Missing person by phlur Phlur perfumes missing person Phlur …" at bounding box center [891, 360] width 806 height 98
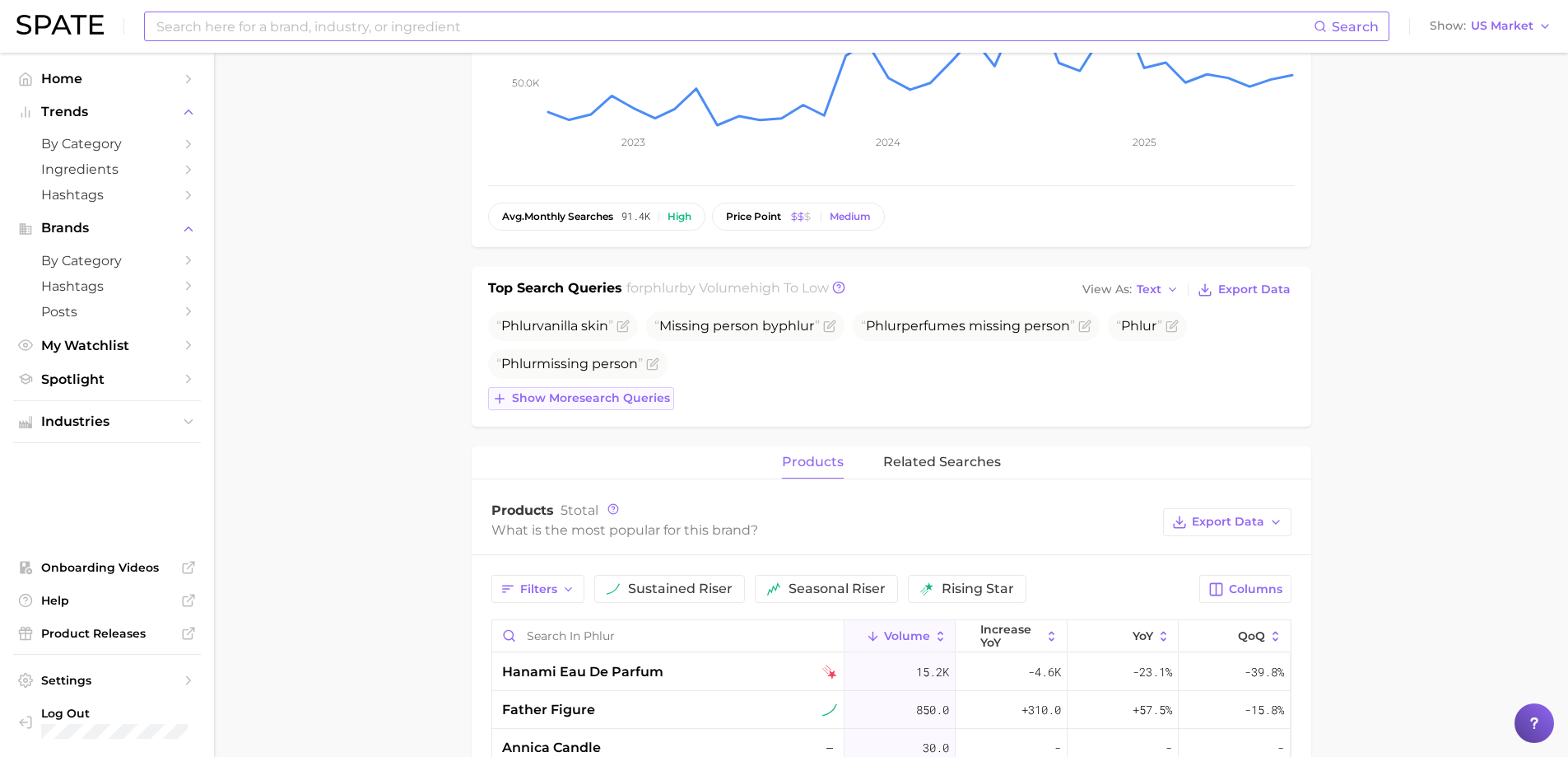
click at [609, 392] on span "Show more search queries" at bounding box center [591, 398] width 158 height 14
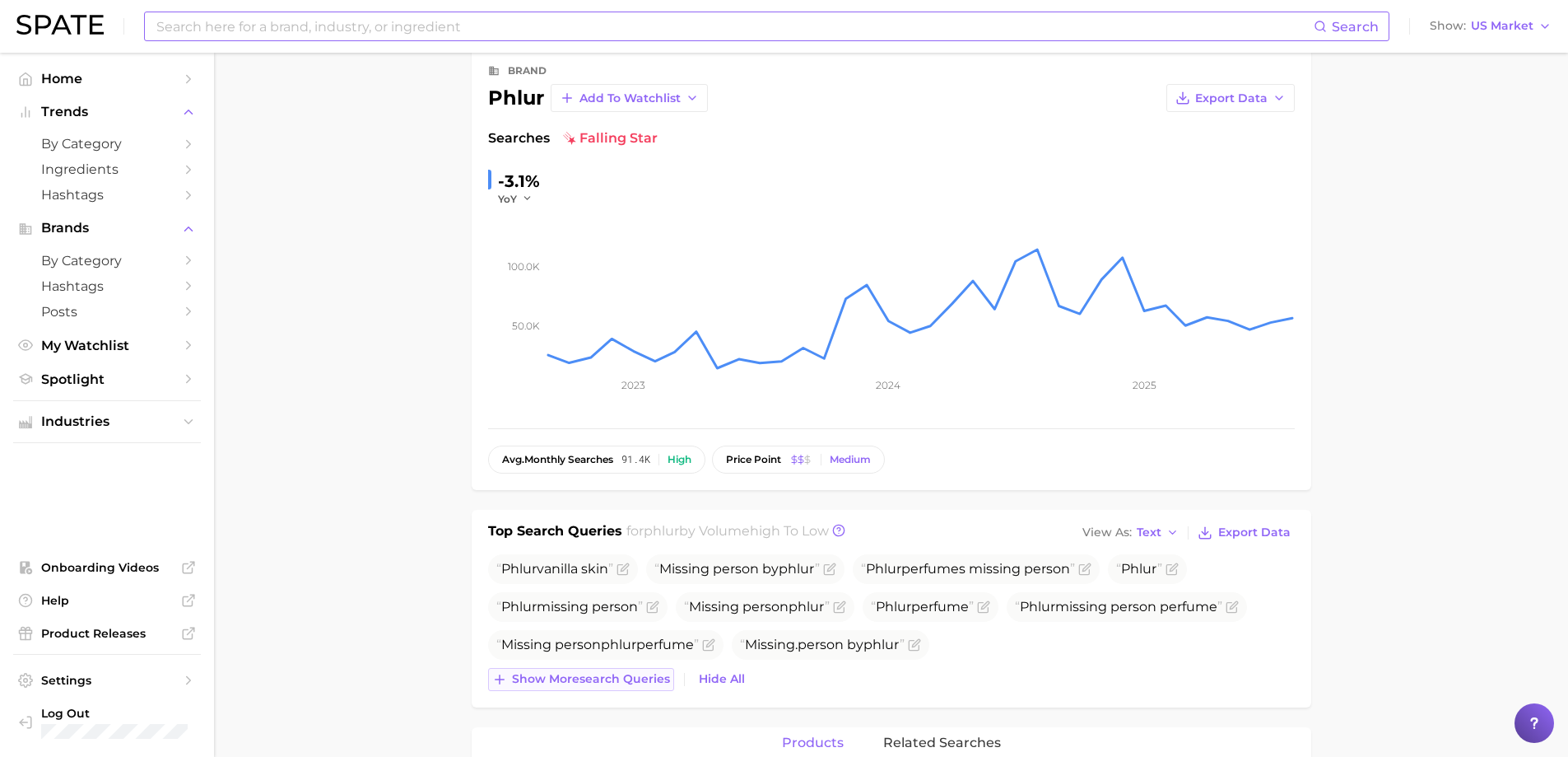
scroll to position [82, 0]
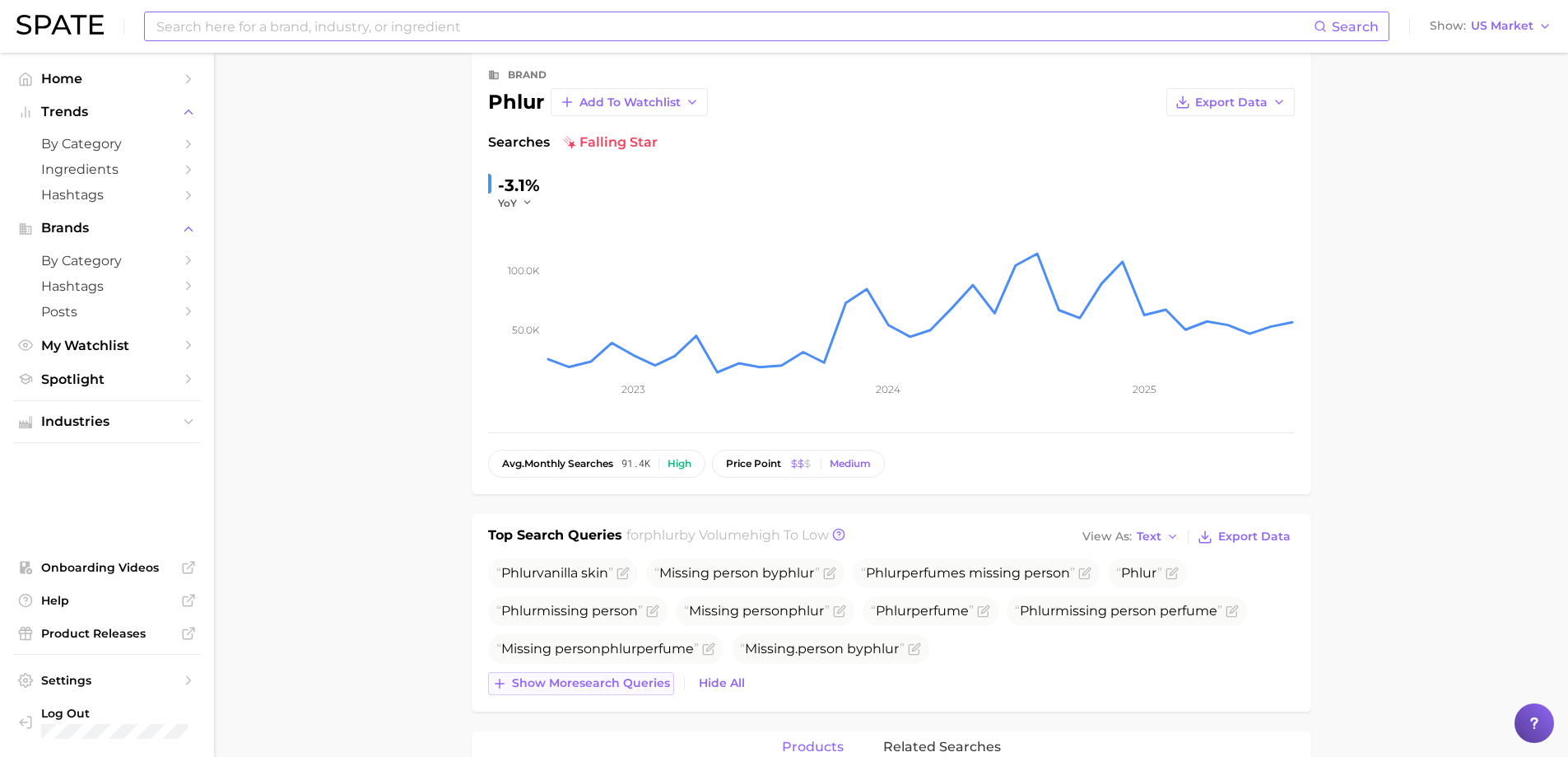
click at [550, 684] on span "Show more search queries" at bounding box center [591, 683] width 158 height 14
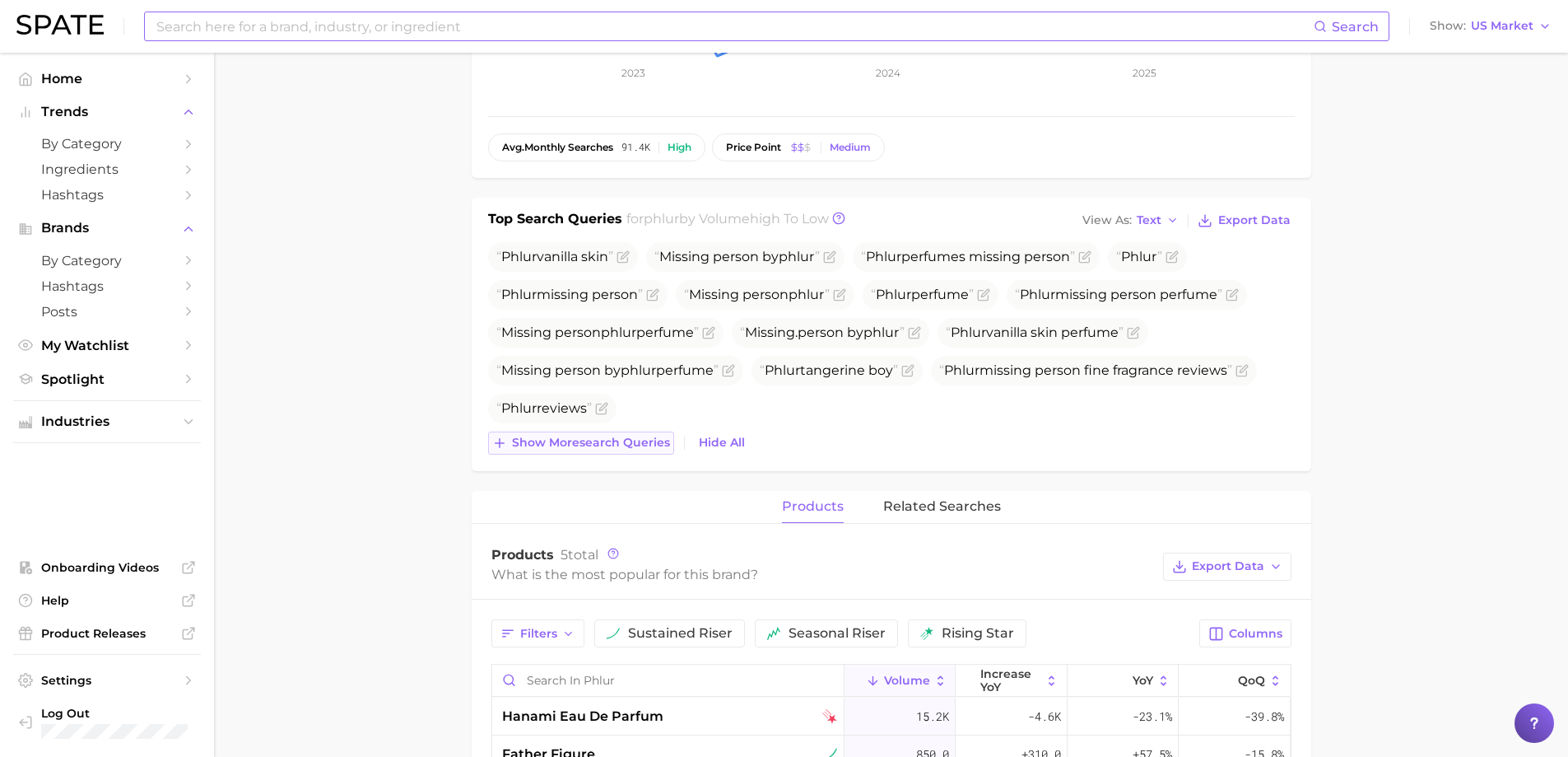
scroll to position [412, 0]
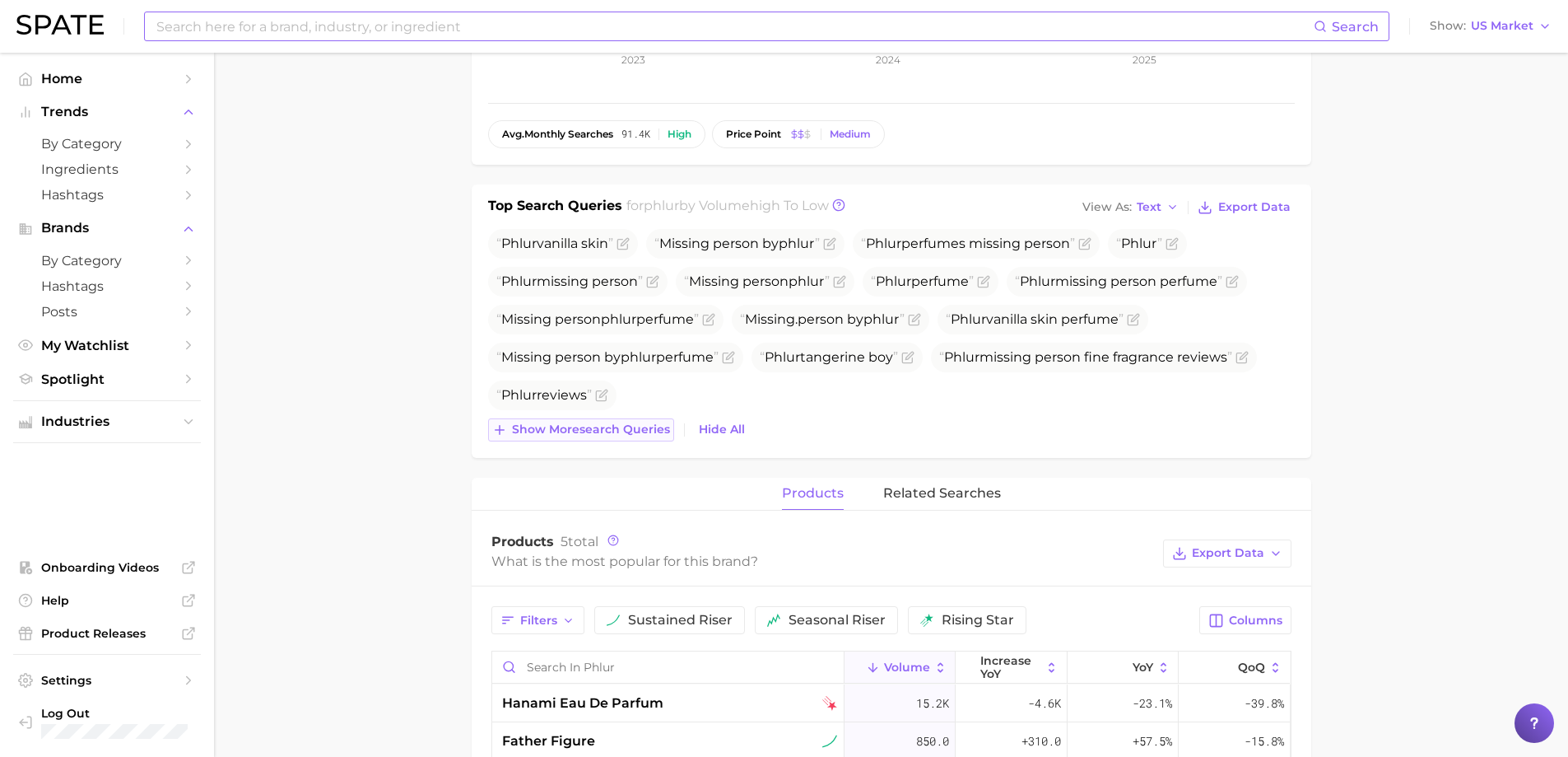
click at [609, 423] on span "Show more search queries" at bounding box center [591, 430] width 158 height 14
